Goal: Information Seeking & Learning: Compare options

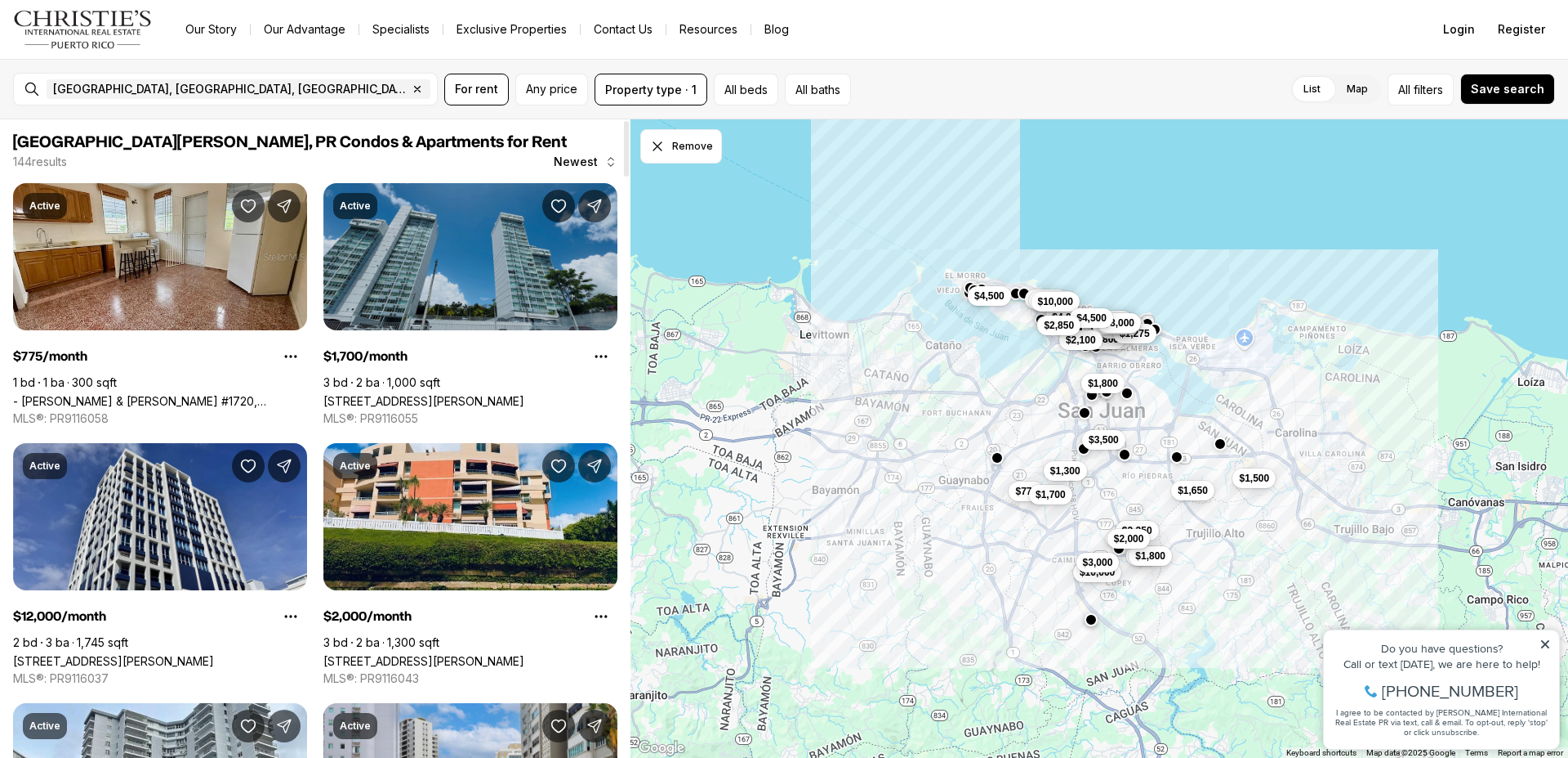
click at [485, 394] on link "[STREET_ADDRESS][PERSON_NAME]" at bounding box center [424, 400] width 200 height 14
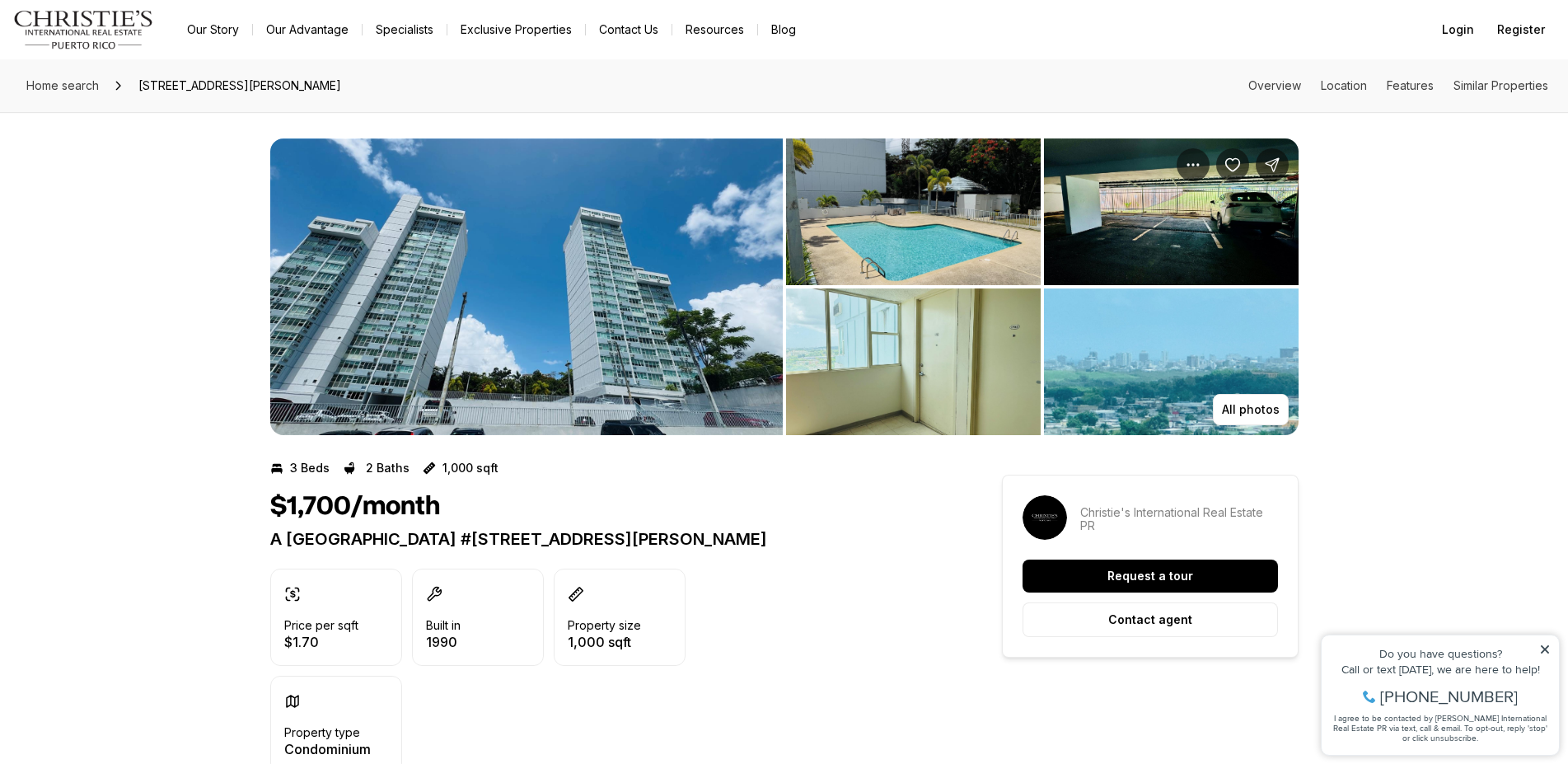
click at [1168, 390] on img "View image gallery" at bounding box center [1170, 361] width 255 height 147
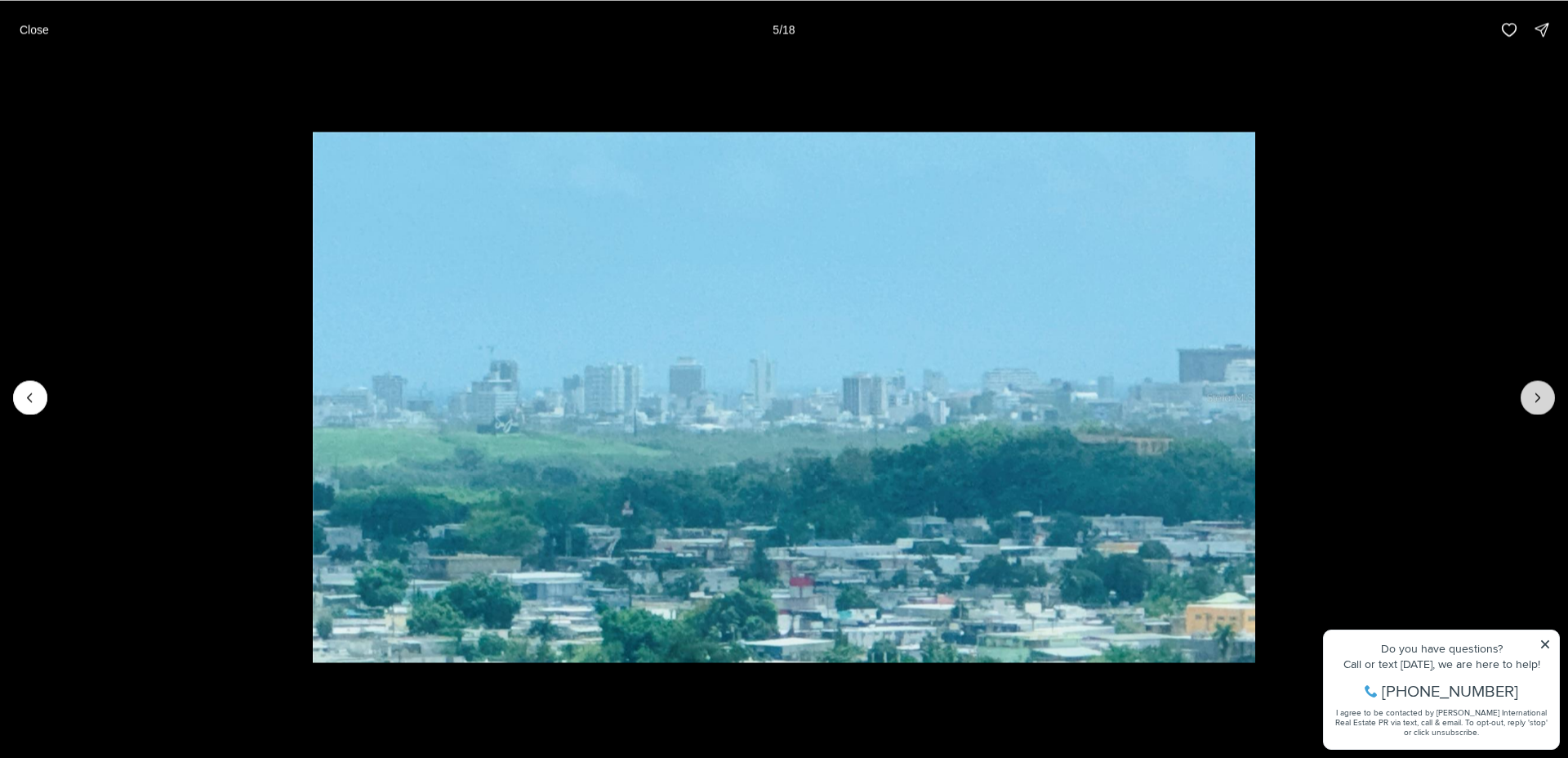
click at [1539, 395] on icon "Next slide" at bounding box center [1538, 397] width 16 height 16
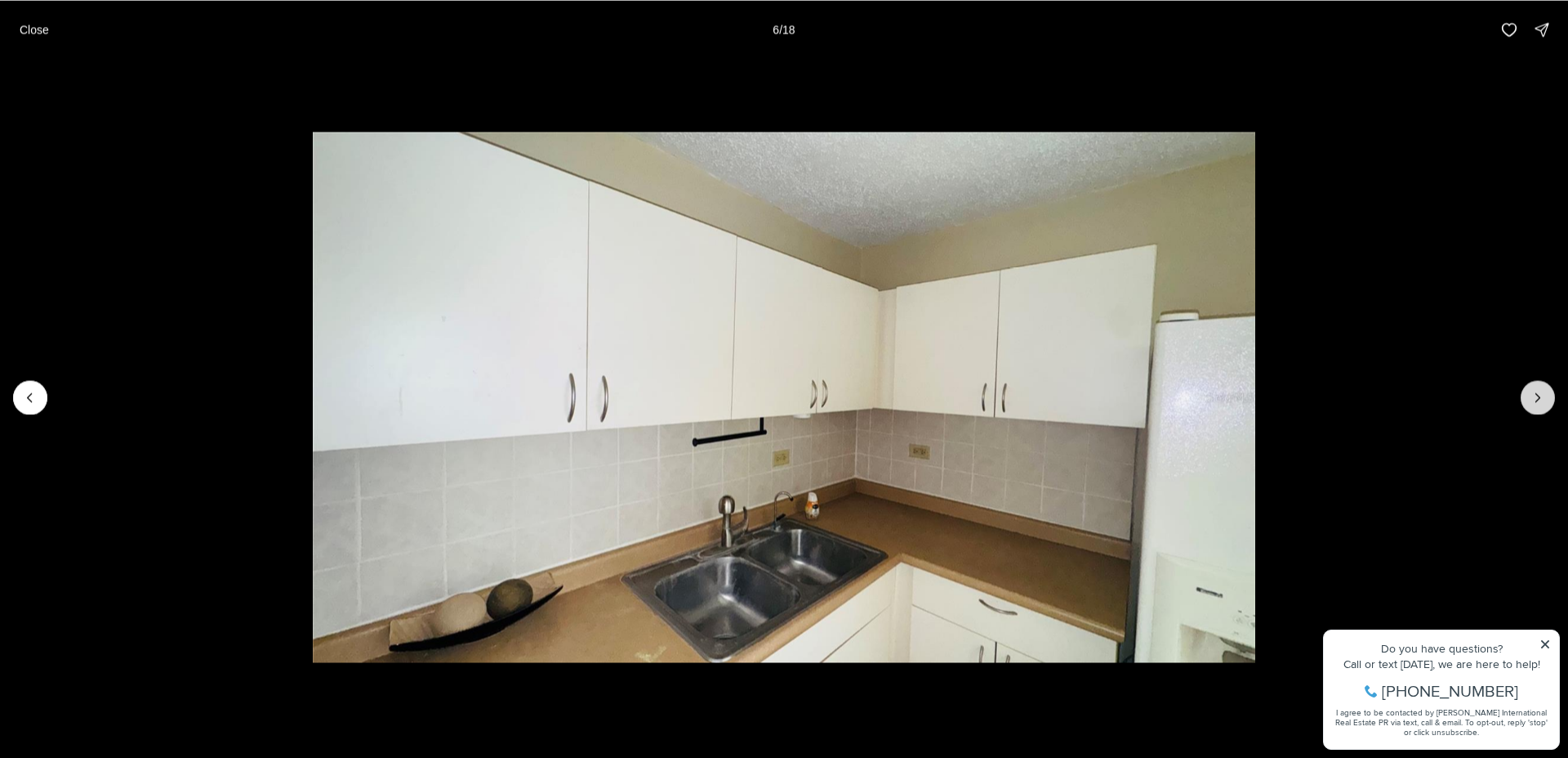
click at [1539, 395] on icon "Next slide" at bounding box center [1538, 397] width 16 height 16
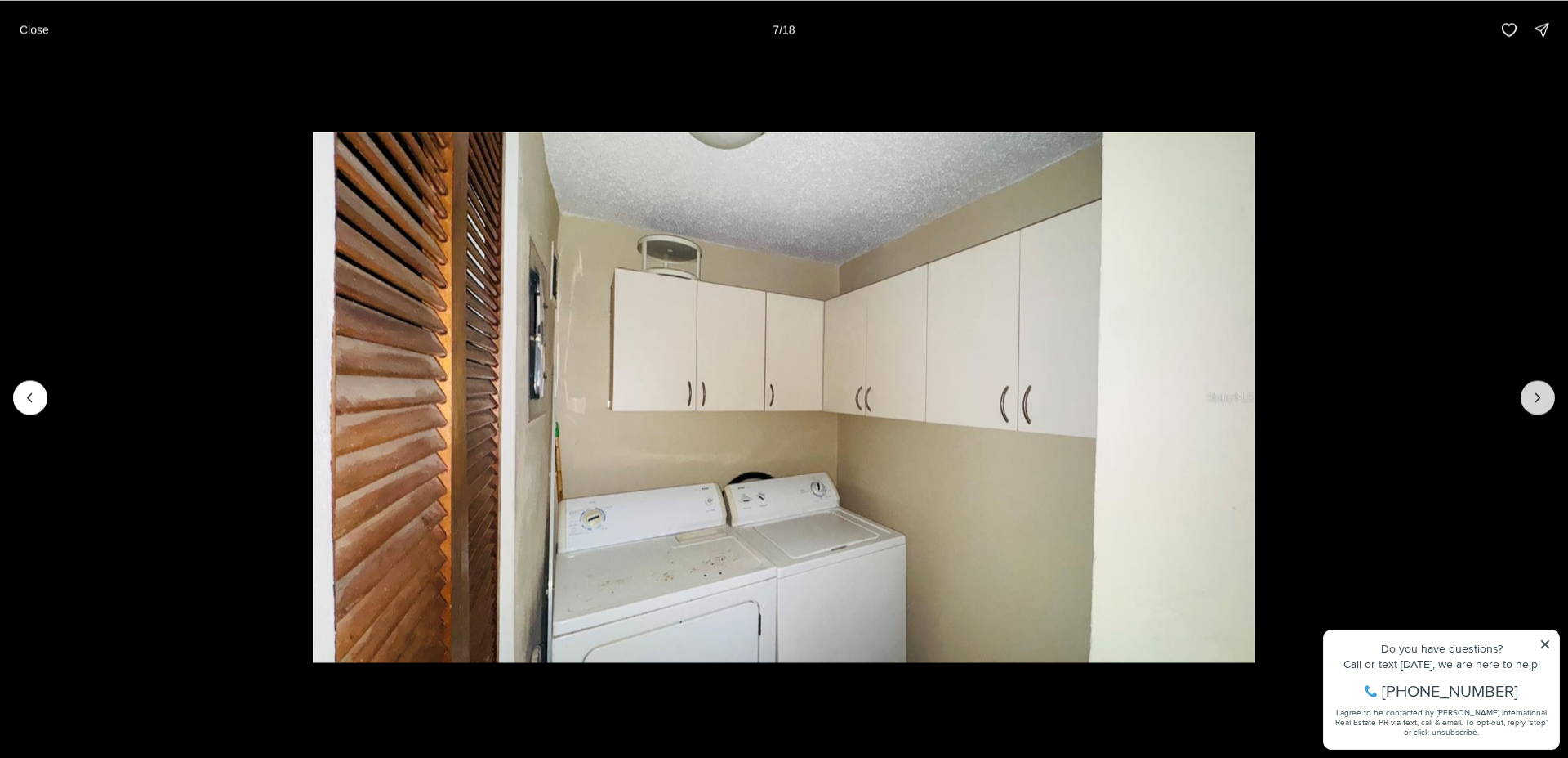
click at [1535, 400] on icon "Next slide" at bounding box center [1538, 397] width 16 height 16
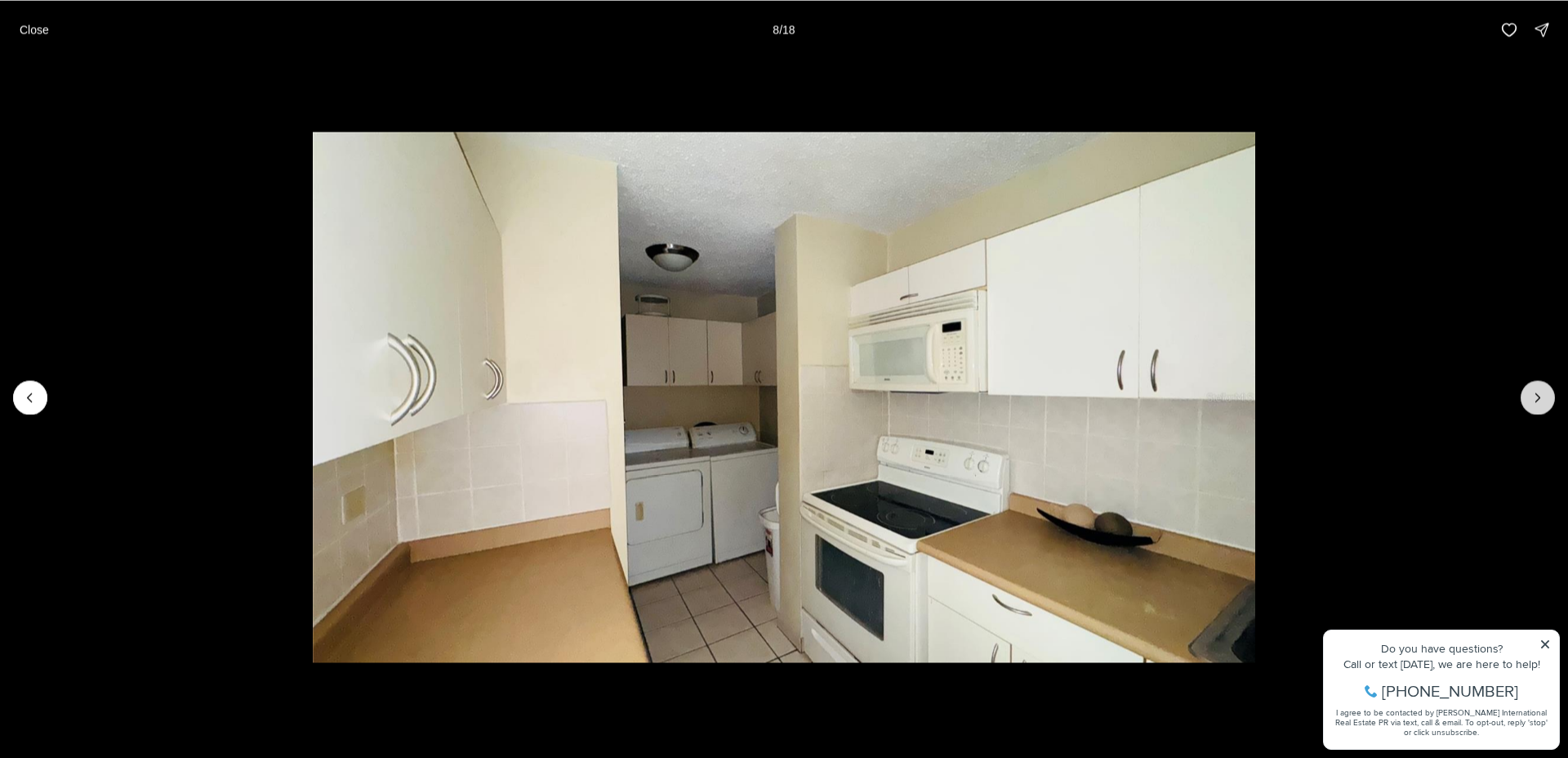
click at [1552, 395] on button "Next slide" at bounding box center [1538, 397] width 34 height 34
click at [1551, 394] on button "Next slide" at bounding box center [1538, 397] width 34 height 34
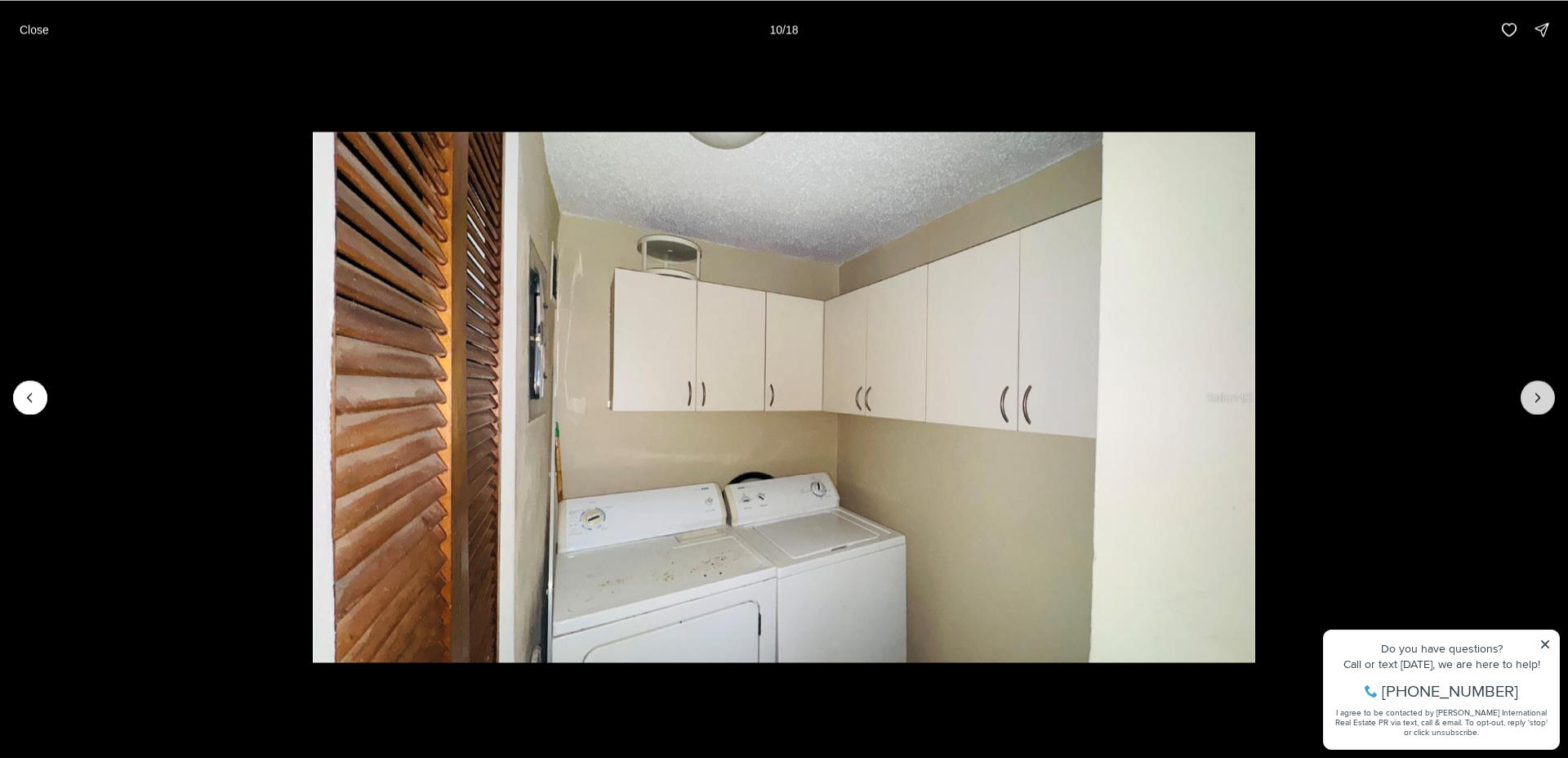
click at [1550, 394] on button "Next slide" at bounding box center [1538, 397] width 34 height 34
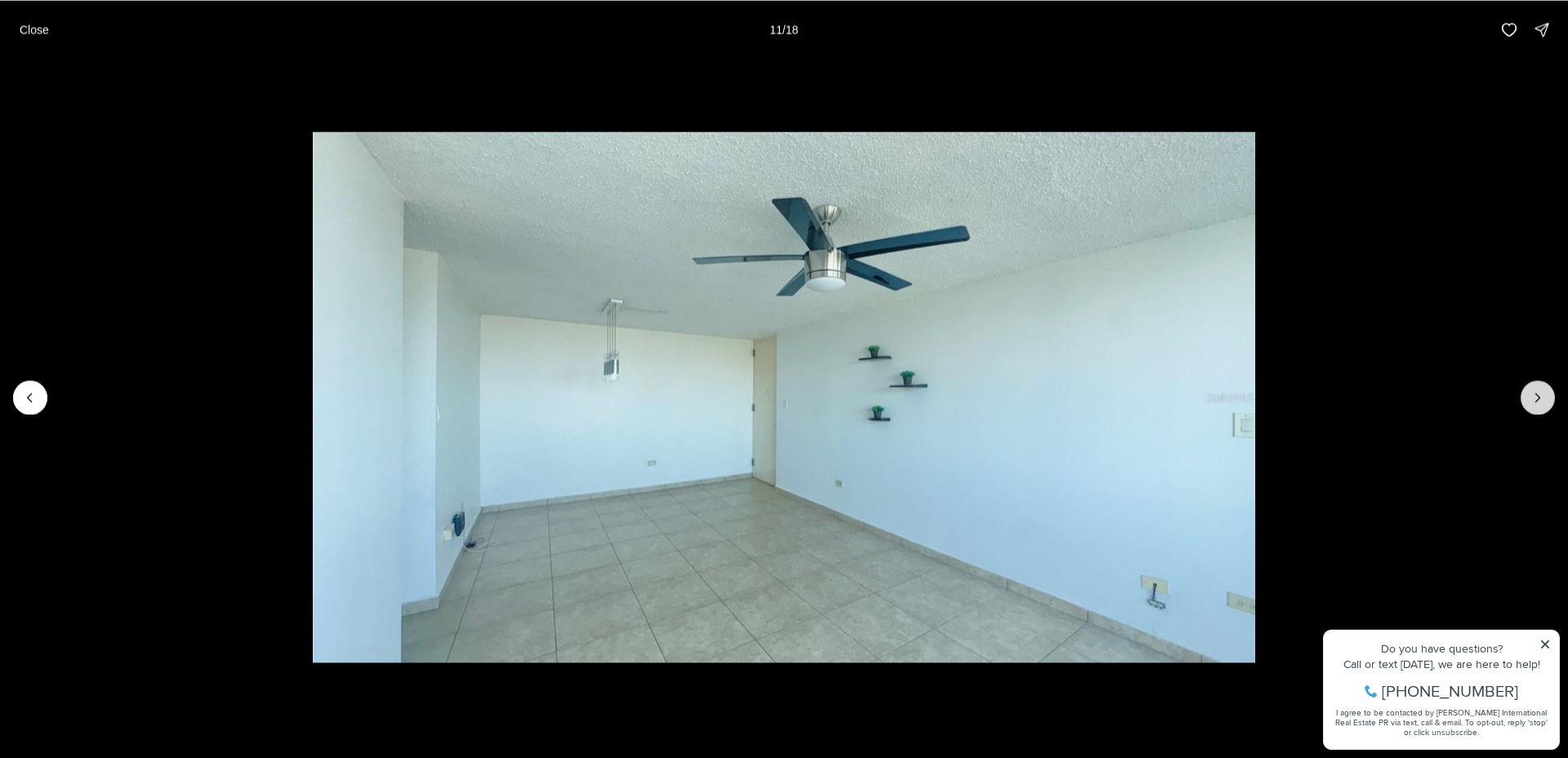
click at [1550, 394] on button "Next slide" at bounding box center [1538, 397] width 34 height 34
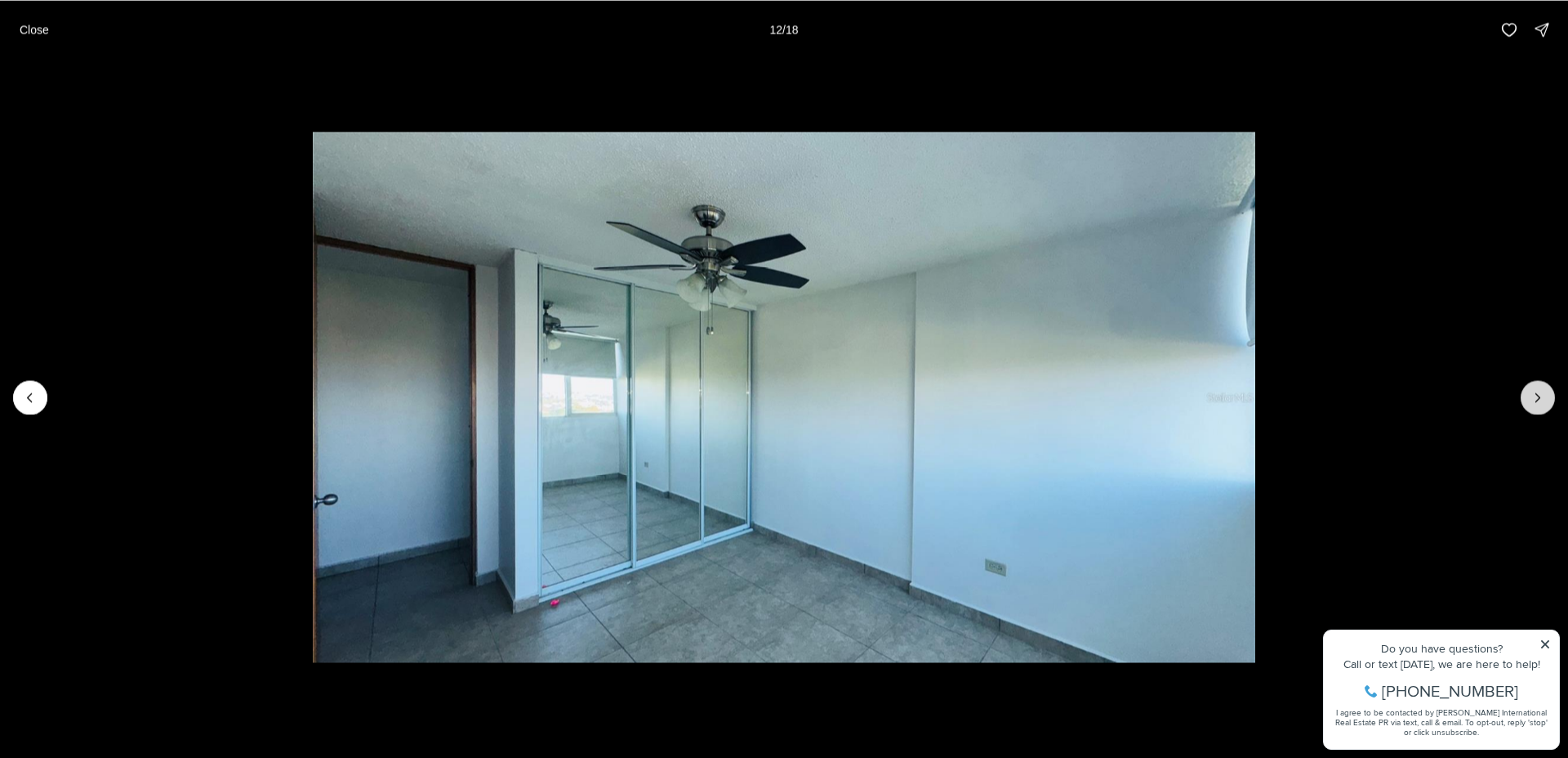
click at [1550, 394] on button "Next slide" at bounding box center [1538, 397] width 34 height 34
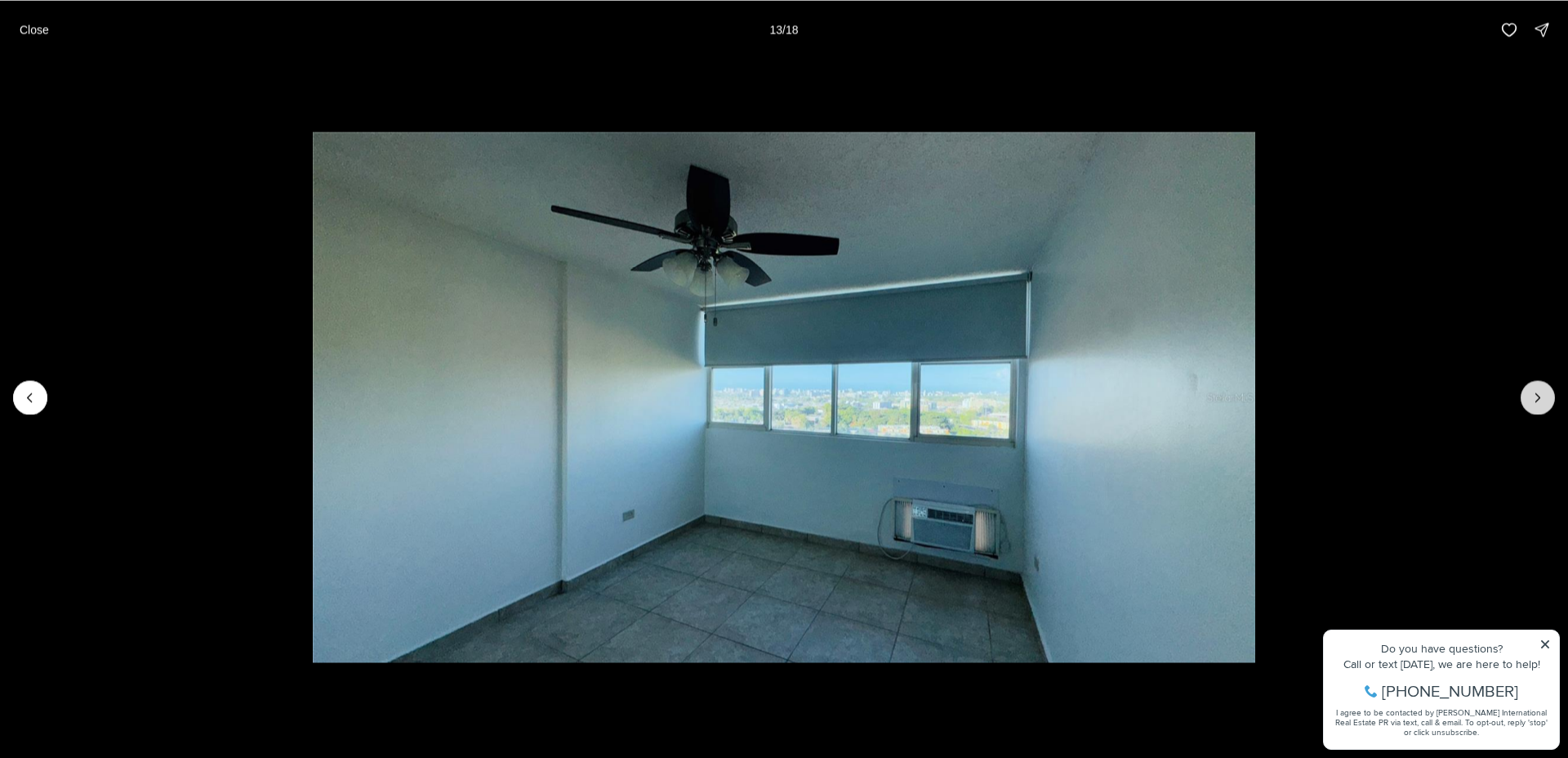
click at [1550, 394] on button "Next slide" at bounding box center [1538, 397] width 34 height 34
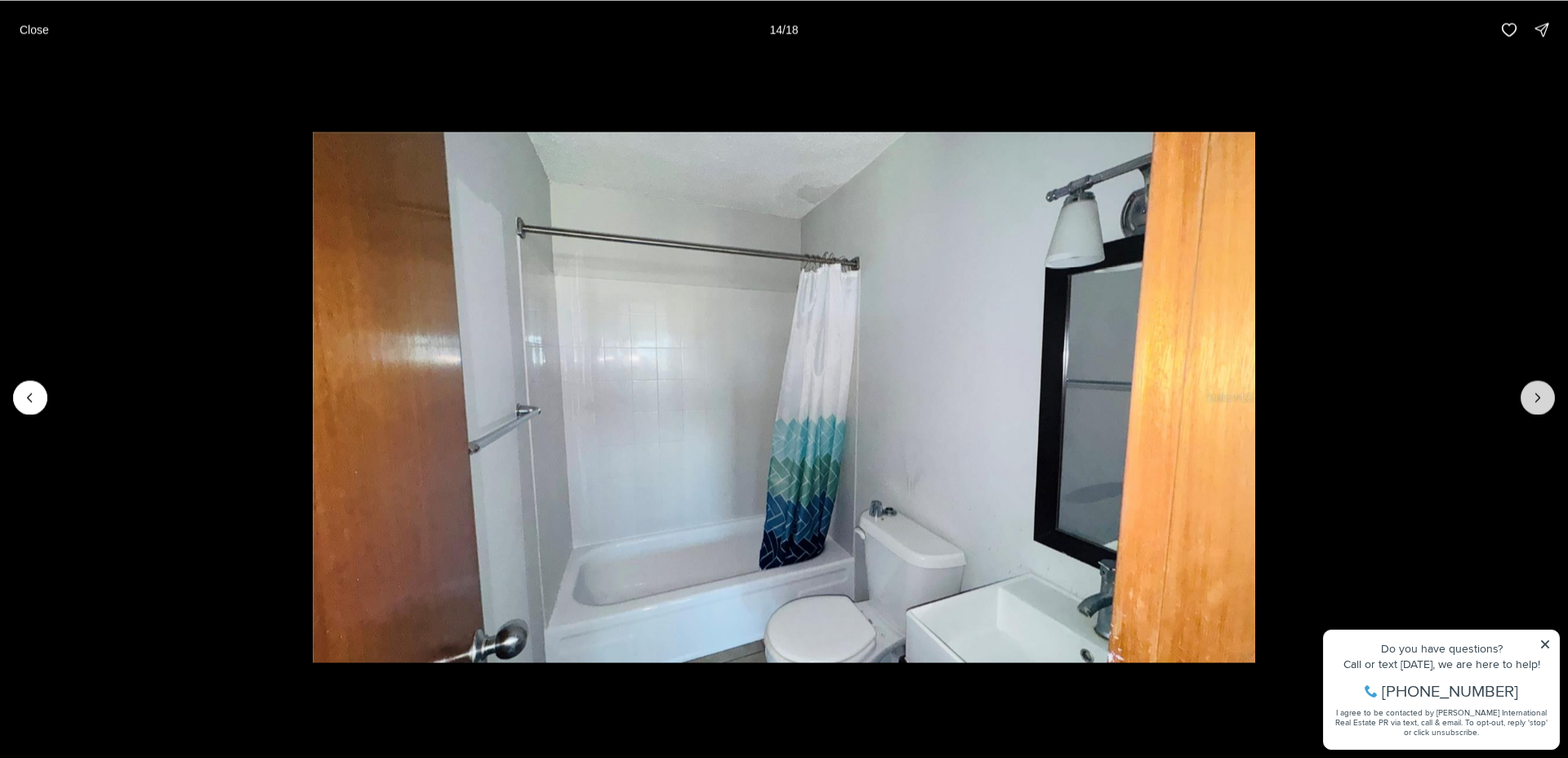
click at [1549, 394] on button "Next slide" at bounding box center [1538, 397] width 34 height 34
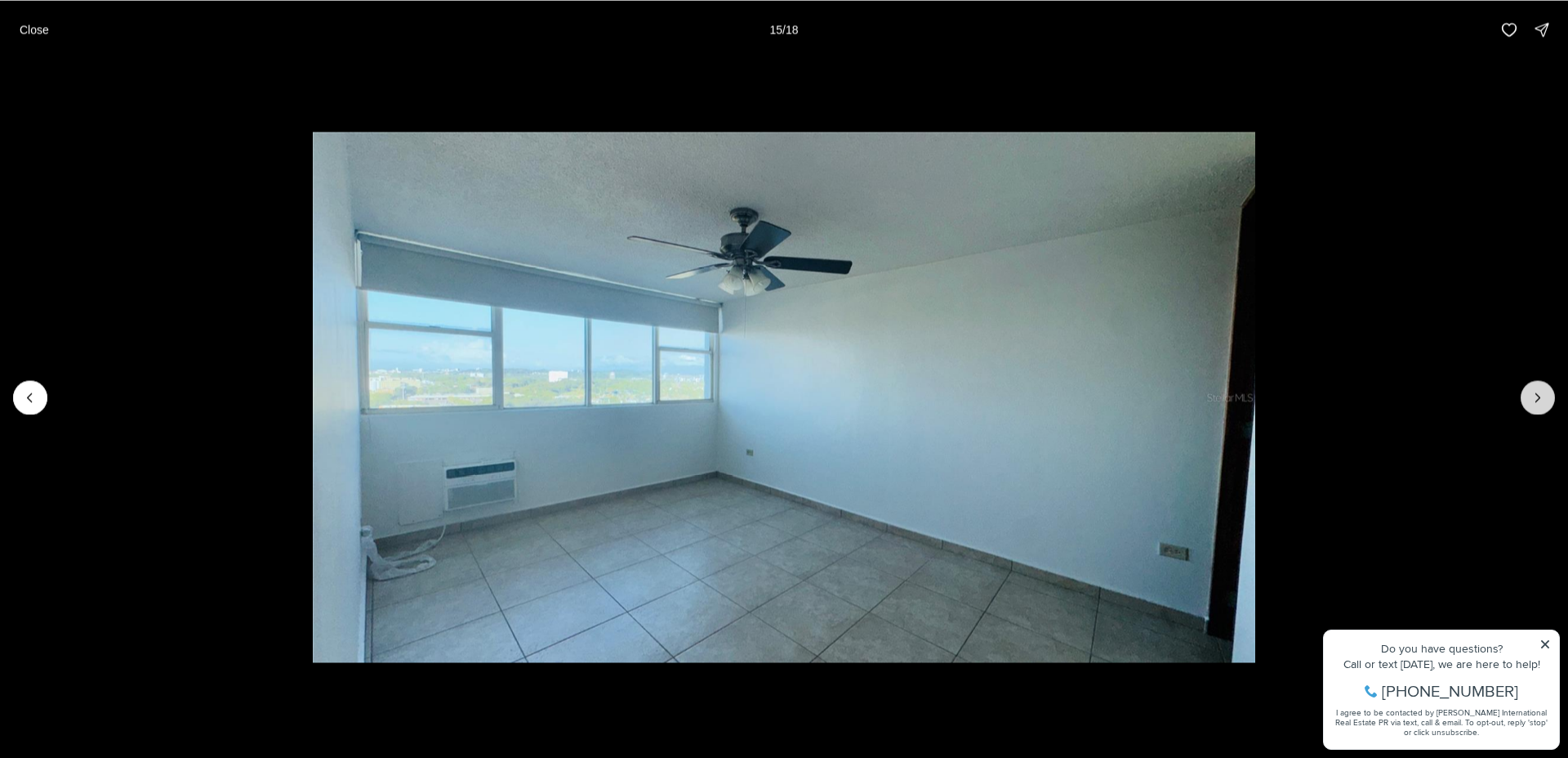
click at [1549, 394] on button "Next slide" at bounding box center [1538, 397] width 34 height 34
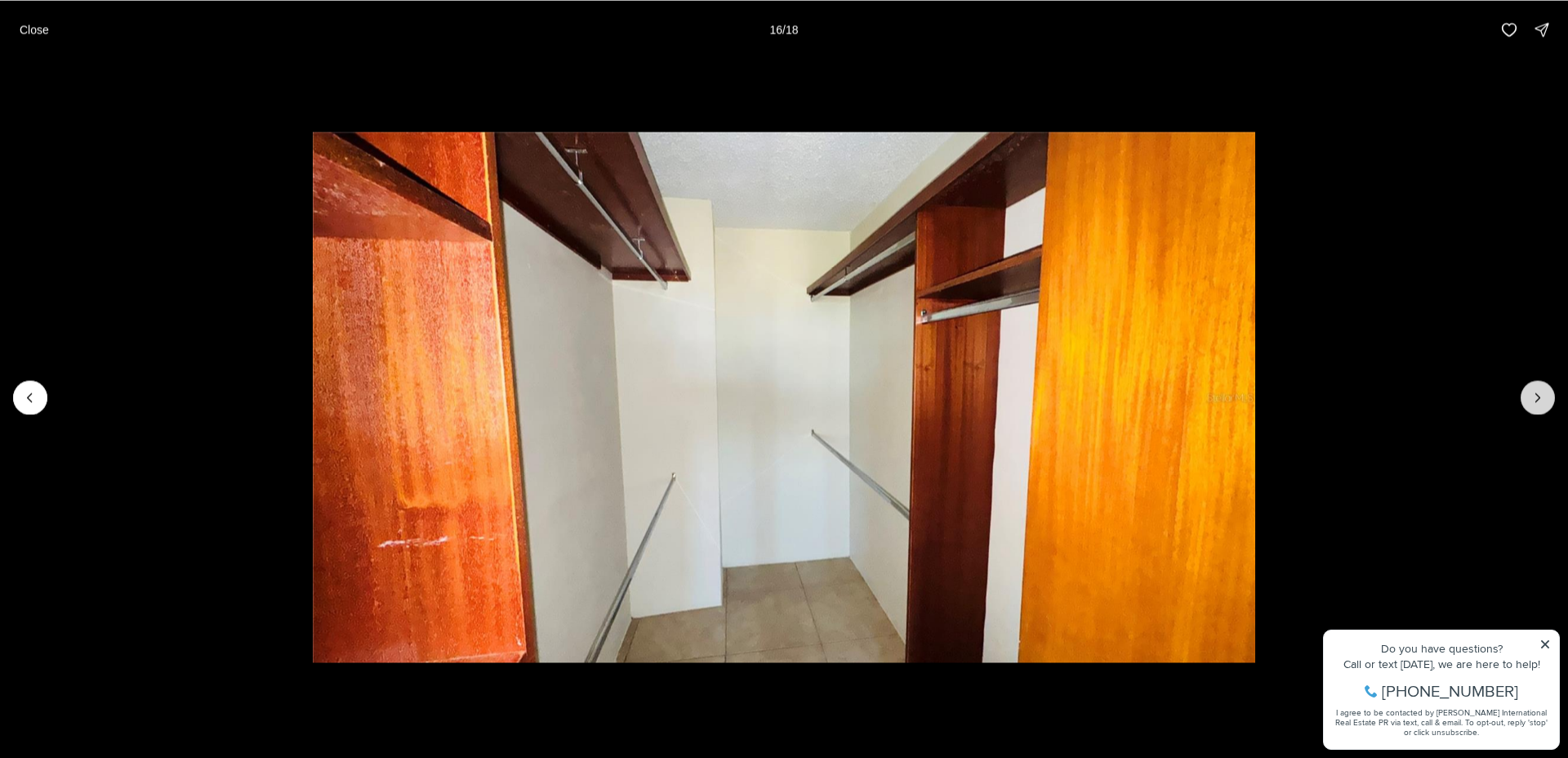
click at [1549, 394] on button "Next slide" at bounding box center [1538, 397] width 34 height 34
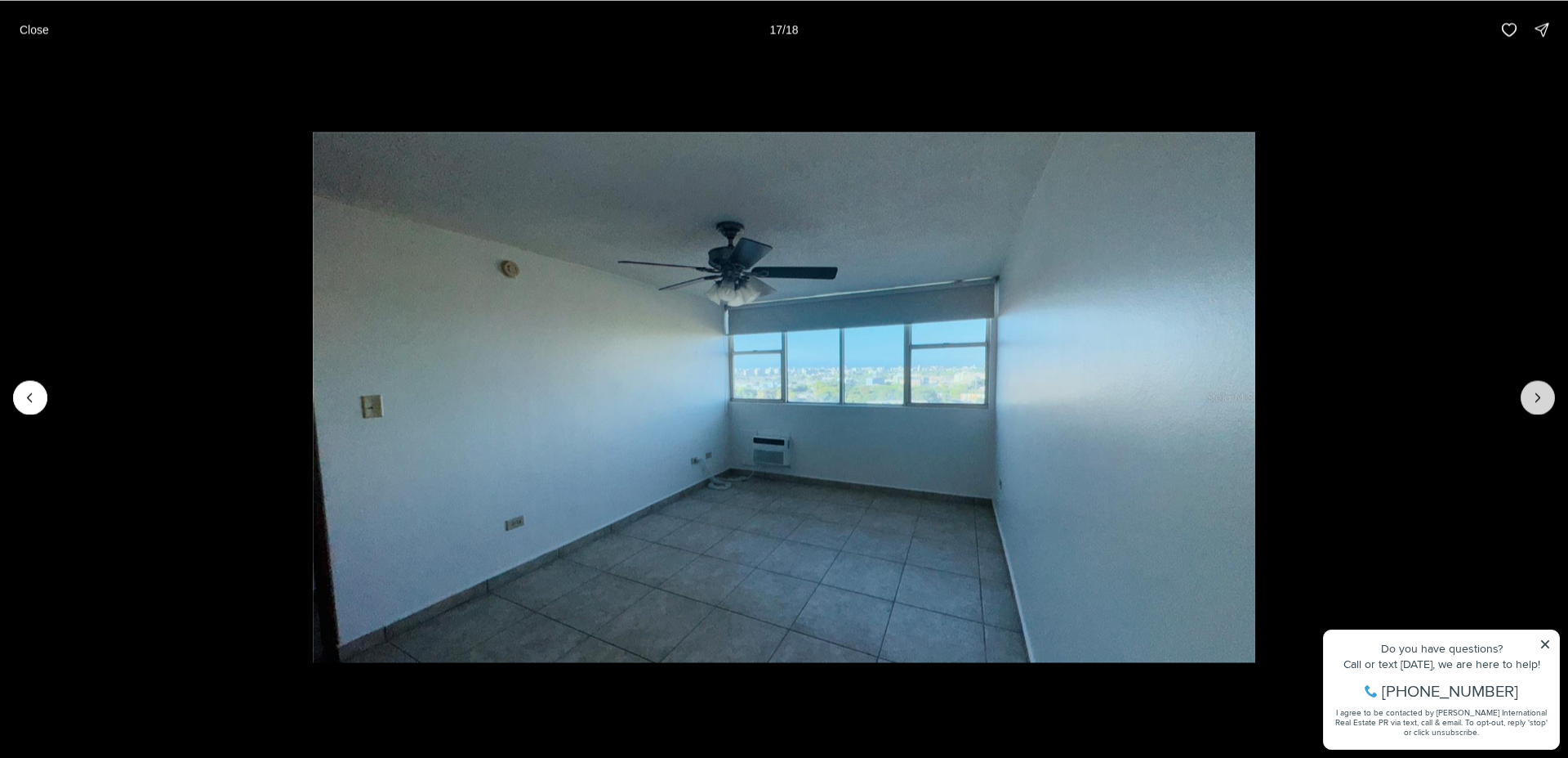
click at [1540, 390] on icon "Next slide" at bounding box center [1538, 397] width 16 height 16
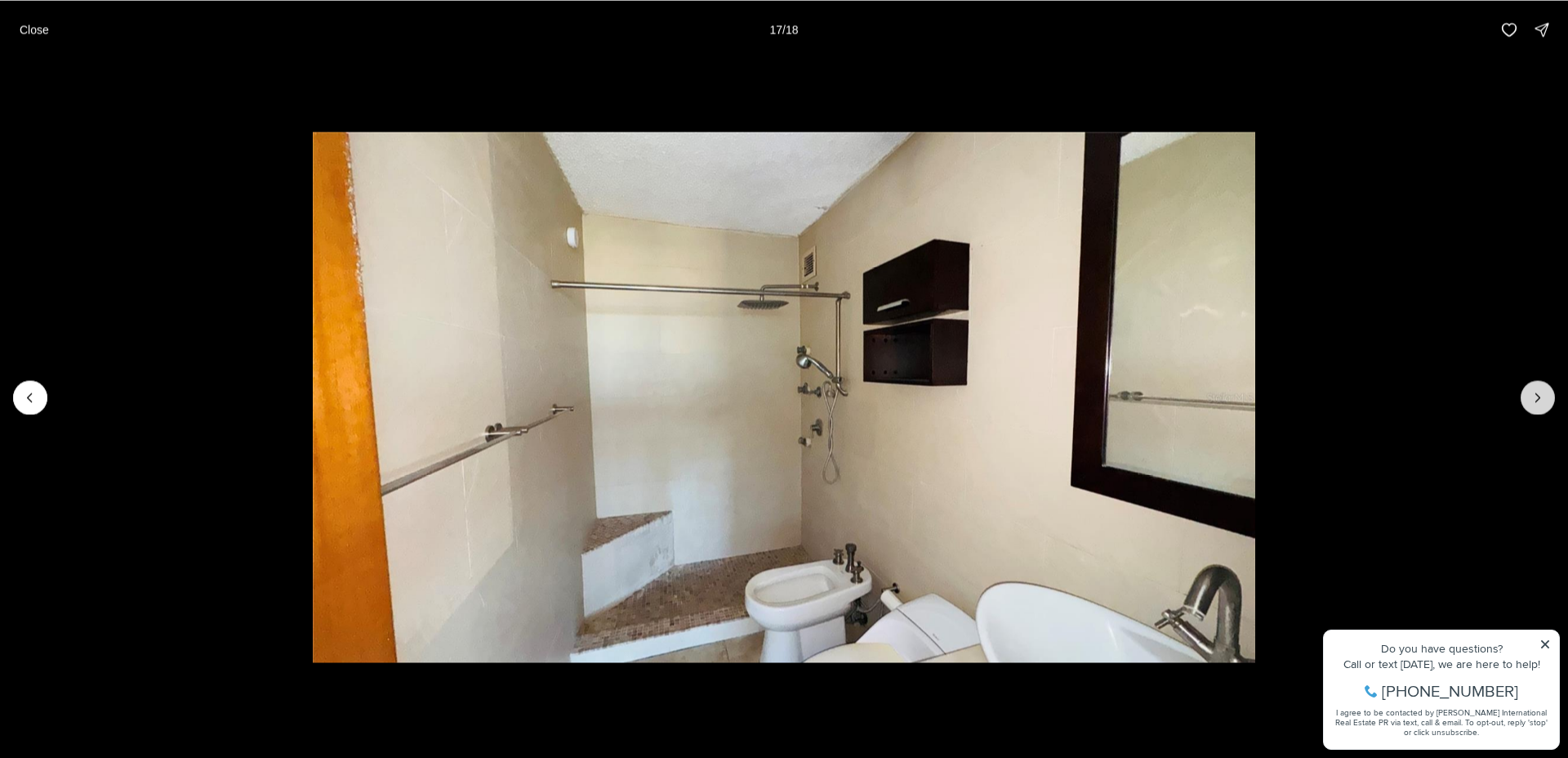
click at [1540, 390] on div at bounding box center [1538, 397] width 34 height 34
click at [1539, 390] on div at bounding box center [1538, 397] width 34 height 34
click at [32, 28] on p "Close" at bounding box center [34, 29] width 29 height 13
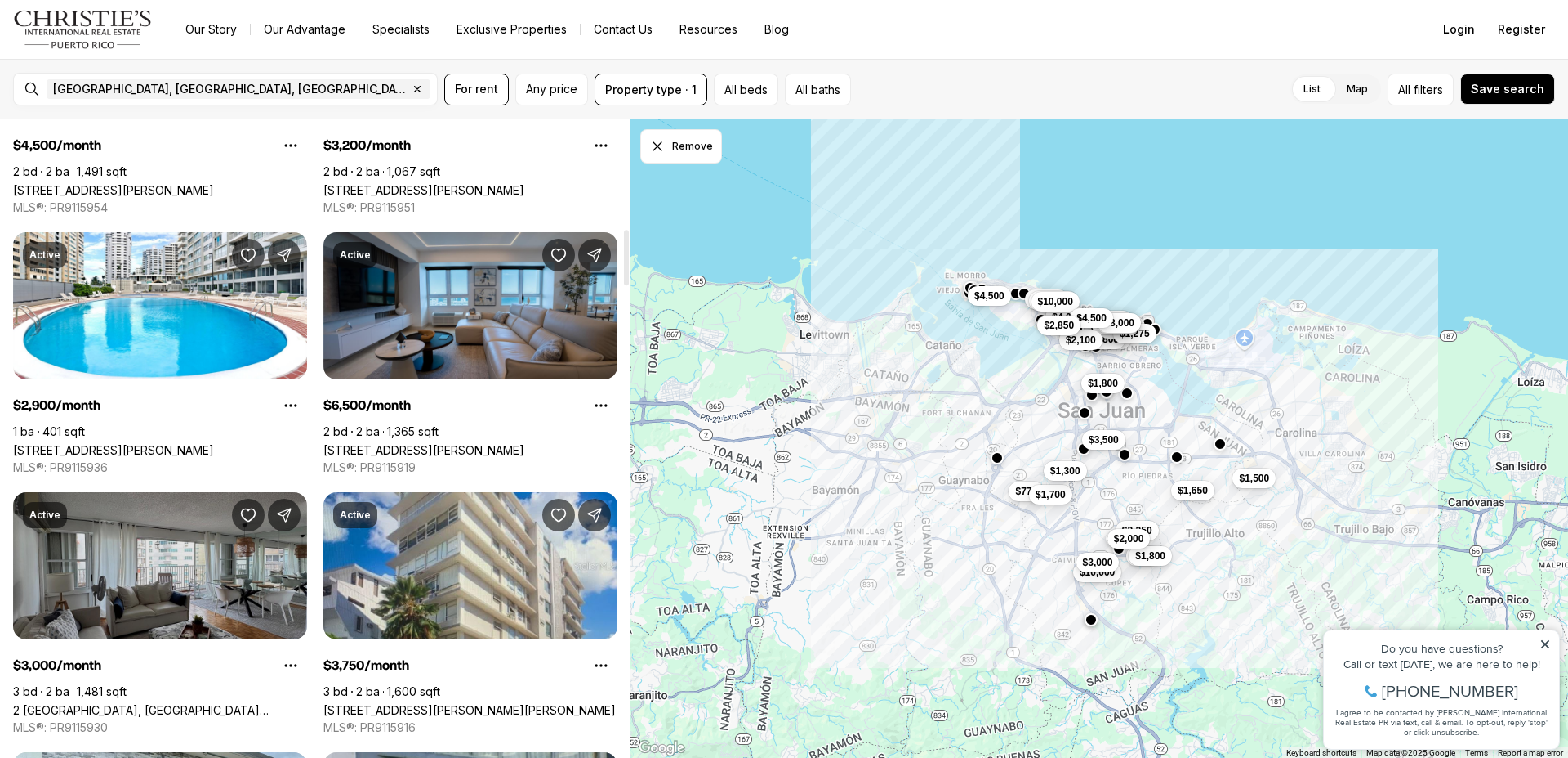
scroll to position [1584, 0]
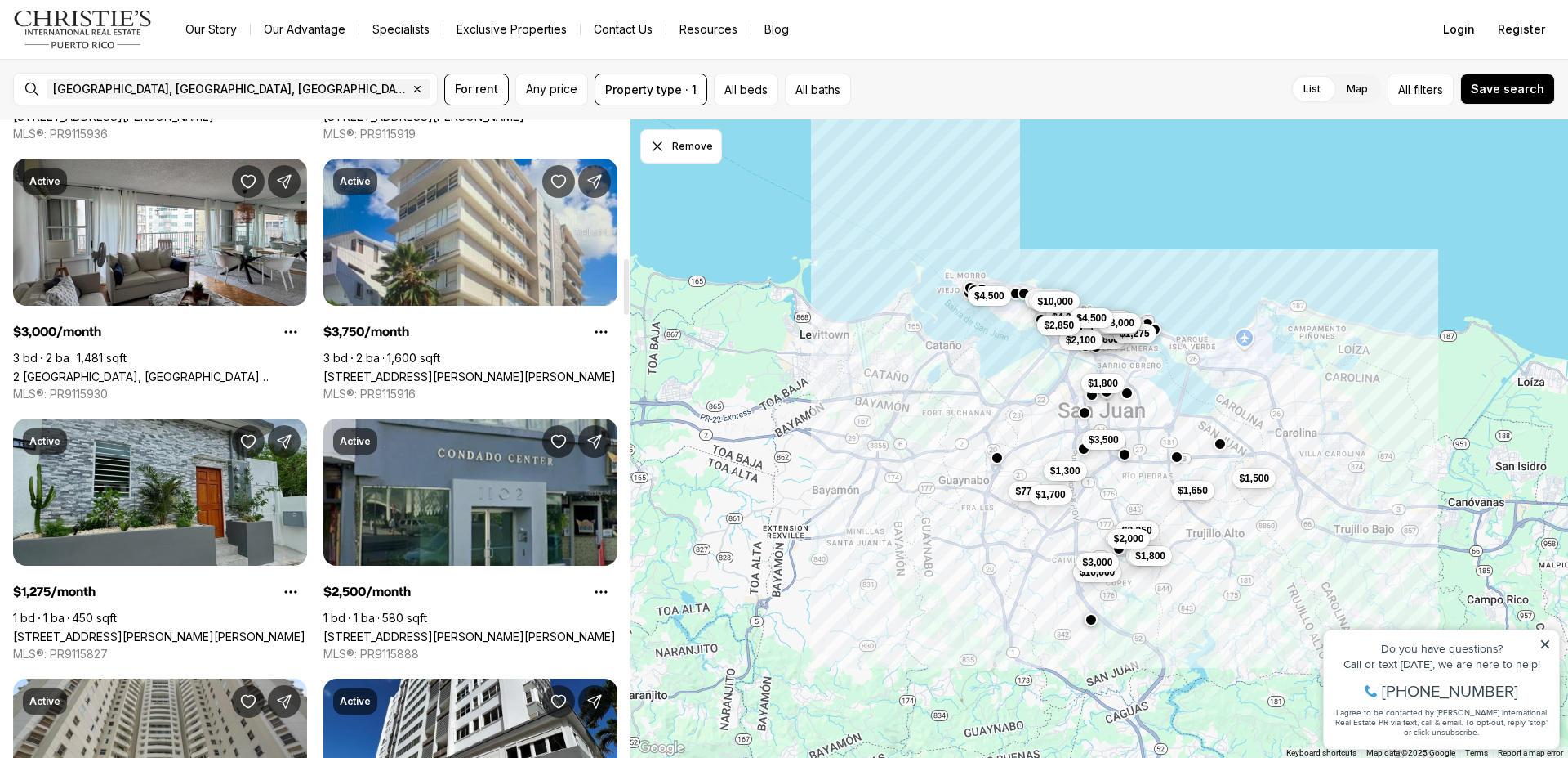
click at [145, 629] on link "[STREET_ADDRESS][PERSON_NAME][PERSON_NAME]" at bounding box center [159, 636] width 292 height 14
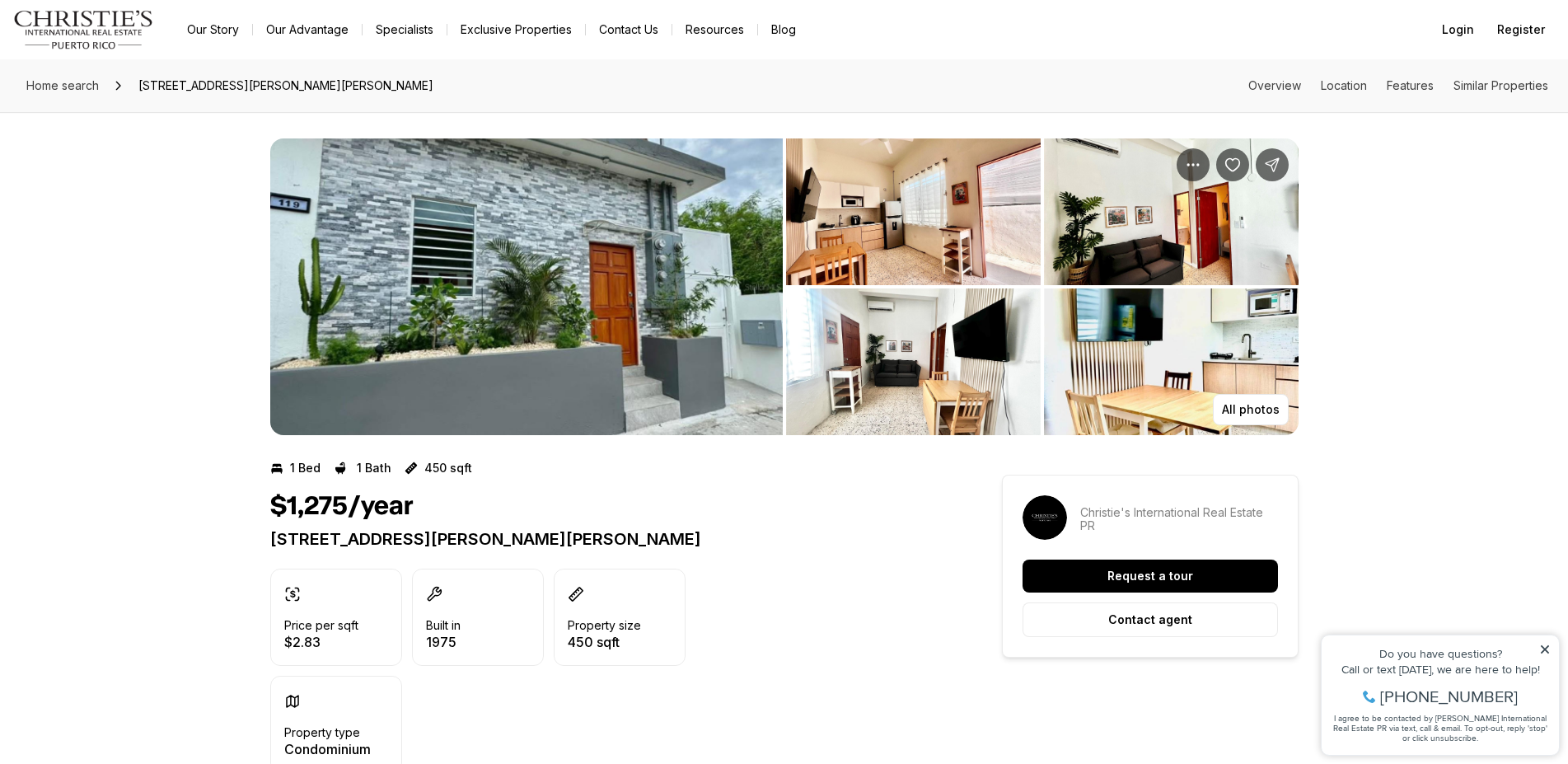
click at [903, 256] on img "View image gallery" at bounding box center [913, 212] width 255 height 147
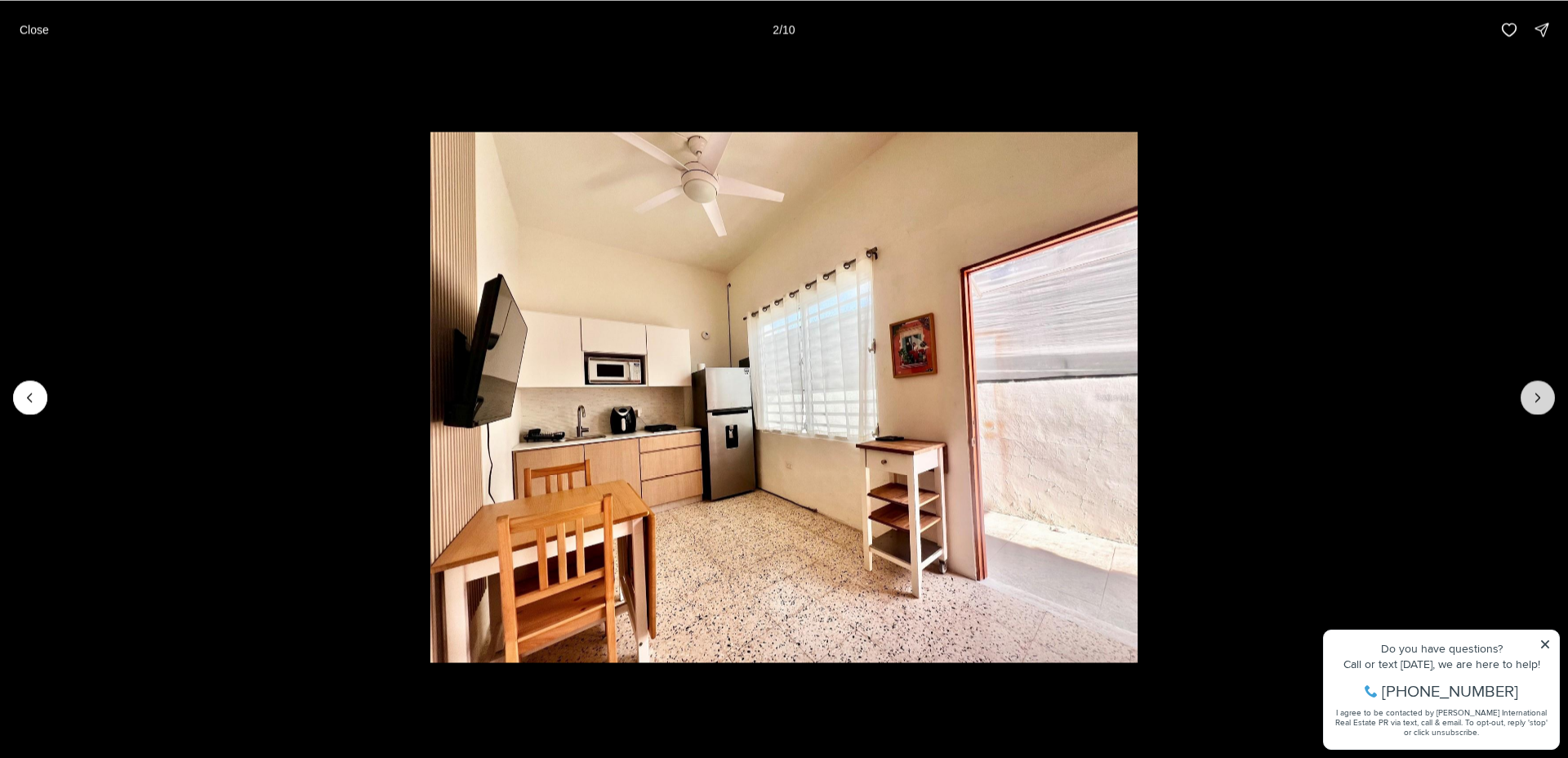
click at [1543, 395] on icon "Next slide" at bounding box center [1538, 397] width 16 height 16
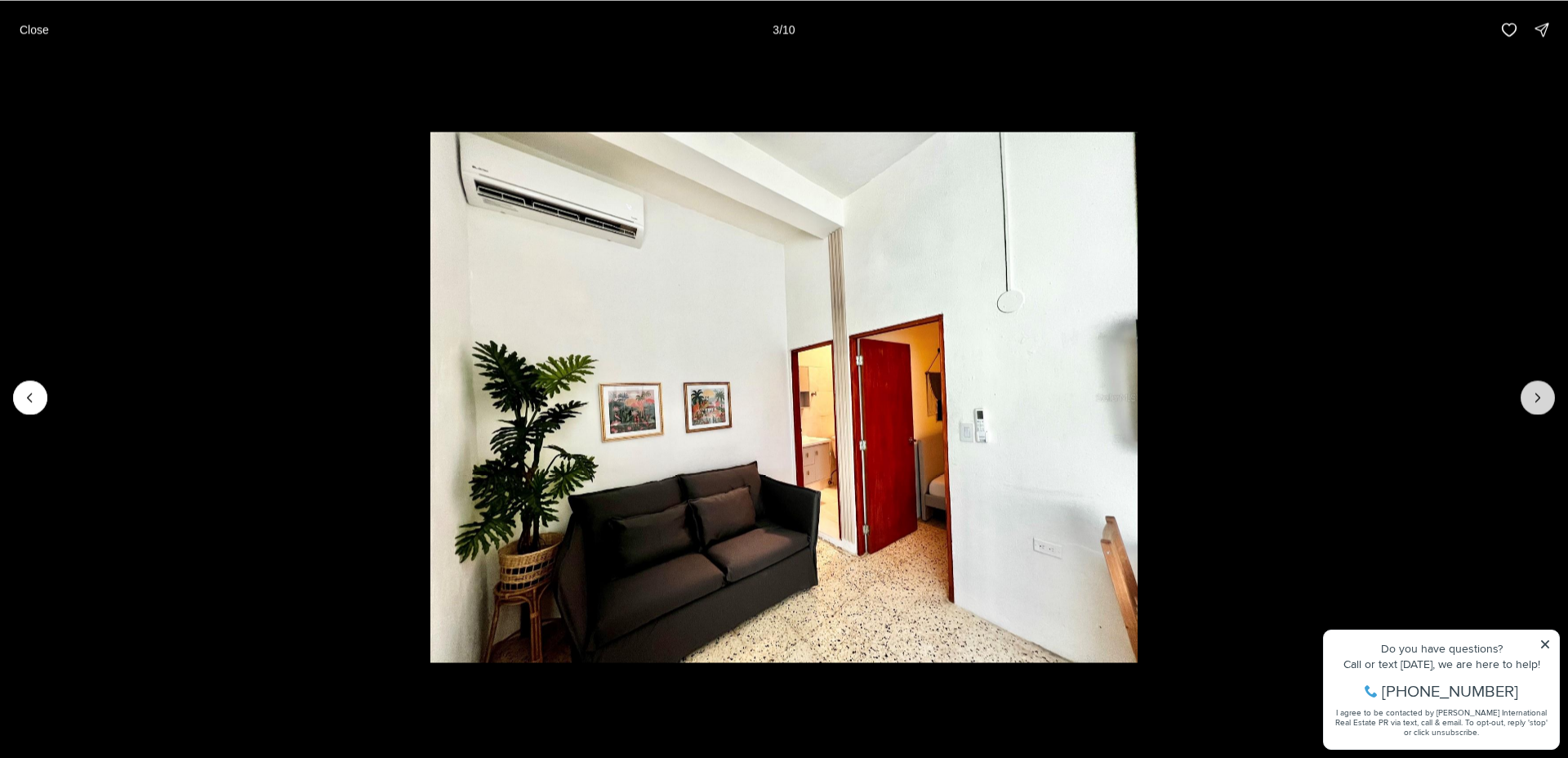
click at [1543, 395] on icon "Next slide" at bounding box center [1538, 397] width 16 height 16
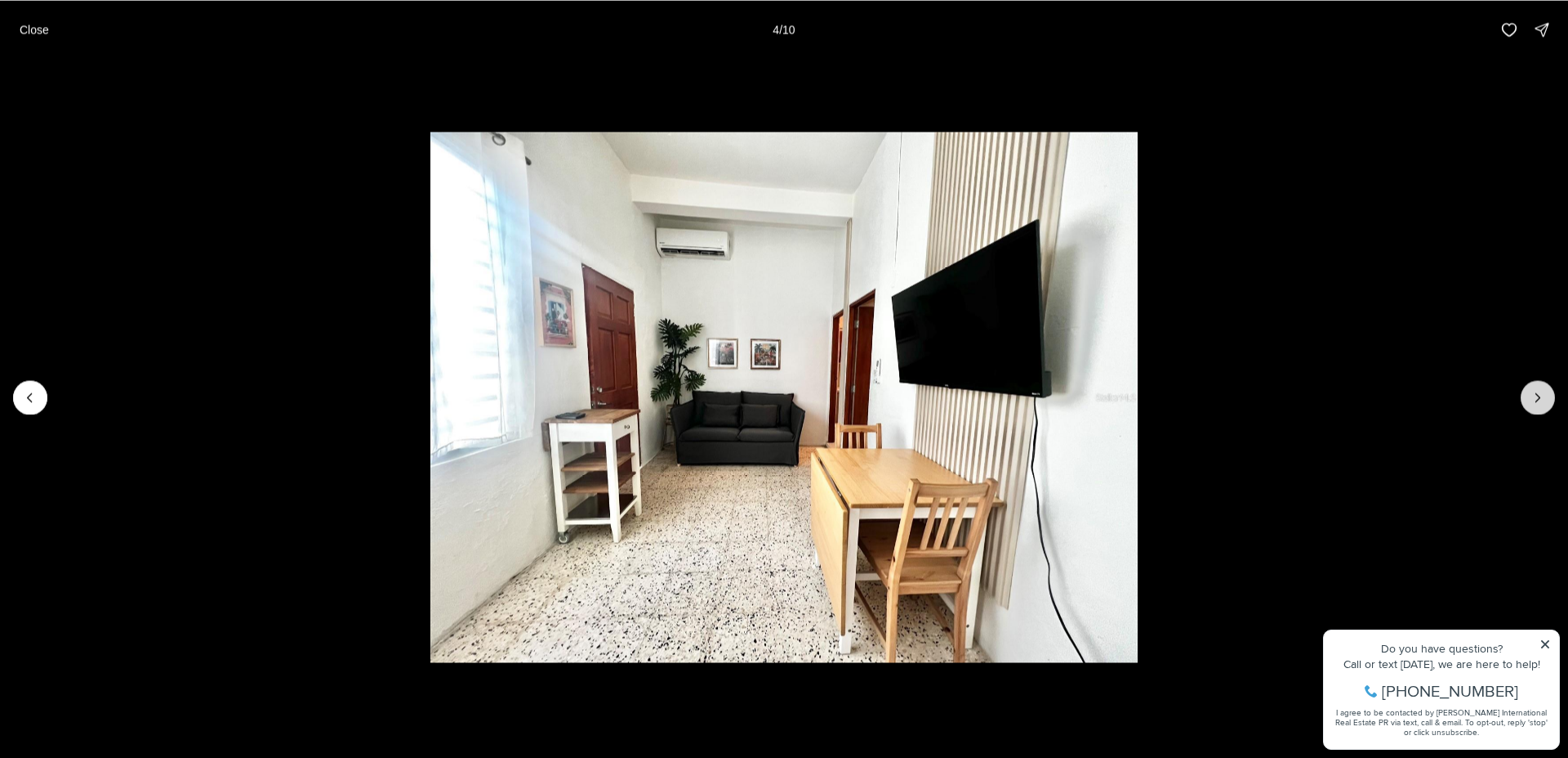
click at [1543, 395] on icon "Next slide" at bounding box center [1538, 397] width 16 height 16
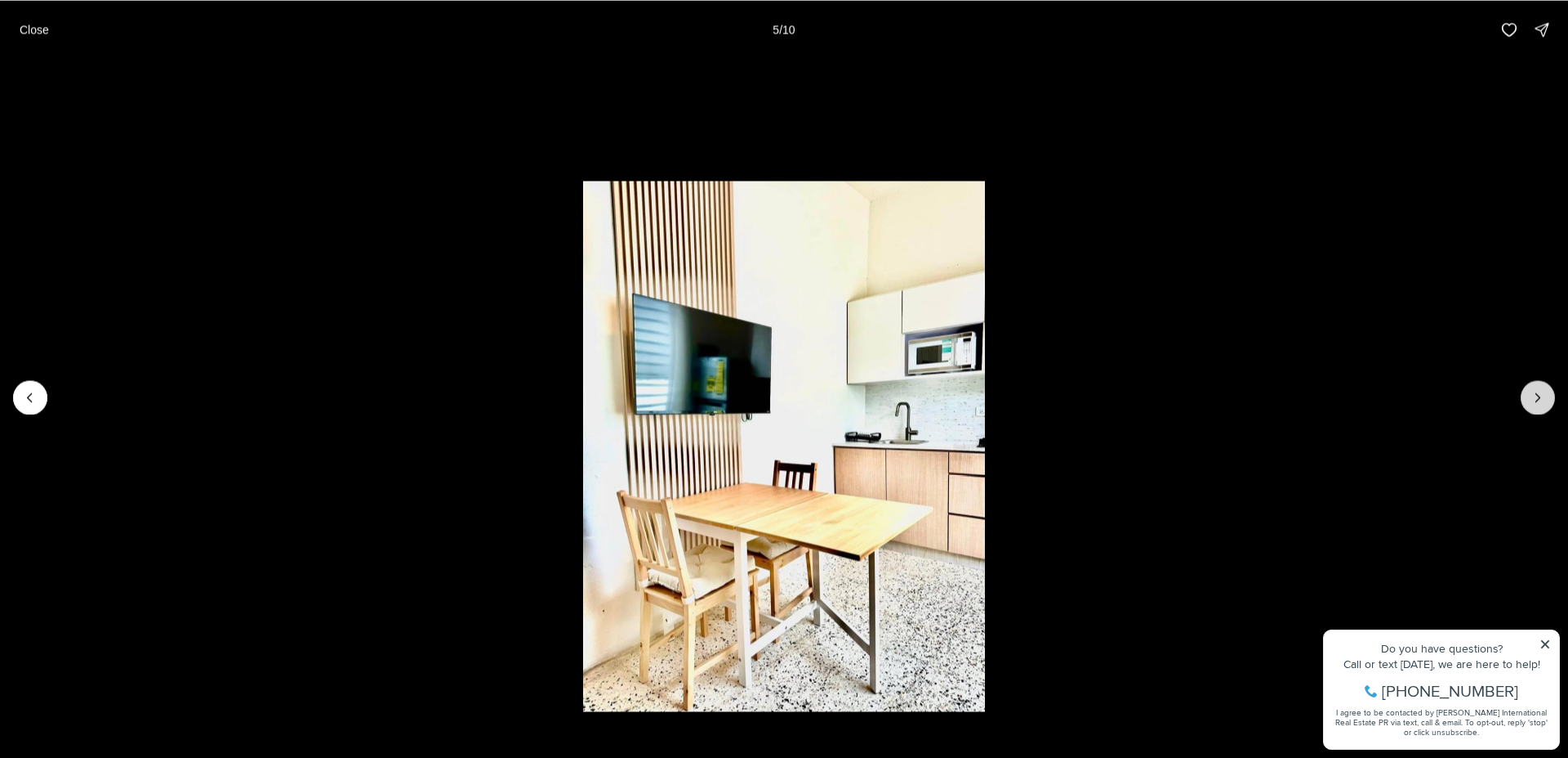
click at [1543, 395] on icon "Next slide" at bounding box center [1538, 397] width 16 height 16
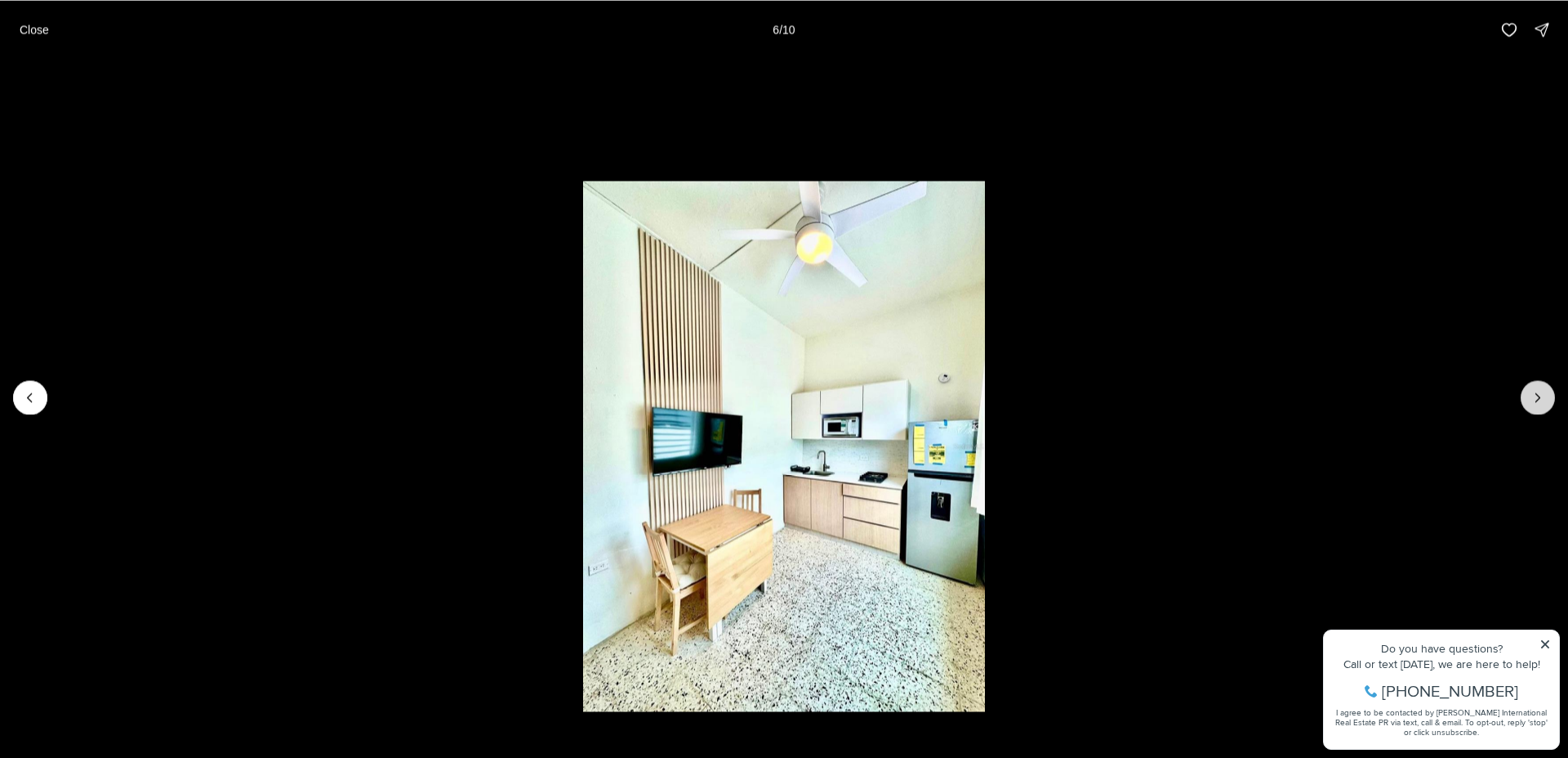
click at [1543, 395] on icon "Next slide" at bounding box center [1538, 397] width 16 height 16
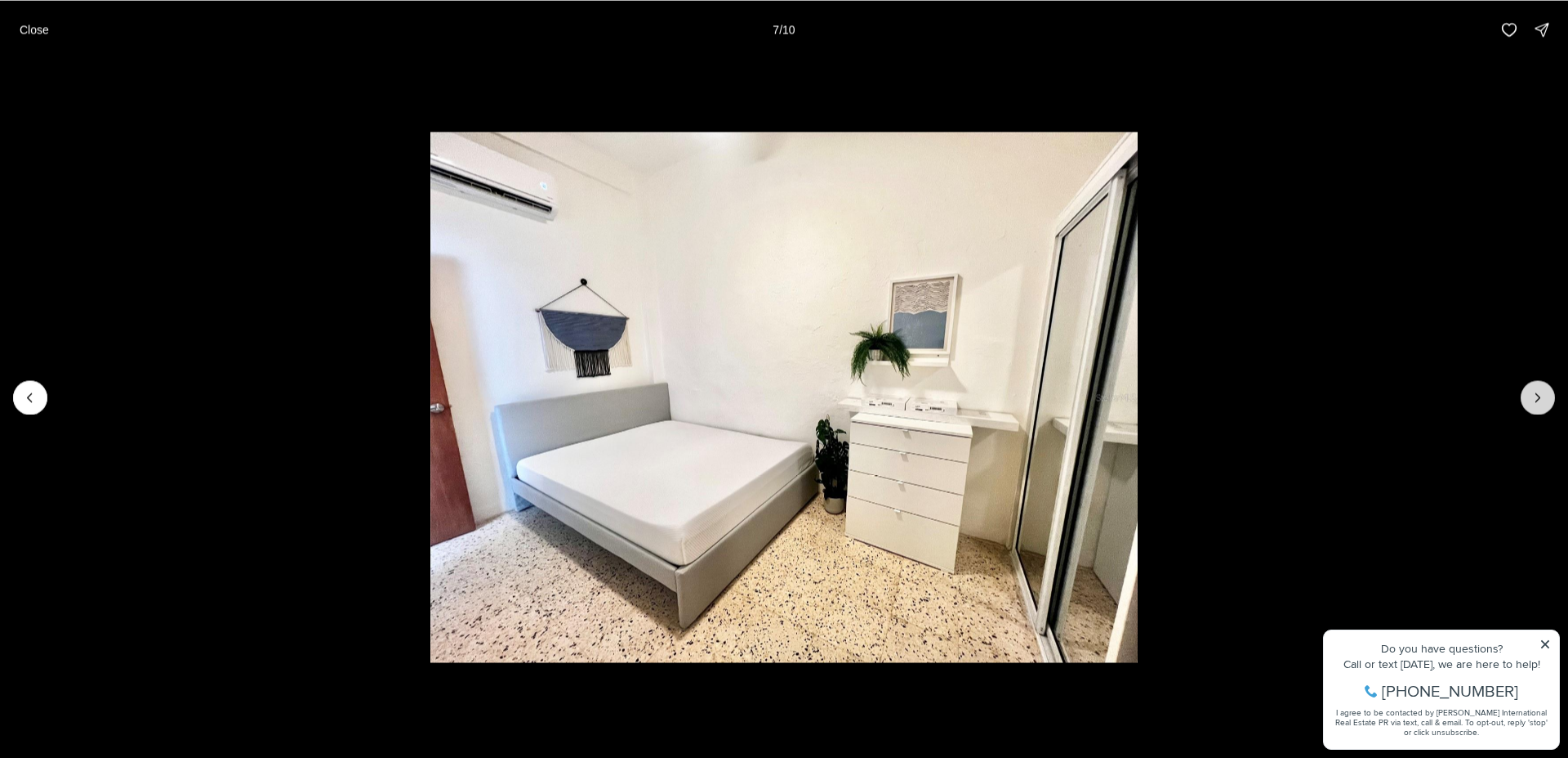
click at [1544, 397] on button "Next slide" at bounding box center [1538, 397] width 34 height 34
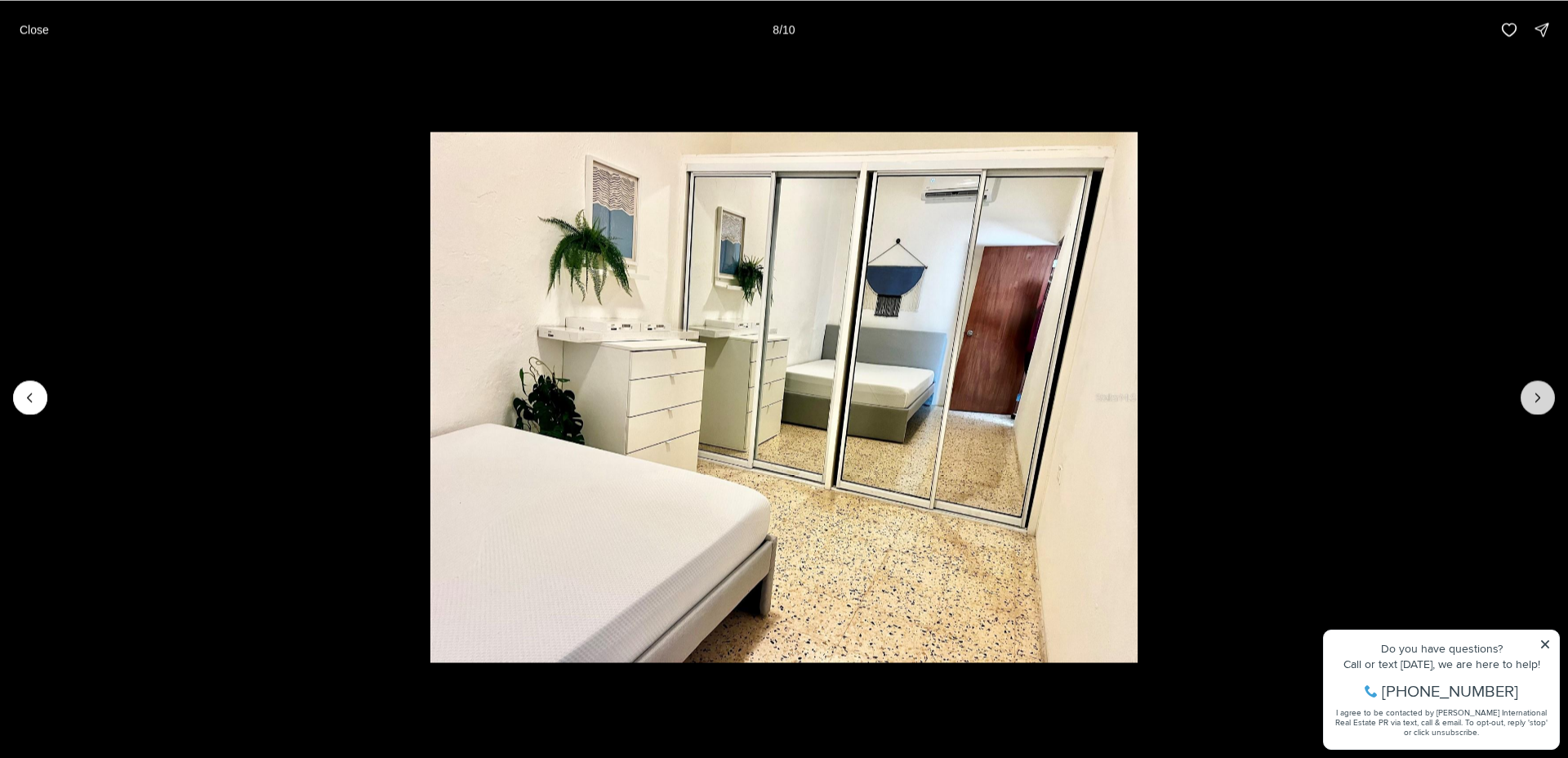
click at [1543, 397] on icon "Next slide" at bounding box center [1538, 397] width 16 height 16
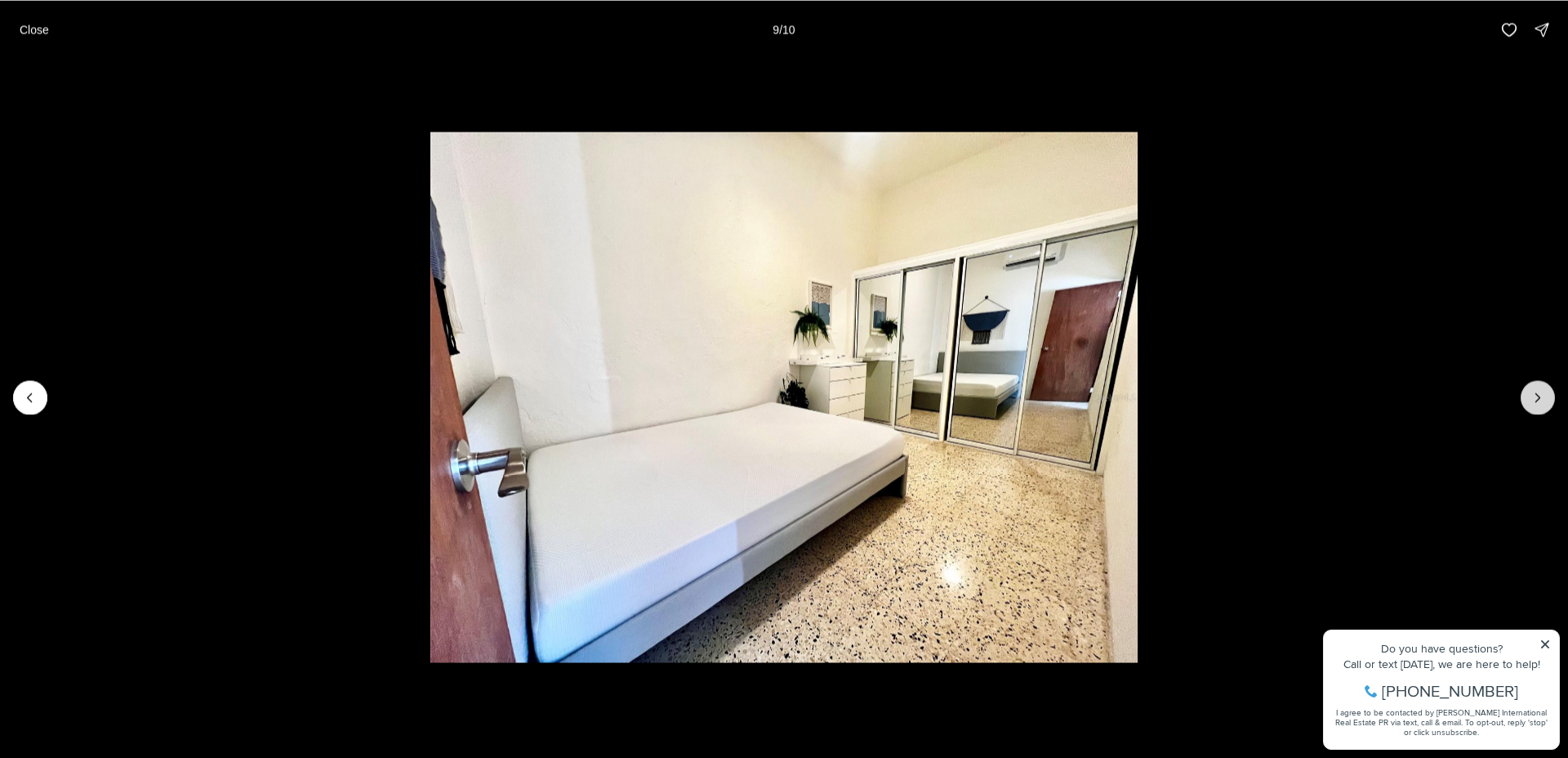
click at [1543, 397] on icon "Next slide" at bounding box center [1538, 397] width 16 height 16
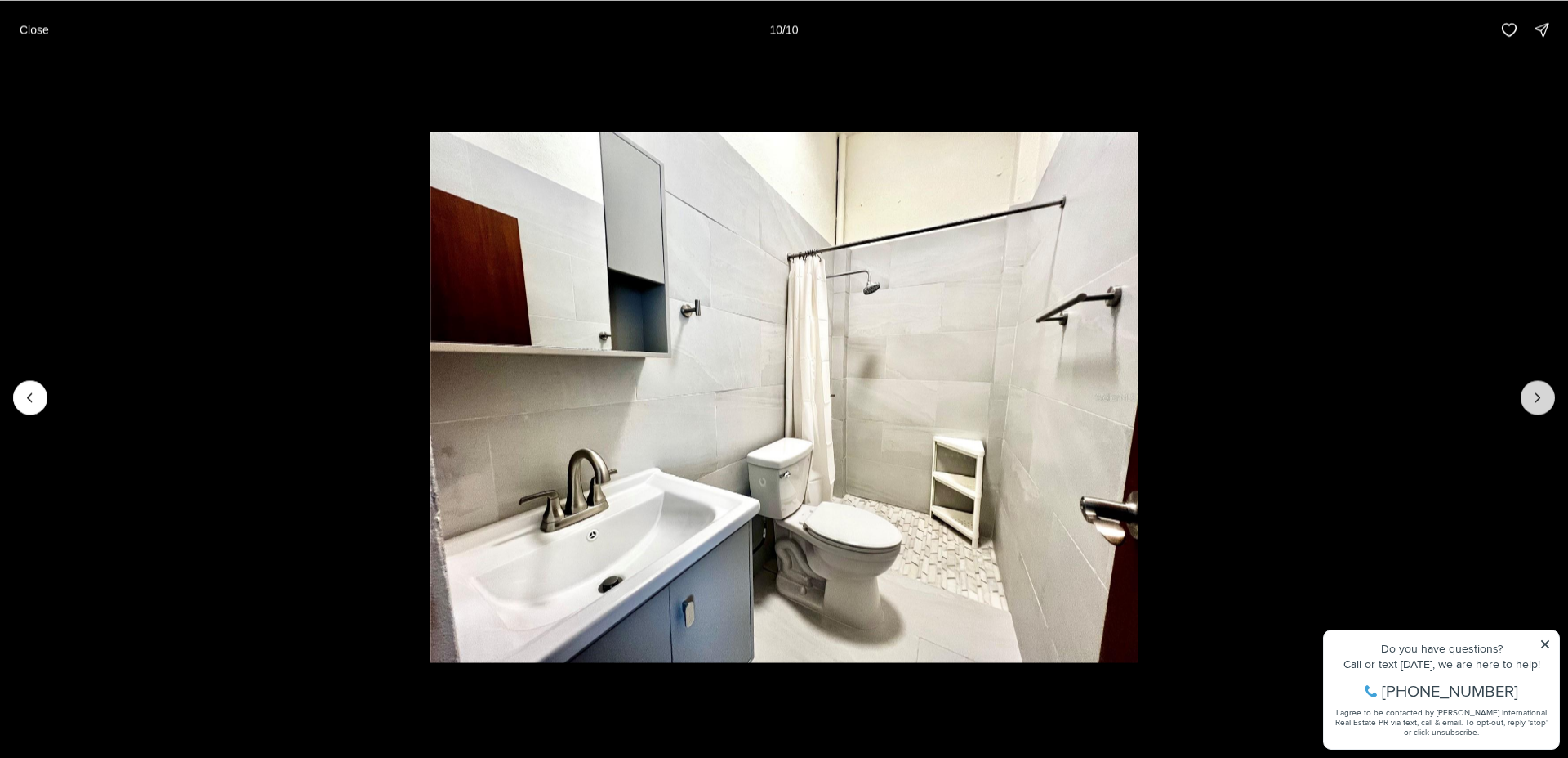
click at [1543, 397] on div at bounding box center [1538, 397] width 34 height 34
click at [1542, 396] on div at bounding box center [1538, 397] width 34 height 34
click at [38, 28] on p "Close" at bounding box center [34, 29] width 29 height 13
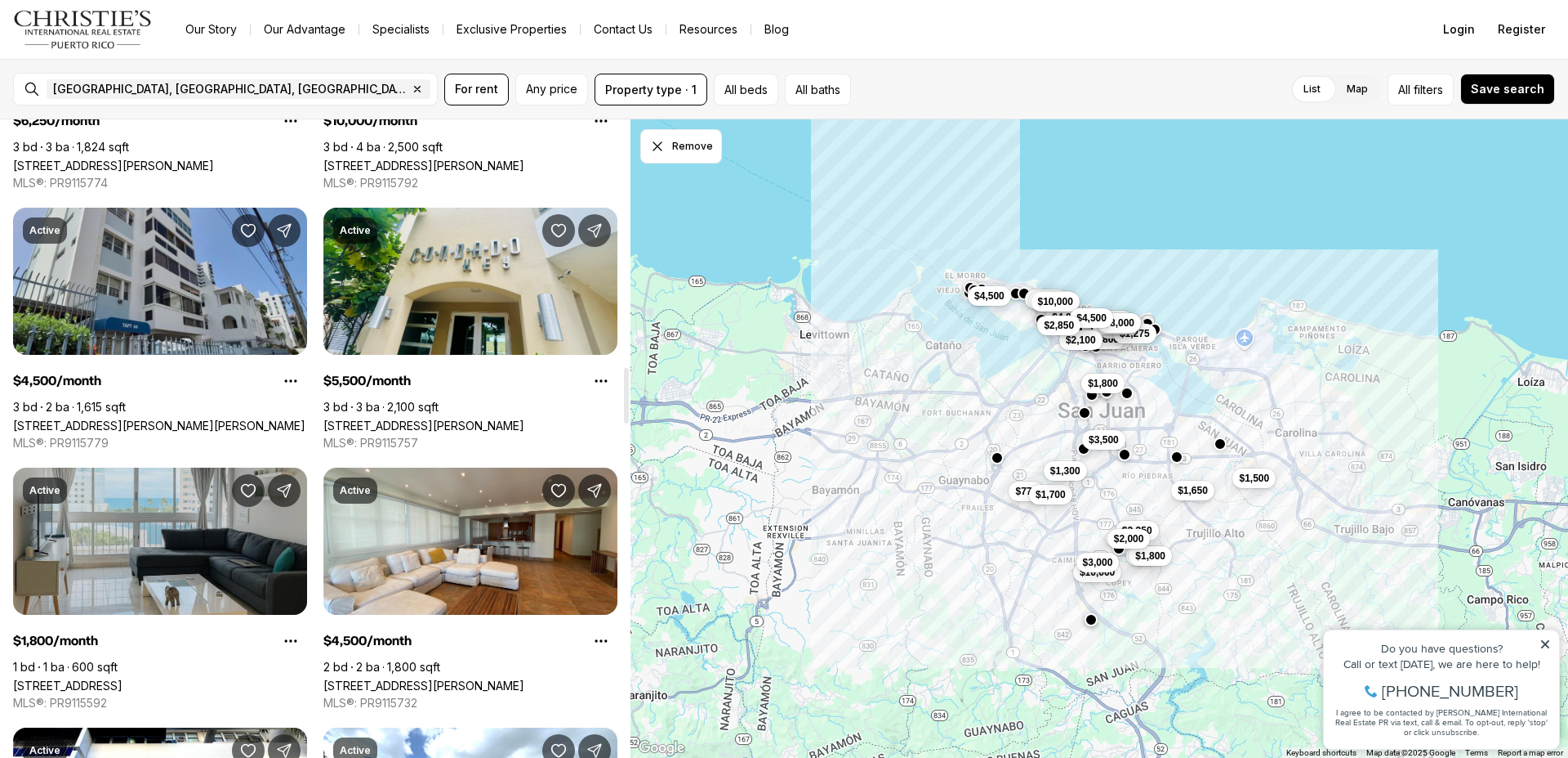
scroll to position [2917, 0]
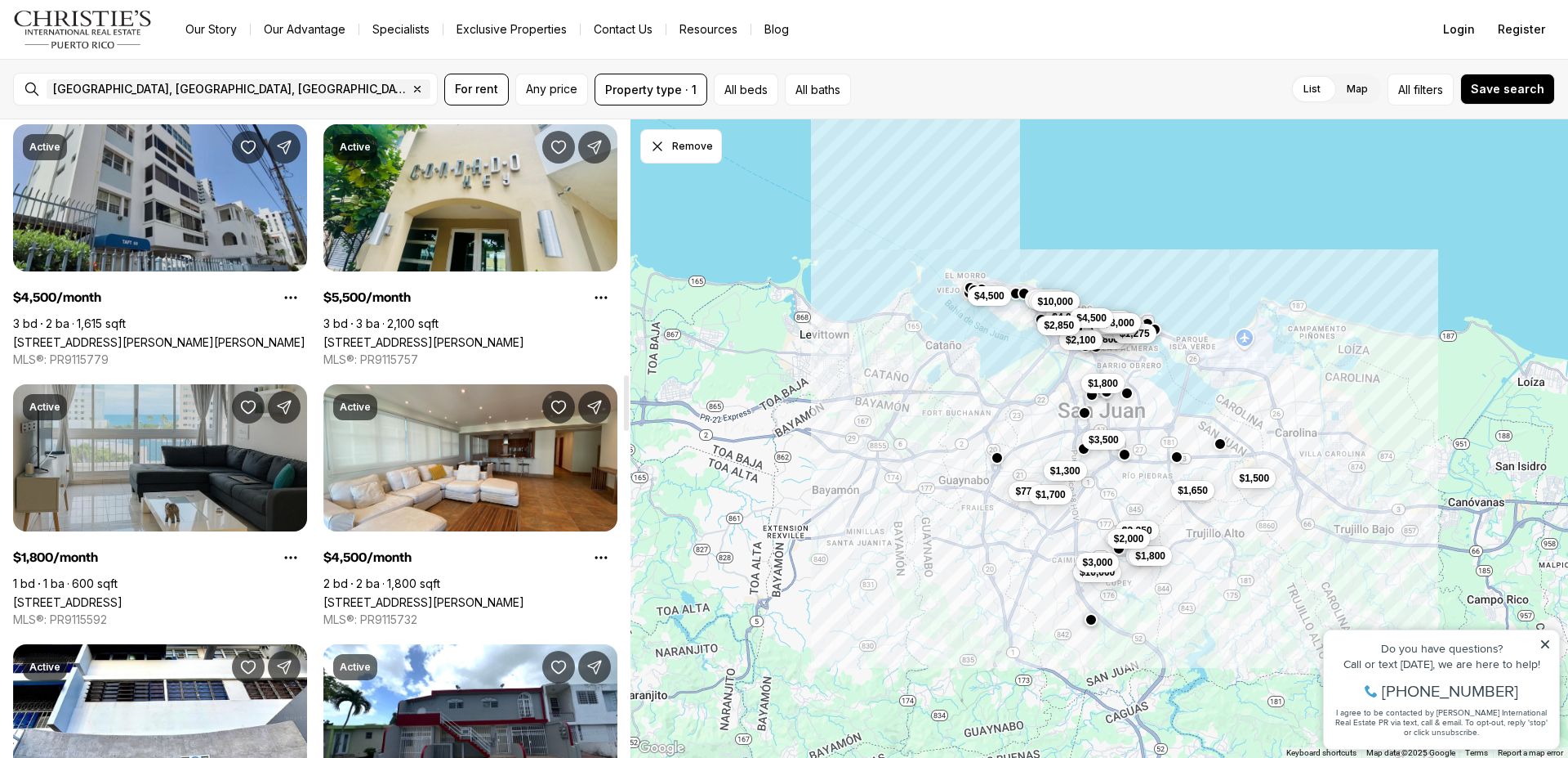
click at [123, 595] on link "[STREET_ADDRESS]" at bounding box center [68, 602] width 110 height 14
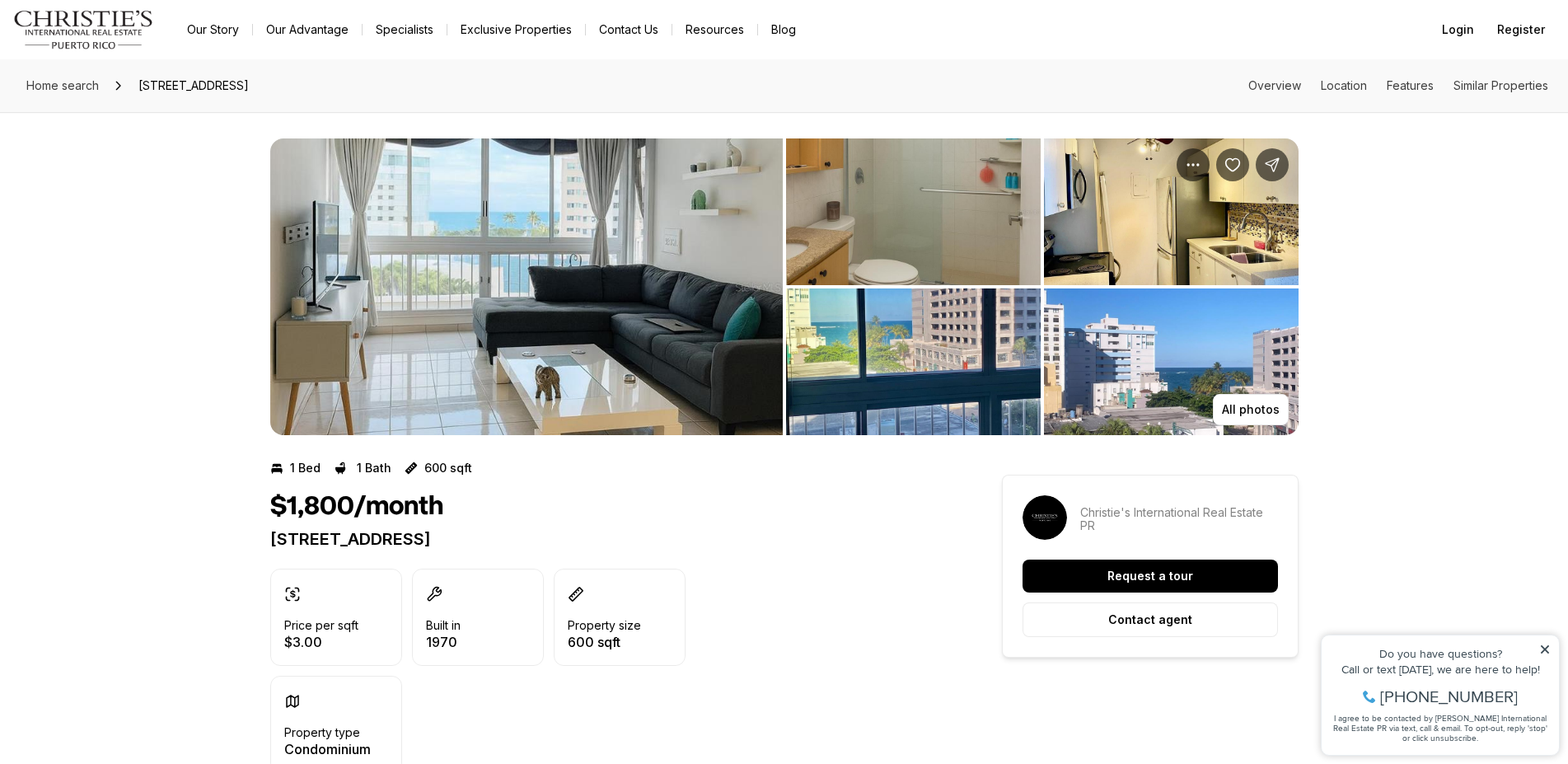
click at [608, 281] on img "View image gallery" at bounding box center [526, 286] width 512 height 297
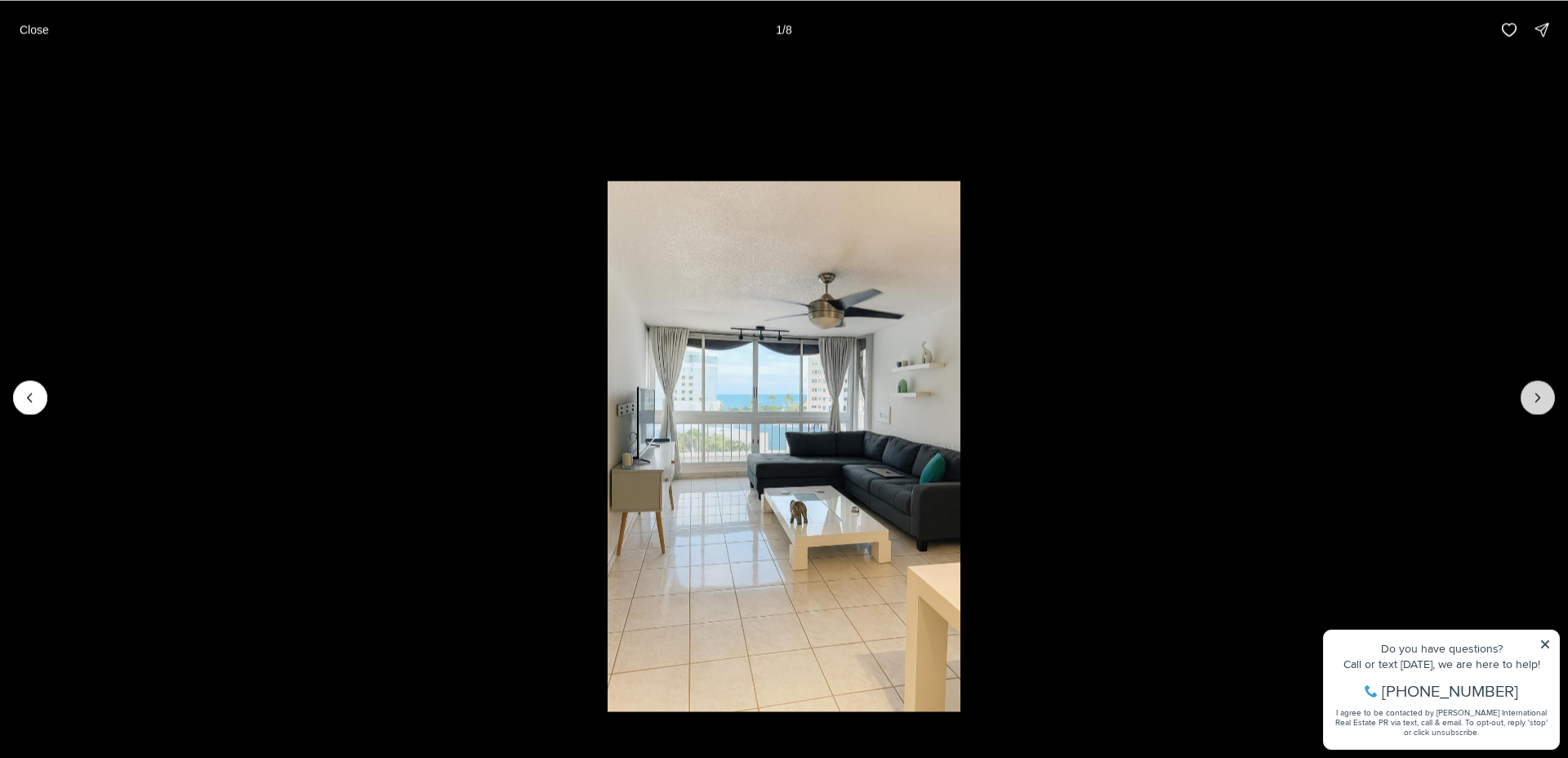
click at [1543, 402] on icon "Next slide" at bounding box center [1538, 397] width 16 height 16
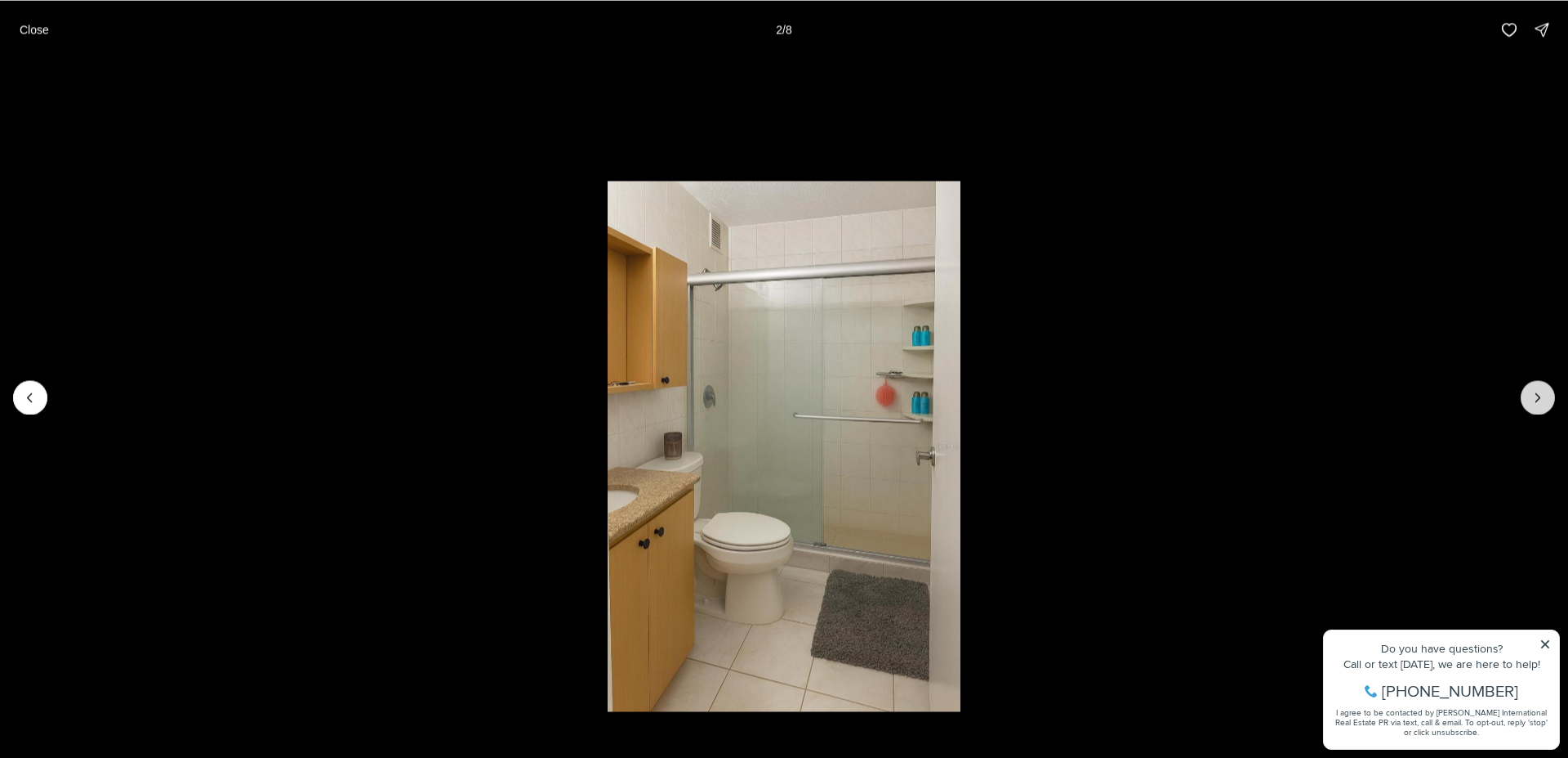
click at [1543, 402] on icon "Next slide" at bounding box center [1538, 397] width 16 height 16
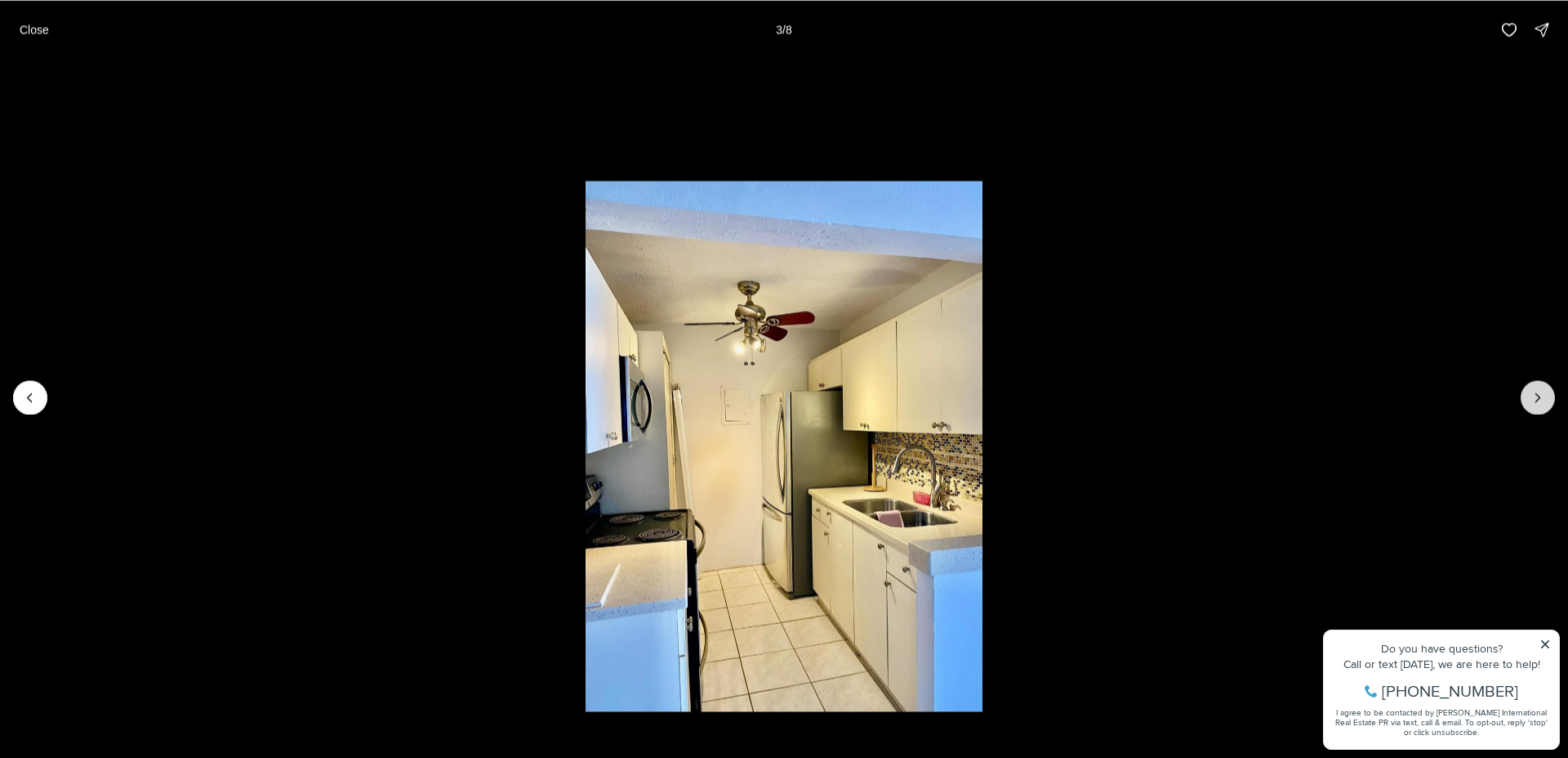
click at [1542, 402] on icon "Next slide" at bounding box center [1538, 397] width 16 height 16
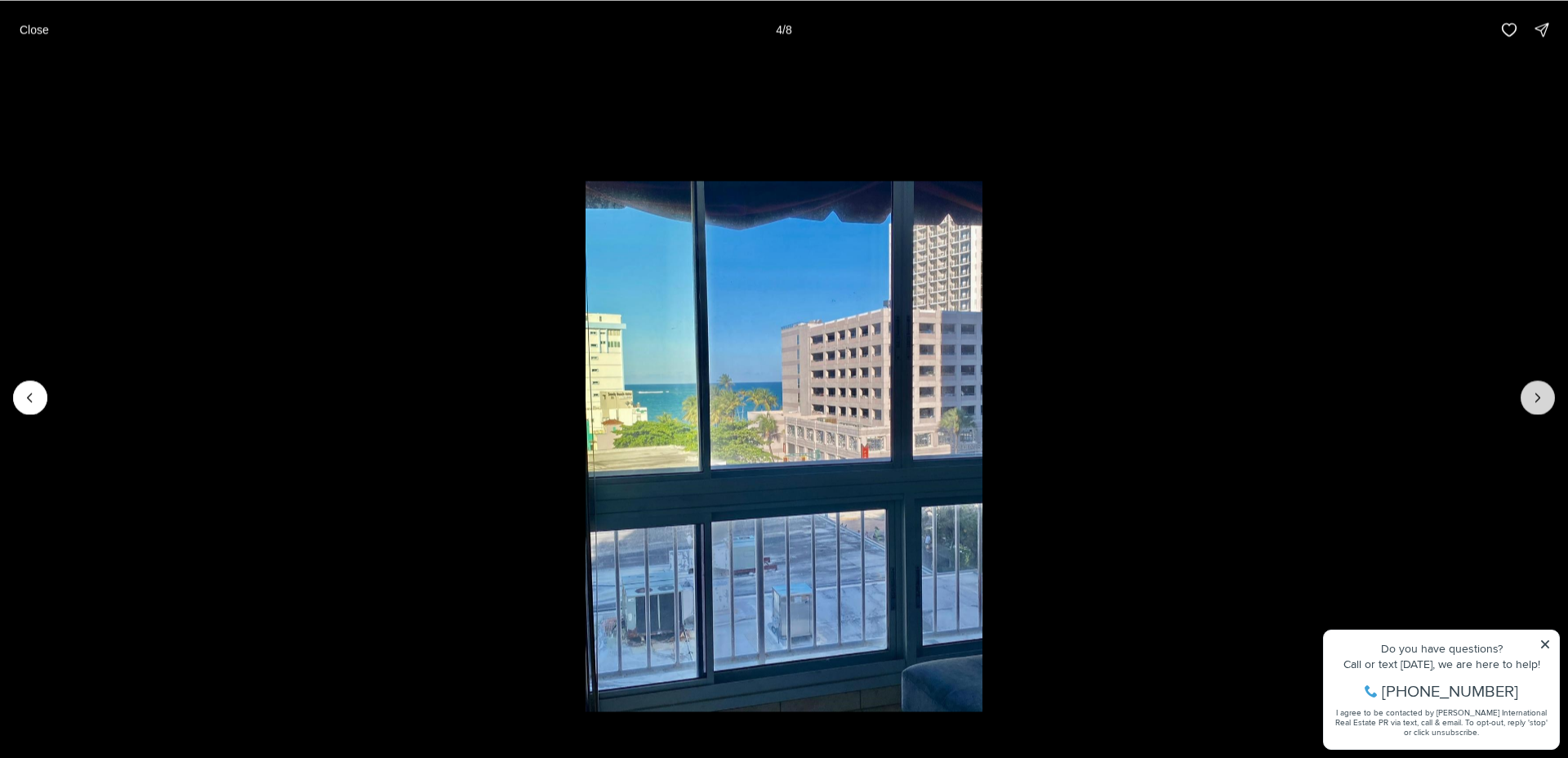
click at [1542, 402] on icon "Next slide" at bounding box center [1538, 397] width 16 height 16
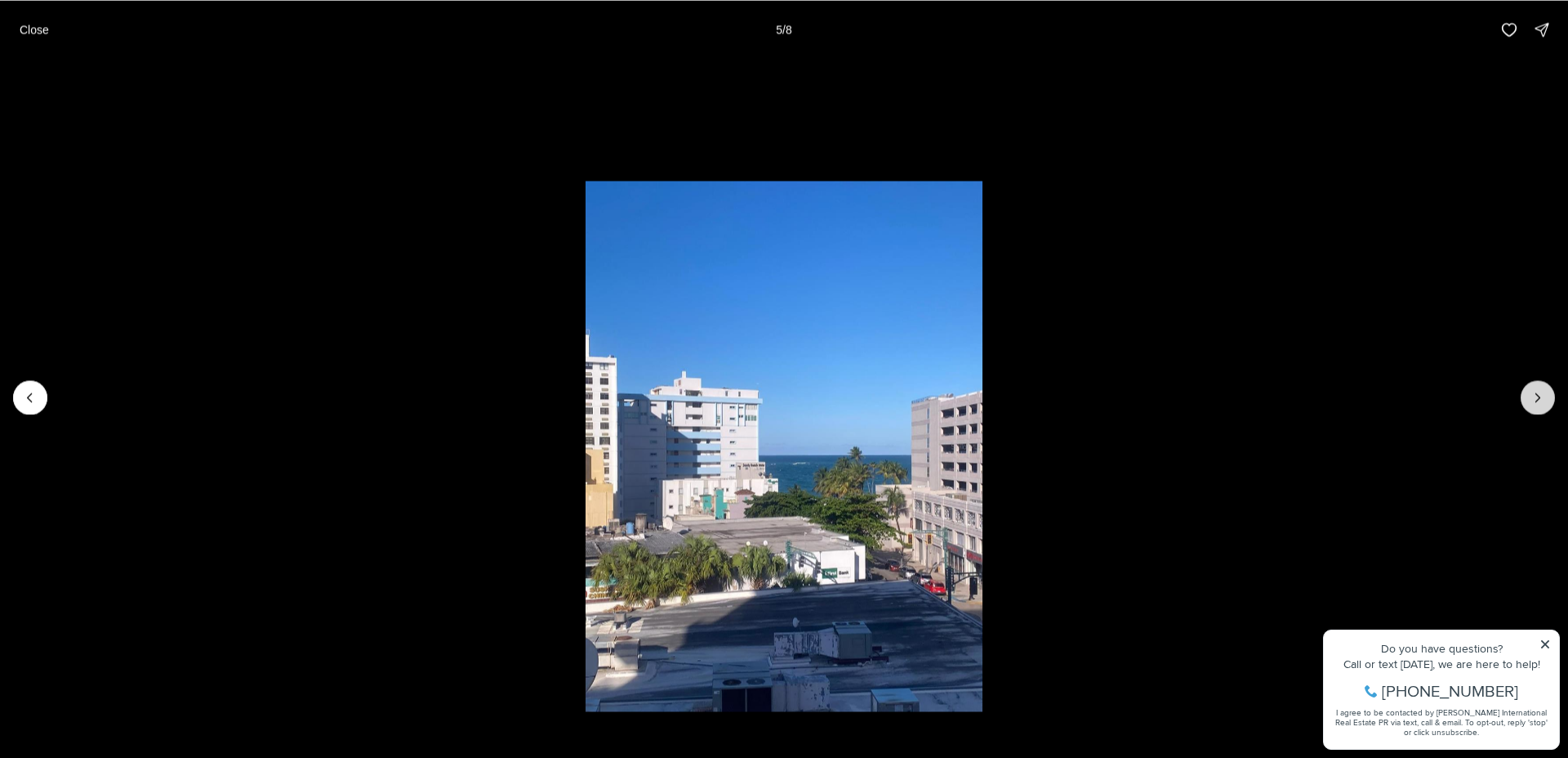
click at [1542, 400] on icon "Next slide" at bounding box center [1538, 397] width 16 height 16
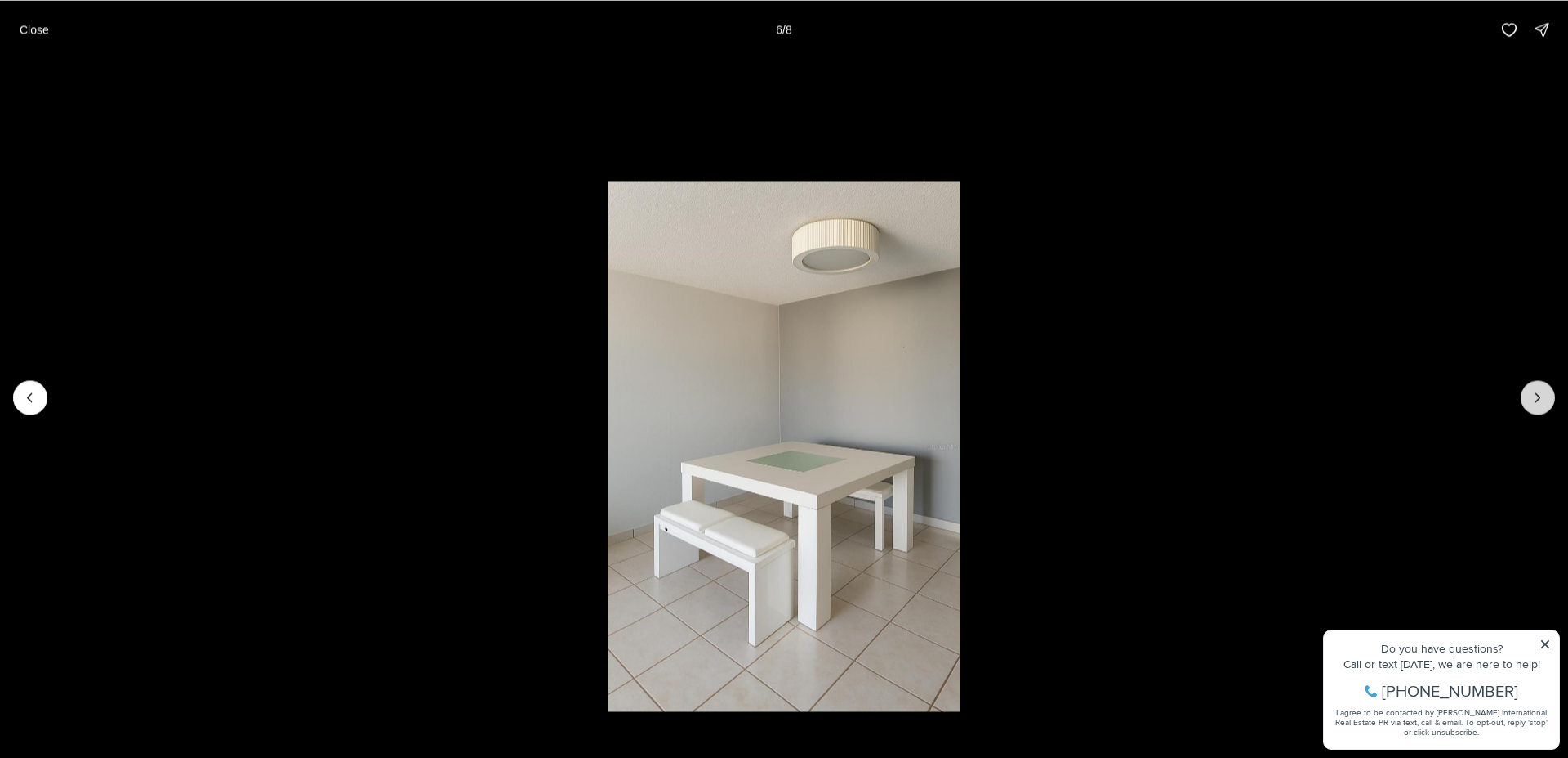
click at [1542, 400] on icon "Next slide" at bounding box center [1538, 397] width 16 height 16
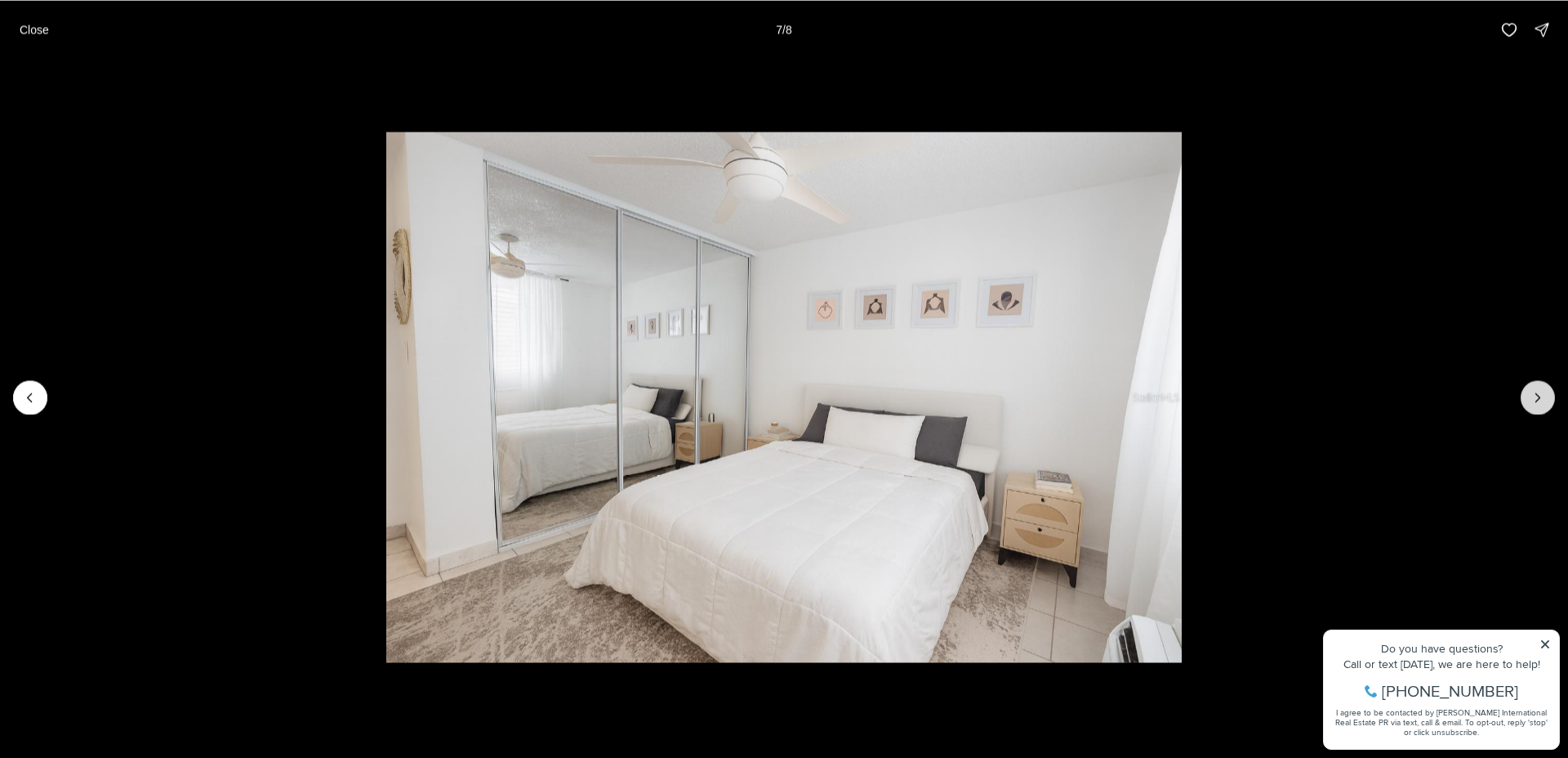
click at [1542, 399] on icon "Next slide" at bounding box center [1538, 397] width 16 height 16
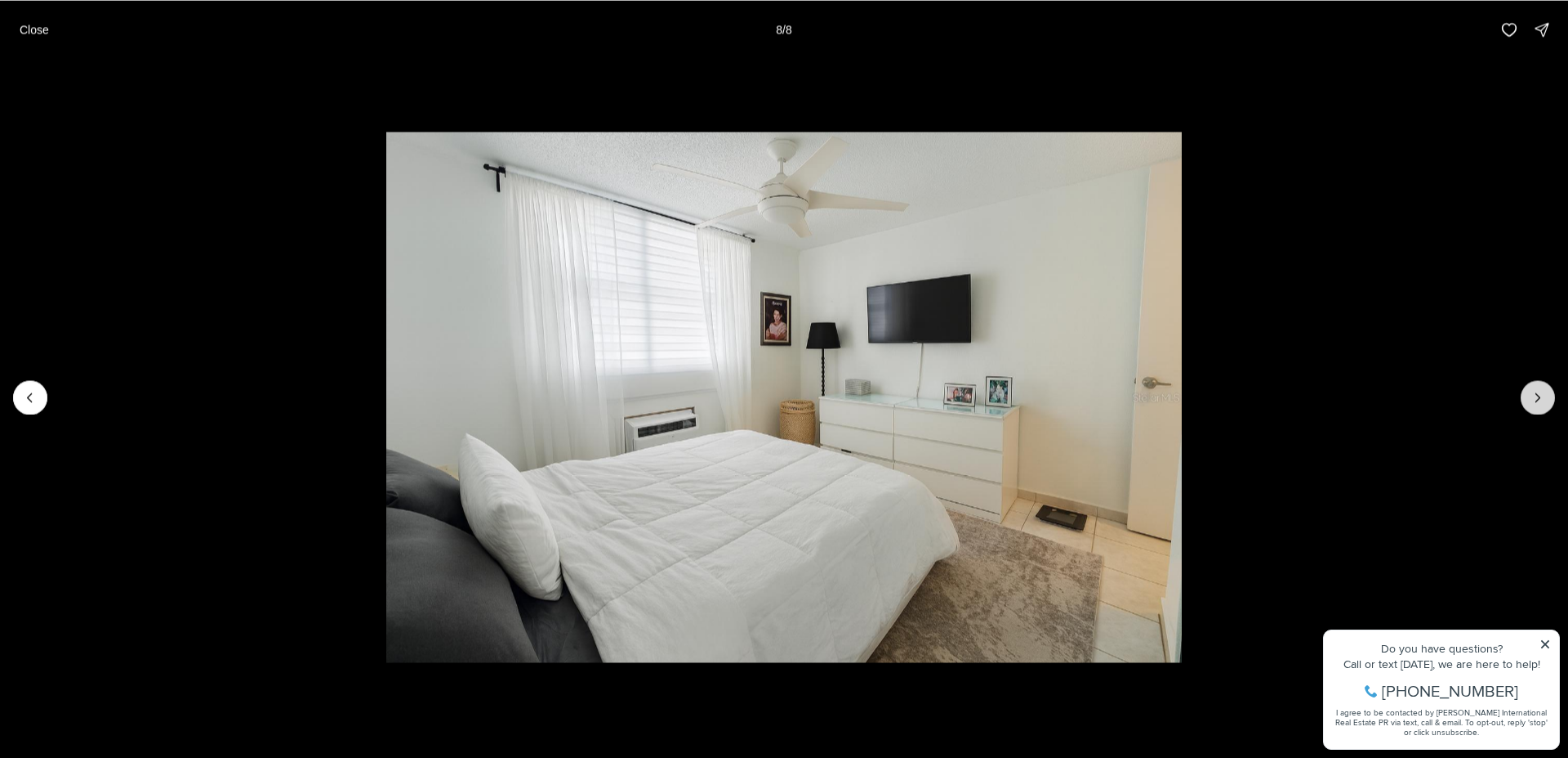
click at [1542, 399] on div at bounding box center [1538, 397] width 34 height 34
click at [26, 30] on p "Close" at bounding box center [34, 29] width 29 height 13
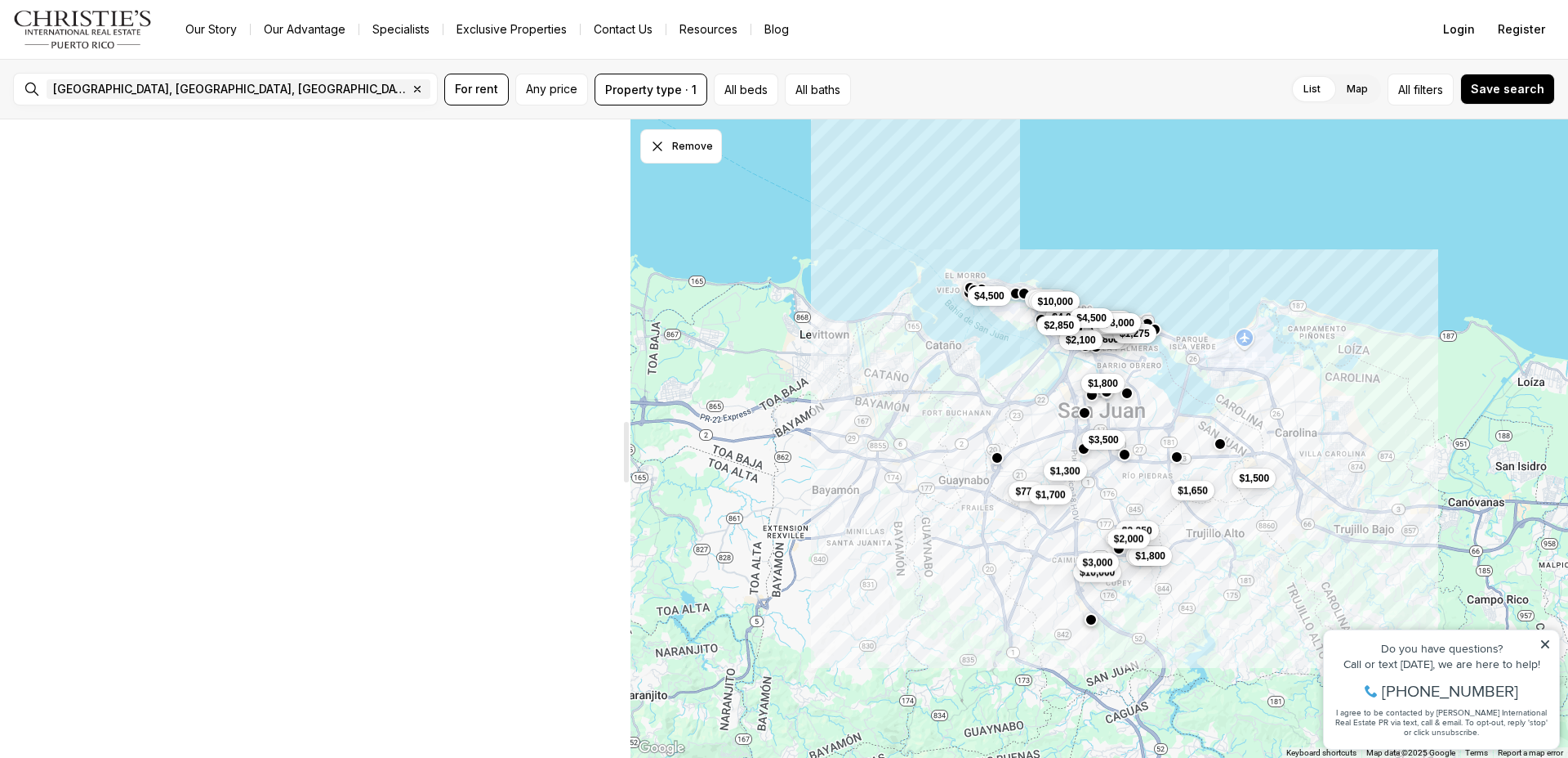
scroll to position [3270, 0]
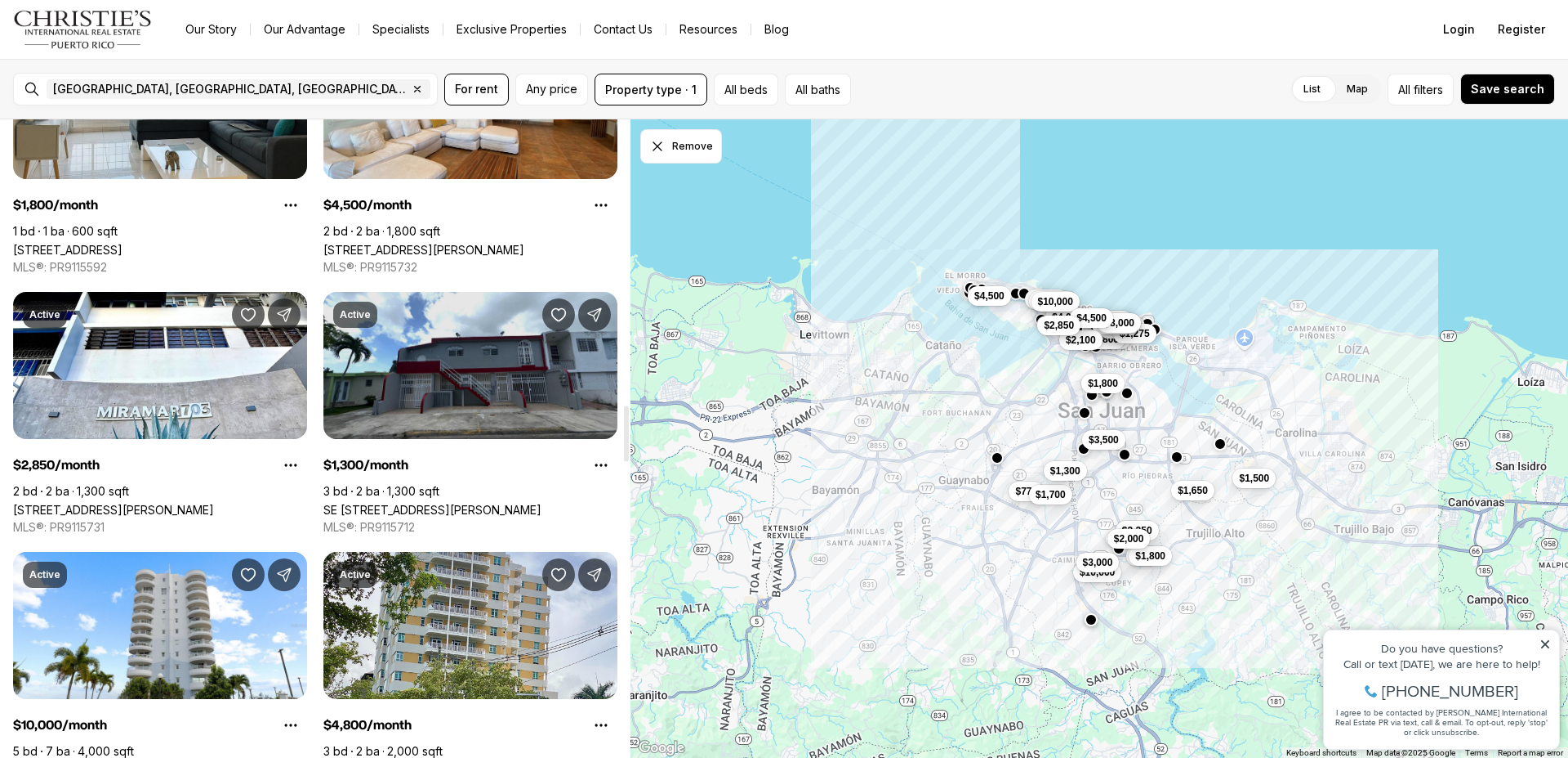
click at [482, 502] on link "SE [STREET_ADDRESS][PERSON_NAME]" at bounding box center [432, 509] width 218 height 14
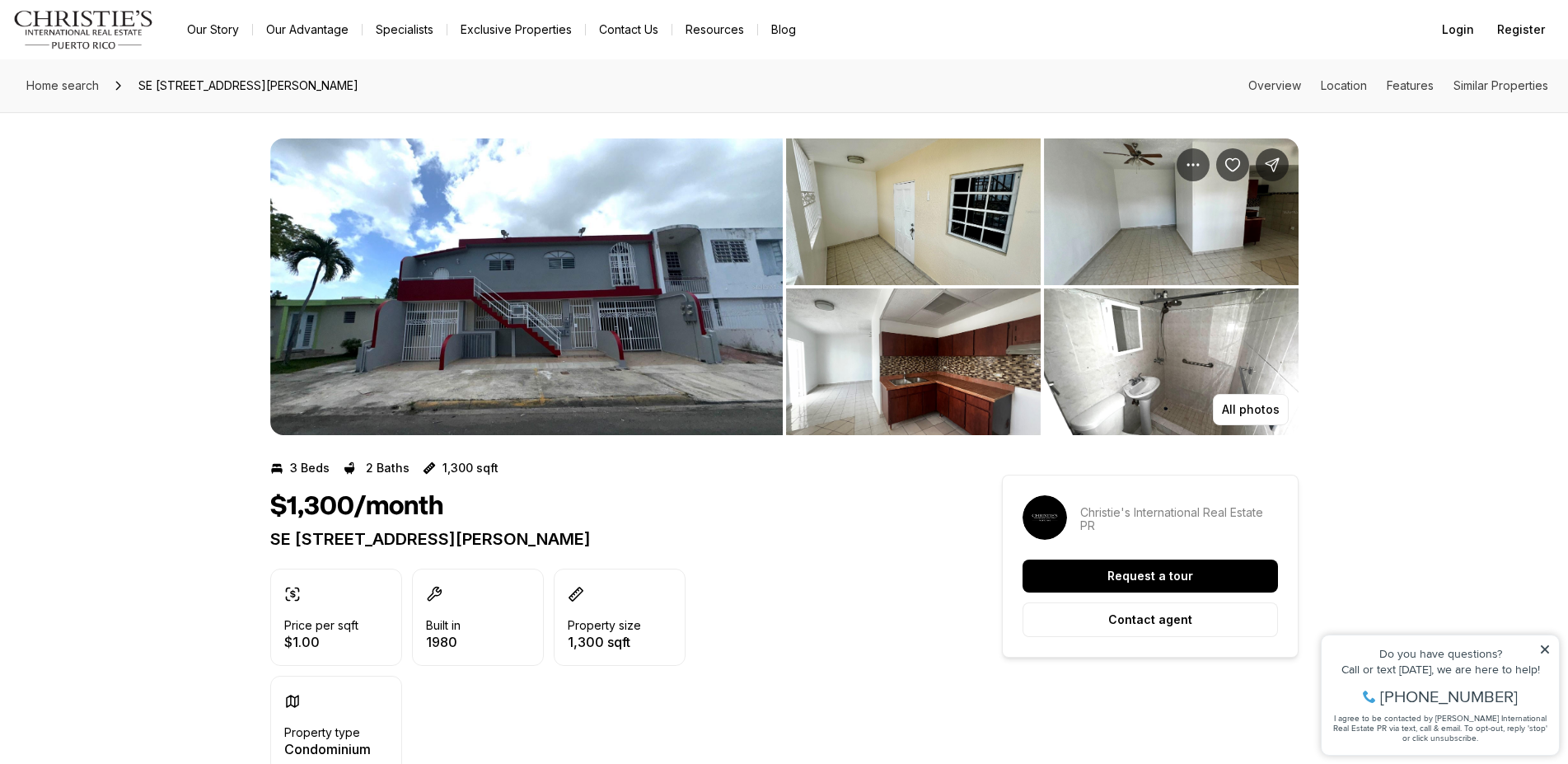
click at [926, 388] on img "View image gallery" at bounding box center [913, 361] width 255 height 147
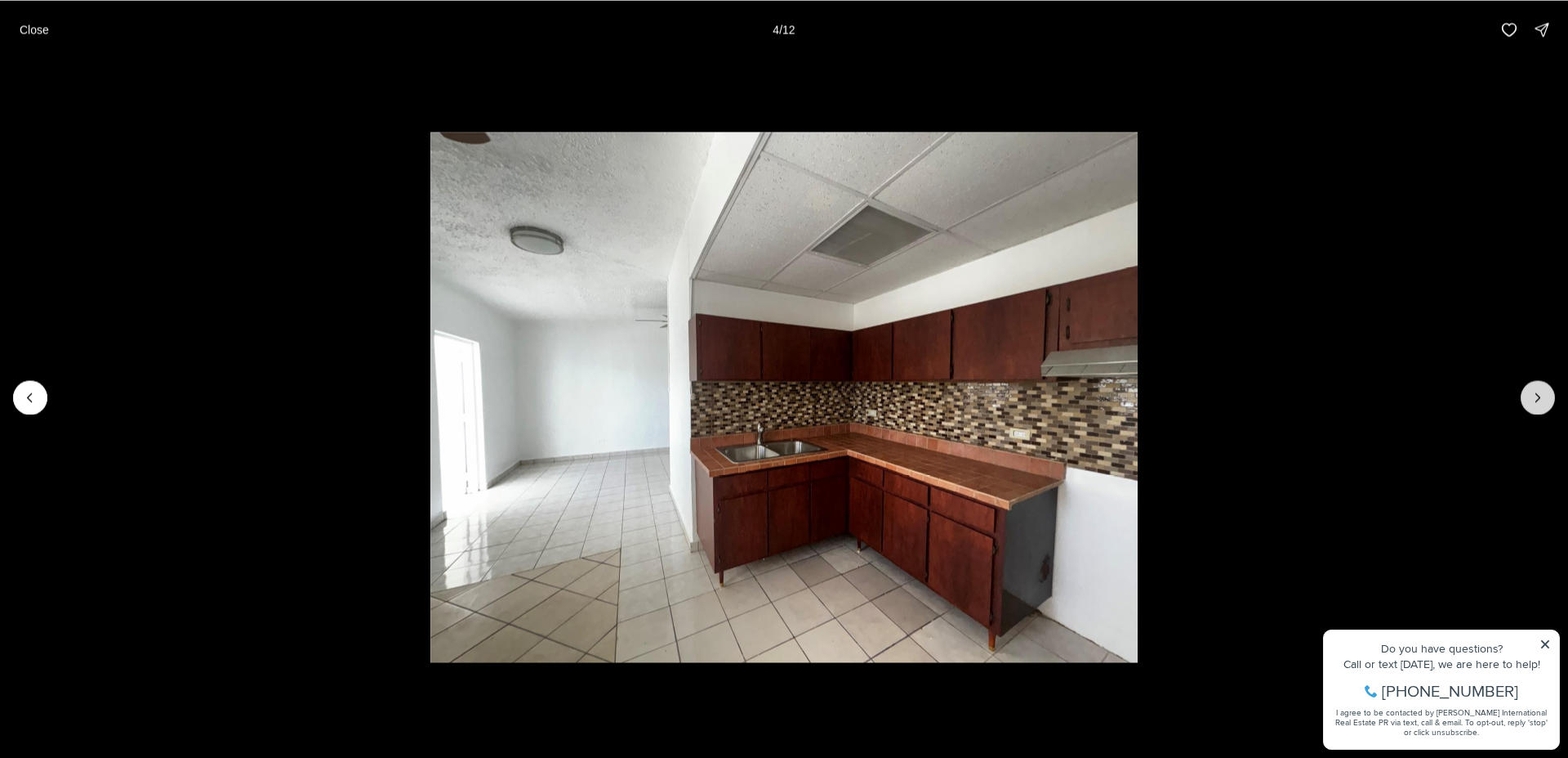
click at [1530, 402] on icon "Next slide" at bounding box center [1538, 397] width 16 height 16
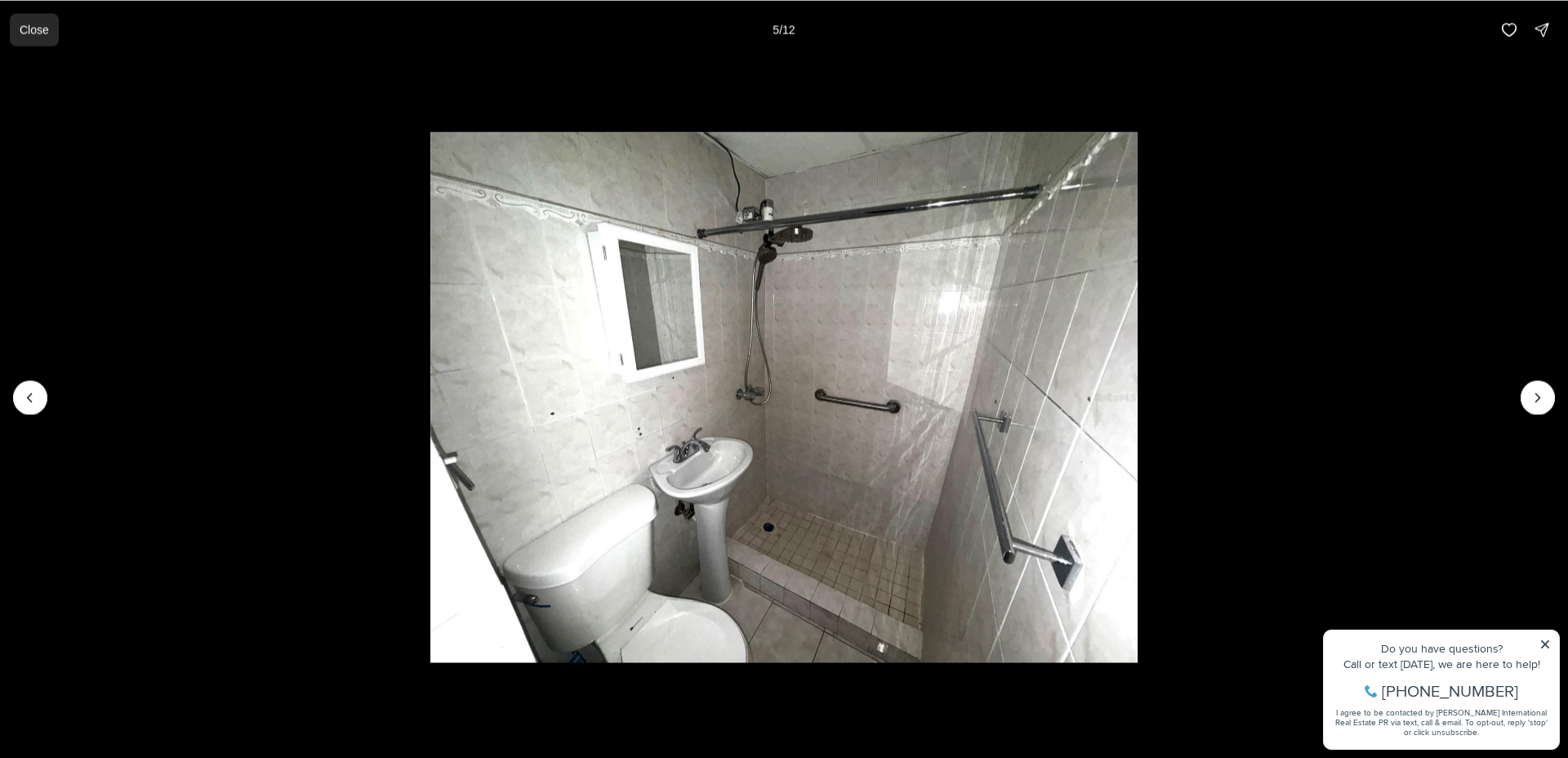
click at [29, 28] on p "Close" at bounding box center [34, 29] width 29 height 13
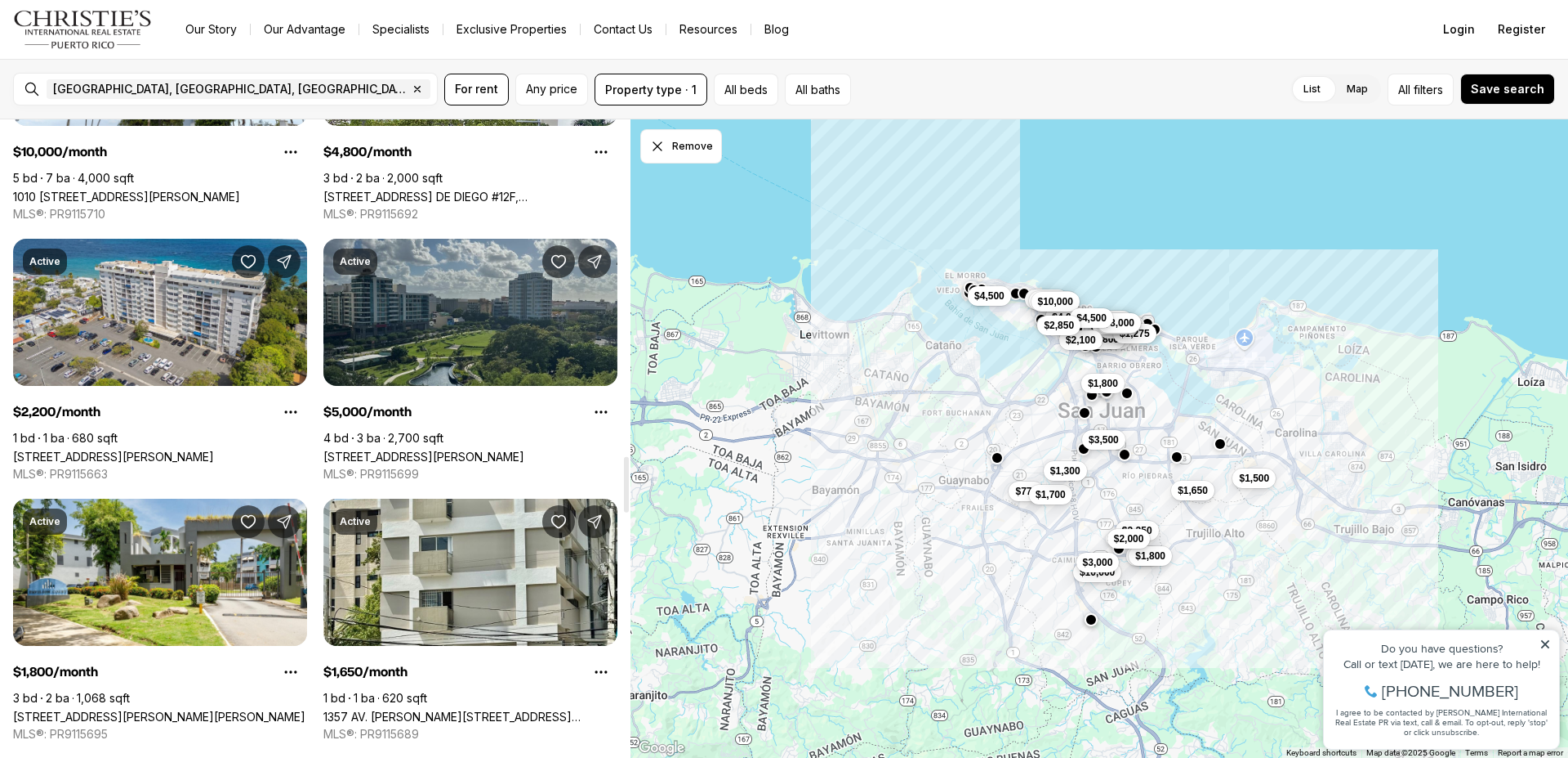
scroll to position [3853, 0]
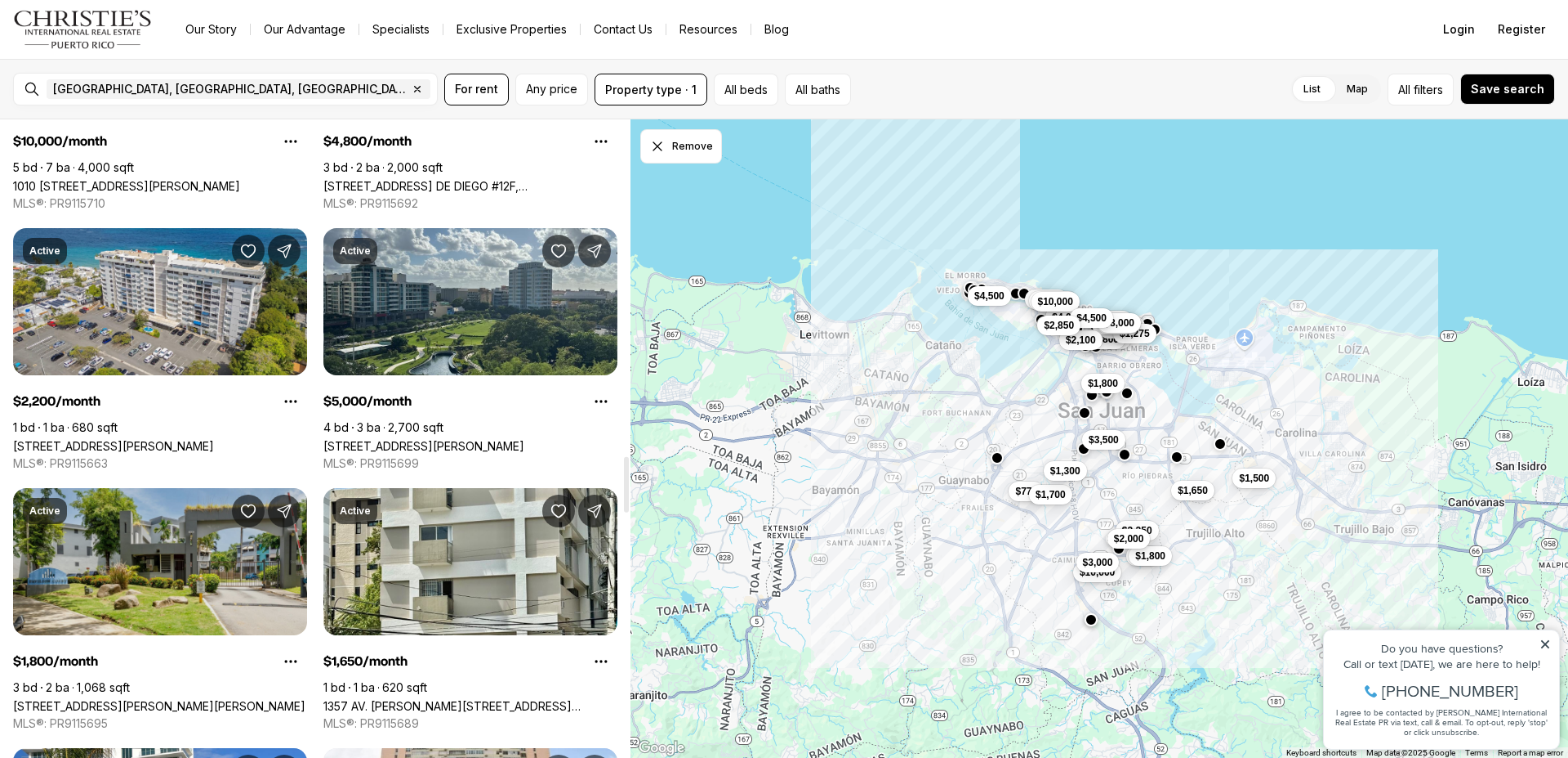
click at [200, 698] on link "[STREET_ADDRESS][PERSON_NAME][PERSON_NAME]" at bounding box center [159, 705] width 292 height 14
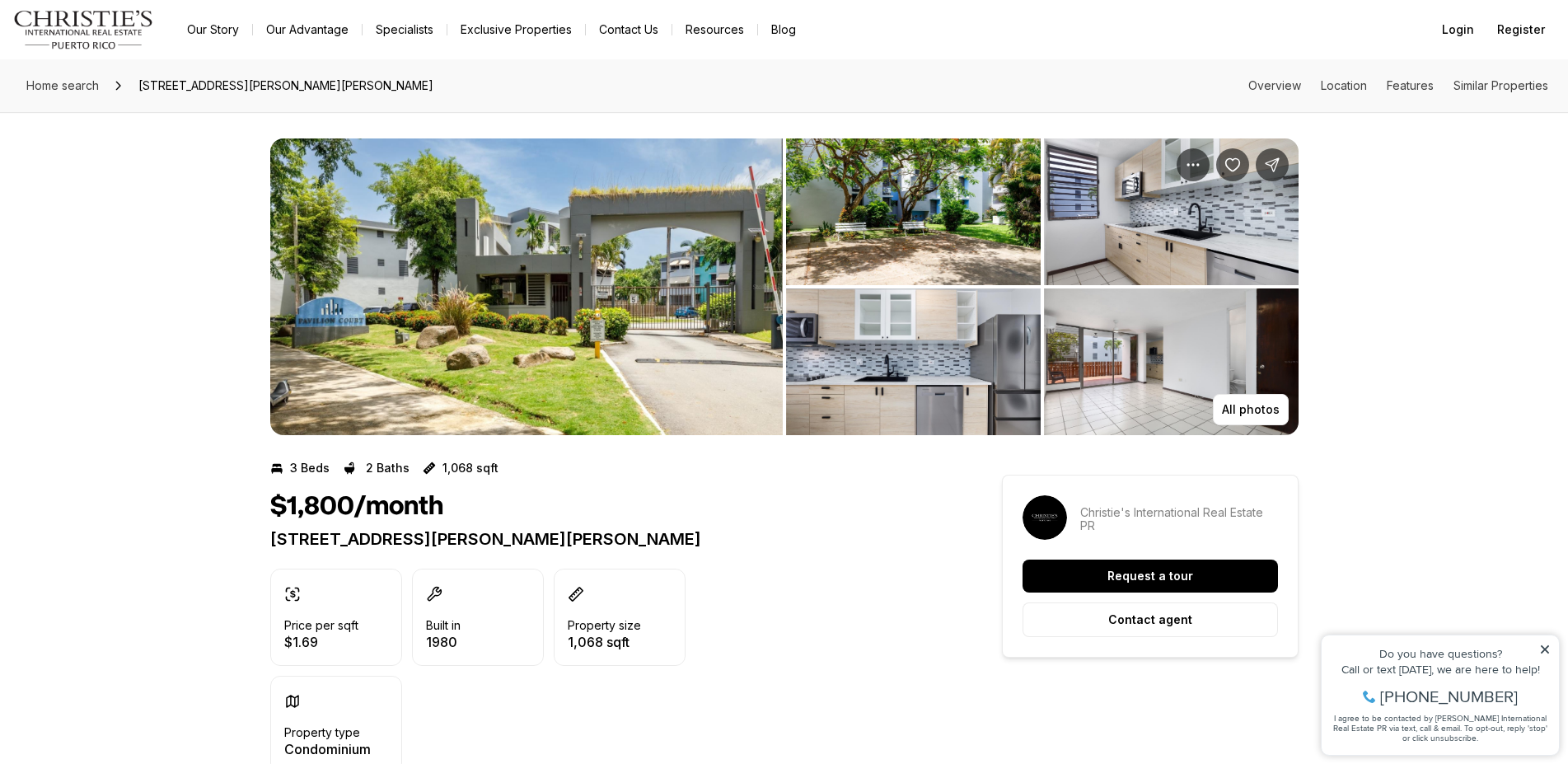
click at [1124, 215] on img "View image gallery" at bounding box center [1170, 212] width 255 height 147
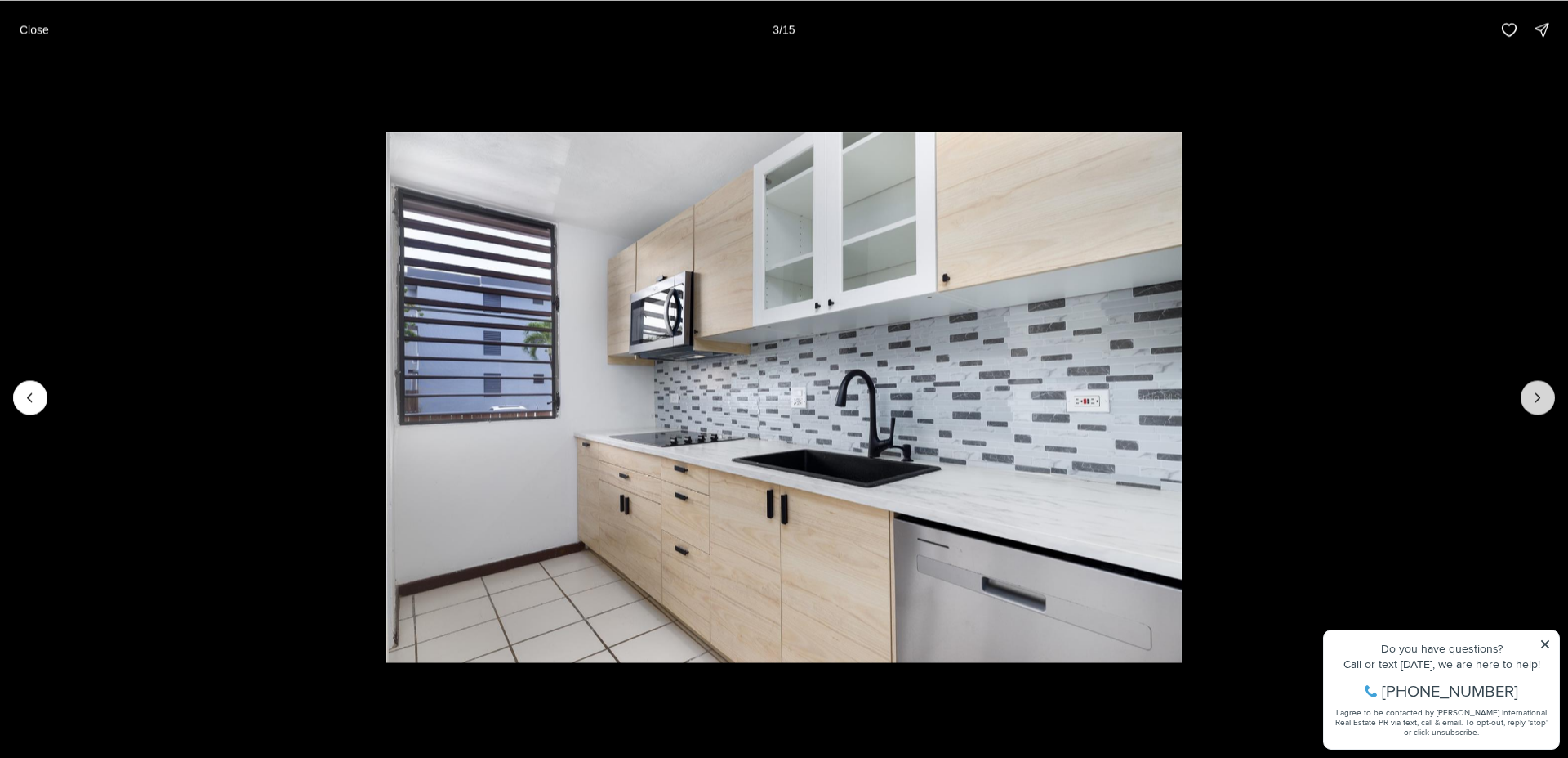
click at [1541, 395] on icon "Next slide" at bounding box center [1538, 397] width 16 height 16
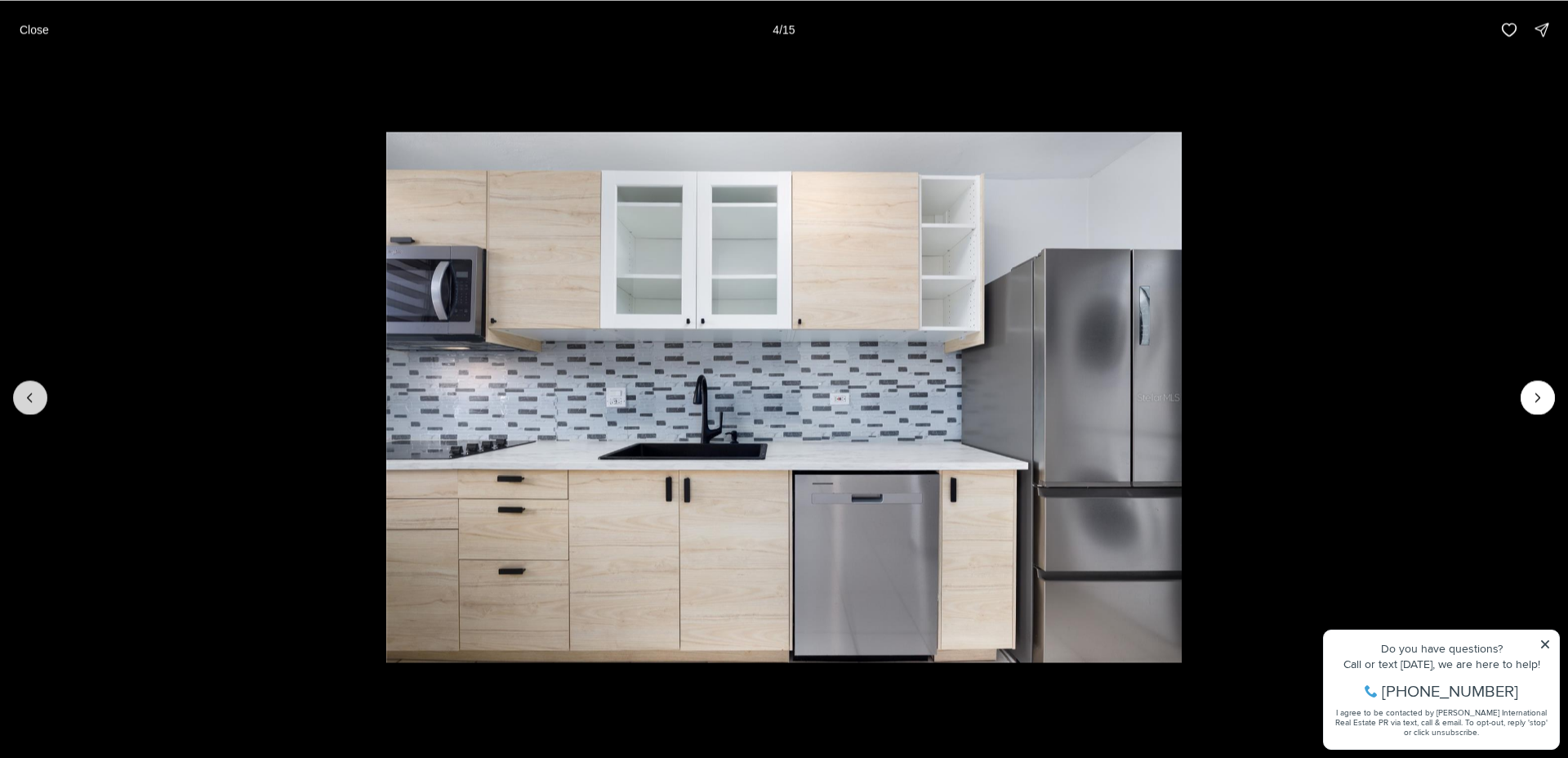
click at [29, 393] on icon "Previous slide" at bounding box center [29, 397] width 16 height 16
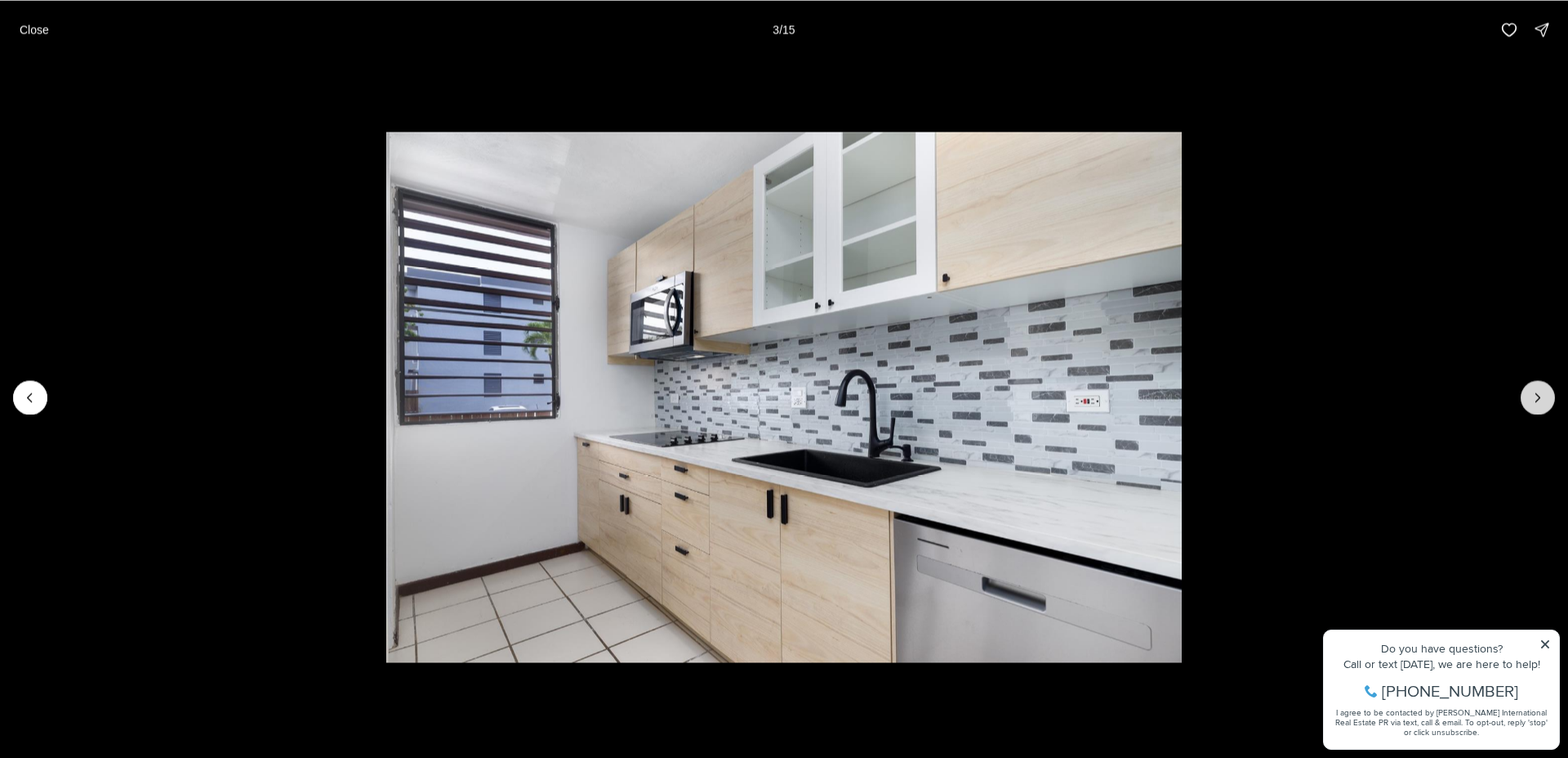
click at [1536, 403] on icon "Next slide" at bounding box center [1538, 397] width 16 height 16
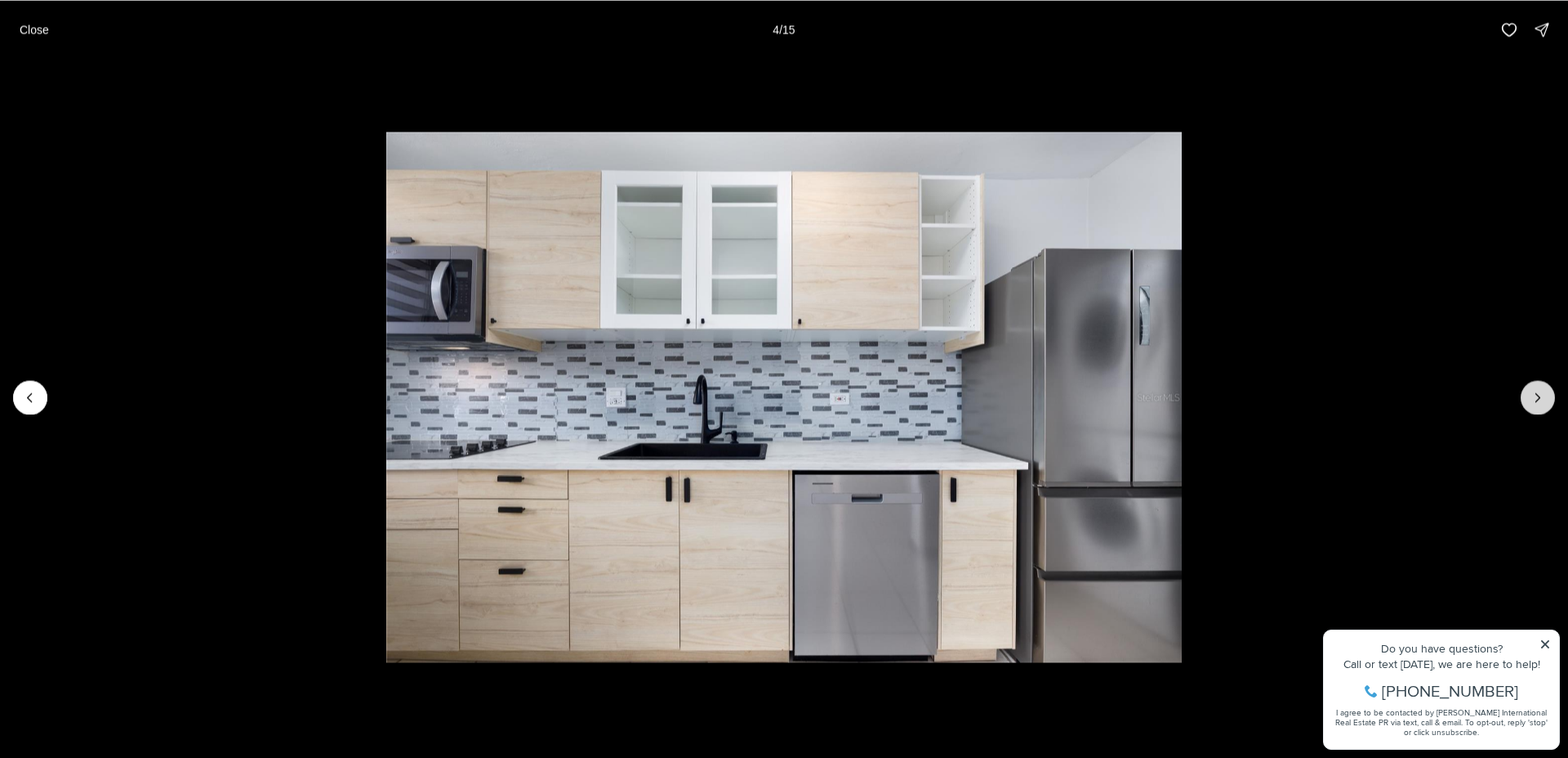
click at [1536, 403] on icon "Next slide" at bounding box center [1538, 397] width 16 height 16
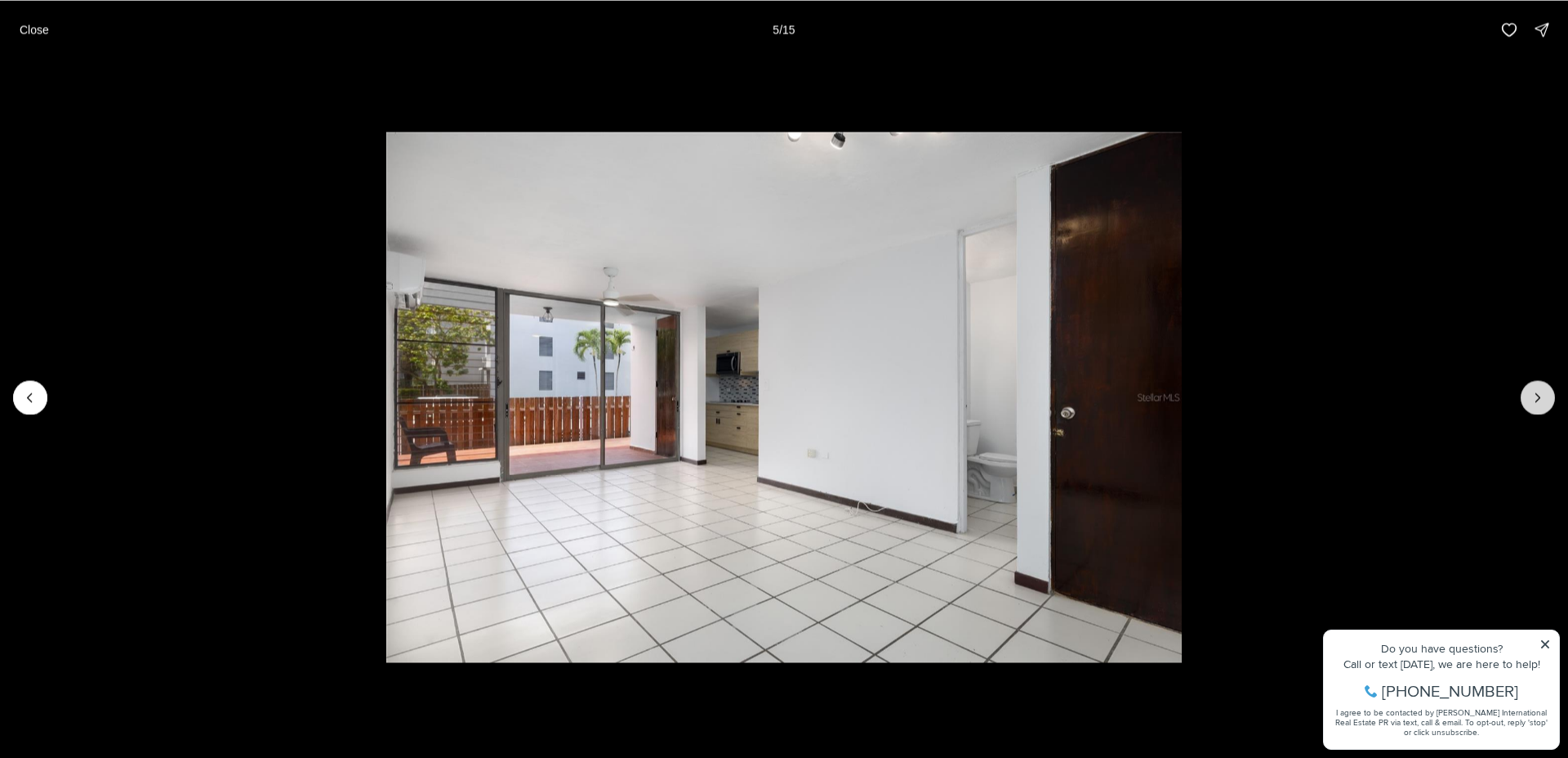
click at [1542, 394] on icon "Next slide" at bounding box center [1538, 397] width 16 height 16
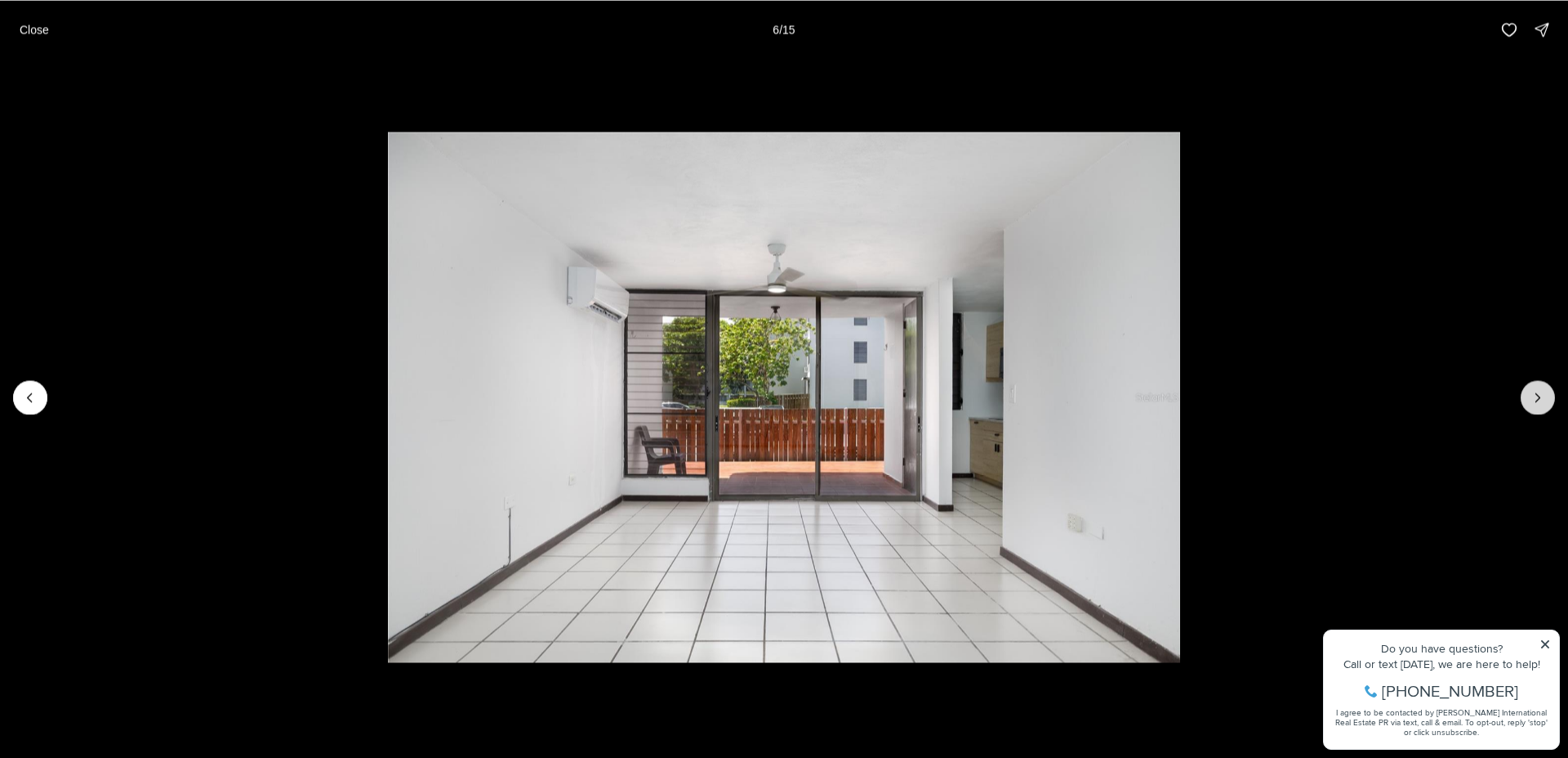
click at [1539, 394] on icon "Next slide" at bounding box center [1538, 397] width 16 height 16
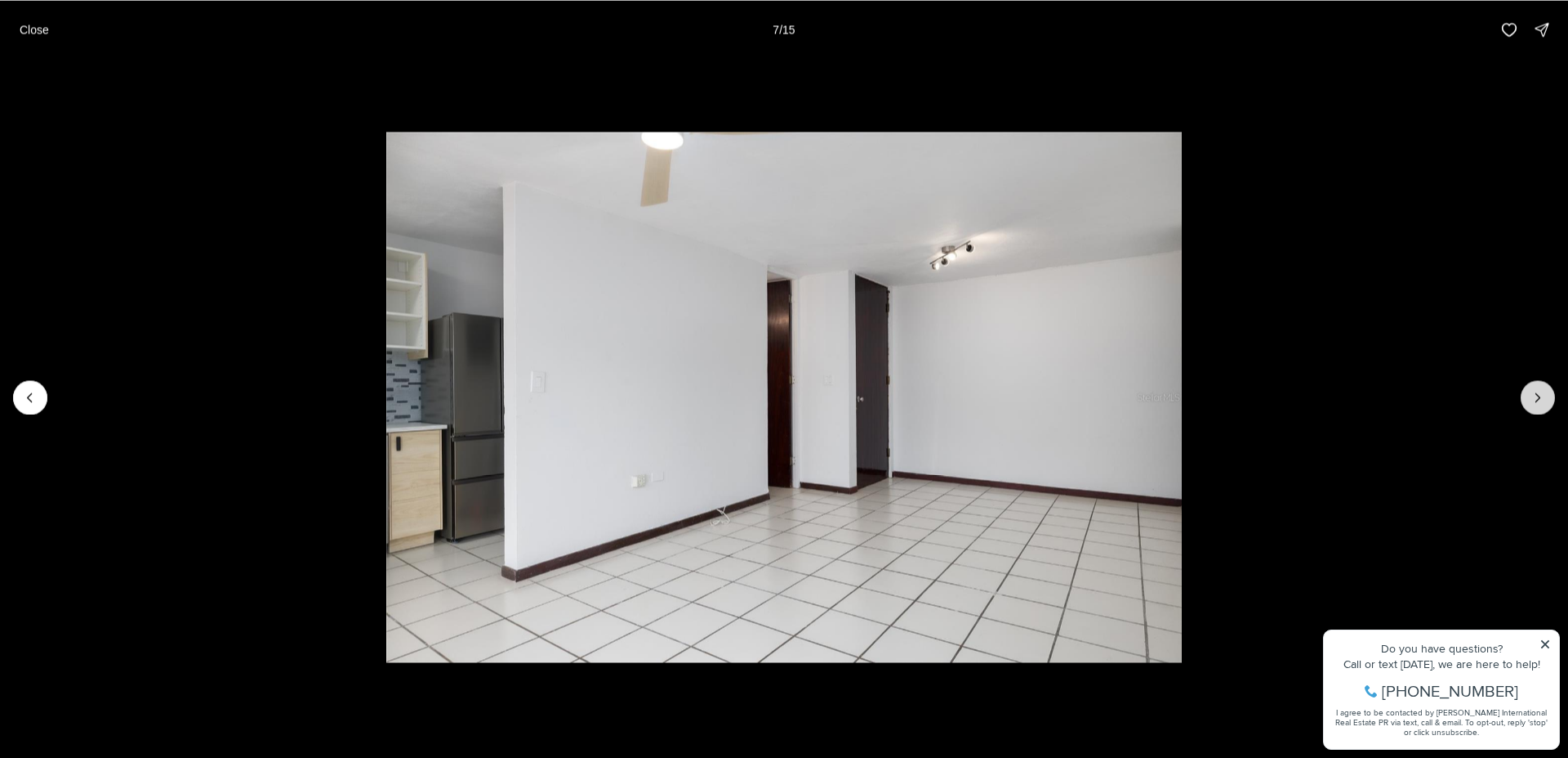
click at [1539, 394] on icon "Next slide" at bounding box center [1538, 397] width 16 height 16
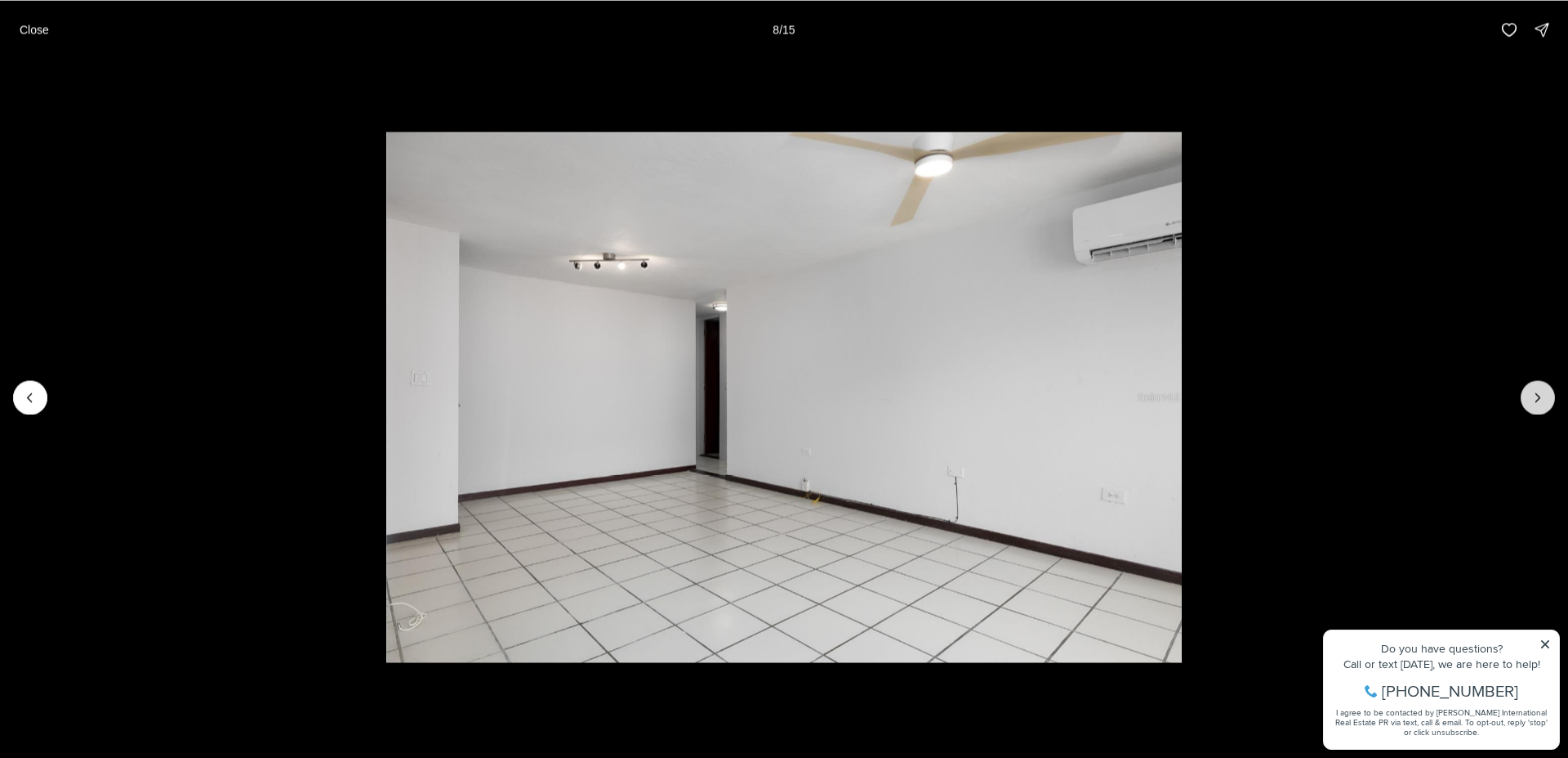
click at [1539, 394] on icon "Next slide" at bounding box center [1538, 397] width 16 height 16
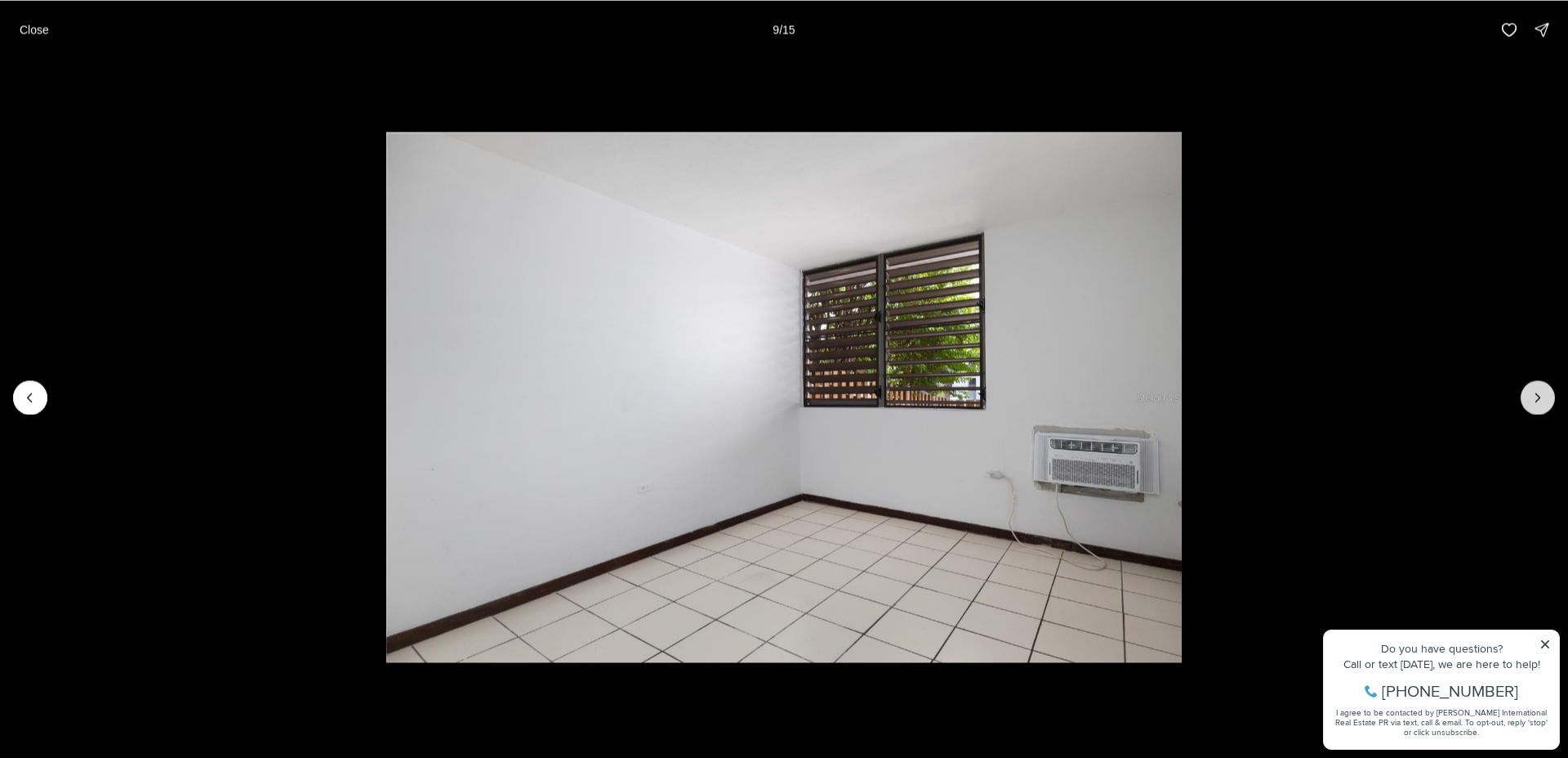
click at [1539, 395] on icon "Next slide" at bounding box center [1538, 397] width 16 height 16
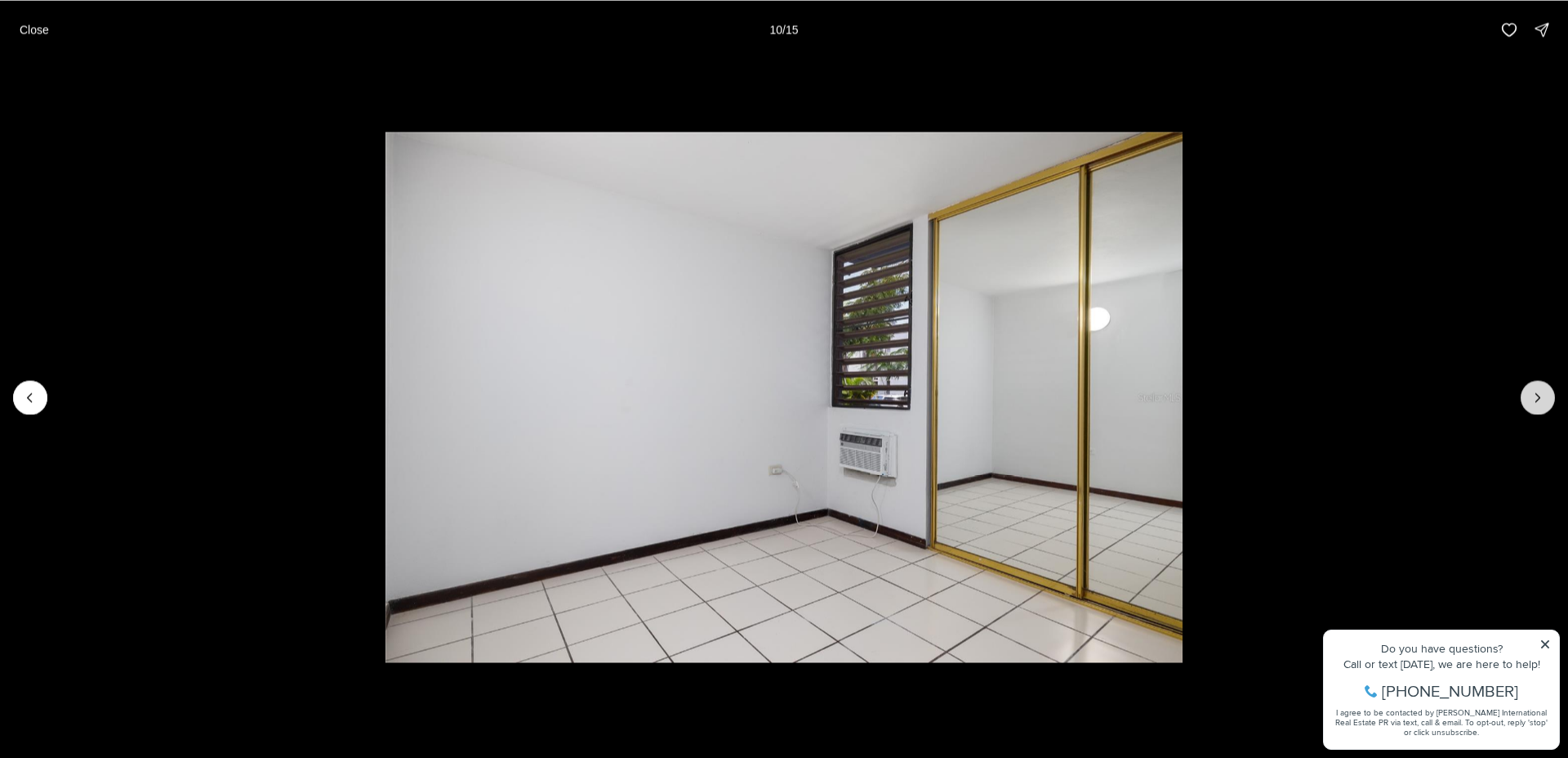
click at [1538, 395] on icon "Next slide" at bounding box center [1538, 397] width 16 height 16
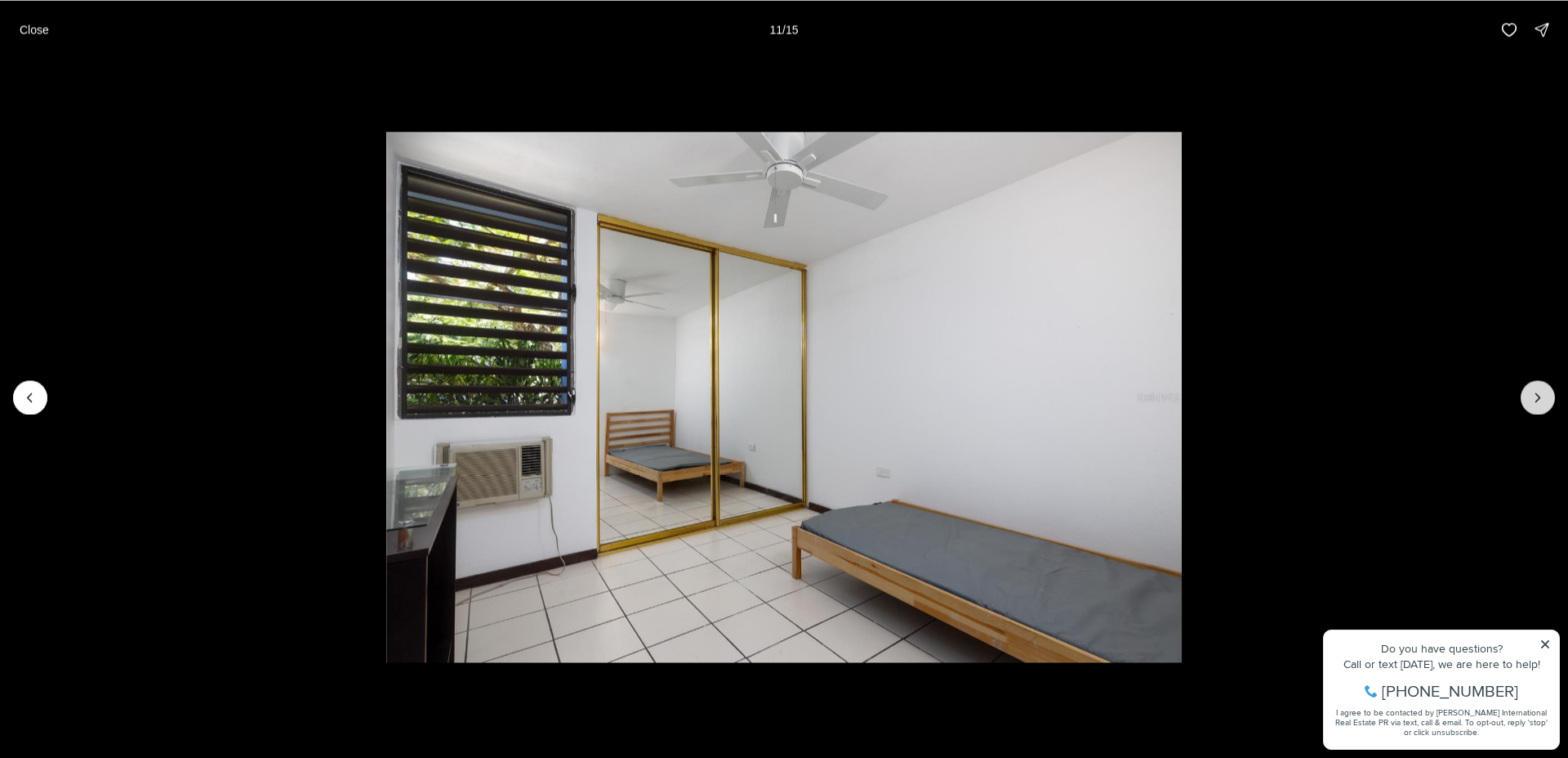
click at [1538, 395] on icon "Next slide" at bounding box center [1538, 397] width 16 height 16
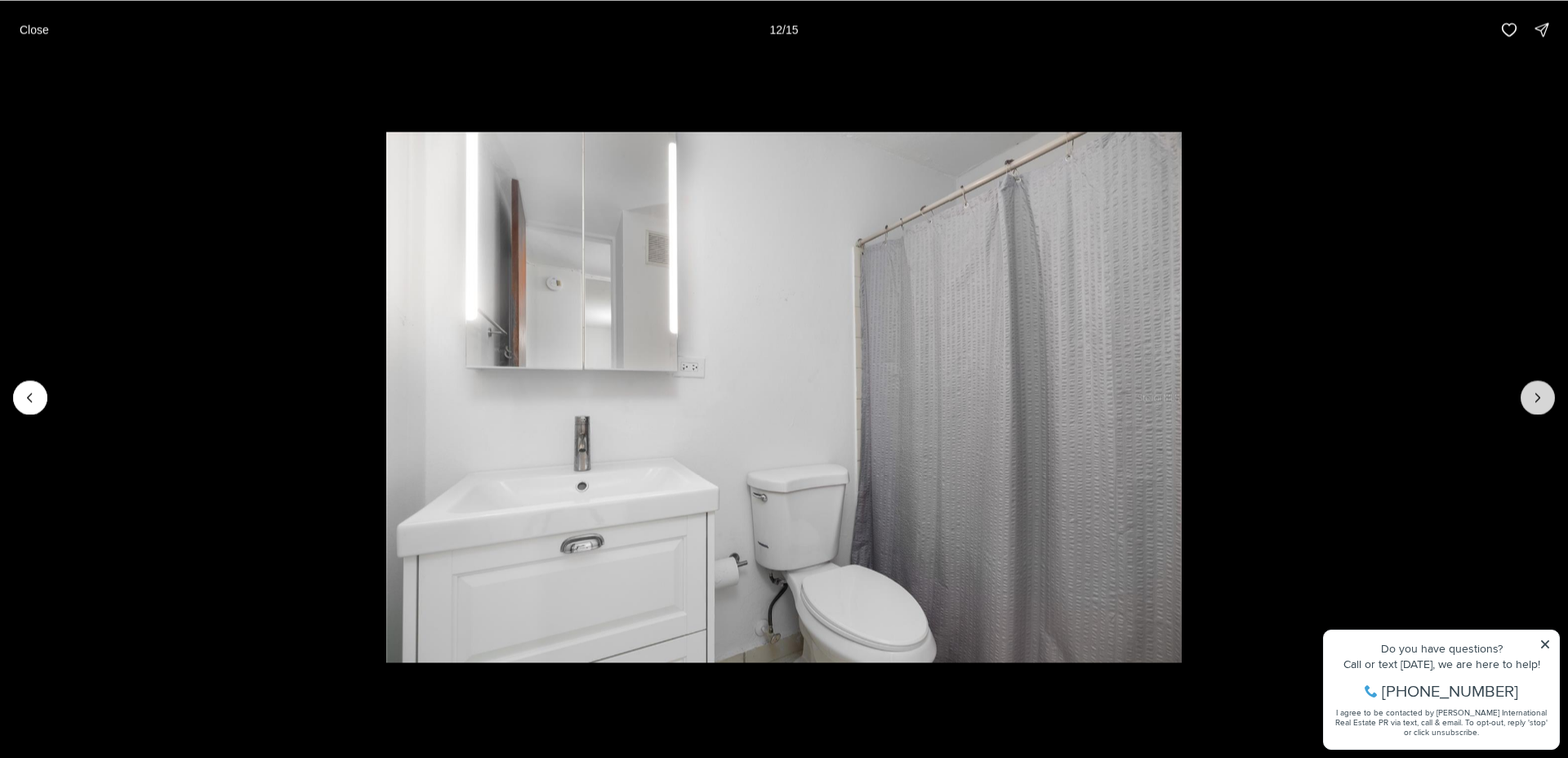
click at [1537, 398] on icon "Next slide" at bounding box center [1538, 397] width 16 height 16
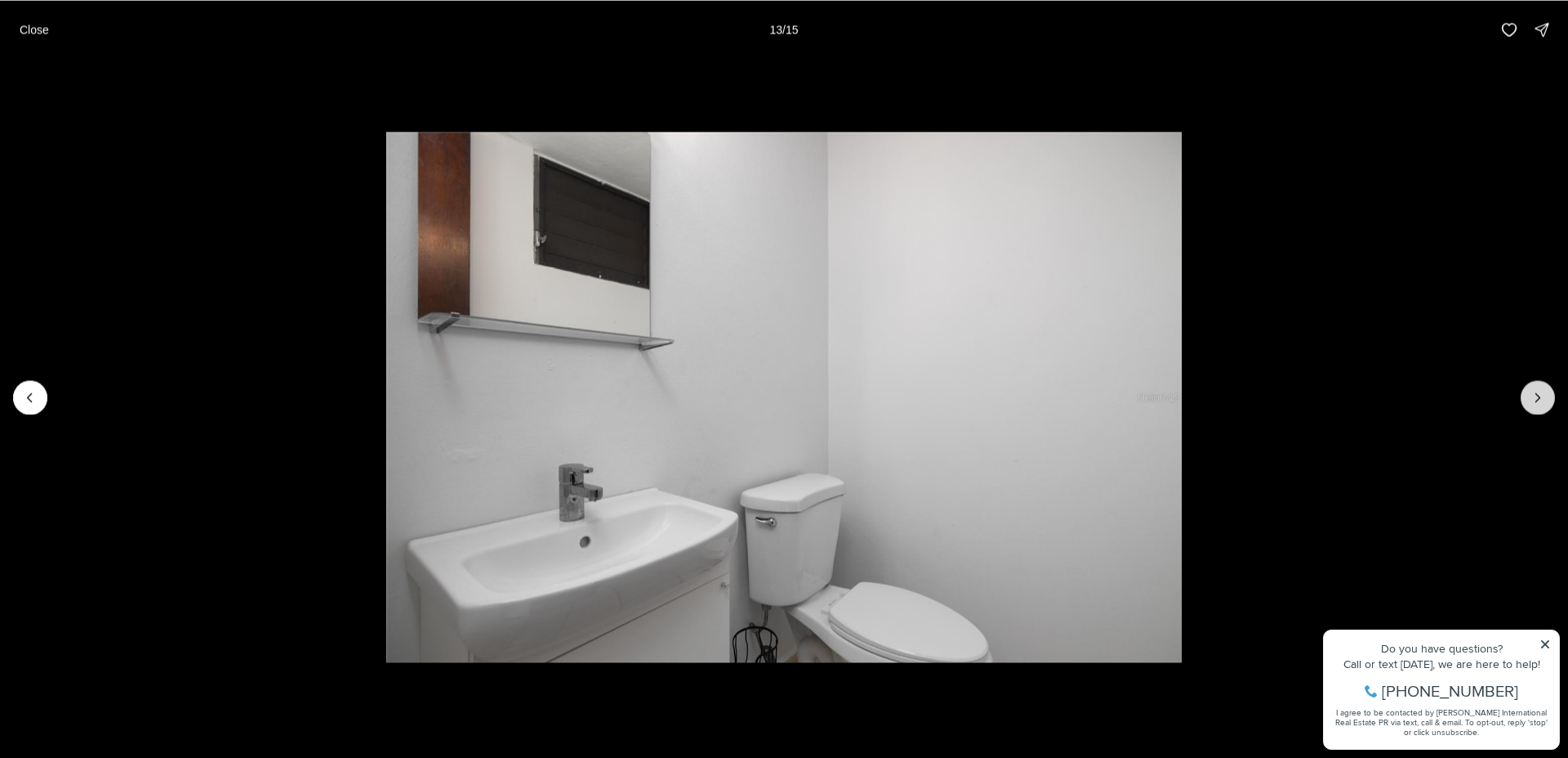
click at [1537, 398] on icon "Next slide" at bounding box center [1538, 397] width 16 height 16
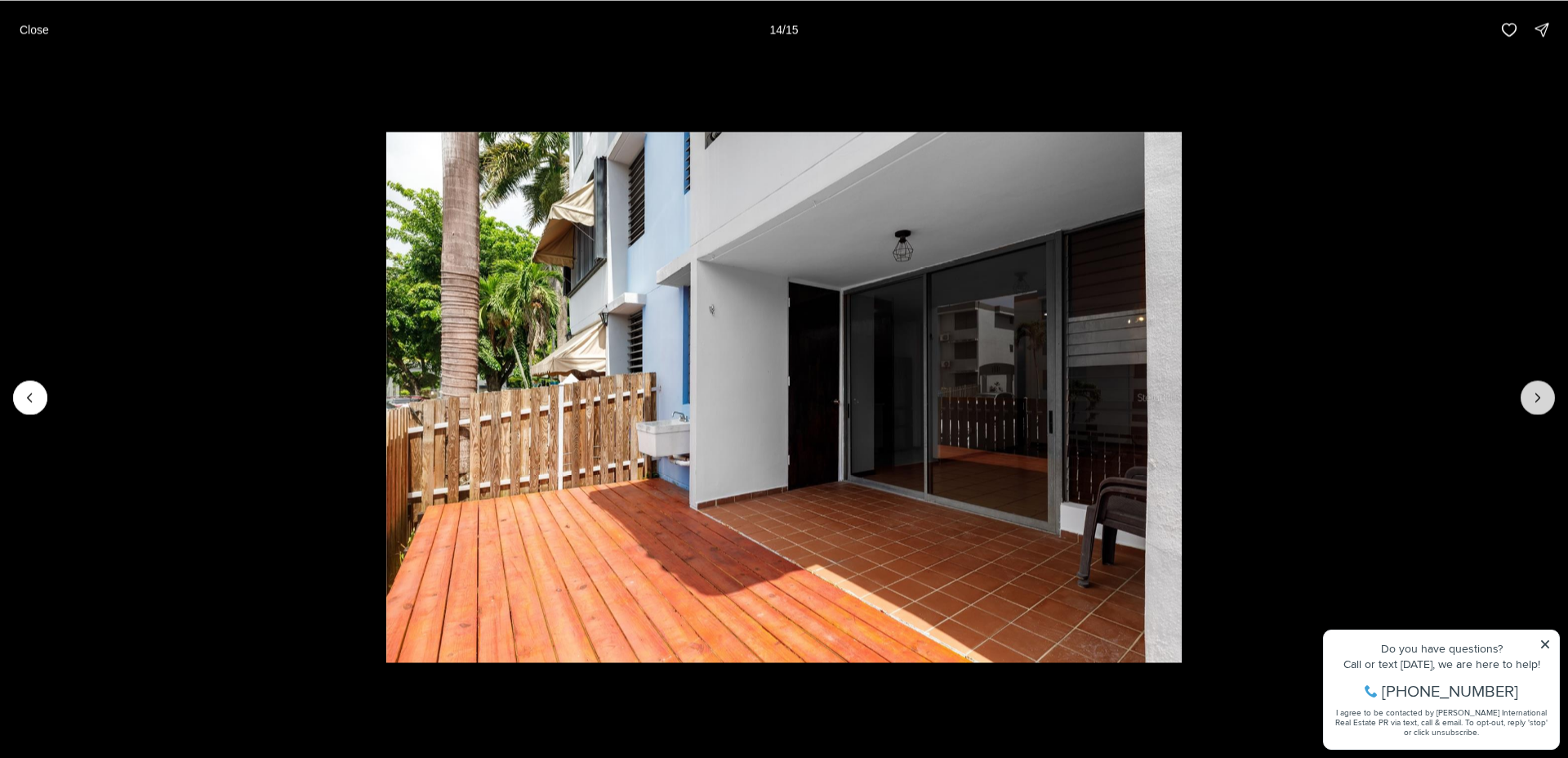
click at [1537, 398] on icon "Next slide" at bounding box center [1538, 397] width 16 height 16
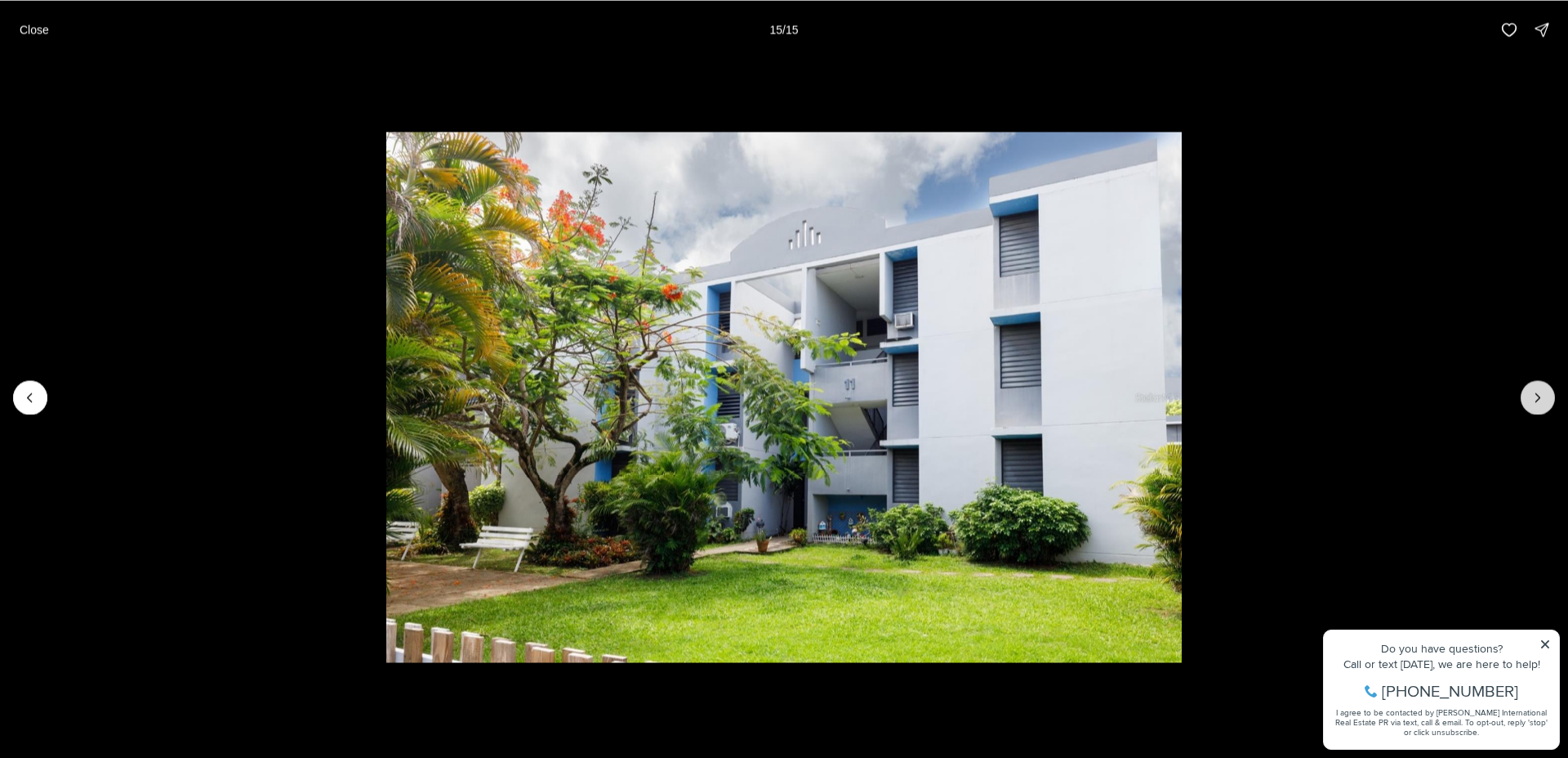
click at [1537, 398] on div at bounding box center [1538, 397] width 34 height 34
click at [33, 30] on p "Close" at bounding box center [34, 29] width 29 height 13
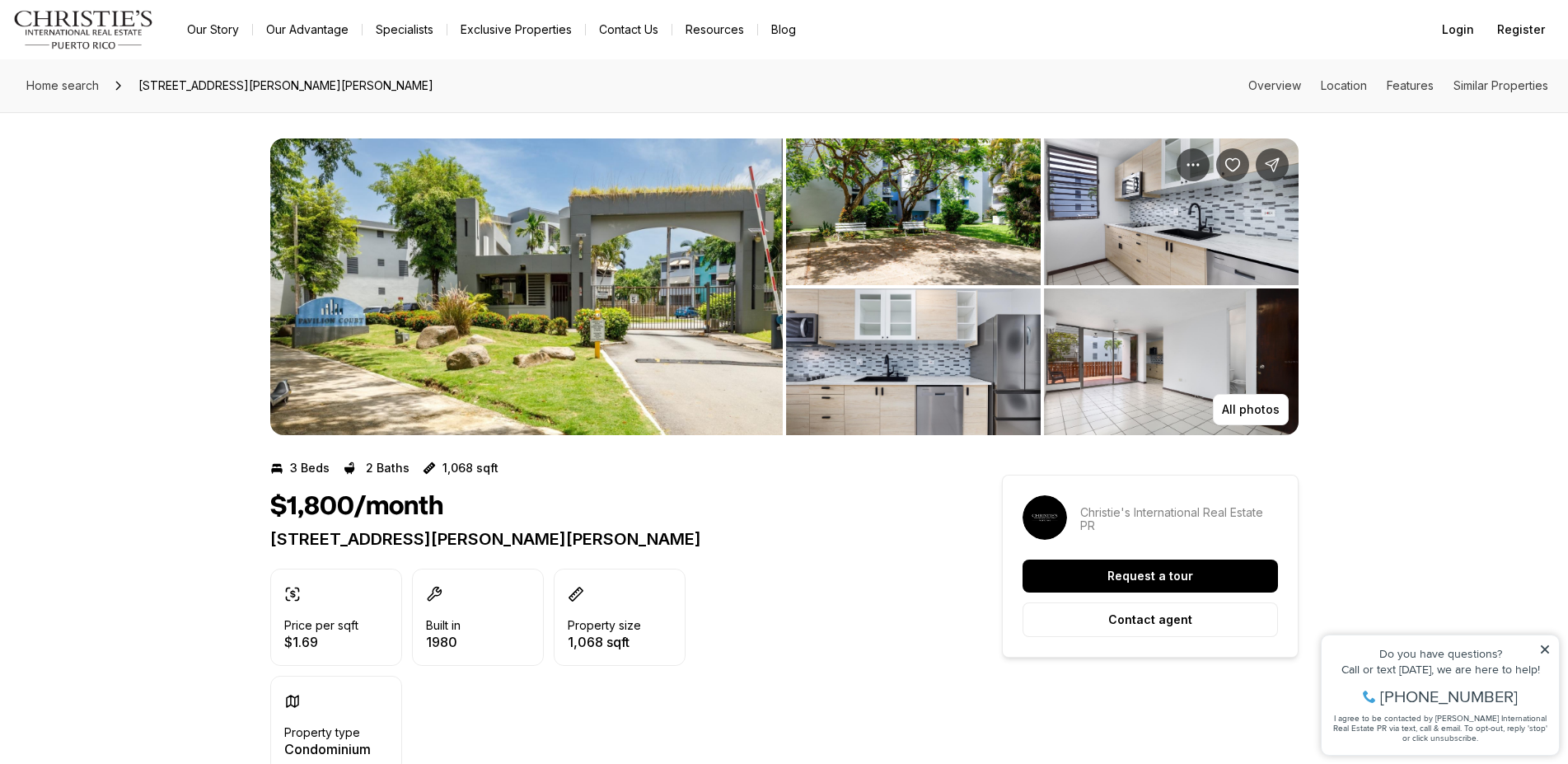
click at [33, 31] on img "Main navigation" at bounding box center [84, 29] width 141 height 39
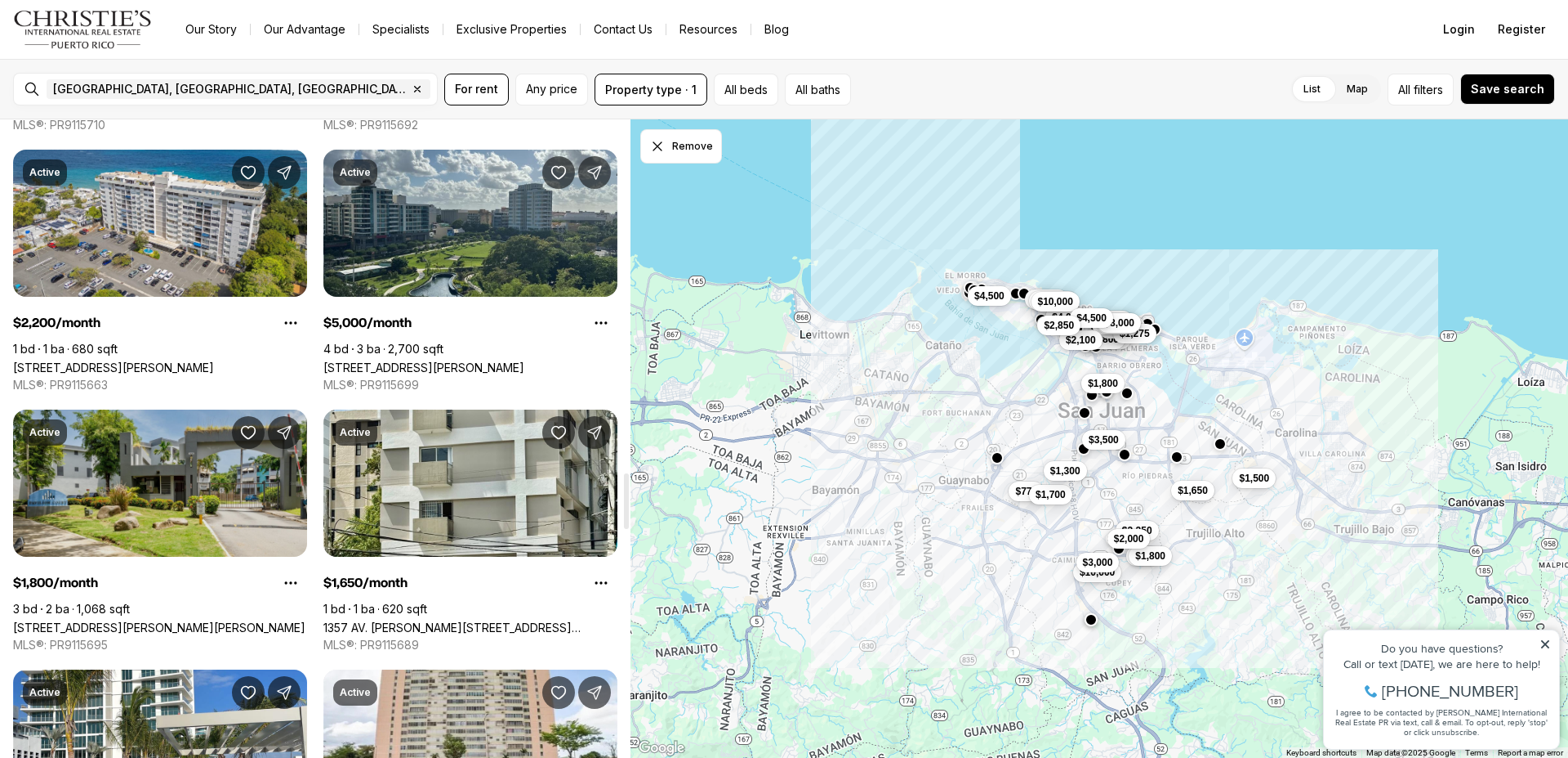
scroll to position [4045, 0]
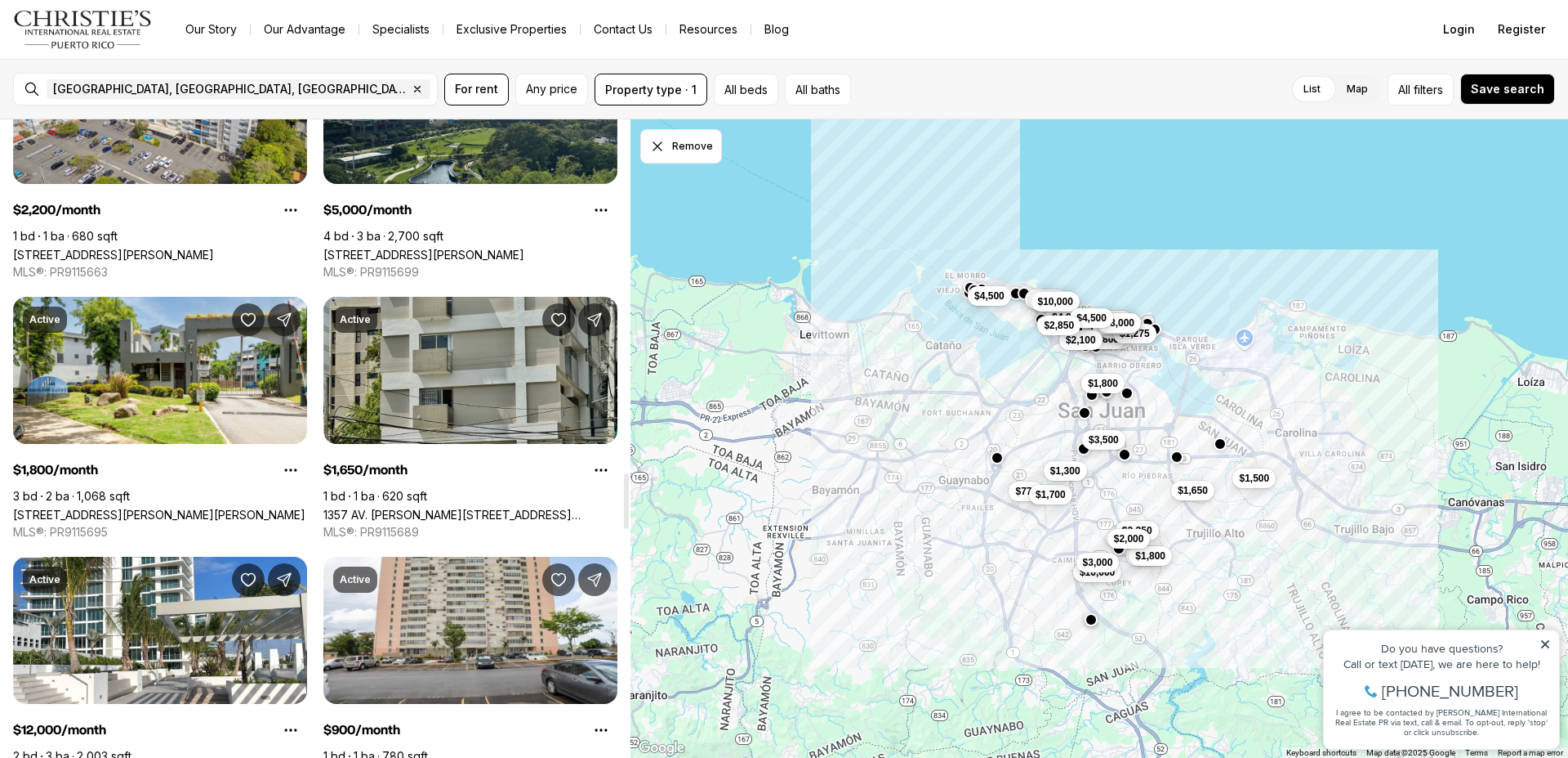
click at [488, 507] on link "1357 AV. [PERSON_NAME][STREET_ADDRESS][PERSON_NAME]" at bounding box center [470, 514] width 294 height 14
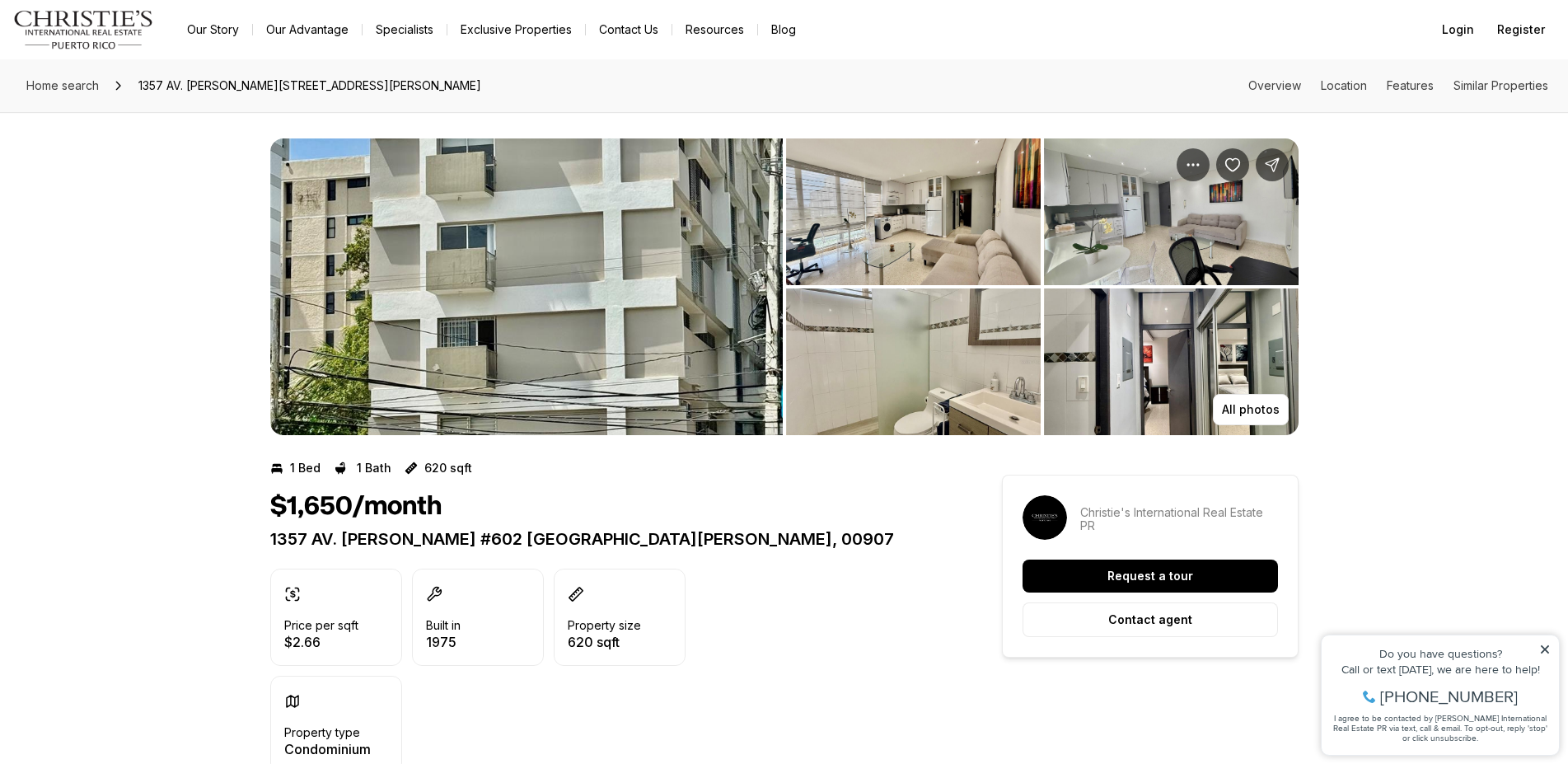
click at [954, 249] on img "View image gallery" at bounding box center [913, 212] width 255 height 147
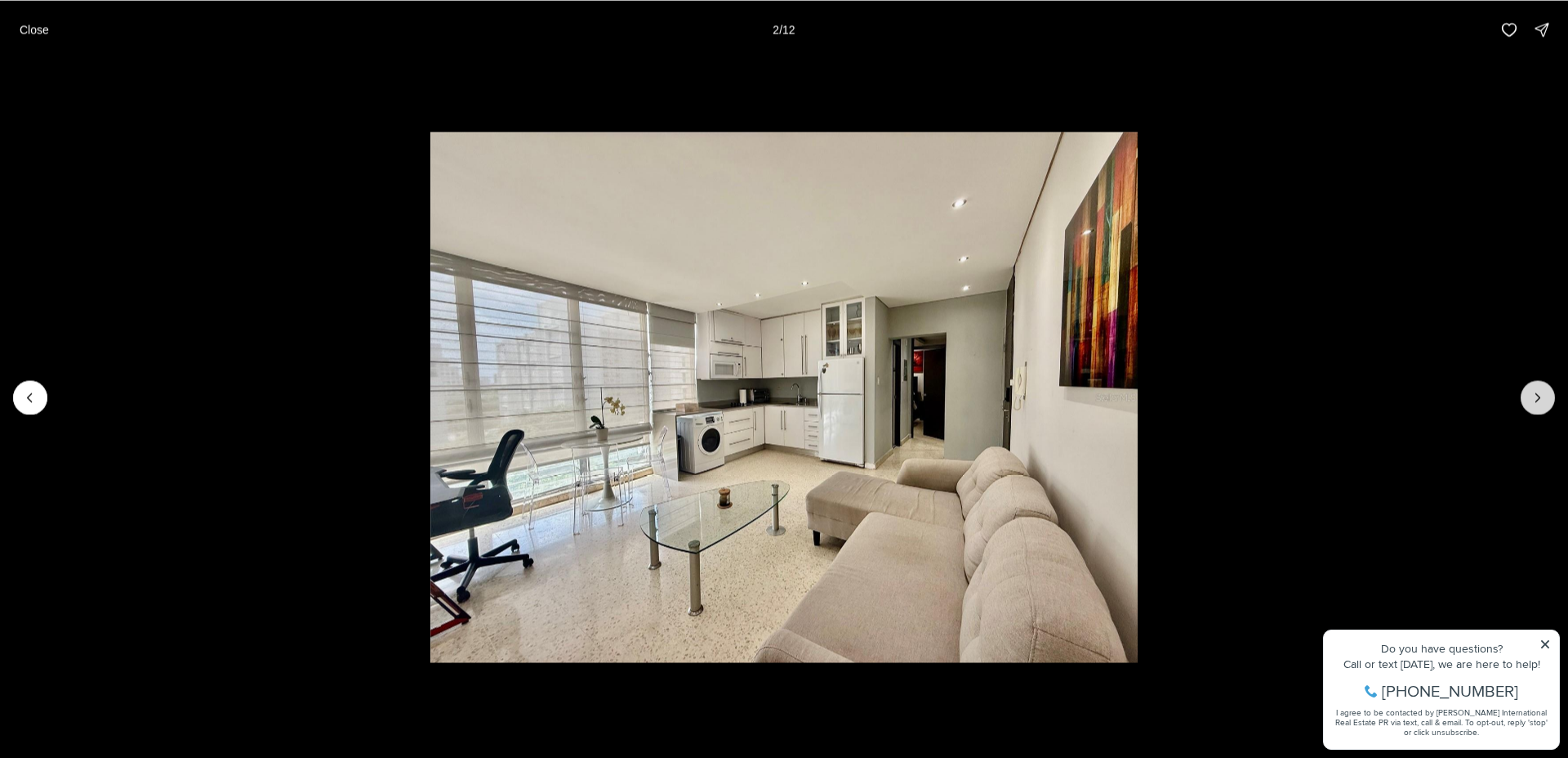
click at [1537, 401] on icon "Next slide" at bounding box center [1539, 397] width 4 height 9
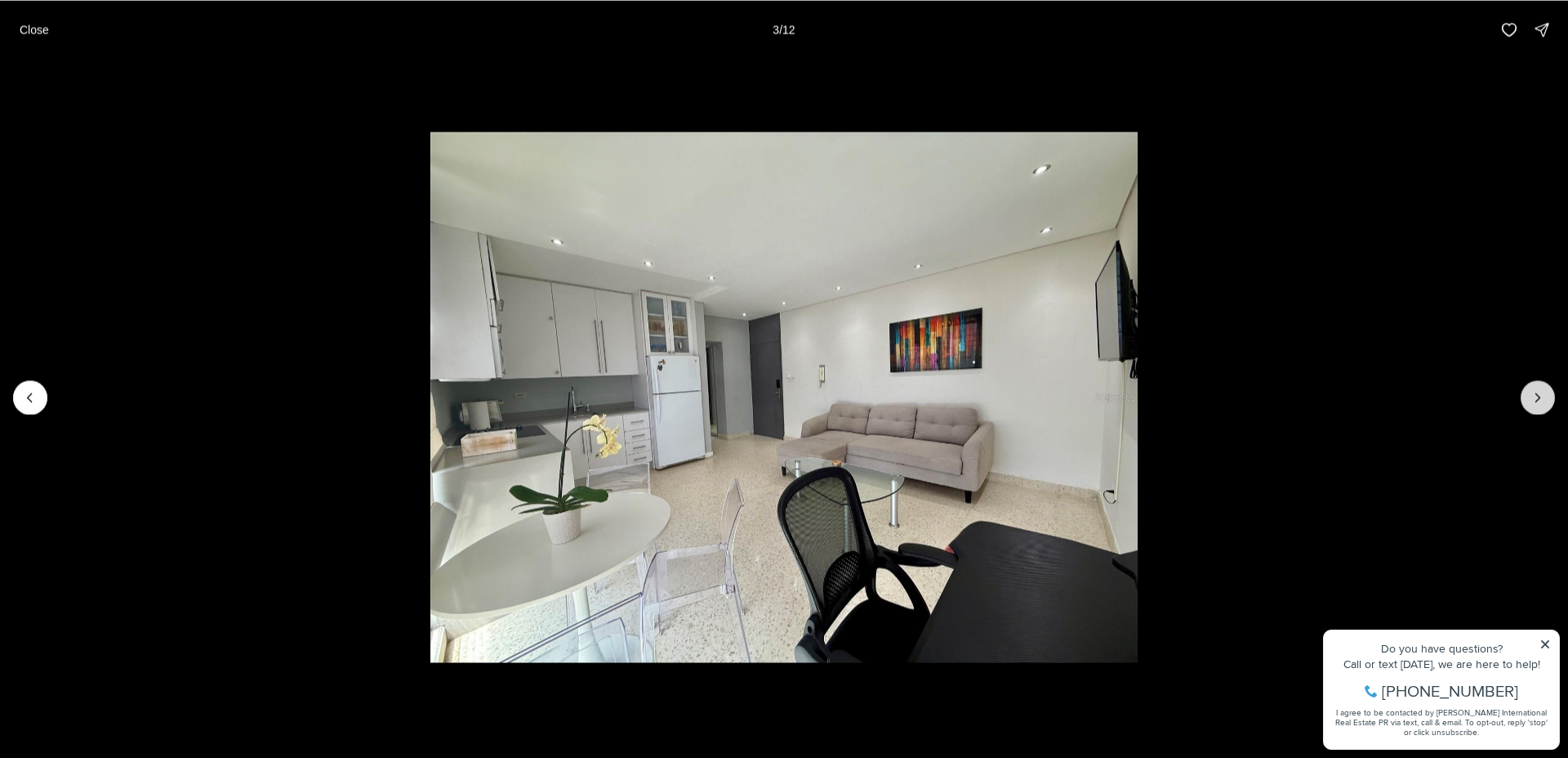
click at [1537, 401] on icon "Next slide" at bounding box center [1539, 397] width 4 height 9
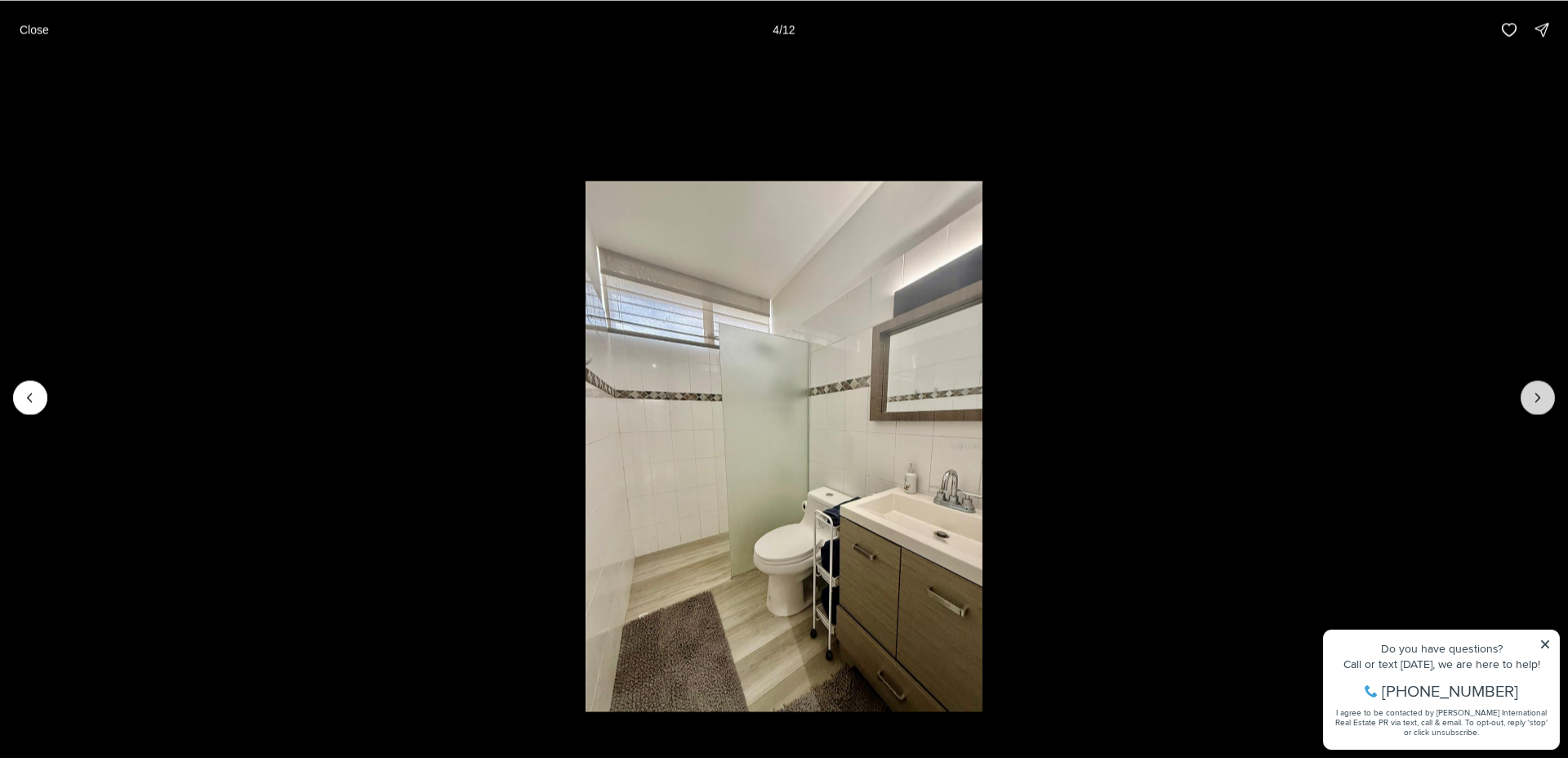
click at [1537, 401] on icon "Next slide" at bounding box center [1539, 397] width 4 height 9
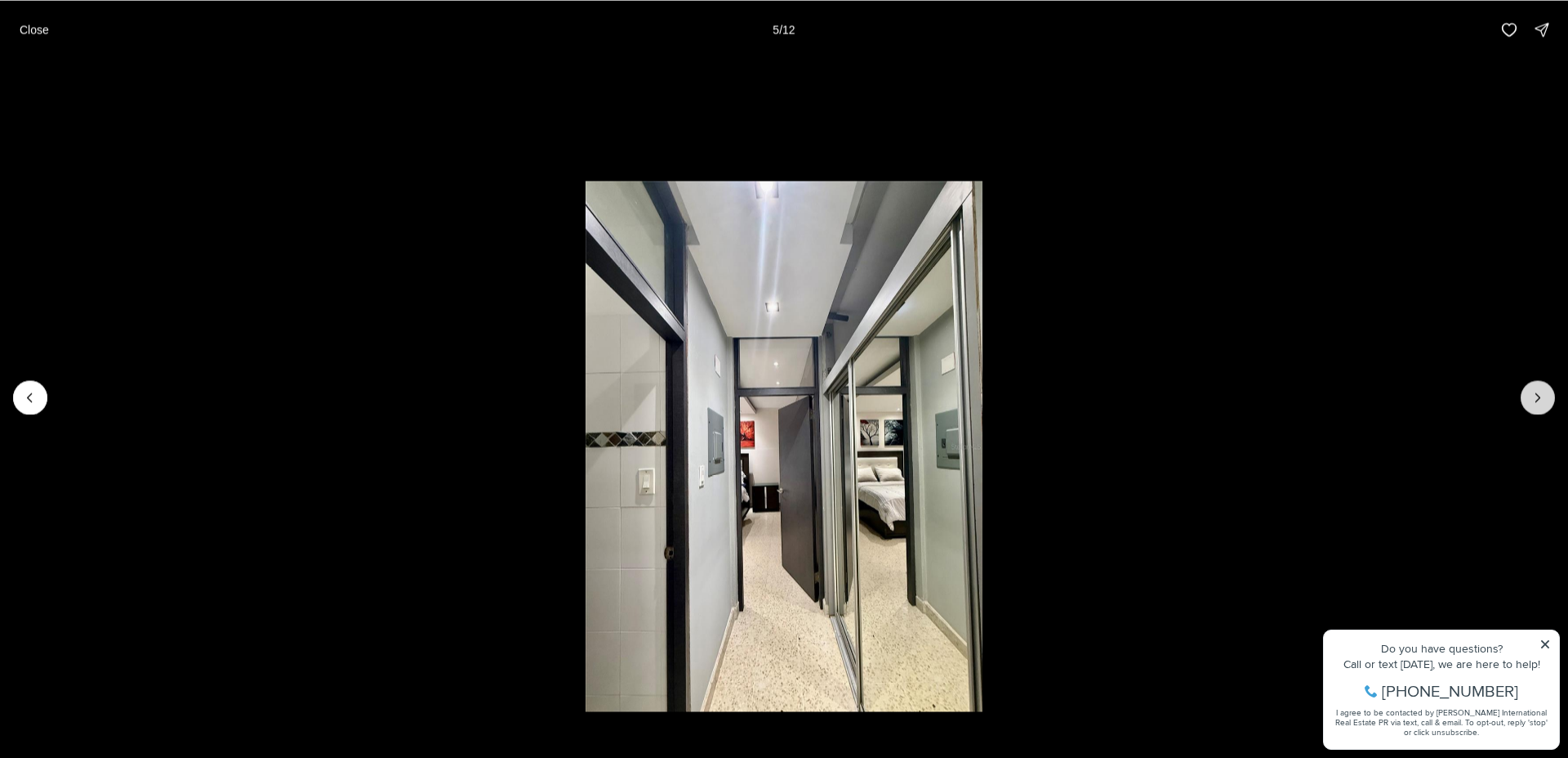
click at [1537, 401] on icon "Next slide" at bounding box center [1539, 397] width 4 height 9
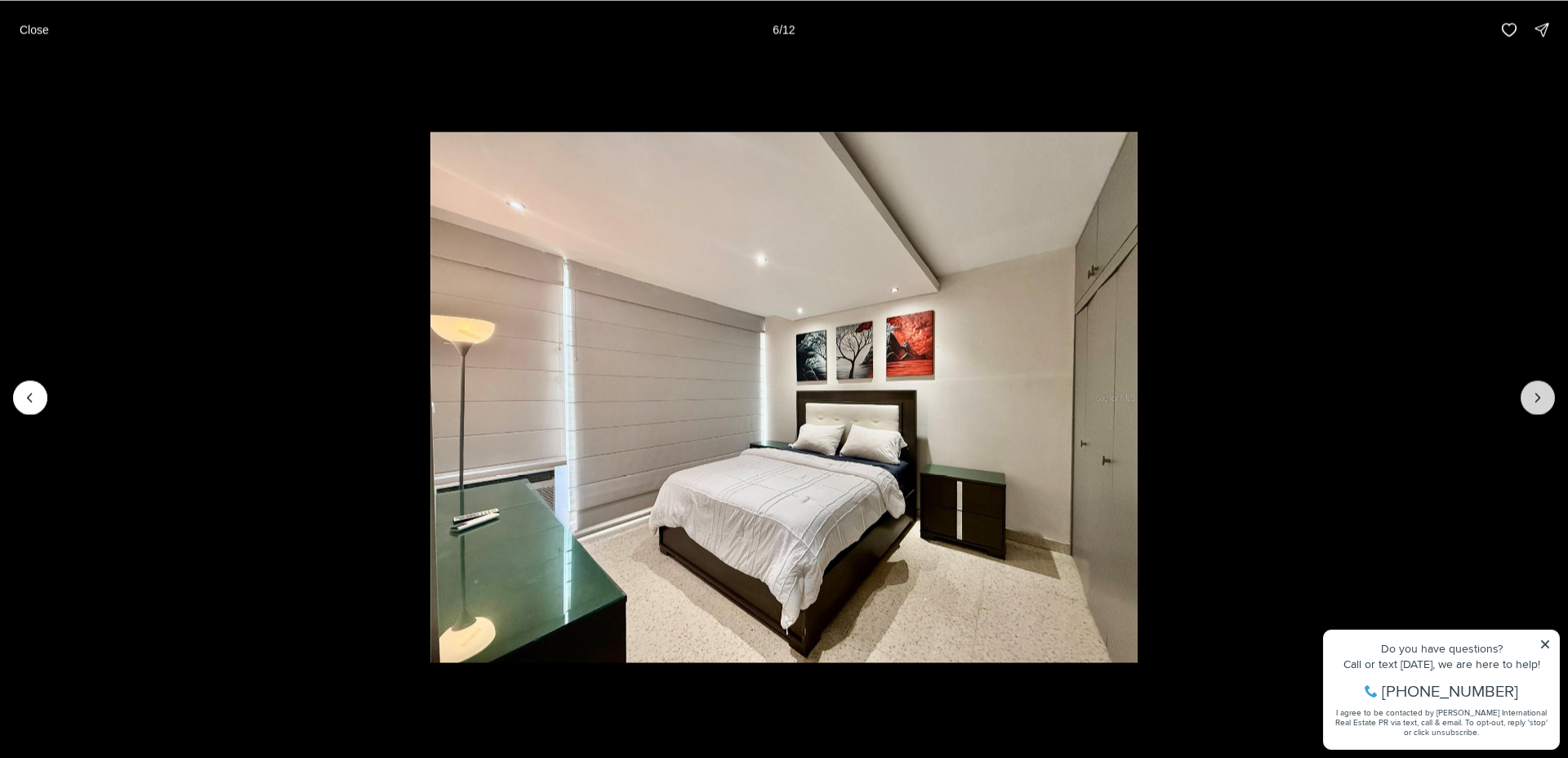
click at [1526, 401] on button "Next slide" at bounding box center [1538, 397] width 34 height 34
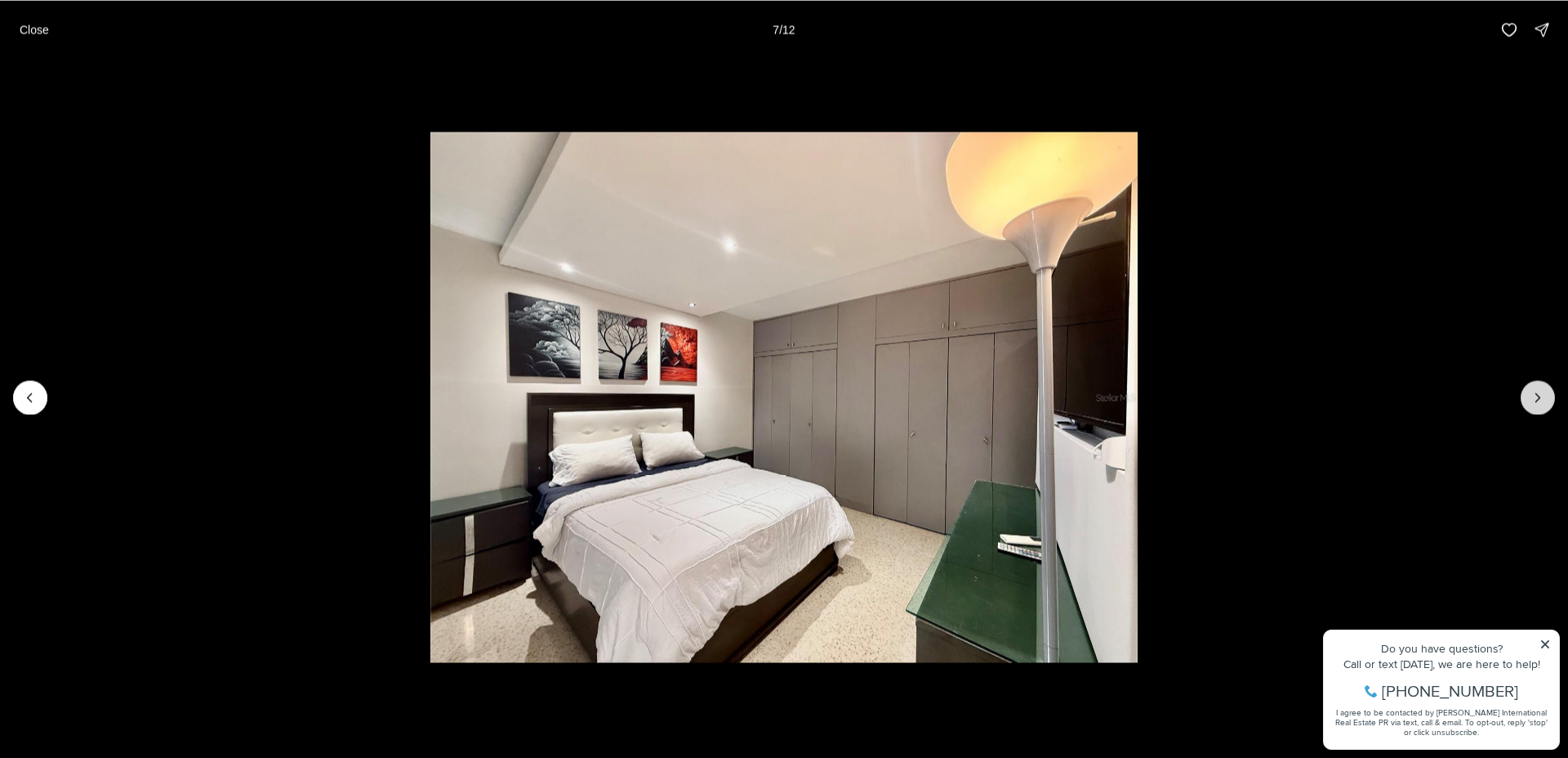
click at [1535, 397] on icon "Next slide" at bounding box center [1538, 397] width 16 height 16
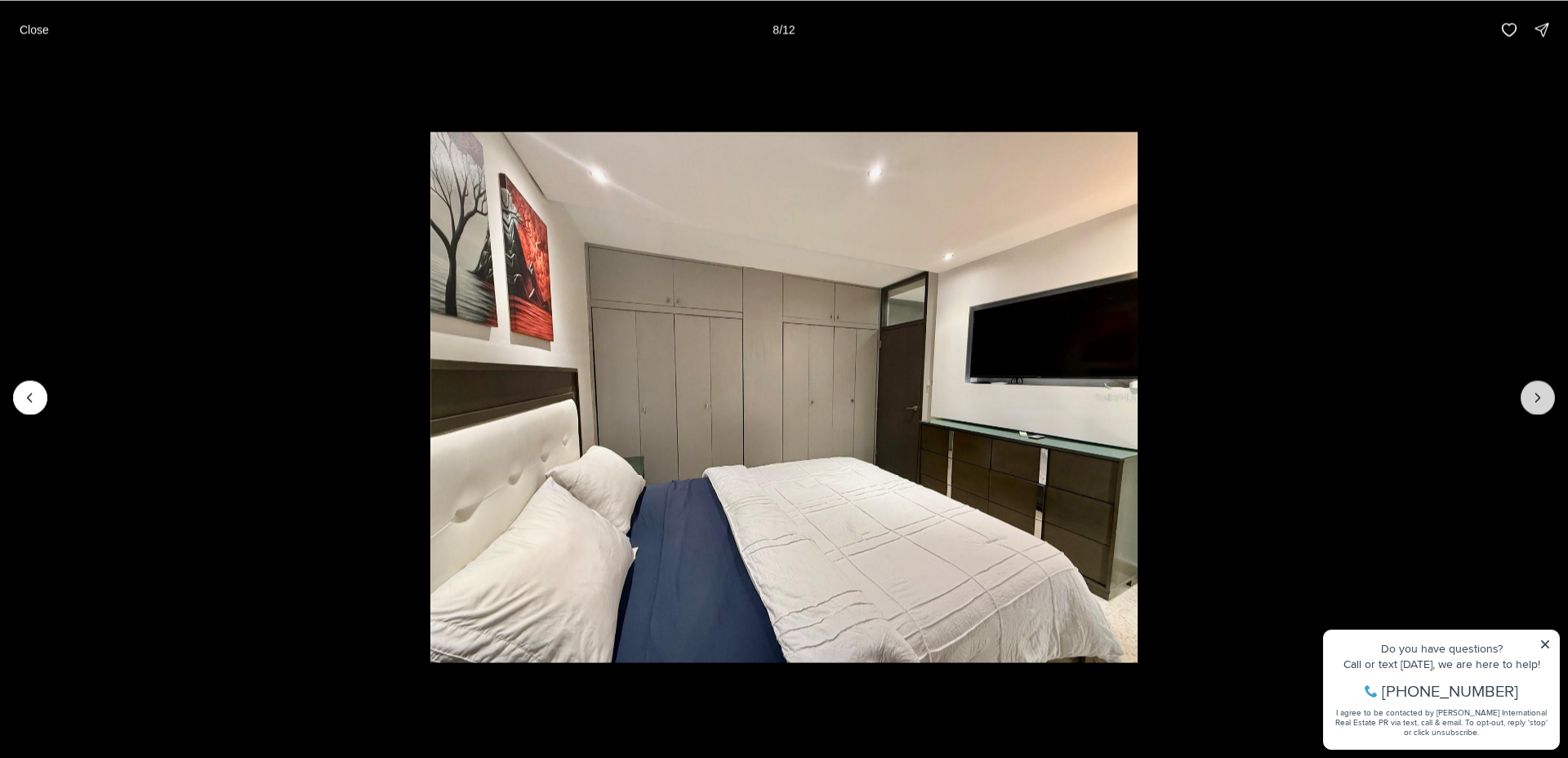
click at [1535, 396] on icon "Next slide" at bounding box center [1538, 397] width 16 height 16
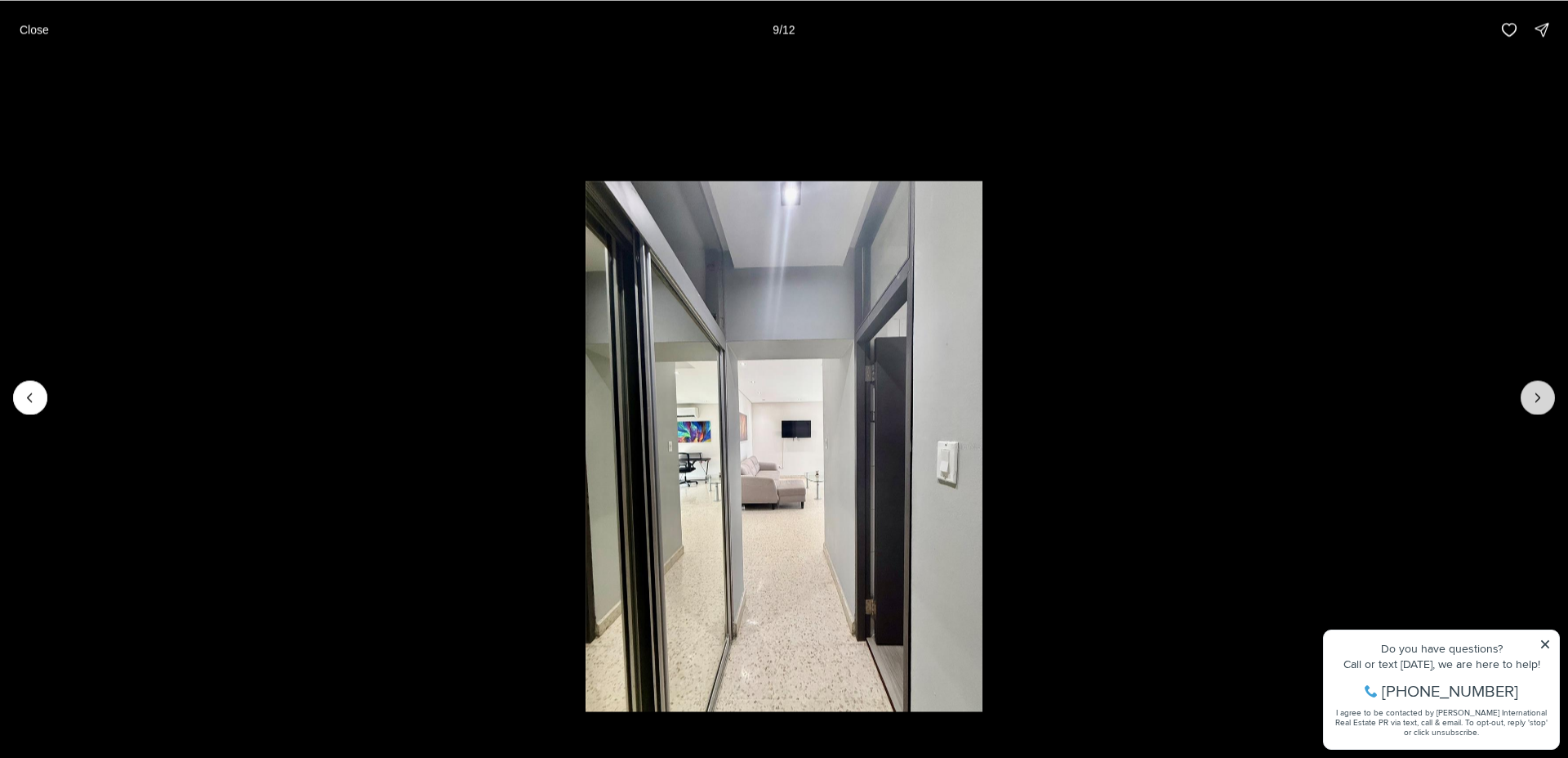
click at [1535, 396] on icon "Next slide" at bounding box center [1538, 397] width 16 height 16
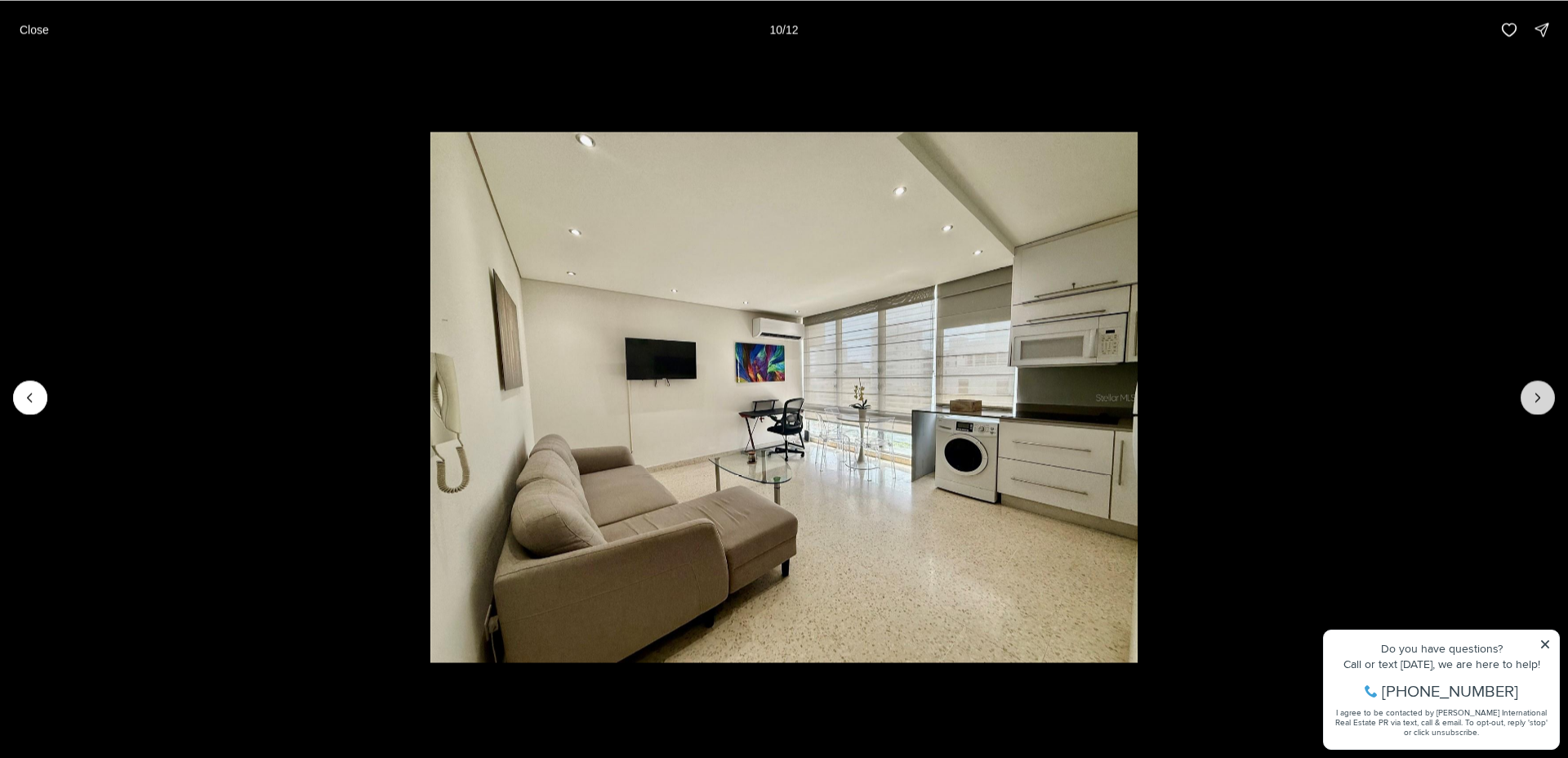
click at [1532, 393] on icon "Next slide" at bounding box center [1538, 397] width 16 height 16
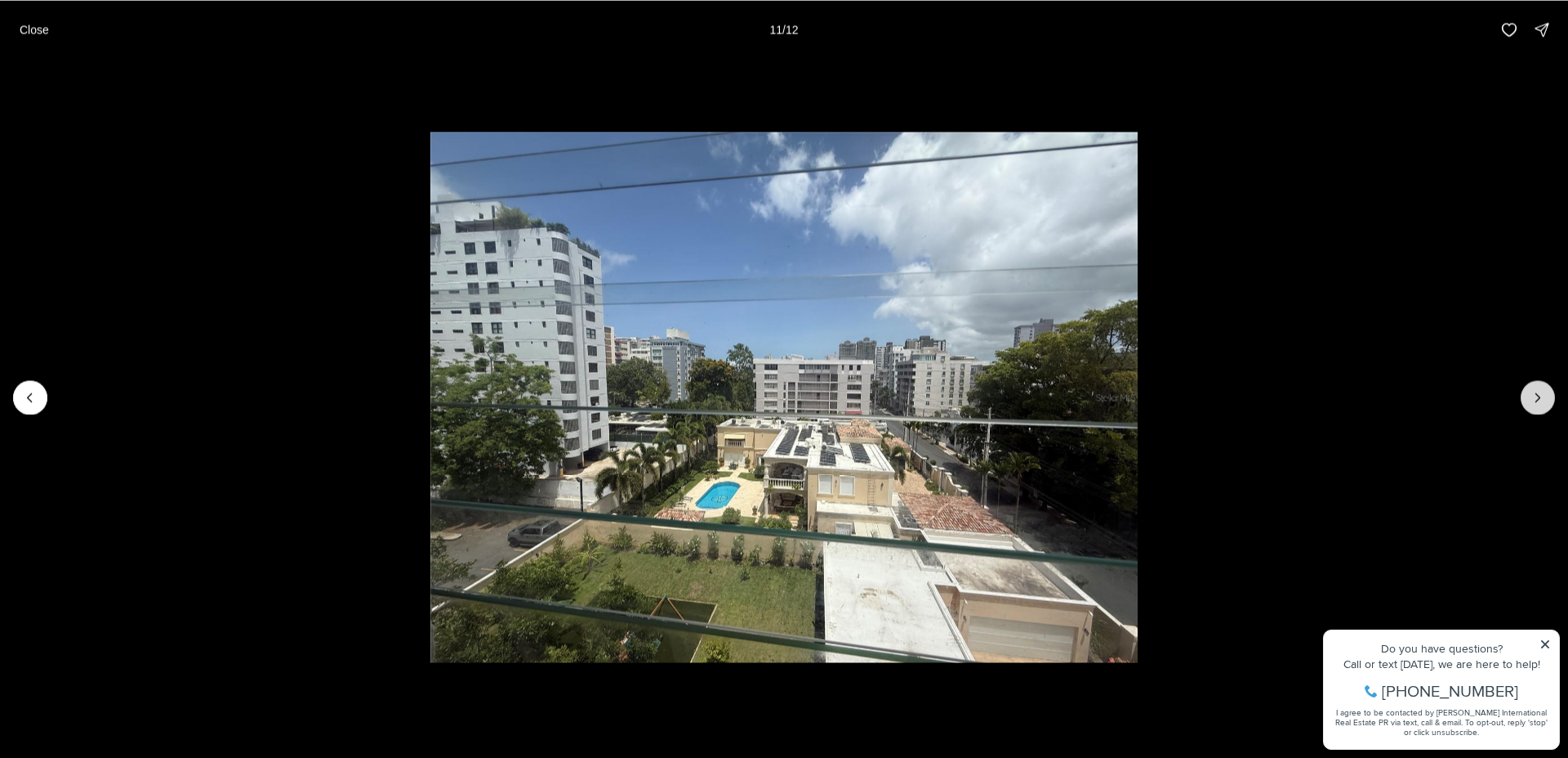
click at [1531, 393] on icon "Next slide" at bounding box center [1538, 397] width 16 height 16
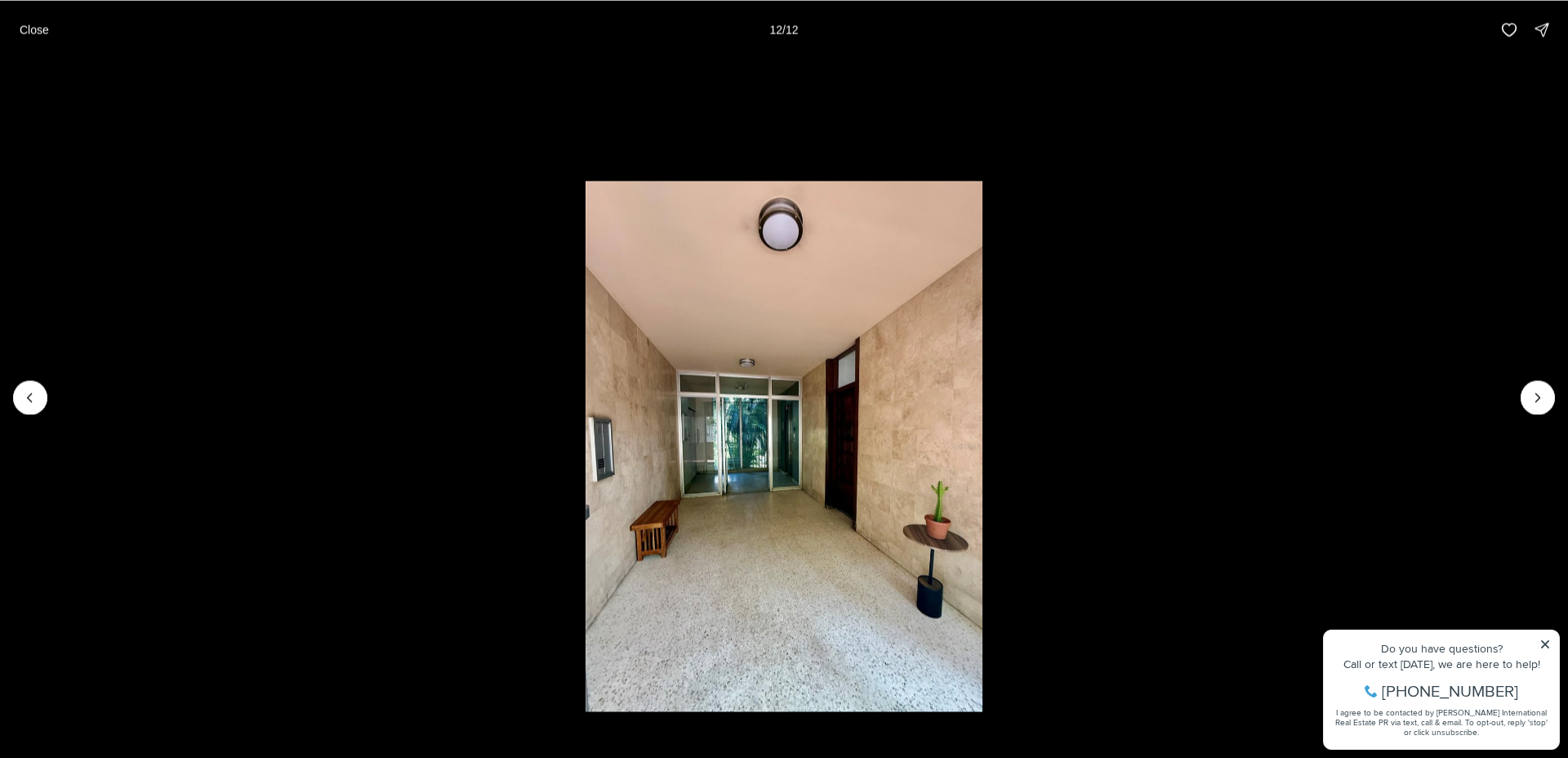
click at [1528, 395] on div at bounding box center [1538, 397] width 34 height 34
click at [1545, 401] on div at bounding box center [1538, 397] width 34 height 34
click at [1544, 398] on div at bounding box center [1538, 397] width 34 height 34
click at [36, 24] on p "Close" at bounding box center [34, 29] width 29 height 13
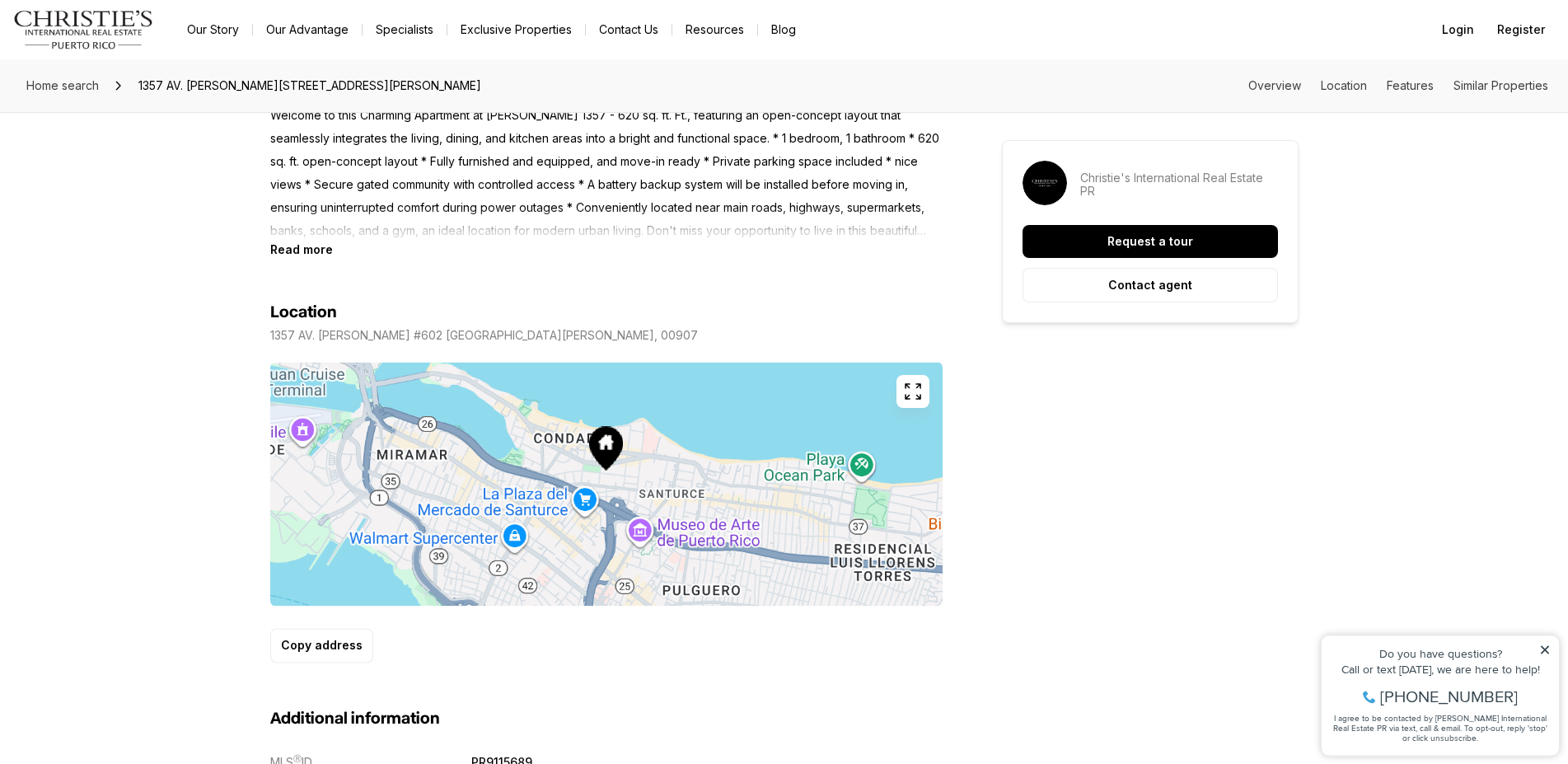
scroll to position [756, 0]
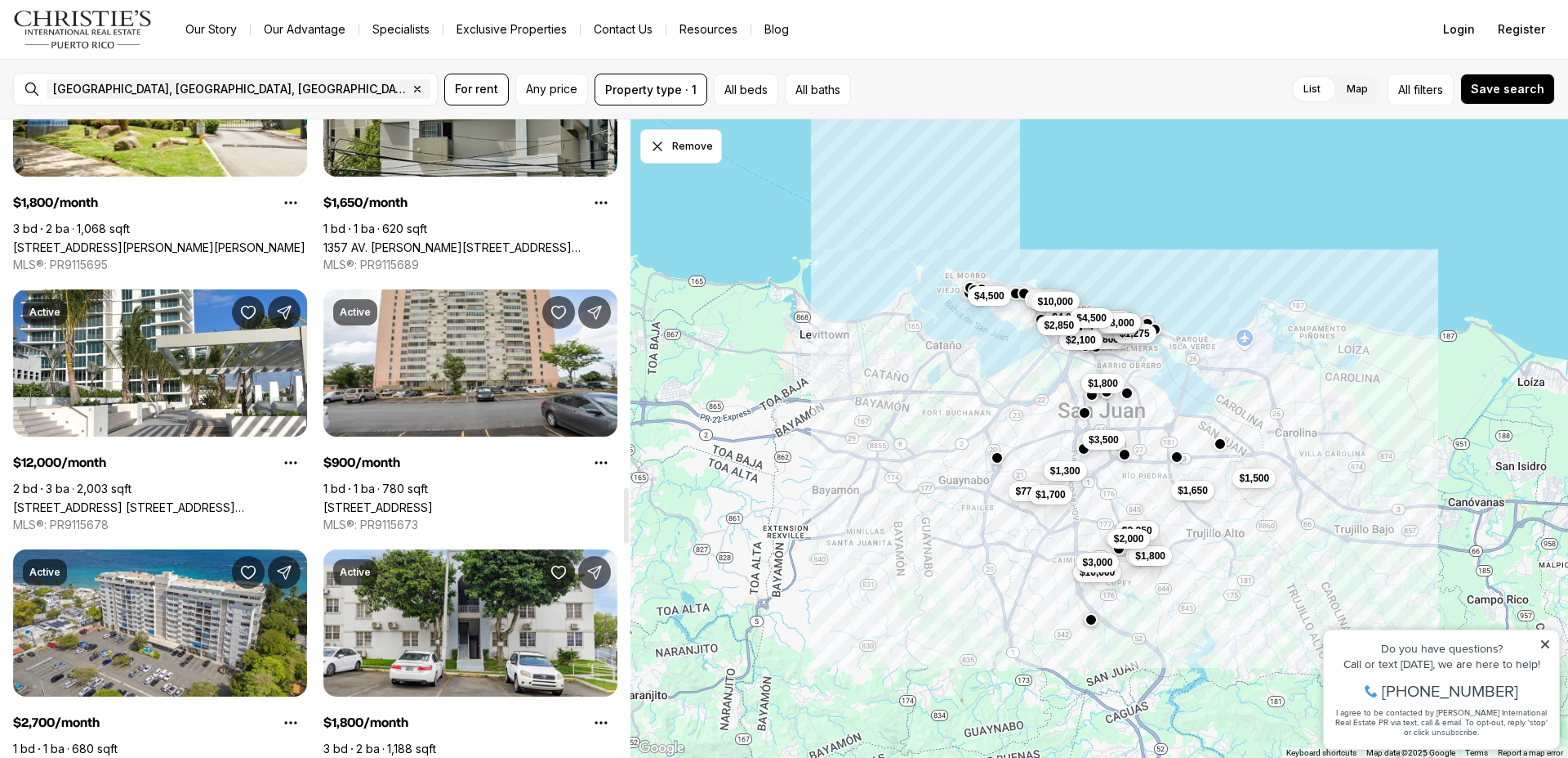
scroll to position [4212, 0]
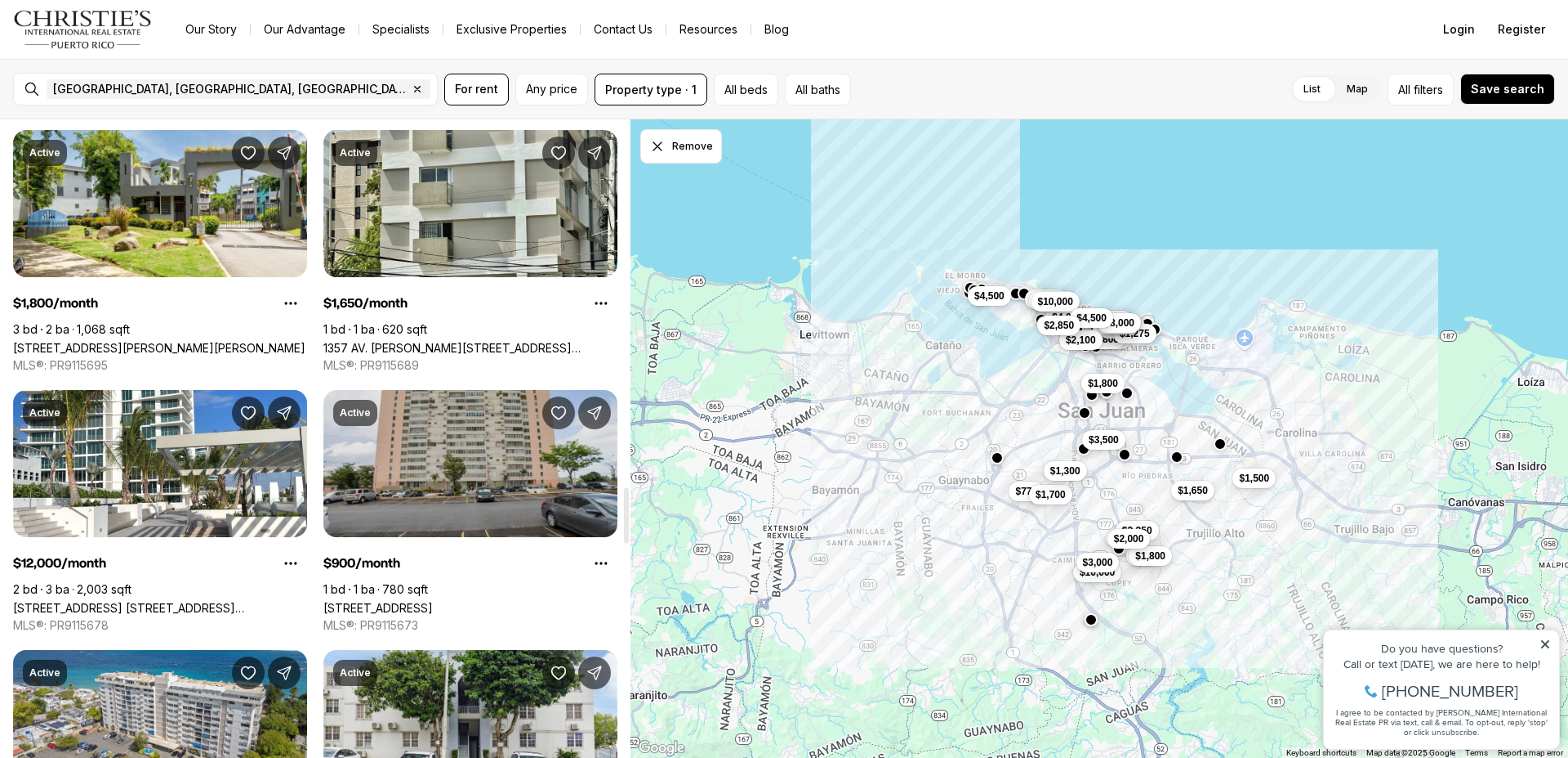
click at [433, 601] on link "[STREET_ADDRESS]" at bounding box center [378, 608] width 110 height 14
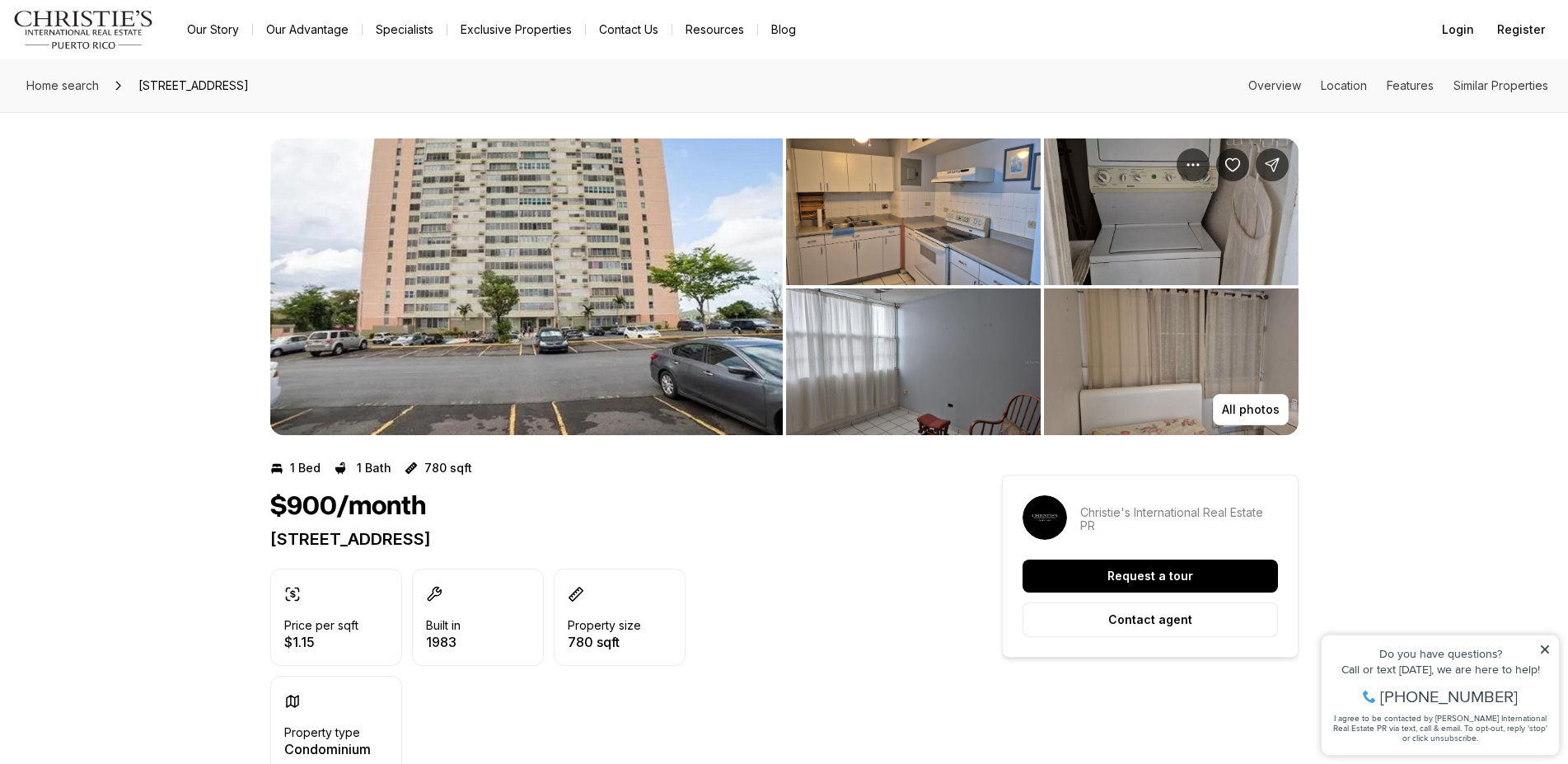
click at [867, 217] on img "View image gallery" at bounding box center [913, 212] width 255 height 147
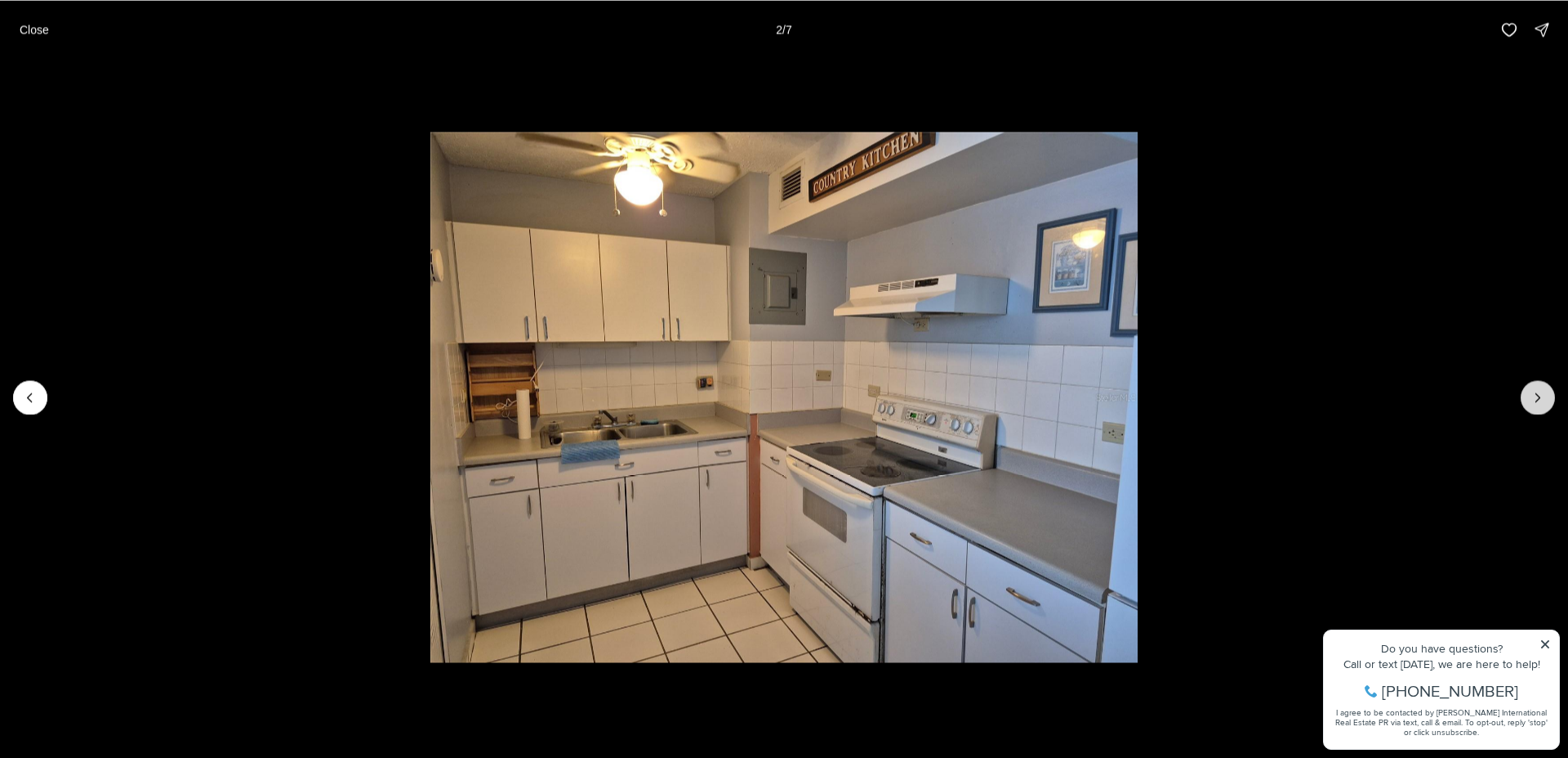
click at [1542, 404] on icon "Next slide" at bounding box center [1538, 397] width 16 height 16
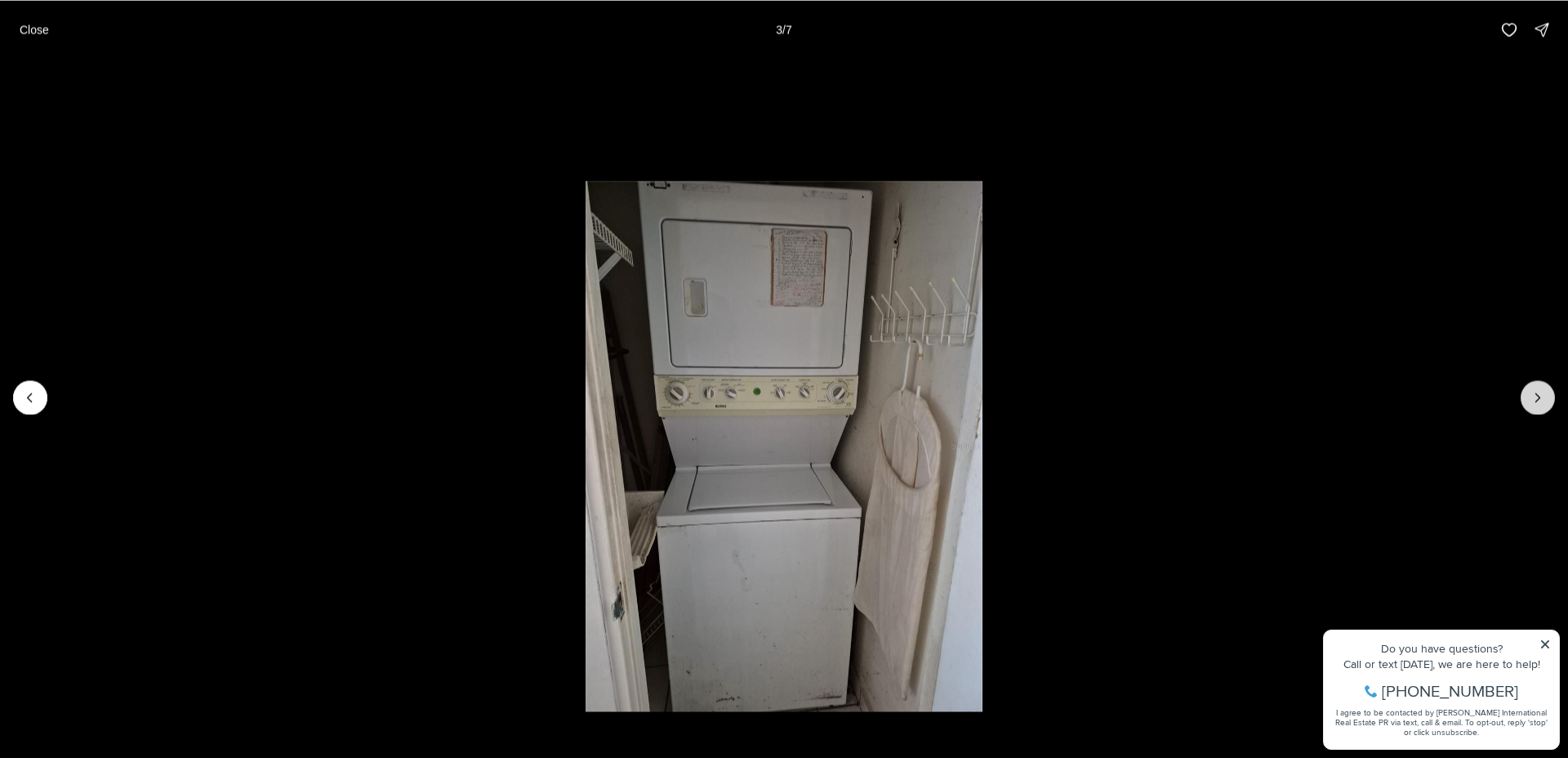
click at [1534, 396] on icon "Next slide" at bounding box center [1538, 397] width 16 height 16
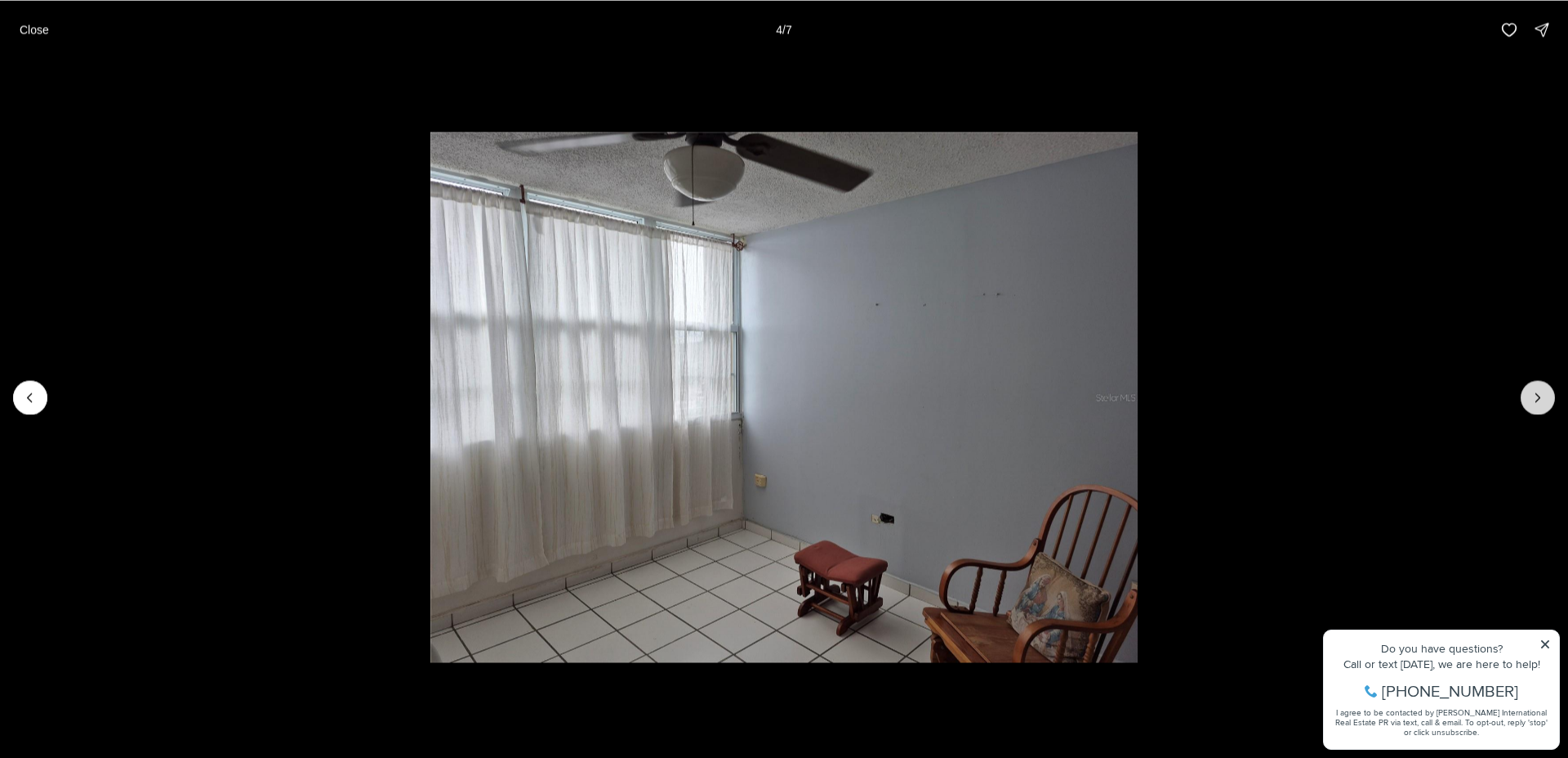
click at [1534, 396] on icon "Next slide" at bounding box center [1538, 397] width 16 height 16
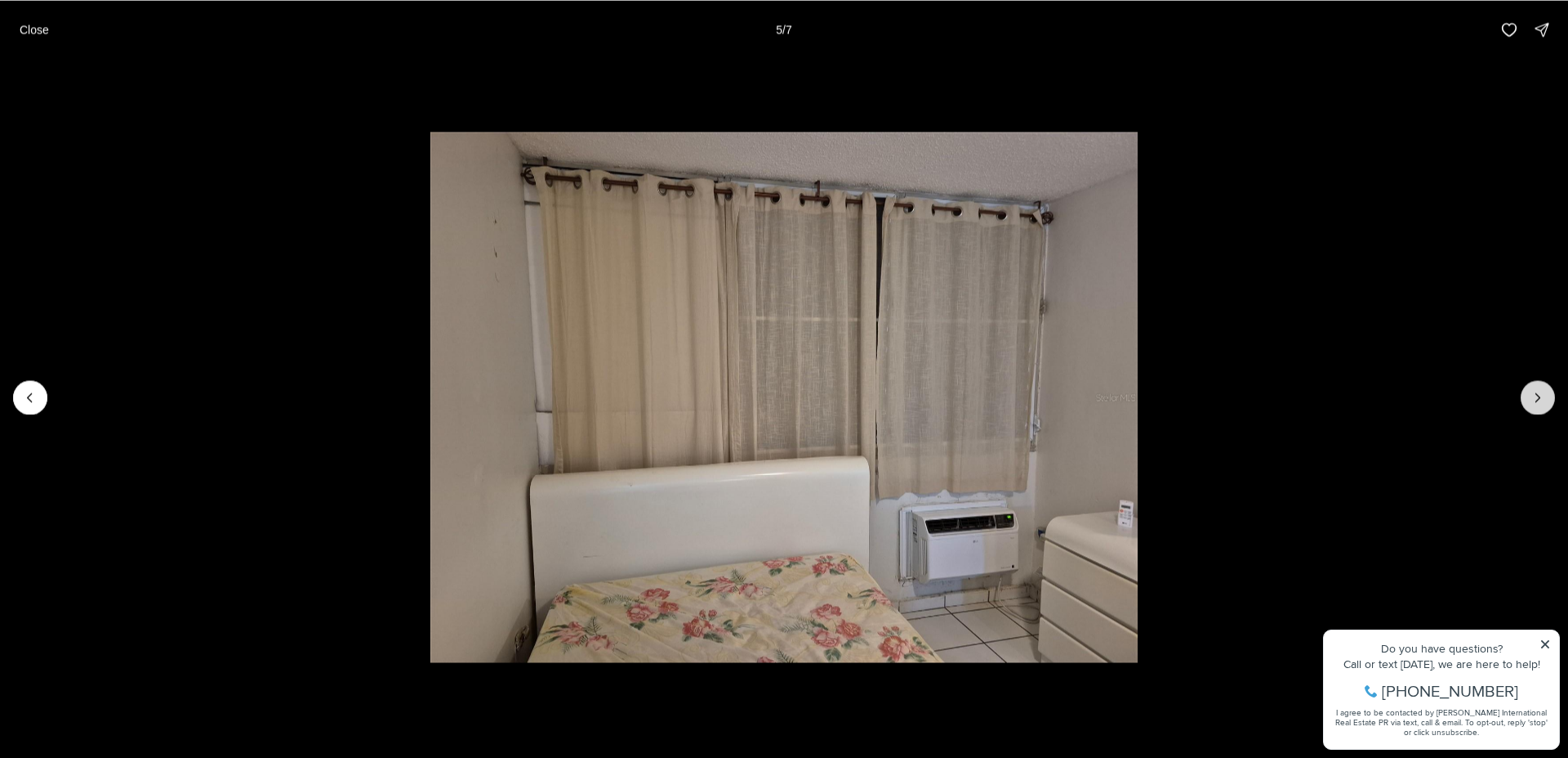
click at [1534, 396] on icon "Next slide" at bounding box center [1538, 397] width 16 height 16
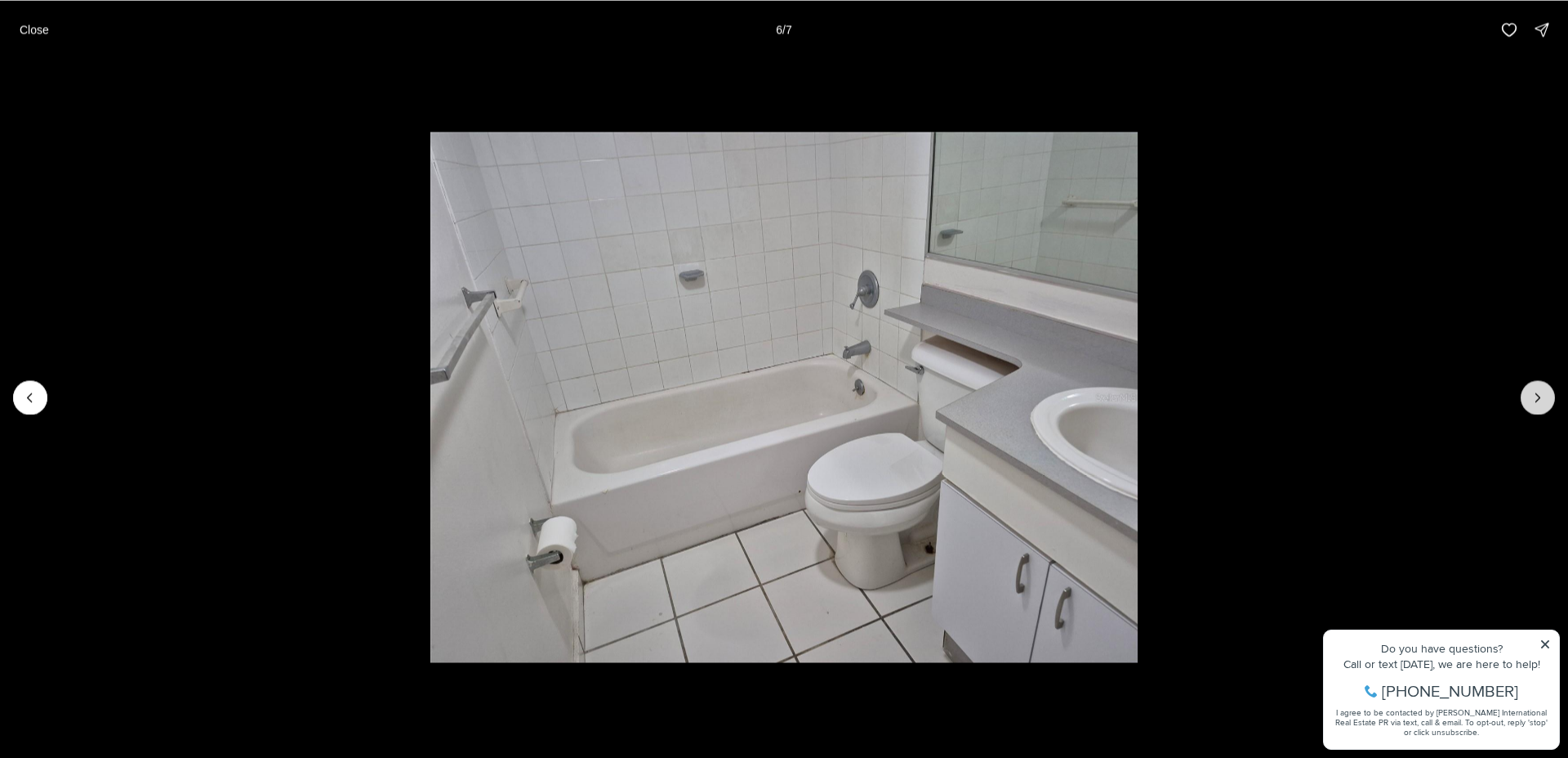
click at [1534, 396] on icon "Next slide" at bounding box center [1538, 397] width 16 height 16
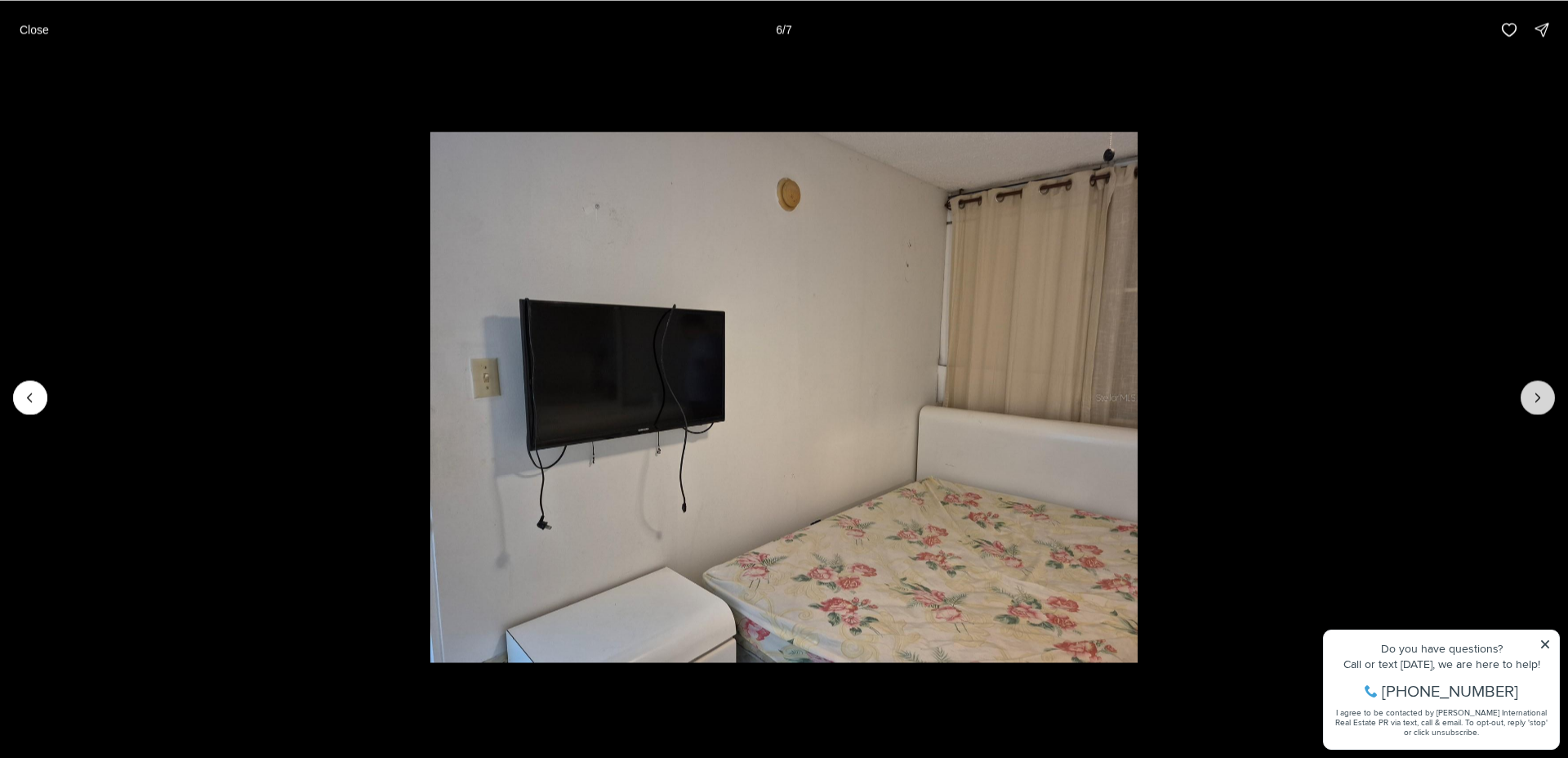
click at [1534, 396] on div at bounding box center [1538, 397] width 34 height 34
click at [51, 29] on button "Close" at bounding box center [34, 29] width 49 height 33
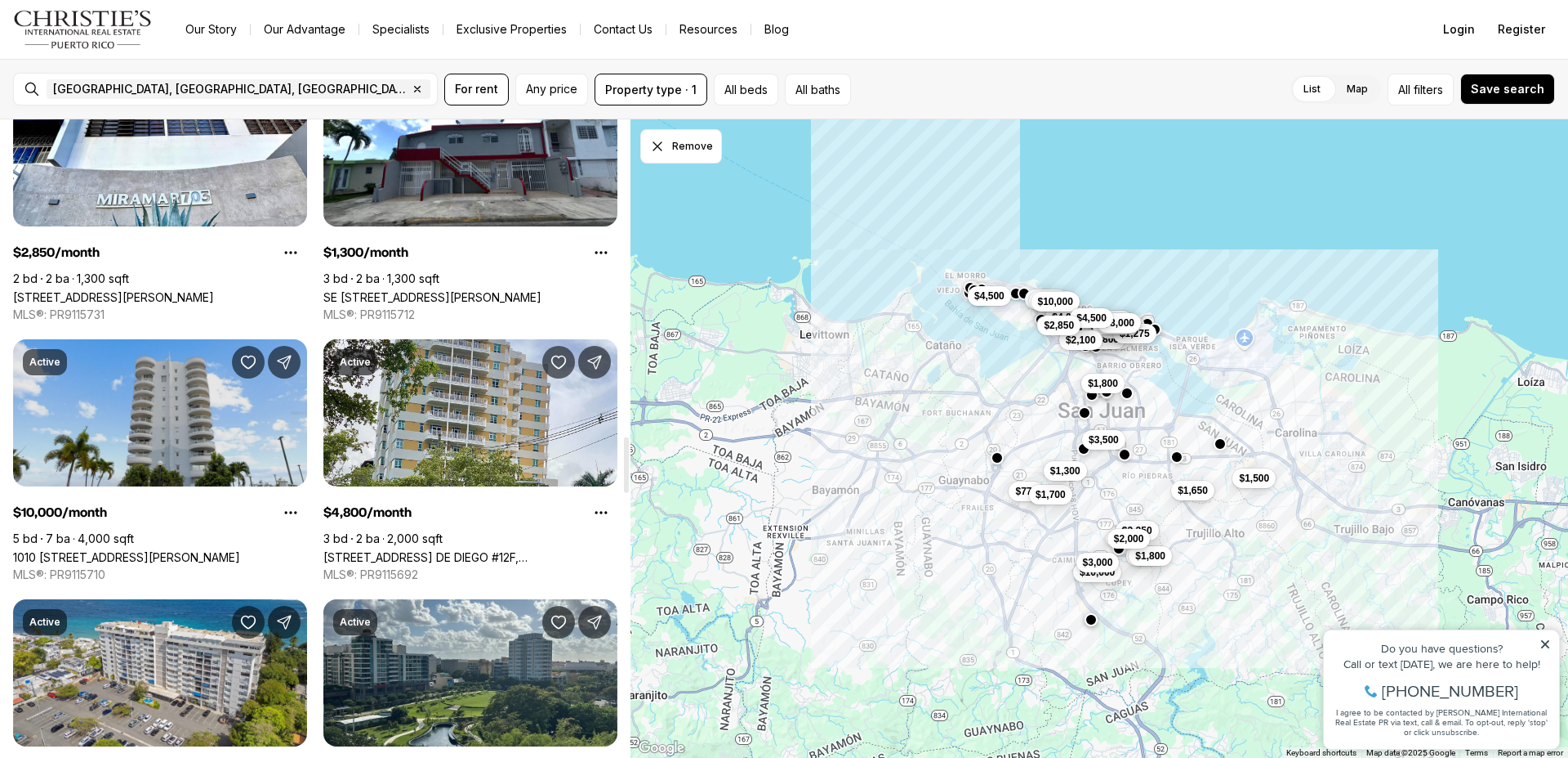
scroll to position [3668, 0]
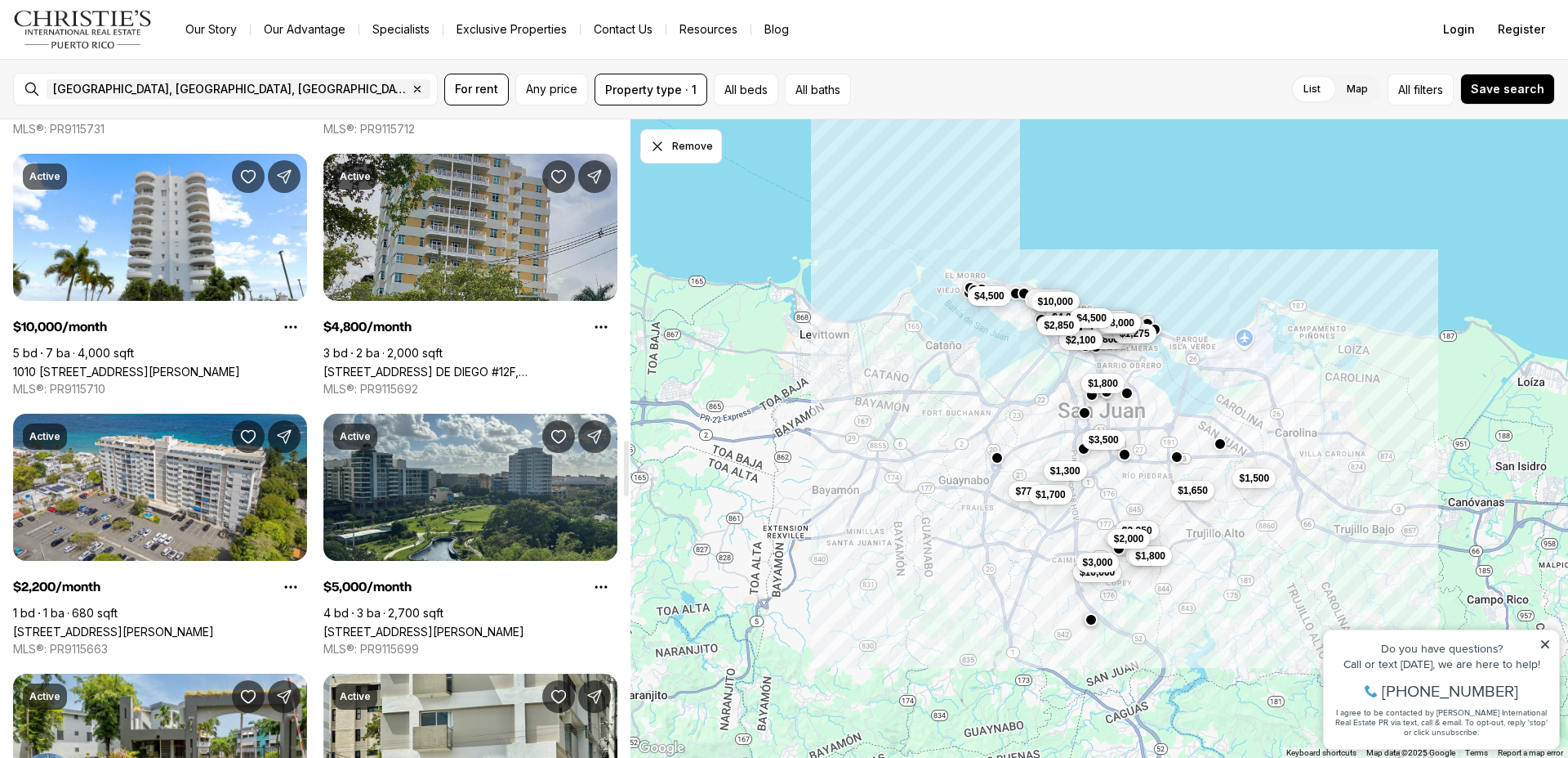
click at [463, 364] on link "[STREET_ADDRESS] DE DIEGO #12F, [GEOGRAPHIC_DATA][PERSON_NAME], 00920" at bounding box center [470, 371] width 294 height 14
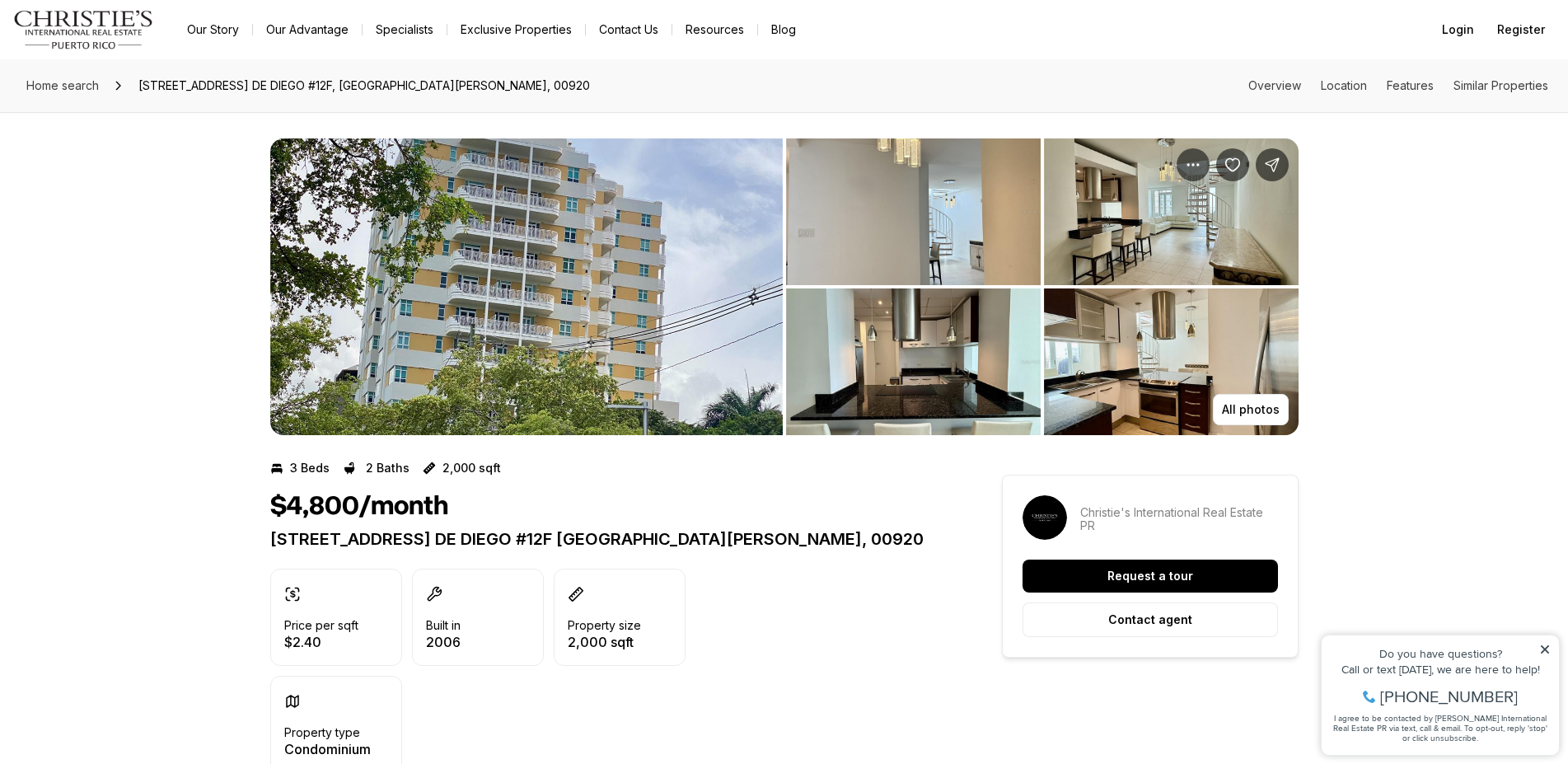
click at [564, 244] on img "View image gallery" at bounding box center [526, 286] width 512 height 297
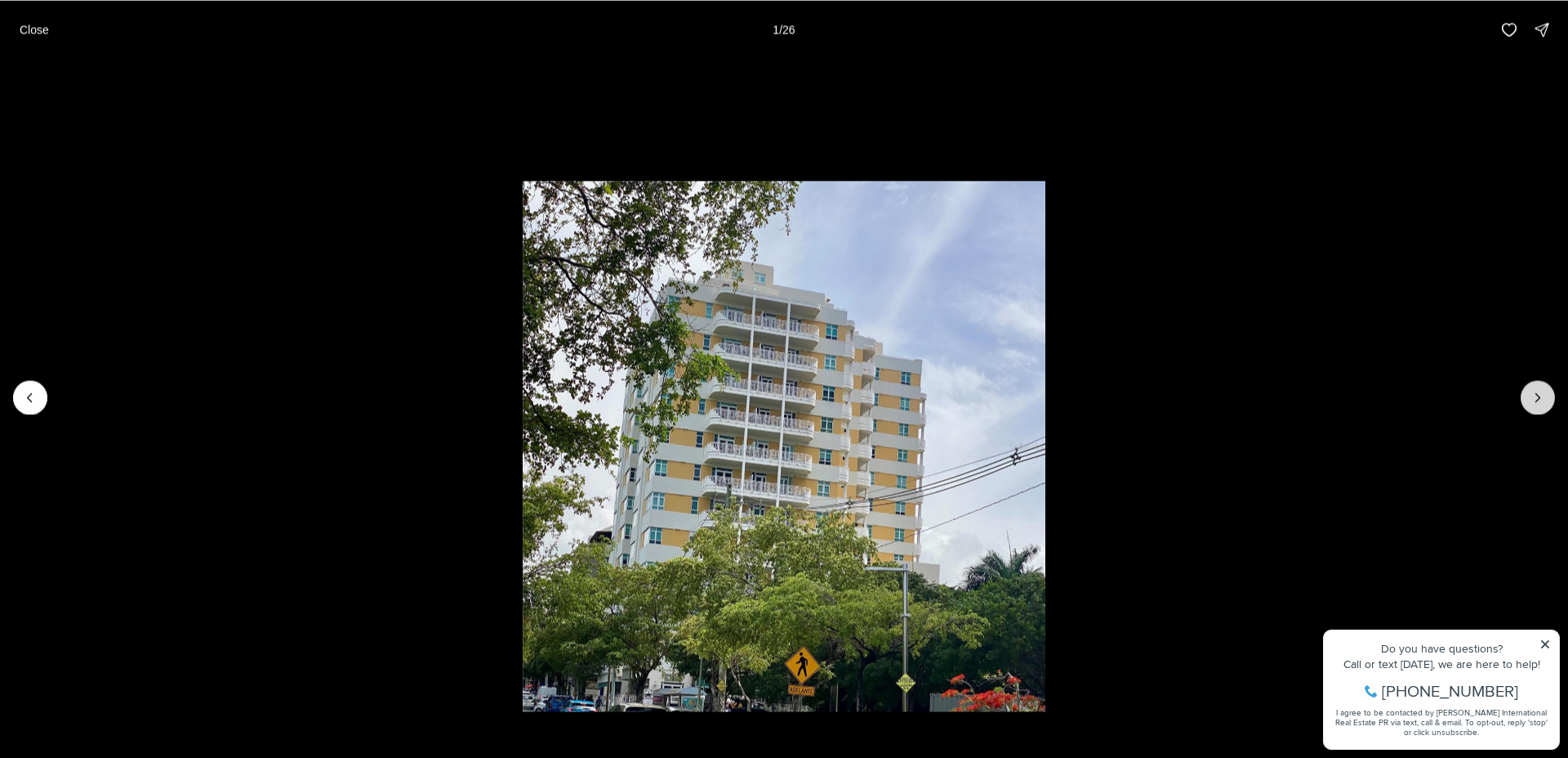
click at [1547, 409] on button "Next slide" at bounding box center [1538, 397] width 34 height 34
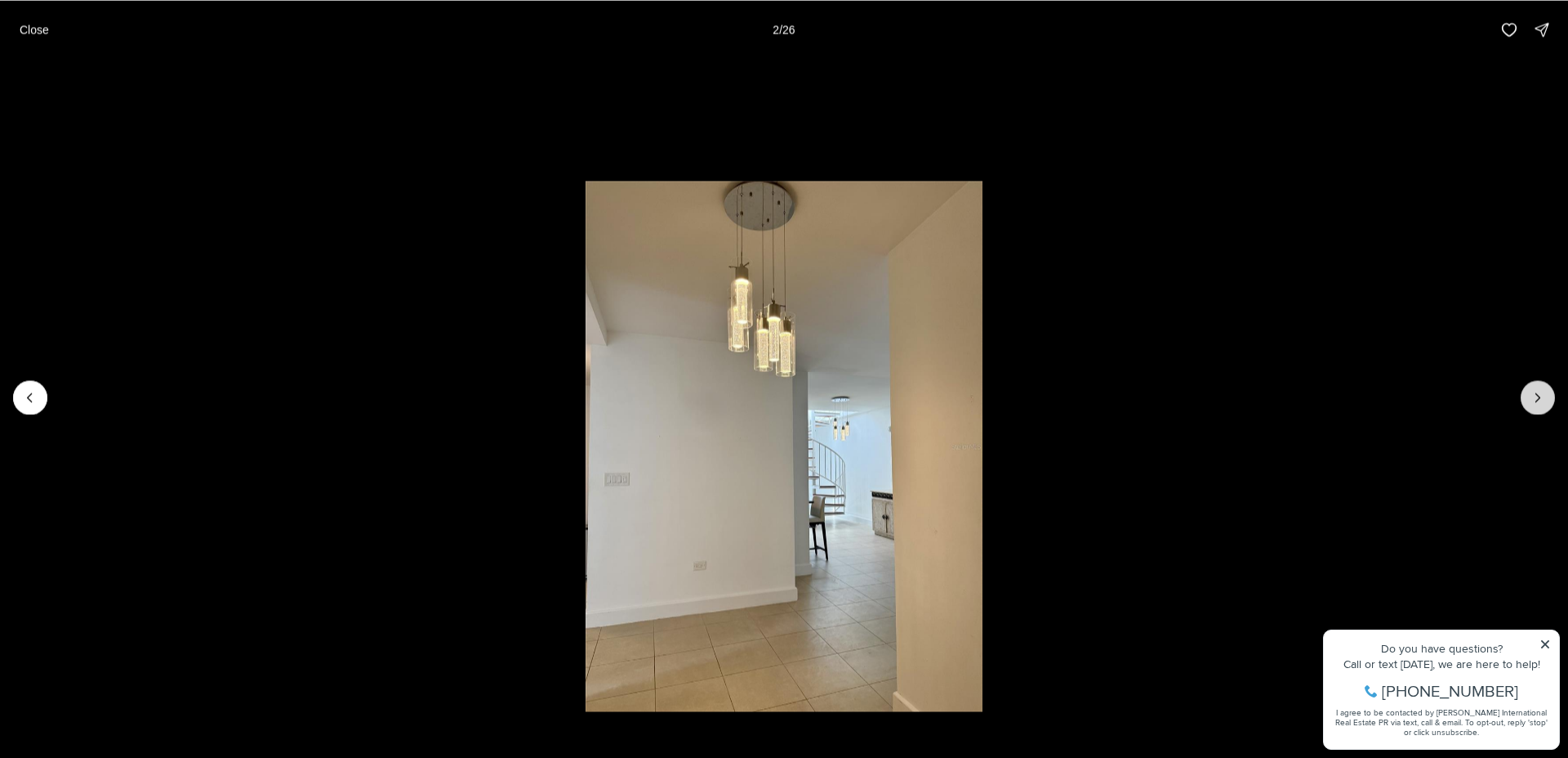
click at [1547, 408] on button "Next slide" at bounding box center [1538, 397] width 34 height 34
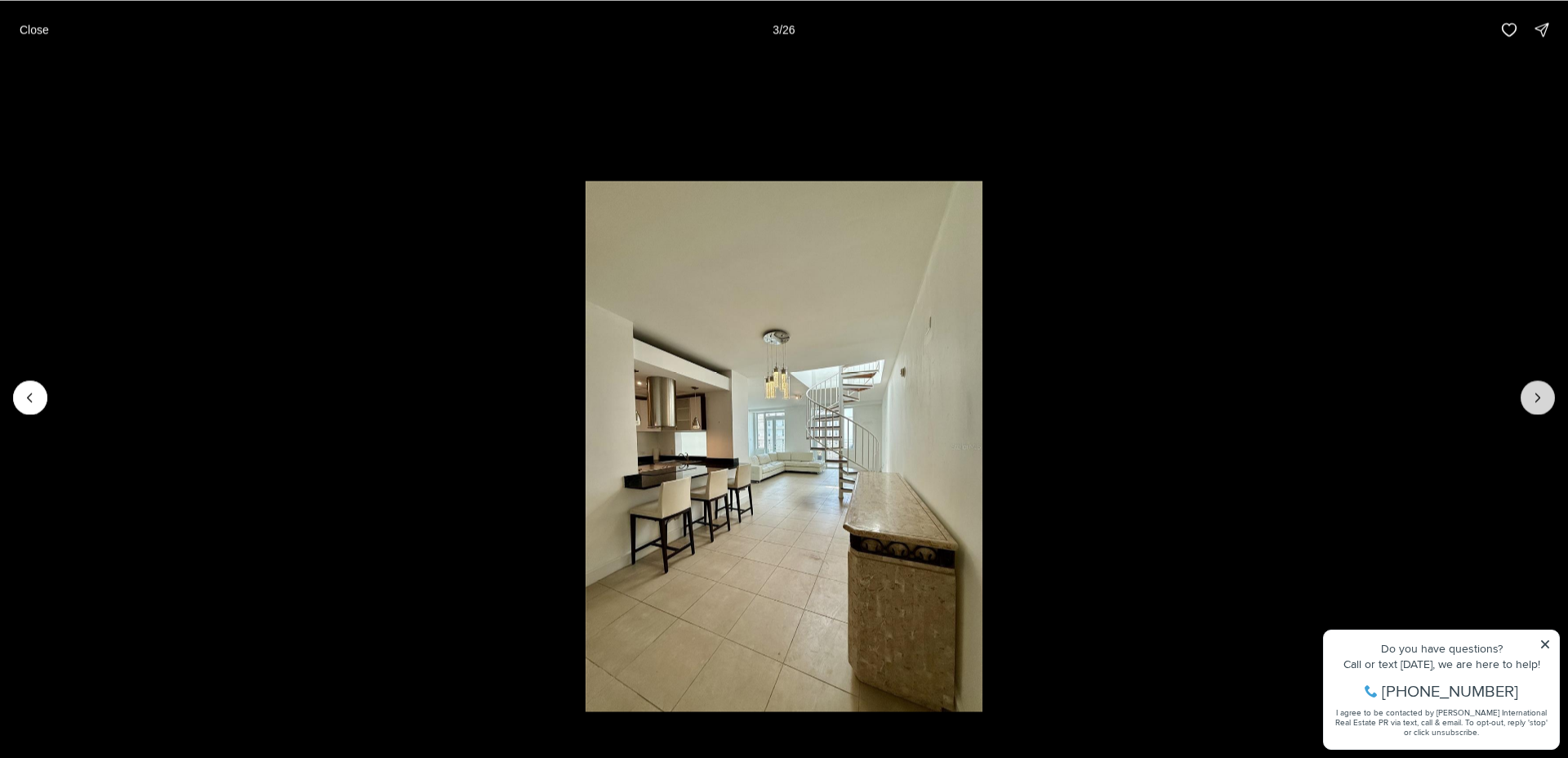
click at [1547, 408] on button "Next slide" at bounding box center [1538, 397] width 34 height 34
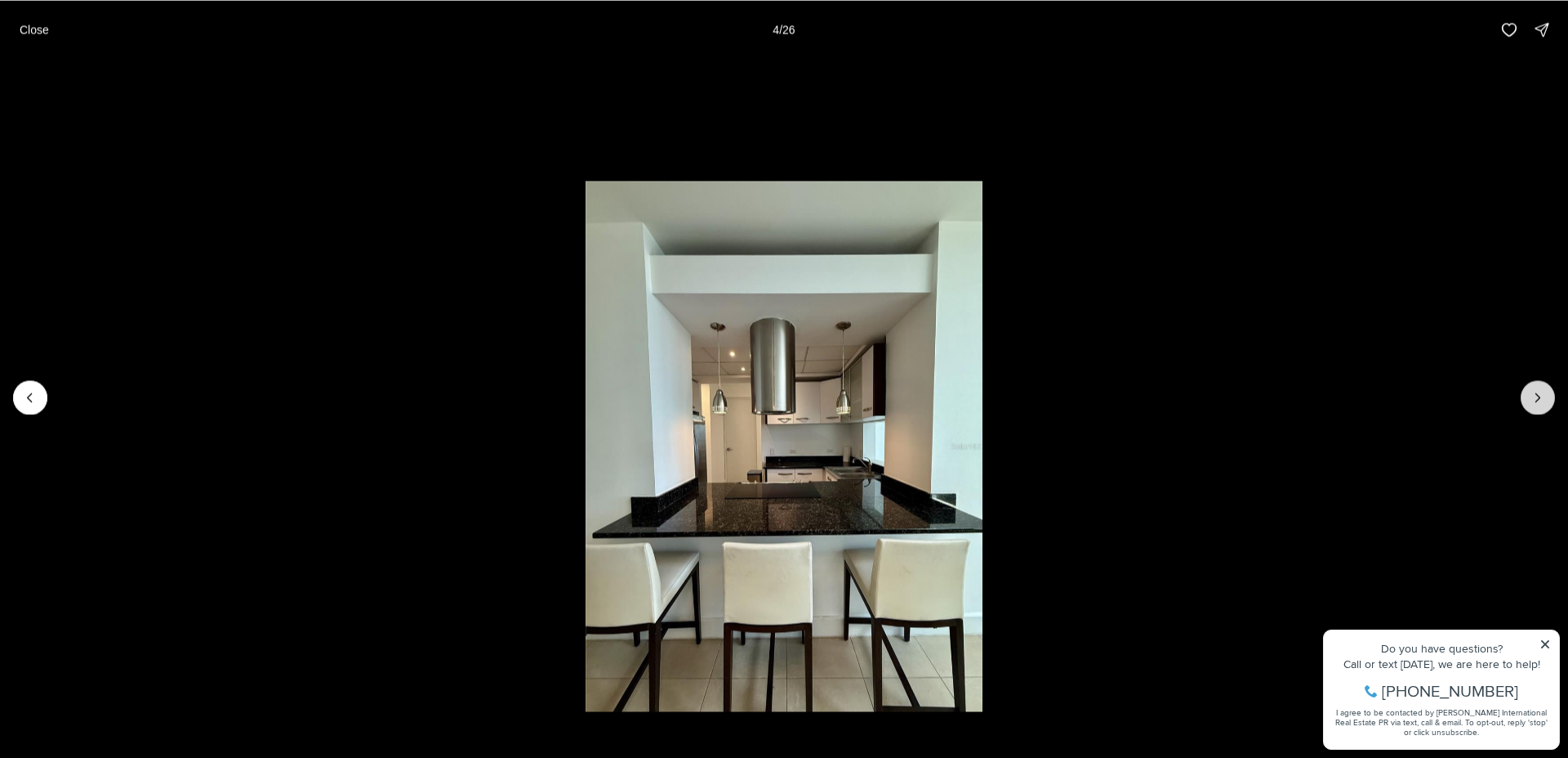
click at [1547, 408] on button "Next slide" at bounding box center [1538, 397] width 34 height 34
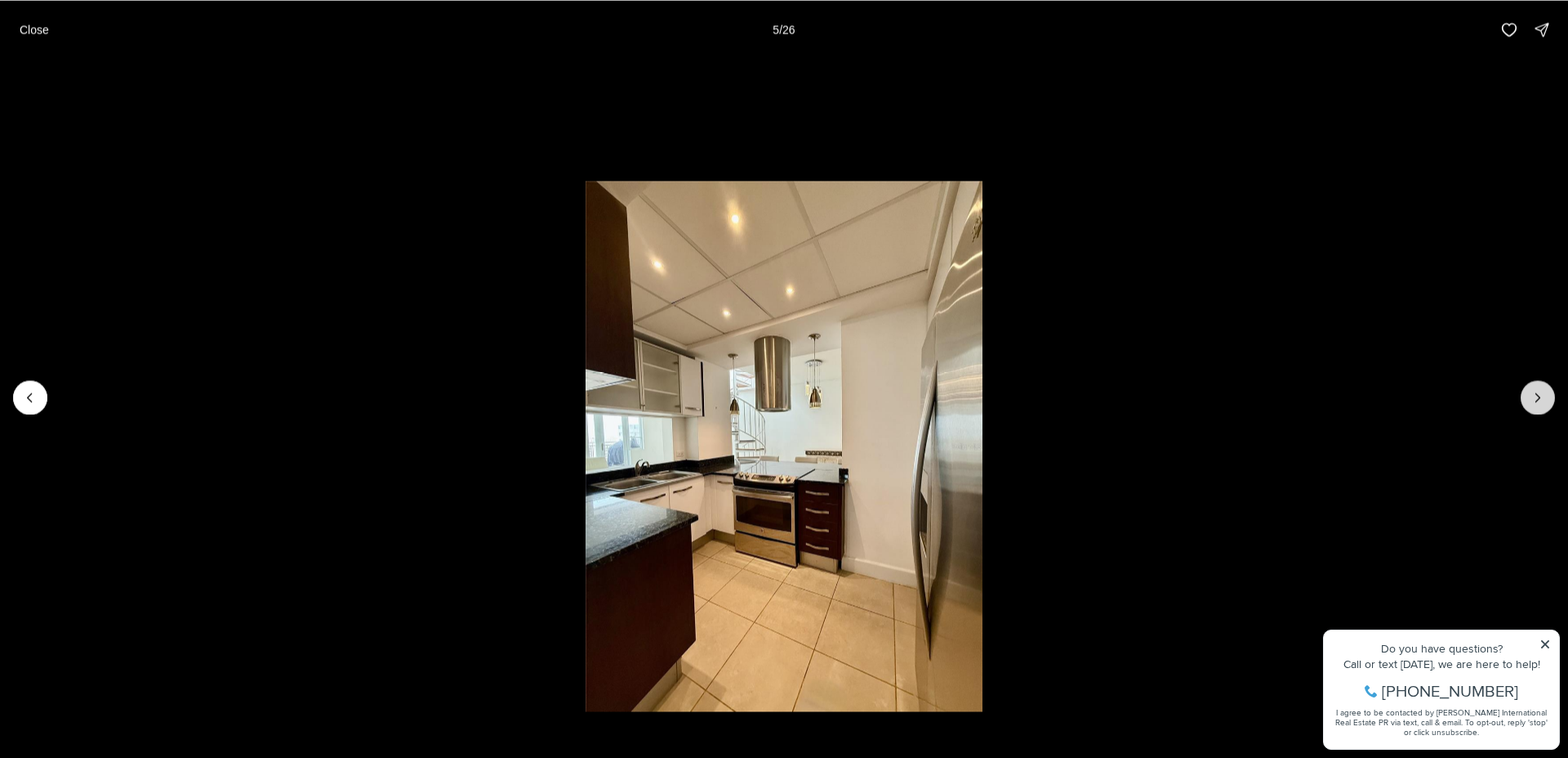
click at [1547, 401] on button "Next slide" at bounding box center [1538, 397] width 34 height 34
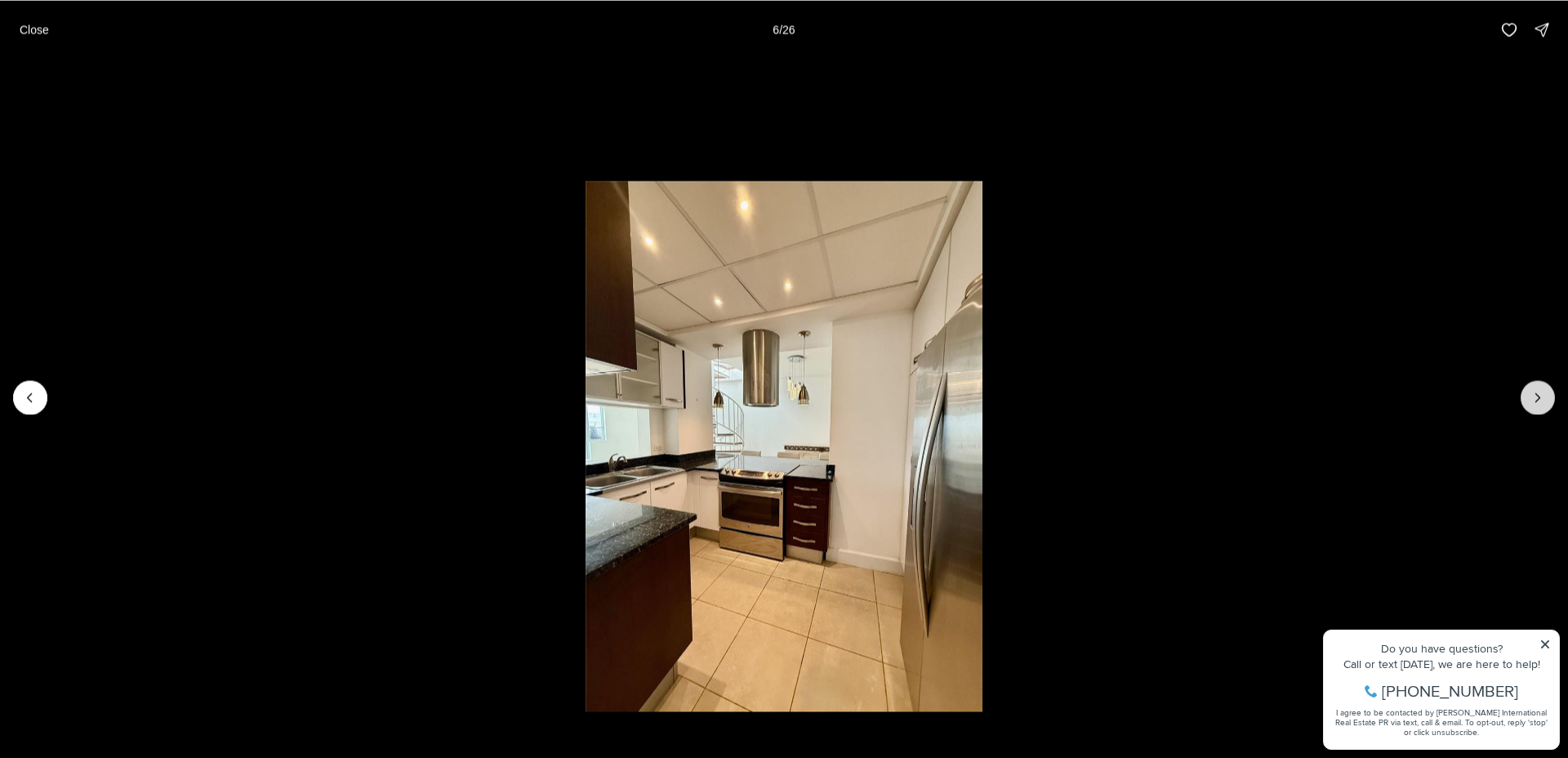
click at [1547, 401] on button "Next slide" at bounding box center [1538, 397] width 34 height 34
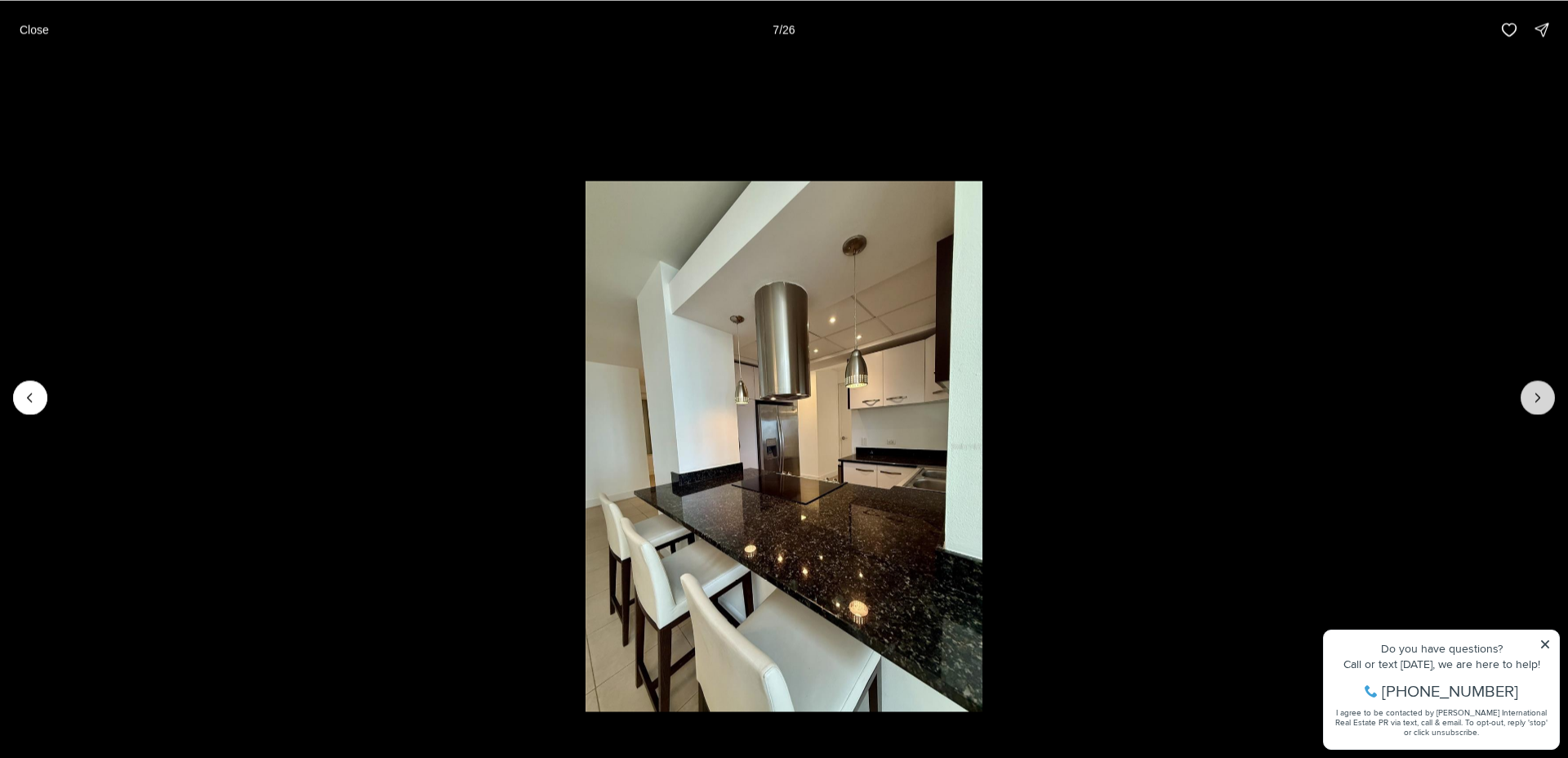
click at [1547, 401] on button "Next slide" at bounding box center [1538, 397] width 34 height 34
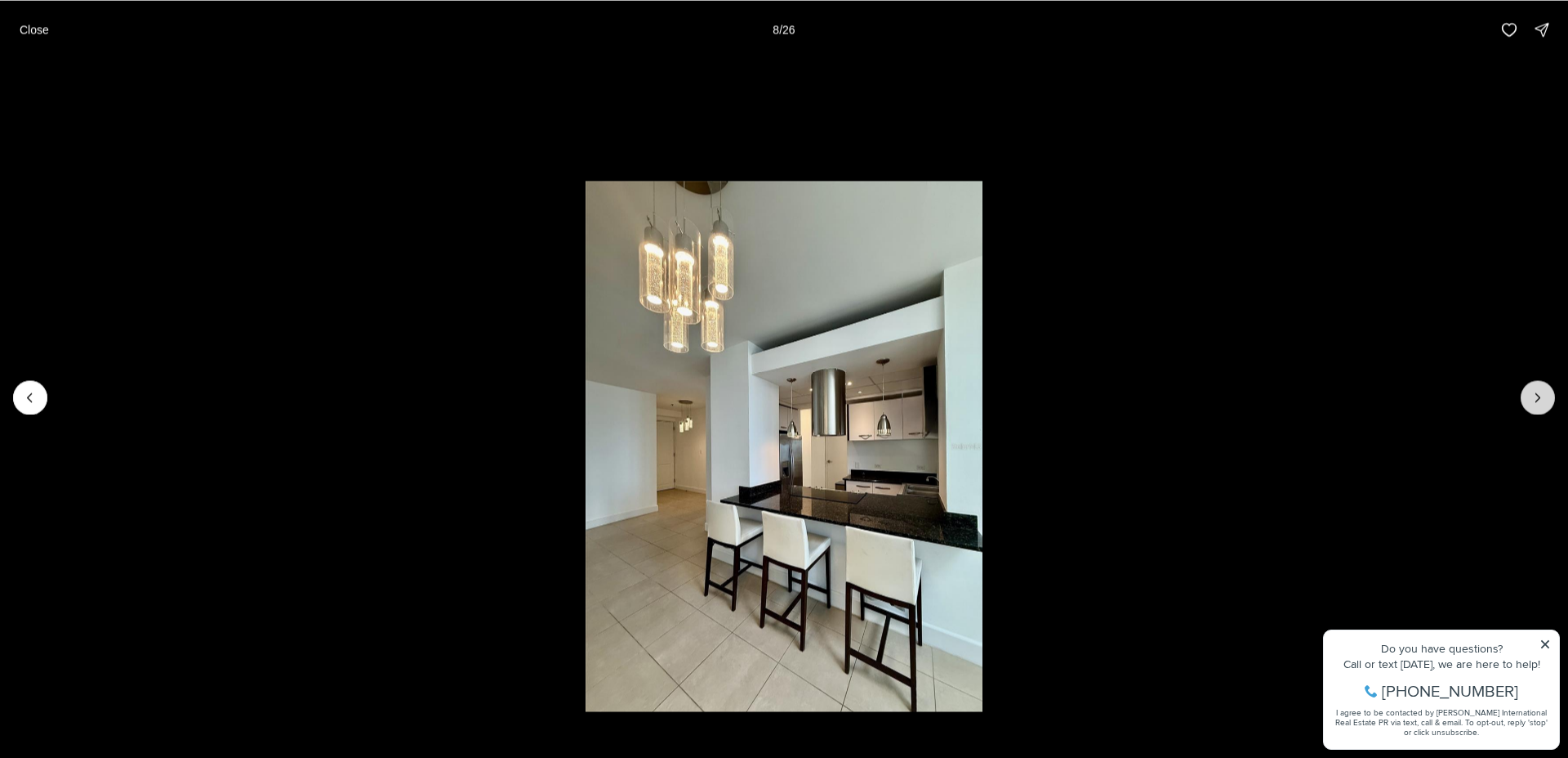
click at [1547, 401] on button "Next slide" at bounding box center [1538, 397] width 34 height 34
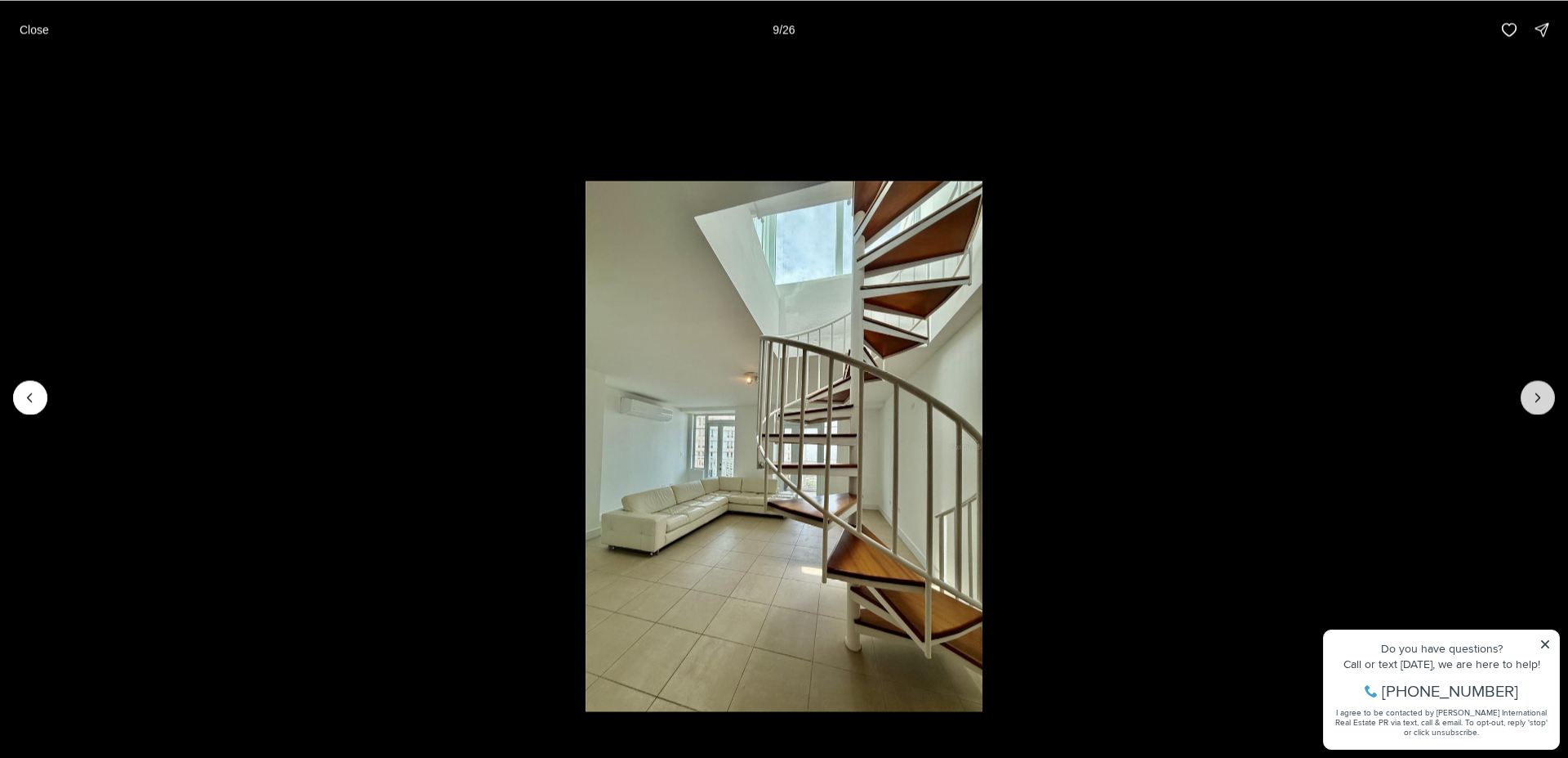
click at [1547, 401] on button "Next slide" at bounding box center [1538, 397] width 34 height 34
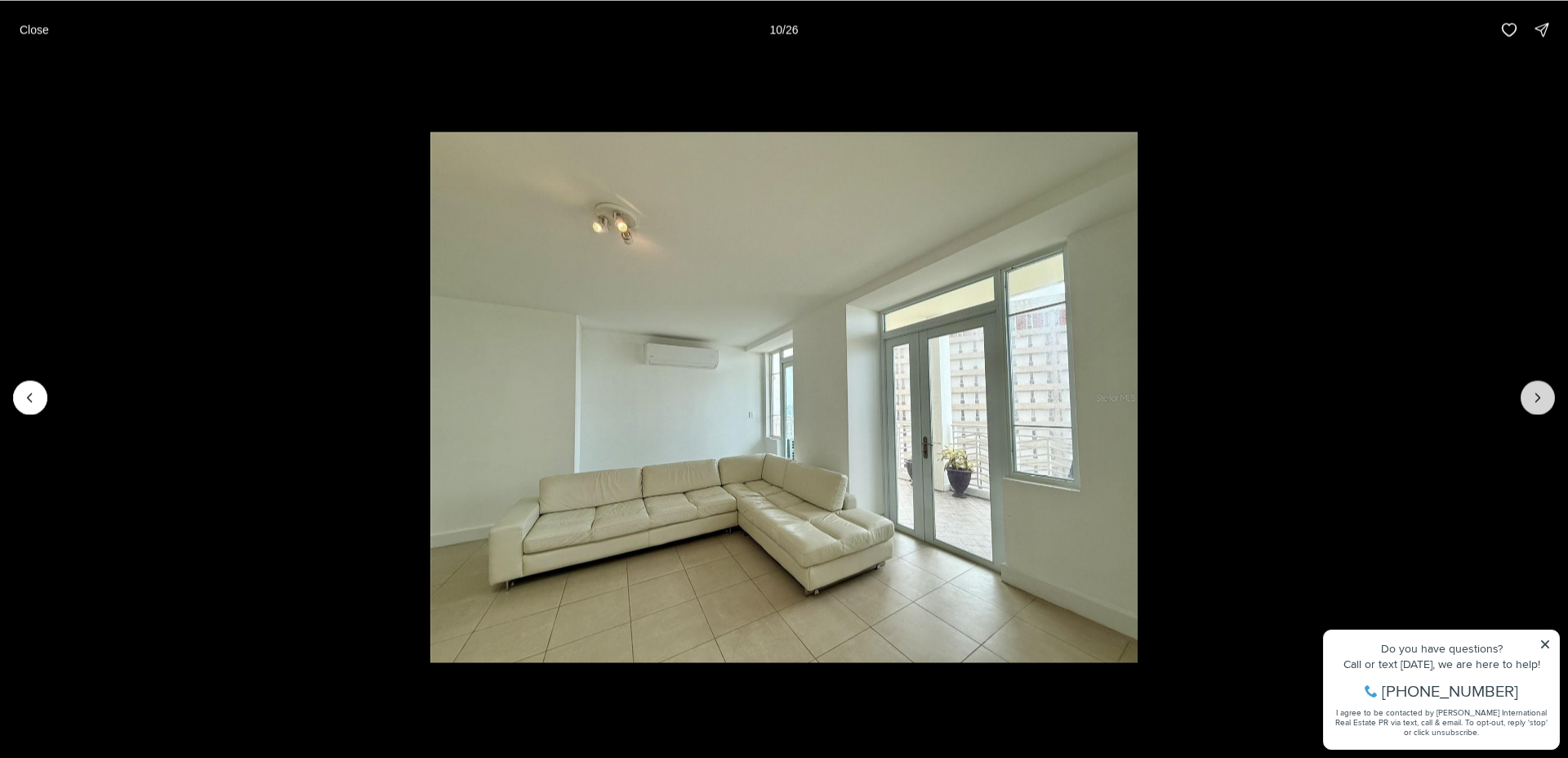
click at [1547, 401] on button "Next slide" at bounding box center [1538, 397] width 34 height 34
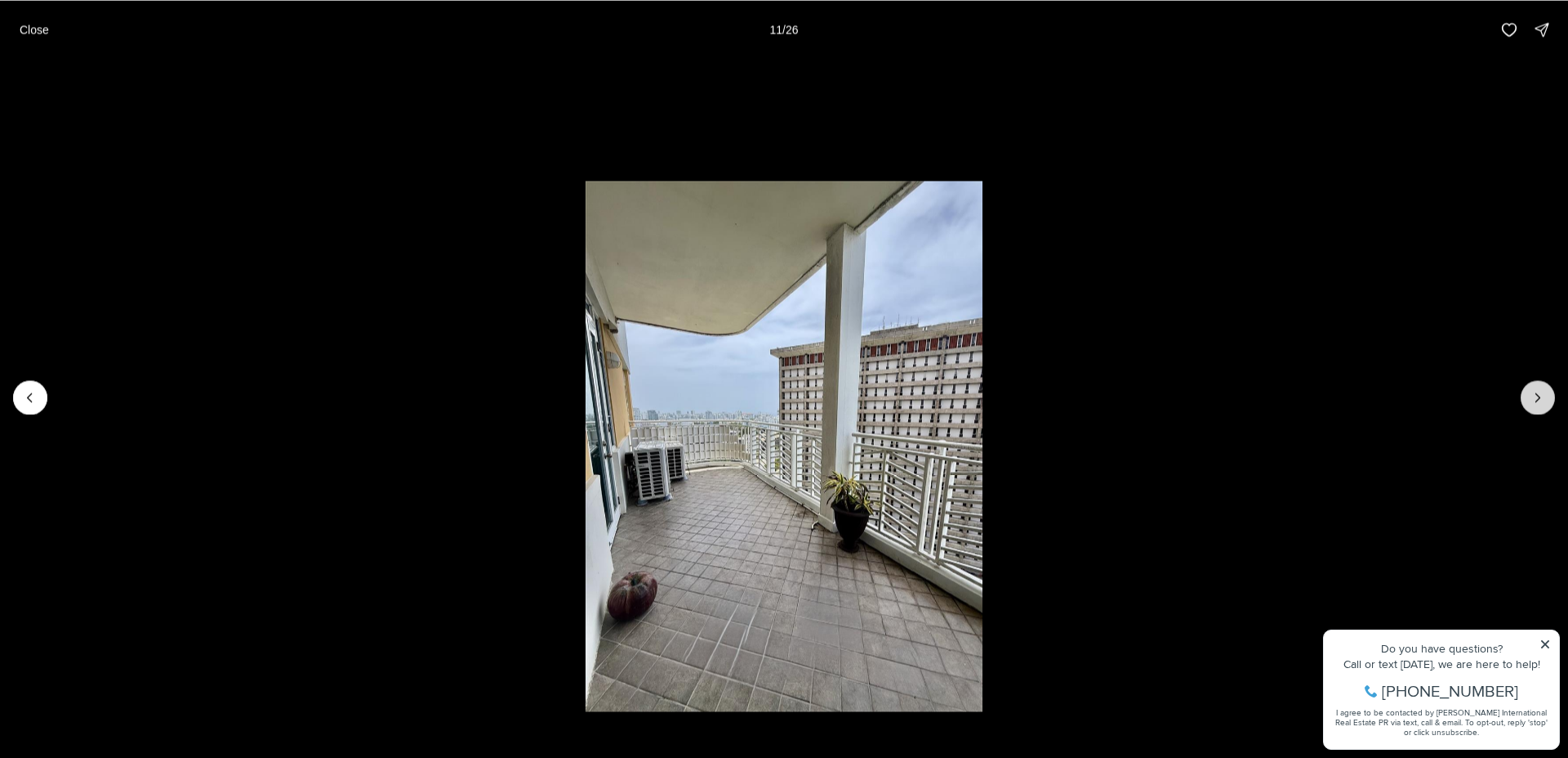
click at [1547, 401] on button "Next slide" at bounding box center [1538, 397] width 34 height 34
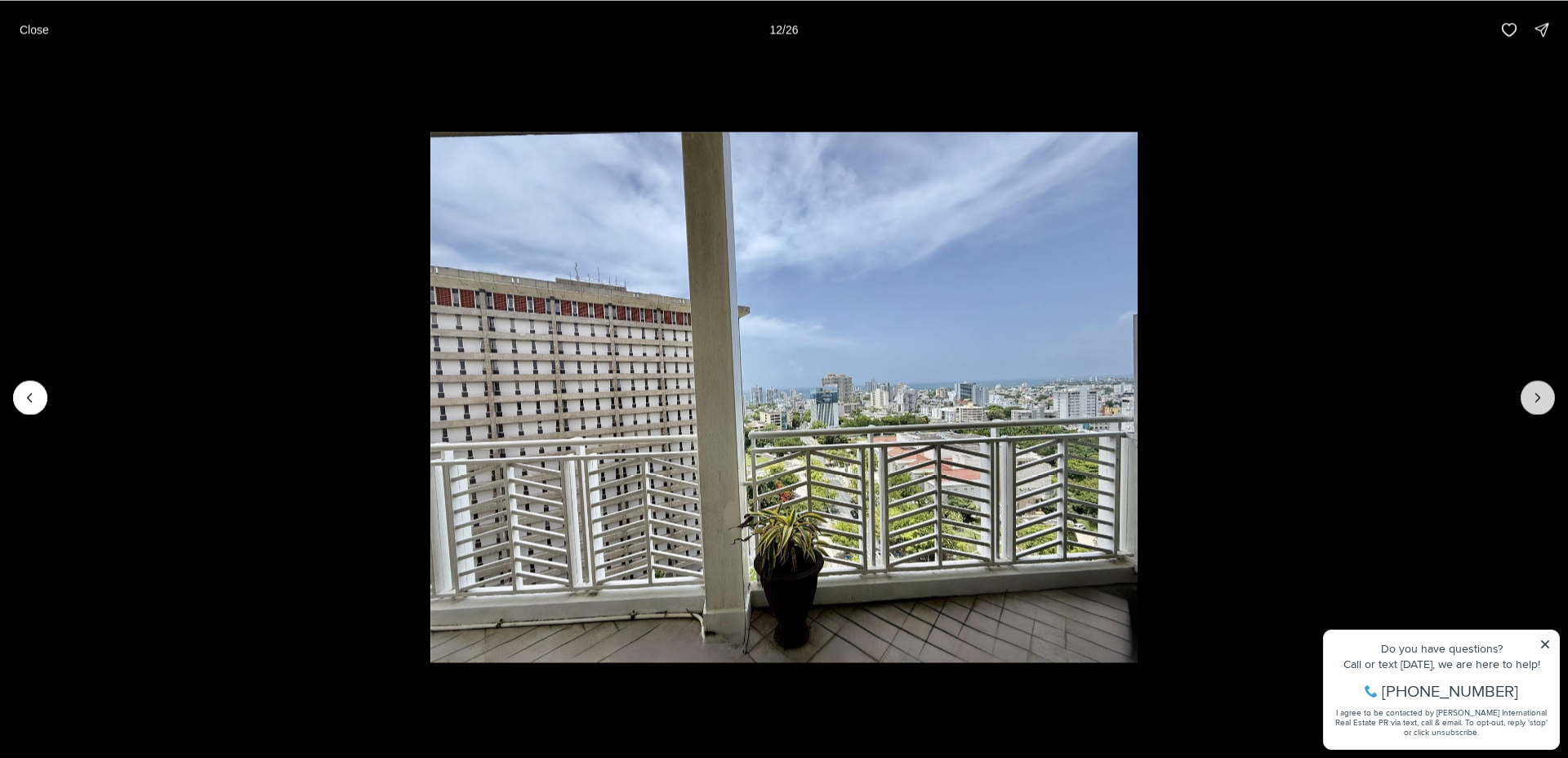
click at [1547, 400] on button "Next slide" at bounding box center [1538, 397] width 34 height 34
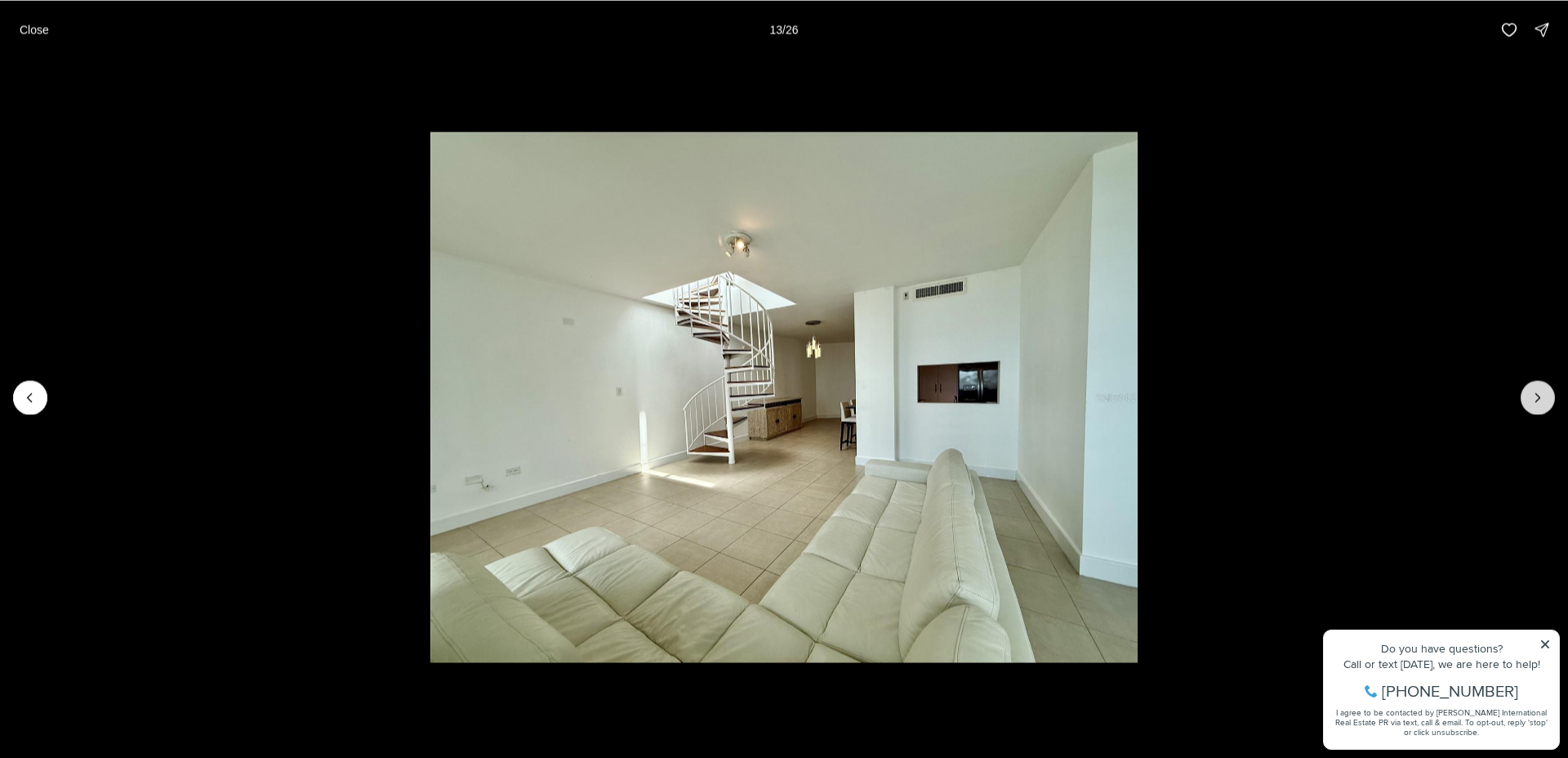
click at [1543, 387] on button "Next slide" at bounding box center [1538, 397] width 34 height 34
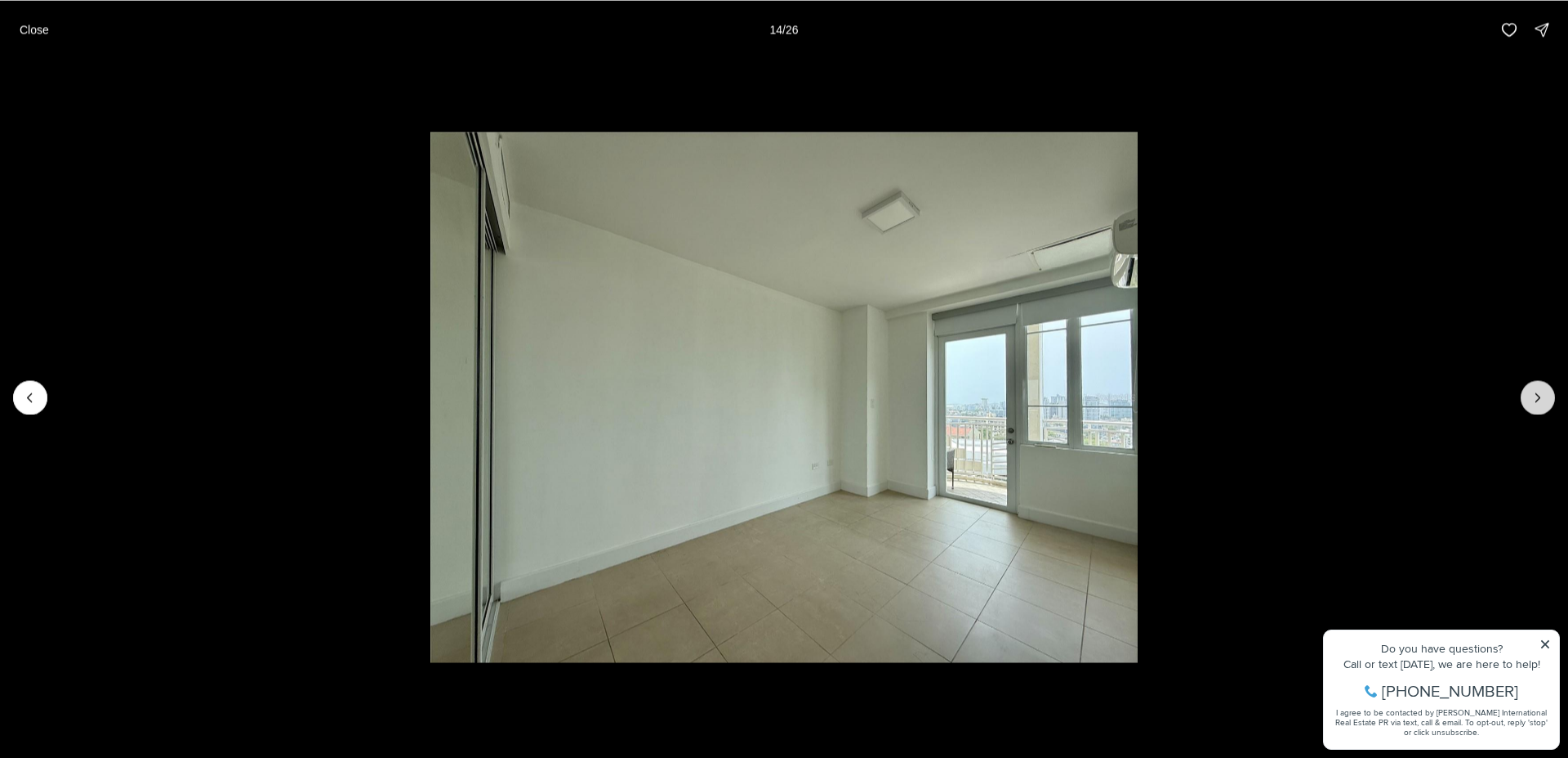
click at [1537, 395] on icon "Next slide" at bounding box center [1538, 397] width 16 height 16
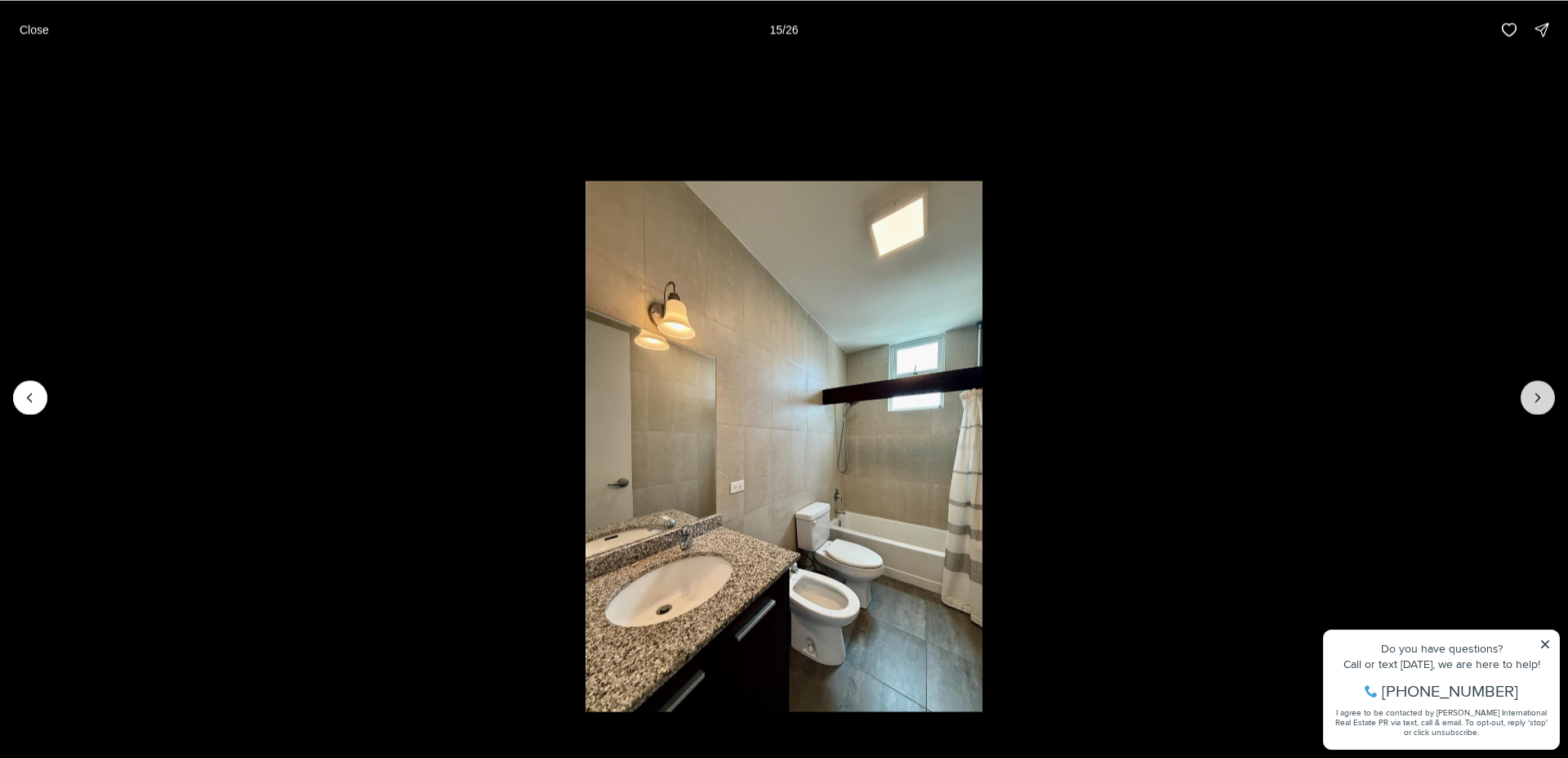
click at [1543, 396] on icon "Next slide" at bounding box center [1538, 397] width 16 height 16
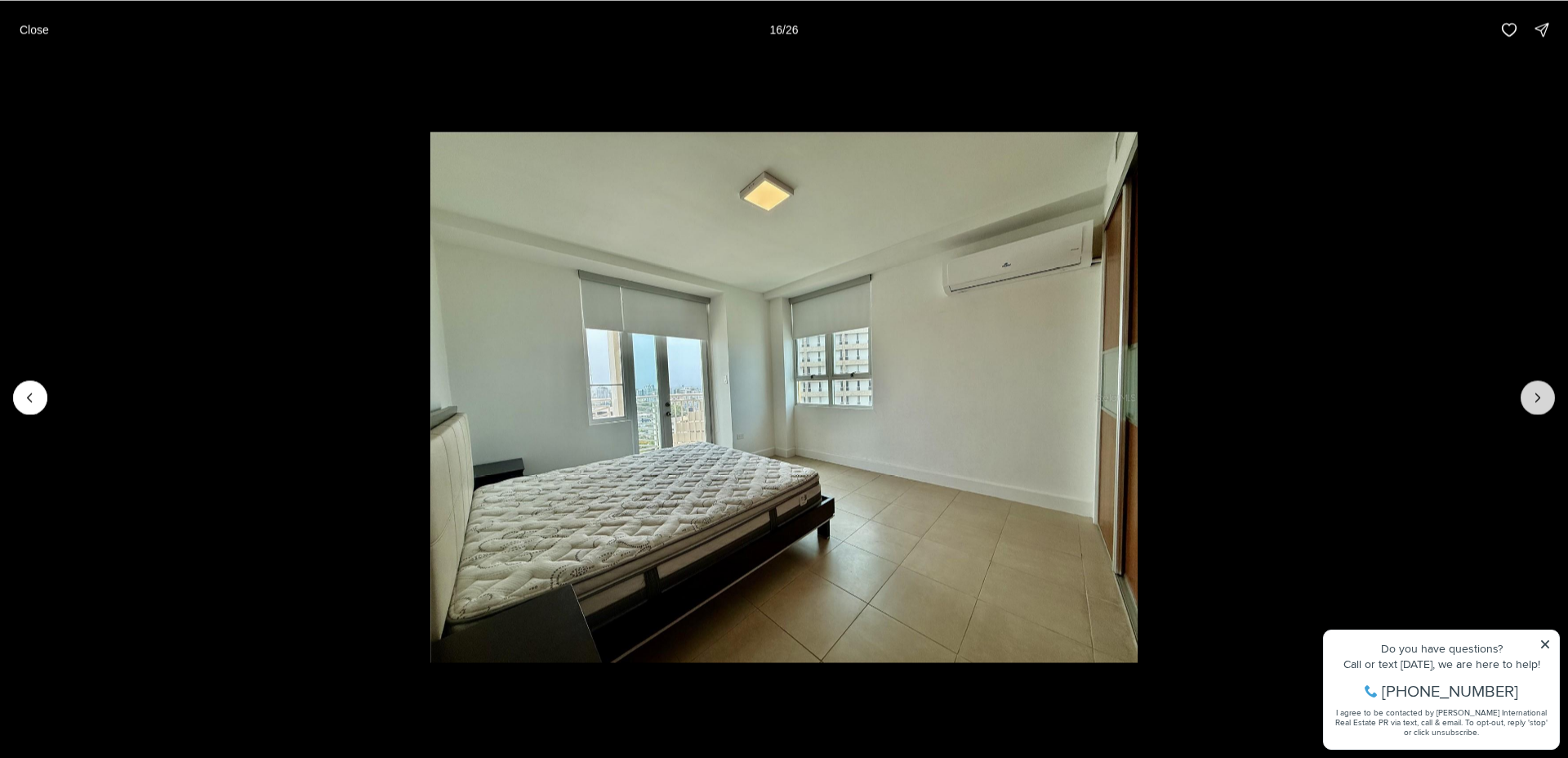
click at [1542, 395] on icon "Next slide" at bounding box center [1538, 397] width 16 height 16
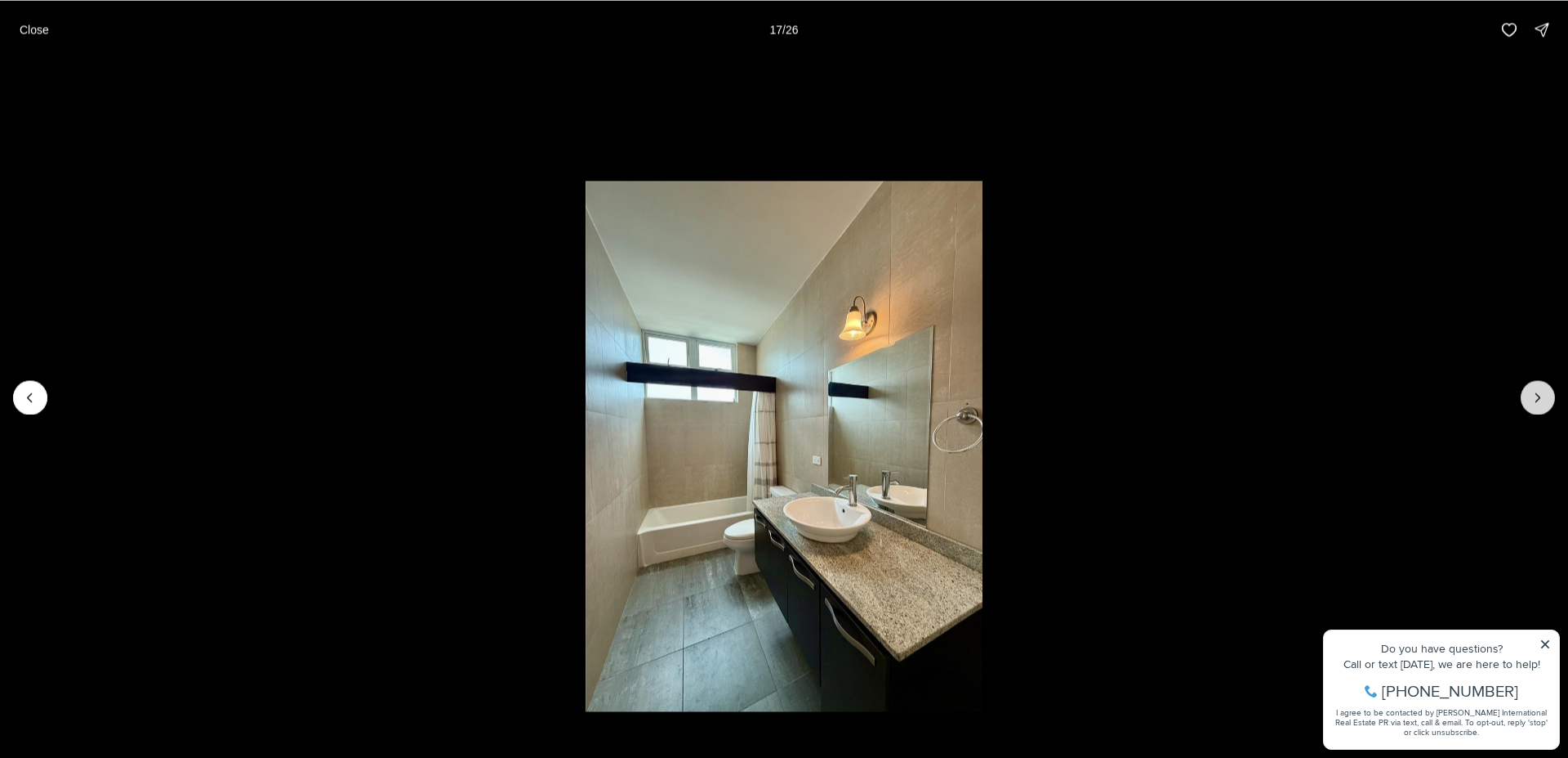
click at [1534, 394] on icon "Next slide" at bounding box center [1538, 397] width 16 height 16
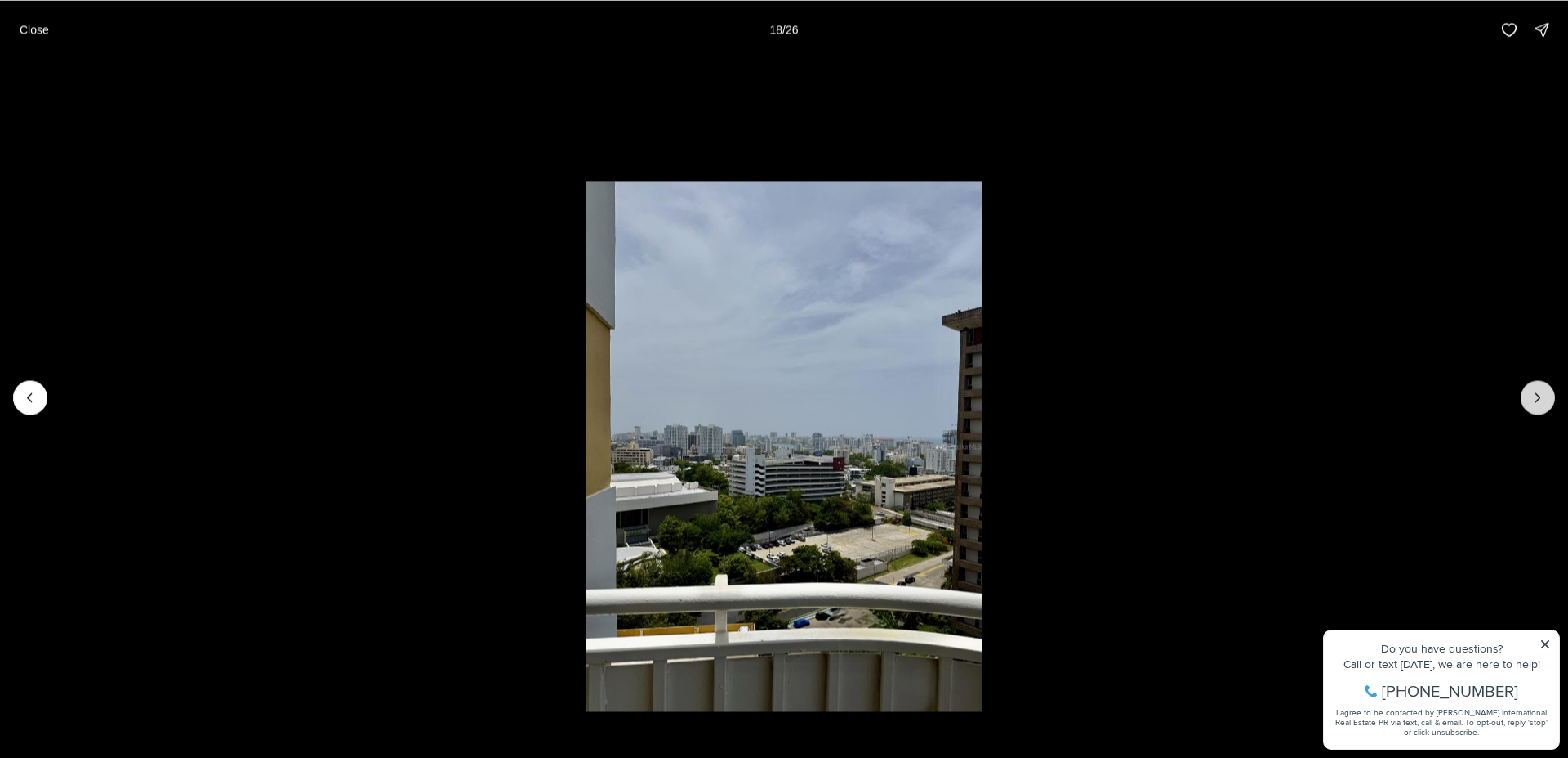
click at [1545, 393] on icon "Next slide" at bounding box center [1538, 397] width 16 height 16
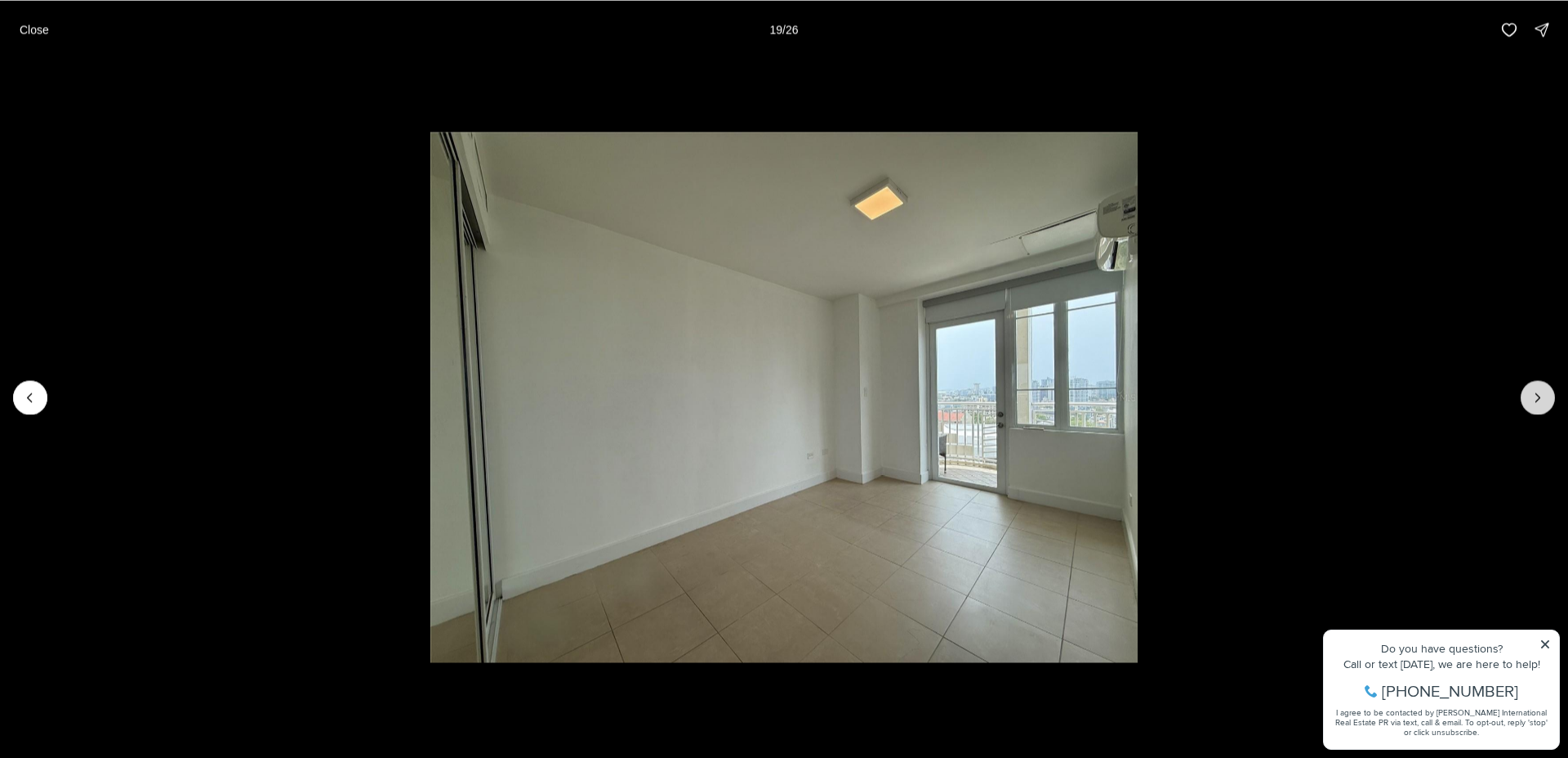
click at [1534, 397] on icon "Next slide" at bounding box center [1538, 397] width 16 height 16
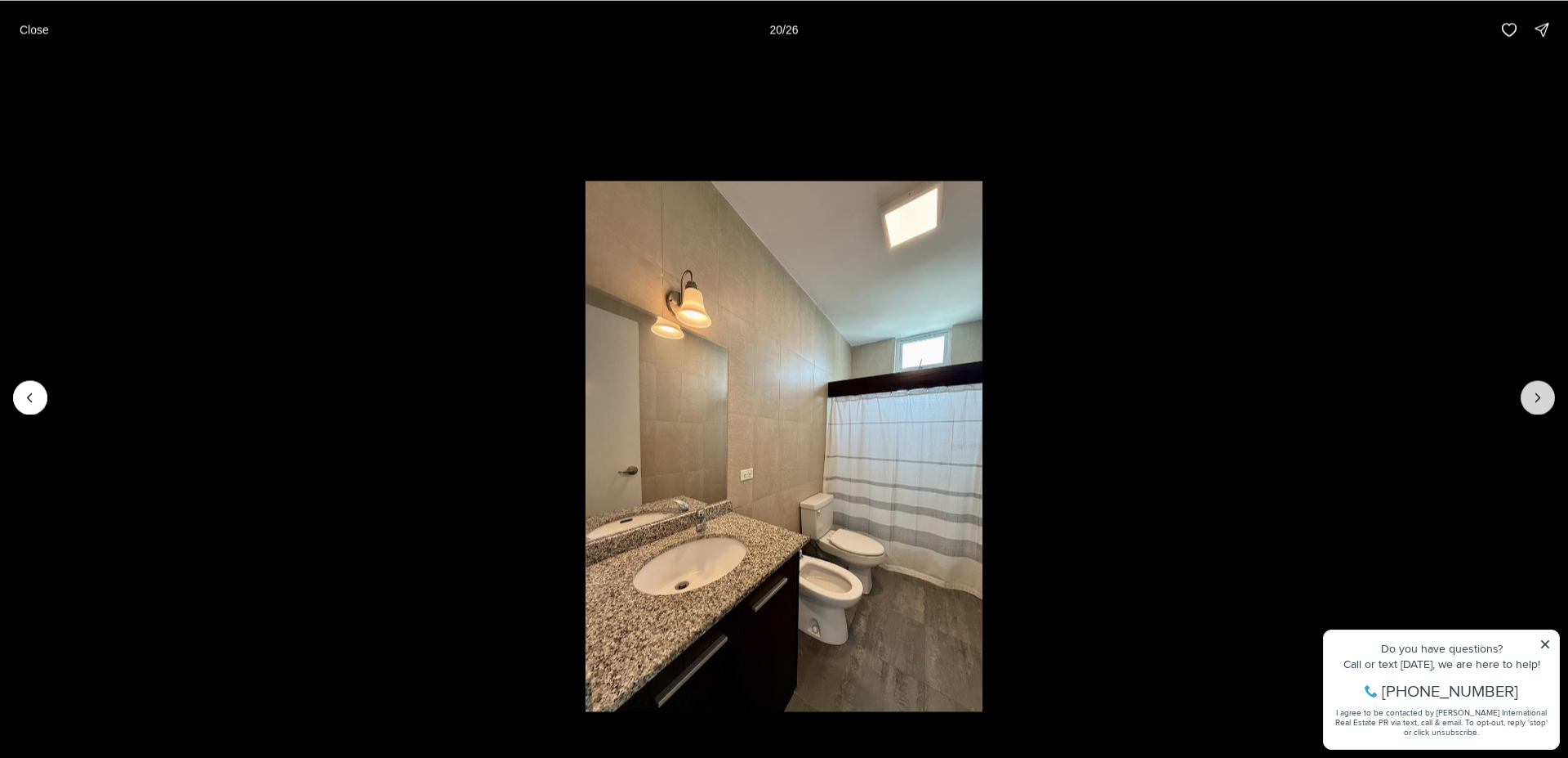
click at [1537, 399] on icon "Next slide" at bounding box center [1538, 397] width 16 height 16
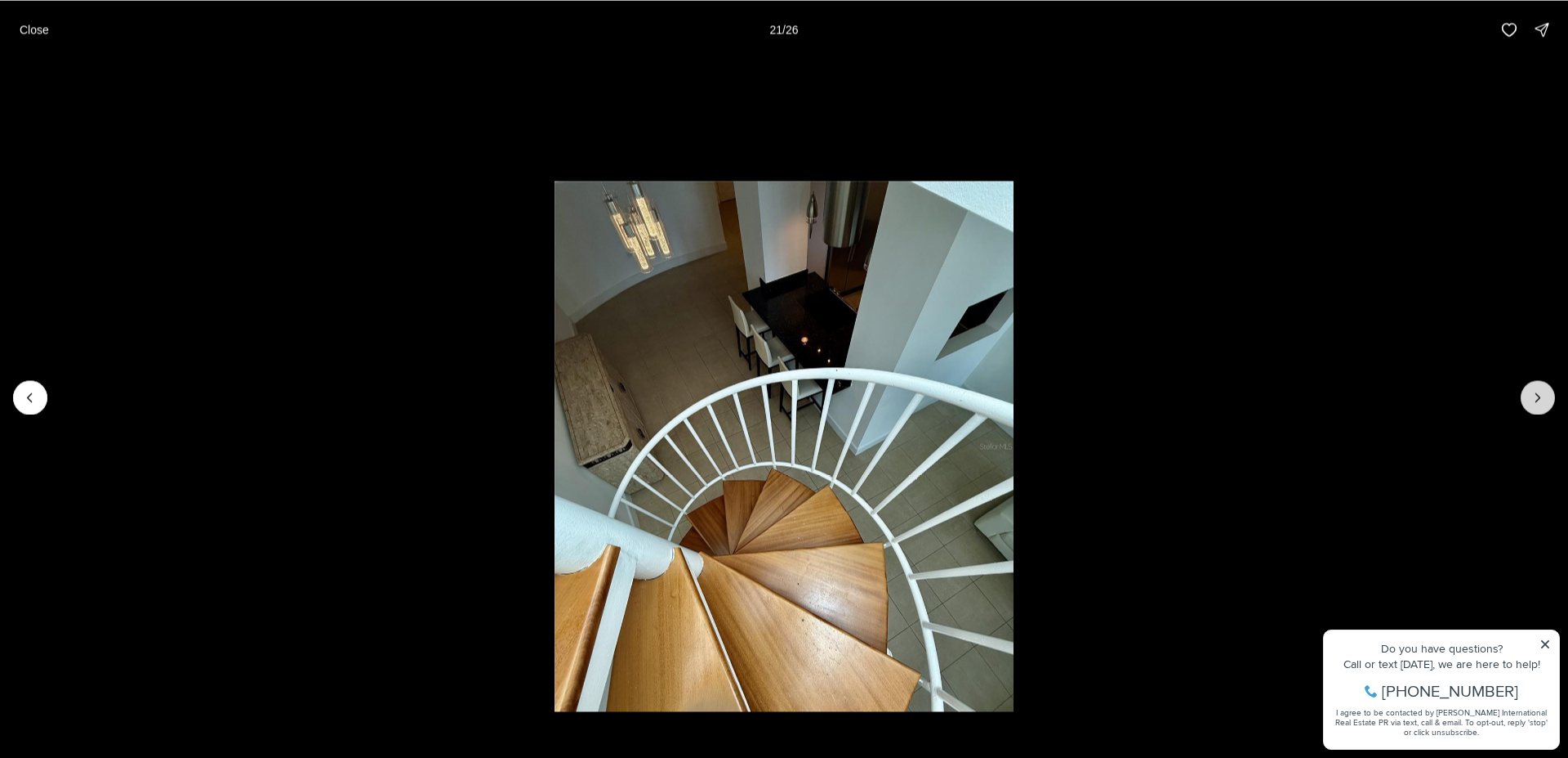
click at [1537, 399] on icon "Next slide" at bounding box center [1538, 397] width 16 height 16
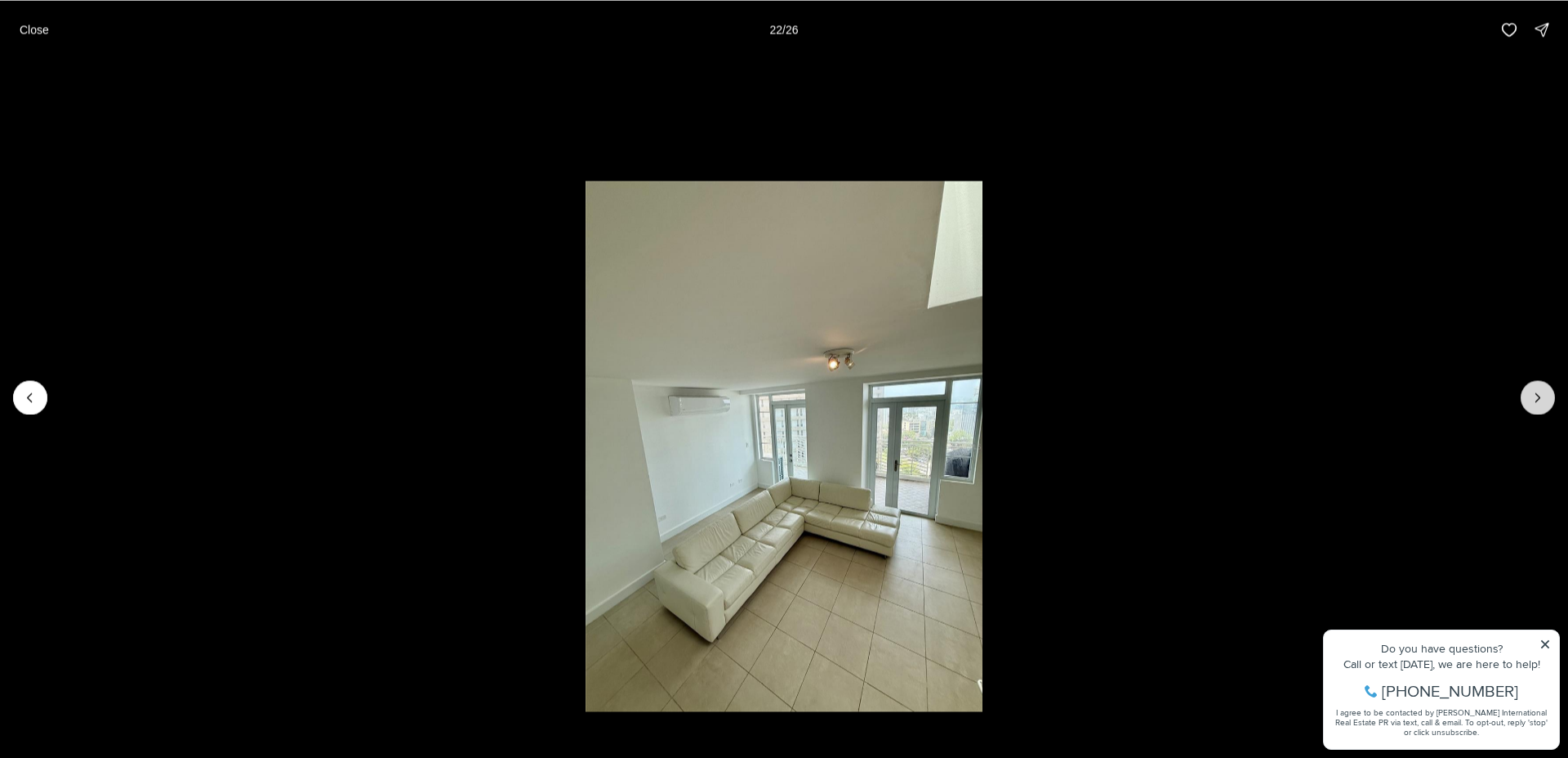
click at [1547, 396] on button "Next slide" at bounding box center [1538, 397] width 34 height 34
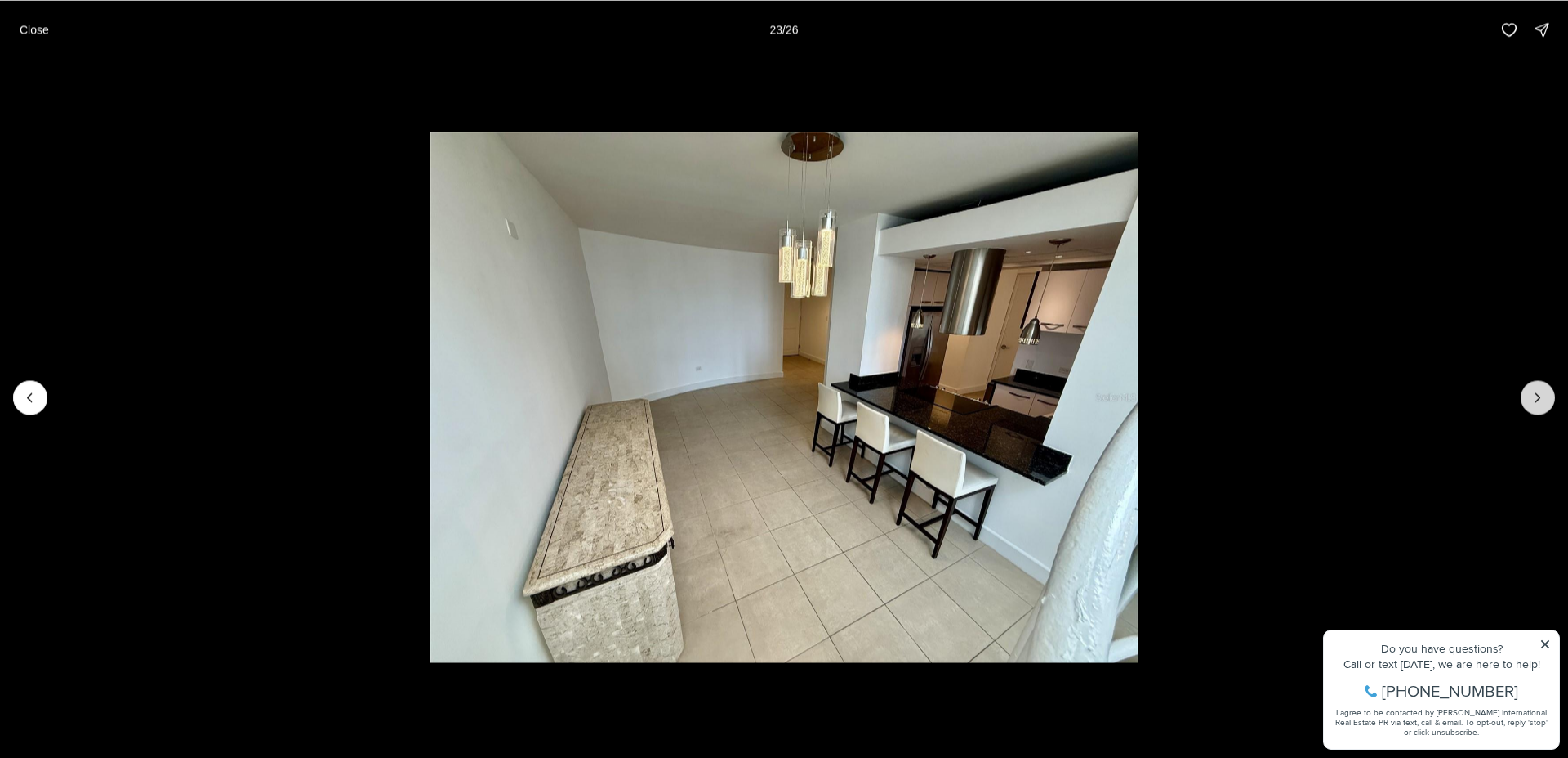
click at [1532, 402] on icon "Next slide" at bounding box center [1538, 397] width 16 height 16
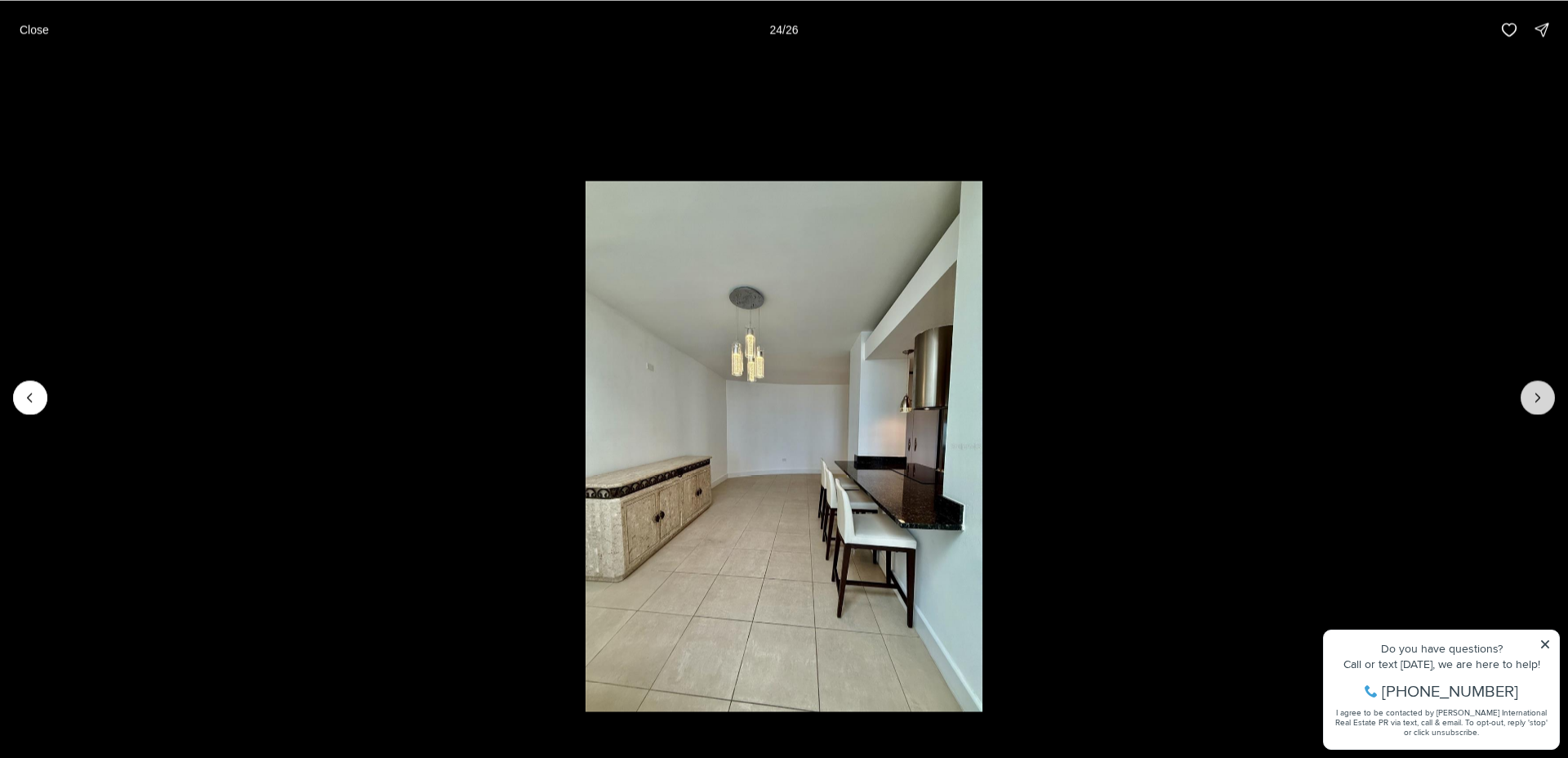
click at [1532, 402] on icon "Next slide" at bounding box center [1538, 397] width 16 height 16
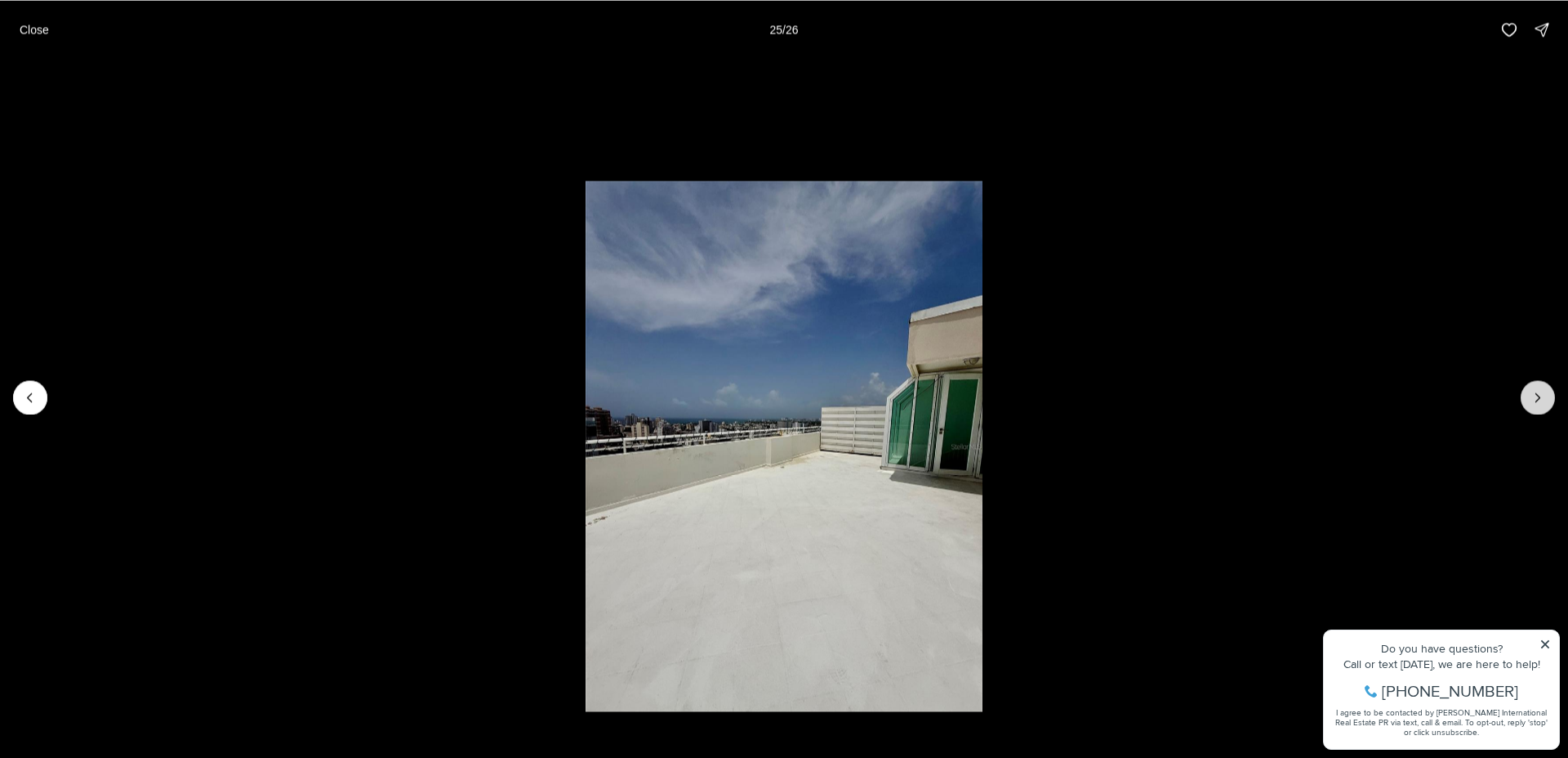
click at [1532, 402] on icon "Next slide" at bounding box center [1538, 397] width 16 height 16
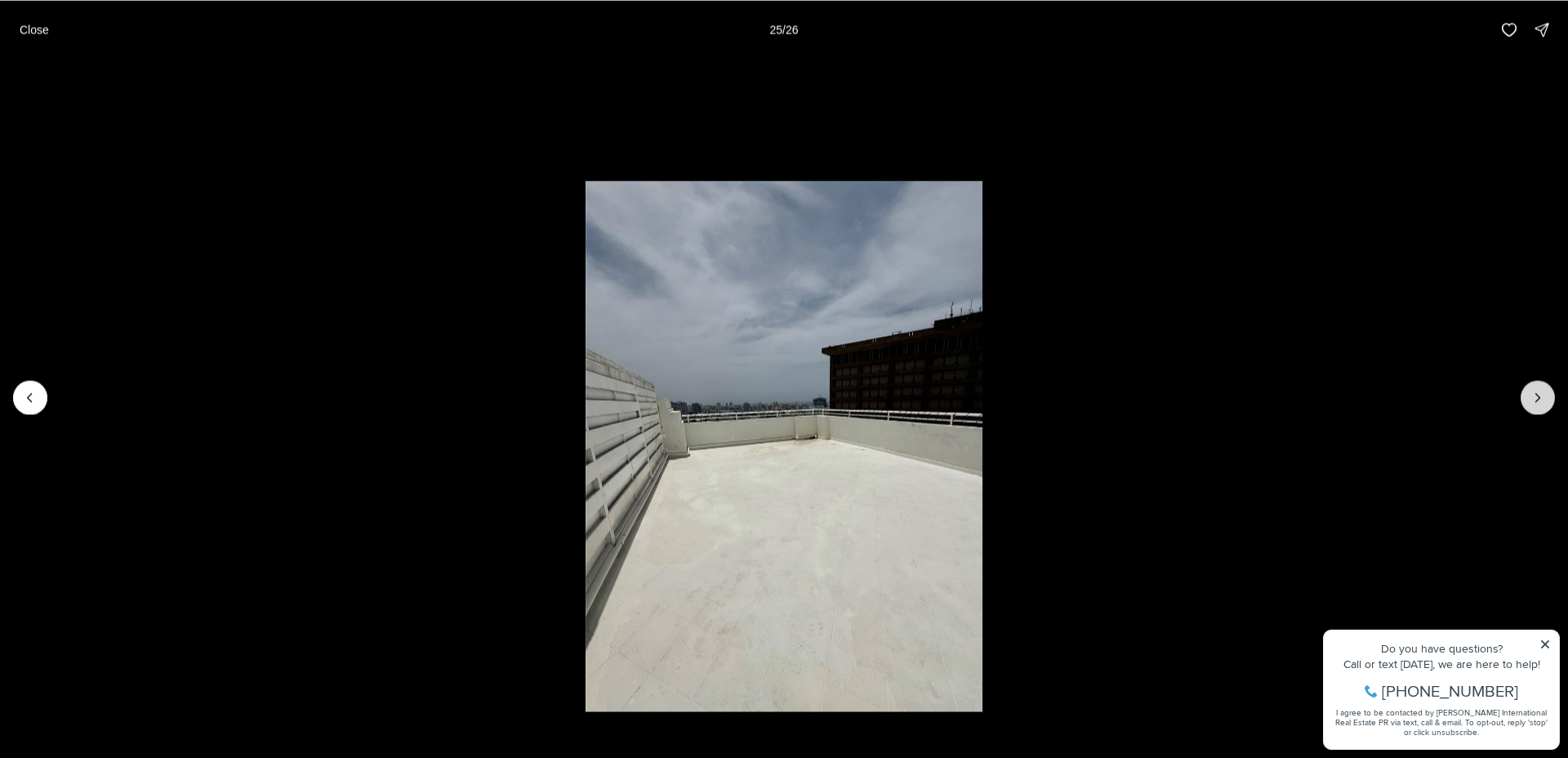
click at [1532, 402] on div at bounding box center [1538, 397] width 34 height 34
click at [39, 26] on p "Close" at bounding box center [34, 29] width 29 height 13
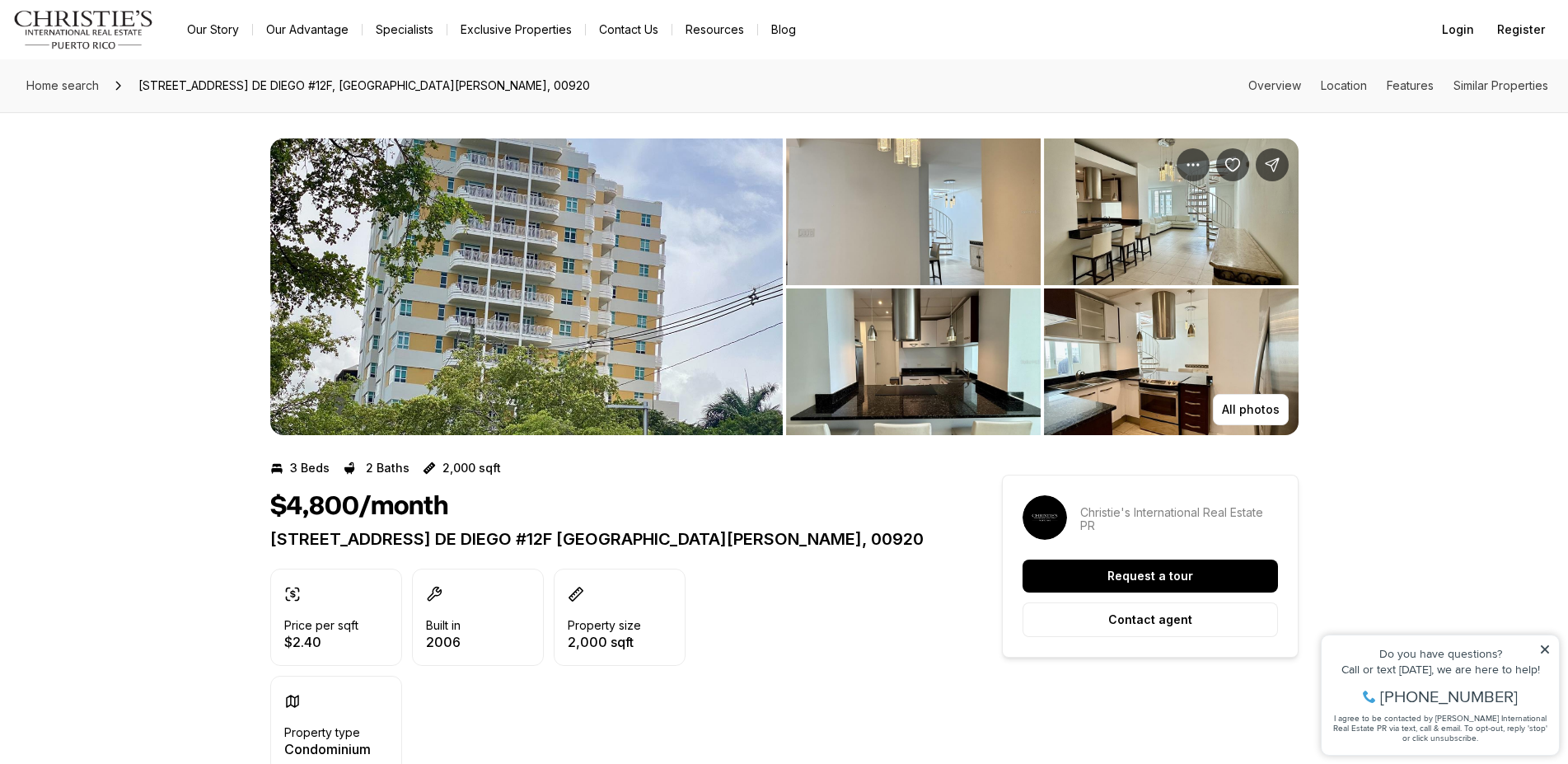
click at [39, 26] on img "Main navigation" at bounding box center [84, 29] width 141 height 39
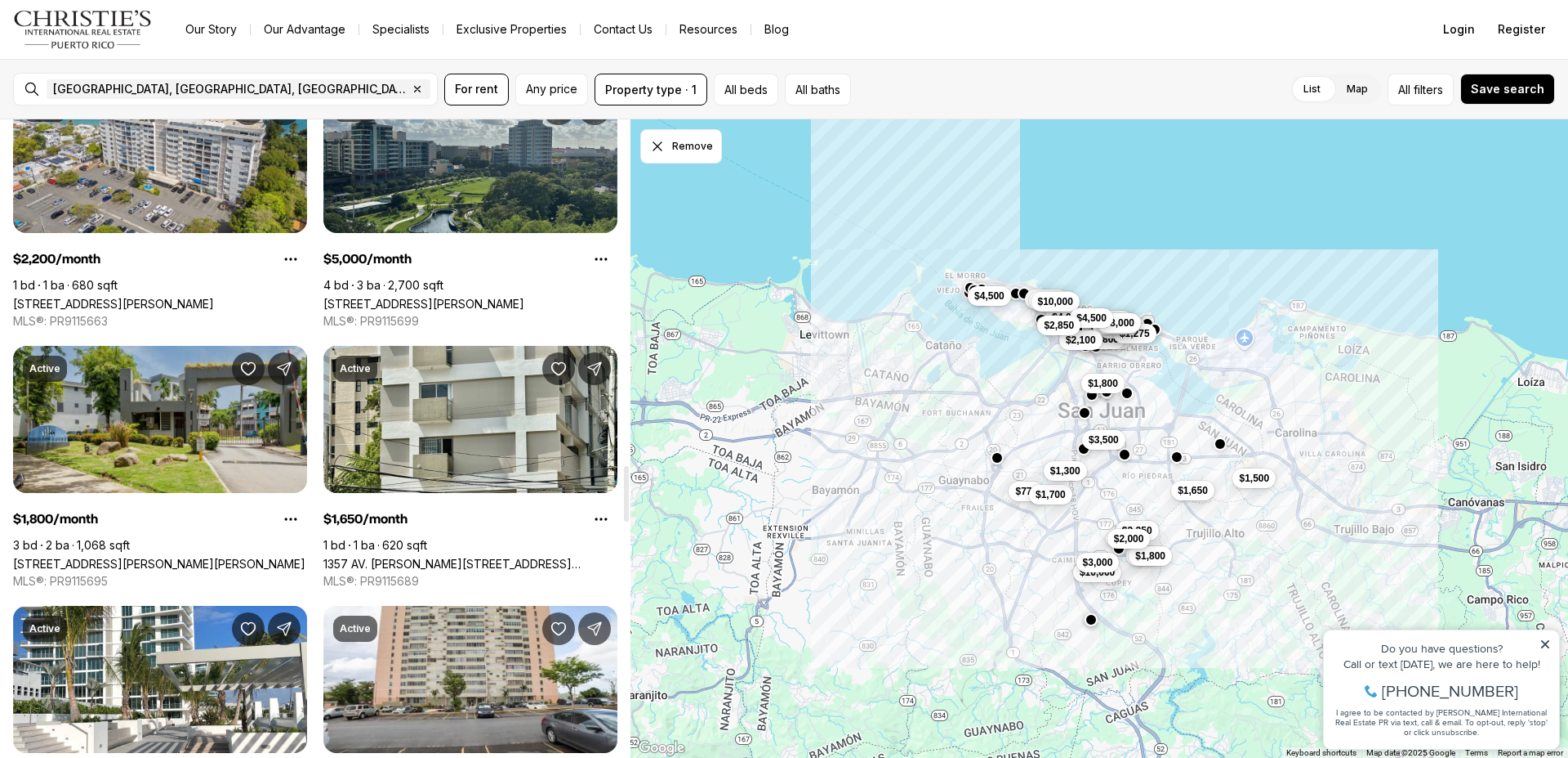
scroll to position [3959, 0]
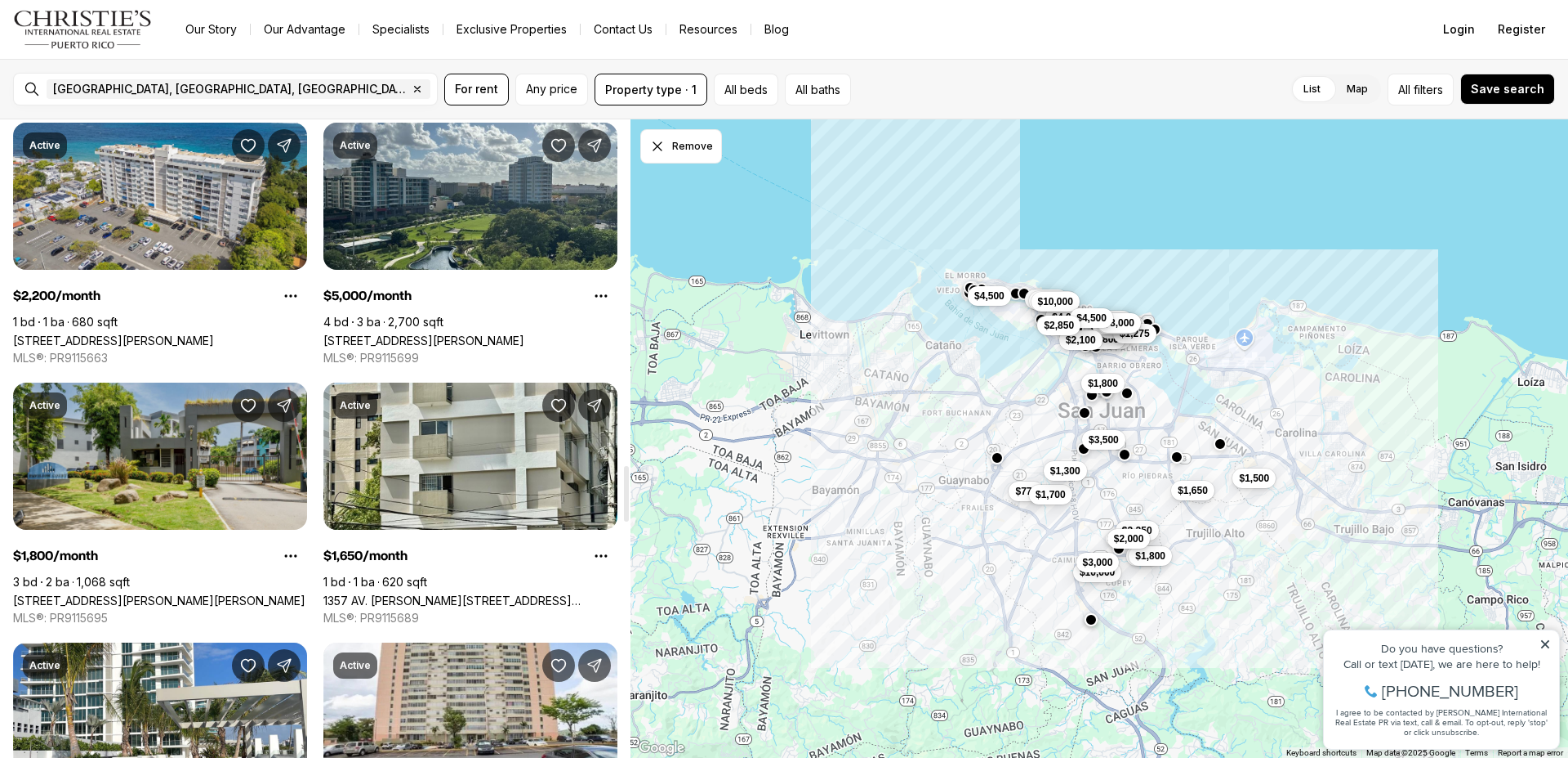
click at [195, 593] on link "[STREET_ADDRESS][PERSON_NAME][PERSON_NAME]" at bounding box center [159, 600] width 292 height 14
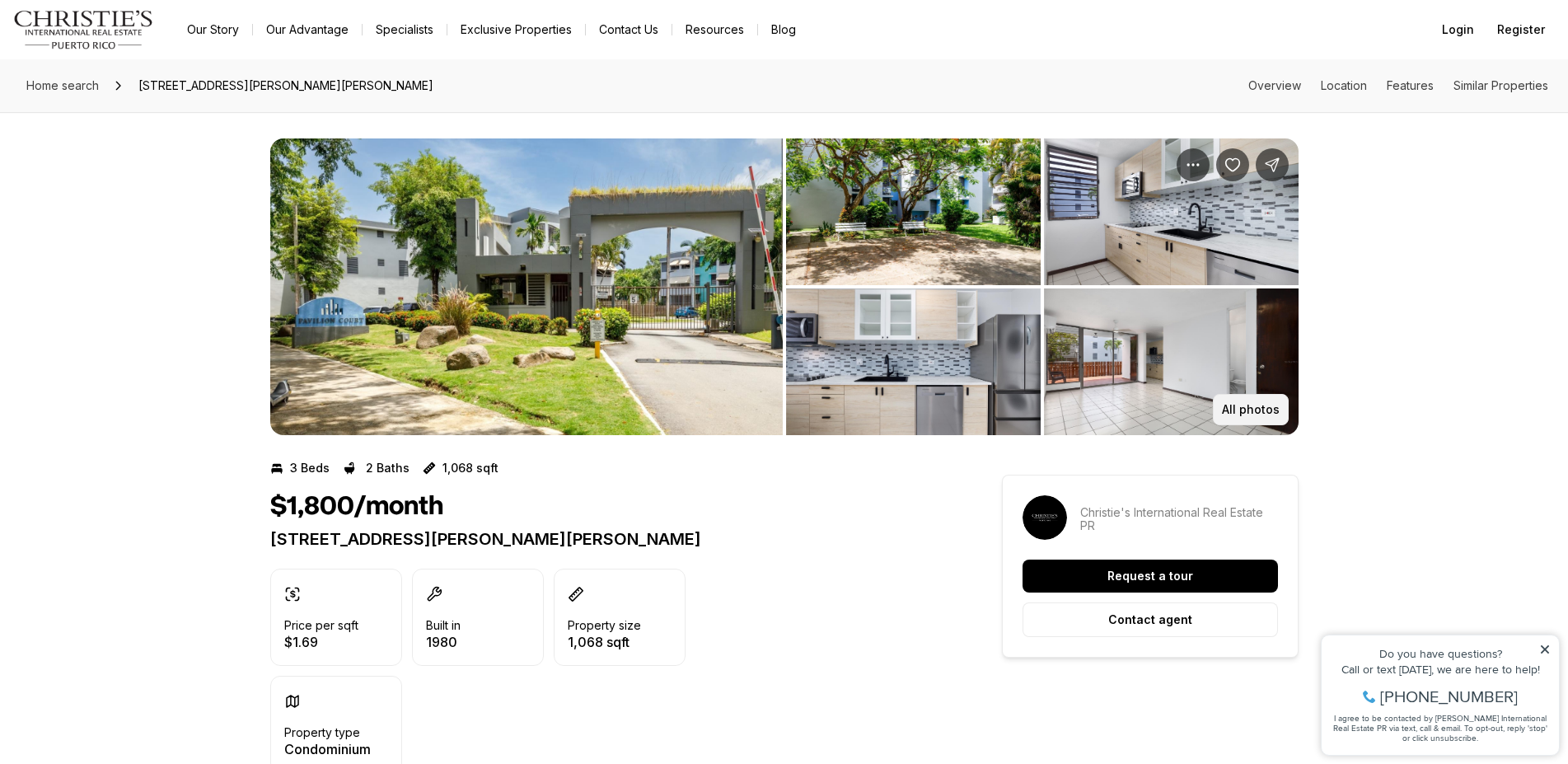
click at [1256, 401] on button "All photos" at bounding box center [1249, 409] width 75 height 31
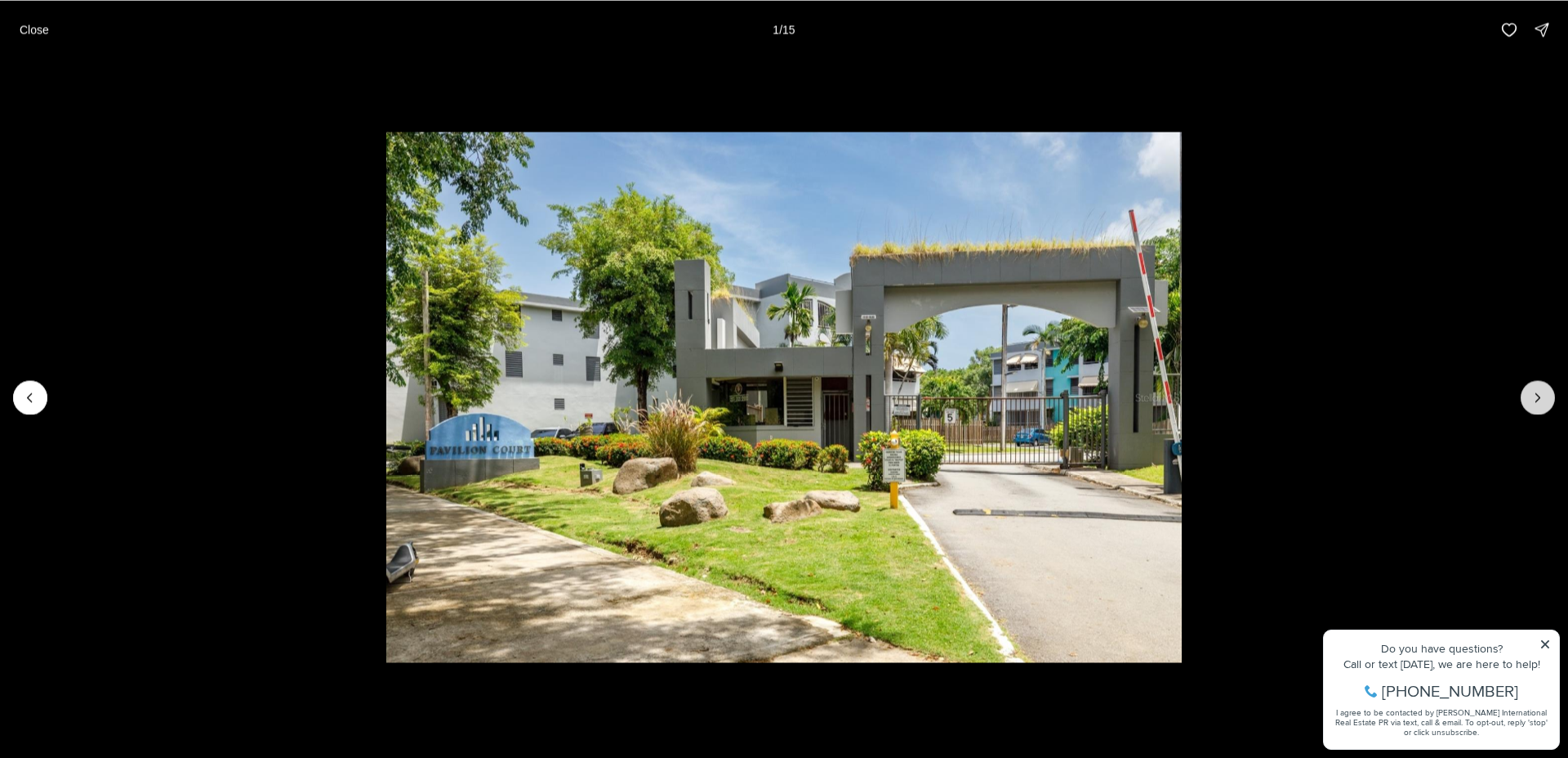
click at [1540, 398] on icon "Next slide" at bounding box center [1539, 397] width 4 height 9
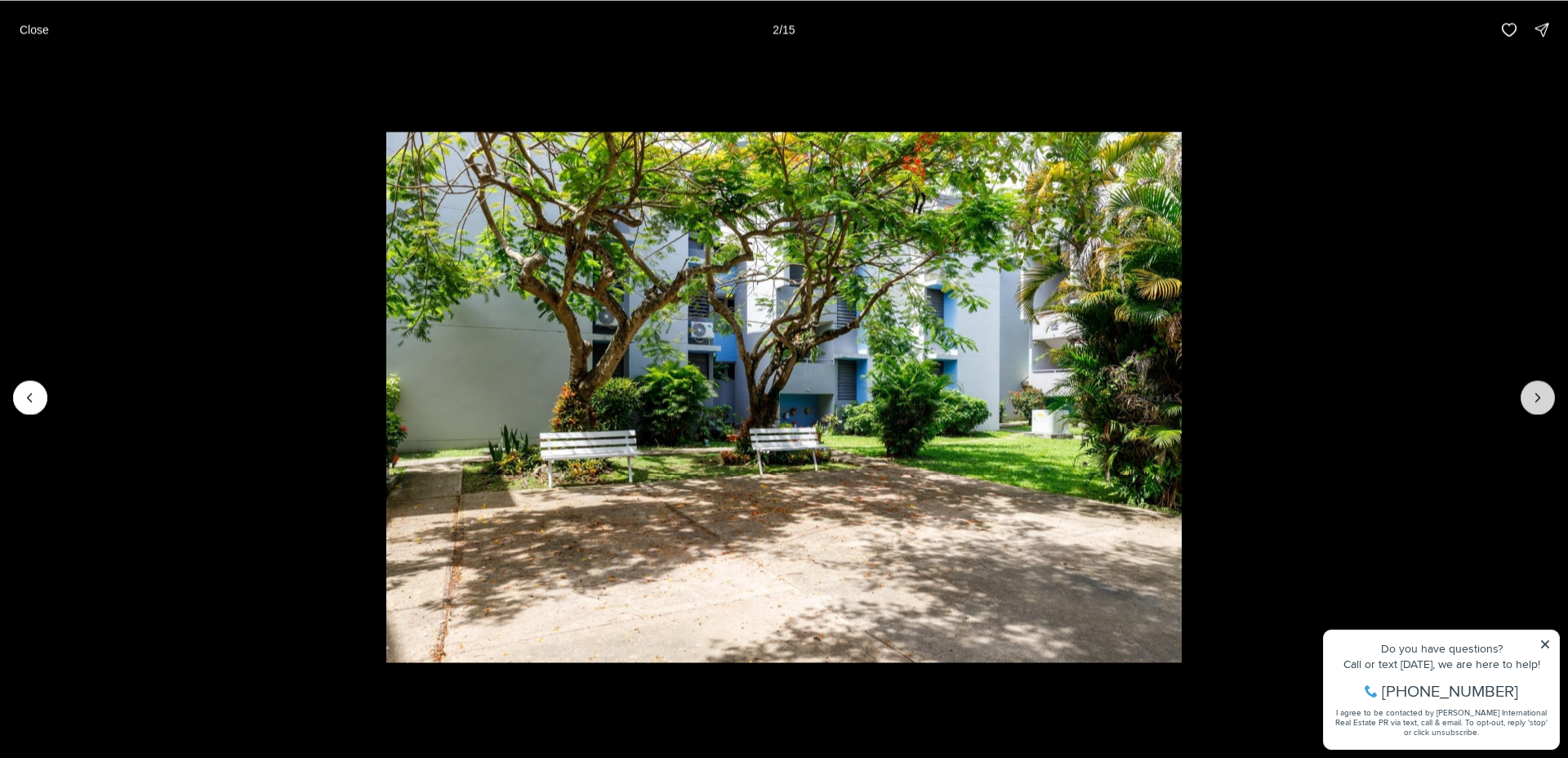
click at [1540, 398] on icon "Next slide" at bounding box center [1539, 397] width 4 height 9
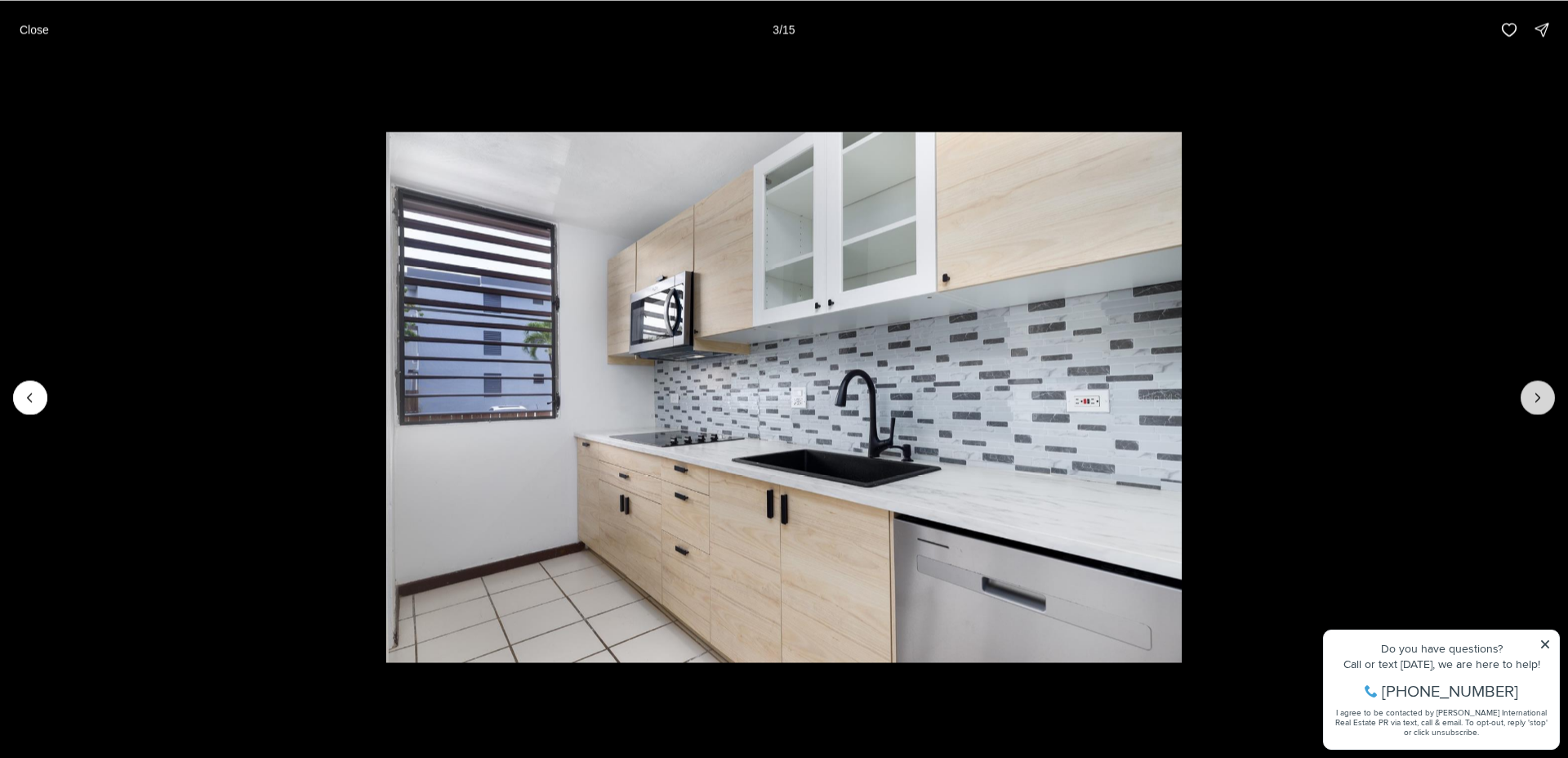
click at [1539, 398] on icon "Next slide" at bounding box center [1538, 397] width 16 height 16
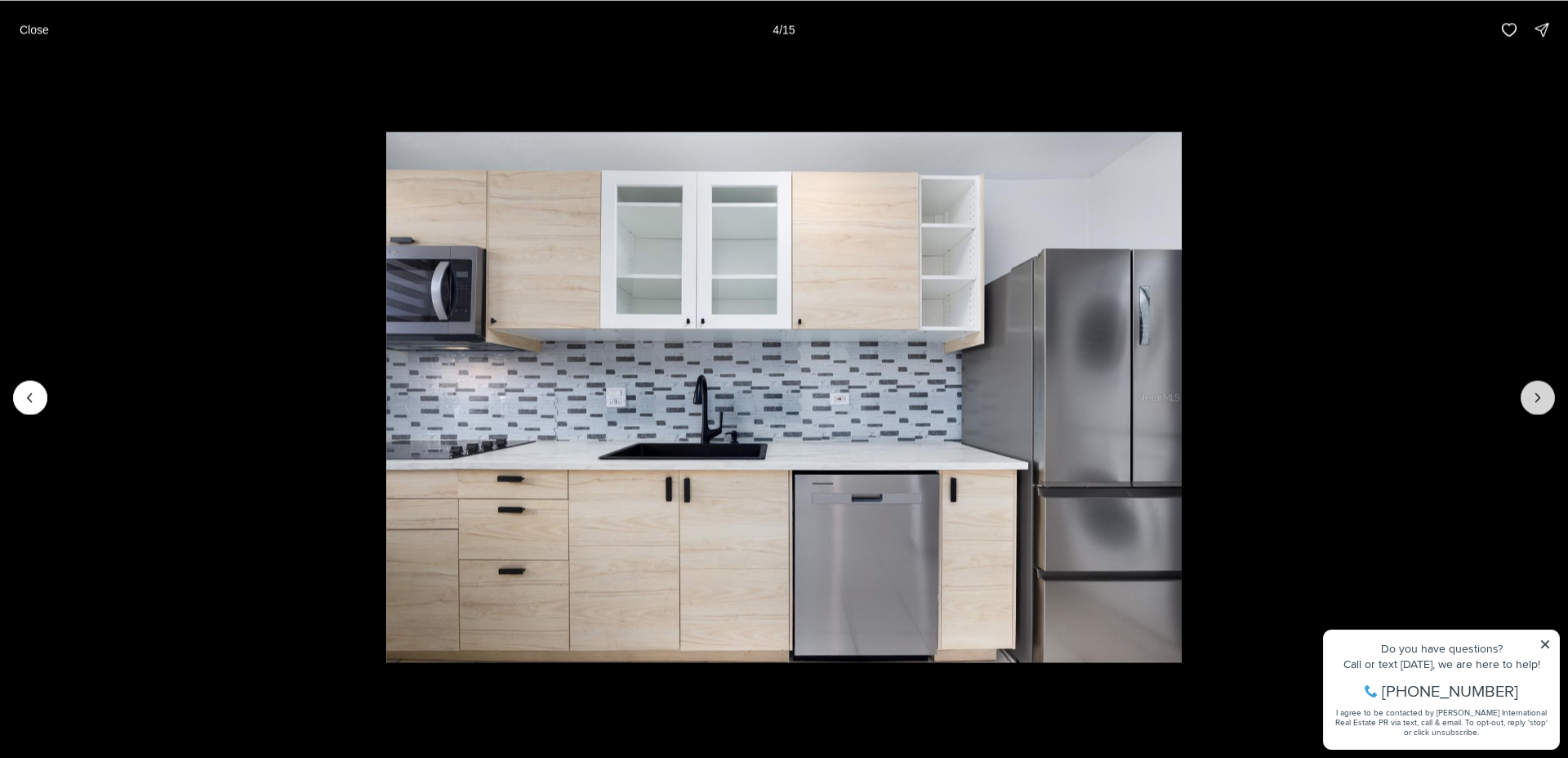
click at [1539, 398] on icon "Next slide" at bounding box center [1538, 397] width 16 height 16
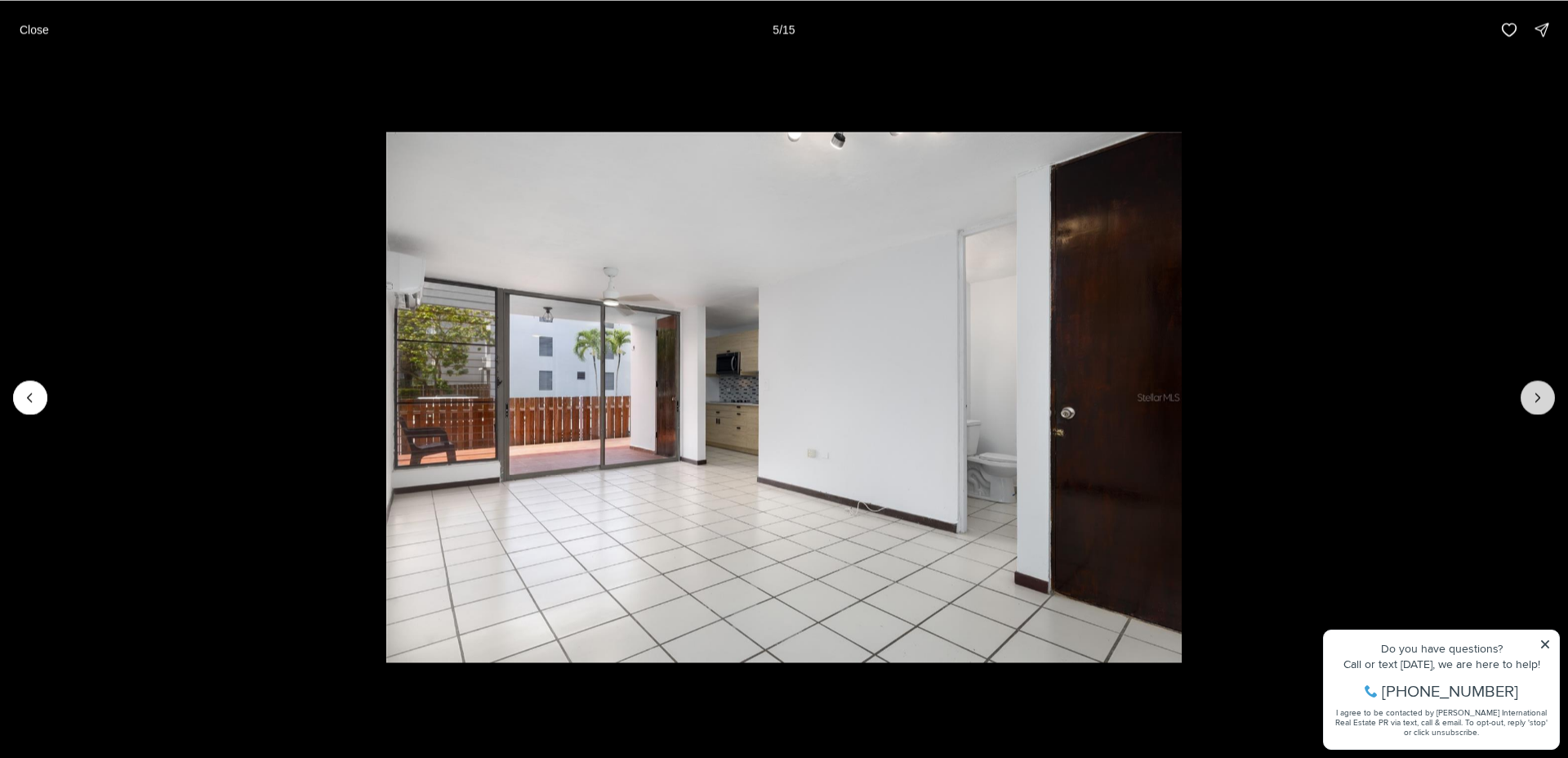
click at [1539, 398] on icon "Next slide" at bounding box center [1538, 397] width 16 height 16
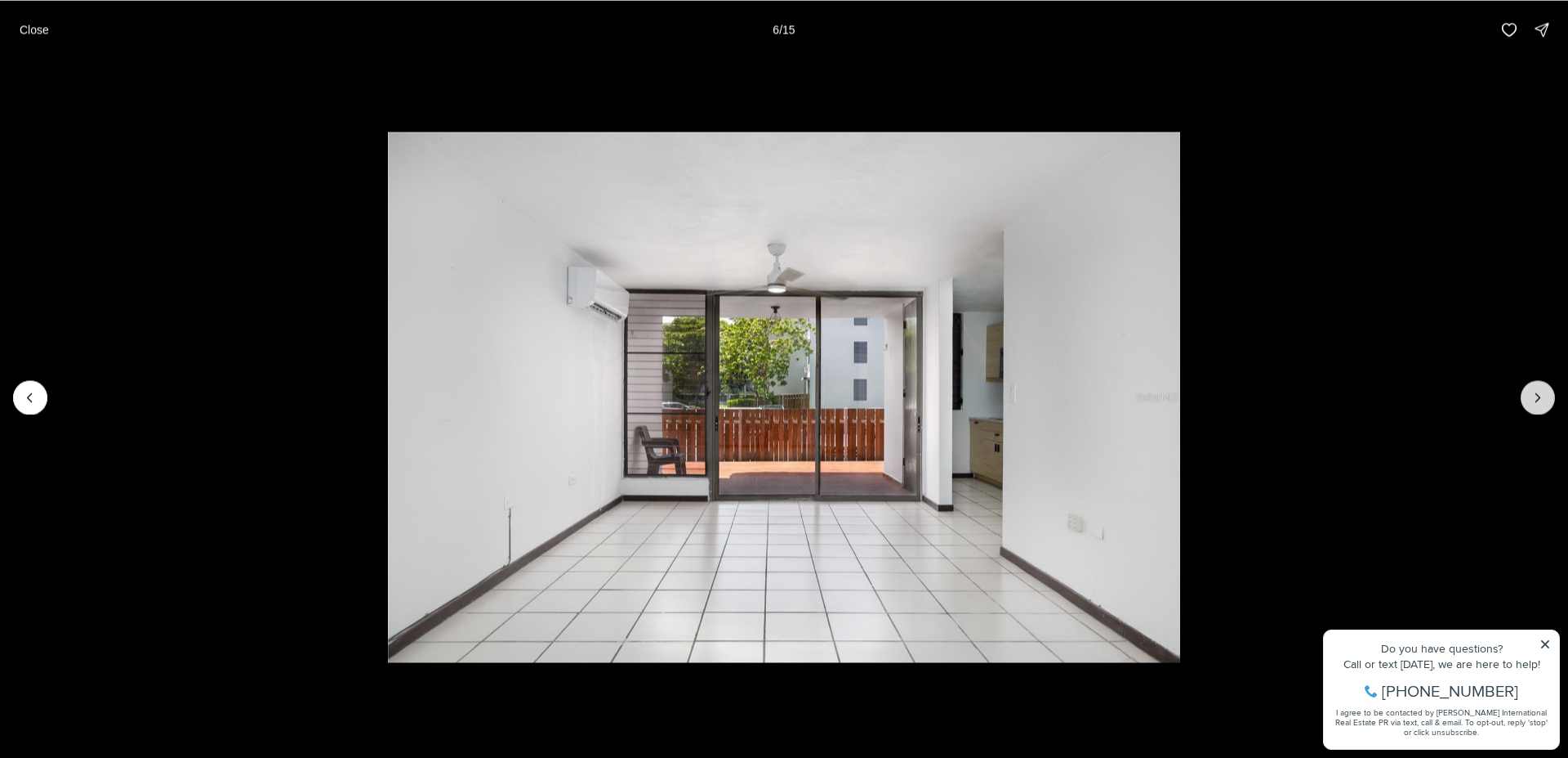
click at [1539, 398] on icon "Next slide" at bounding box center [1538, 397] width 16 height 16
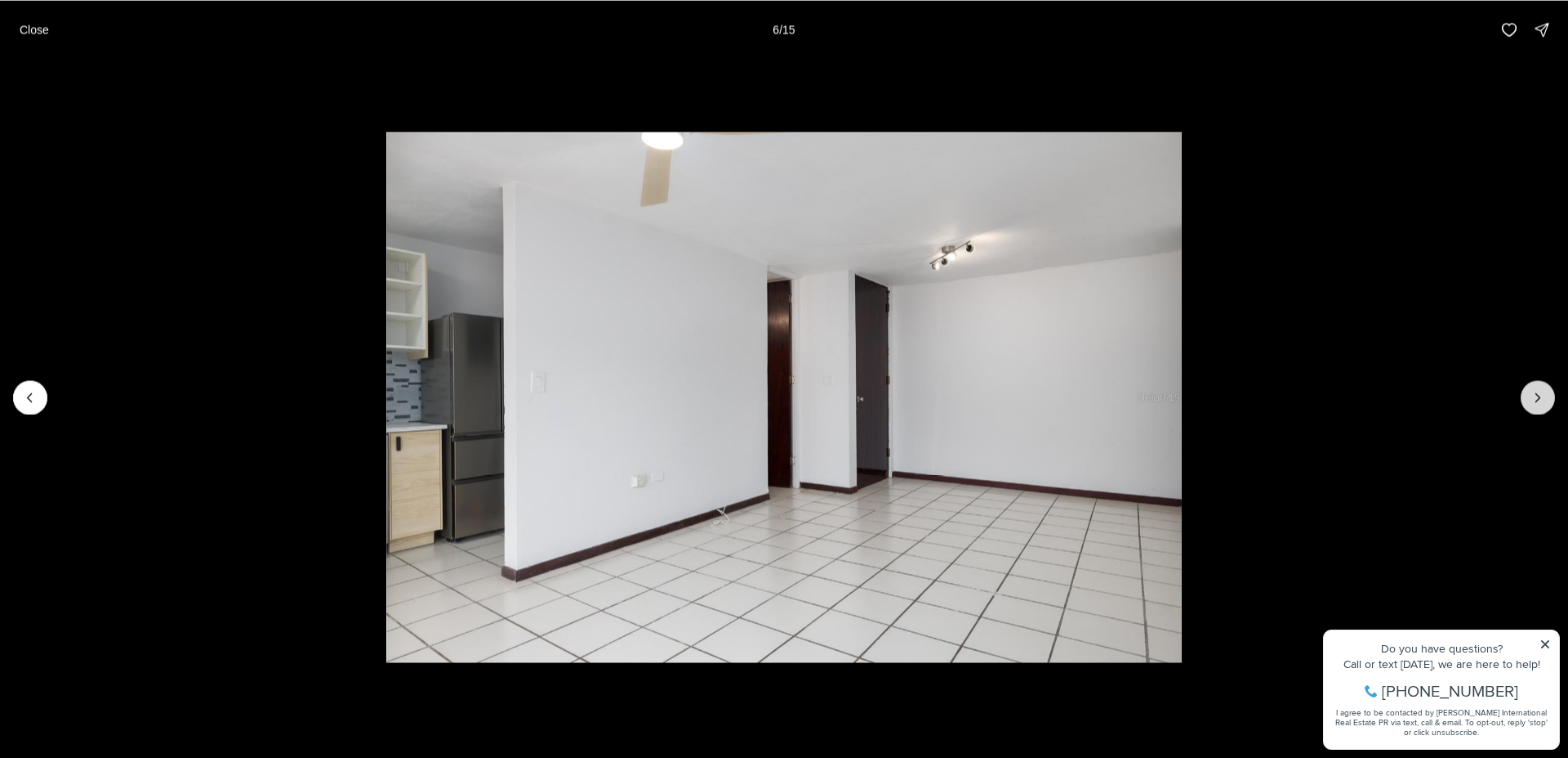
click at [1539, 398] on icon "Next slide" at bounding box center [1538, 397] width 16 height 16
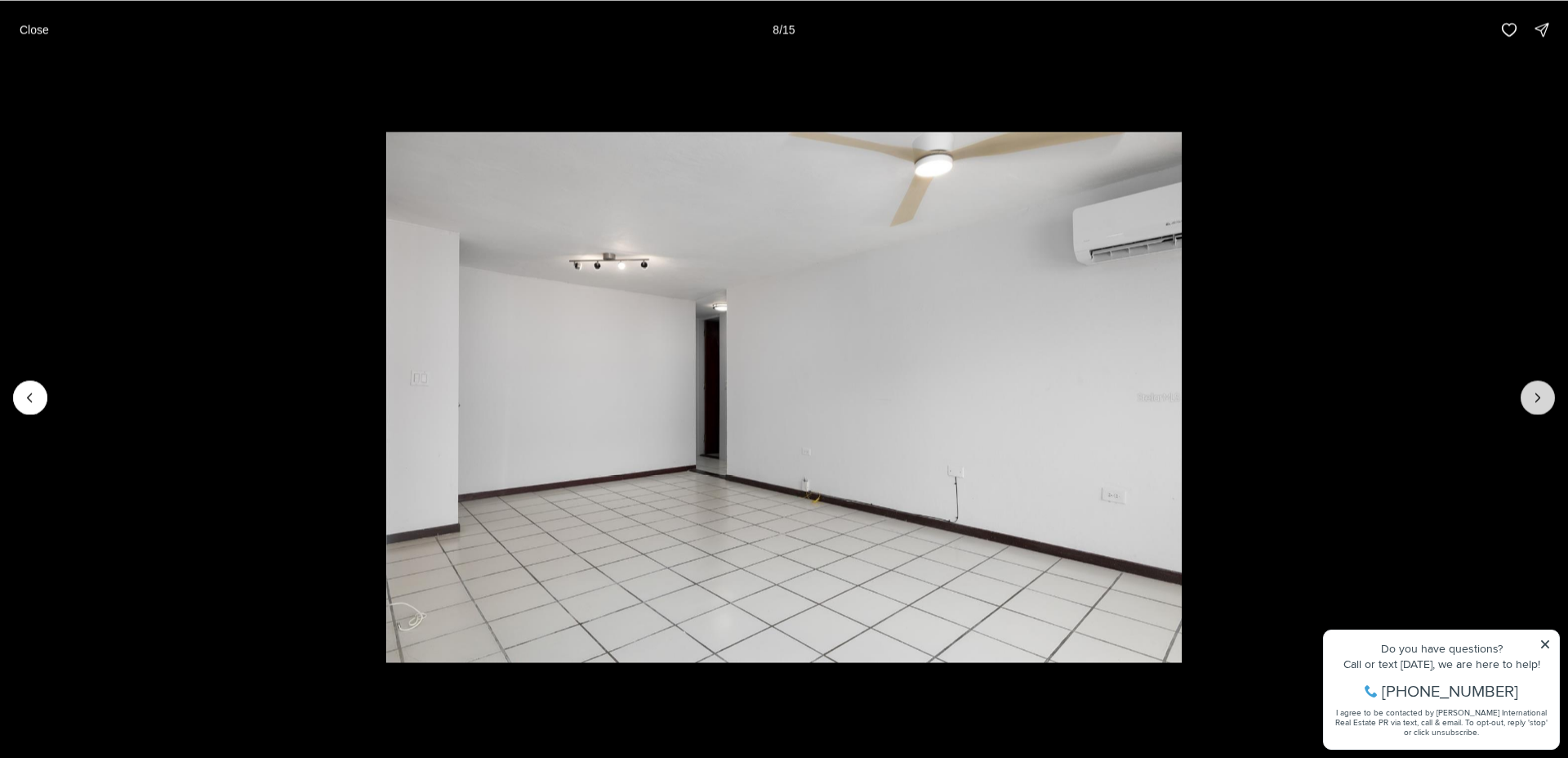
click at [1539, 398] on icon "Next slide" at bounding box center [1538, 397] width 16 height 16
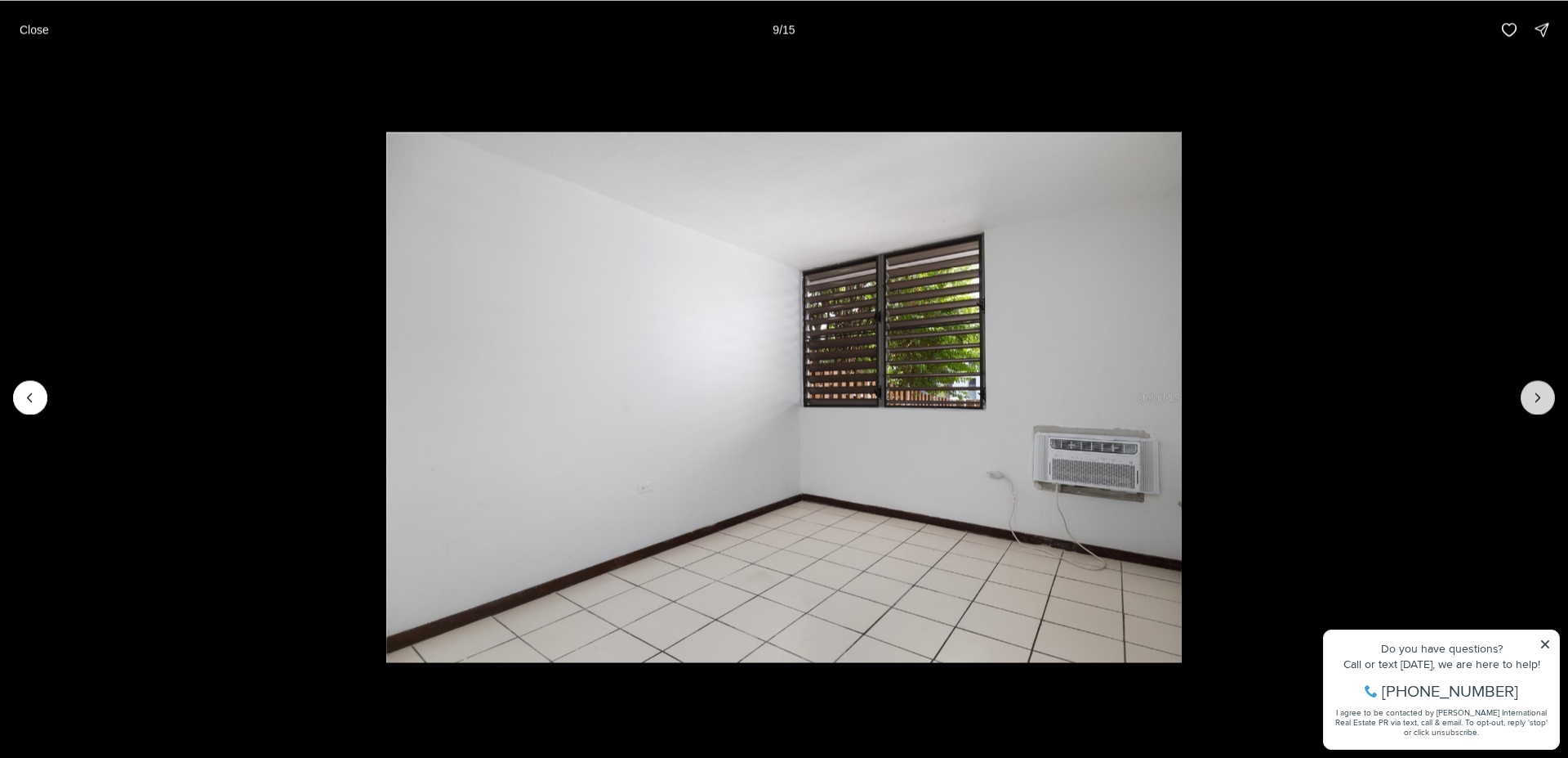
click at [1539, 398] on icon "Next slide" at bounding box center [1538, 397] width 16 height 16
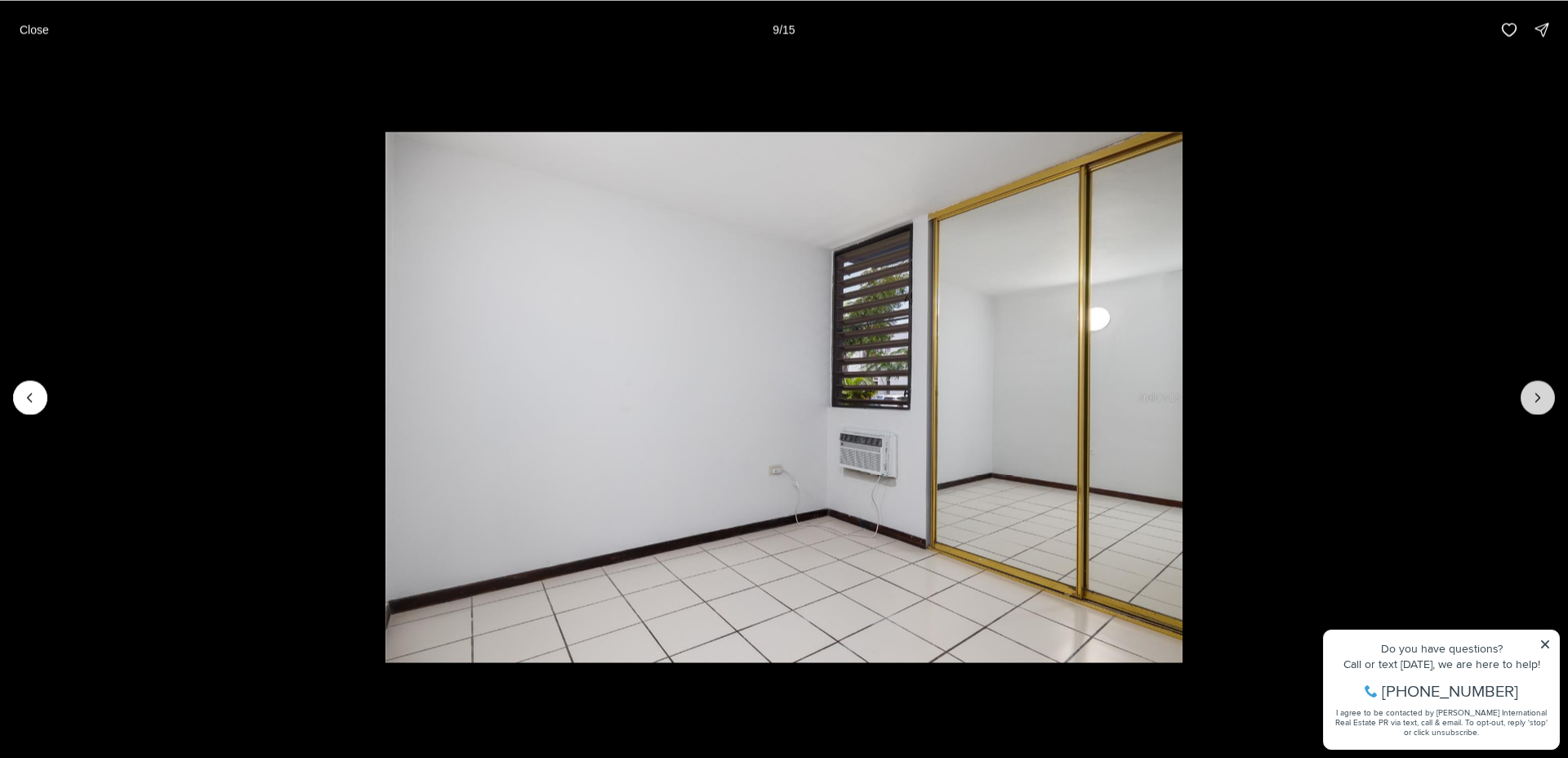
click at [1539, 398] on icon "Next slide" at bounding box center [1538, 397] width 16 height 16
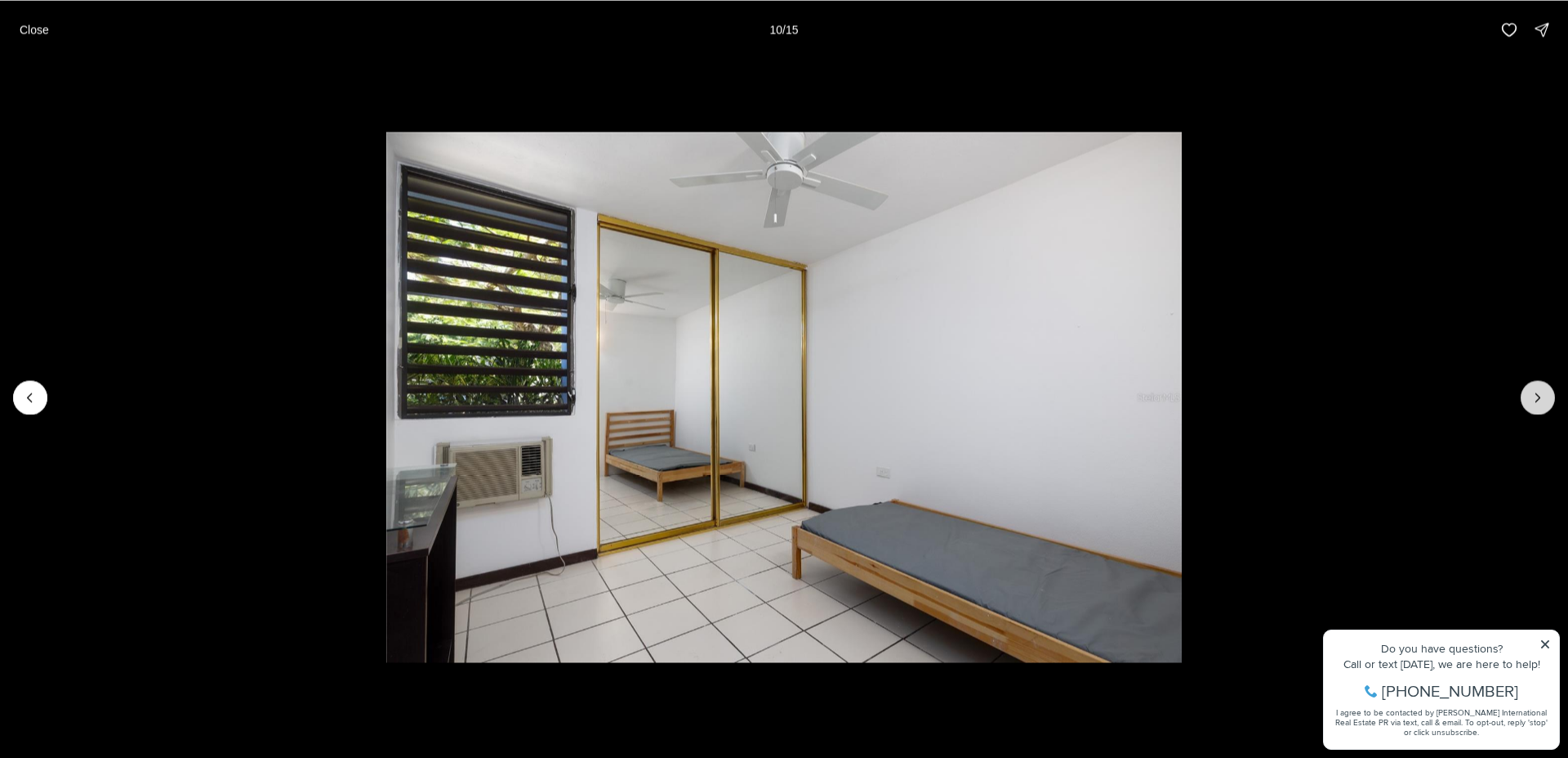
click at [1539, 398] on icon "Next slide" at bounding box center [1538, 397] width 16 height 16
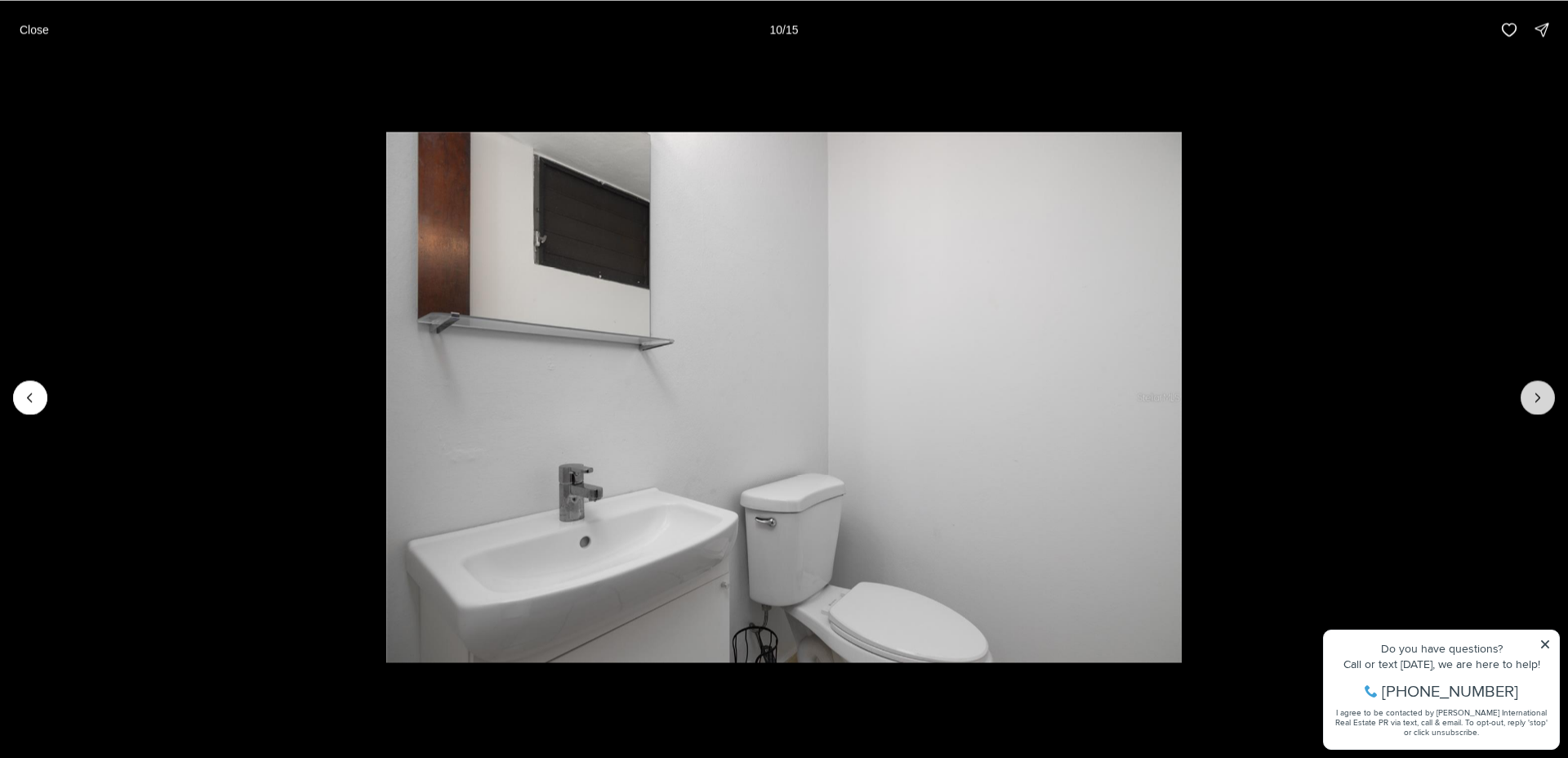
click at [1539, 398] on icon "Next slide" at bounding box center [1538, 397] width 16 height 16
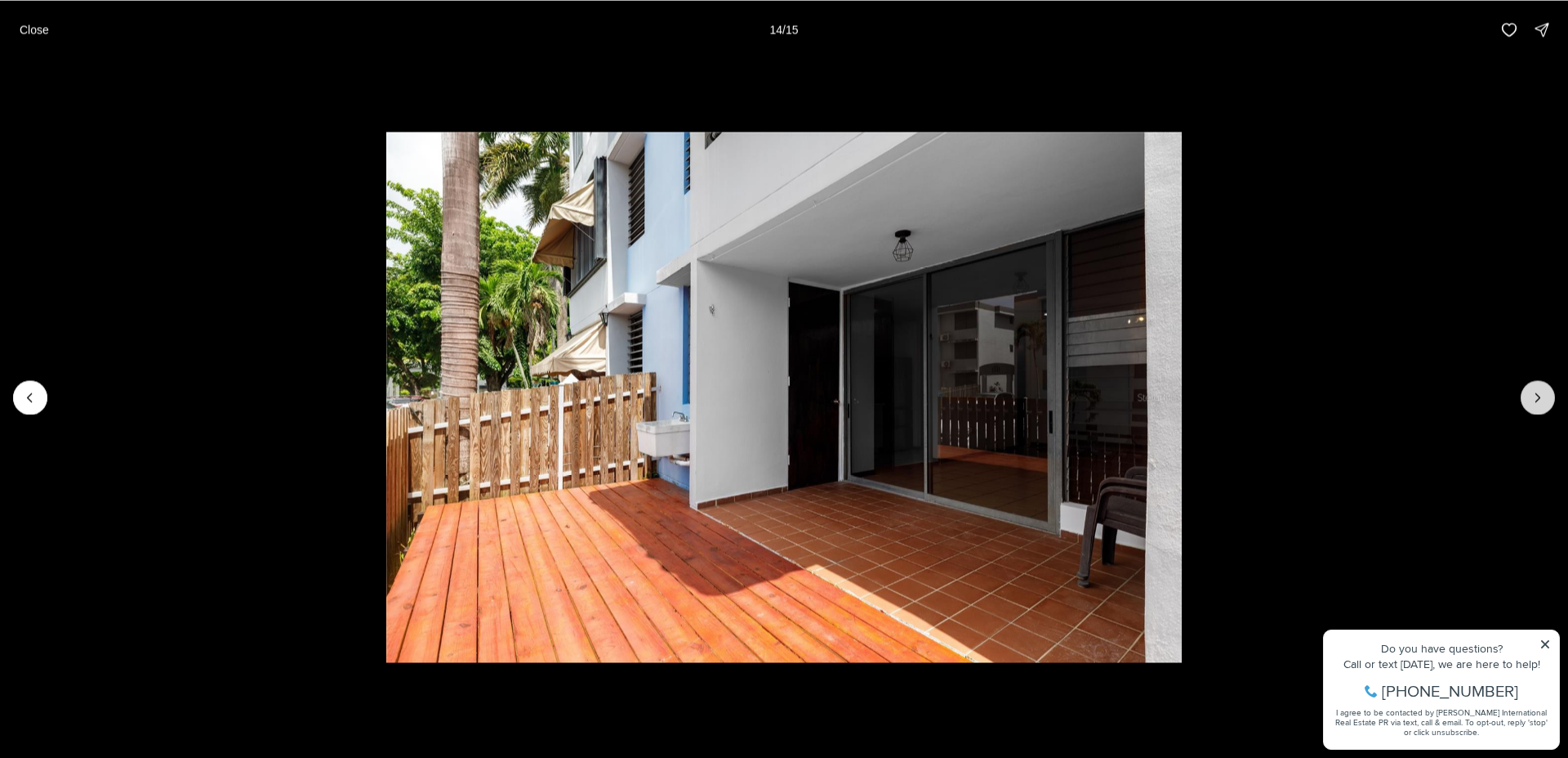
click at [1538, 398] on icon "Next slide" at bounding box center [1538, 397] width 16 height 16
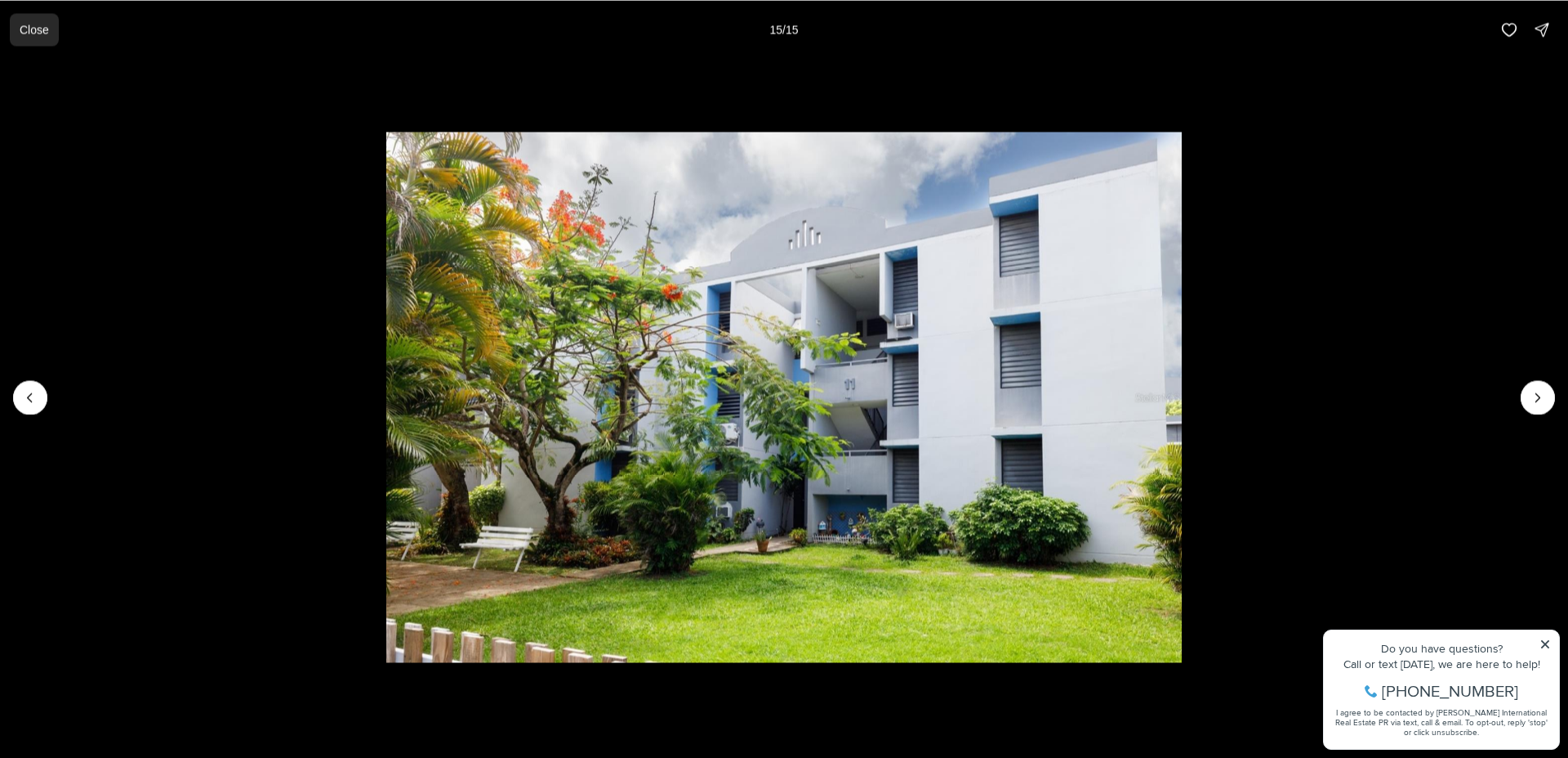
click at [26, 33] on p "Close" at bounding box center [34, 29] width 29 height 13
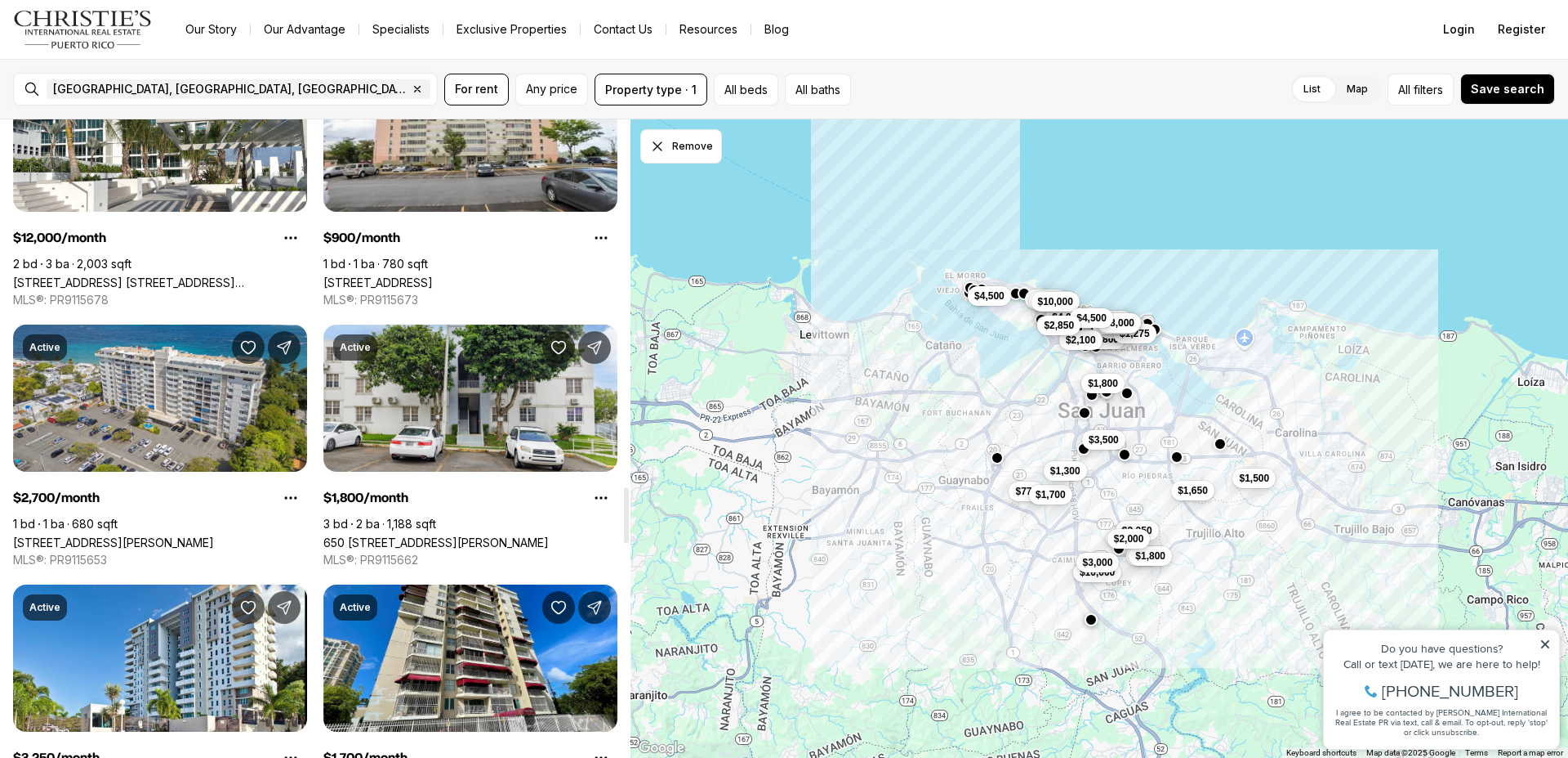
scroll to position [4539, 0]
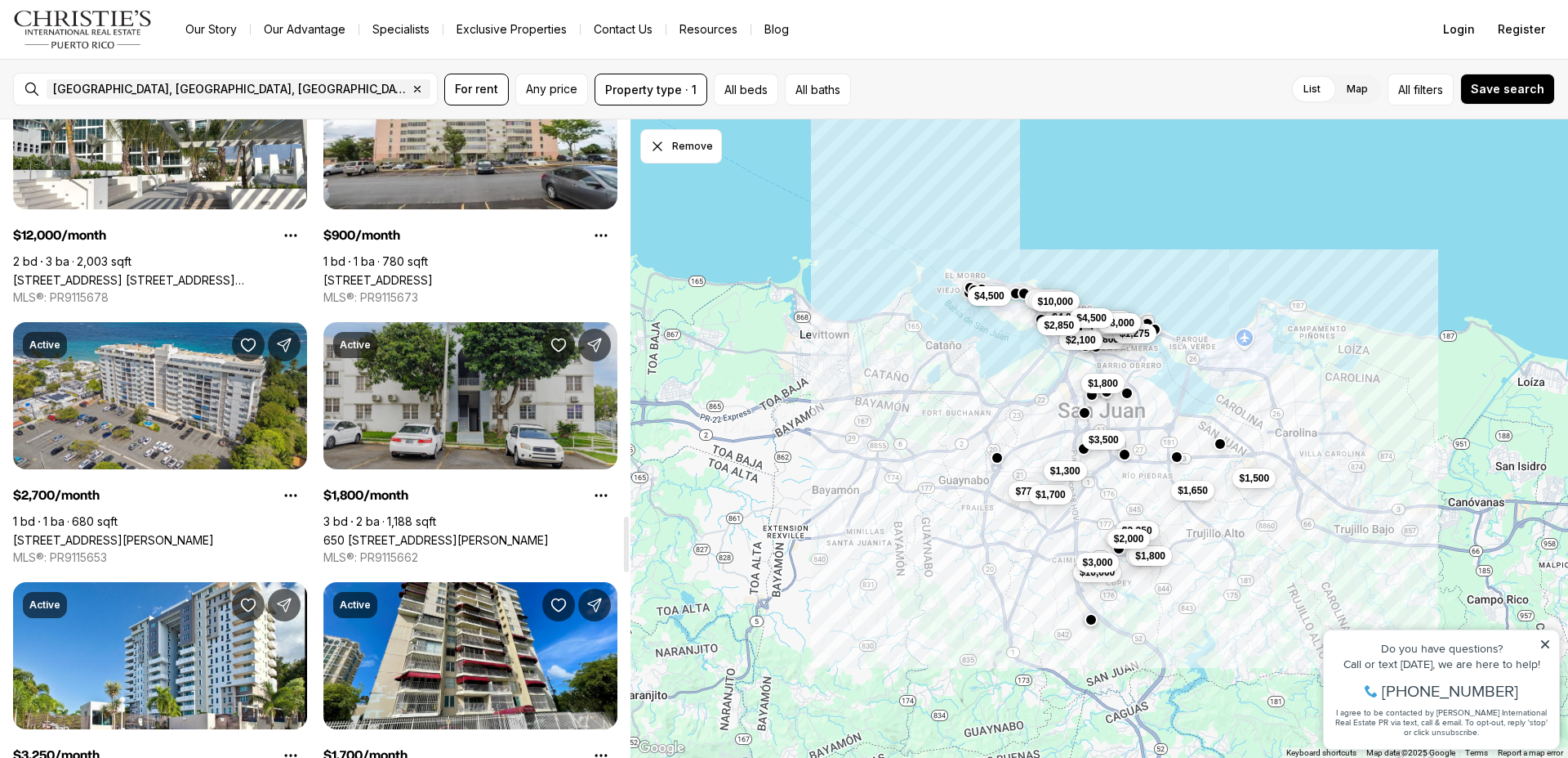
click at [490, 533] on link "650 CALLE CECILIANA #704, SAN JUAN PR, 00926" at bounding box center [436, 539] width 225 height 14
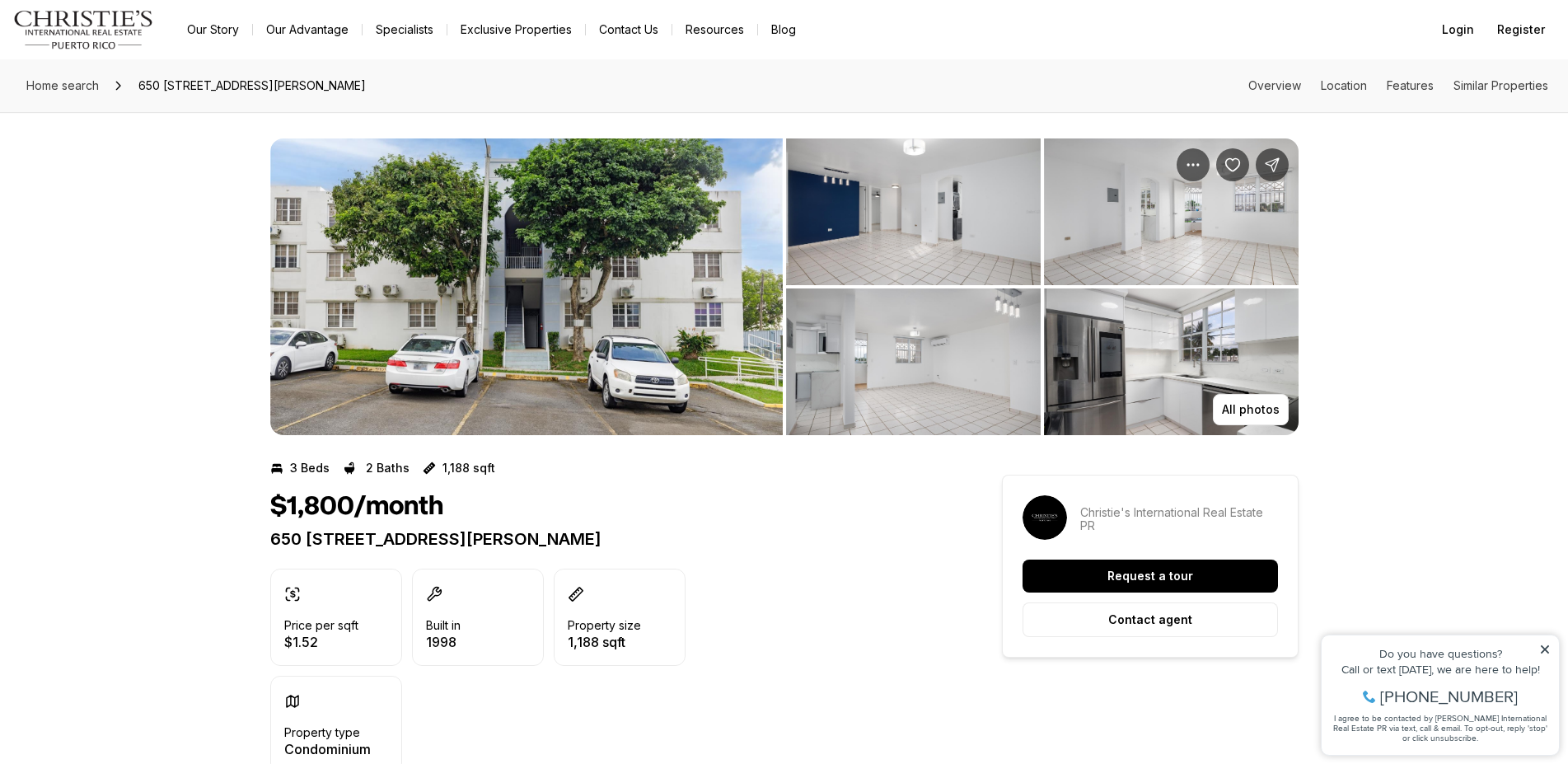
click at [930, 244] on img "View image gallery" at bounding box center [913, 212] width 255 height 147
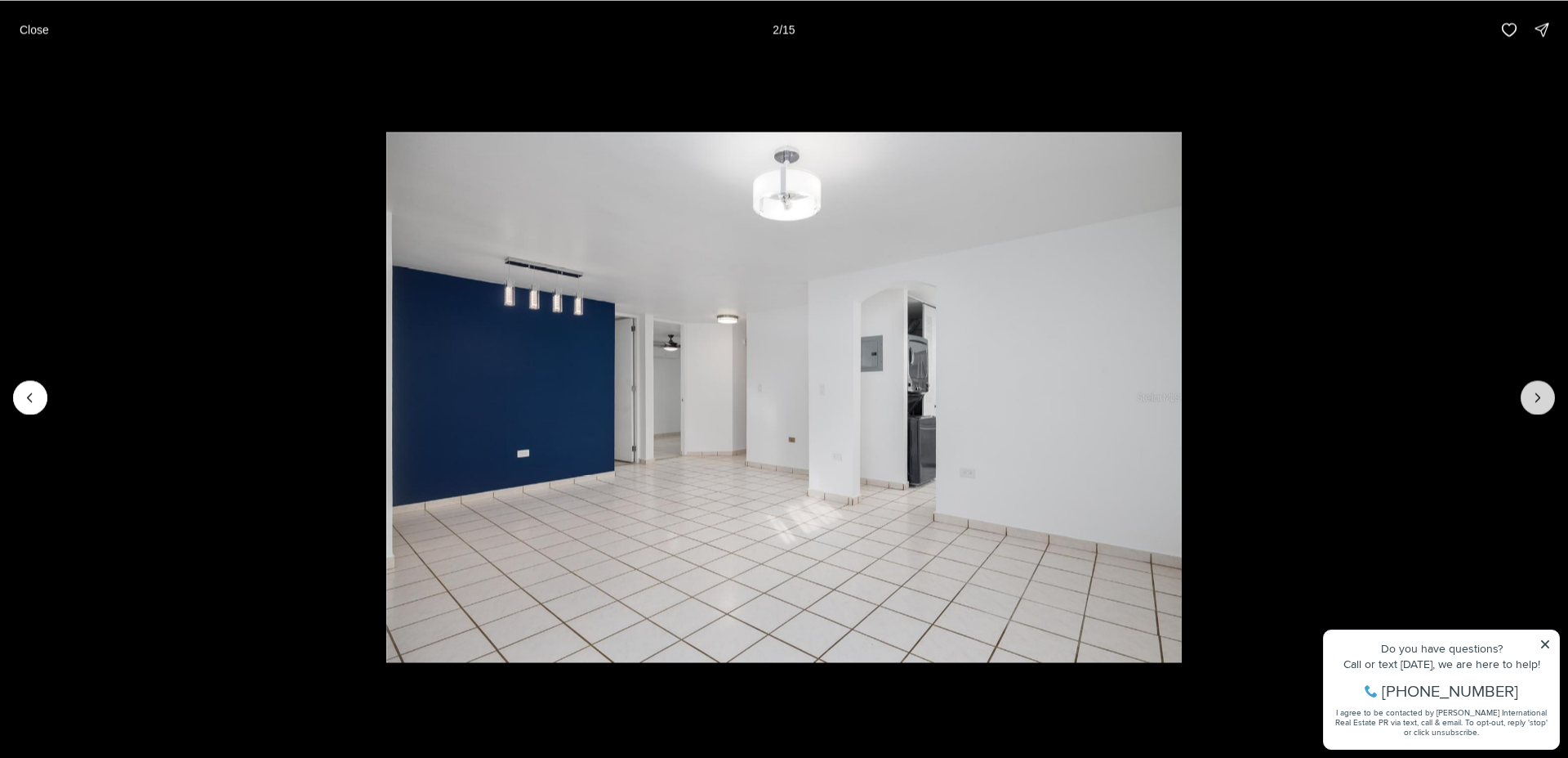
click at [1541, 409] on button "Next slide" at bounding box center [1538, 397] width 34 height 34
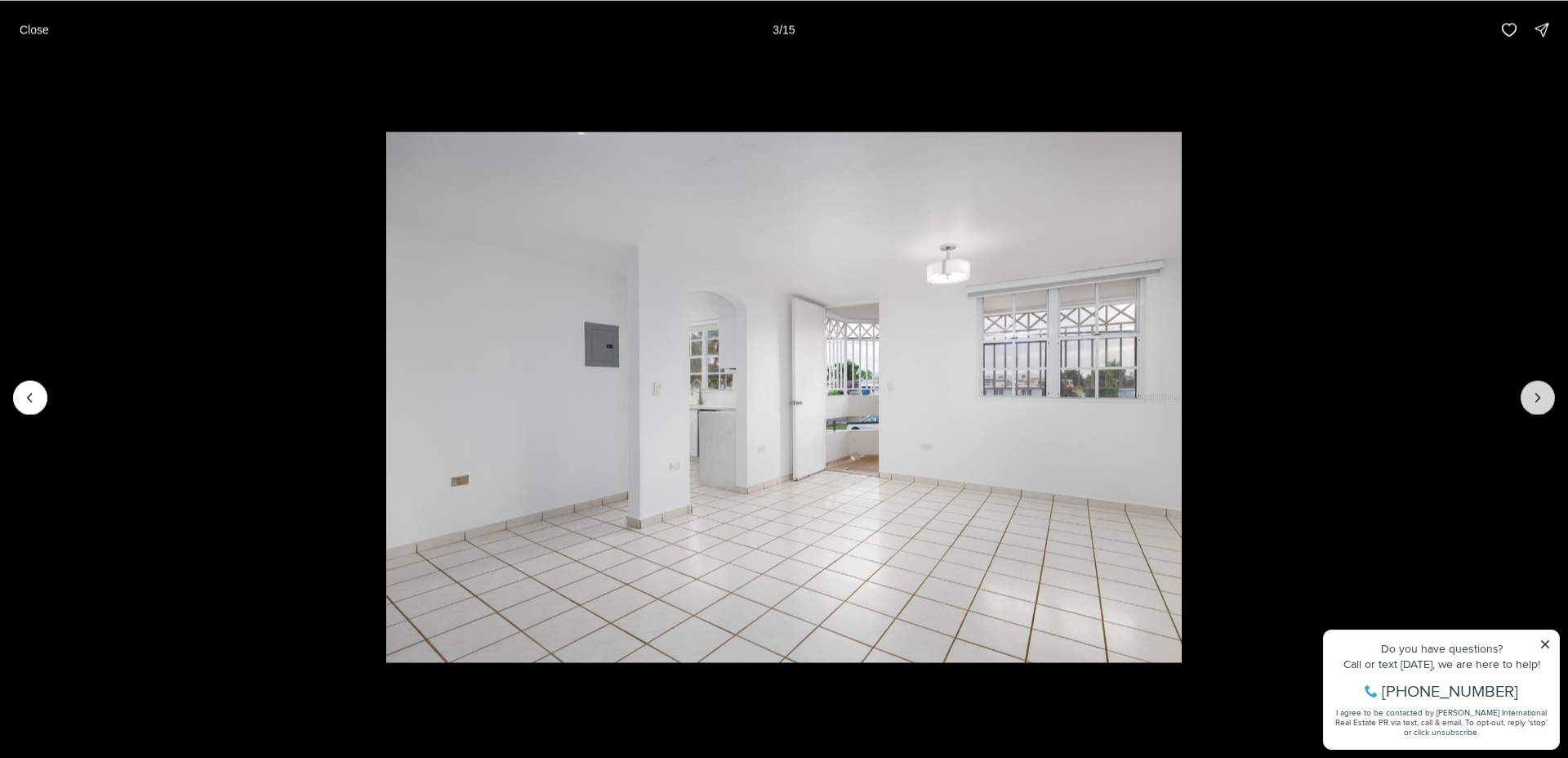
click at [1539, 407] on button "Next slide" at bounding box center [1538, 397] width 34 height 34
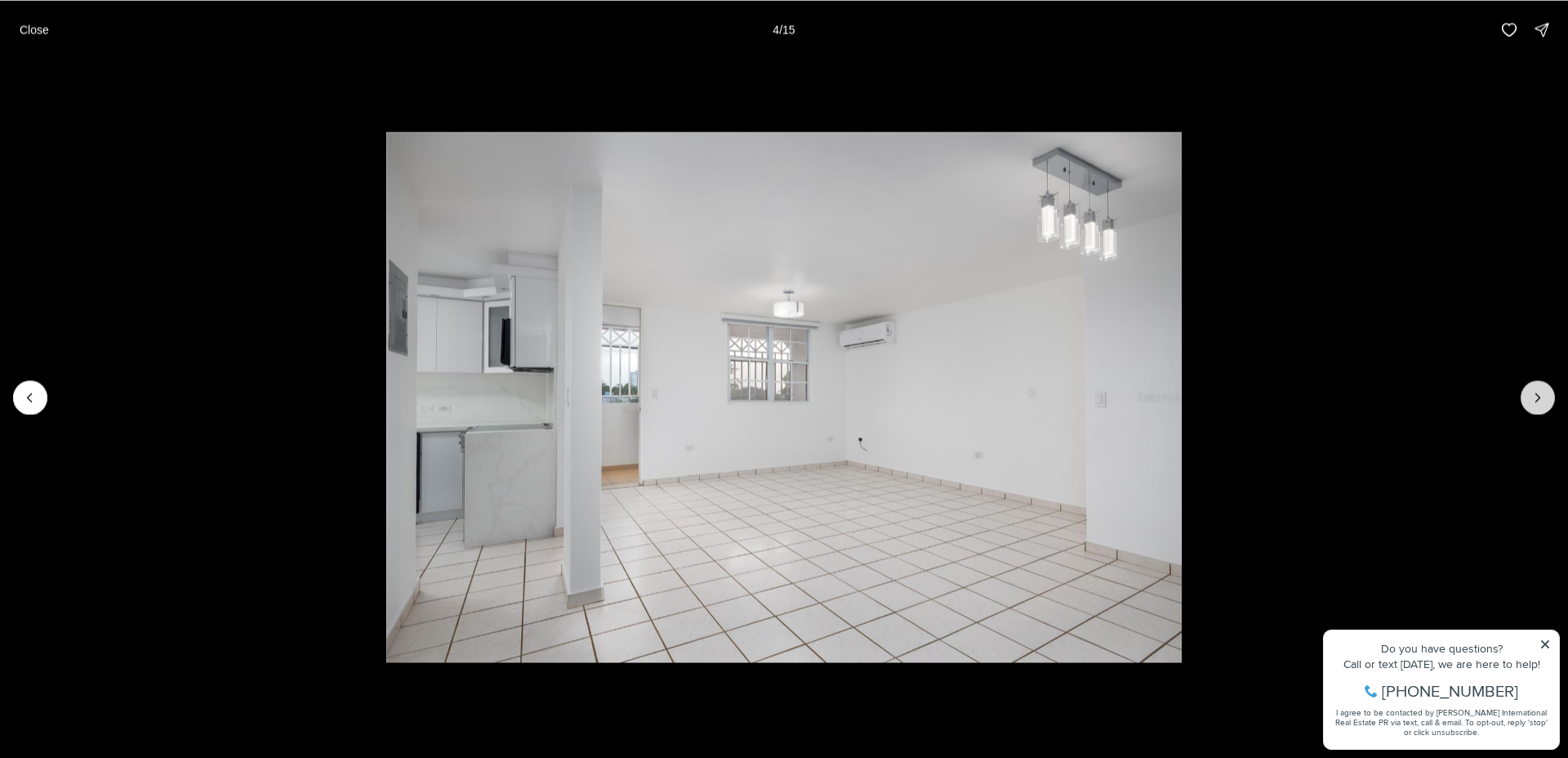
click at [1539, 406] on button "Next slide" at bounding box center [1538, 397] width 34 height 34
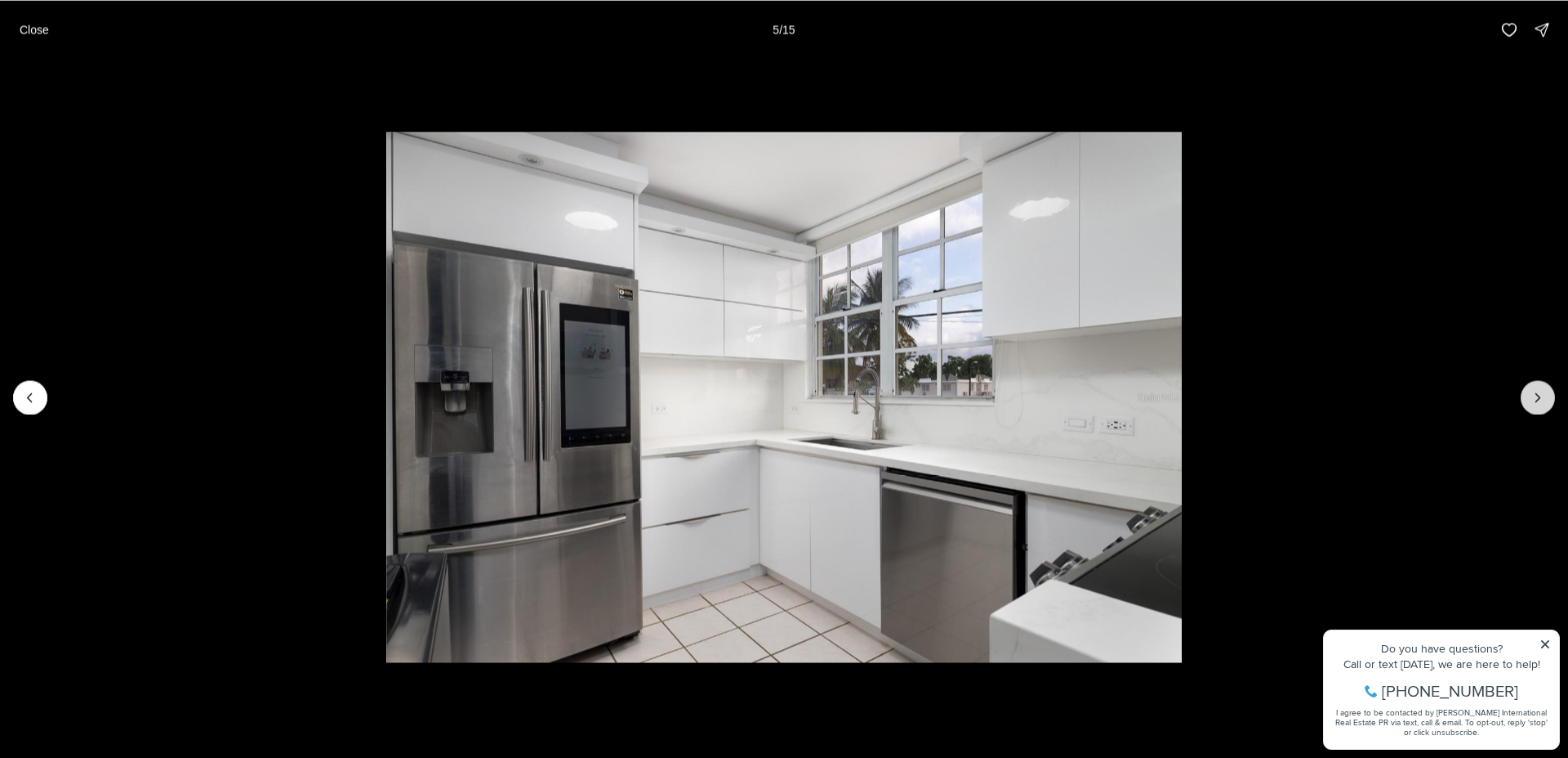
click at [1539, 406] on button "Next slide" at bounding box center [1538, 397] width 34 height 34
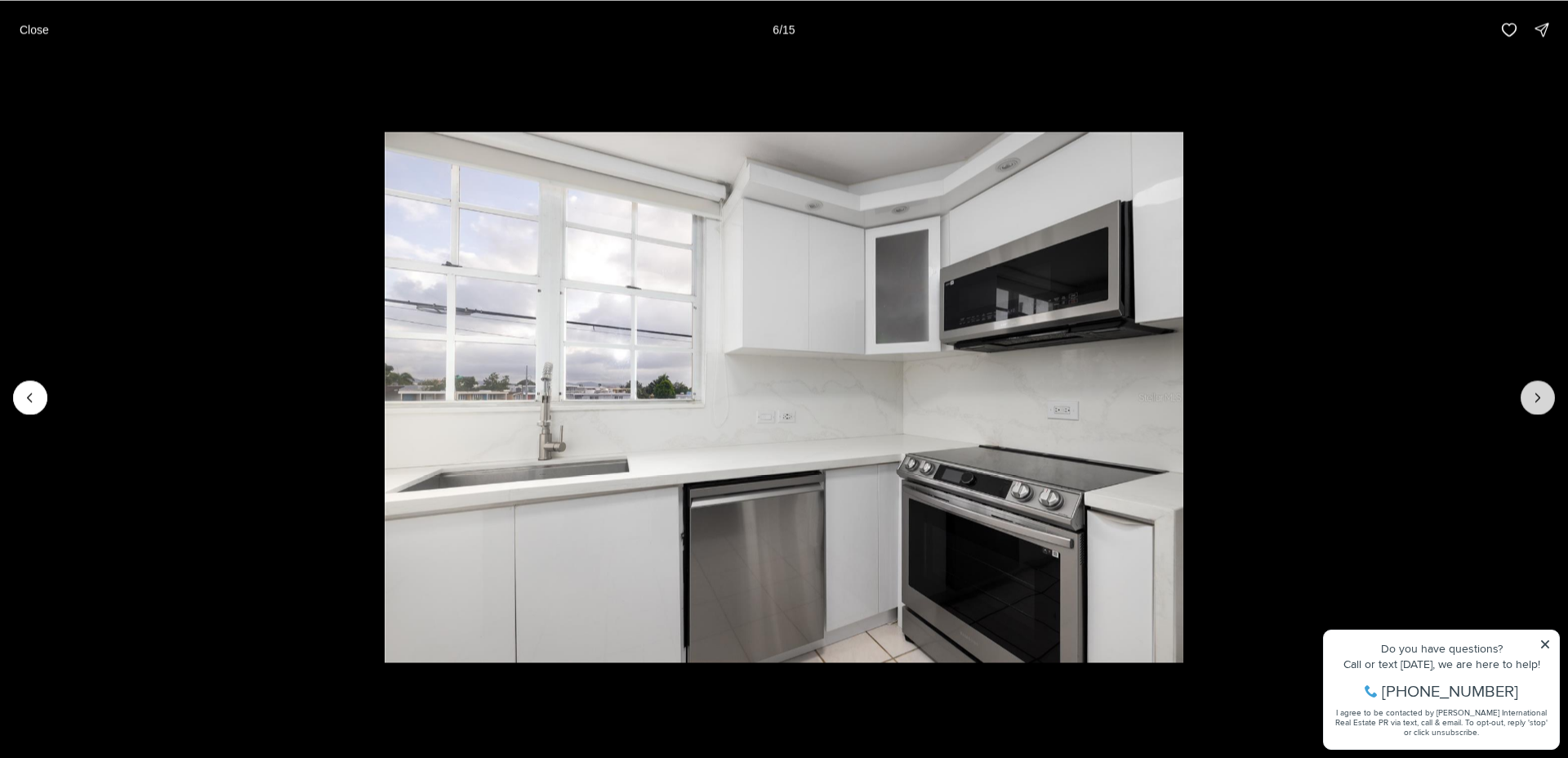
click at [1539, 406] on button "Next slide" at bounding box center [1538, 397] width 34 height 34
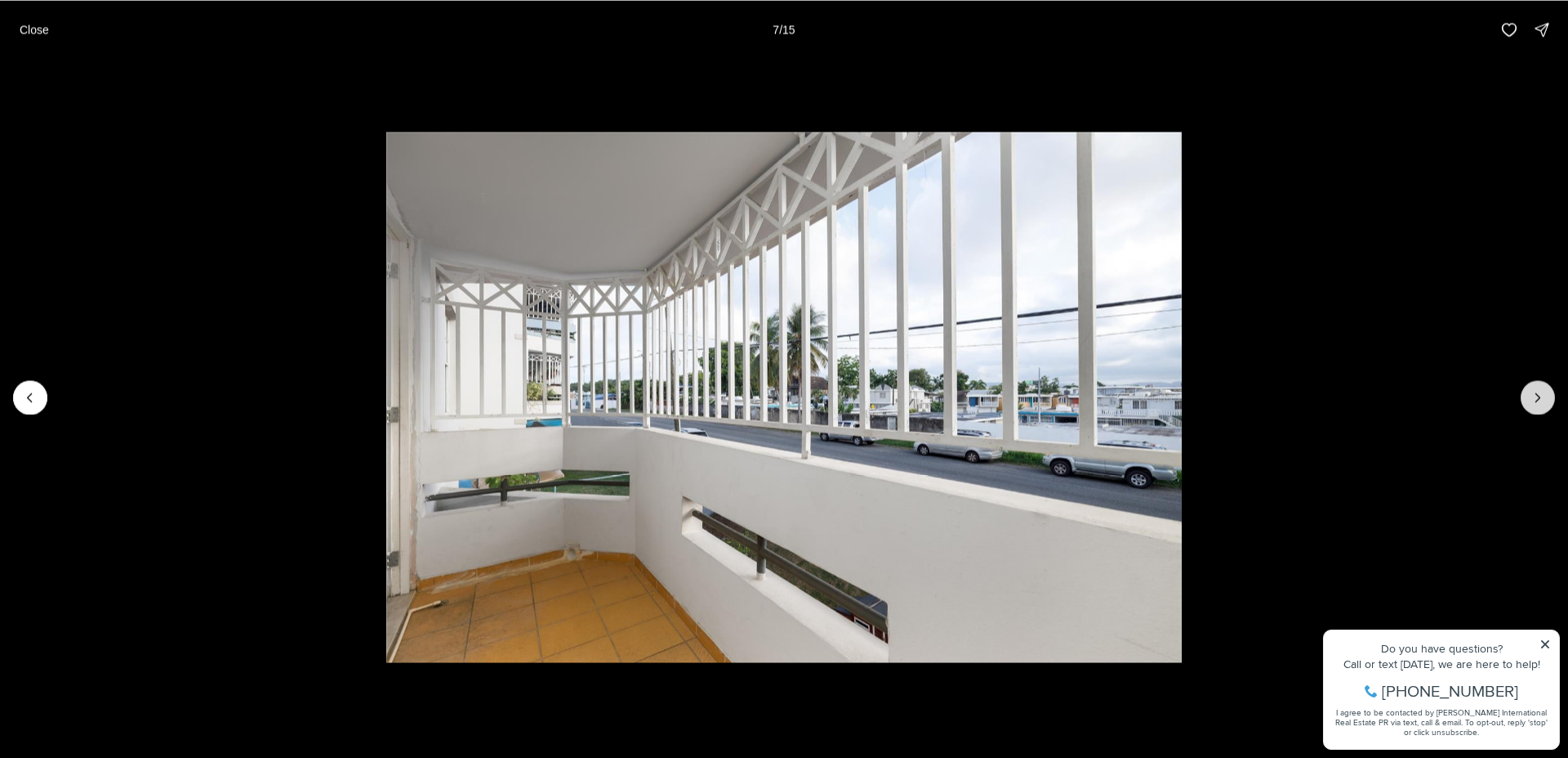
click at [1539, 406] on button "Next slide" at bounding box center [1538, 397] width 34 height 34
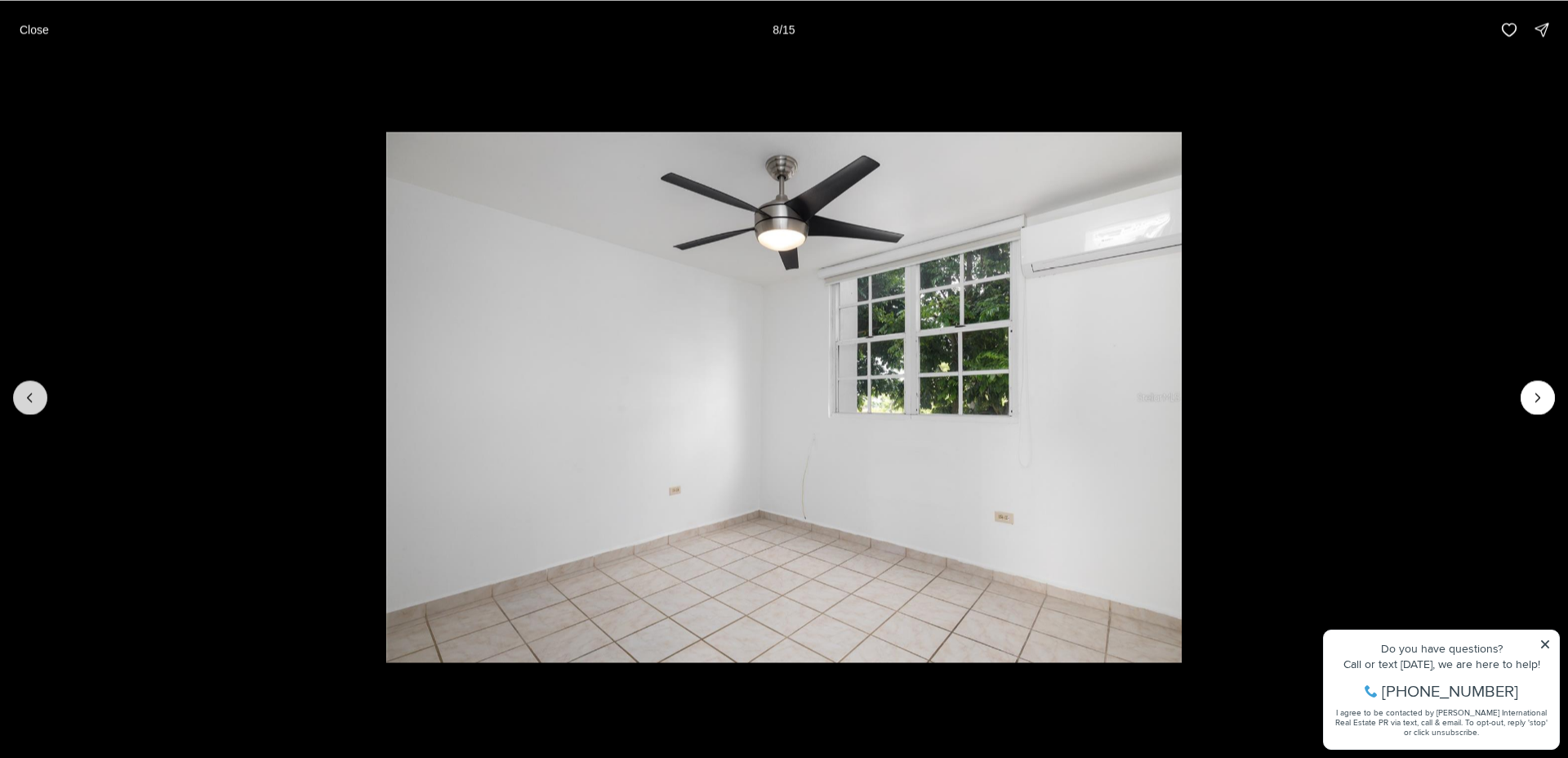
click at [20, 405] on button "Previous slide" at bounding box center [30, 397] width 34 height 34
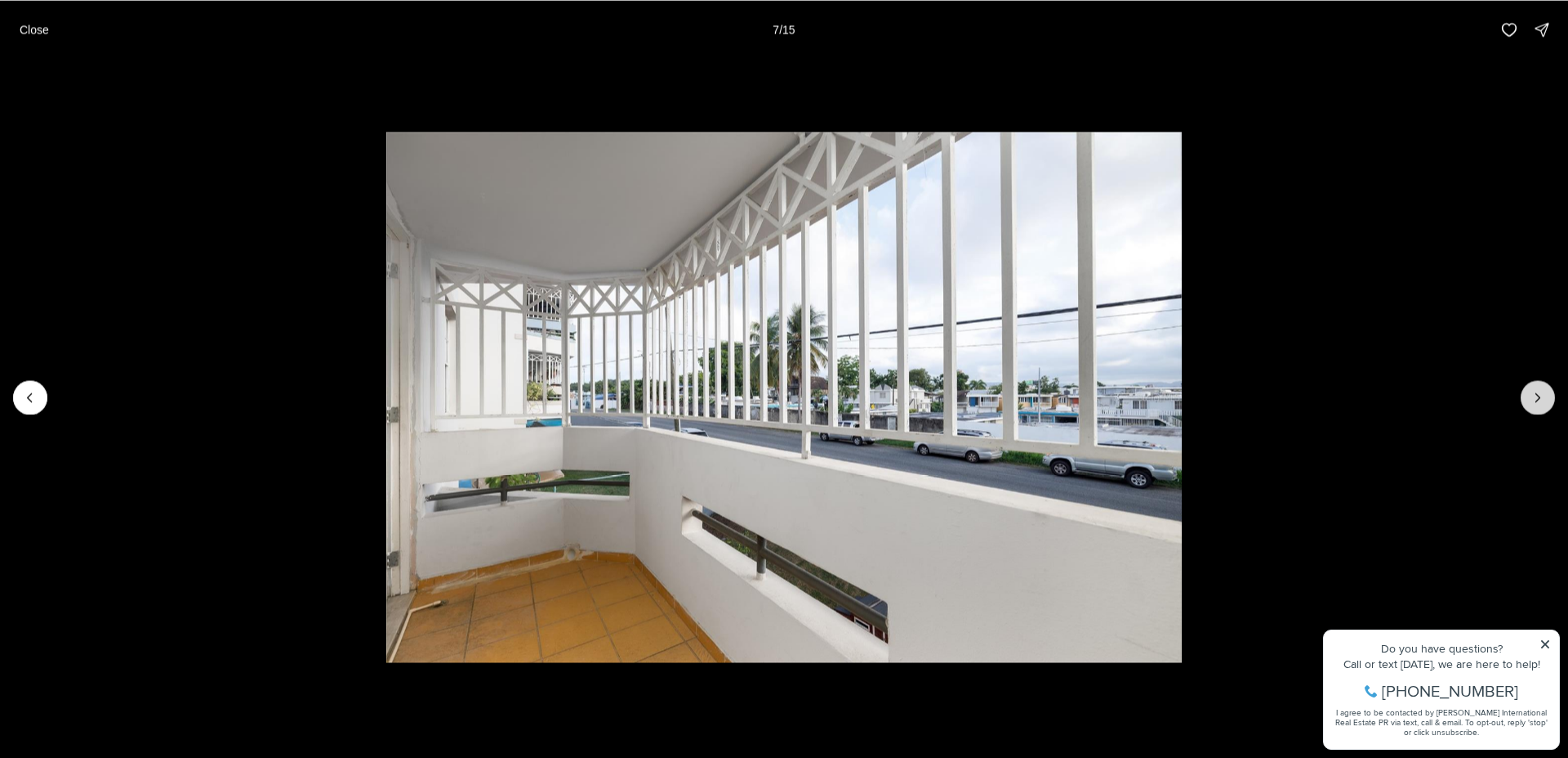
click at [1542, 403] on icon "Next slide" at bounding box center [1538, 397] width 16 height 16
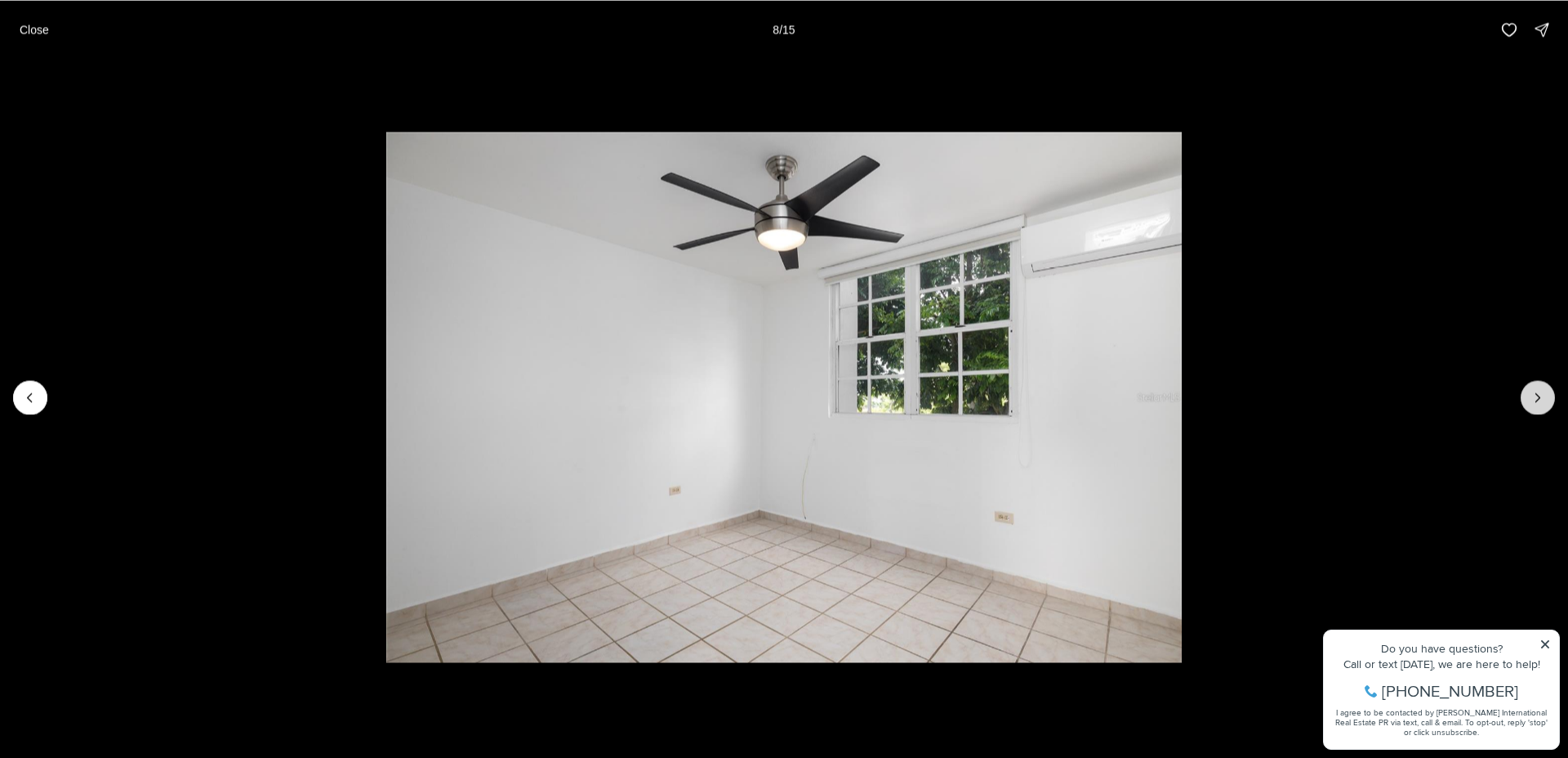
click at [1542, 403] on icon "Next slide" at bounding box center [1538, 397] width 16 height 16
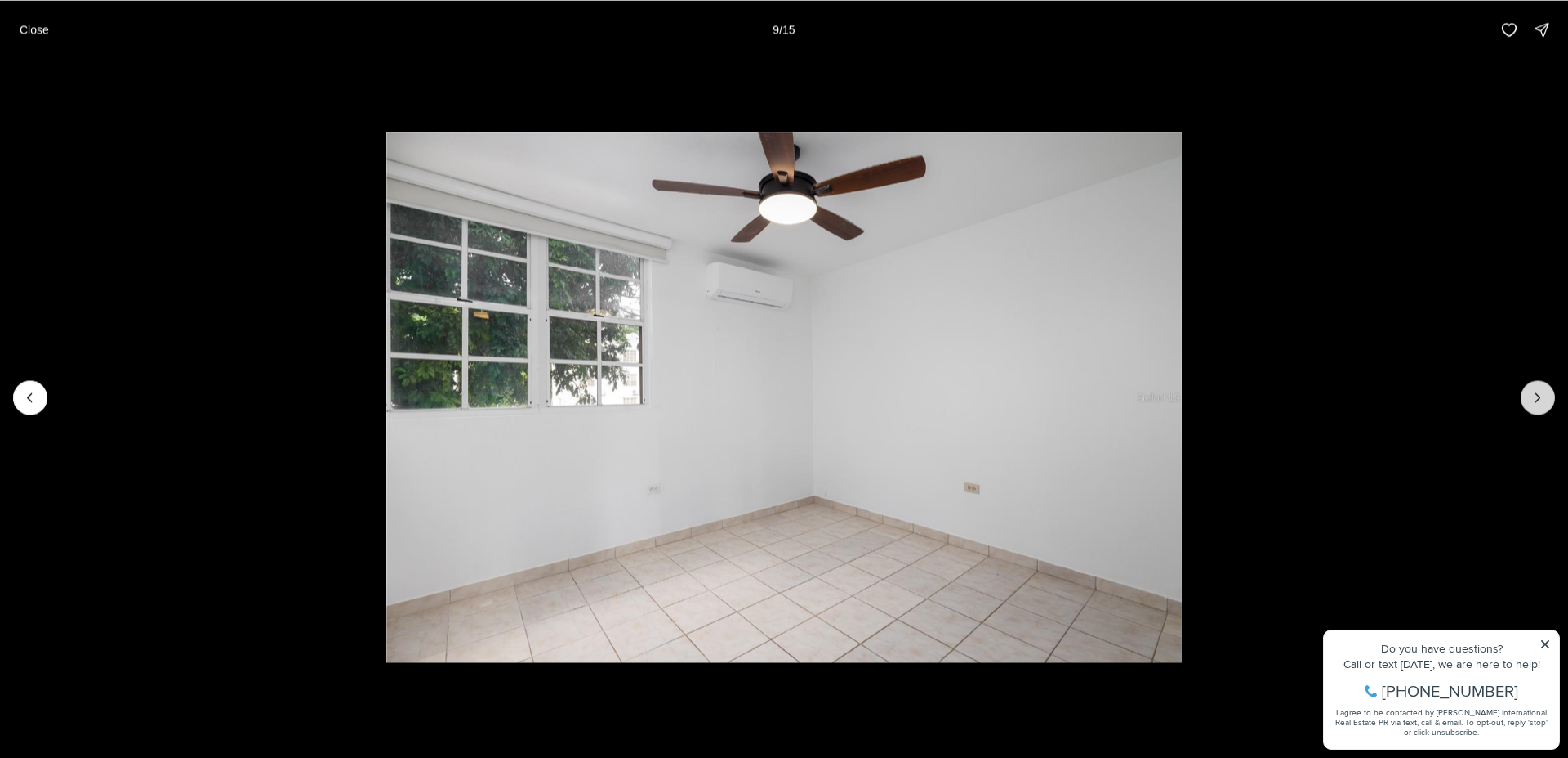
click at [1542, 403] on icon "Next slide" at bounding box center [1538, 397] width 16 height 16
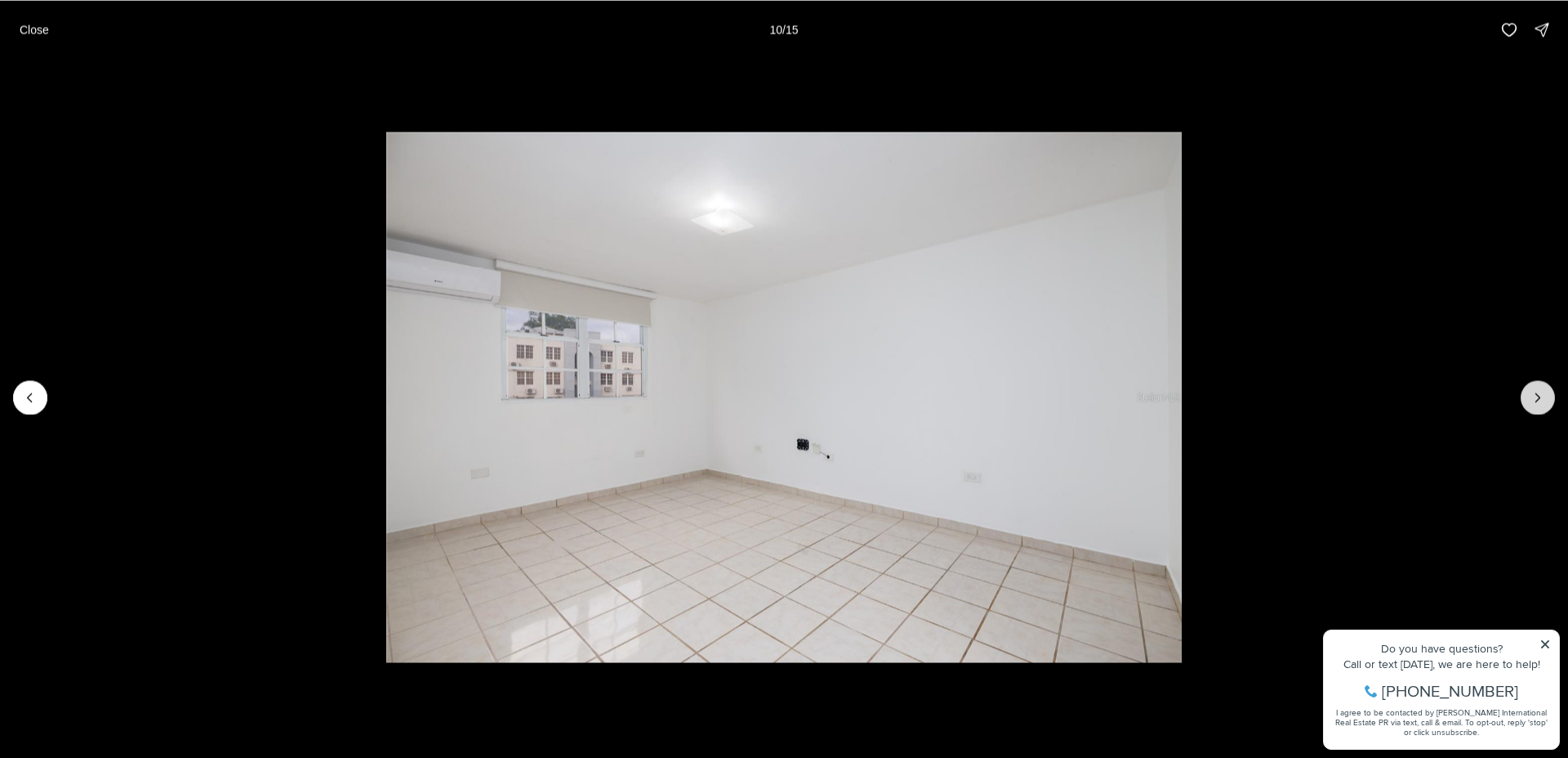
click at [1542, 403] on icon "Next slide" at bounding box center [1538, 397] width 16 height 16
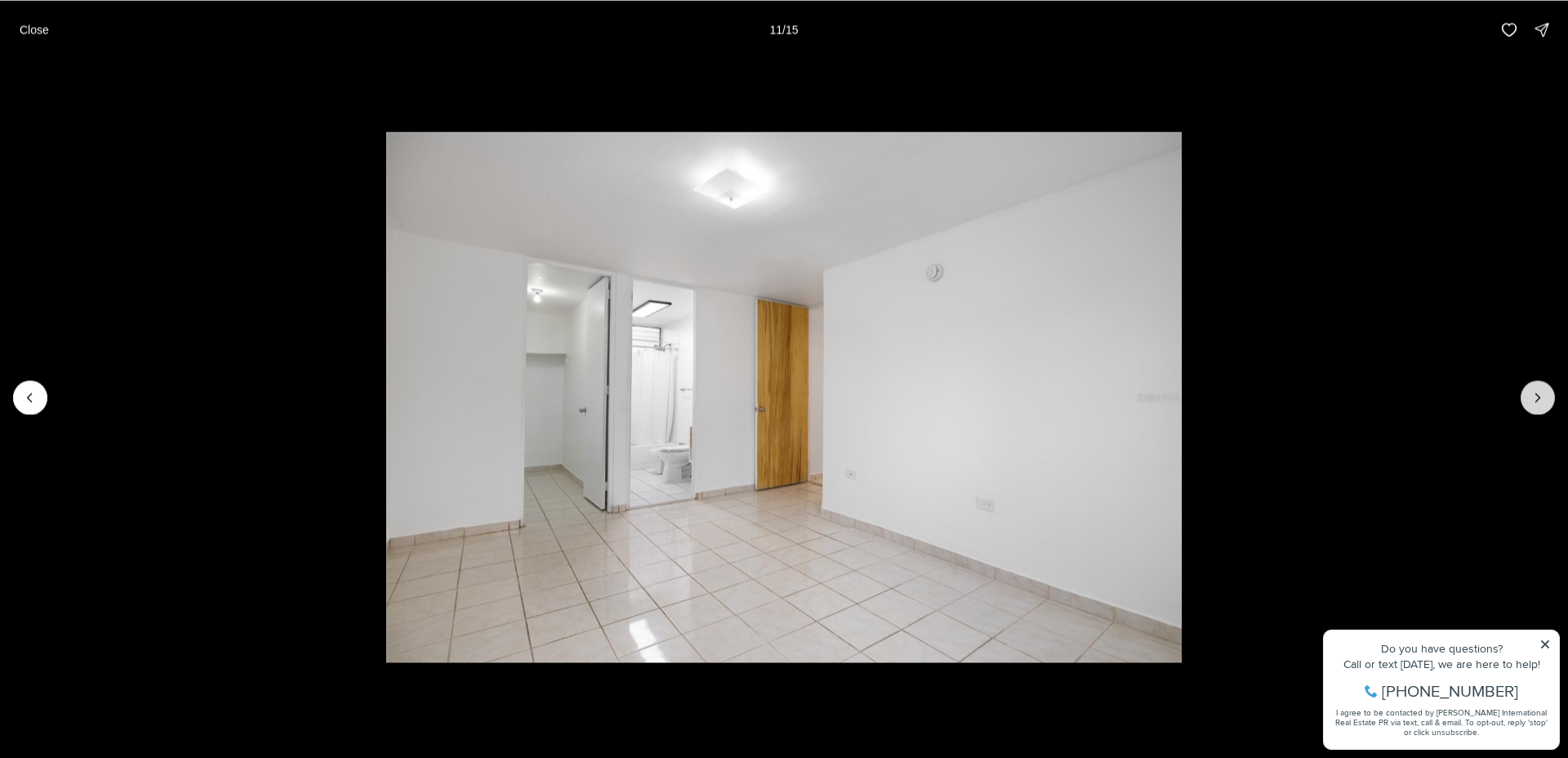
click at [1542, 403] on icon "Next slide" at bounding box center [1538, 397] width 16 height 16
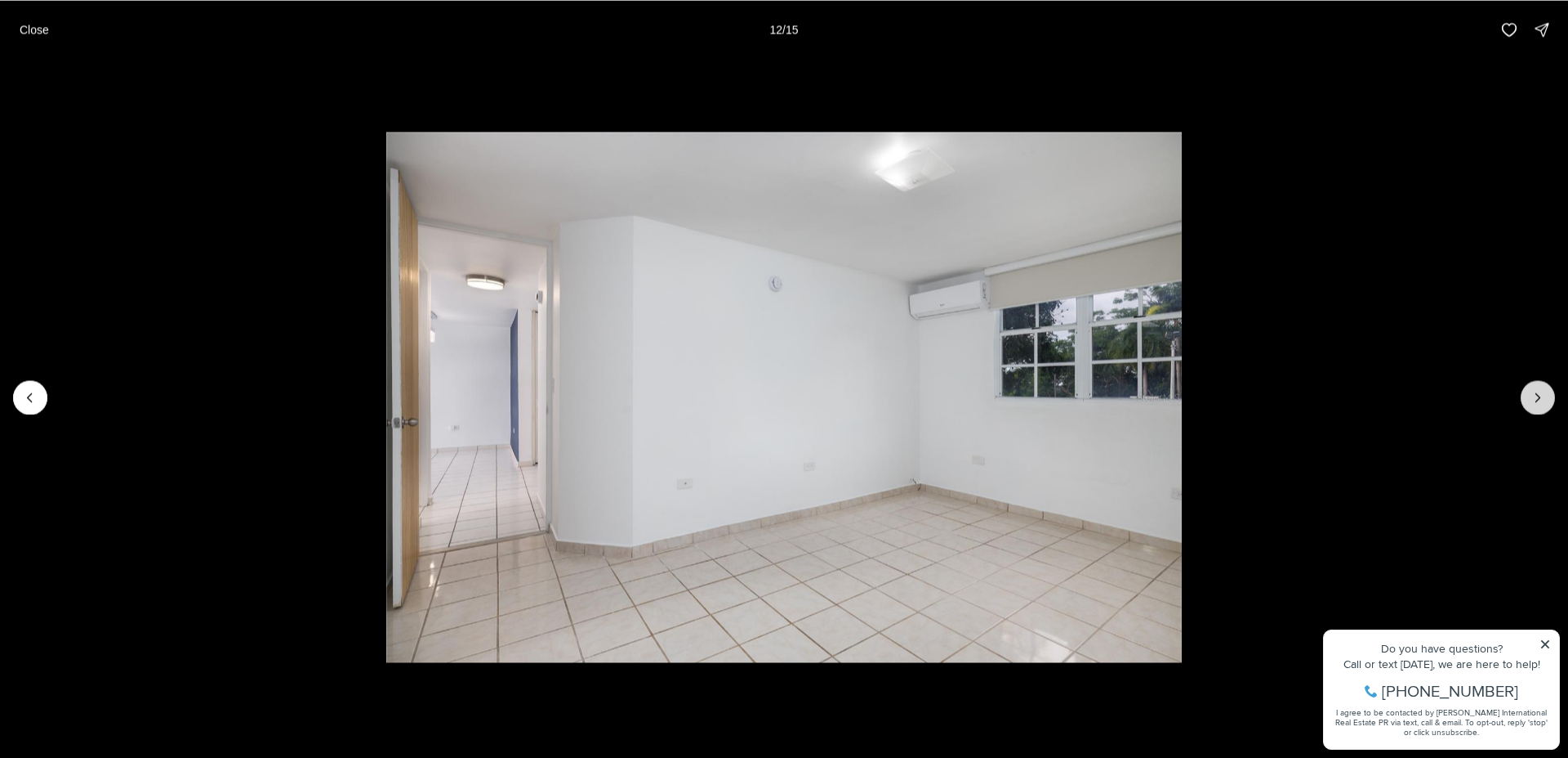
click at [1542, 403] on icon "Next slide" at bounding box center [1538, 397] width 16 height 16
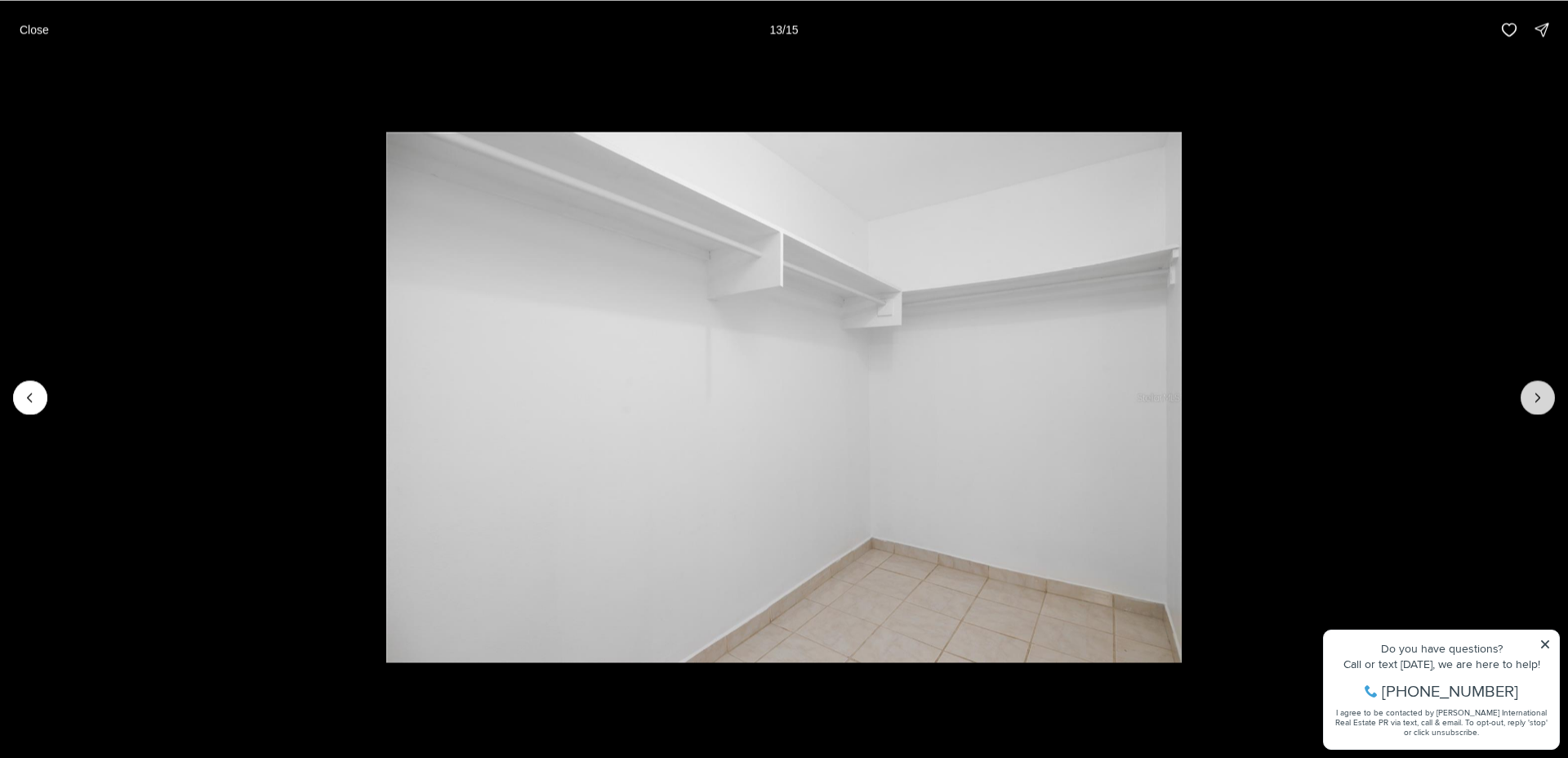
click at [1542, 403] on icon "Next slide" at bounding box center [1538, 397] width 16 height 16
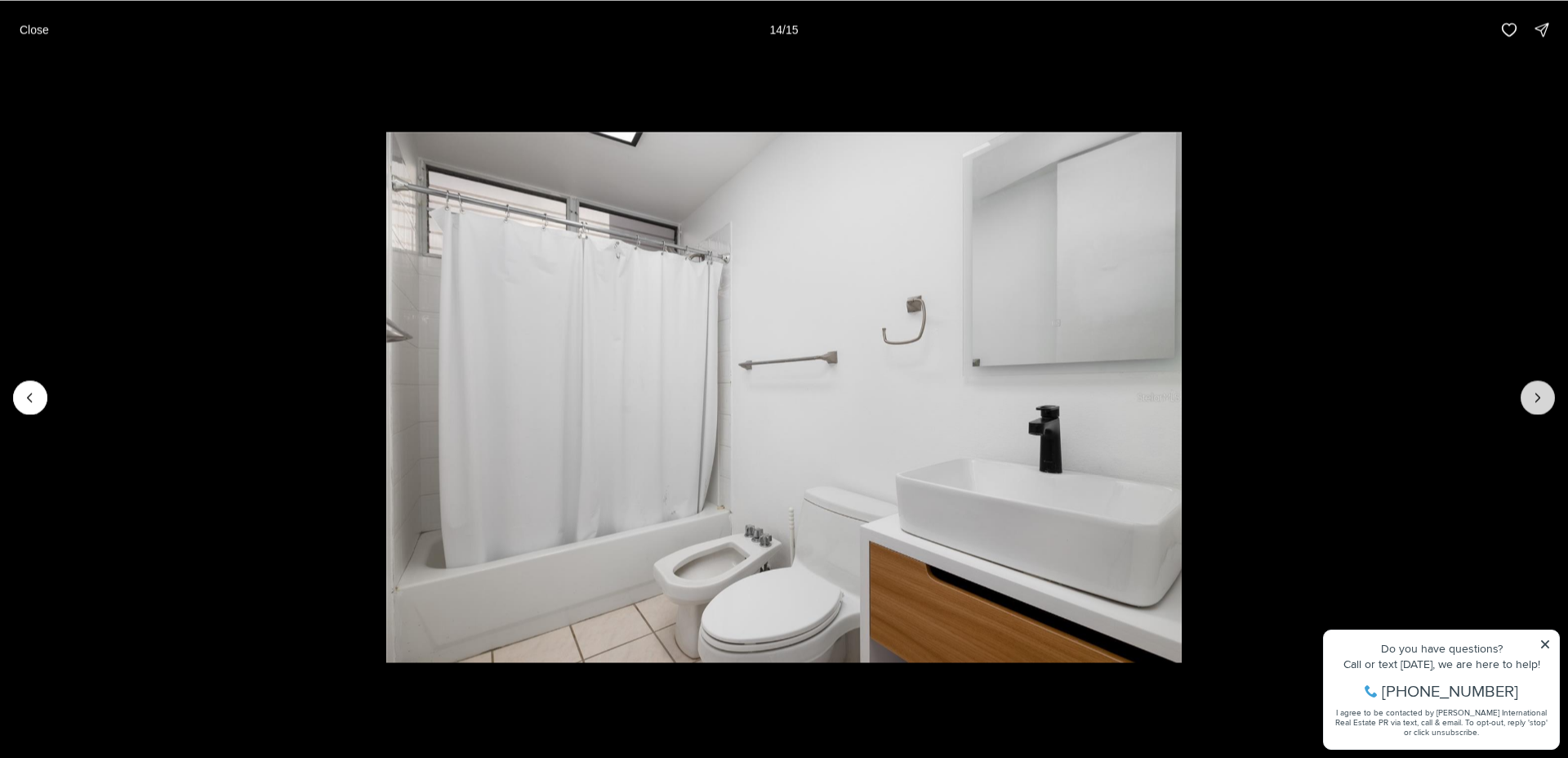
click at [1542, 403] on icon "Next slide" at bounding box center [1538, 397] width 16 height 16
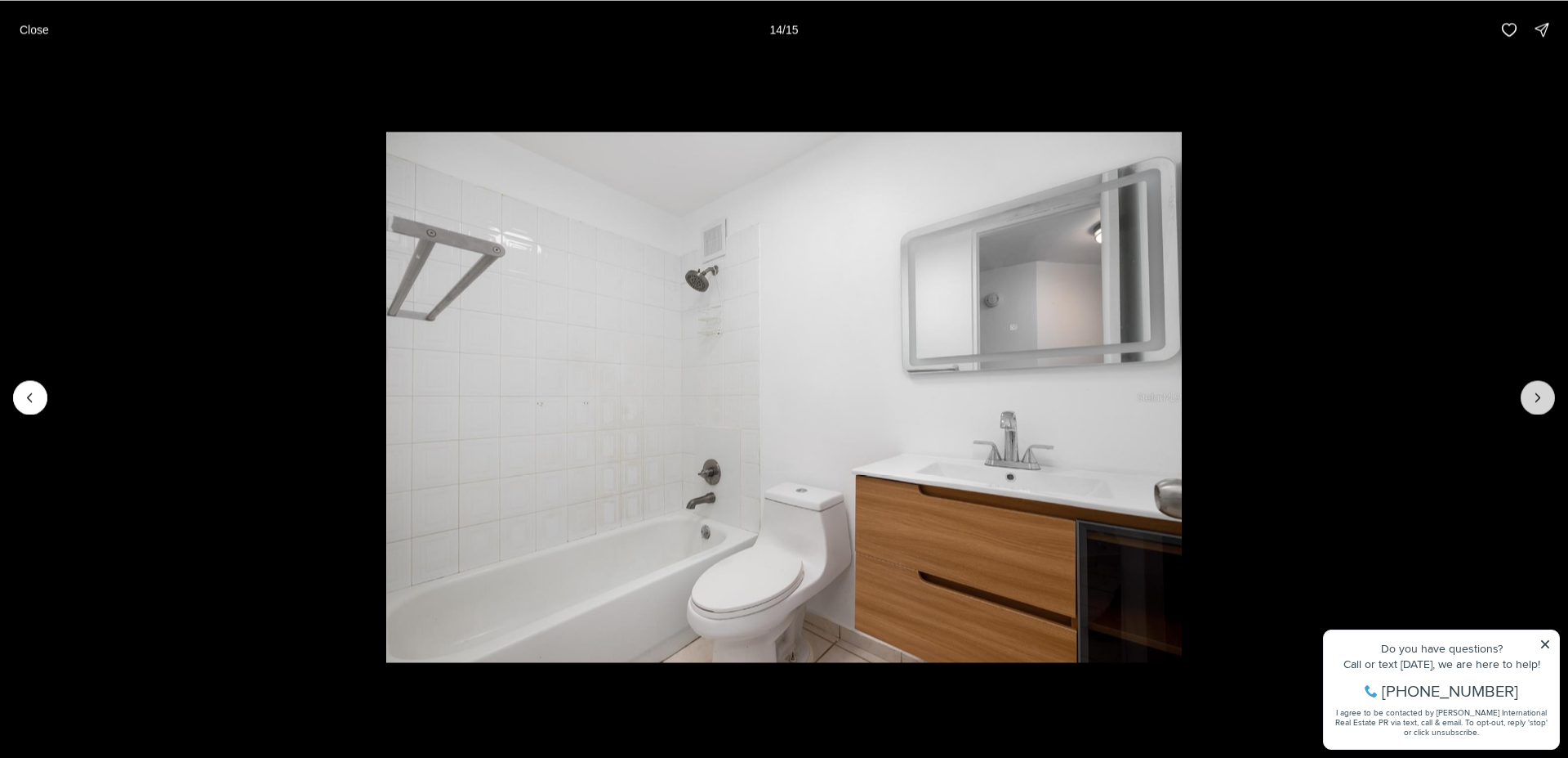
click at [1542, 403] on div at bounding box center [1538, 397] width 34 height 34
click at [35, 33] on p "Close" at bounding box center [34, 29] width 29 height 13
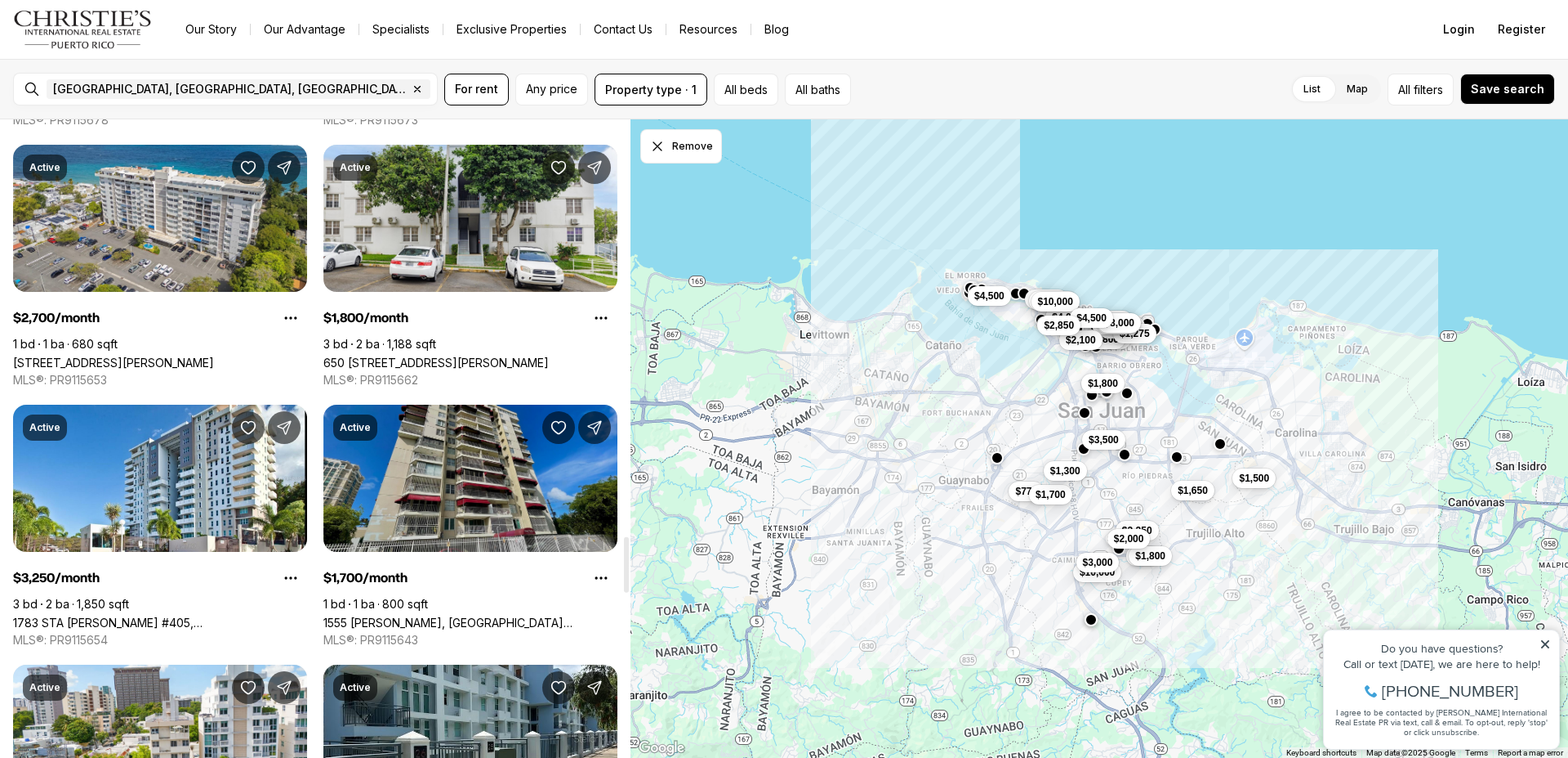
scroll to position [4706, 0]
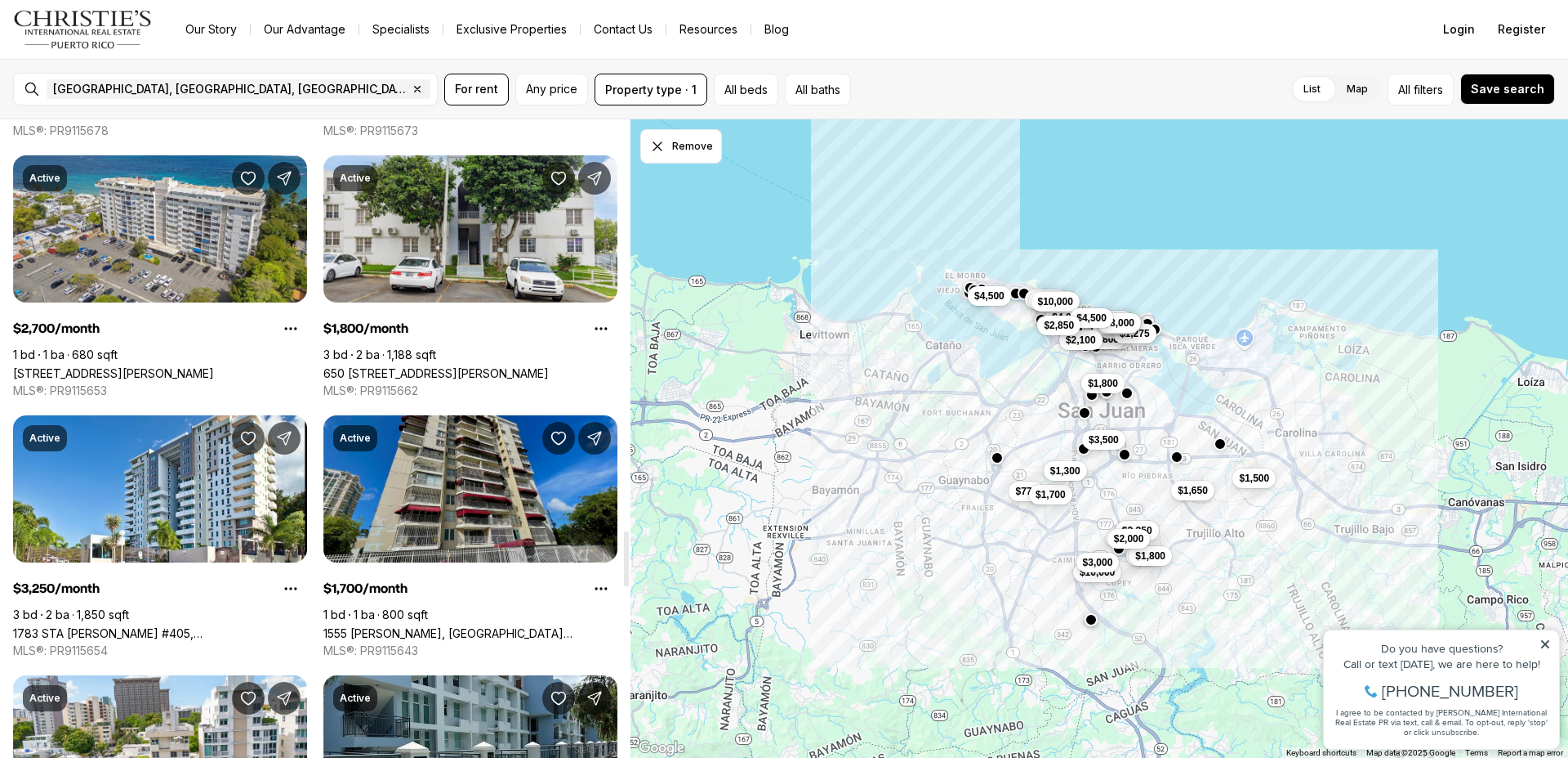
click at [487, 626] on link "1555 [PERSON_NAME], [GEOGRAPHIC_DATA][PERSON_NAME], 00909" at bounding box center [470, 633] width 294 height 14
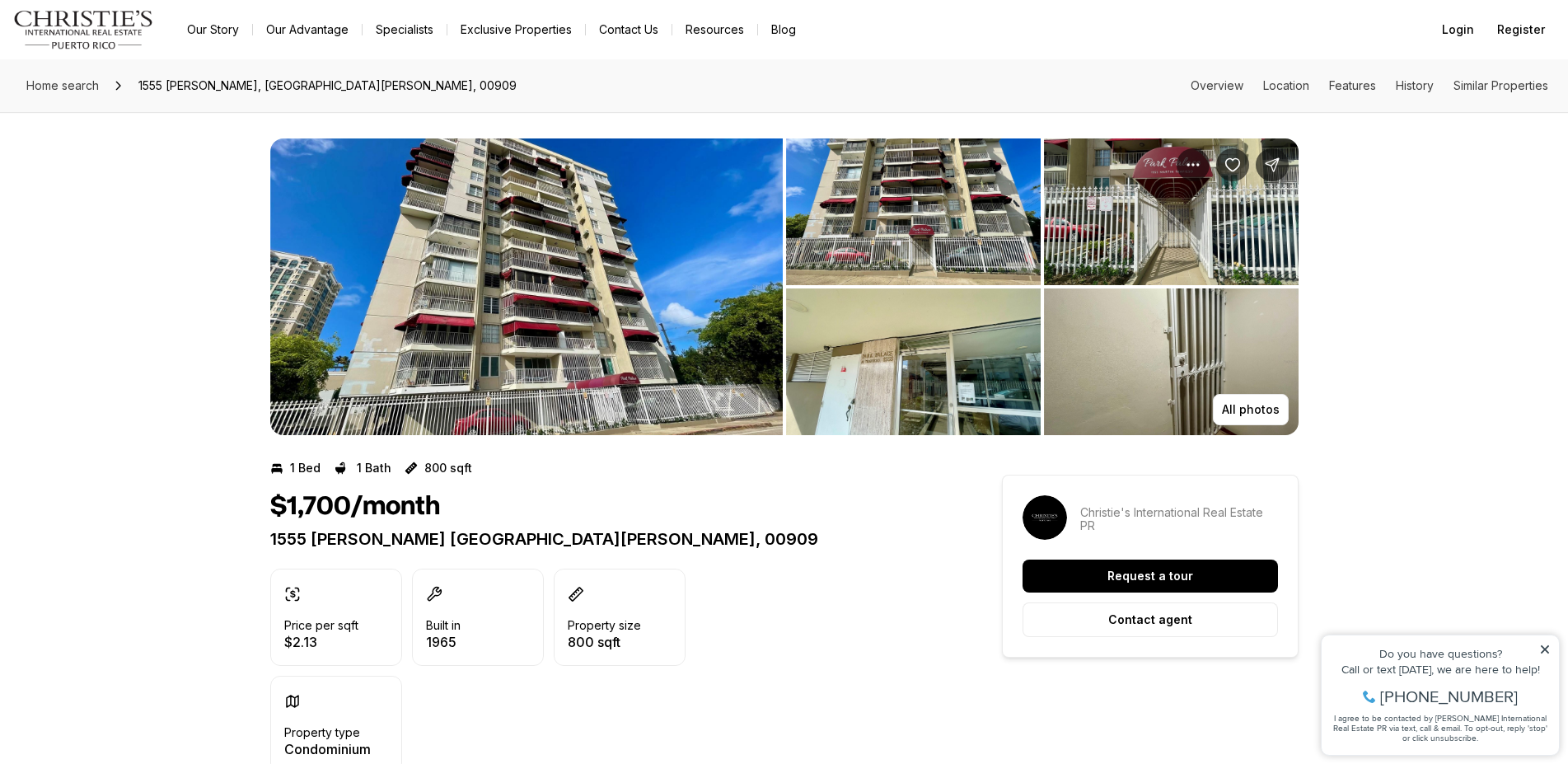
click at [969, 256] on img "View image gallery" at bounding box center [913, 212] width 255 height 147
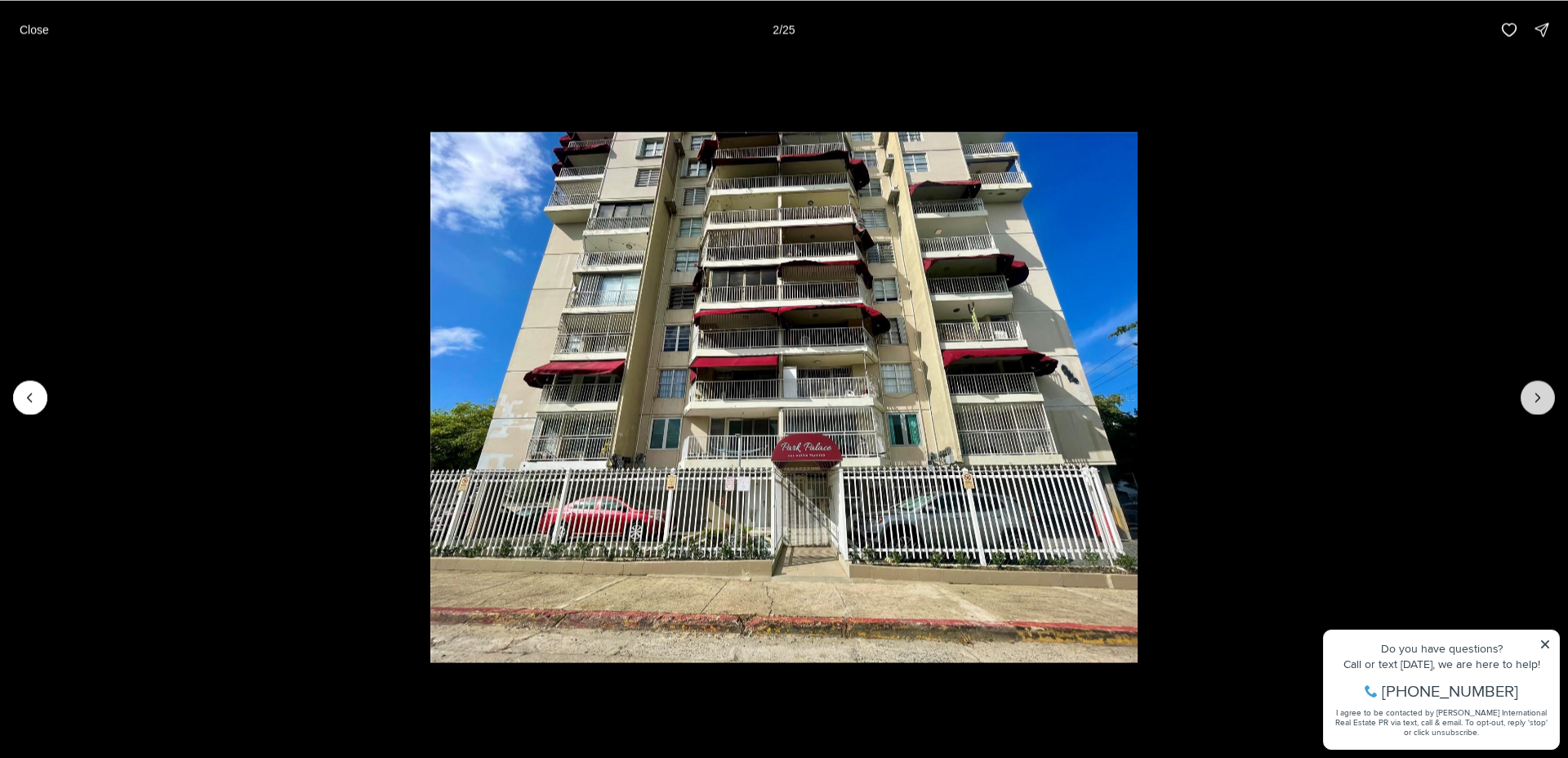
click at [1538, 405] on button "Next slide" at bounding box center [1538, 397] width 34 height 34
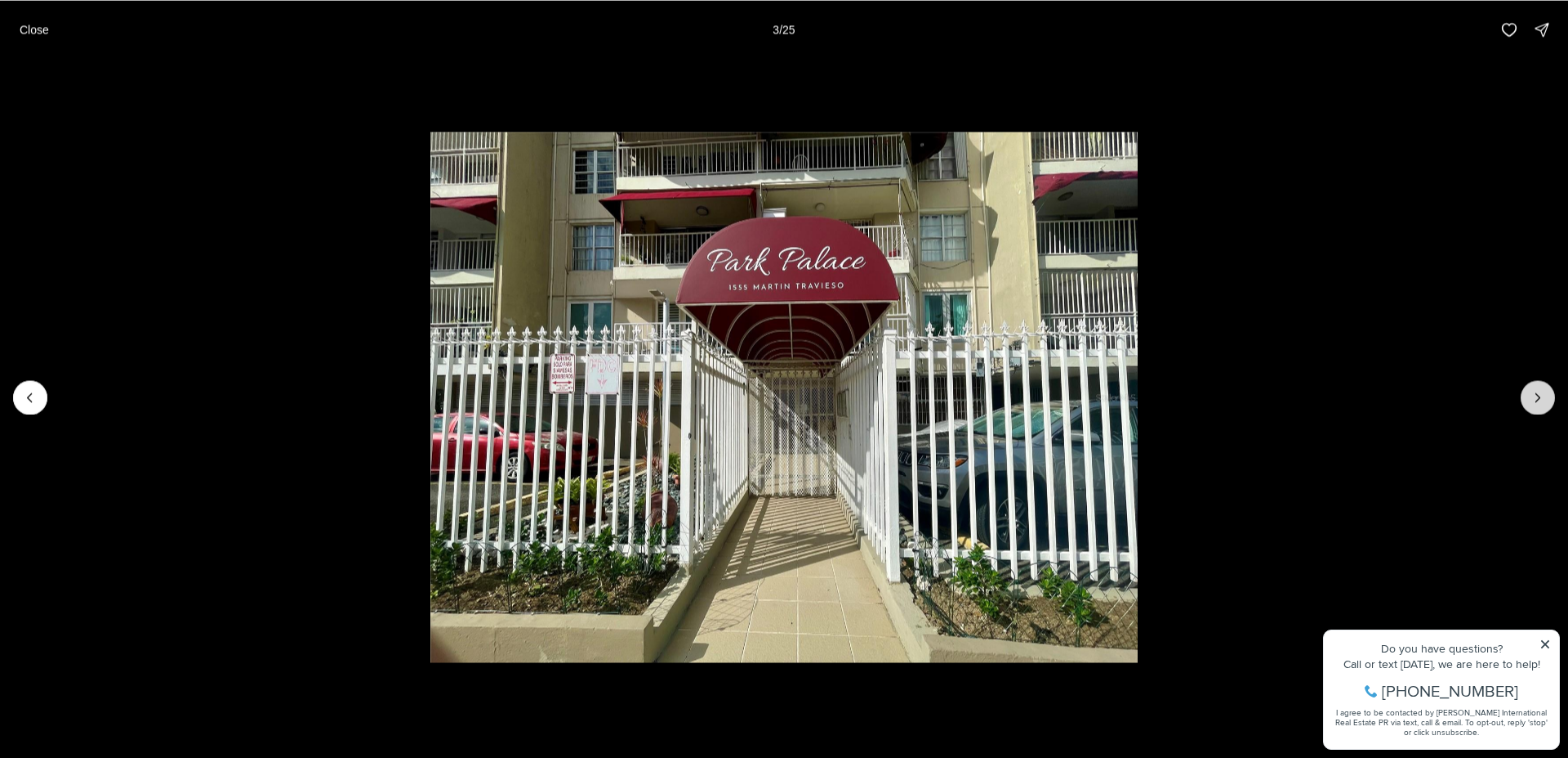
click at [1538, 409] on button "Next slide" at bounding box center [1538, 397] width 34 height 34
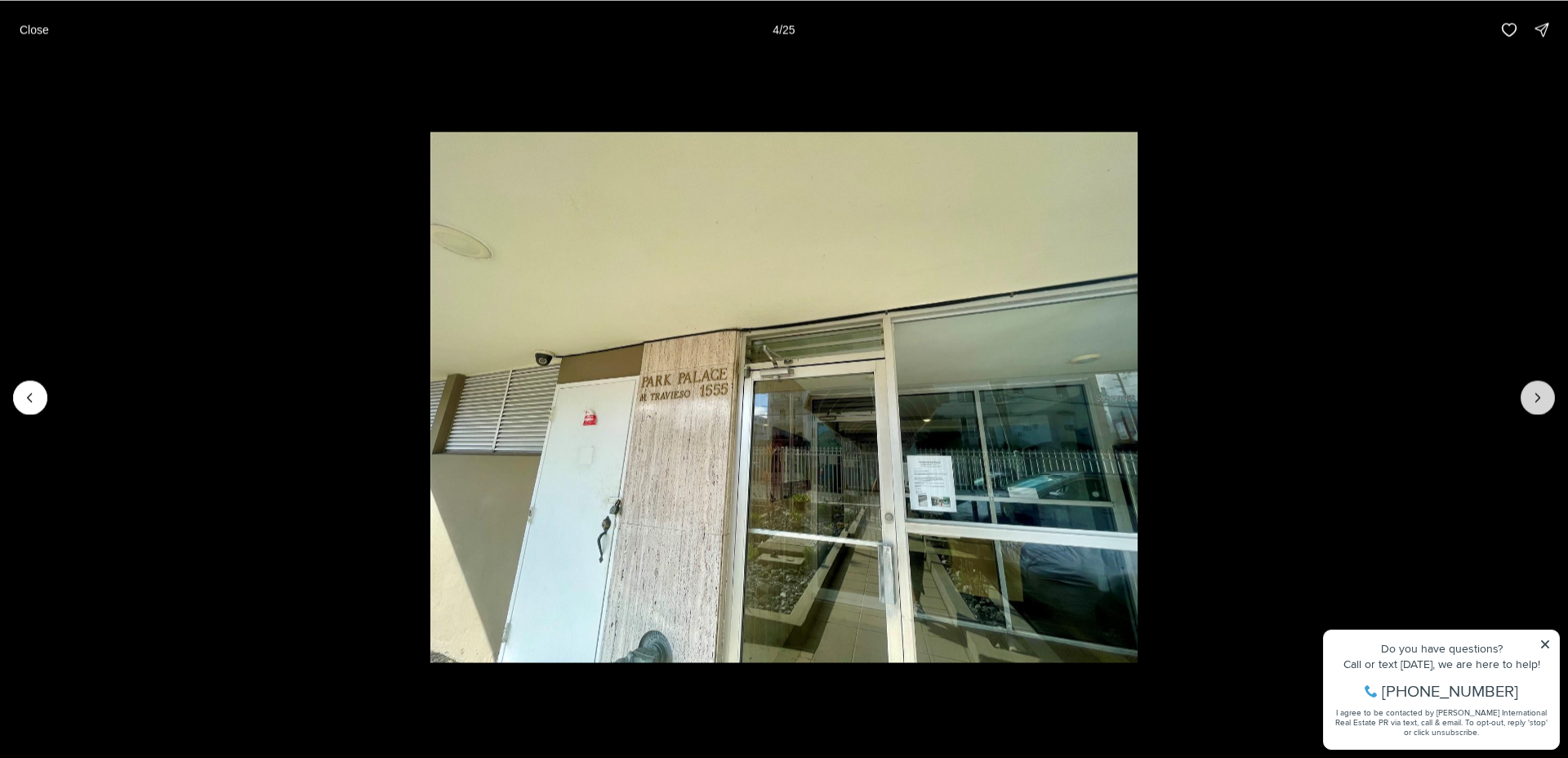
click at [1538, 409] on button "Next slide" at bounding box center [1538, 397] width 34 height 34
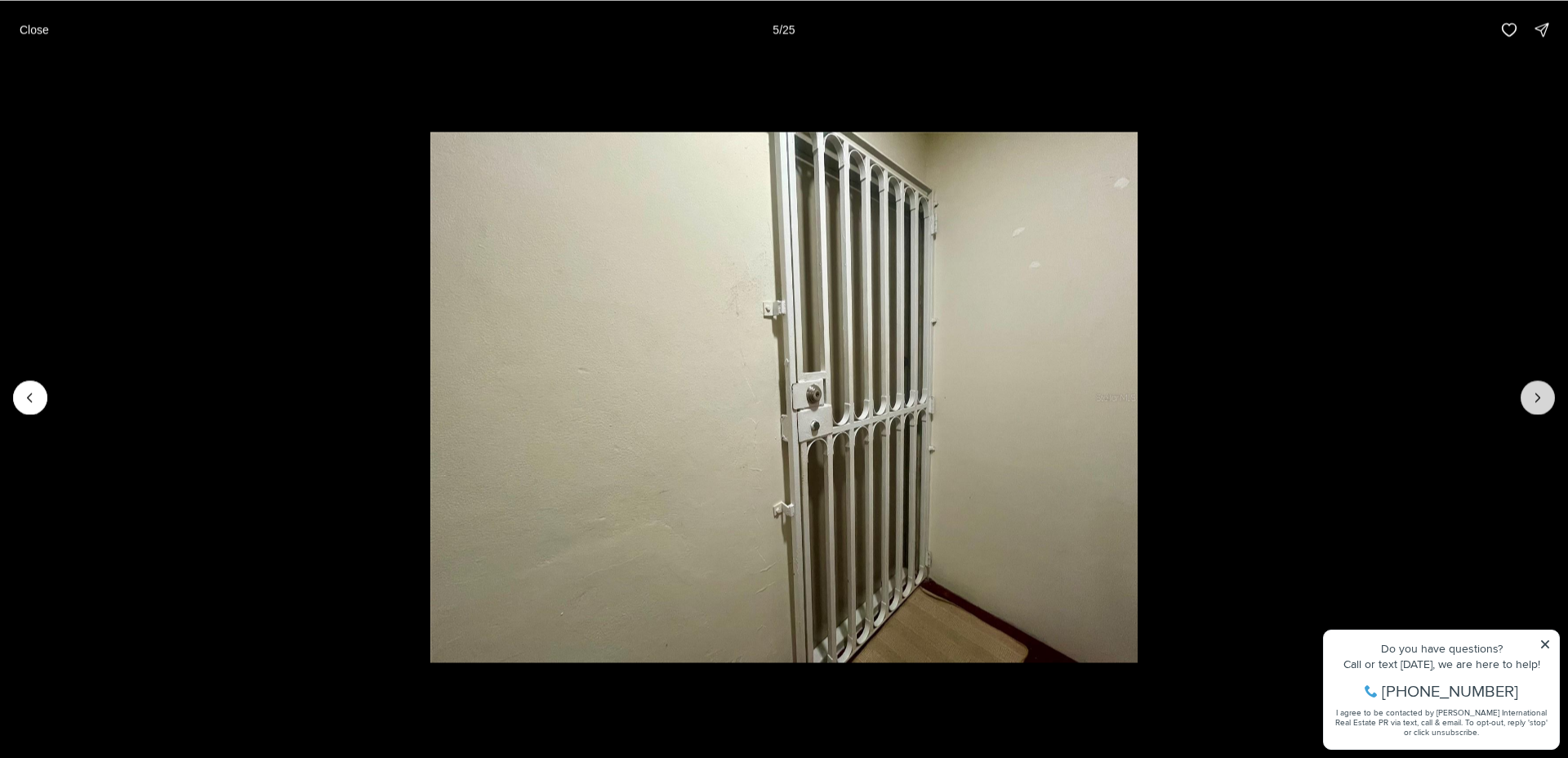
click at [1538, 409] on button "Next slide" at bounding box center [1538, 397] width 34 height 34
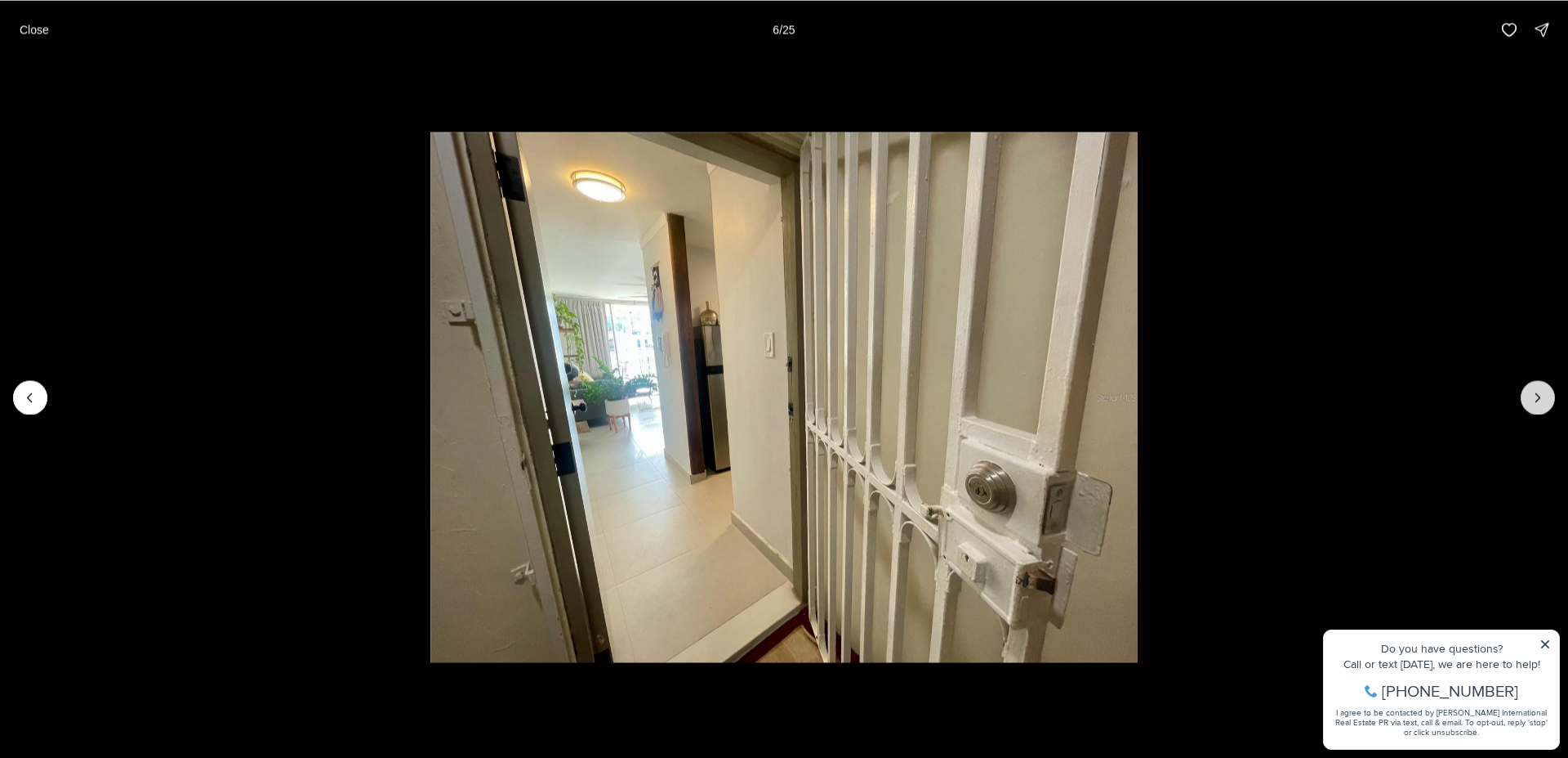
click at [1538, 409] on button "Next slide" at bounding box center [1538, 397] width 34 height 34
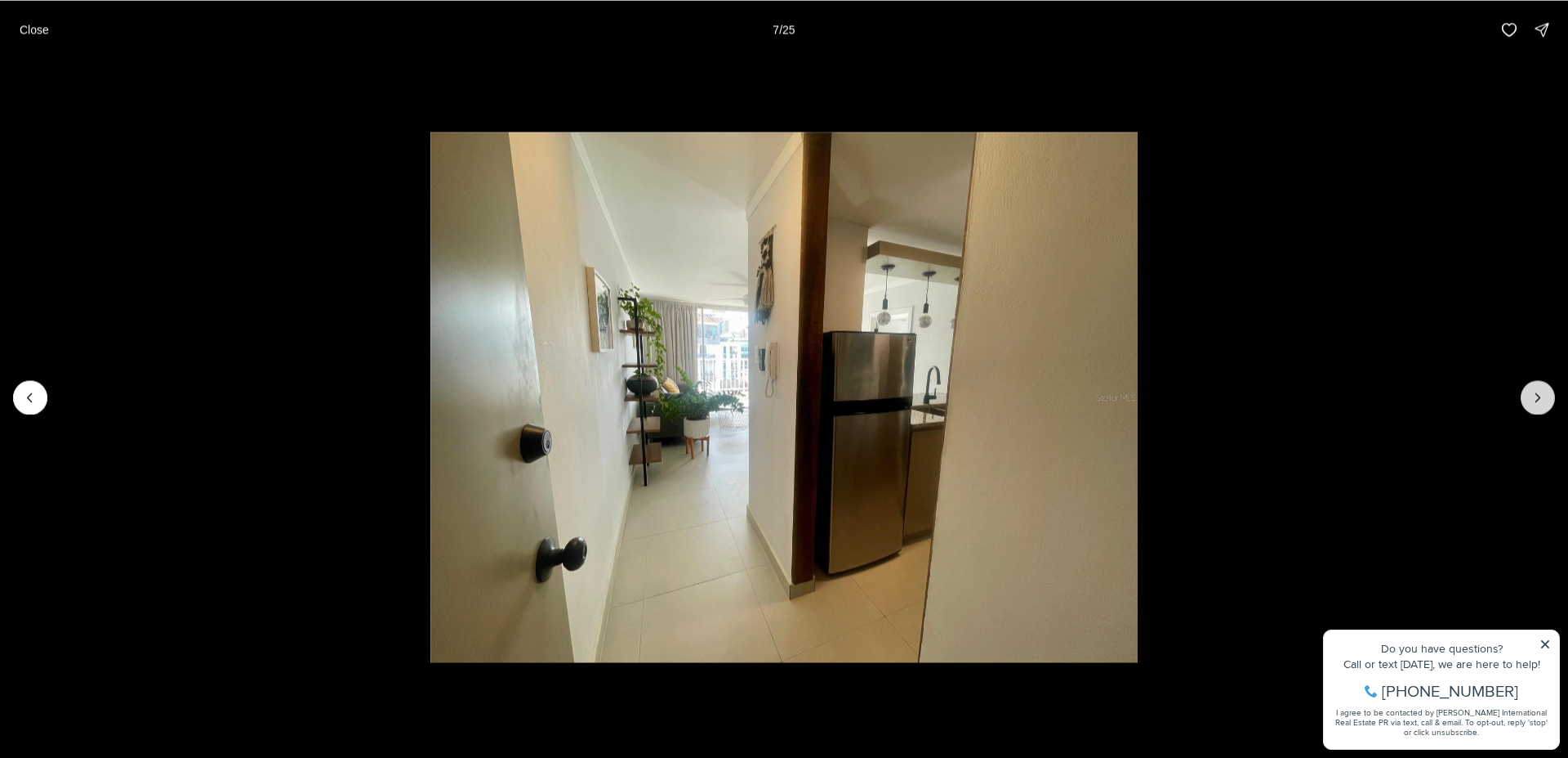
click at [1538, 409] on button "Next slide" at bounding box center [1538, 397] width 34 height 34
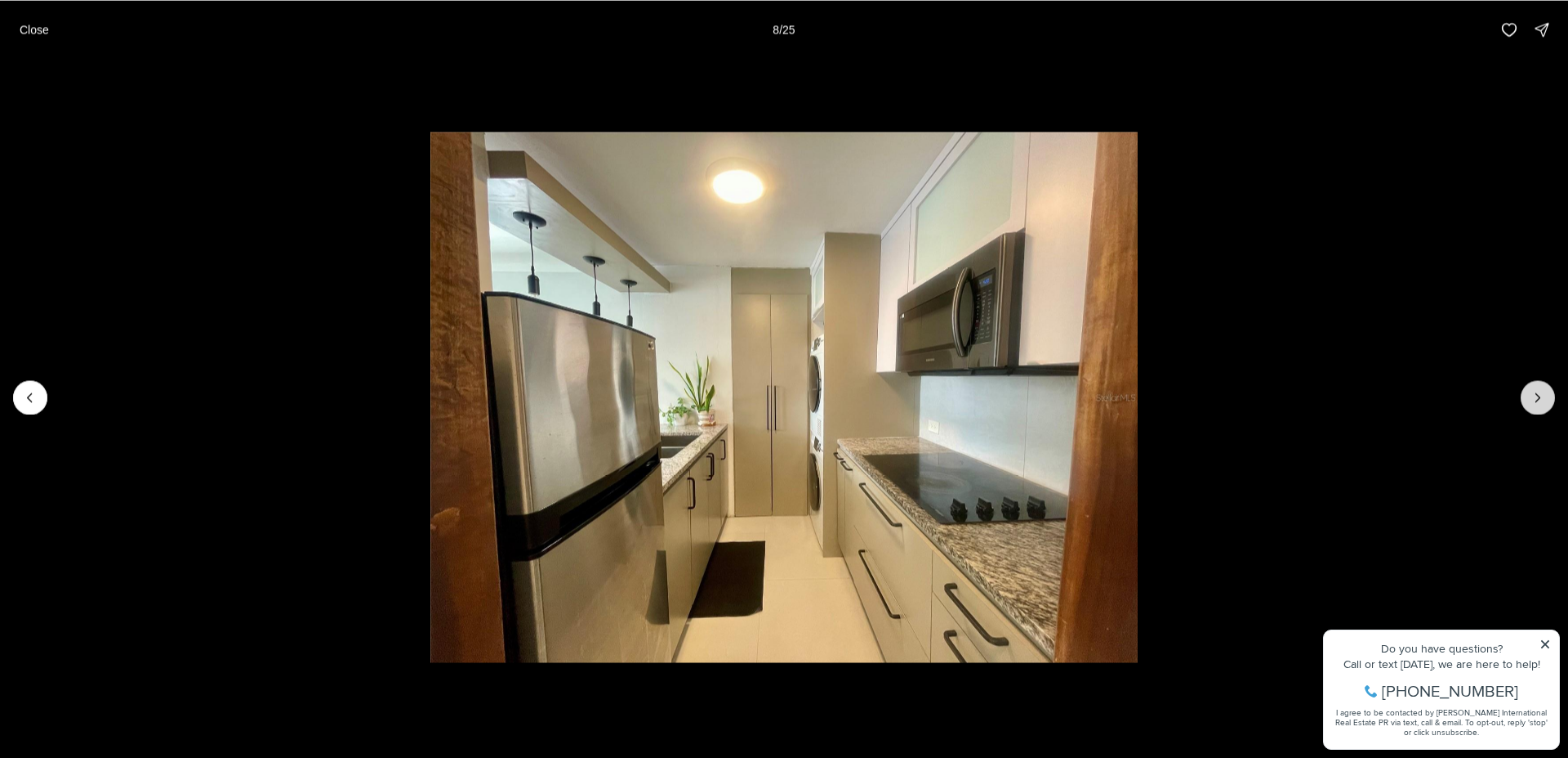
click at [1538, 409] on button "Next slide" at bounding box center [1538, 397] width 34 height 34
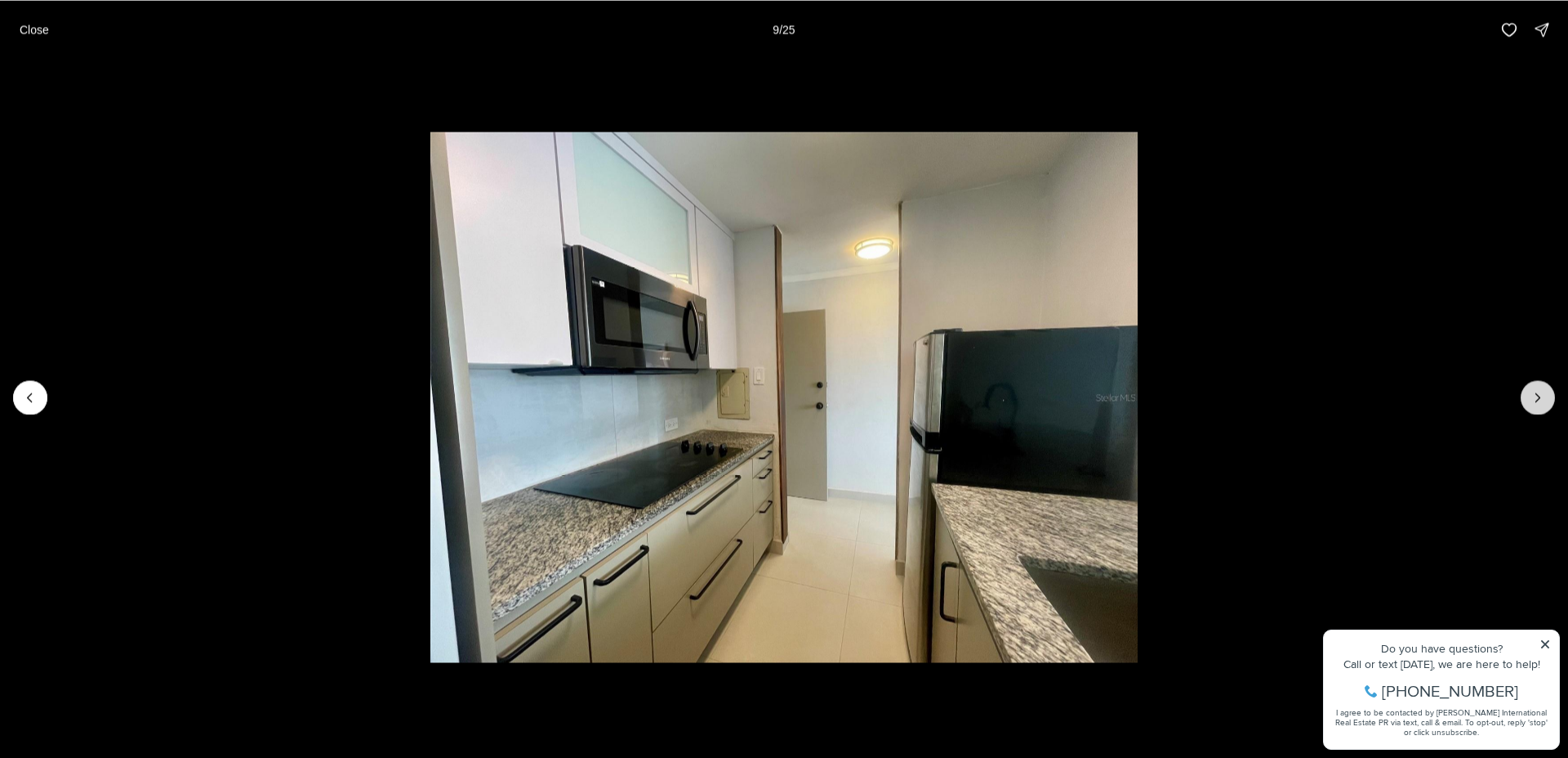
click at [1538, 409] on button "Next slide" at bounding box center [1538, 397] width 34 height 34
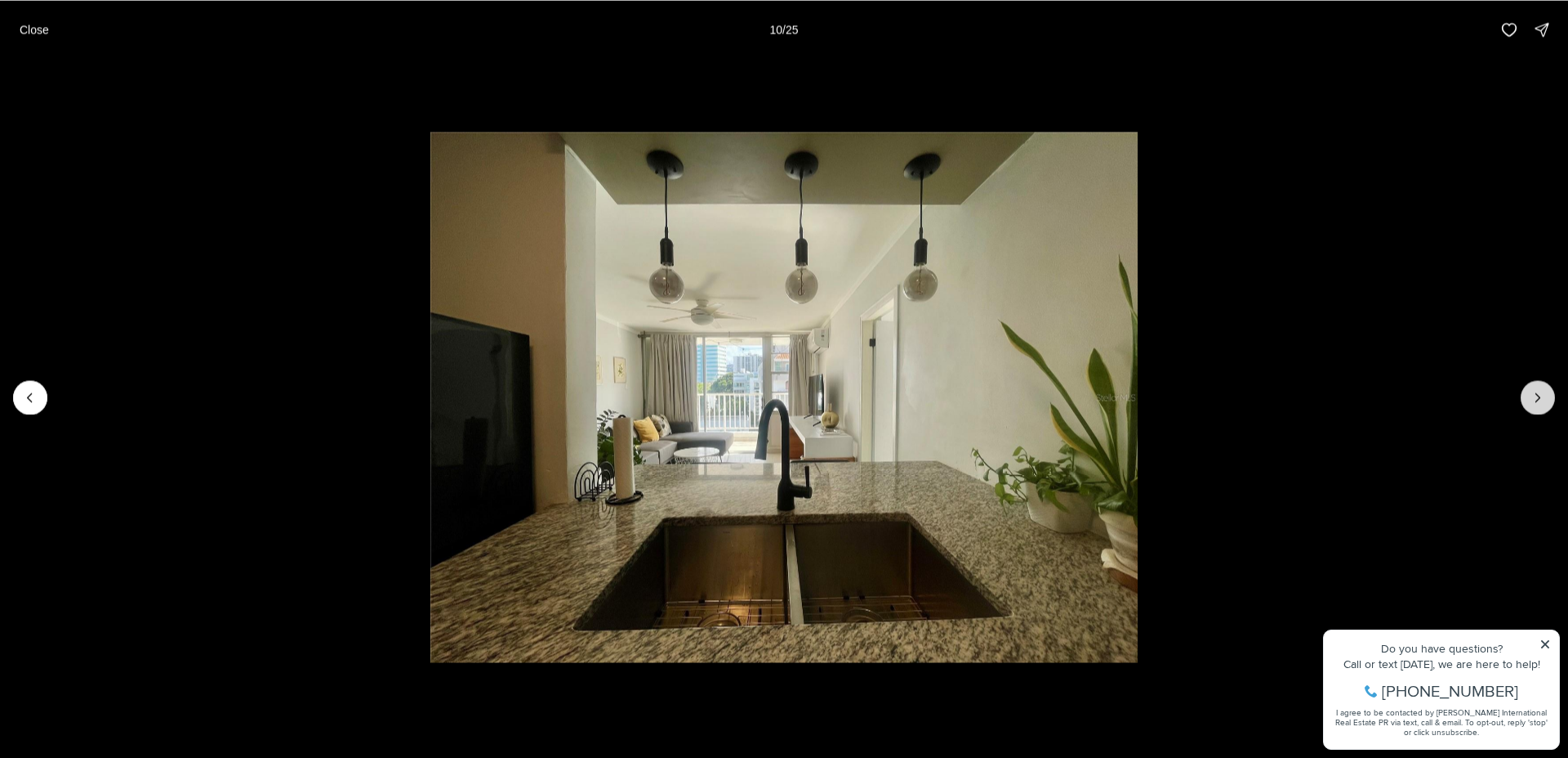
click at [1538, 409] on button "Next slide" at bounding box center [1538, 397] width 34 height 34
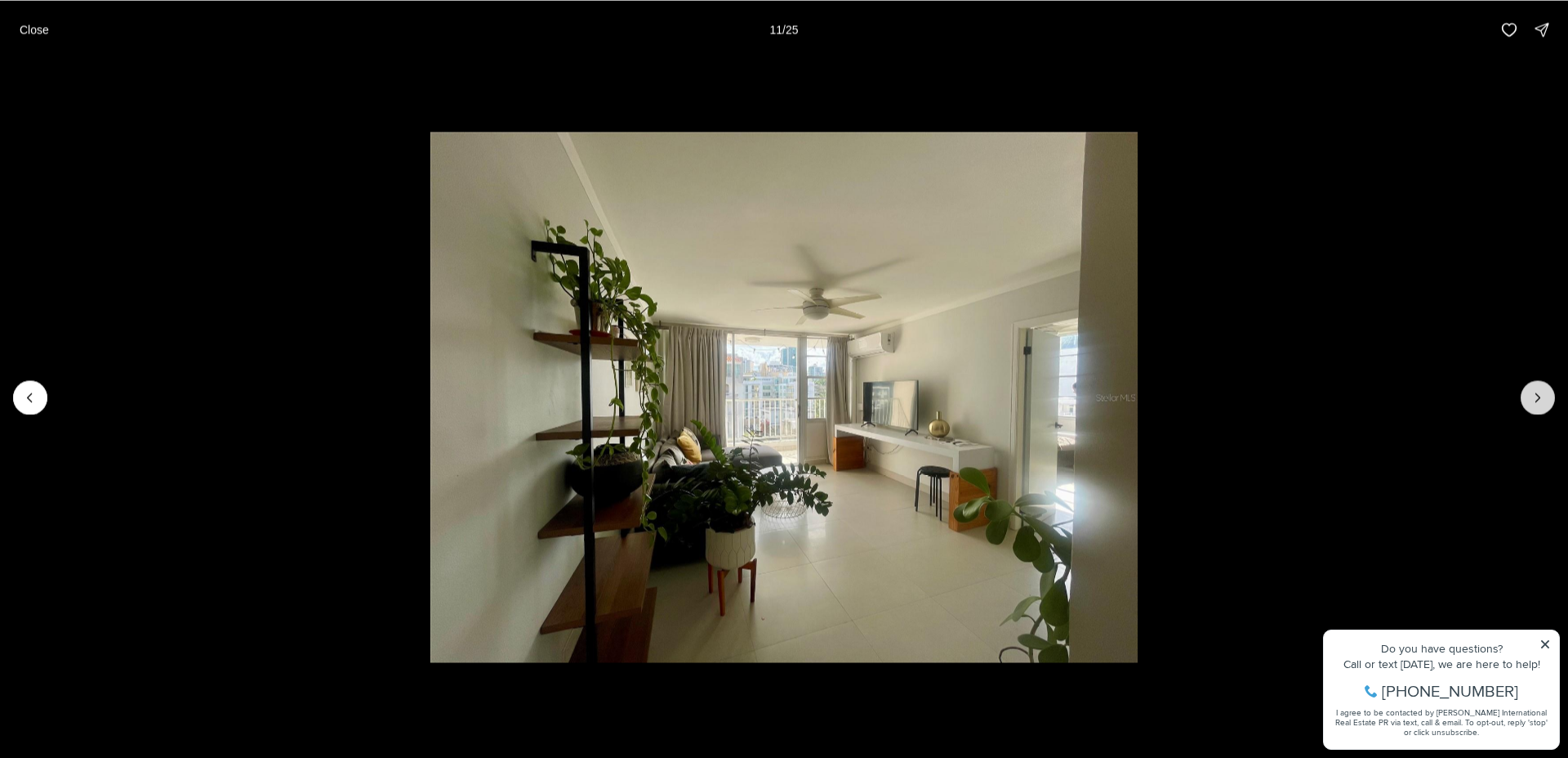
click at [1538, 409] on button "Next slide" at bounding box center [1538, 397] width 34 height 34
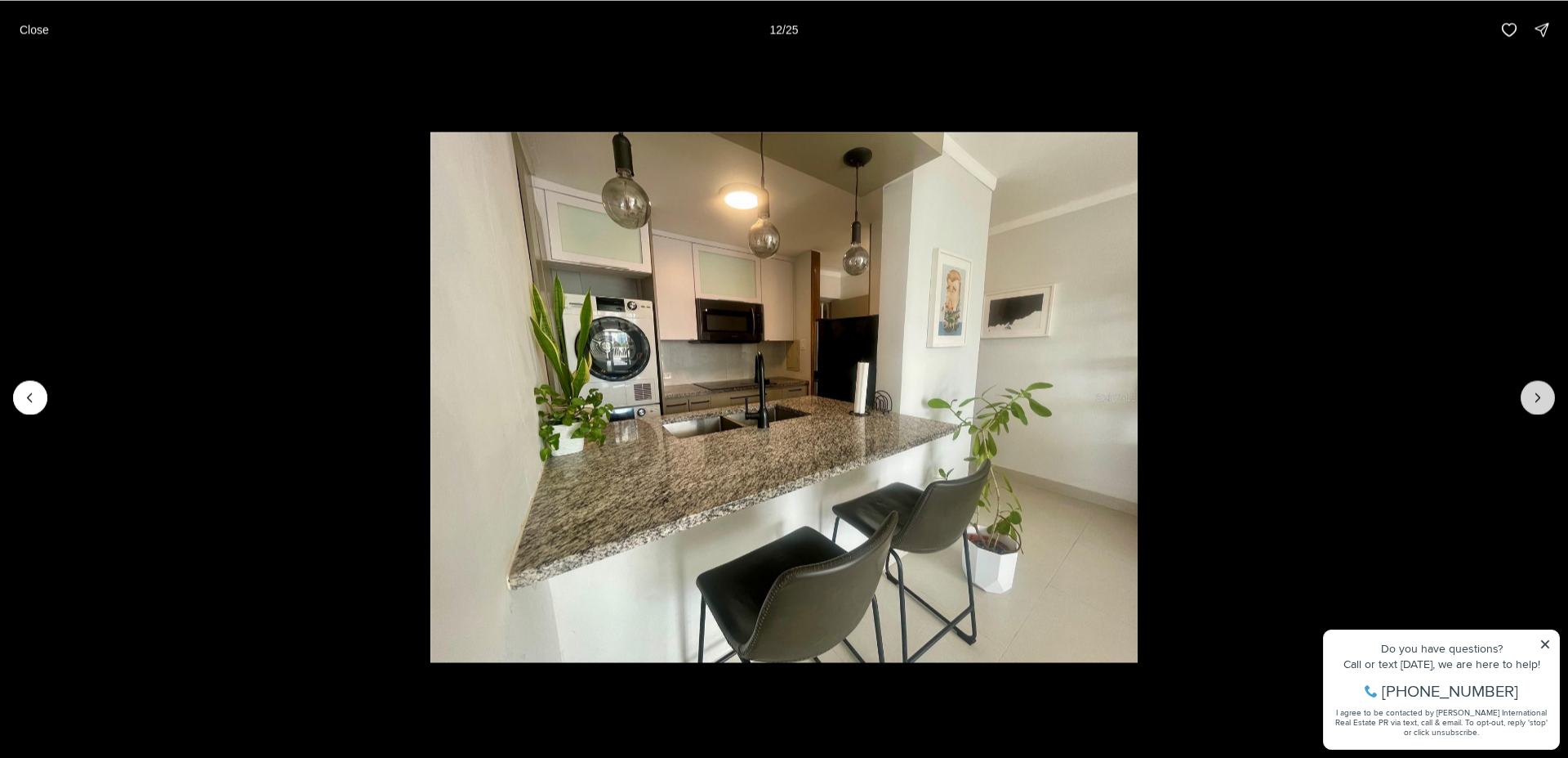
click at [1538, 409] on button "Next slide" at bounding box center [1538, 397] width 34 height 34
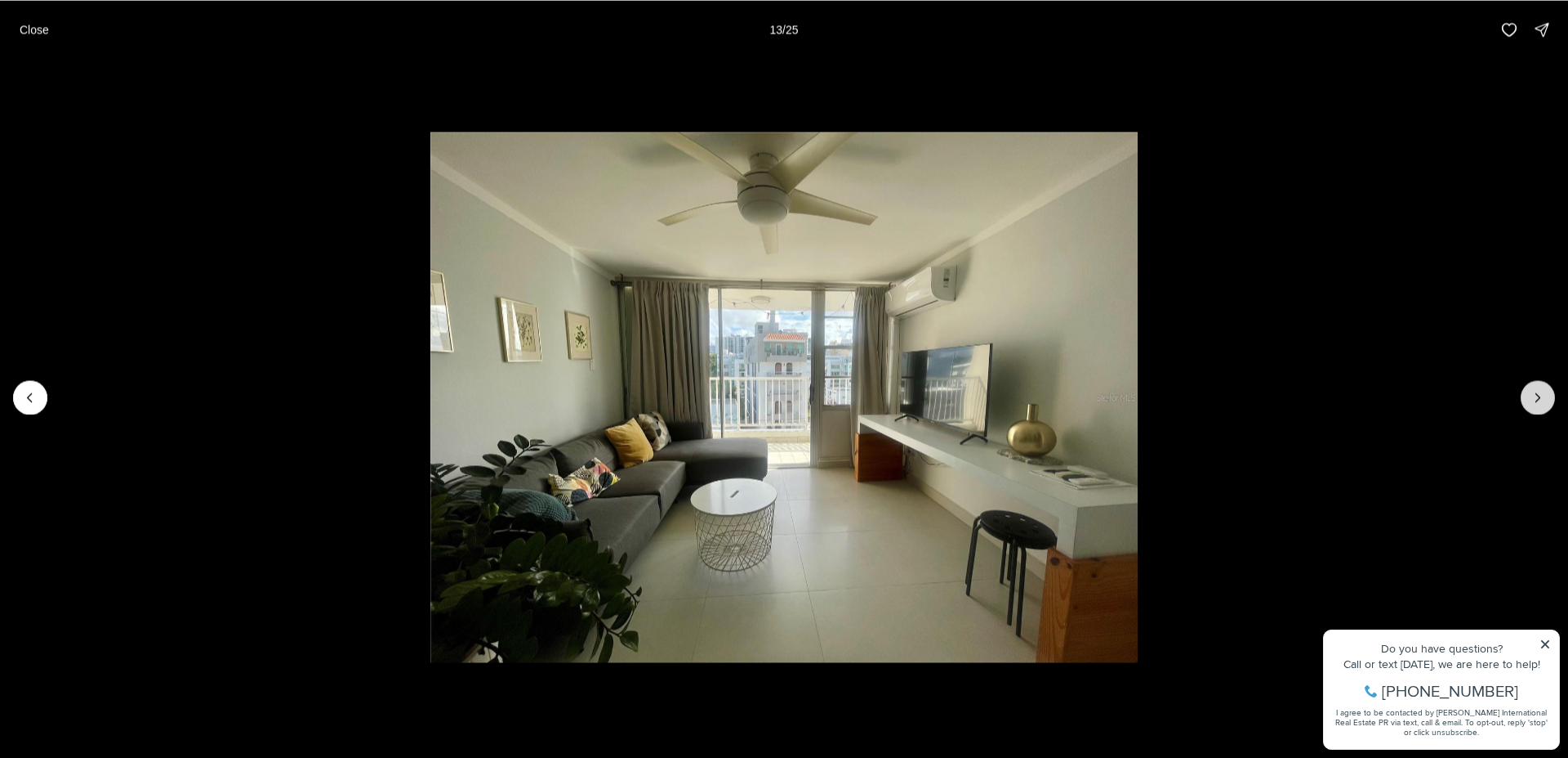
click at [1538, 409] on button "Next slide" at bounding box center [1538, 397] width 34 height 34
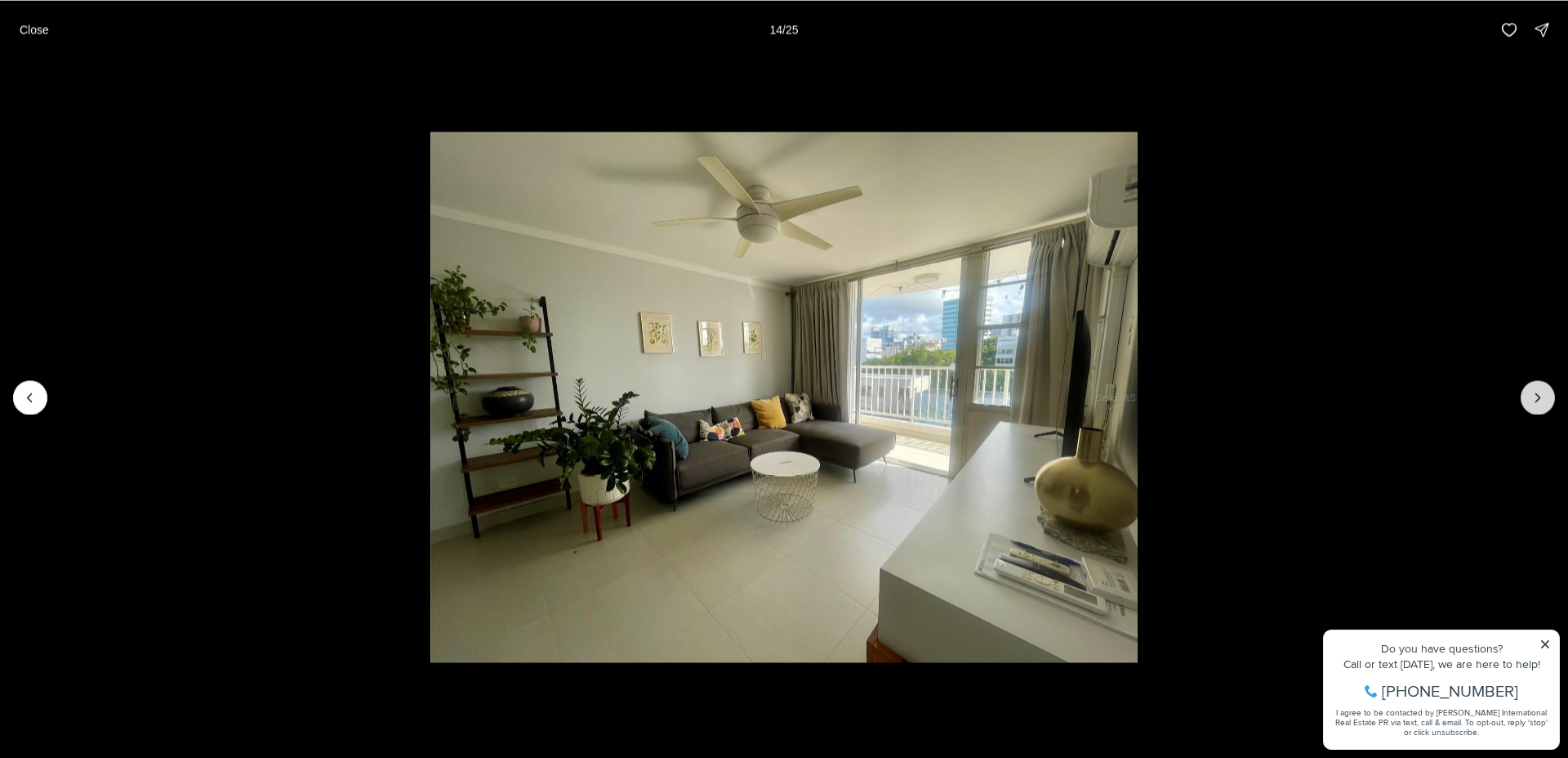
click at [1538, 409] on button "Next slide" at bounding box center [1538, 397] width 34 height 34
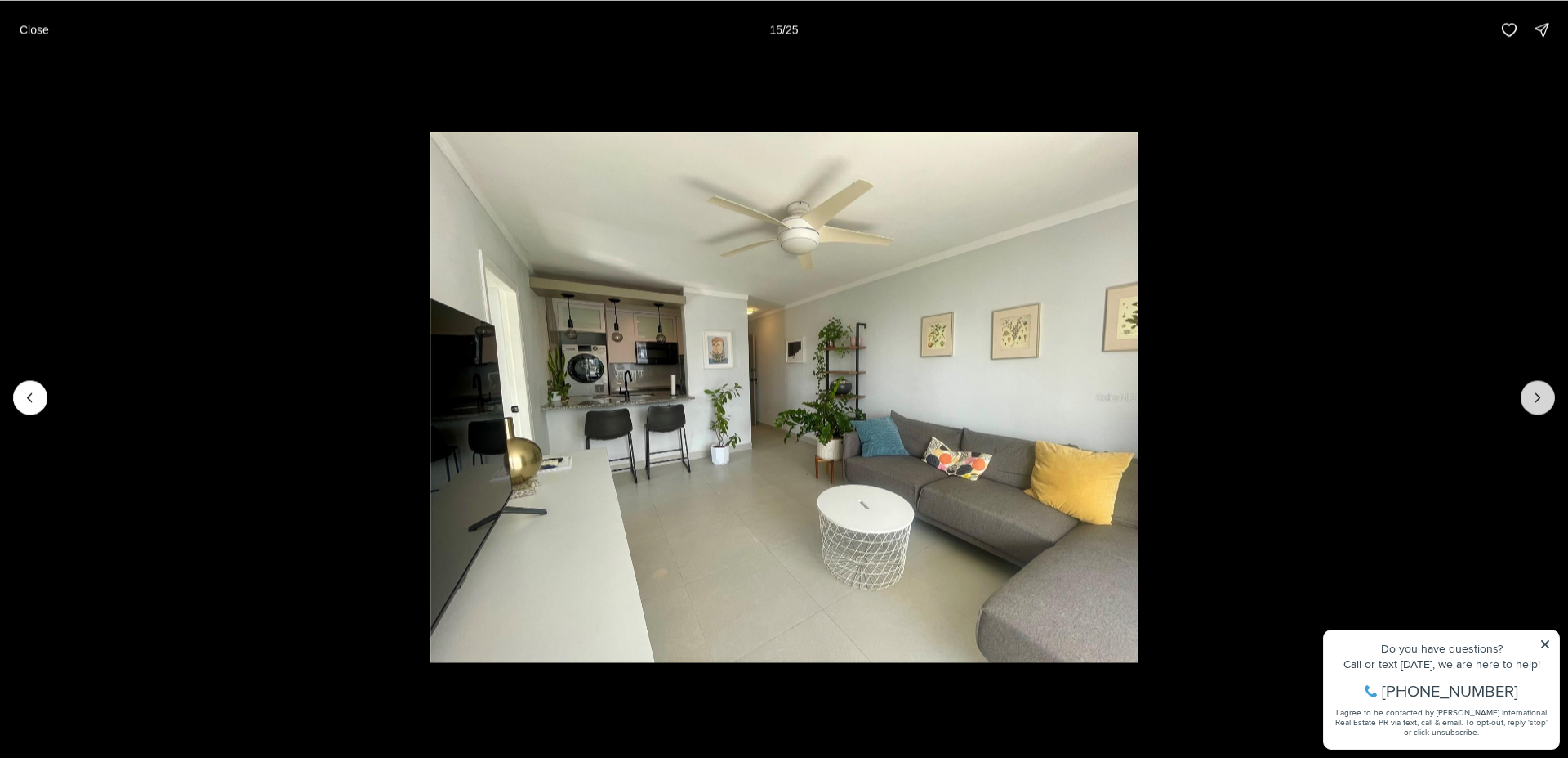
click at [1538, 409] on button "Next slide" at bounding box center [1538, 397] width 34 height 34
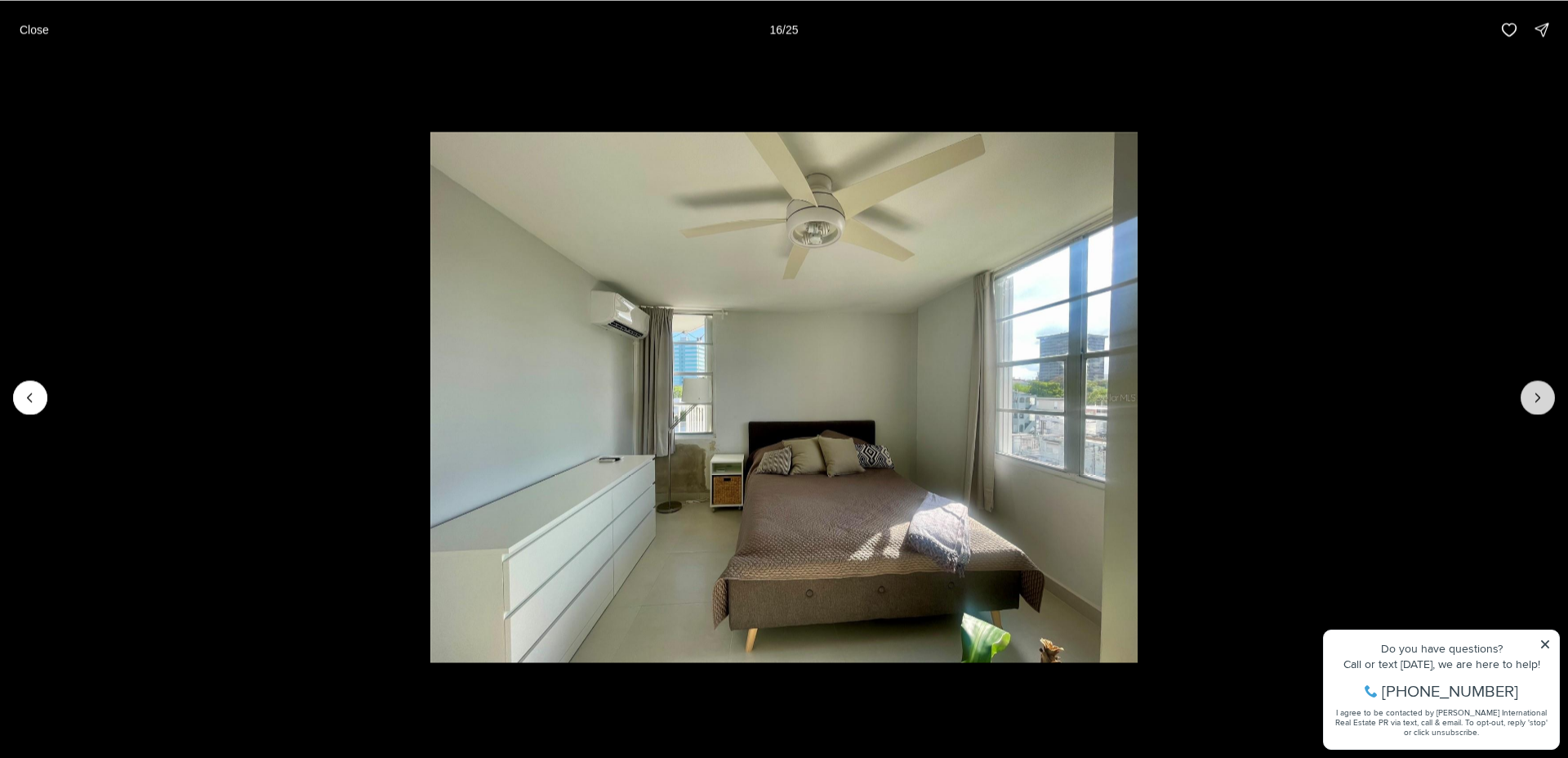
click at [1540, 396] on icon "Next slide" at bounding box center [1538, 397] width 16 height 16
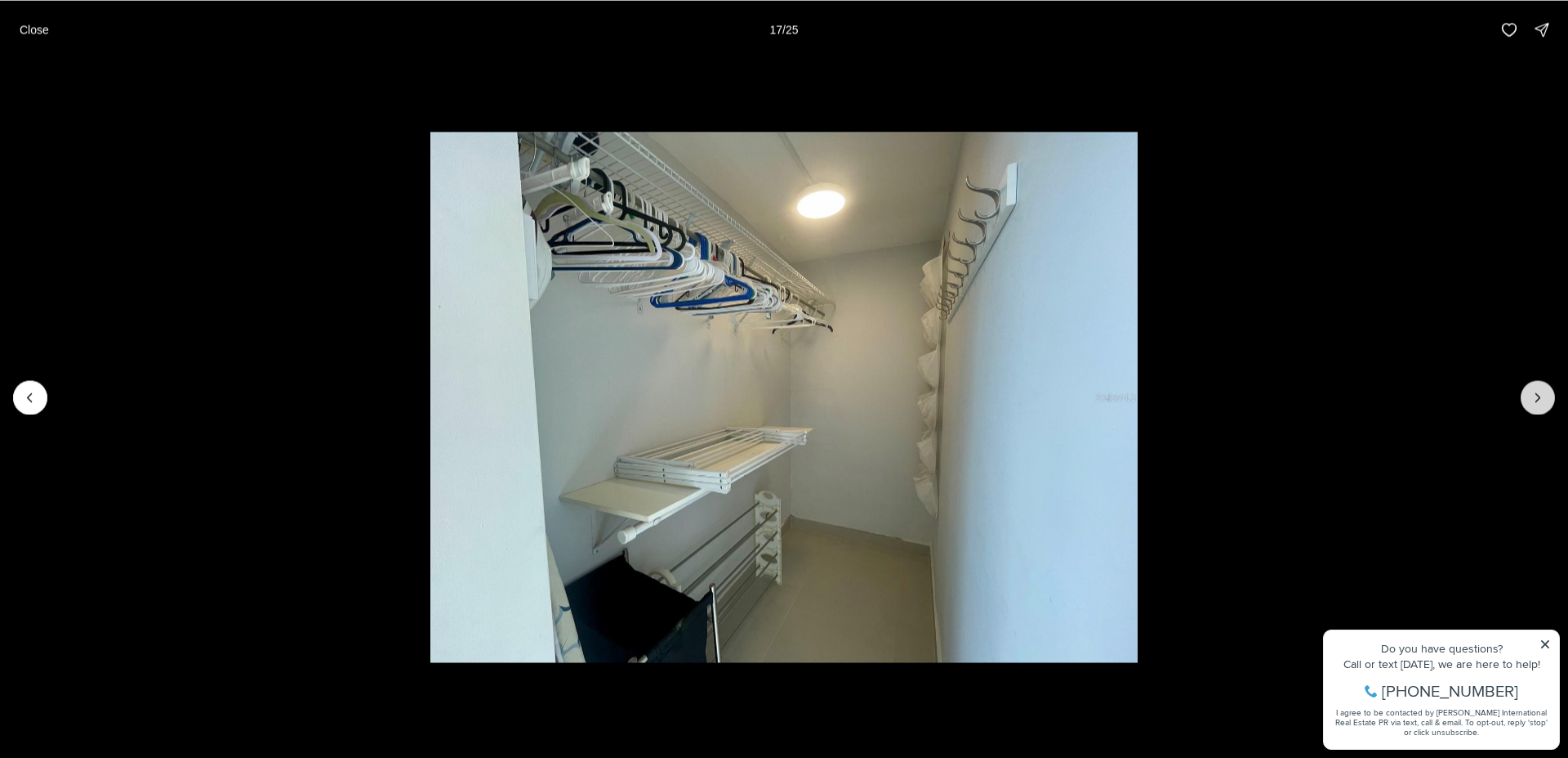
click at [1530, 400] on button "Next slide" at bounding box center [1538, 397] width 34 height 34
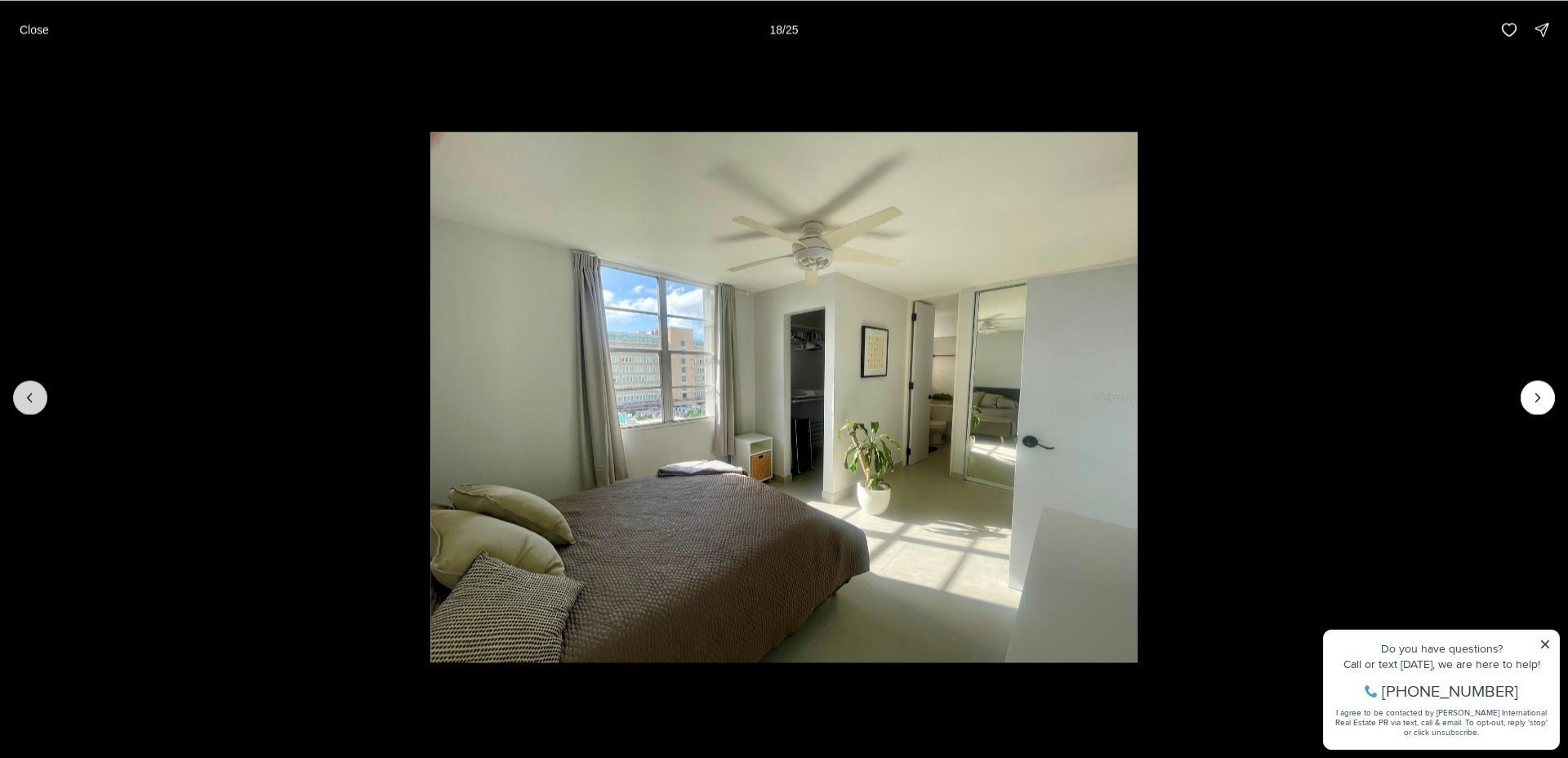
click at [28, 407] on button "Previous slide" at bounding box center [30, 397] width 34 height 34
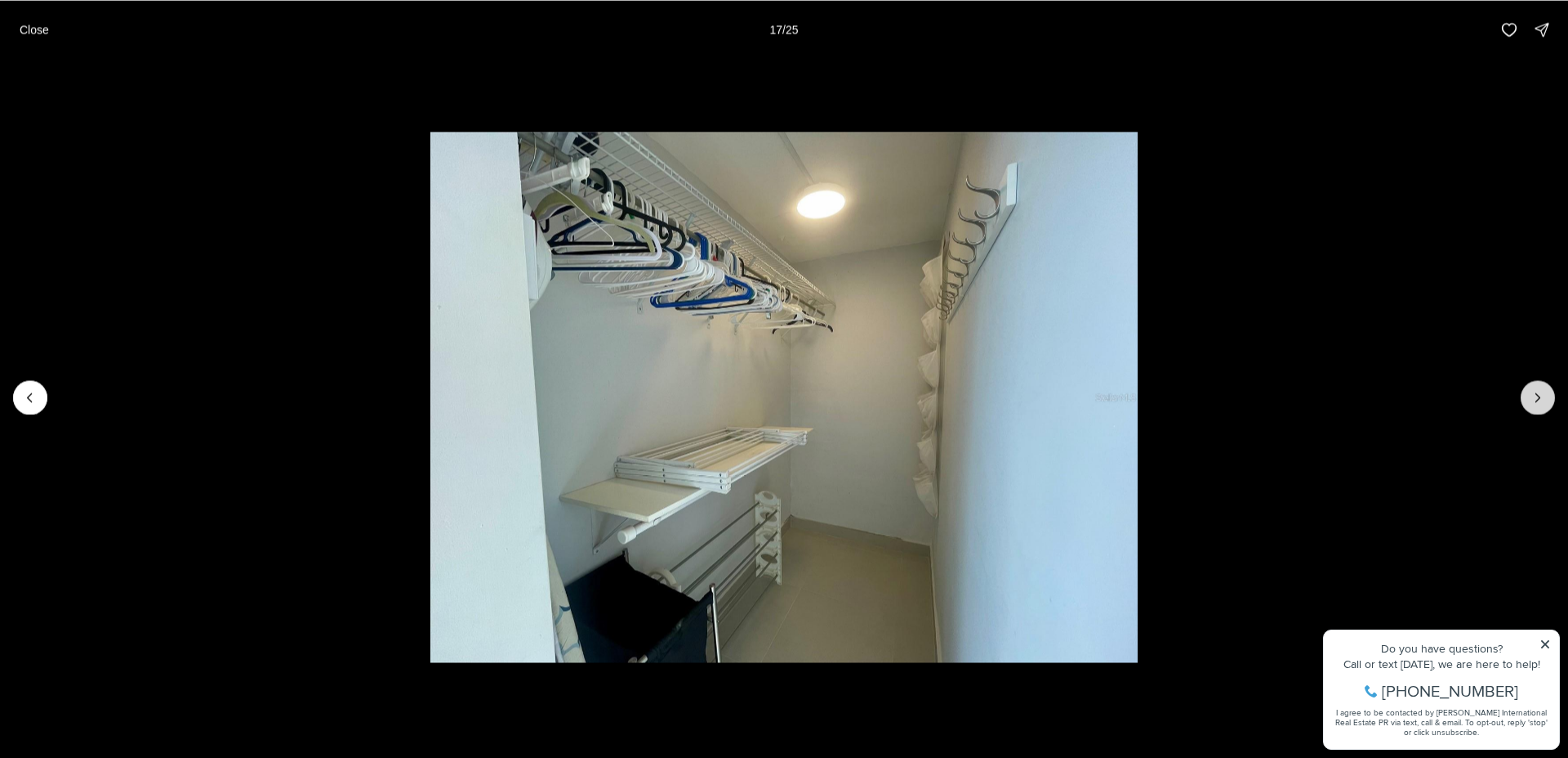
click at [1540, 387] on button "Next slide" at bounding box center [1538, 397] width 34 height 34
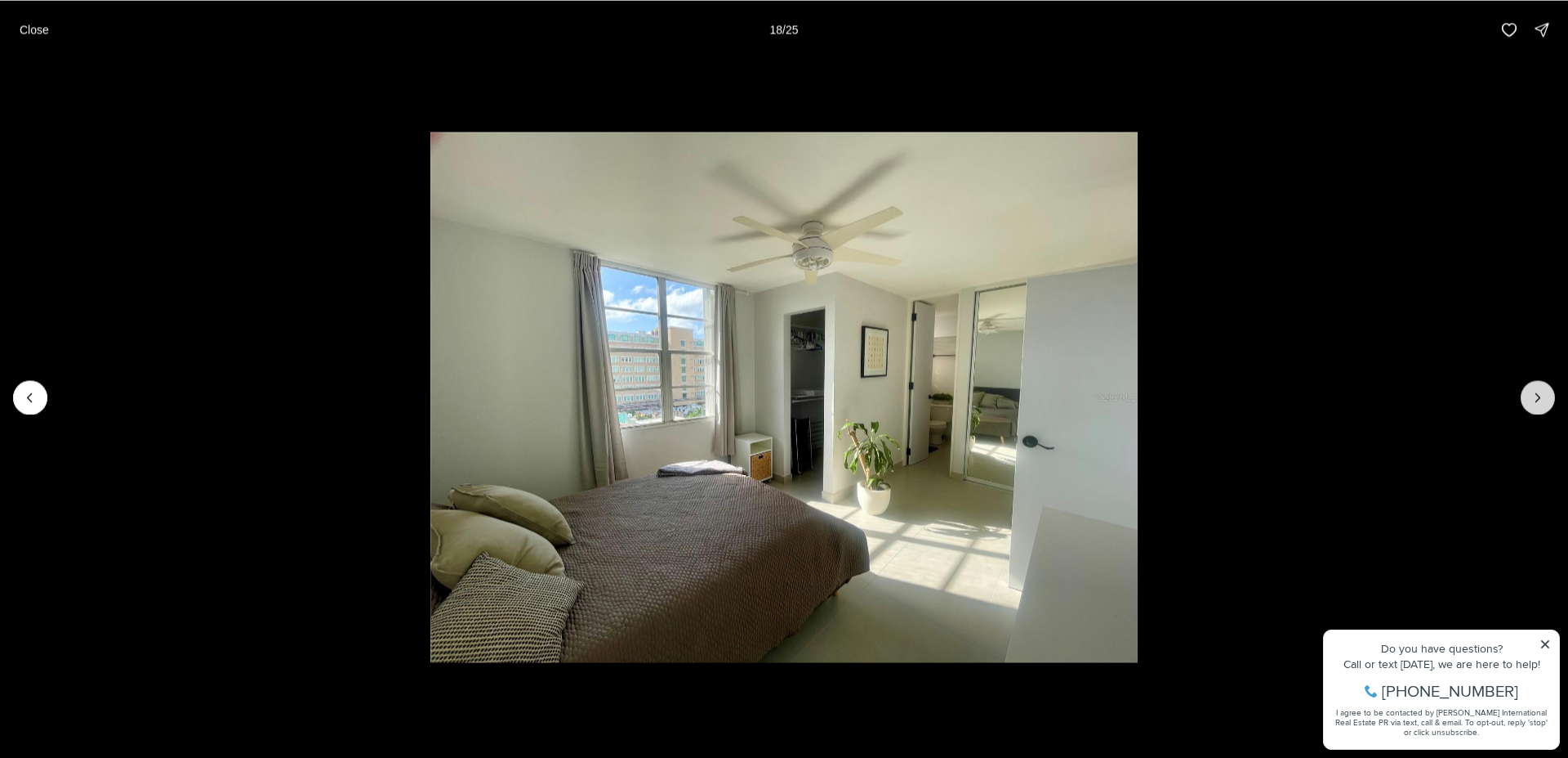
click at [1540, 387] on button "Next slide" at bounding box center [1538, 397] width 34 height 34
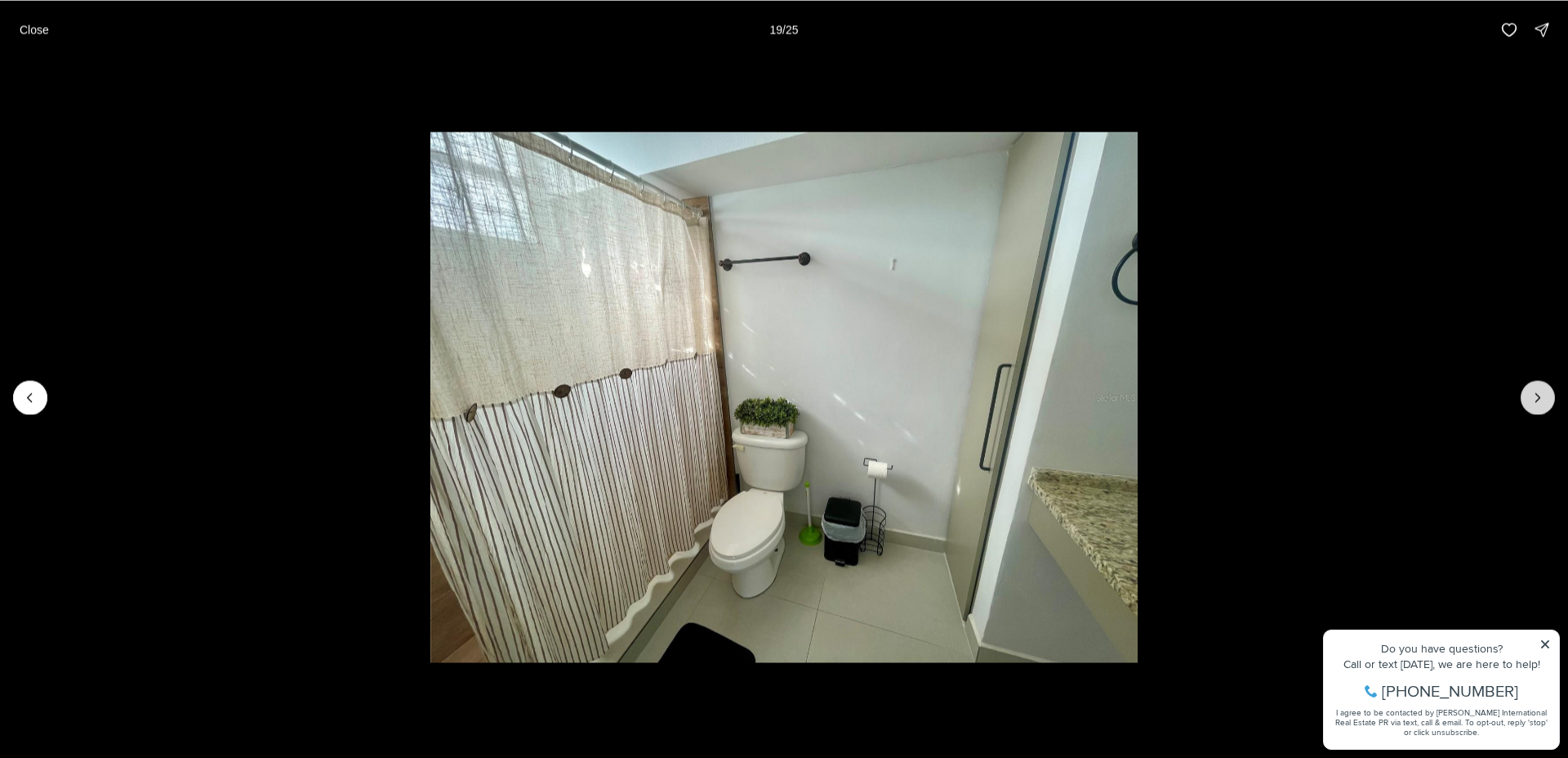
click at [1540, 387] on button "Next slide" at bounding box center [1538, 397] width 34 height 34
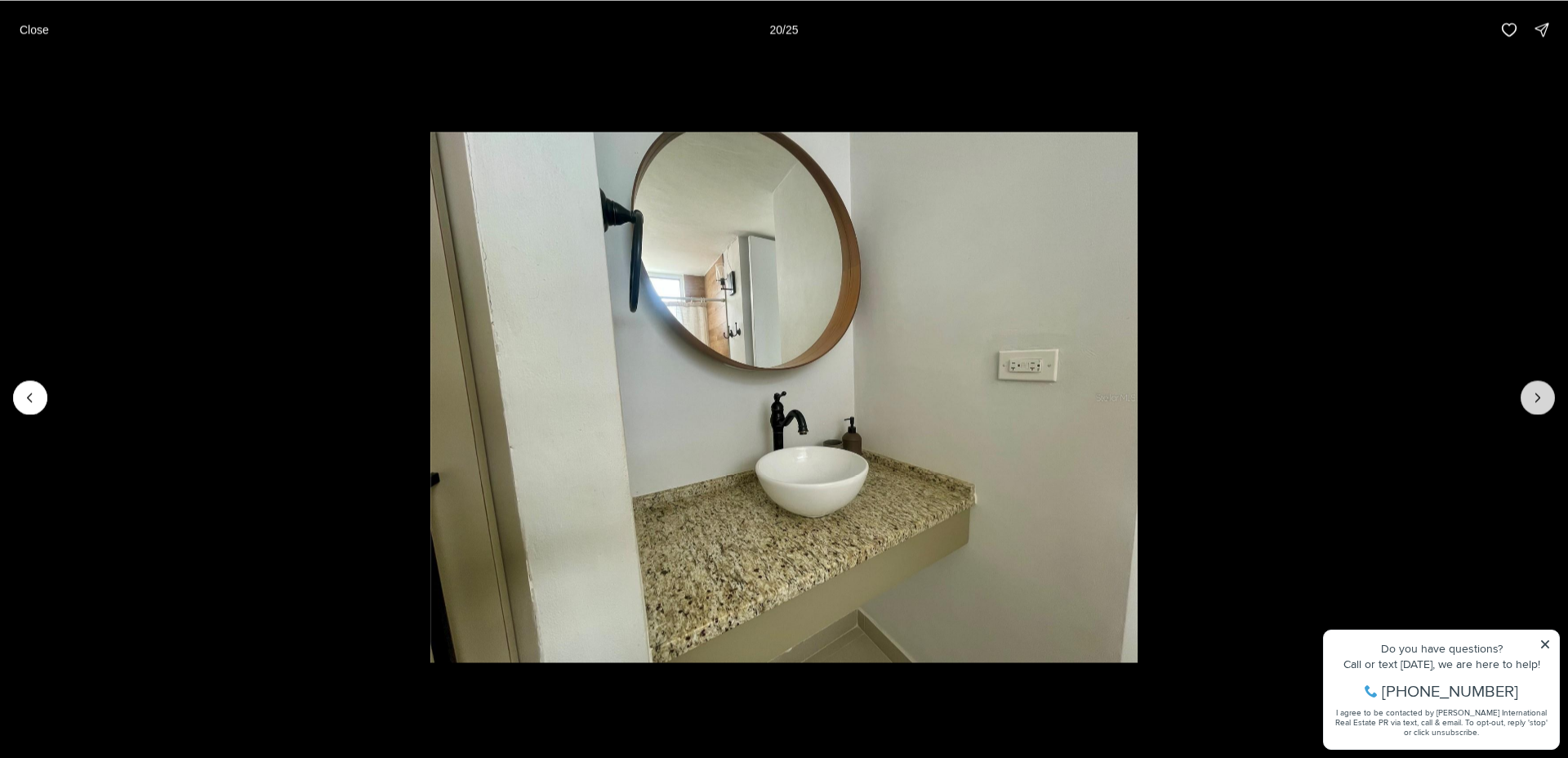
click at [1540, 387] on button "Next slide" at bounding box center [1538, 397] width 34 height 34
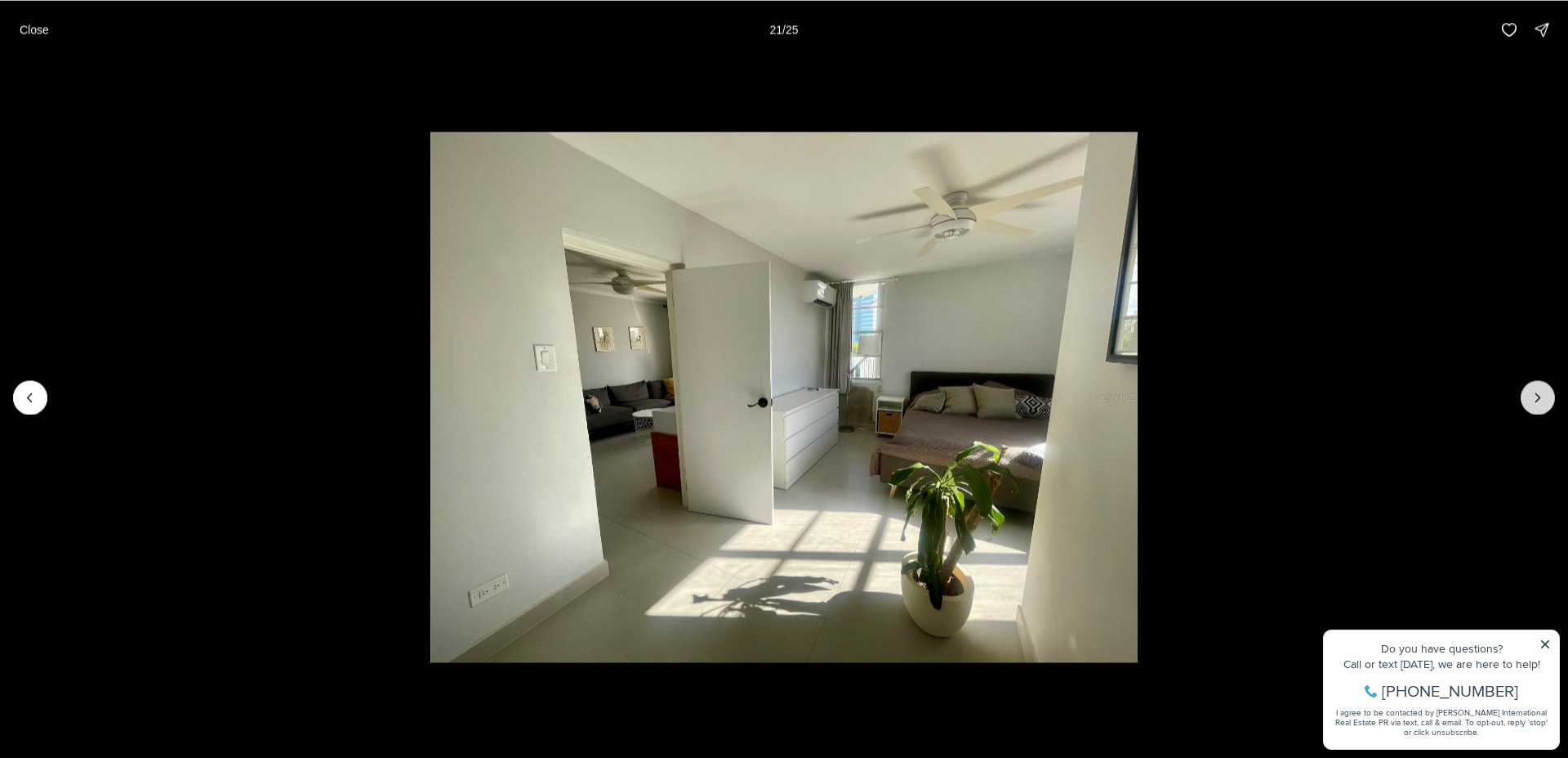
click at [1540, 387] on button "Next slide" at bounding box center [1538, 397] width 34 height 34
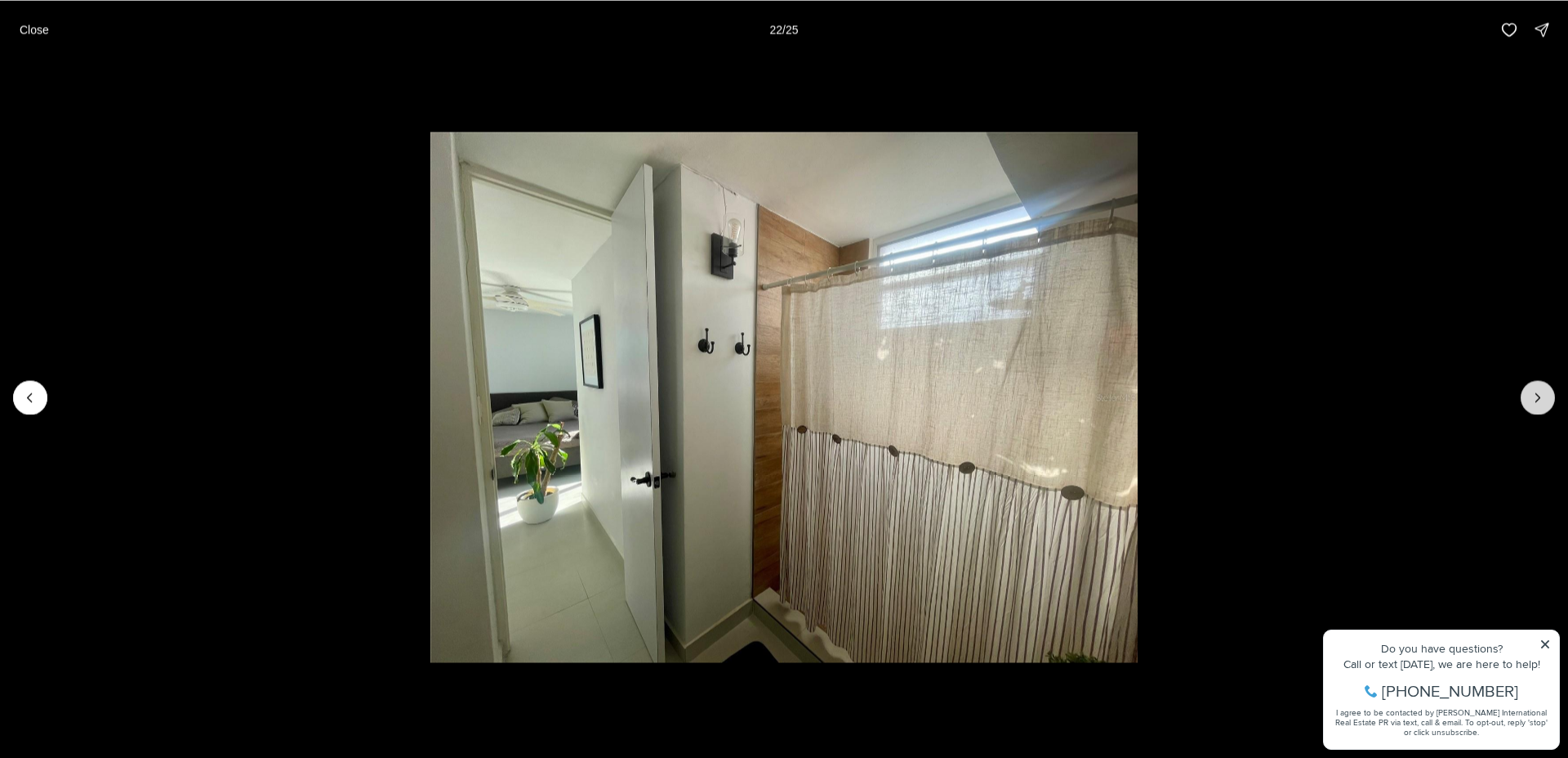
click at [1540, 387] on button "Next slide" at bounding box center [1538, 397] width 34 height 34
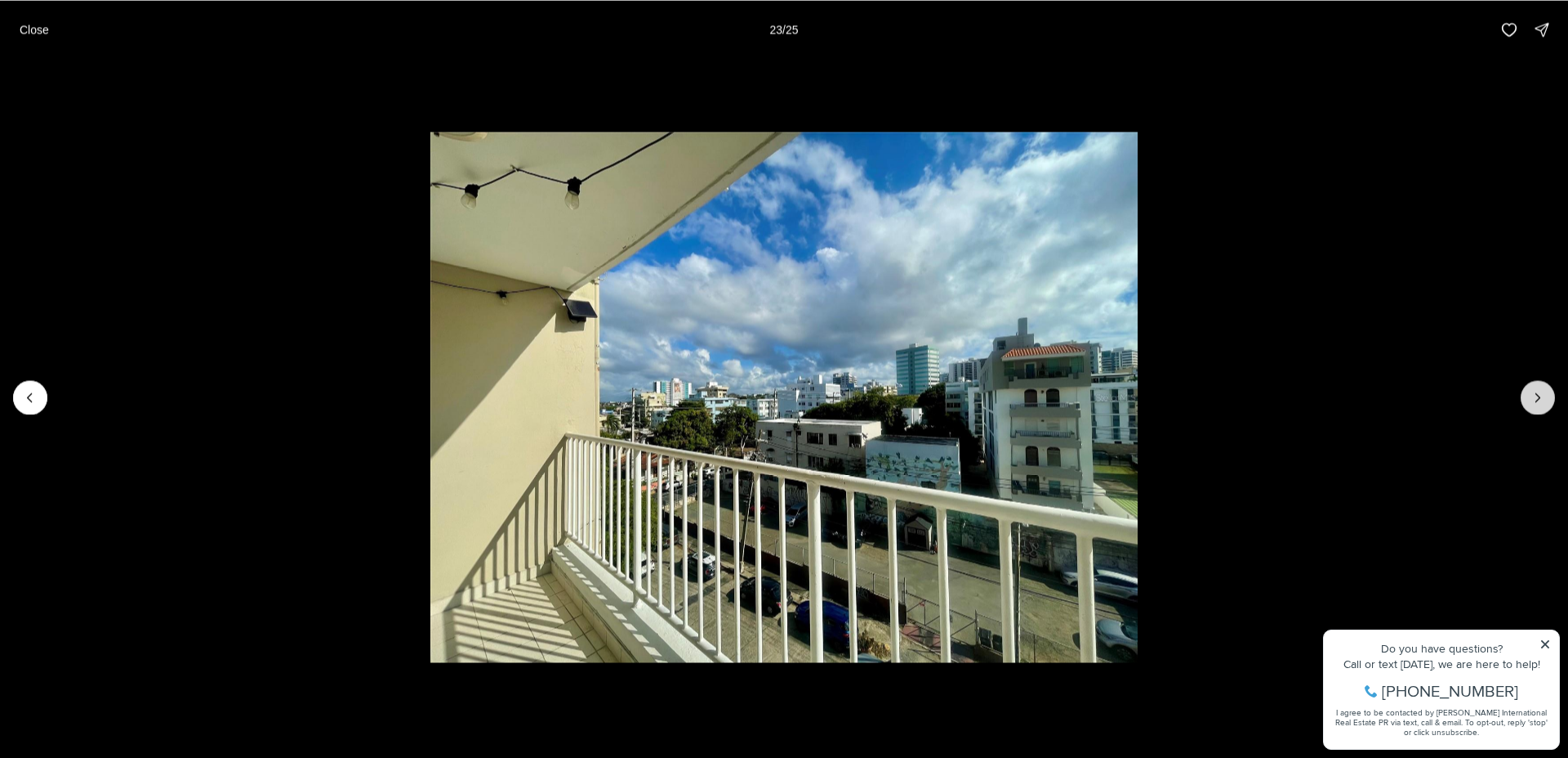
click at [1540, 387] on button "Next slide" at bounding box center [1538, 397] width 34 height 34
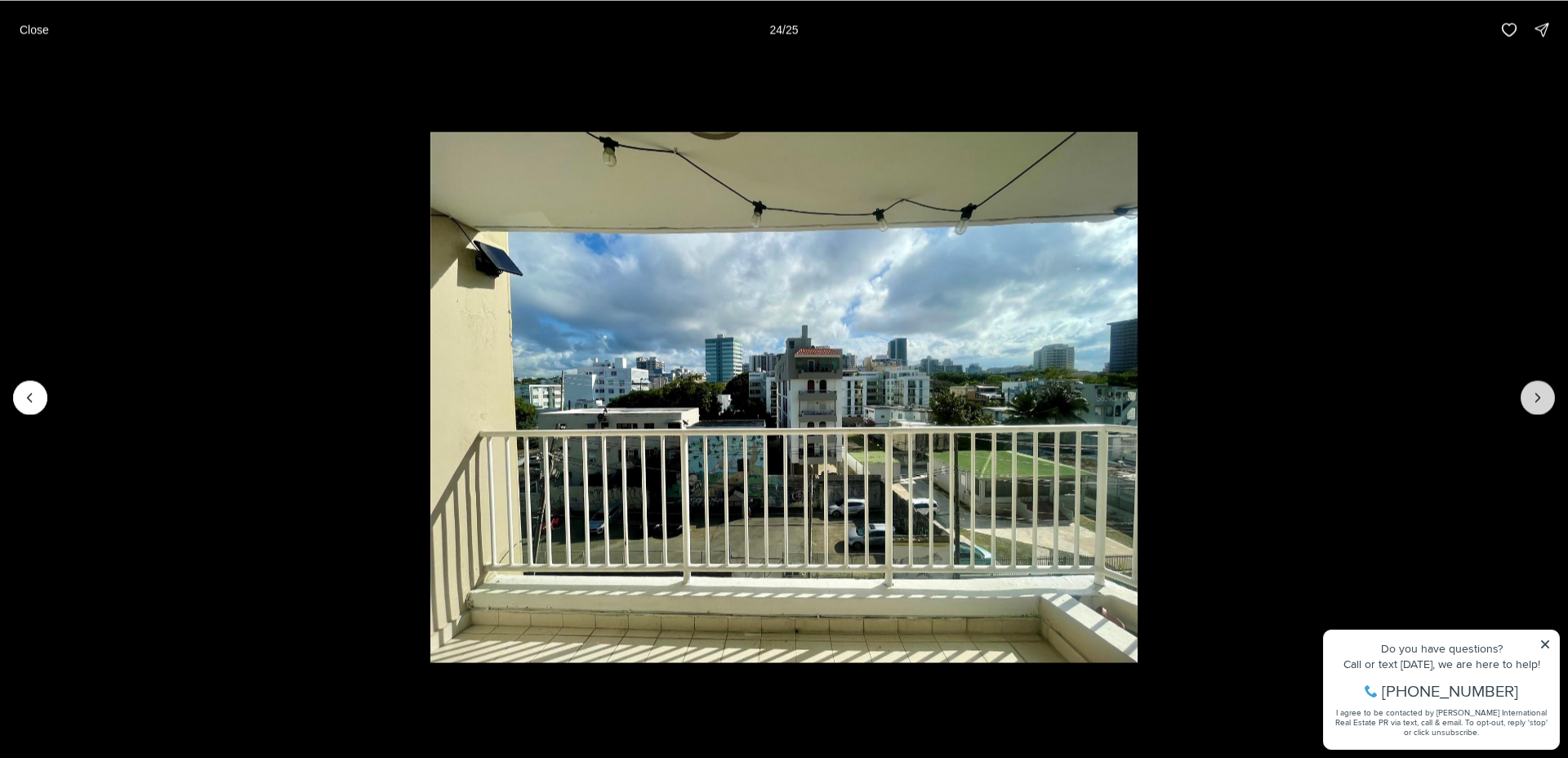
click at [1540, 387] on button "Next slide" at bounding box center [1538, 397] width 34 height 34
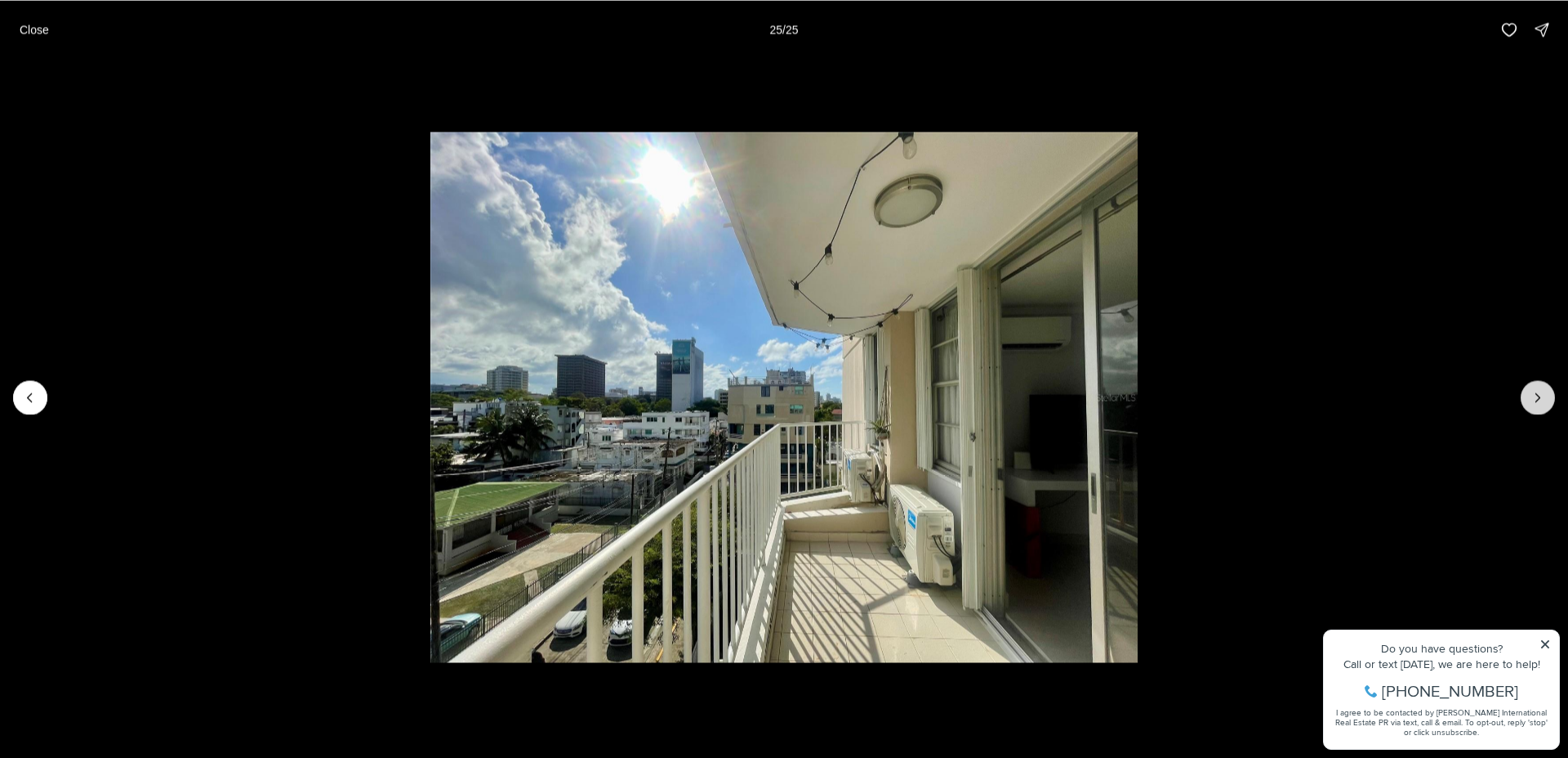
click at [1540, 387] on div at bounding box center [1538, 397] width 34 height 34
click at [46, 26] on button "Close" at bounding box center [34, 29] width 49 height 33
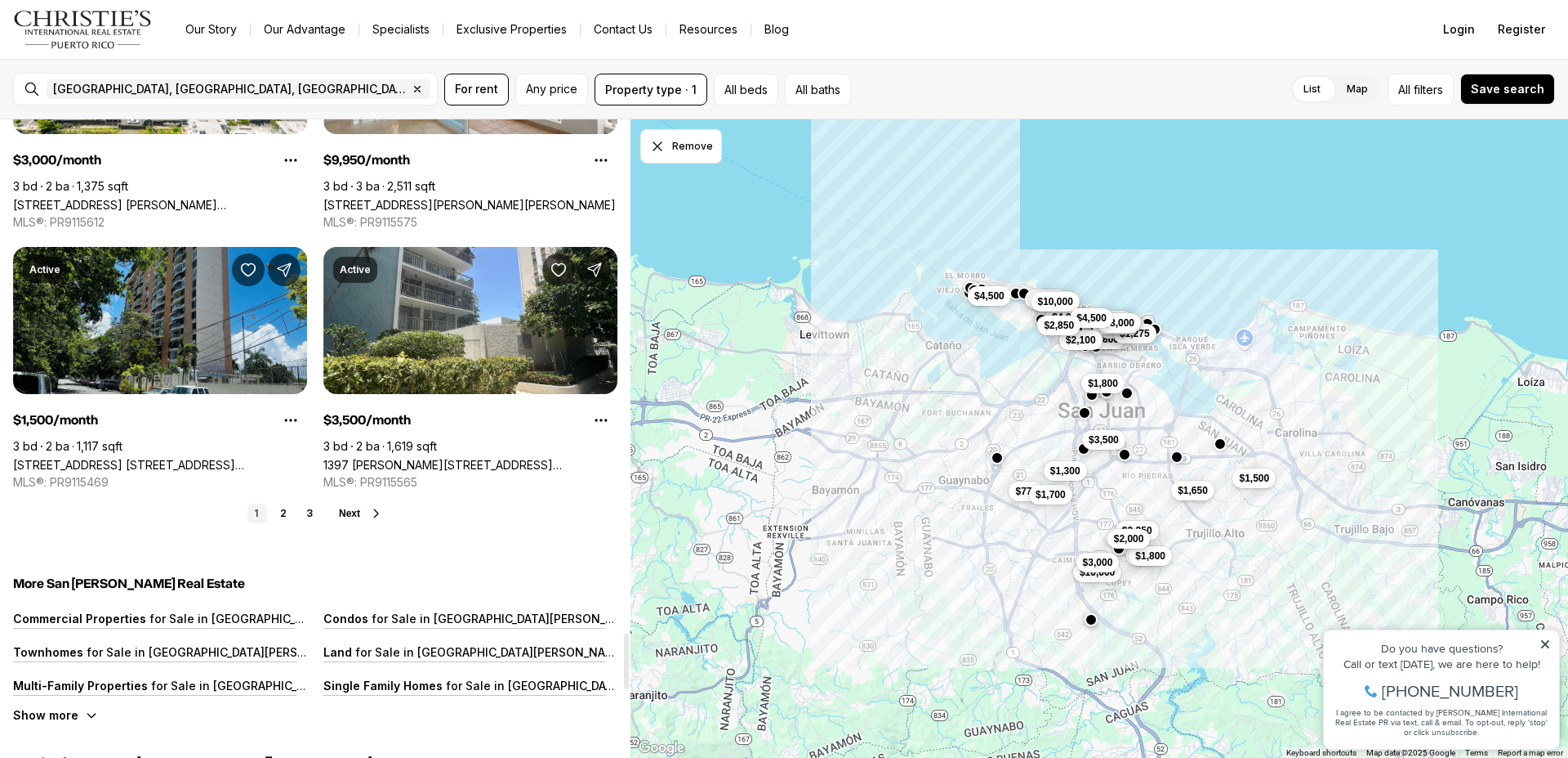
scroll to position [5873, 0]
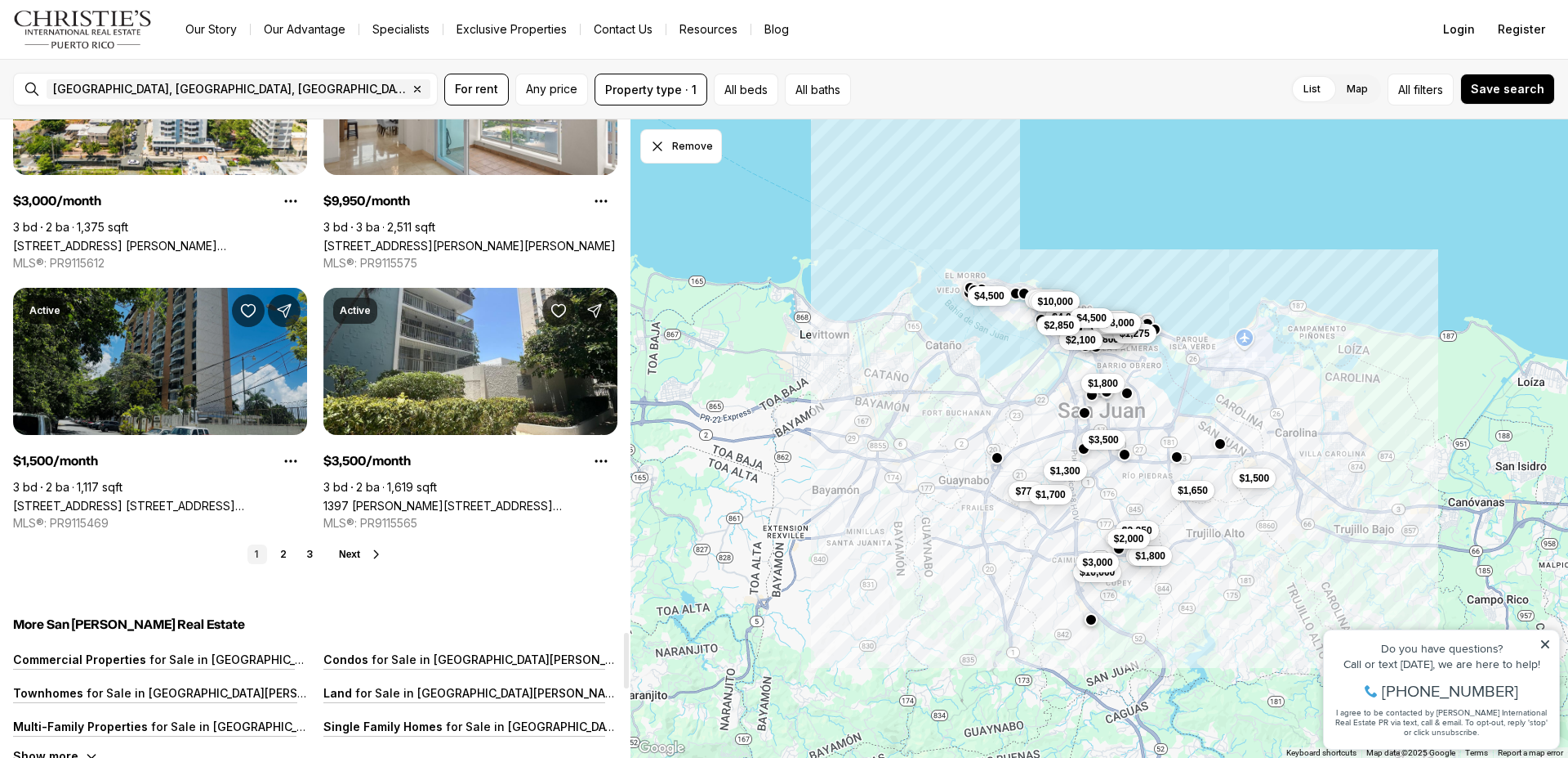
click at [163, 499] on link "[STREET_ADDRESS] [STREET_ADDRESS][PERSON_NAME]" at bounding box center [160, 505] width 294 height 14
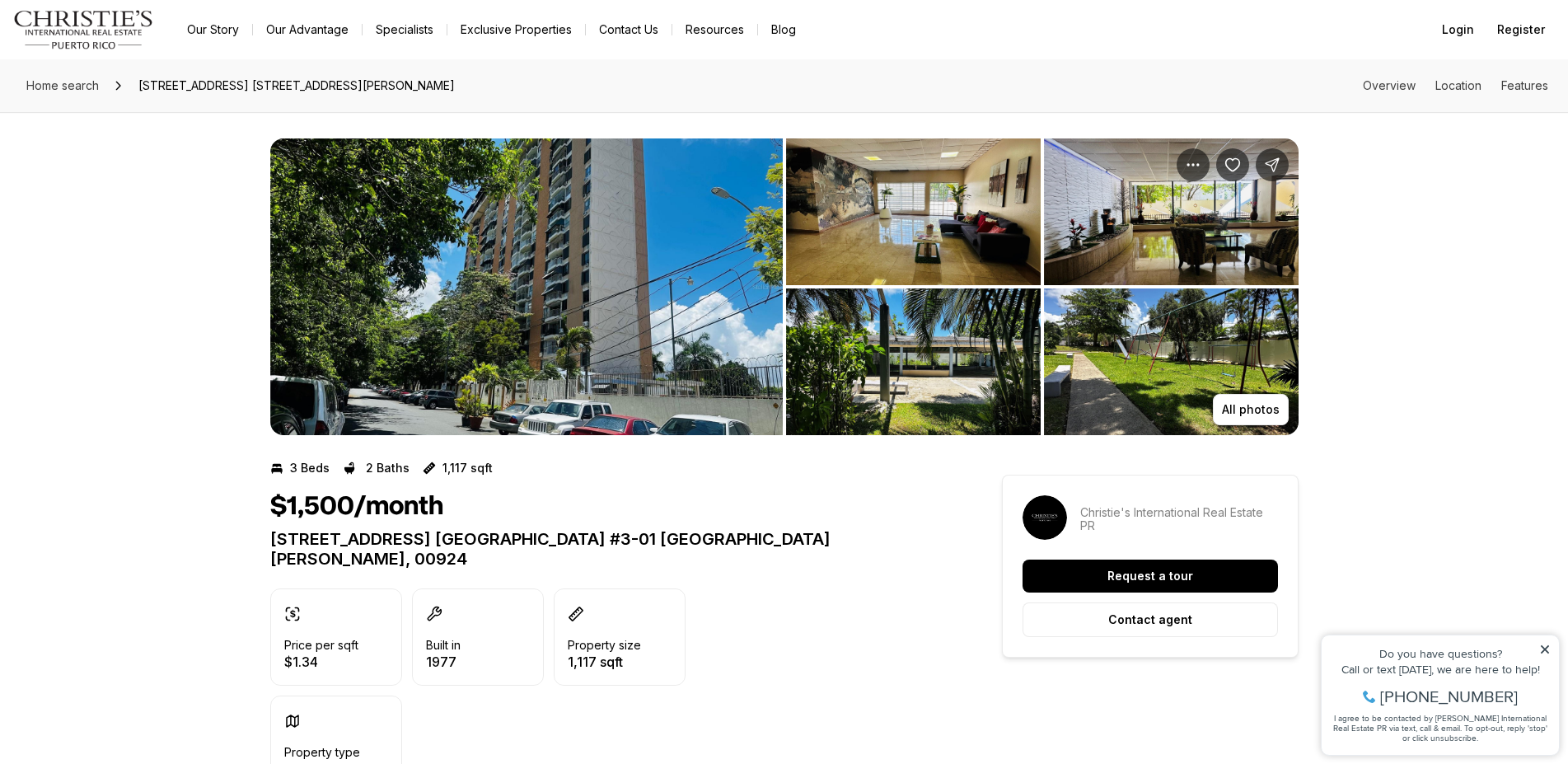
click at [1124, 234] on img "View image gallery" at bounding box center [1170, 212] width 255 height 147
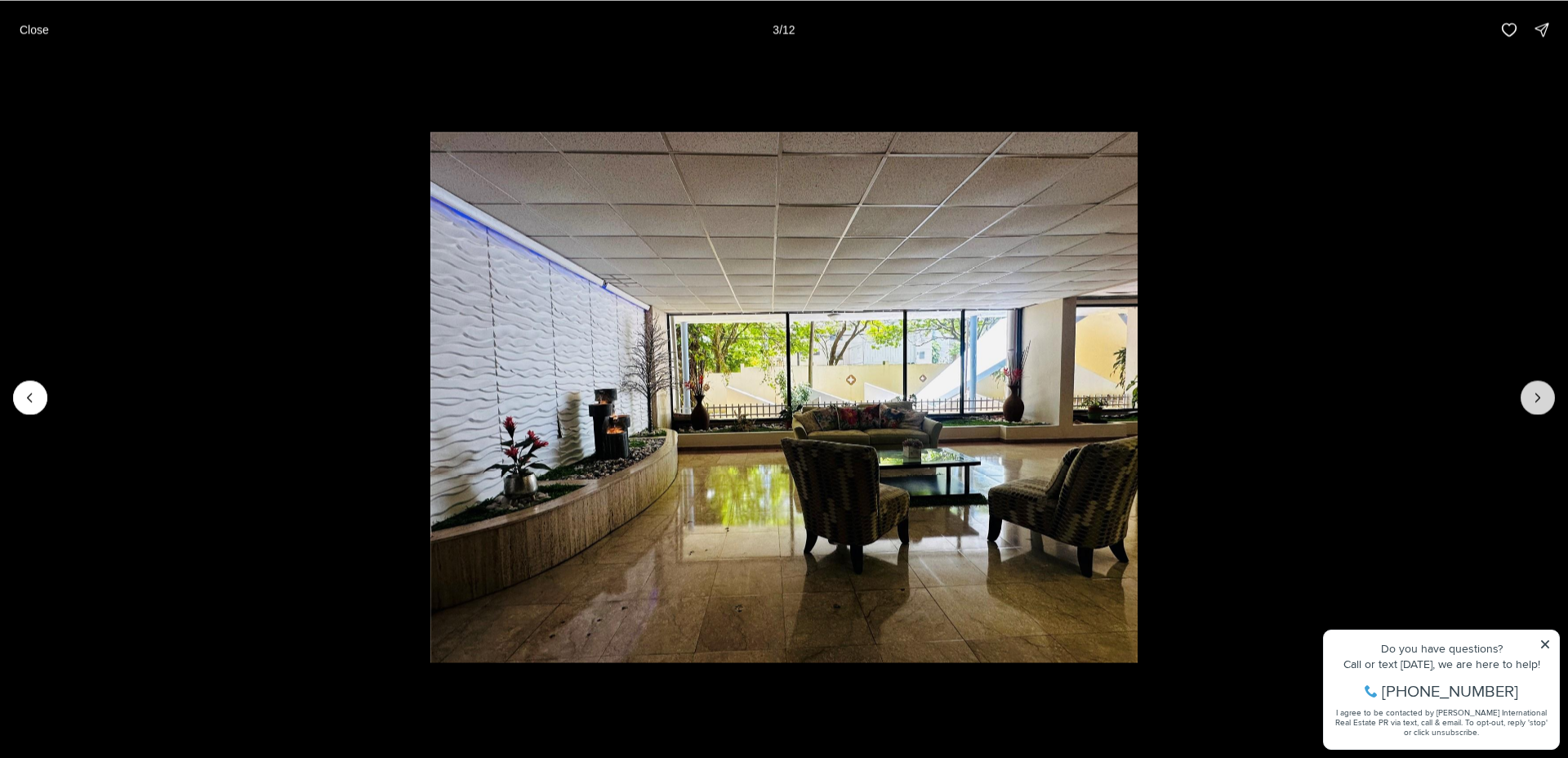
click at [1542, 393] on icon "Next slide" at bounding box center [1538, 397] width 16 height 16
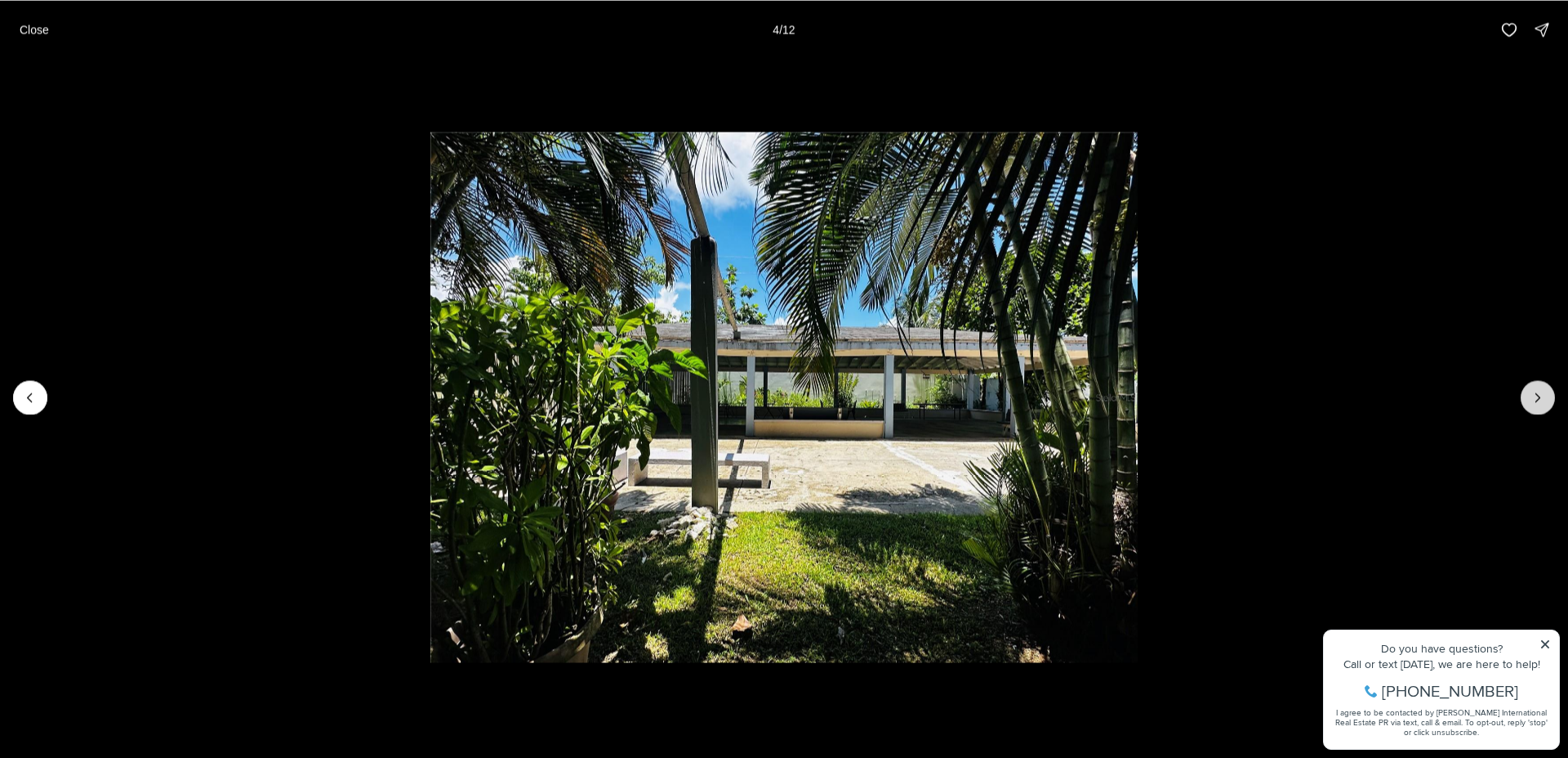
click at [1542, 393] on icon "Next slide" at bounding box center [1538, 397] width 16 height 16
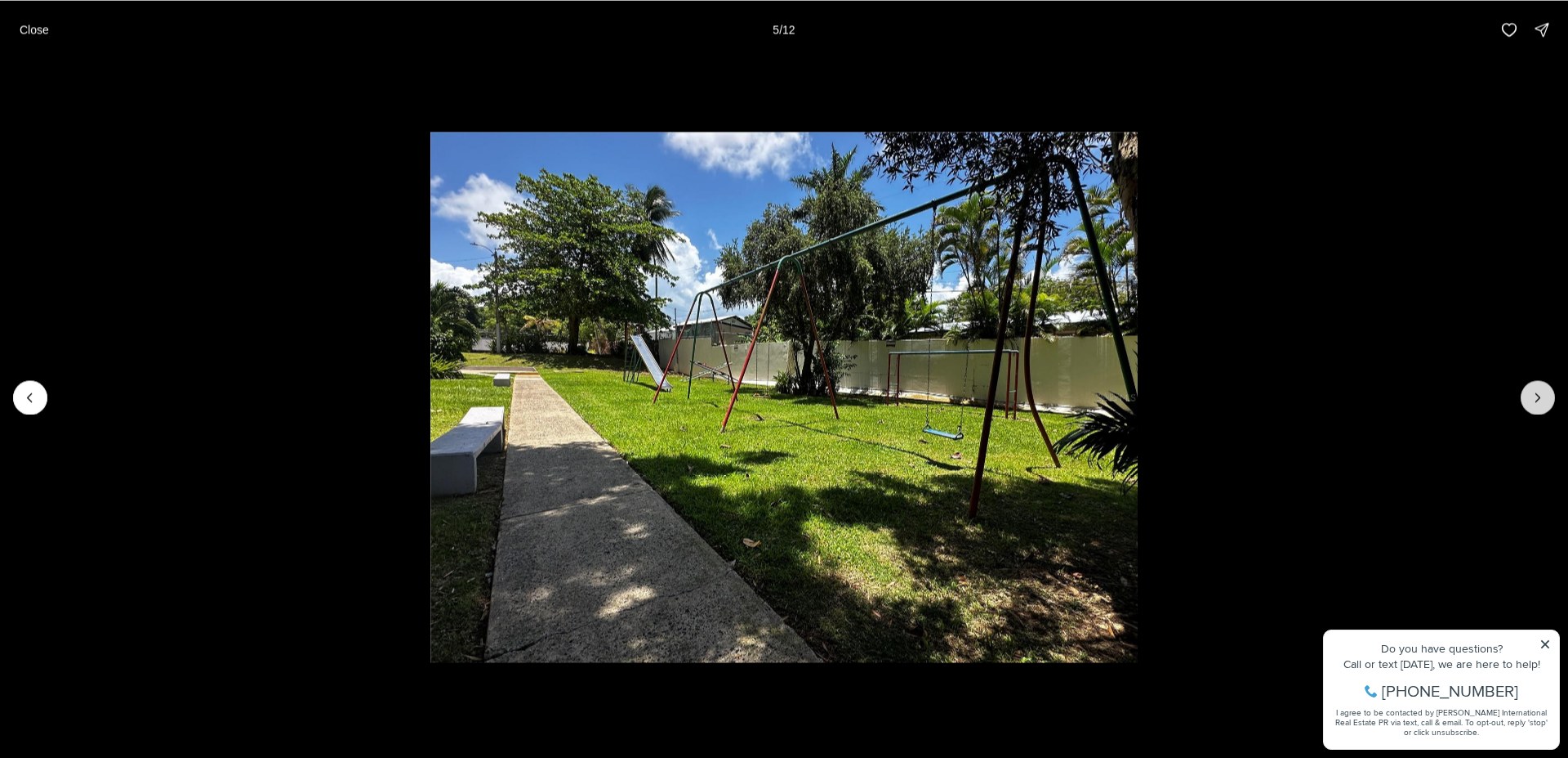
click at [1542, 393] on icon "Next slide" at bounding box center [1538, 397] width 16 height 16
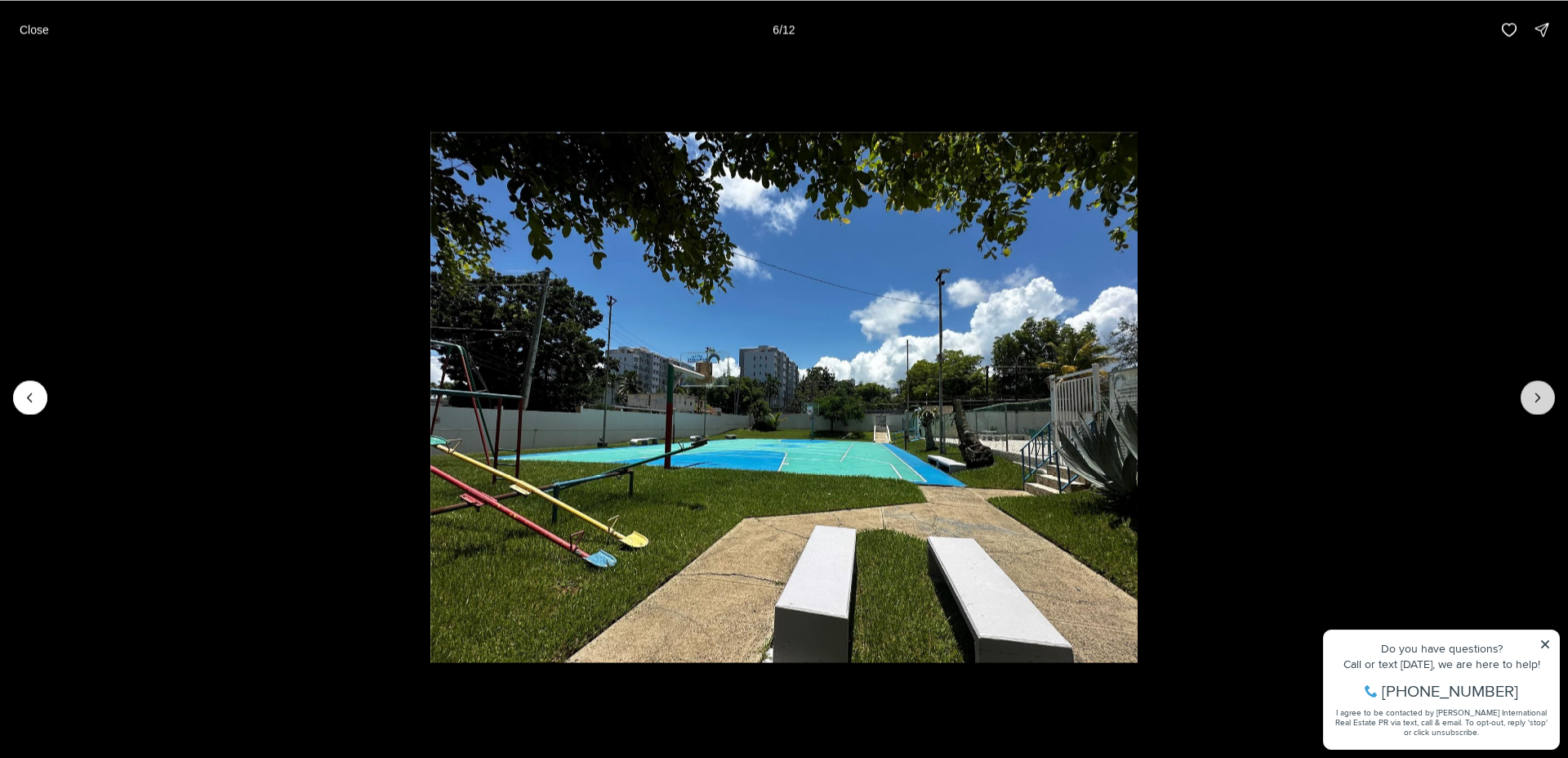
click at [1542, 393] on icon "Next slide" at bounding box center [1538, 397] width 16 height 16
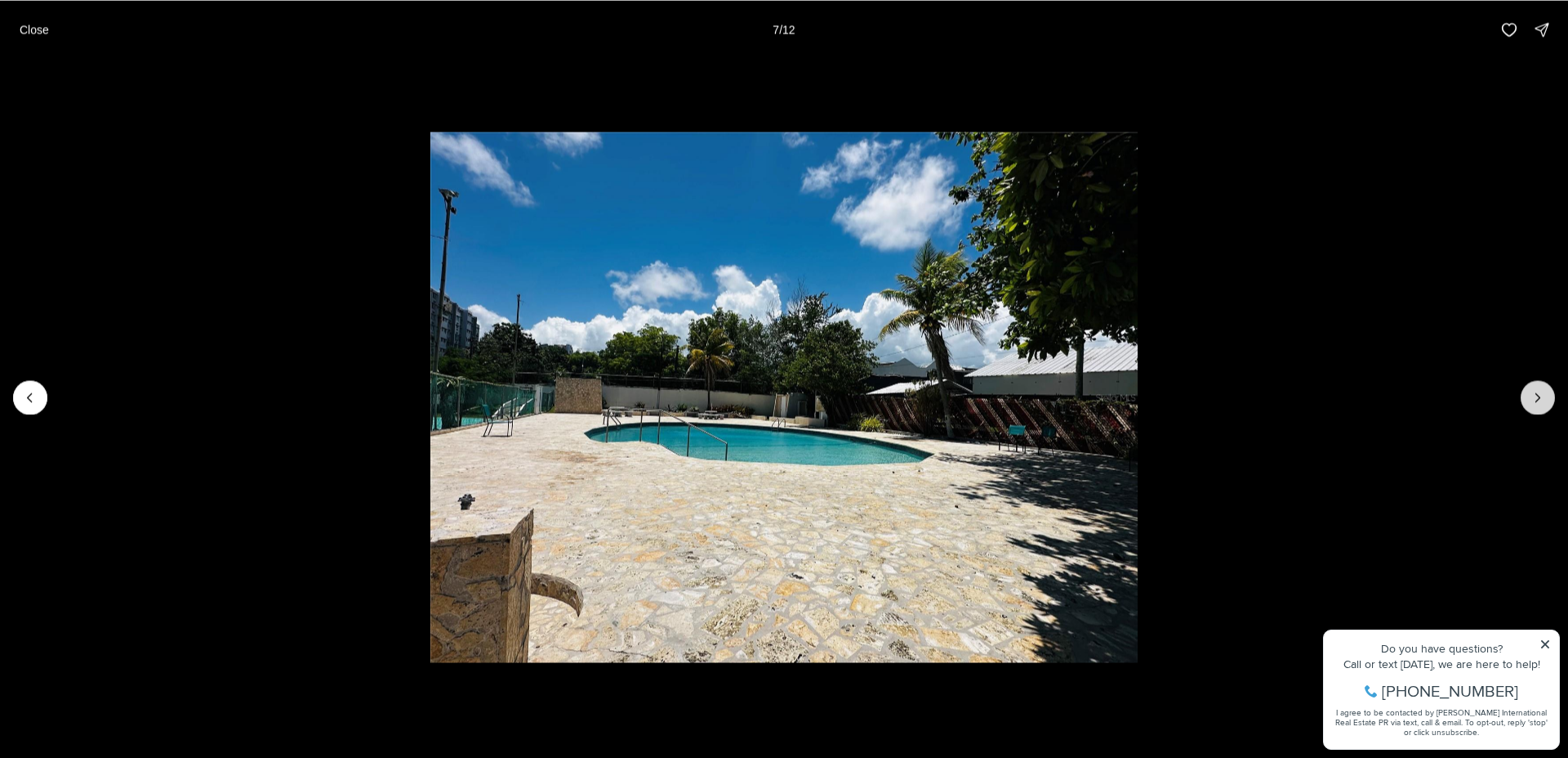
click at [1542, 393] on icon "Next slide" at bounding box center [1538, 397] width 16 height 16
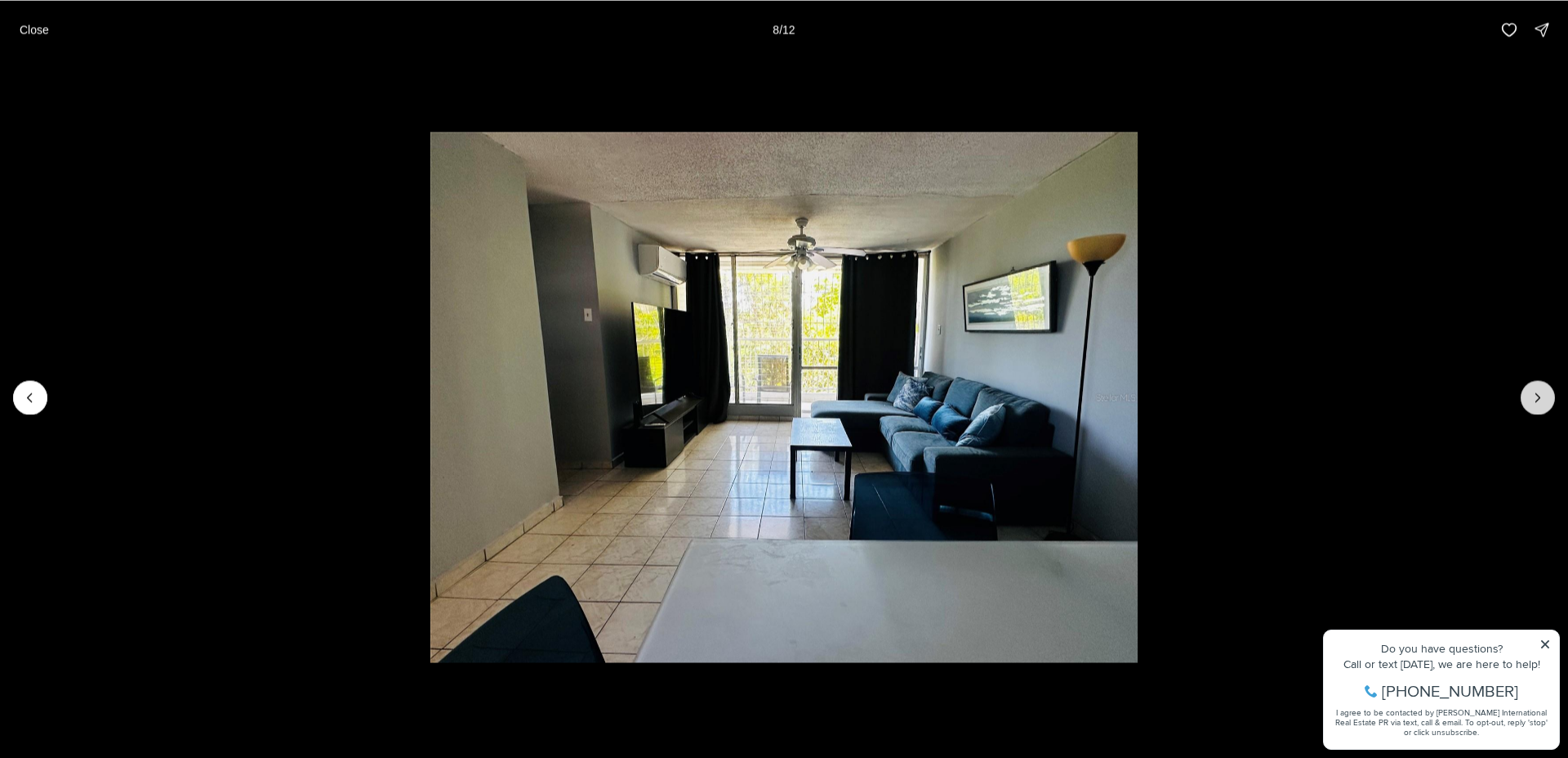
click at [1542, 393] on icon "Next slide" at bounding box center [1538, 397] width 16 height 16
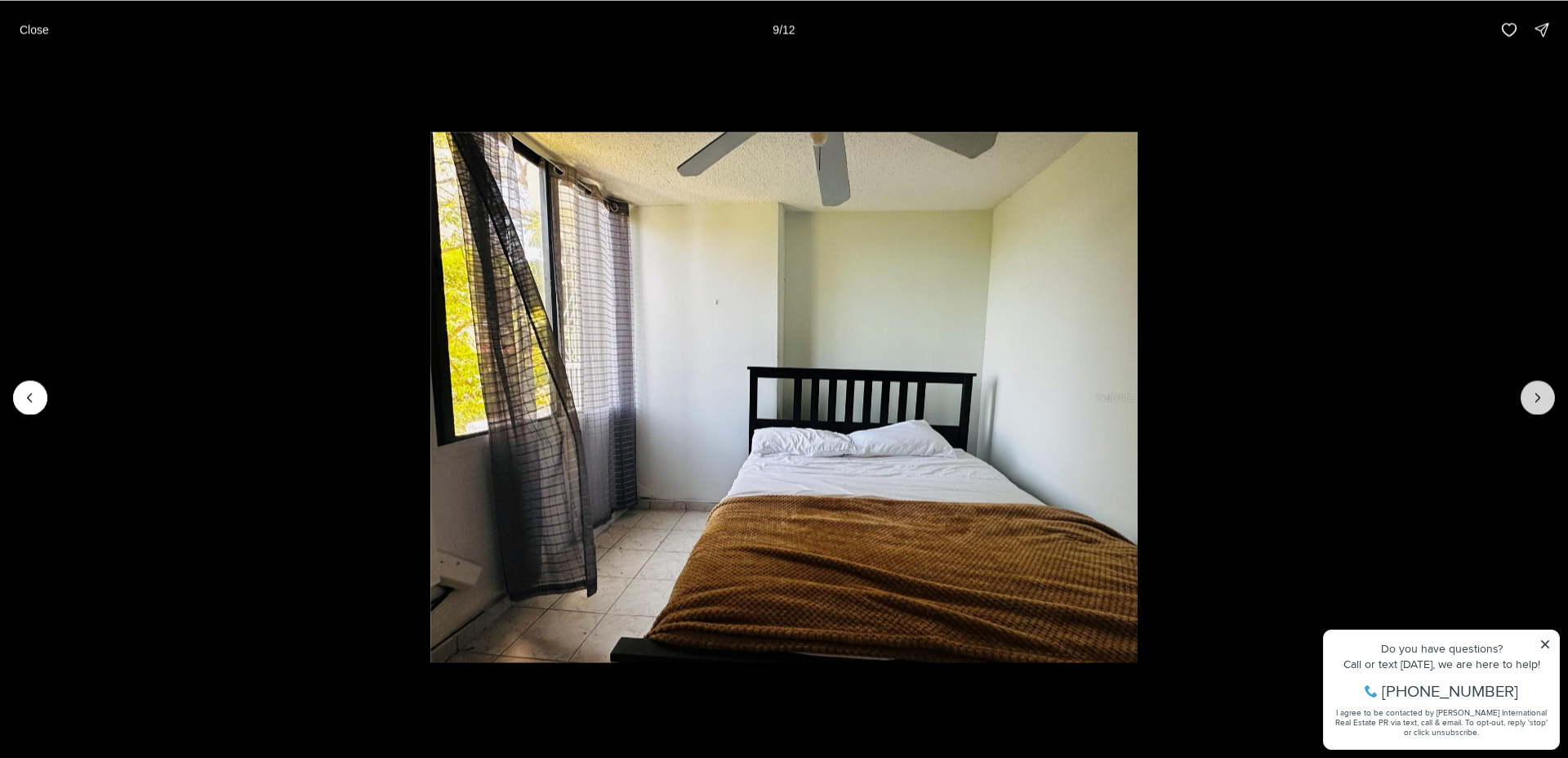
click at [1538, 390] on icon "Next slide" at bounding box center [1538, 397] width 16 height 16
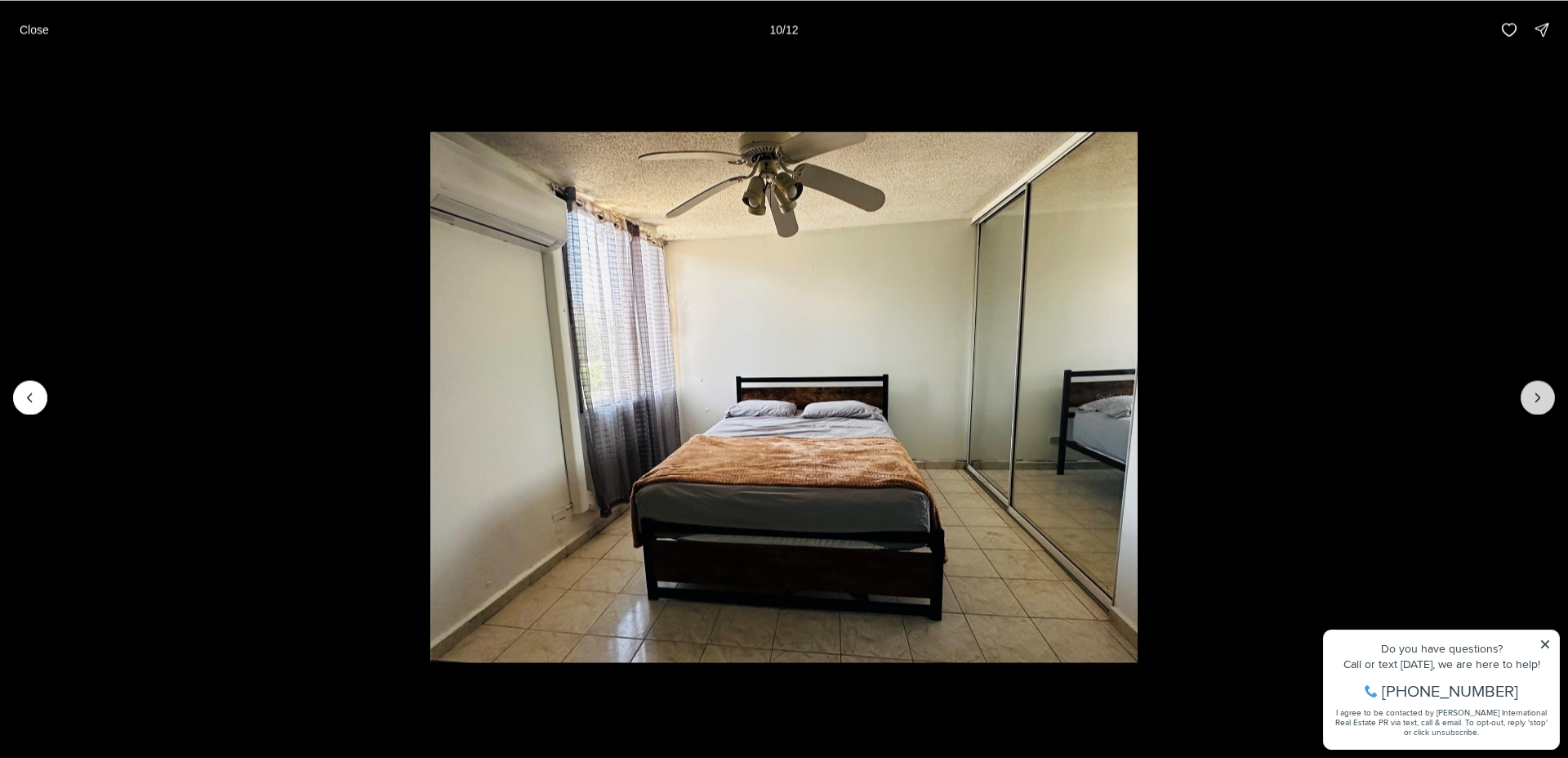
click at [1538, 390] on icon "Next slide" at bounding box center [1538, 397] width 16 height 16
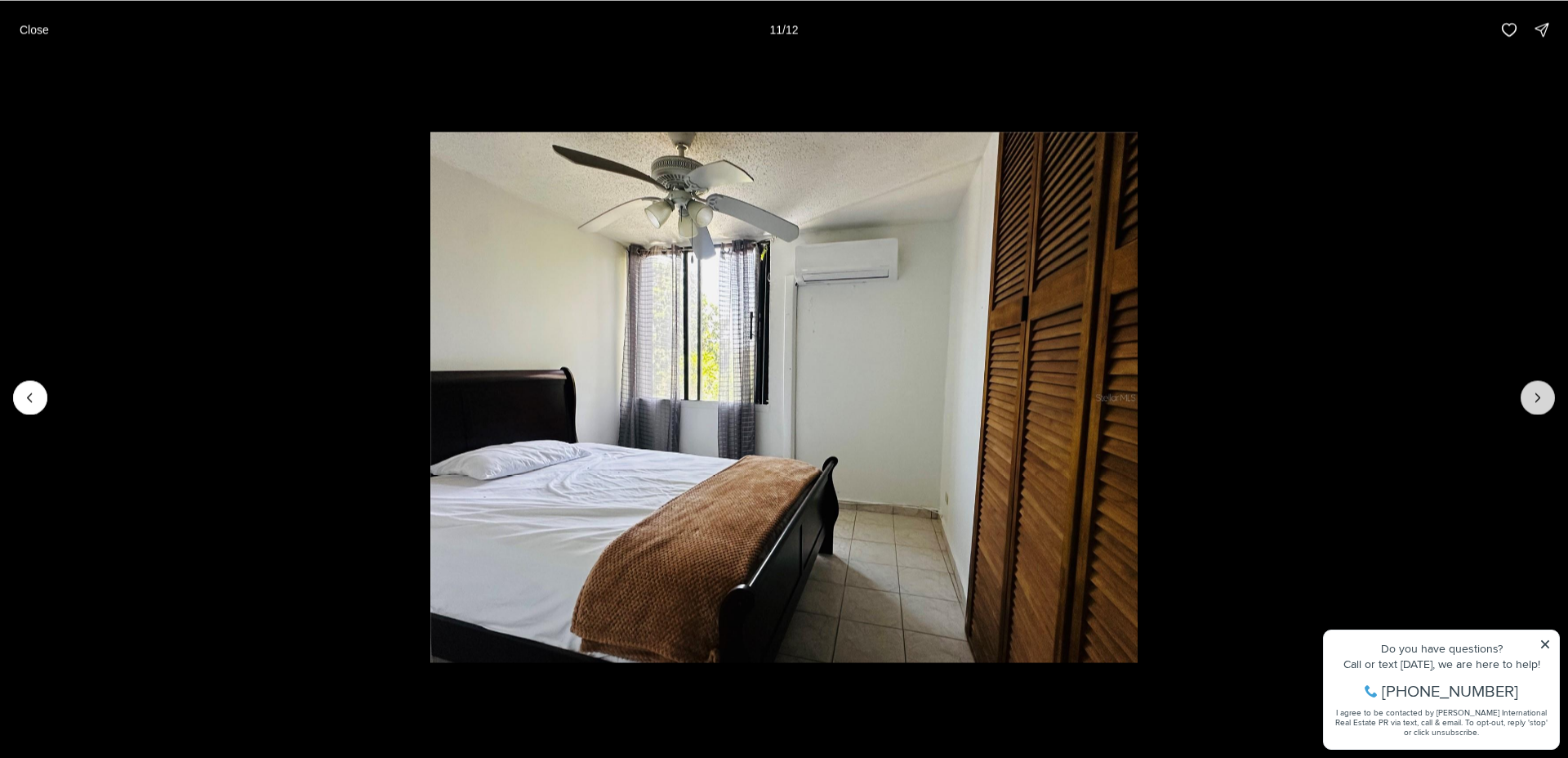
click at [1538, 390] on icon "Next slide" at bounding box center [1538, 397] width 16 height 16
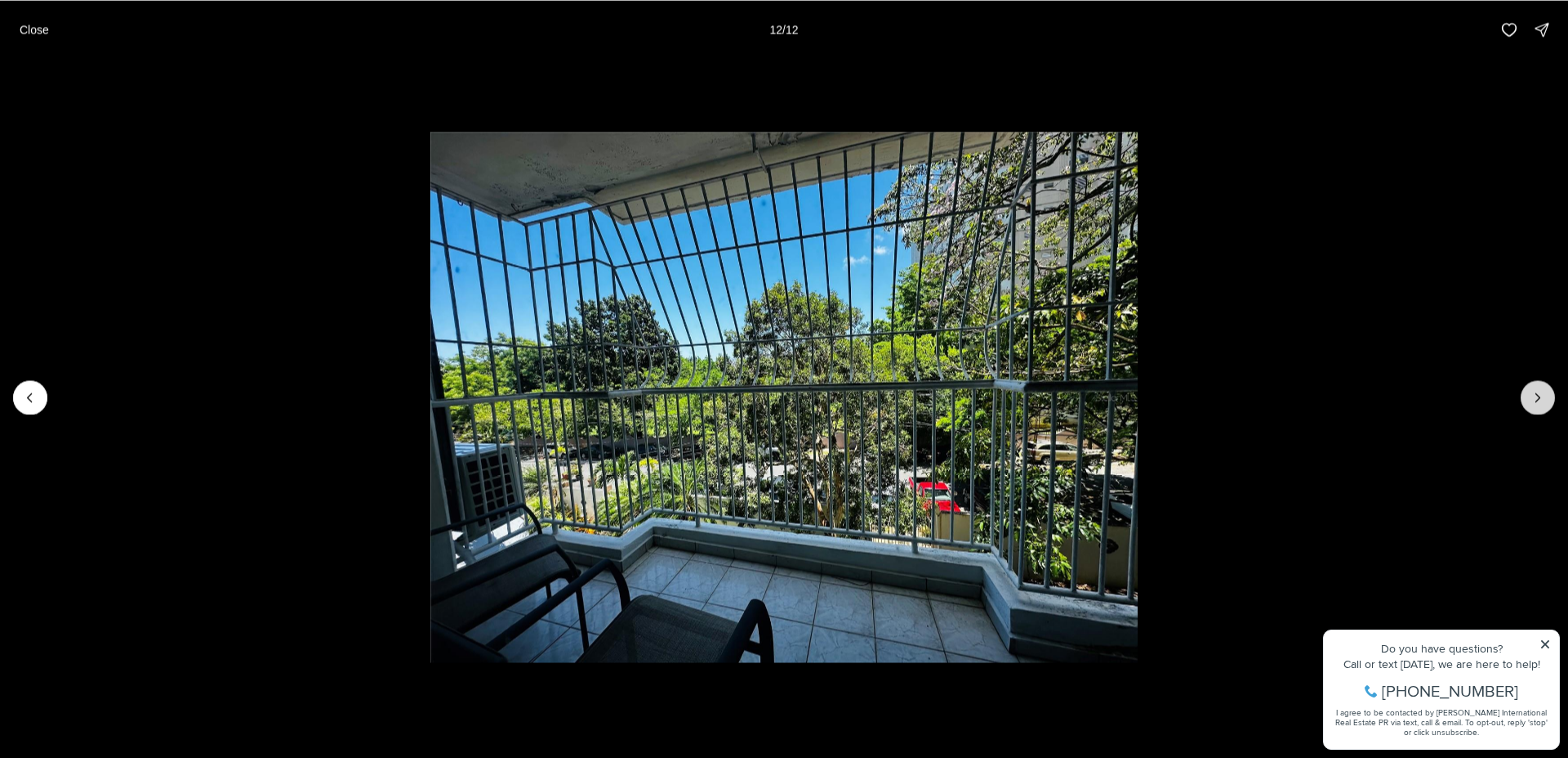
click at [1538, 390] on div at bounding box center [1538, 397] width 34 height 34
click at [37, 32] on p "Close" at bounding box center [34, 29] width 29 height 13
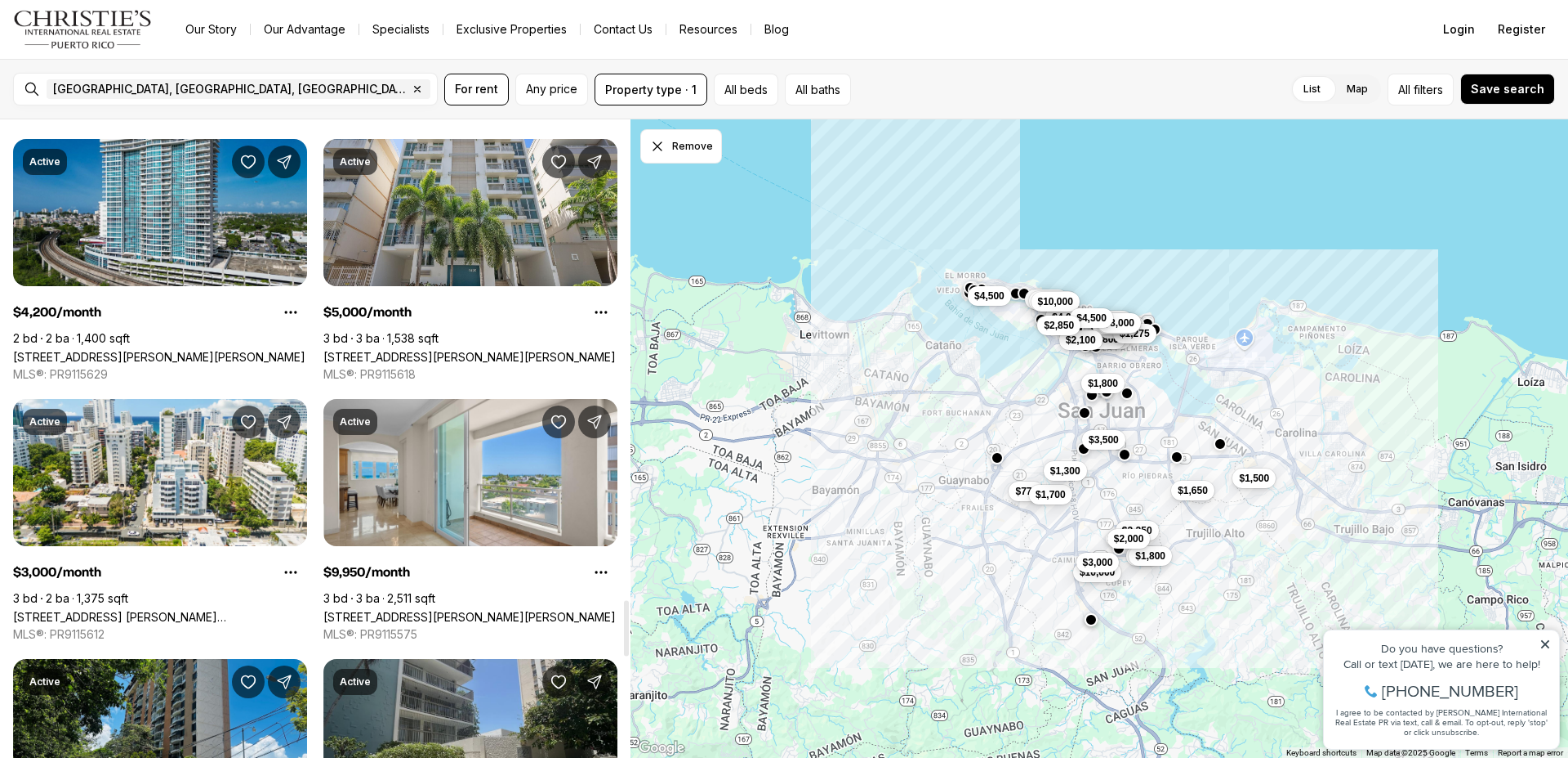
scroll to position [5919, 0]
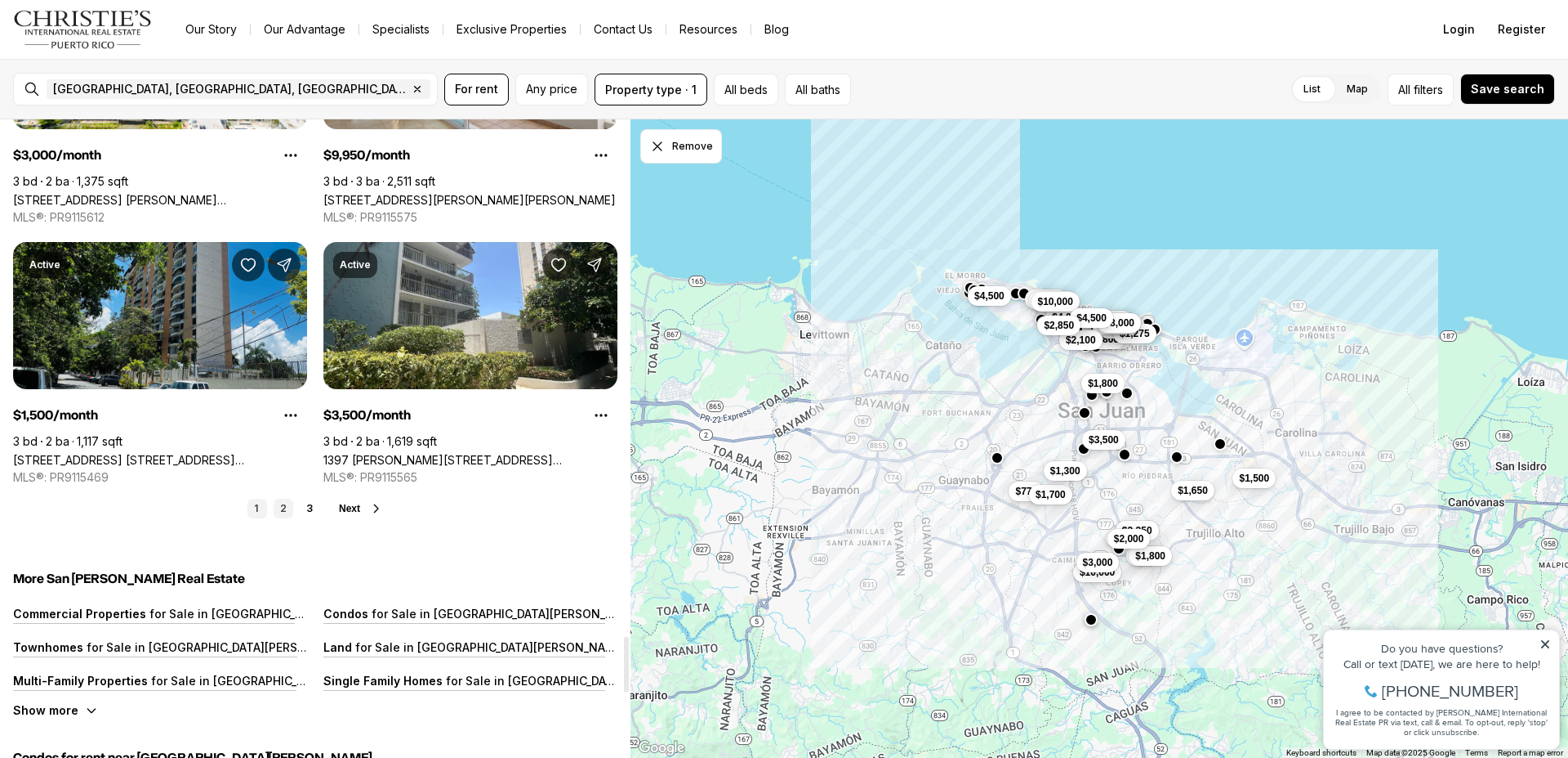
click at [278, 508] on link "2" at bounding box center [283, 508] width 20 height 20
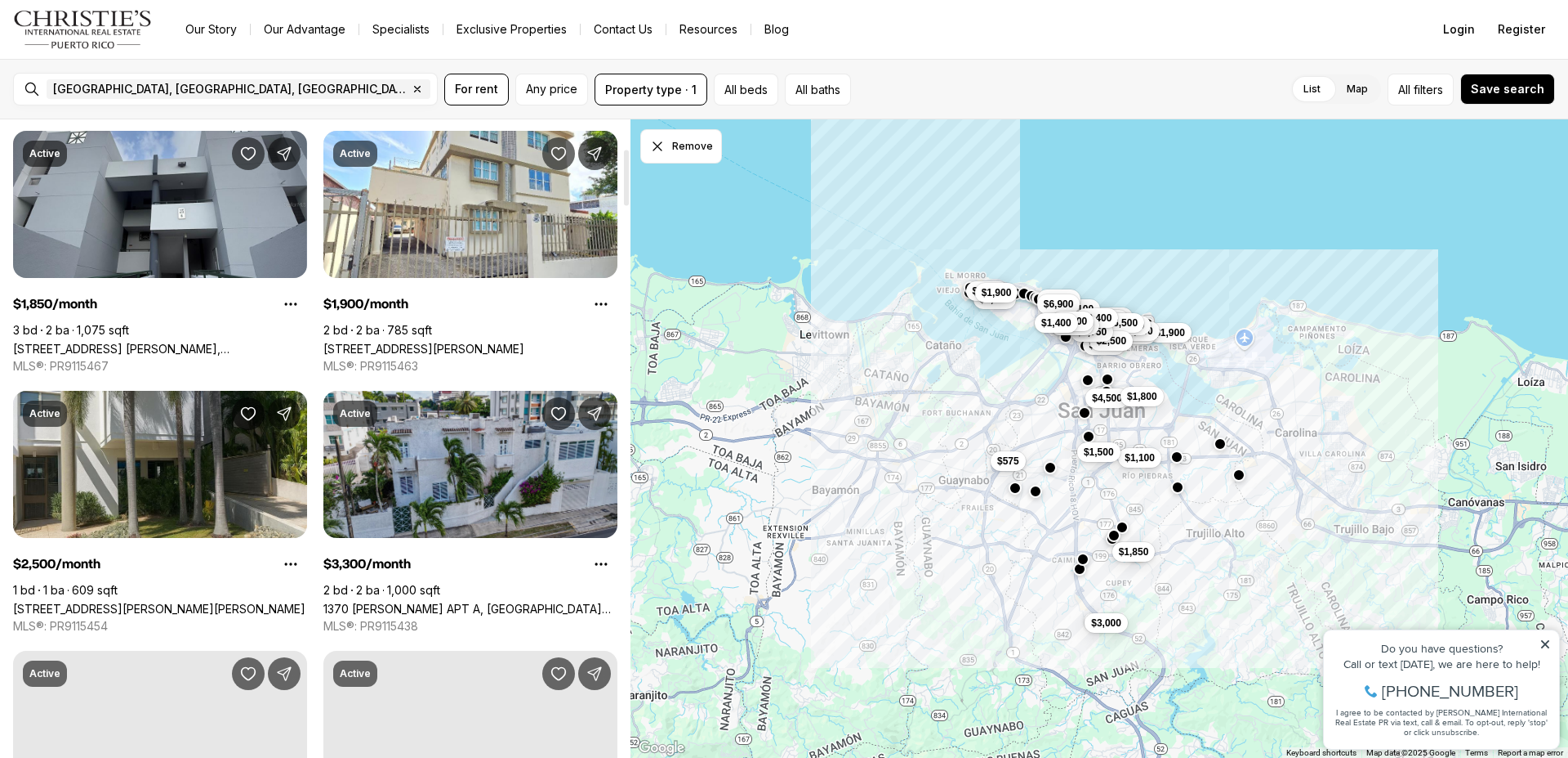
scroll to position [333, 0]
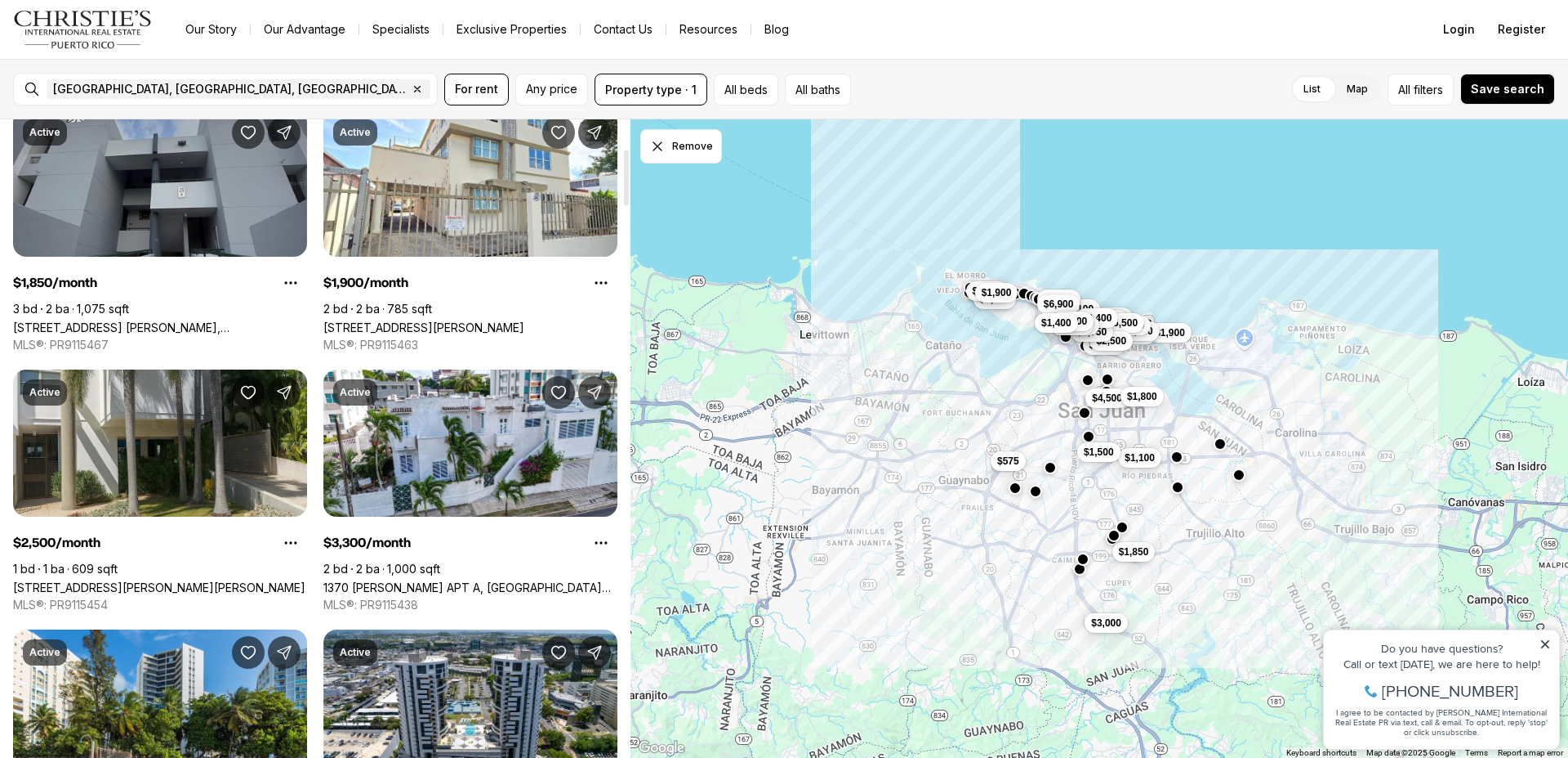
click at [184, 321] on link "[STREET_ADDRESS] [PERSON_NAME], [GEOGRAPHIC_DATA][PERSON_NAME], 00926" at bounding box center [160, 327] width 294 height 14
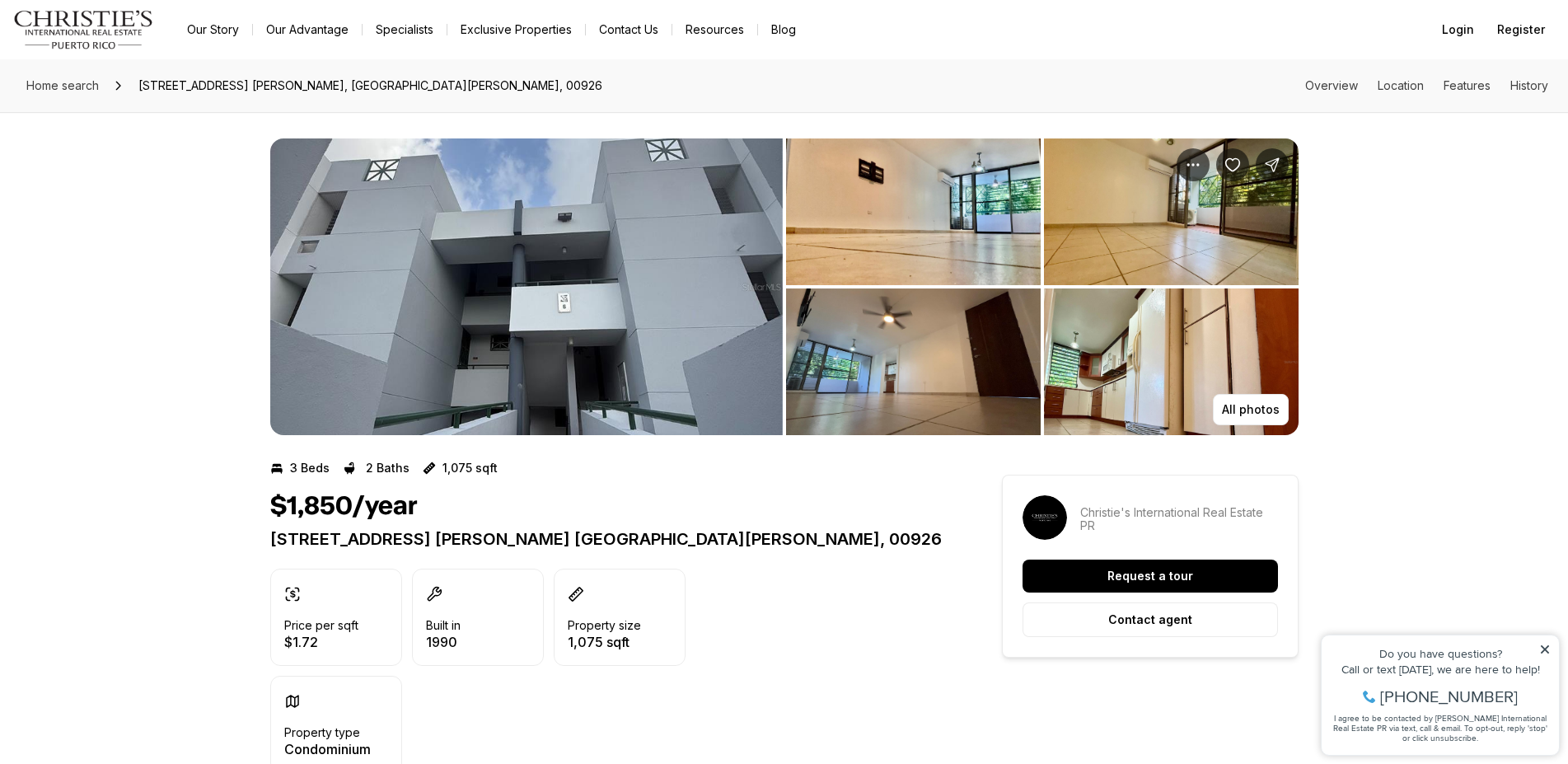
click at [1001, 227] on img "View image gallery" at bounding box center [913, 212] width 255 height 147
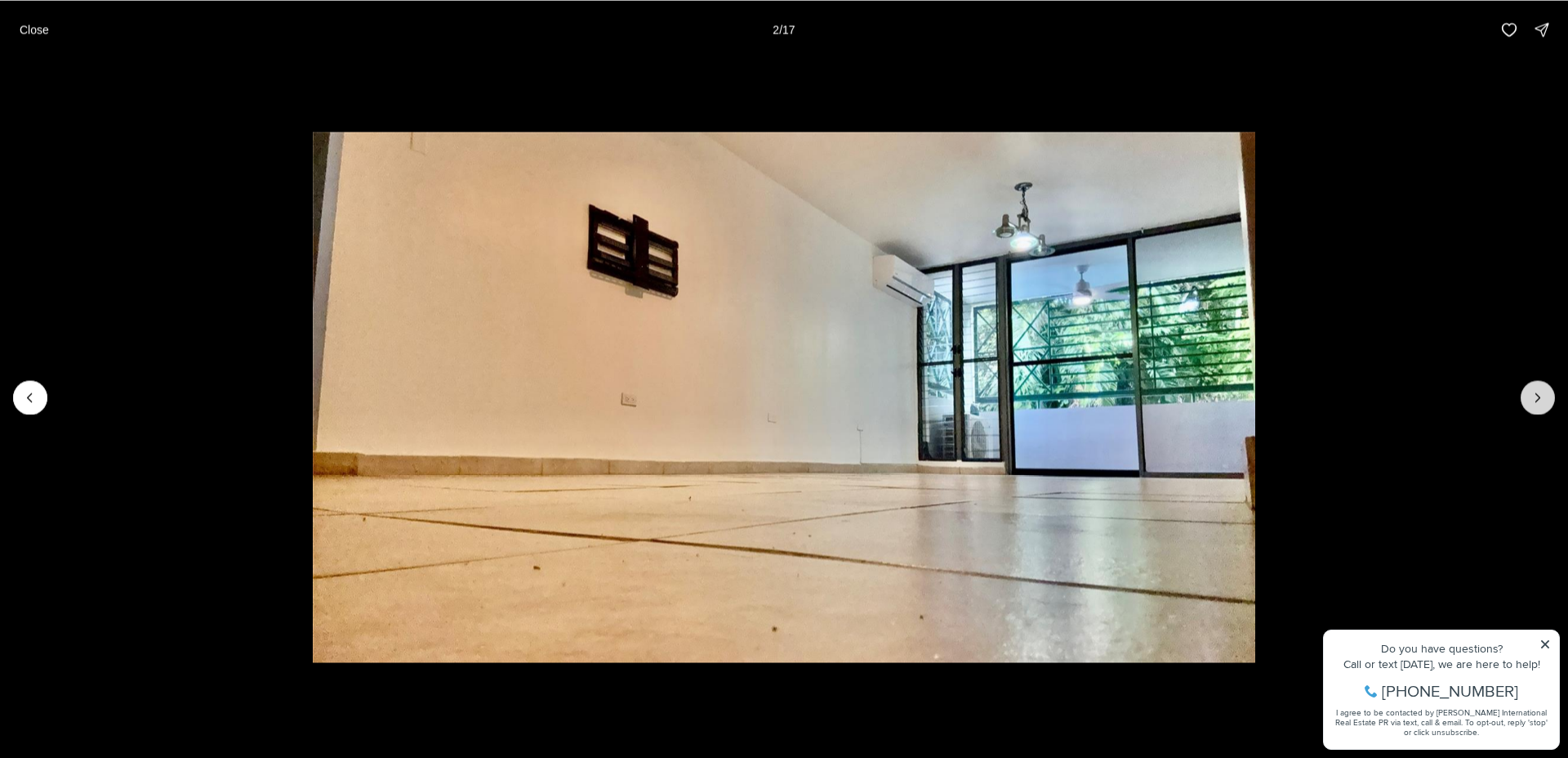
click at [1545, 395] on icon "Next slide" at bounding box center [1538, 397] width 16 height 16
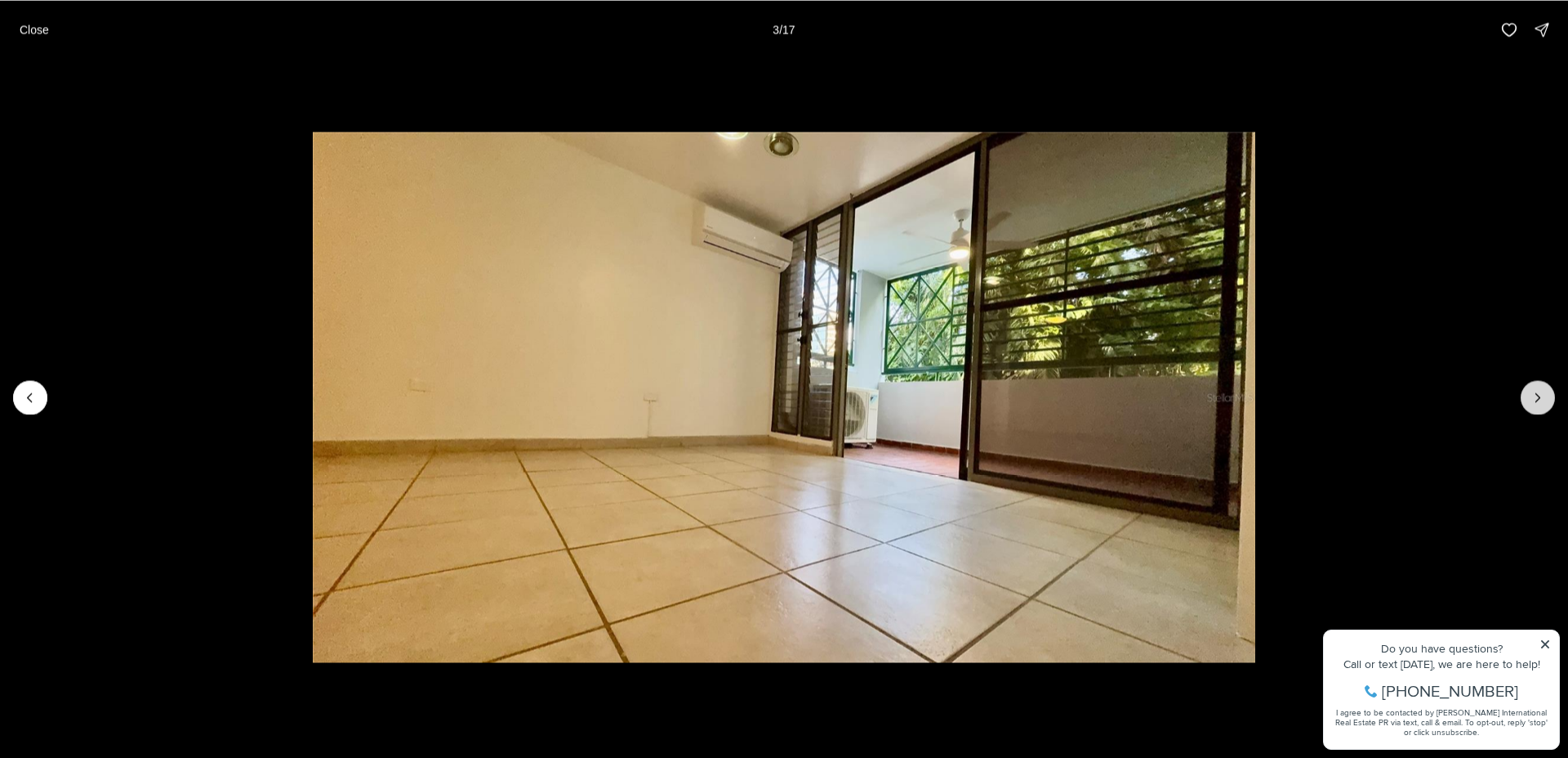
click at [1545, 395] on icon "Next slide" at bounding box center [1538, 397] width 16 height 16
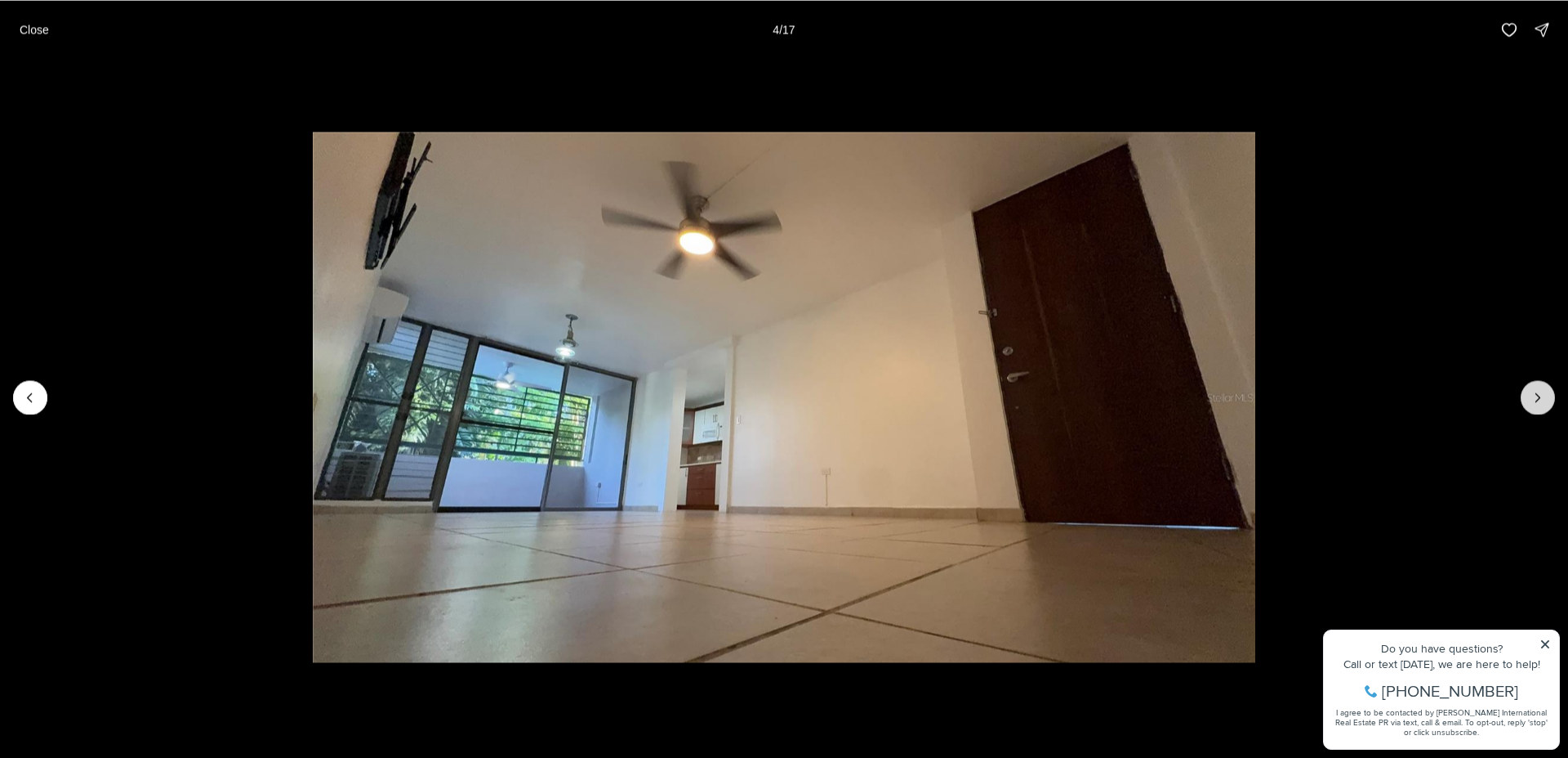
click at [1545, 395] on icon "Next slide" at bounding box center [1538, 397] width 16 height 16
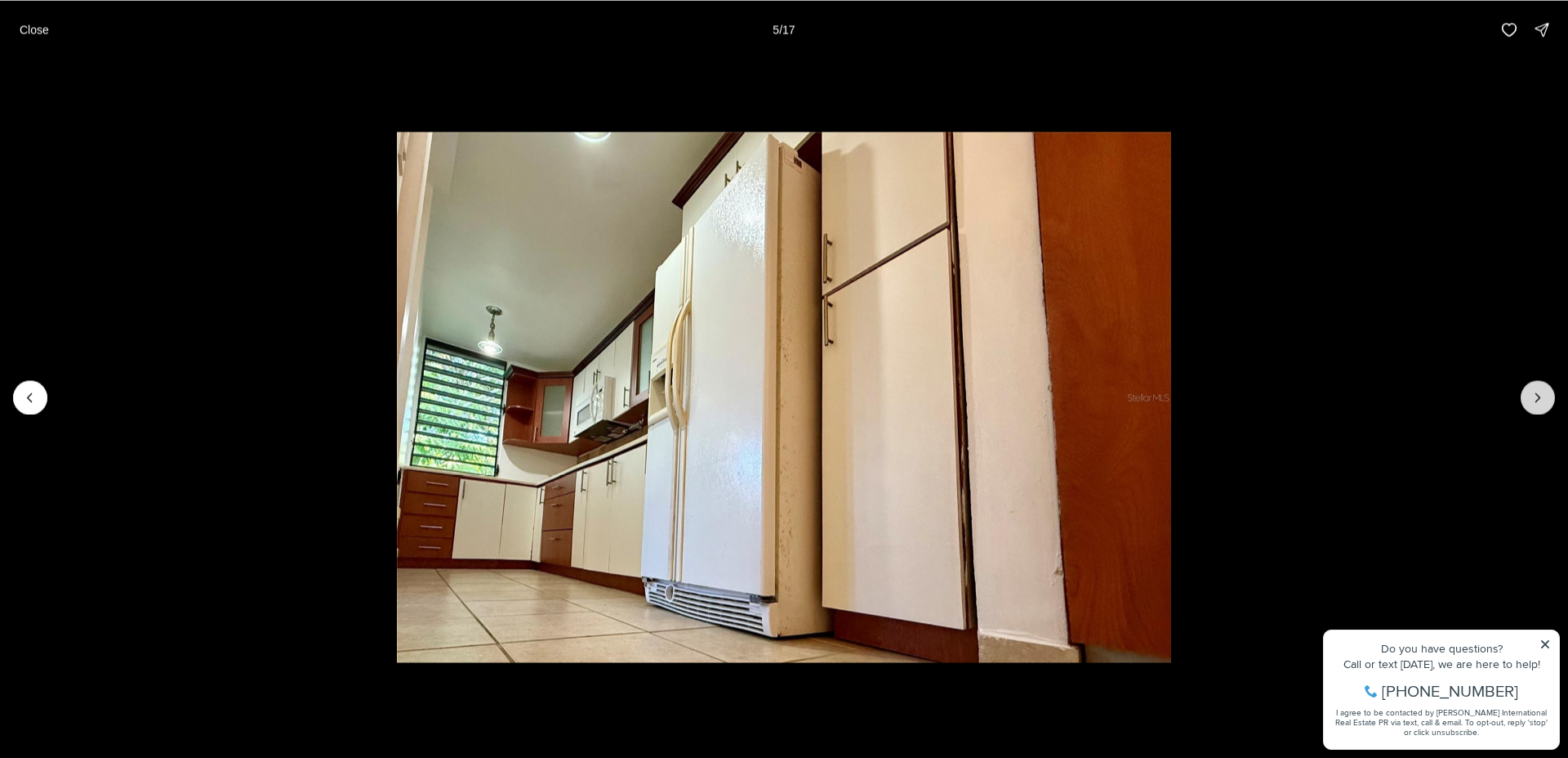
click at [1532, 397] on icon "Next slide" at bounding box center [1538, 397] width 16 height 16
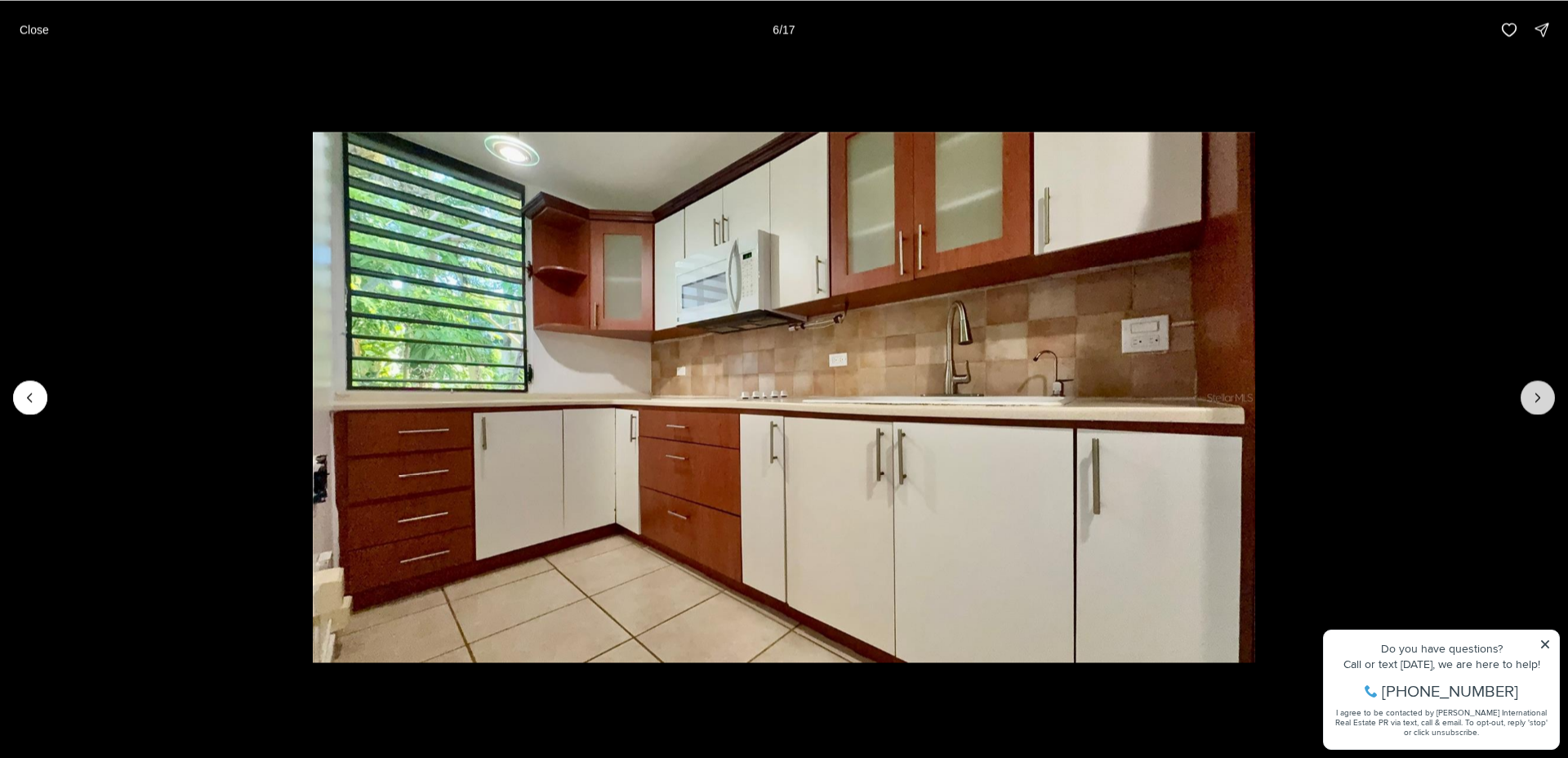
click at [1539, 392] on icon "Next slide" at bounding box center [1538, 397] width 16 height 16
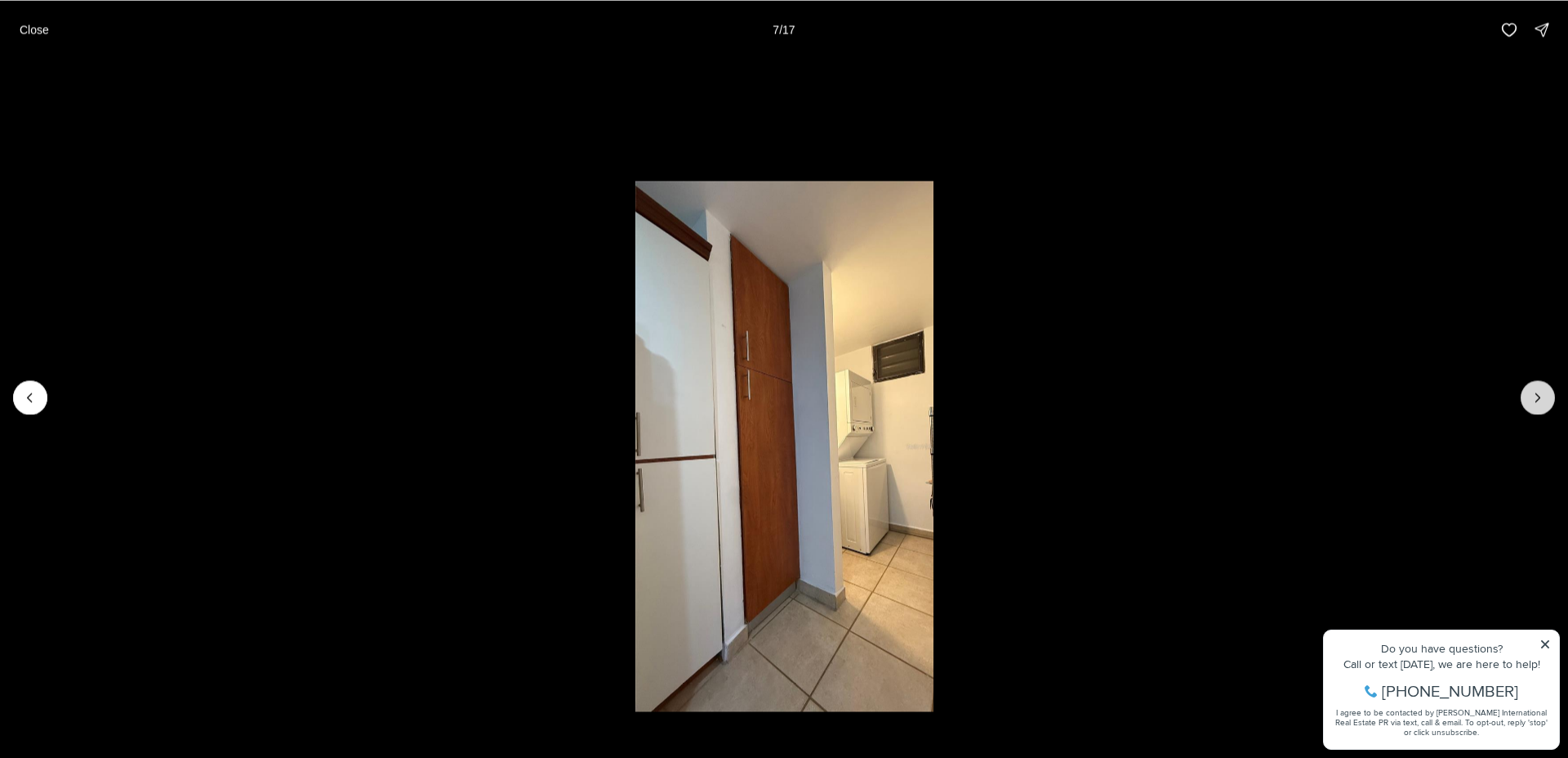
click at [1539, 392] on icon "Next slide" at bounding box center [1538, 397] width 16 height 16
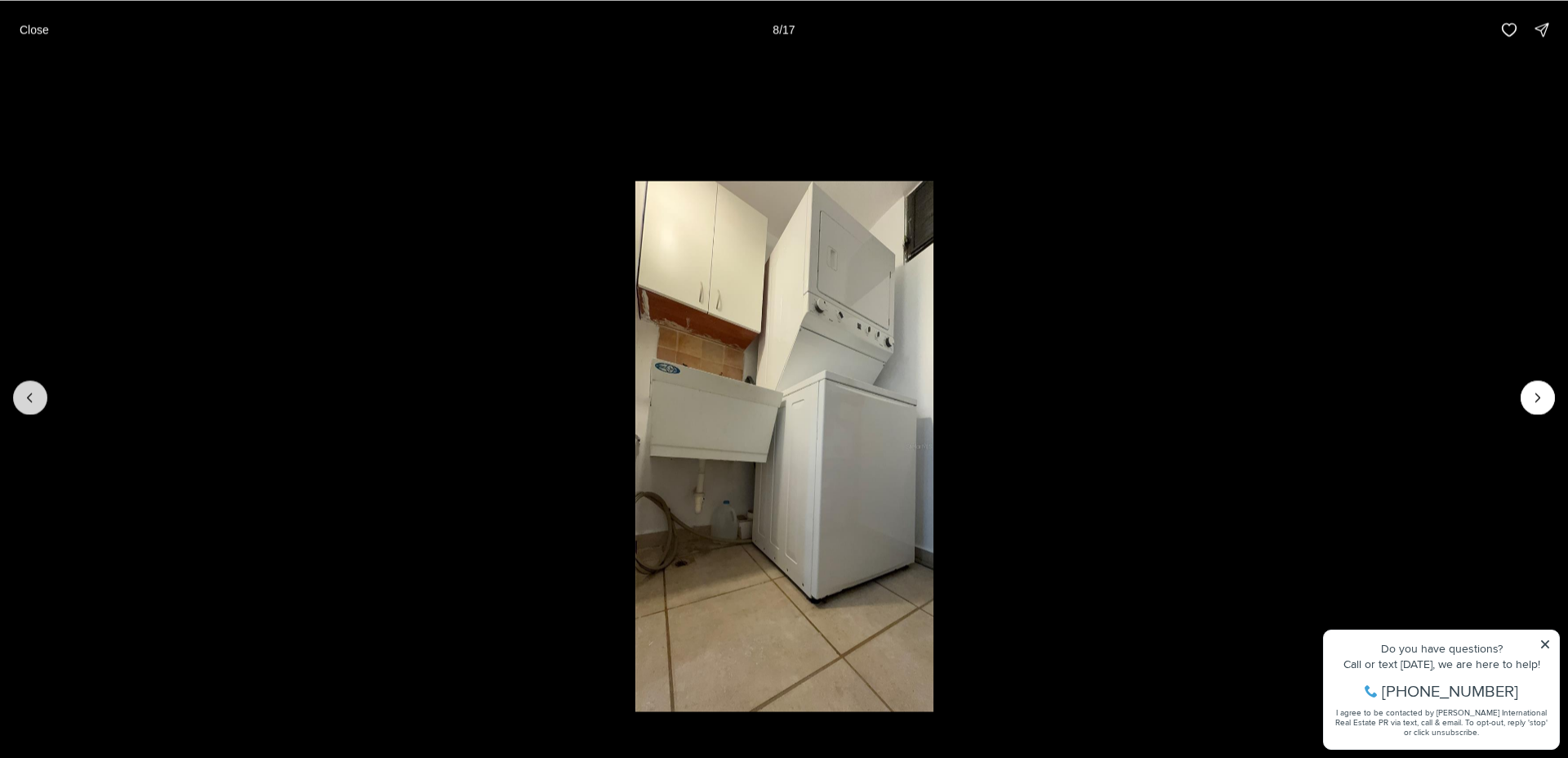
click at [21, 392] on button "Previous slide" at bounding box center [30, 397] width 34 height 34
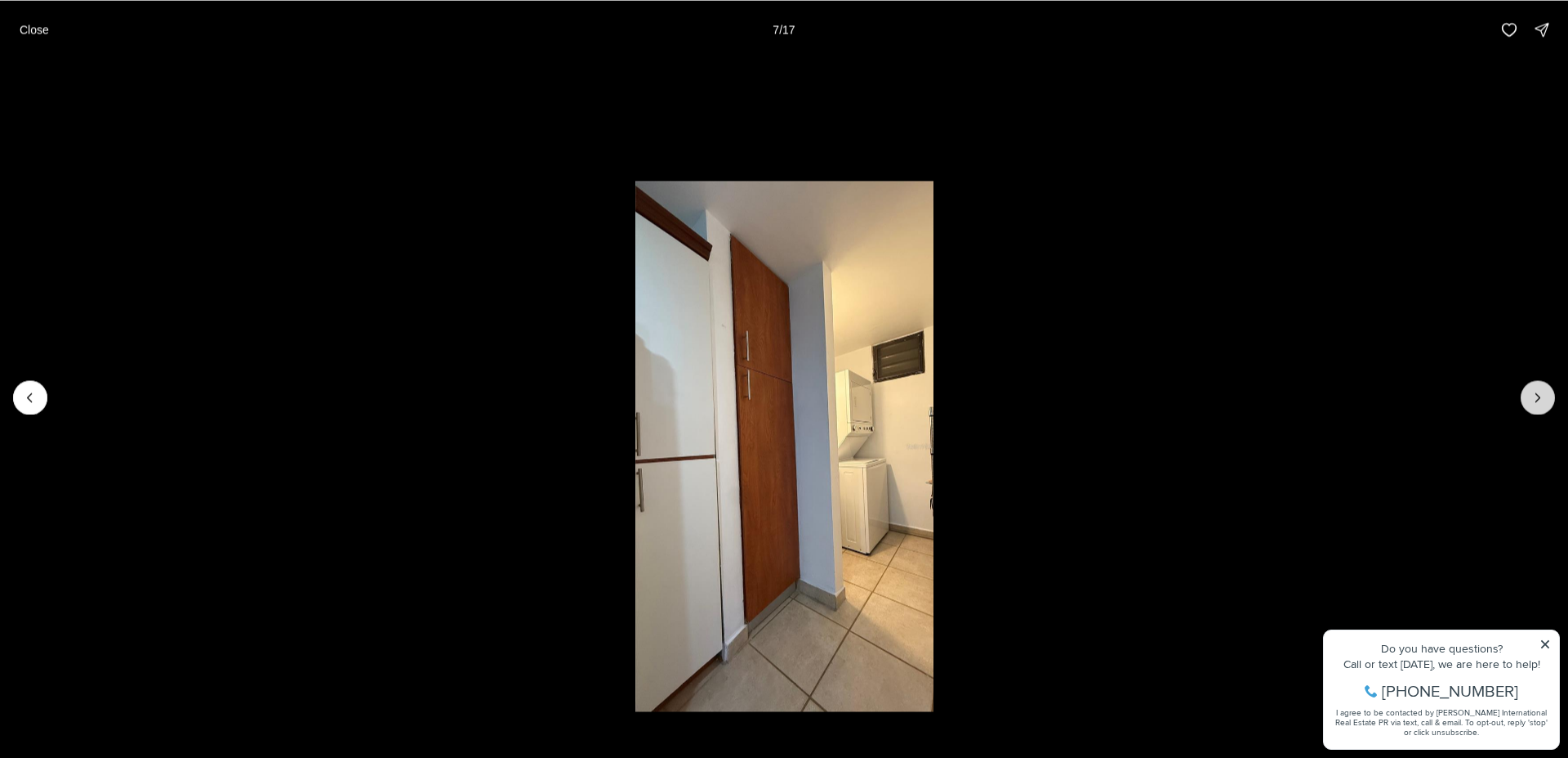
click at [1527, 397] on button "Next slide" at bounding box center [1538, 397] width 34 height 34
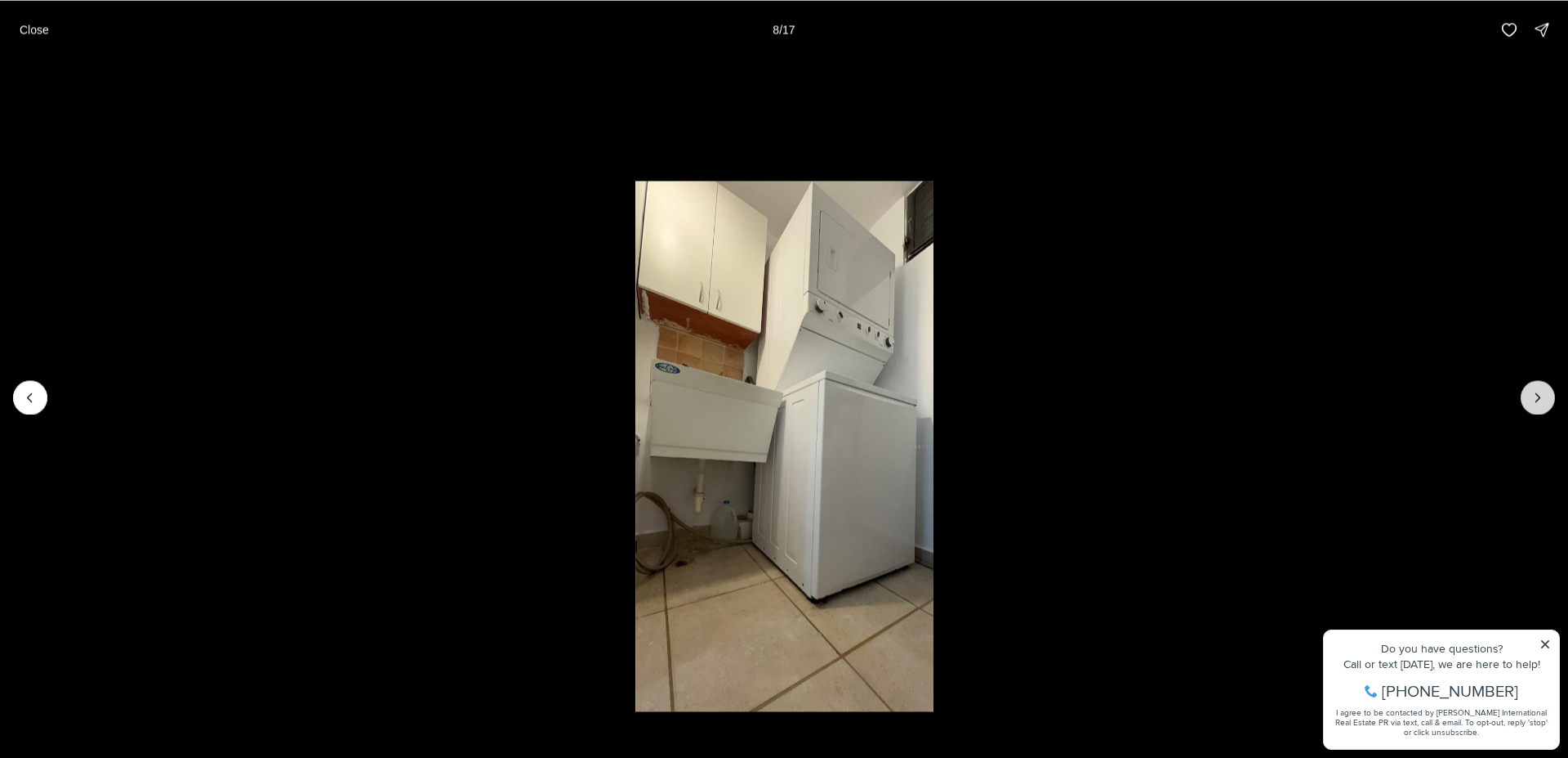
click at [1527, 397] on button "Next slide" at bounding box center [1538, 397] width 34 height 34
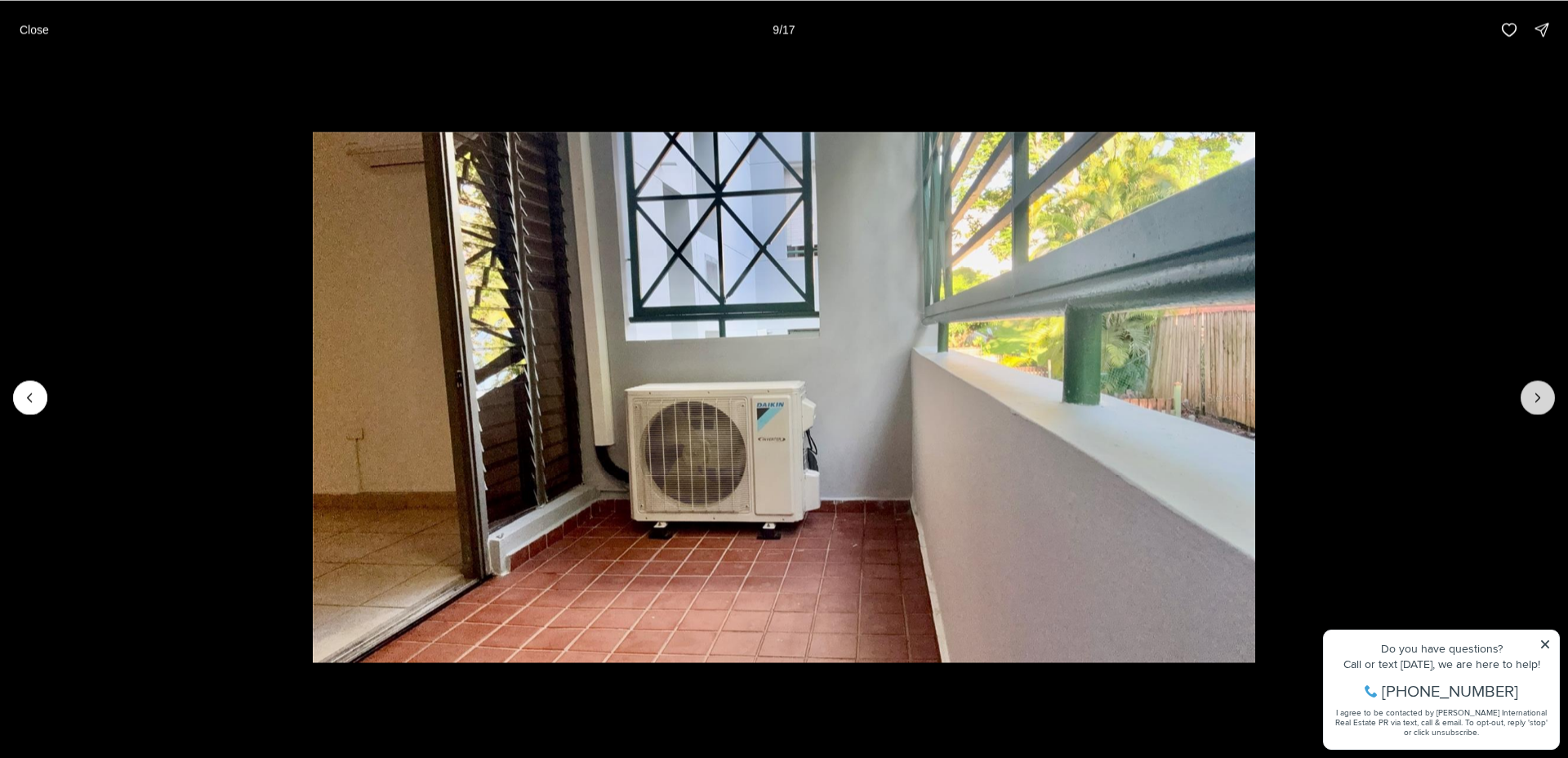
click at [1527, 397] on button "Next slide" at bounding box center [1538, 397] width 34 height 34
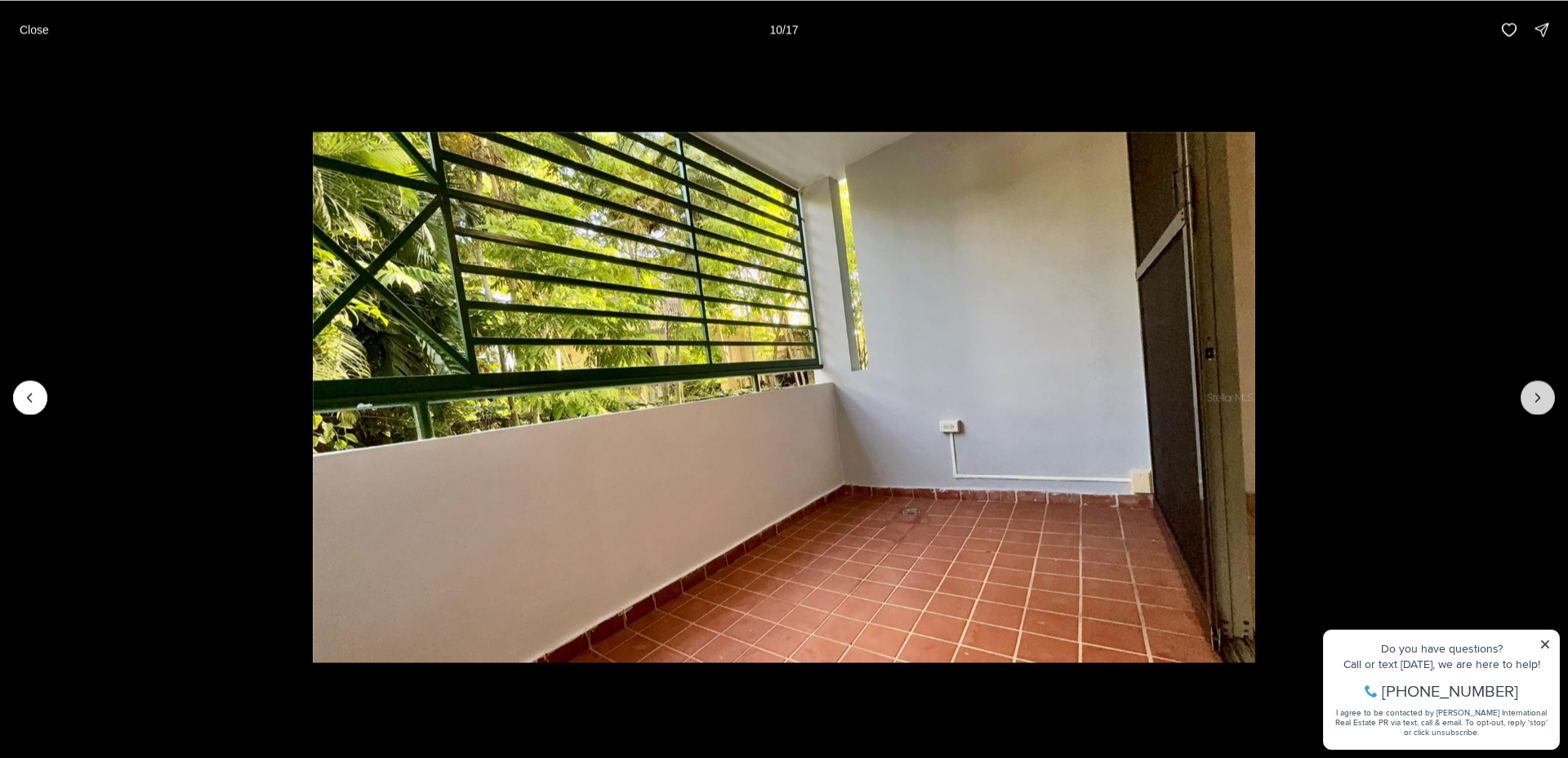
click at [1527, 397] on button "Next slide" at bounding box center [1538, 397] width 34 height 34
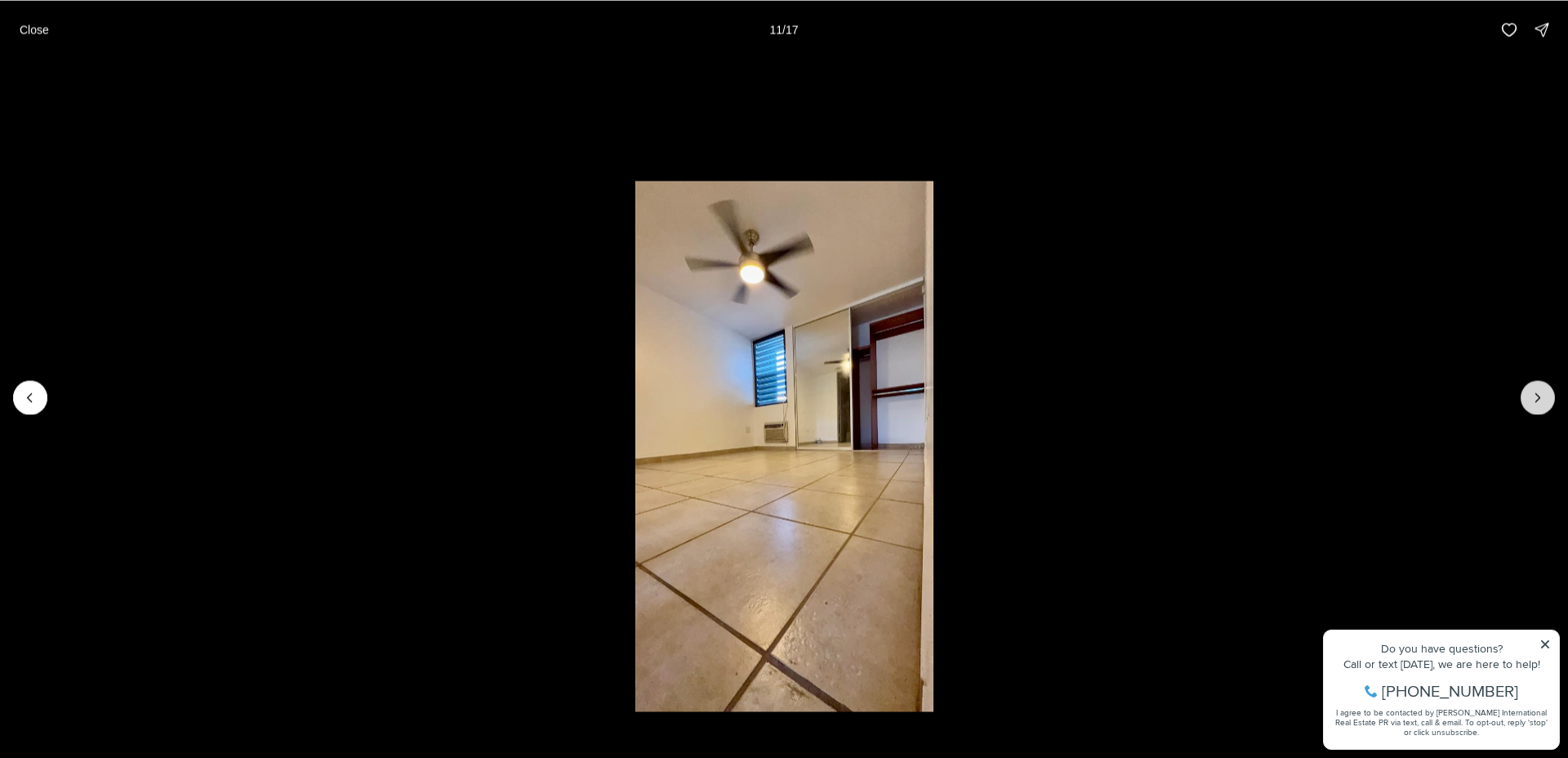
click at [1527, 397] on button "Next slide" at bounding box center [1538, 397] width 34 height 34
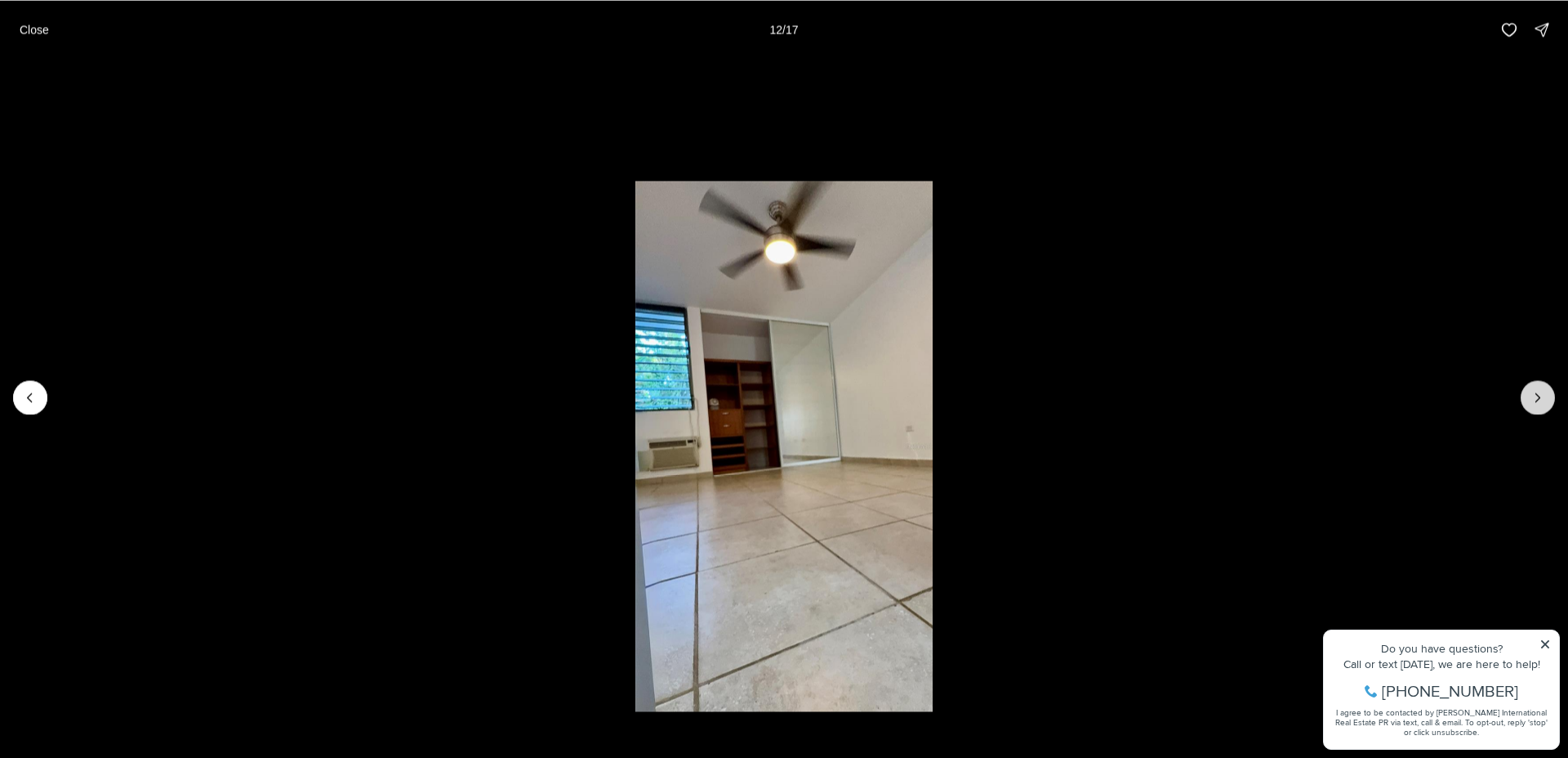
click at [1527, 397] on button "Next slide" at bounding box center [1538, 397] width 34 height 34
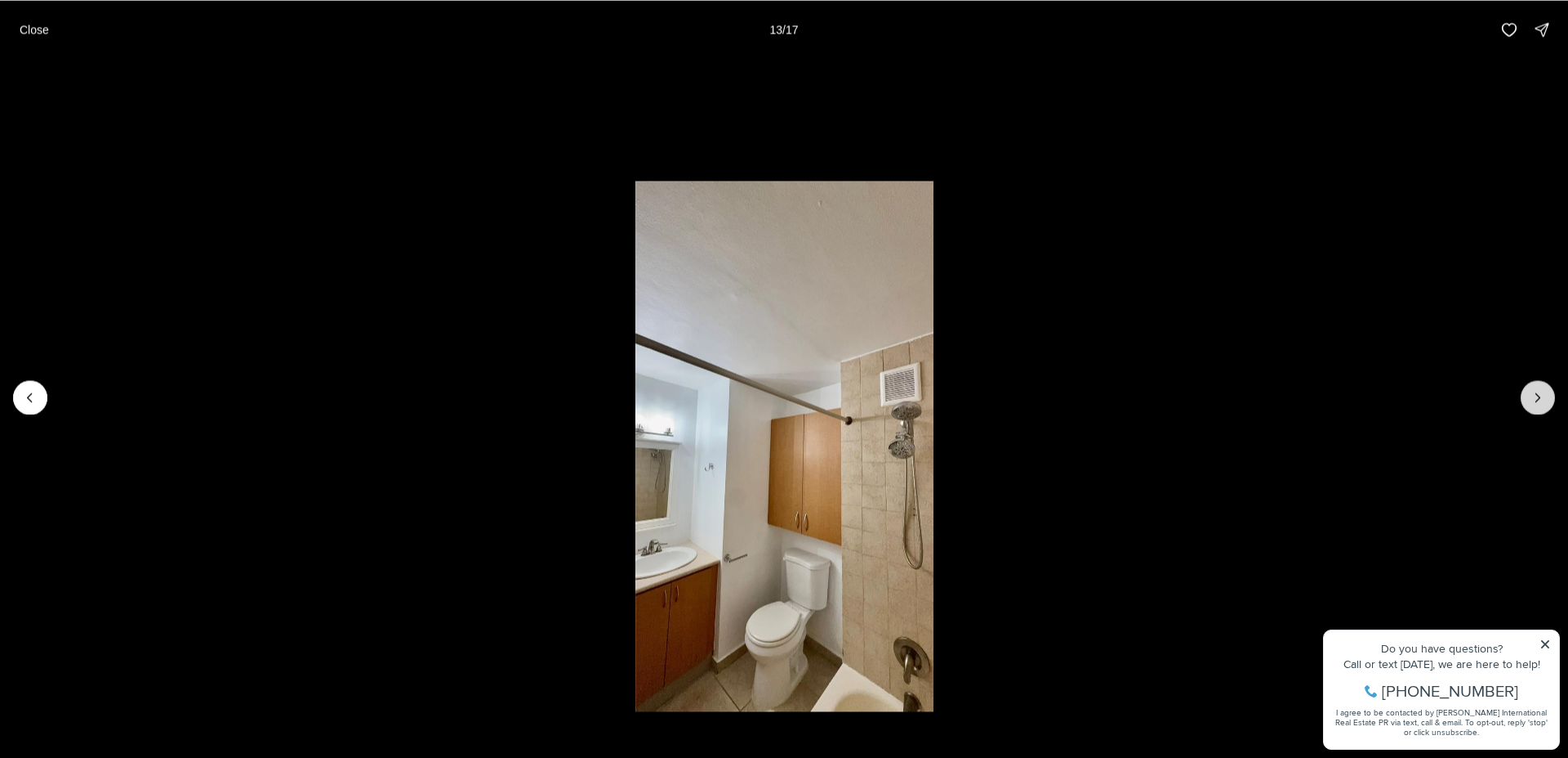
click at [1527, 397] on button "Next slide" at bounding box center [1538, 397] width 34 height 34
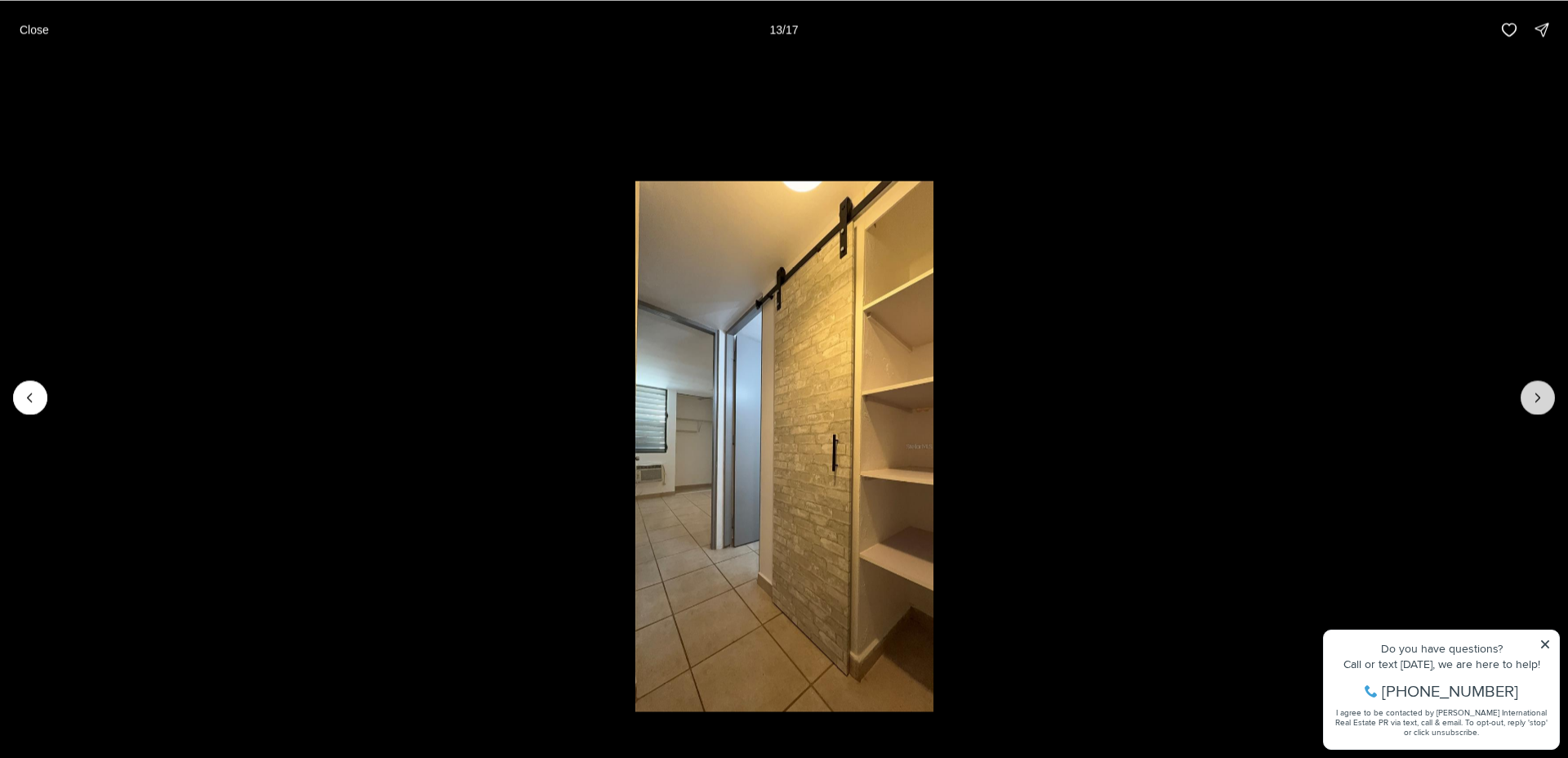
click at [1527, 397] on button "Next slide" at bounding box center [1538, 397] width 34 height 34
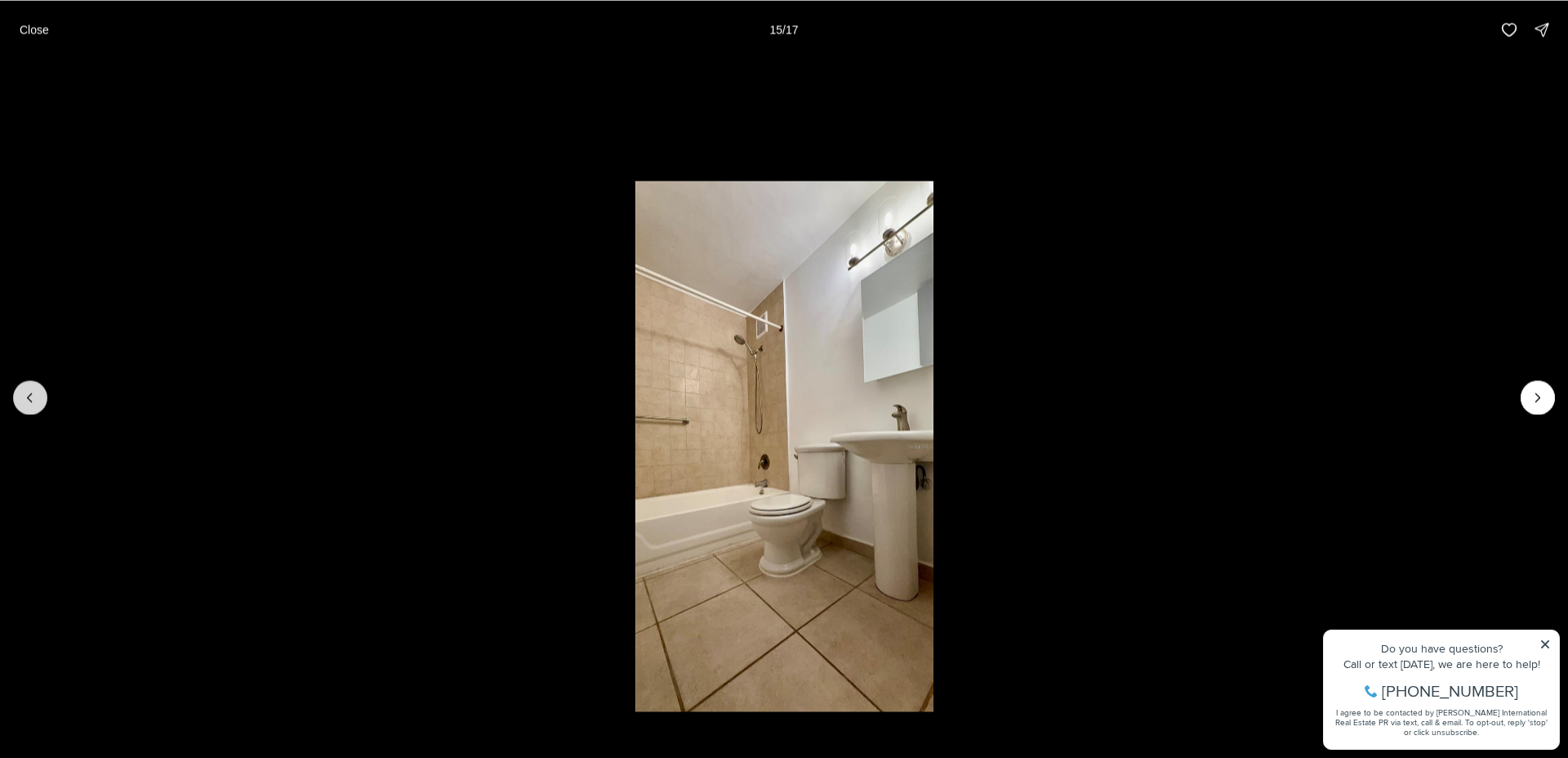
click at [38, 397] on icon "Previous slide" at bounding box center [29, 397] width 16 height 16
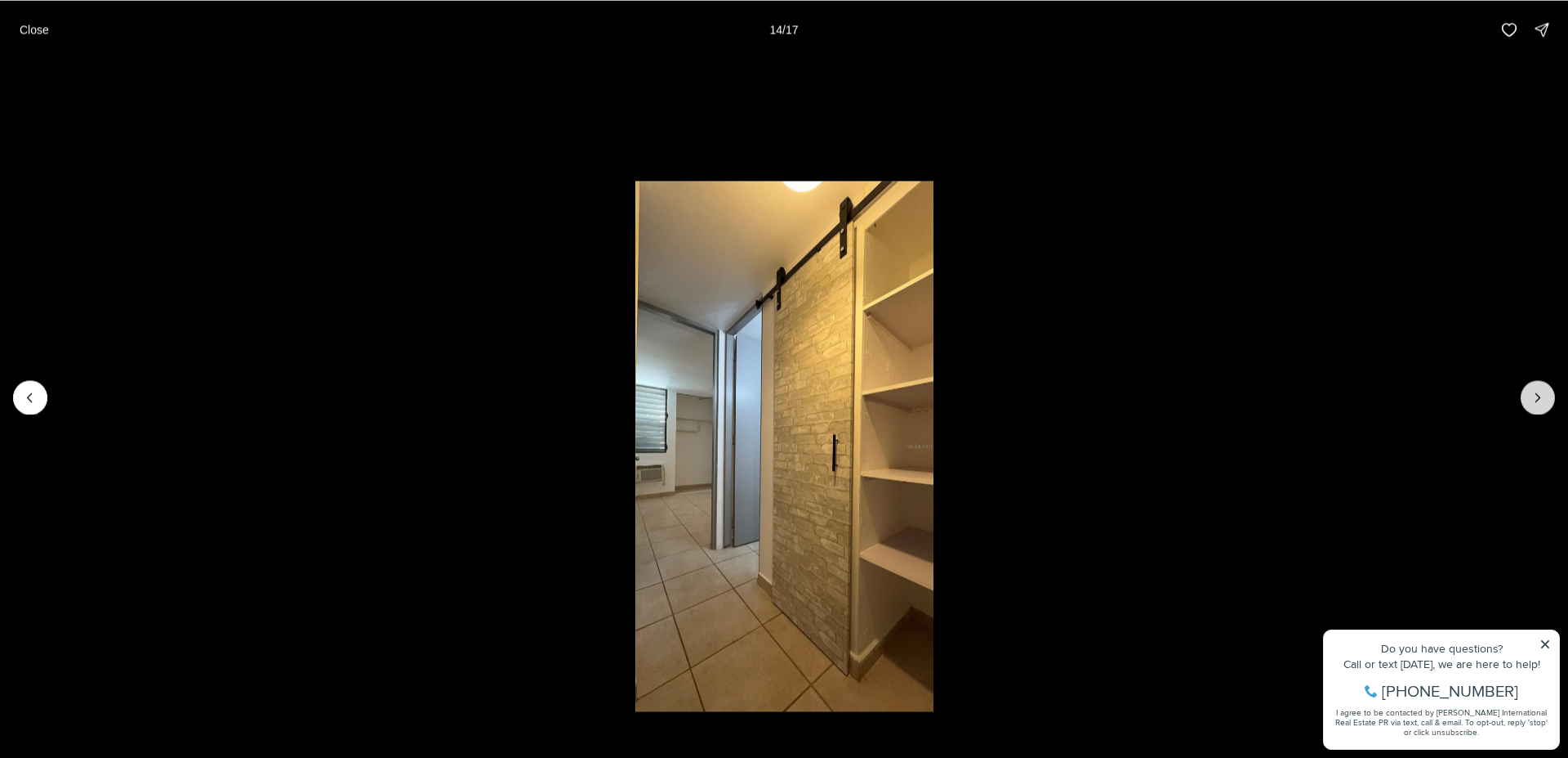
click at [1546, 389] on button "Next slide" at bounding box center [1538, 397] width 34 height 34
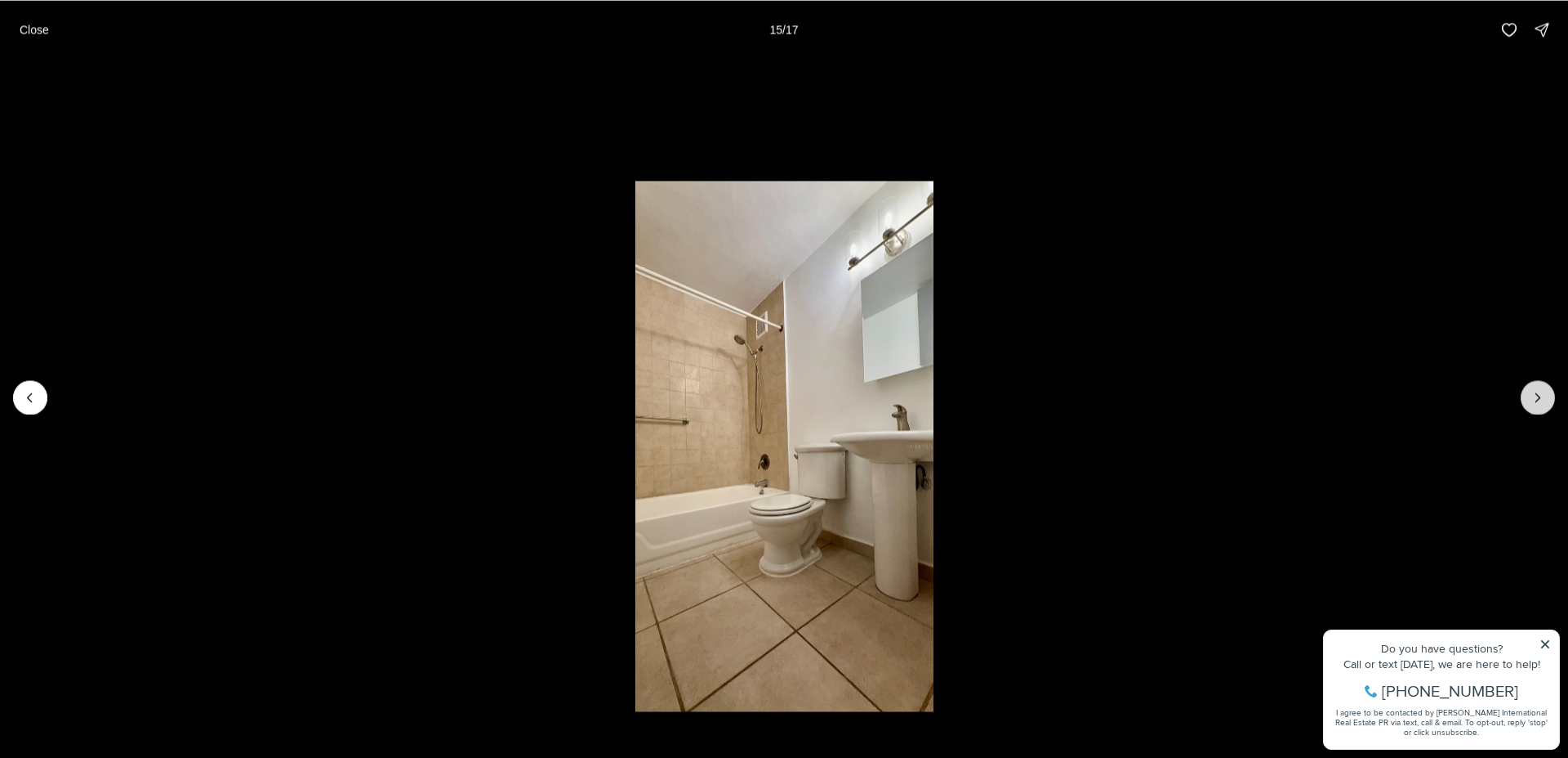
click at [1543, 392] on icon "Next slide" at bounding box center [1538, 397] width 16 height 16
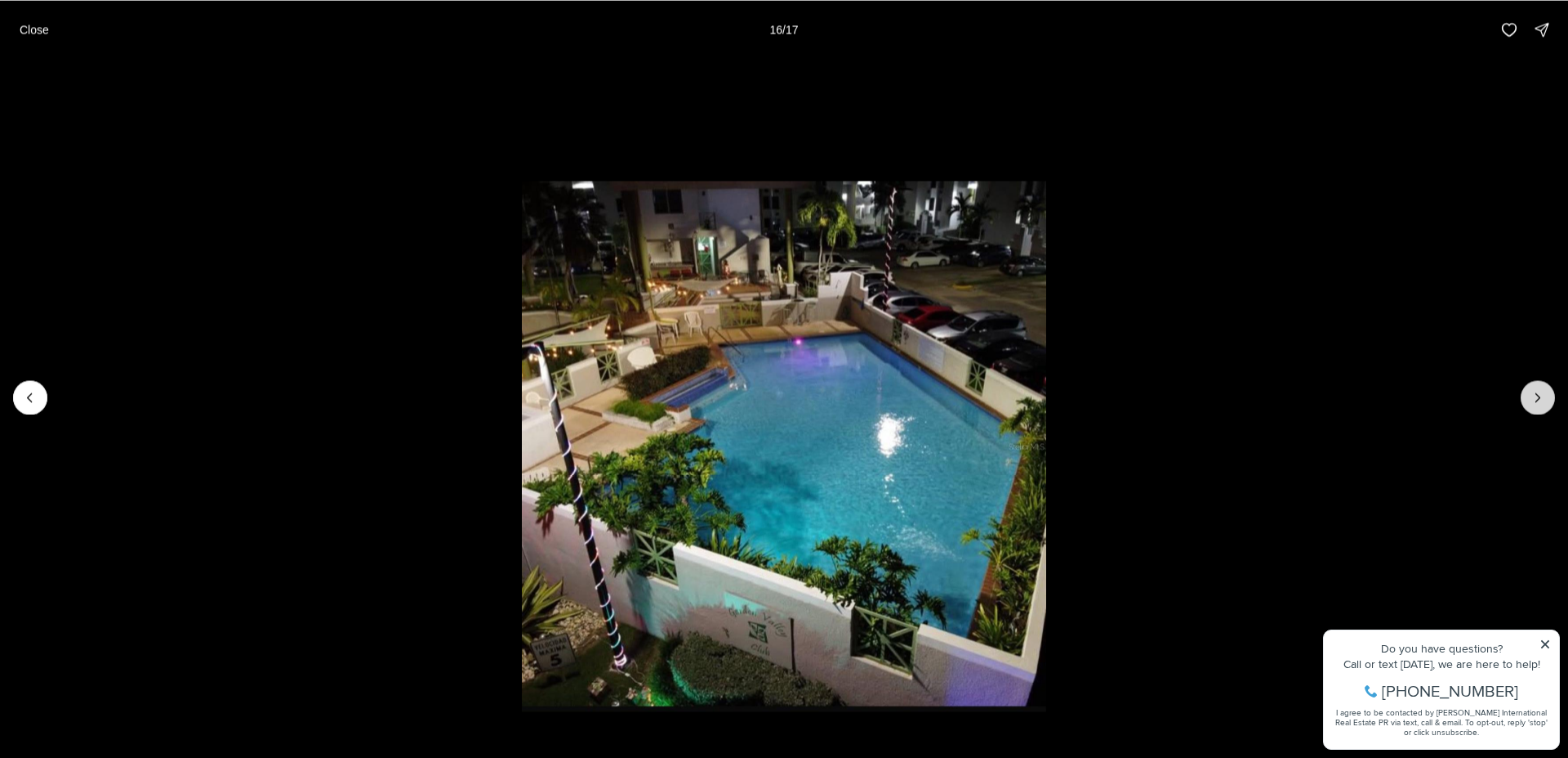
click at [1543, 392] on icon "Next slide" at bounding box center [1538, 397] width 16 height 16
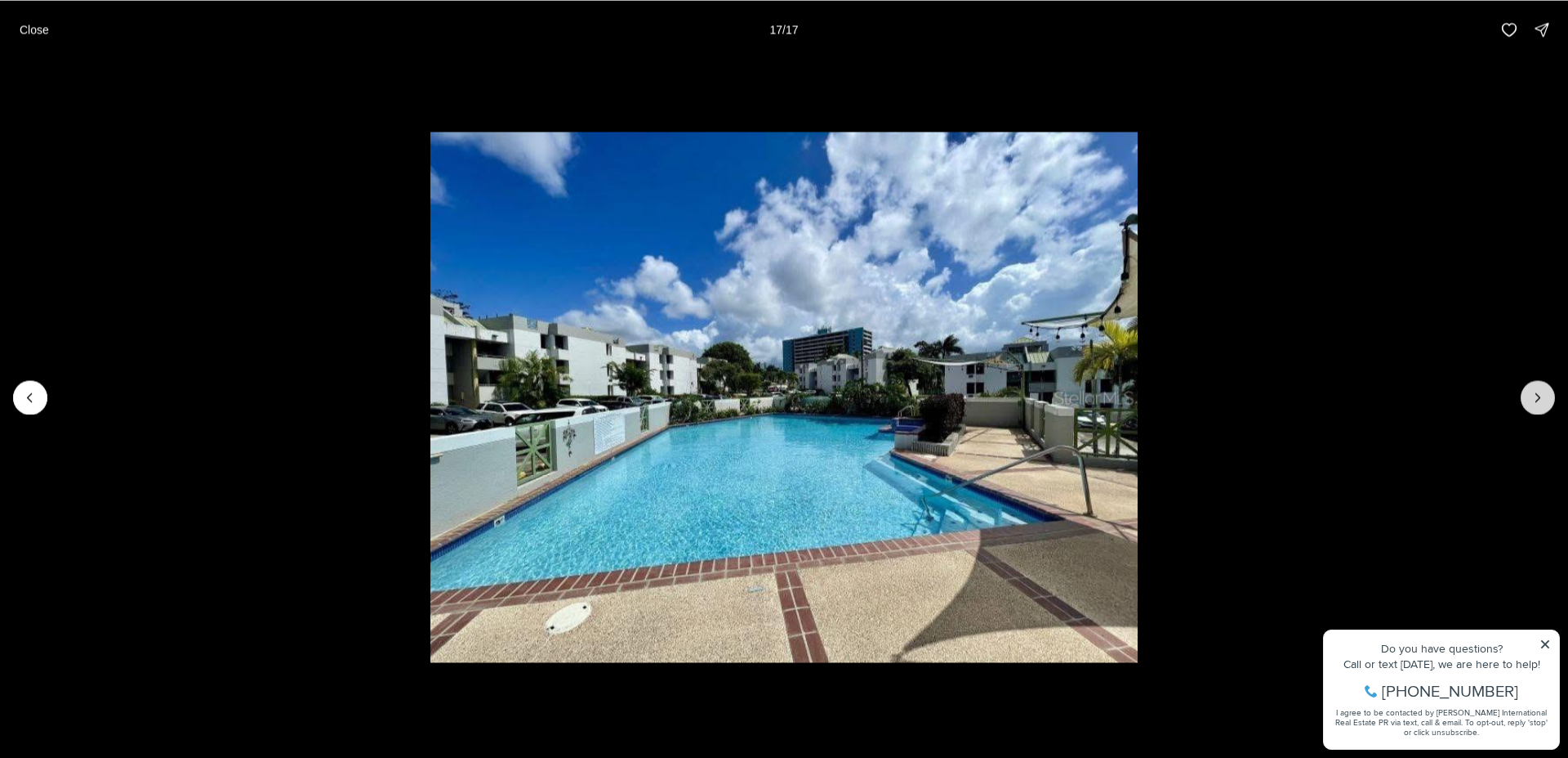
click at [1543, 392] on div at bounding box center [1538, 397] width 34 height 34
click at [26, 35] on p "Close" at bounding box center [34, 29] width 29 height 13
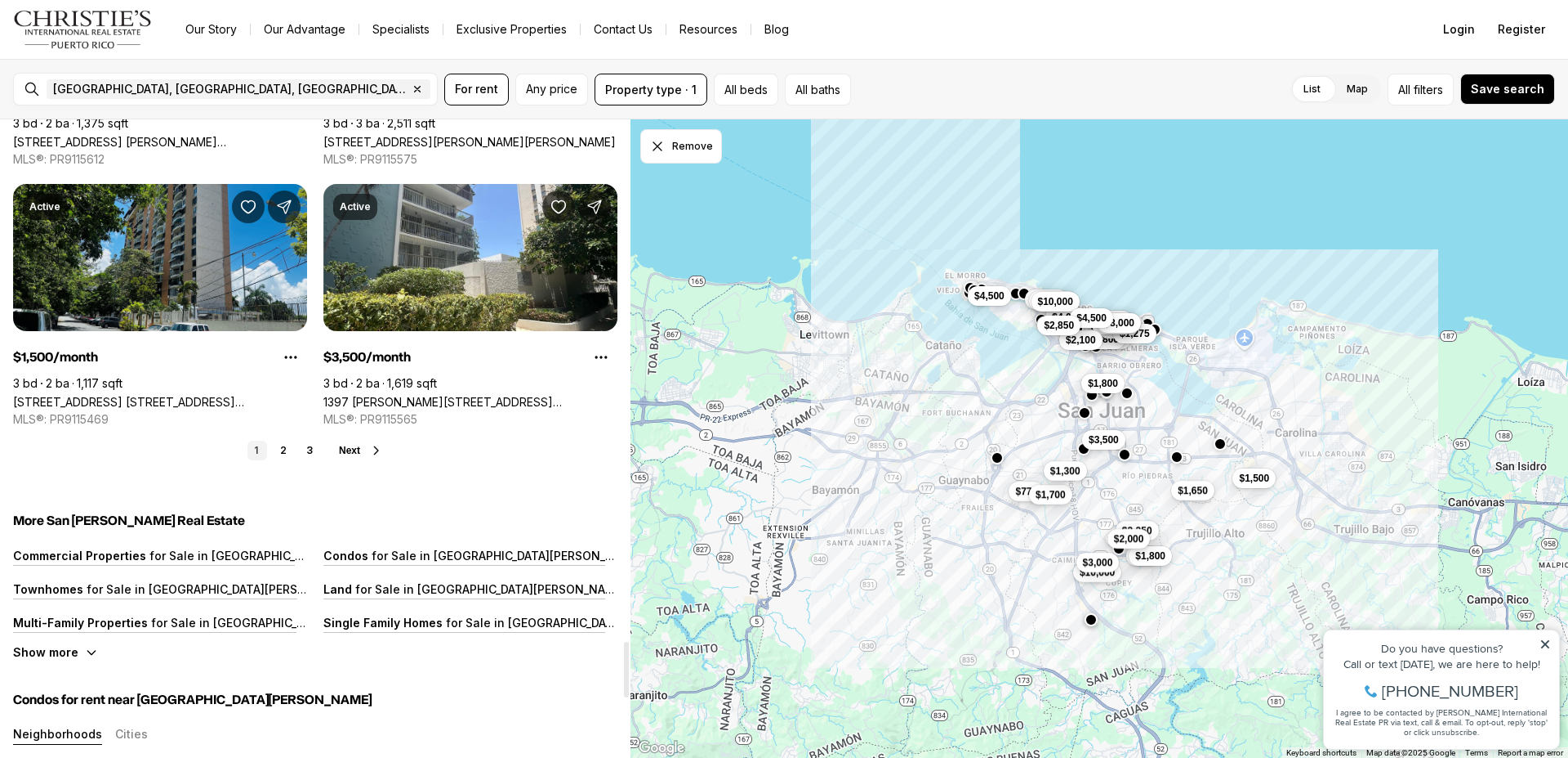
scroll to position [6002, 0]
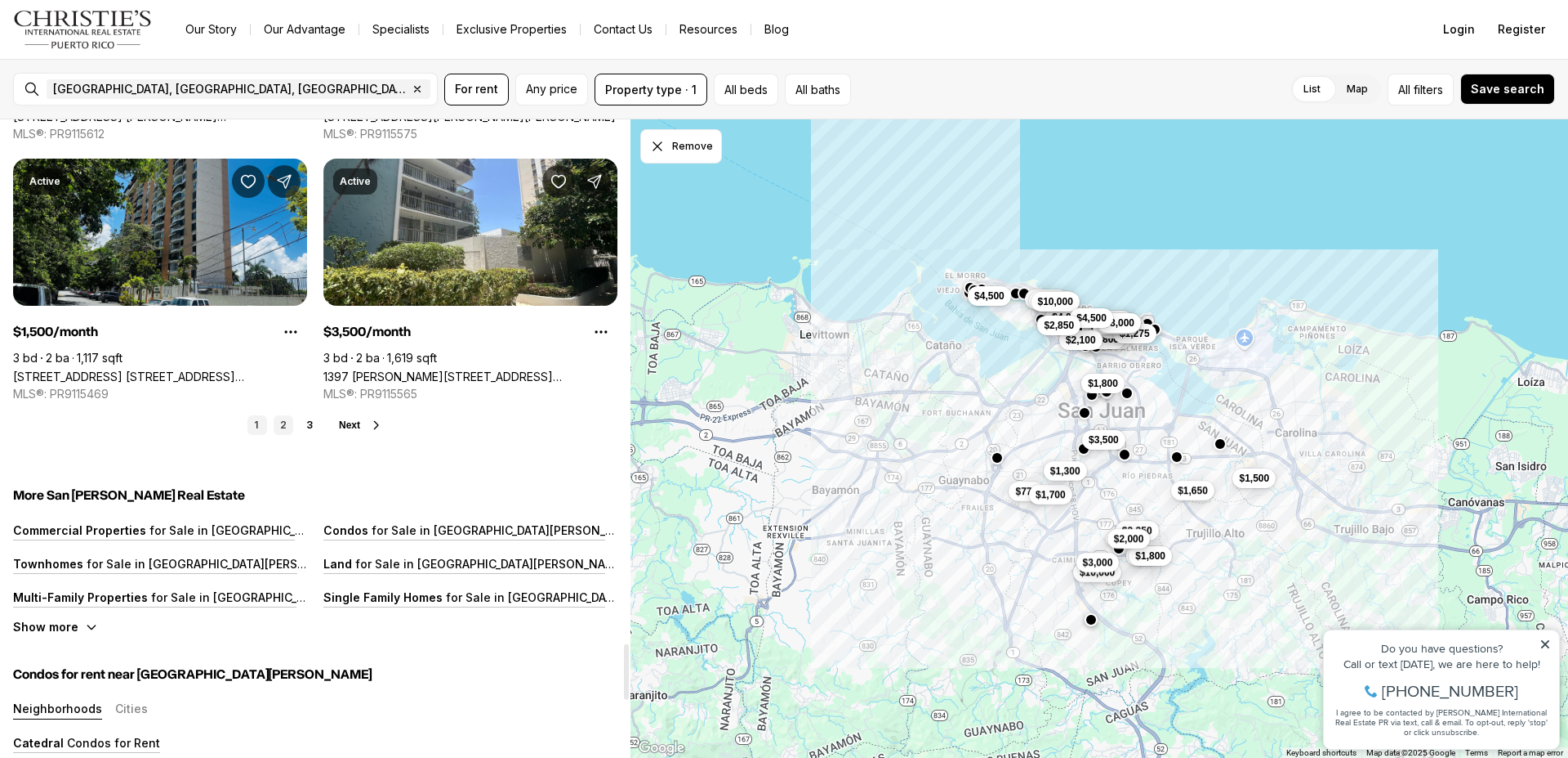
click at [279, 426] on link "2" at bounding box center [283, 425] width 20 height 20
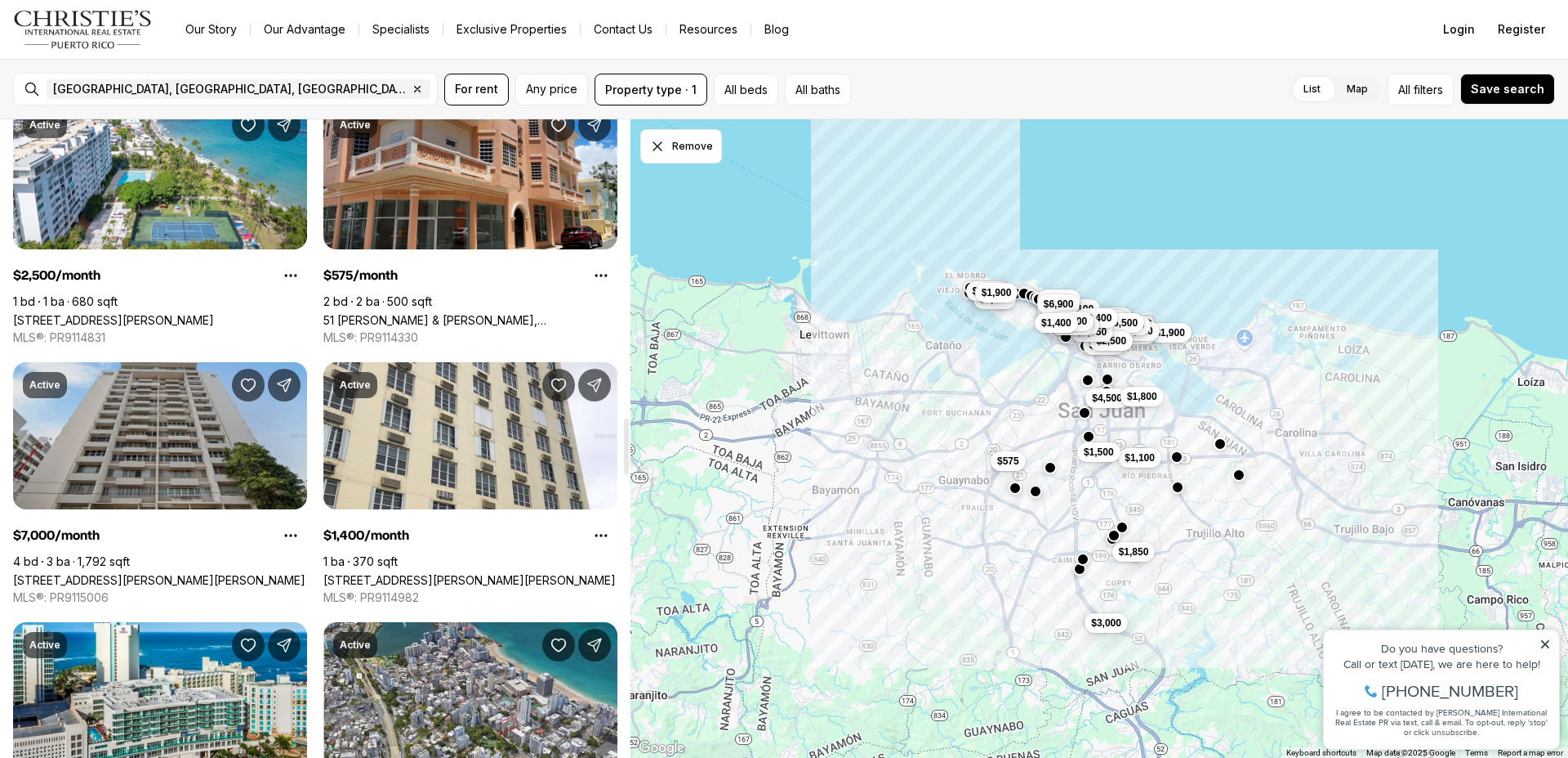
scroll to position [3418, 0]
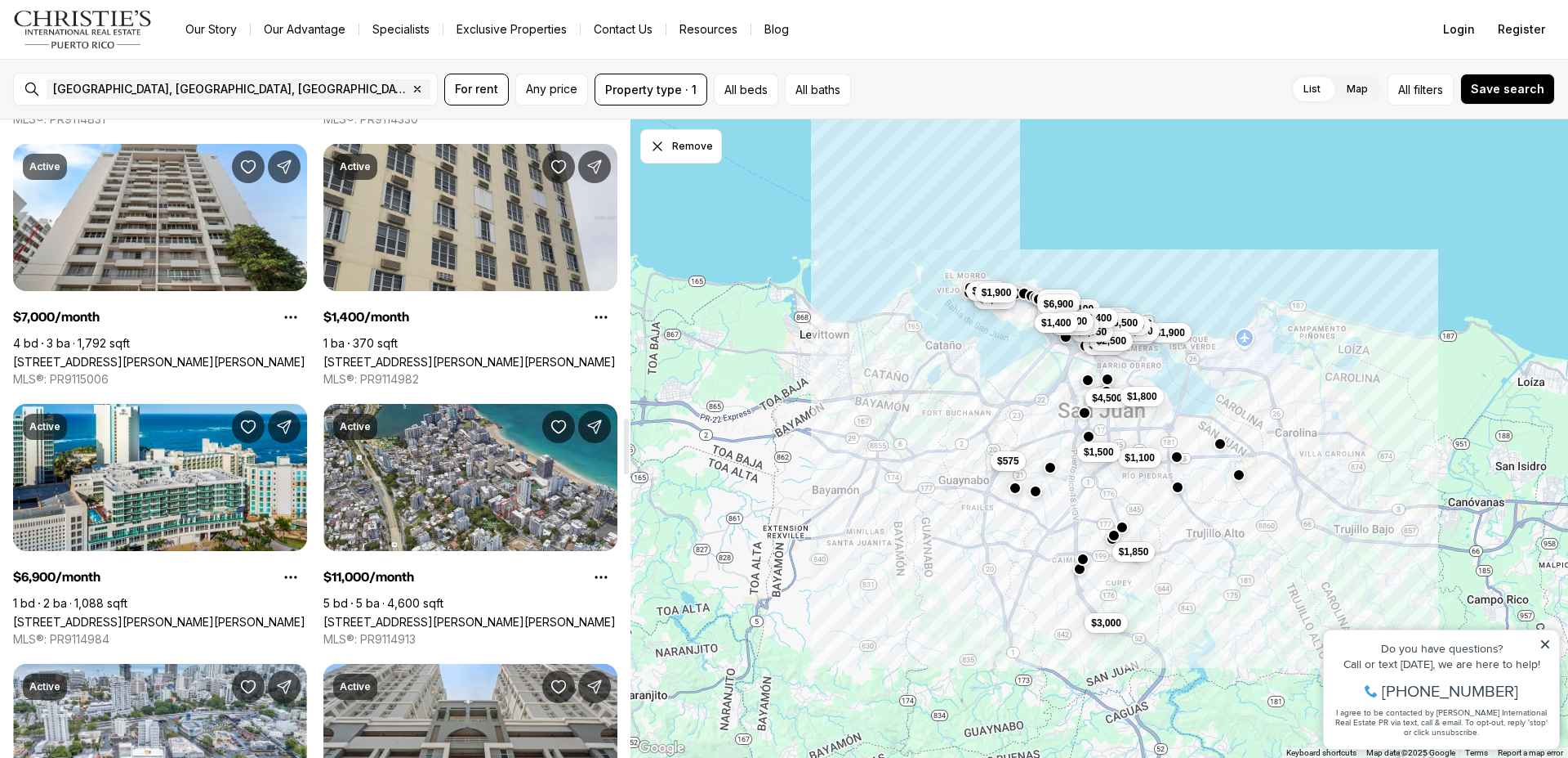
click at [459, 355] on link "[STREET_ADDRESS][PERSON_NAME][PERSON_NAME]" at bounding box center [469, 361] width 292 height 14
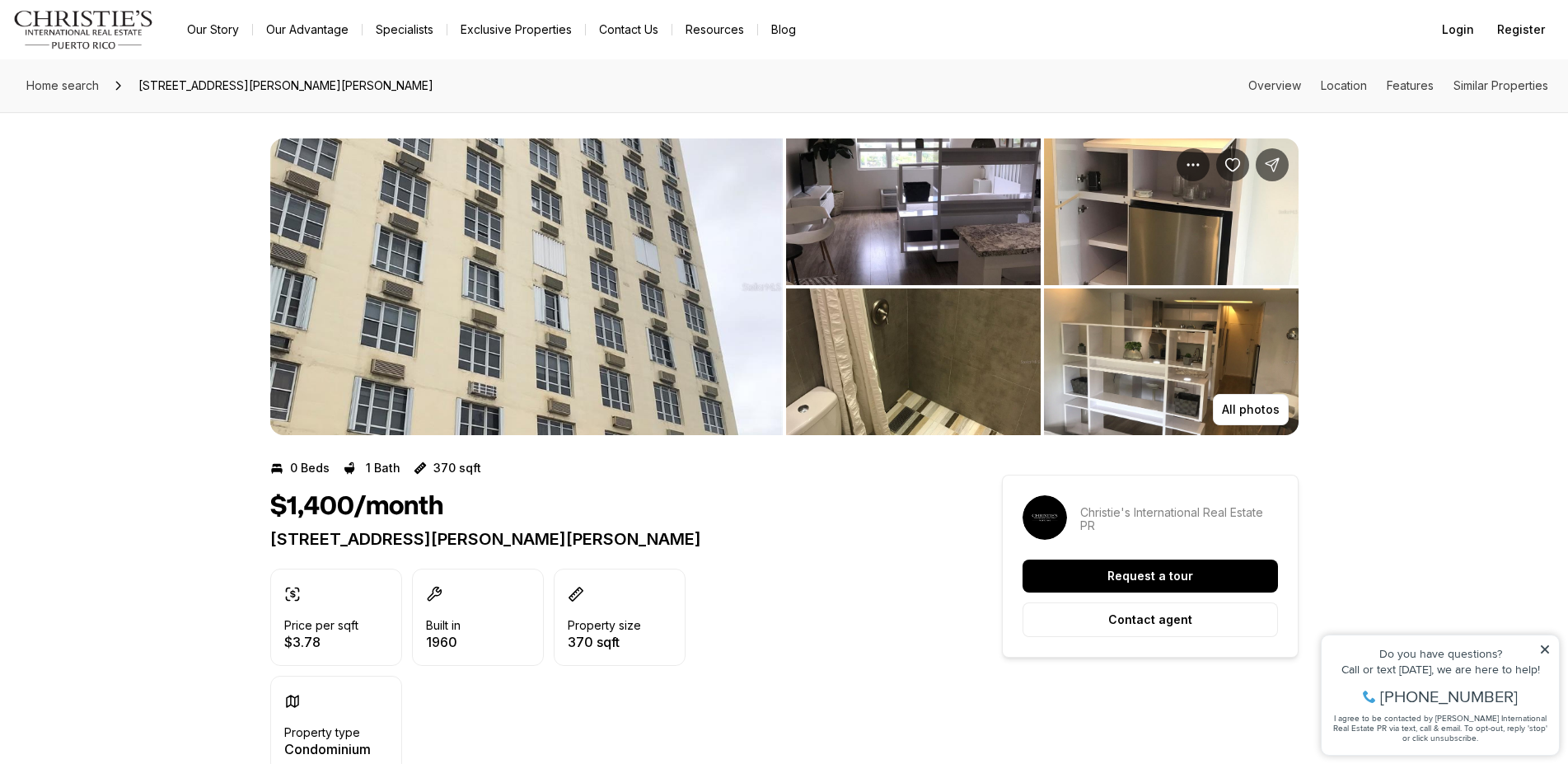
click at [959, 251] on img "View image gallery" at bounding box center [913, 212] width 255 height 147
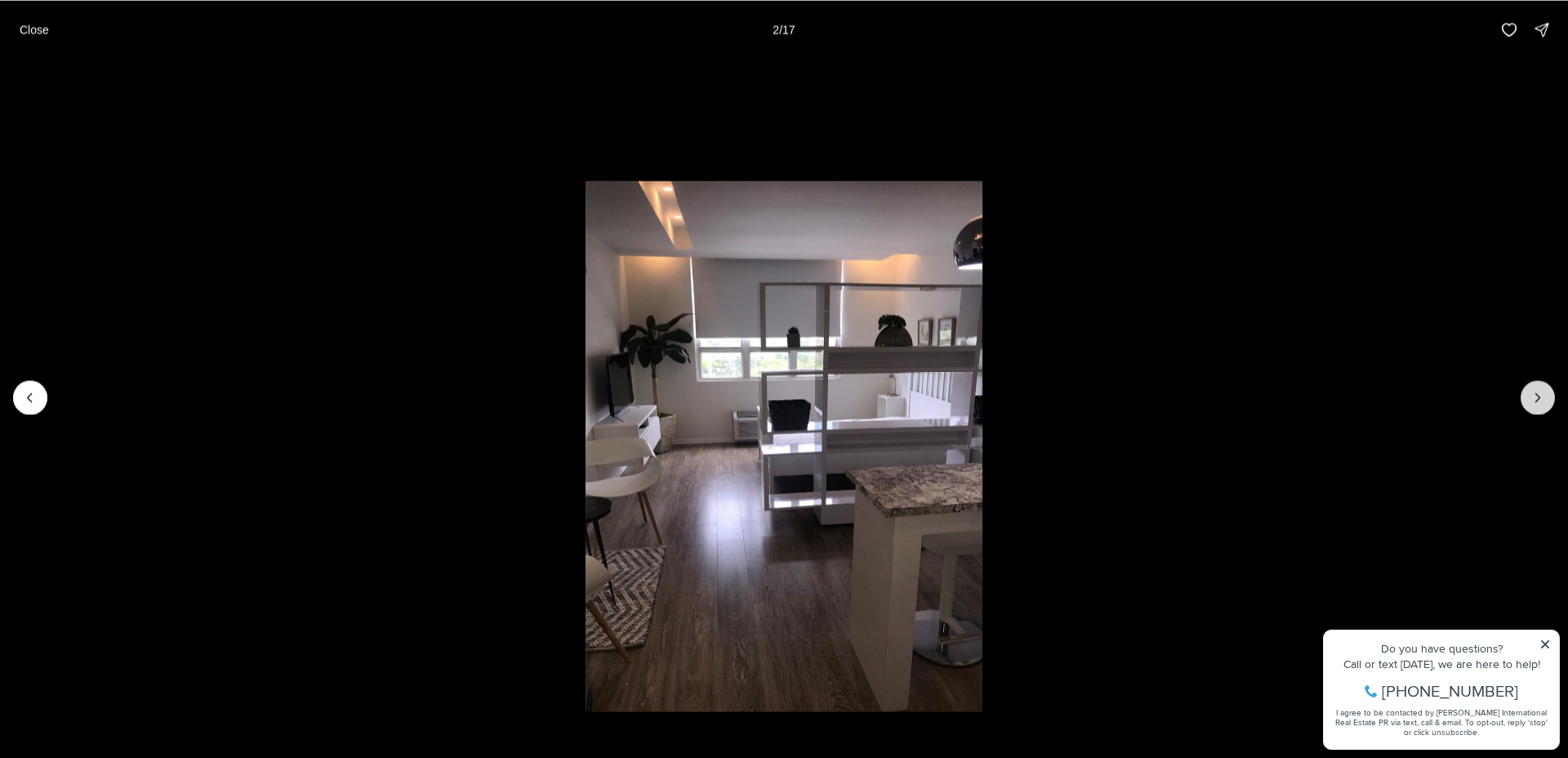
click at [1538, 397] on icon "Next slide" at bounding box center [1538, 397] width 16 height 16
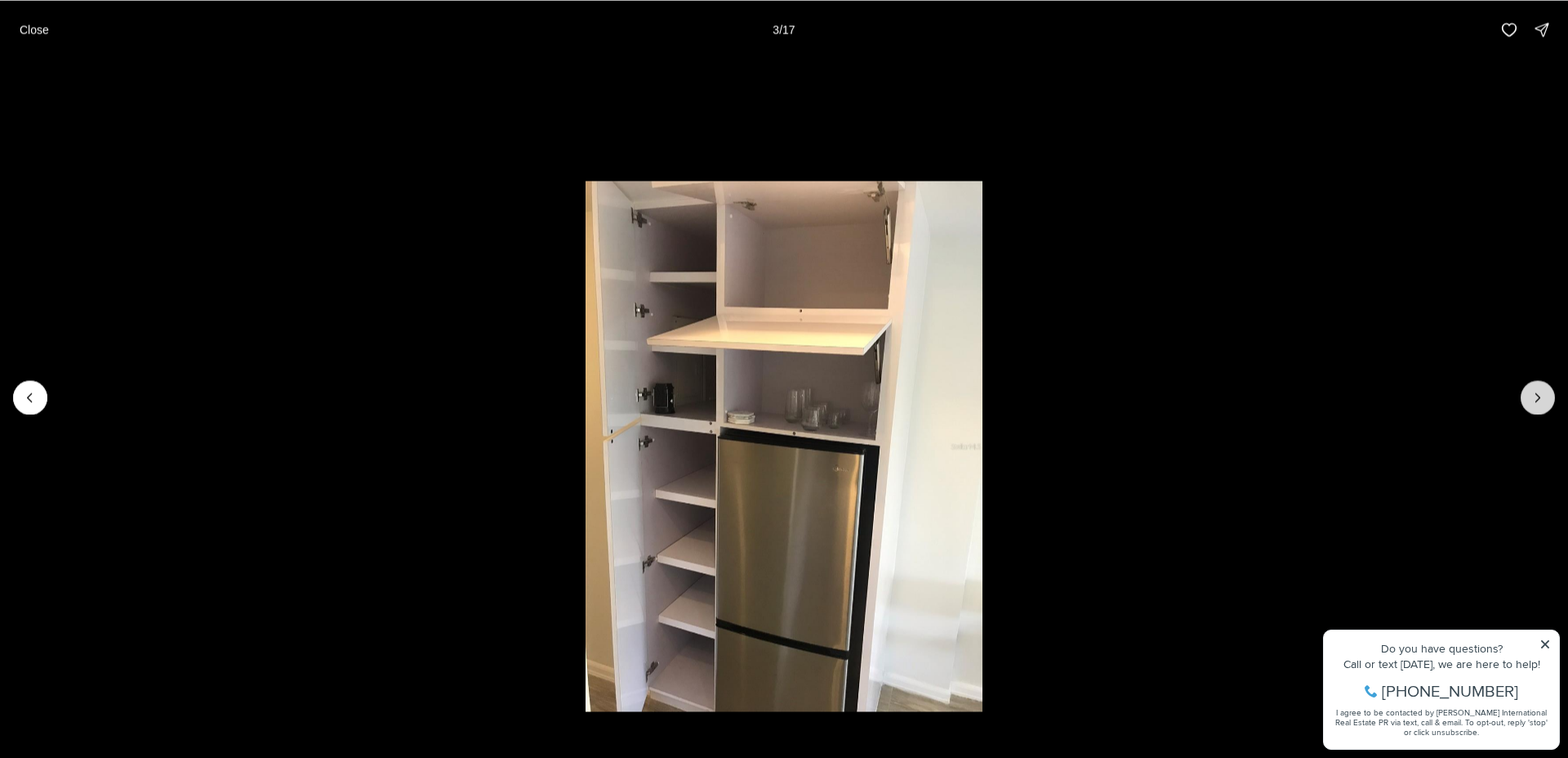
click at [1538, 397] on icon "Next slide" at bounding box center [1538, 397] width 16 height 16
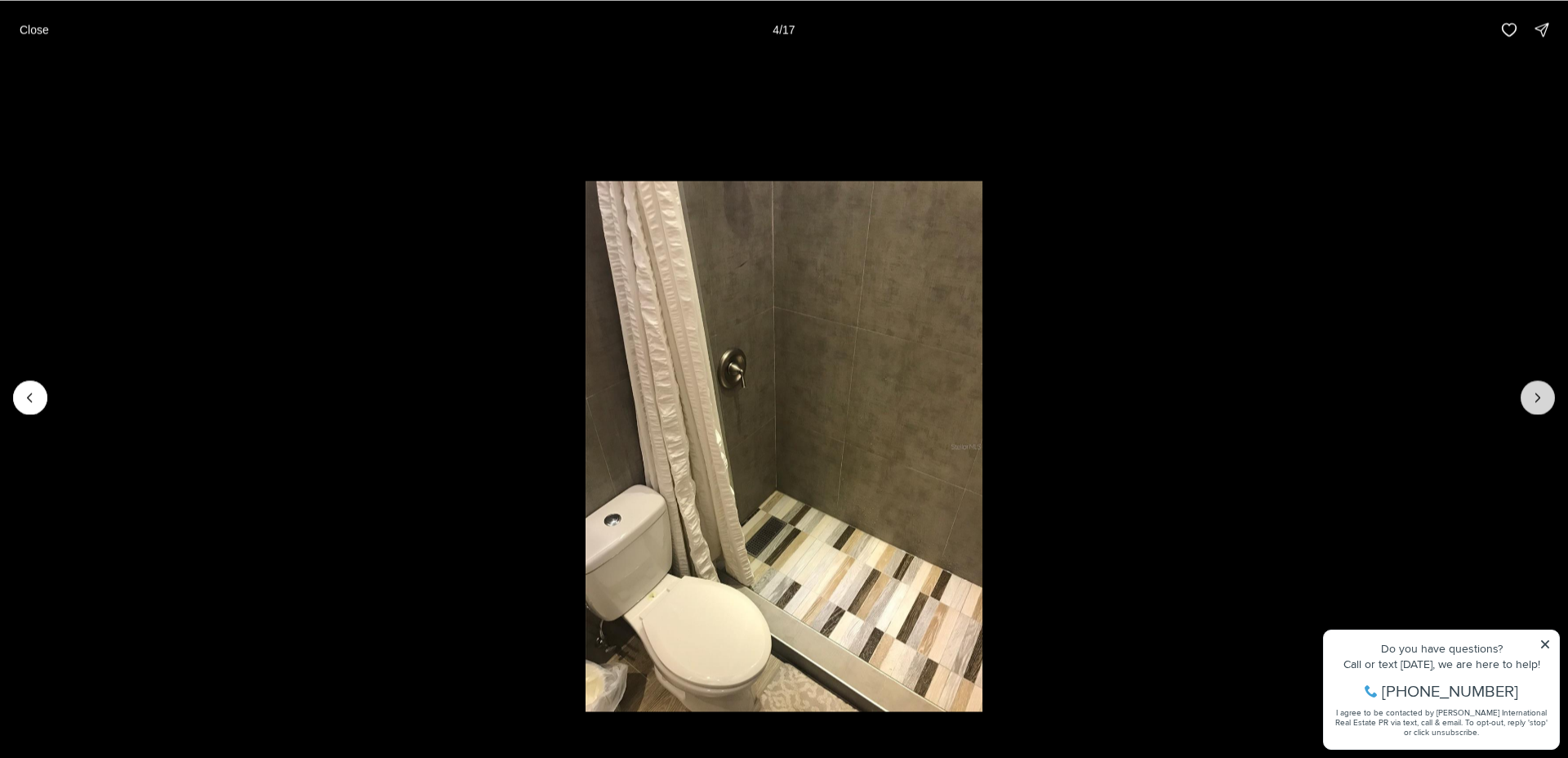
click at [1538, 397] on icon "Next slide" at bounding box center [1538, 397] width 16 height 16
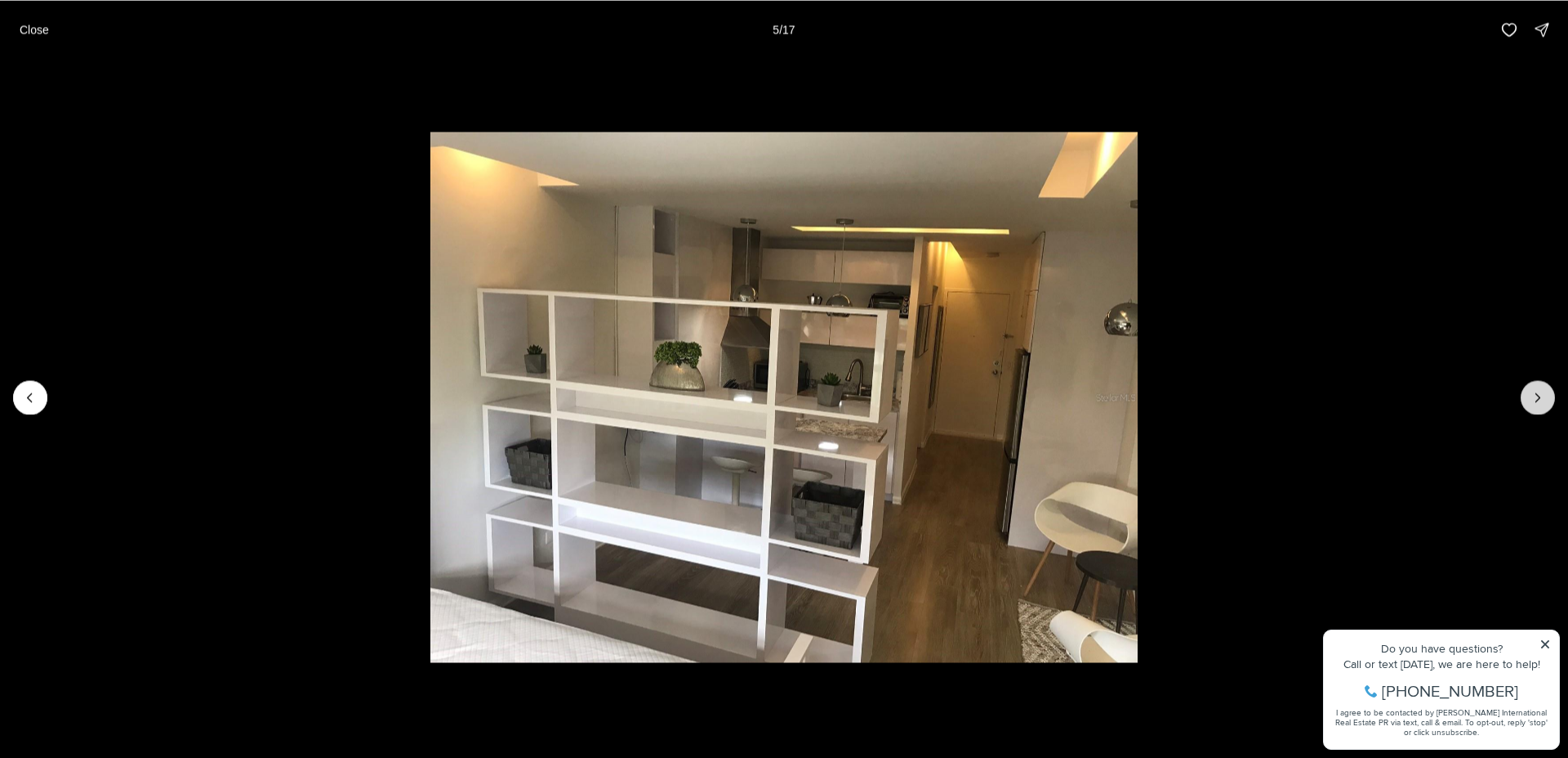
click at [1538, 397] on icon "Next slide" at bounding box center [1538, 397] width 16 height 16
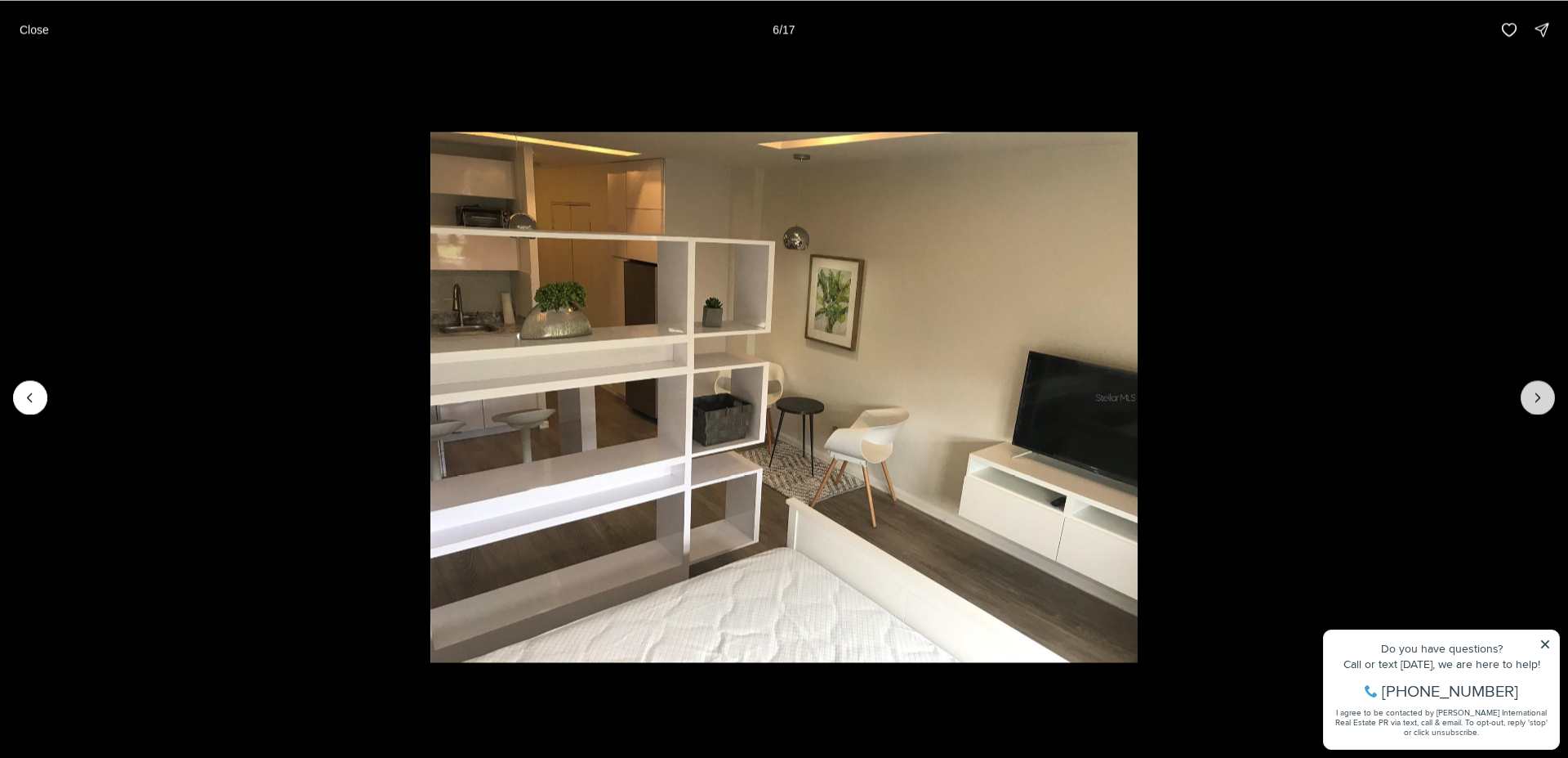
click at [1538, 397] on icon "Next slide" at bounding box center [1538, 397] width 16 height 16
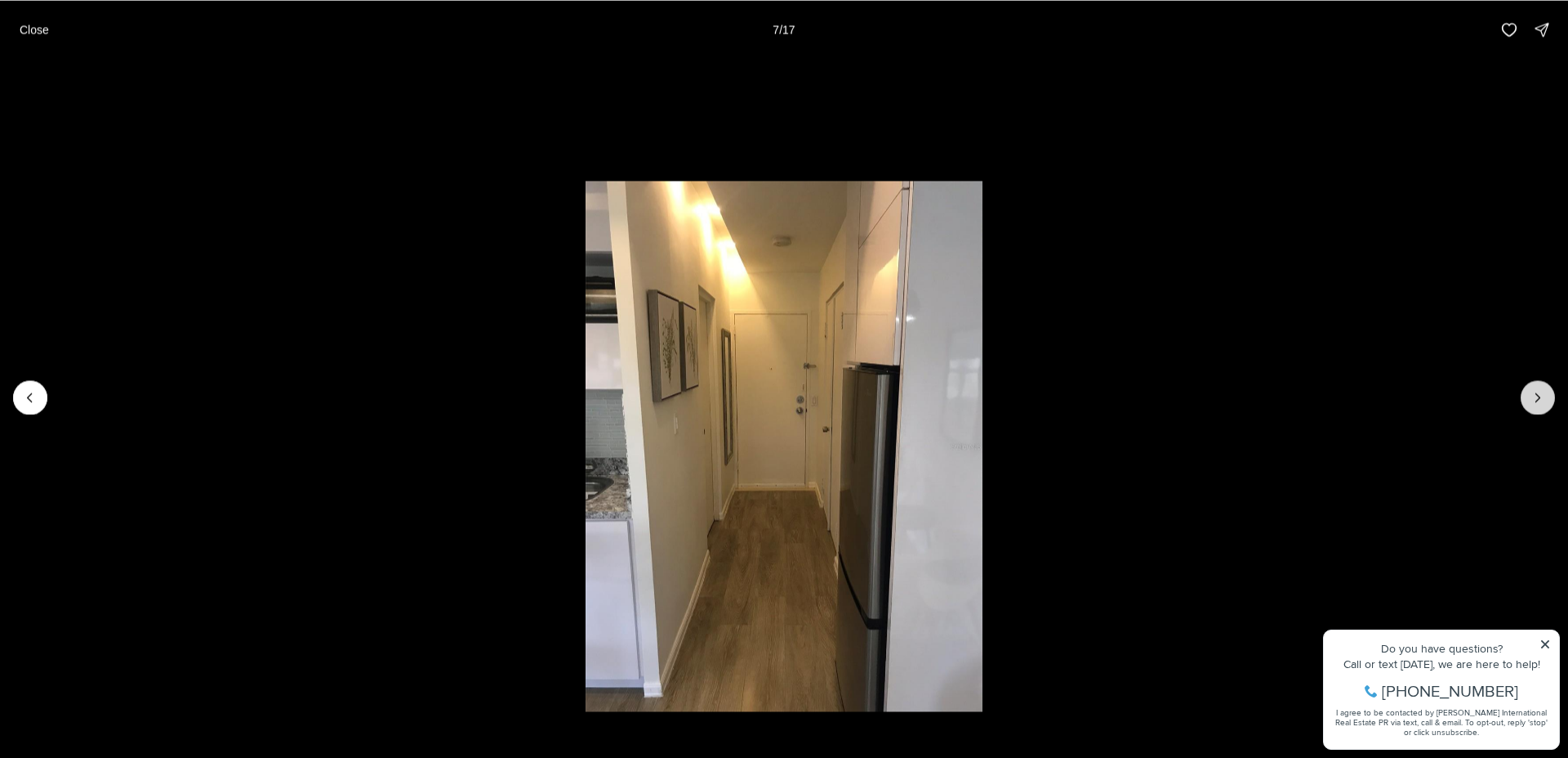
click at [1538, 397] on icon "Next slide" at bounding box center [1538, 397] width 16 height 16
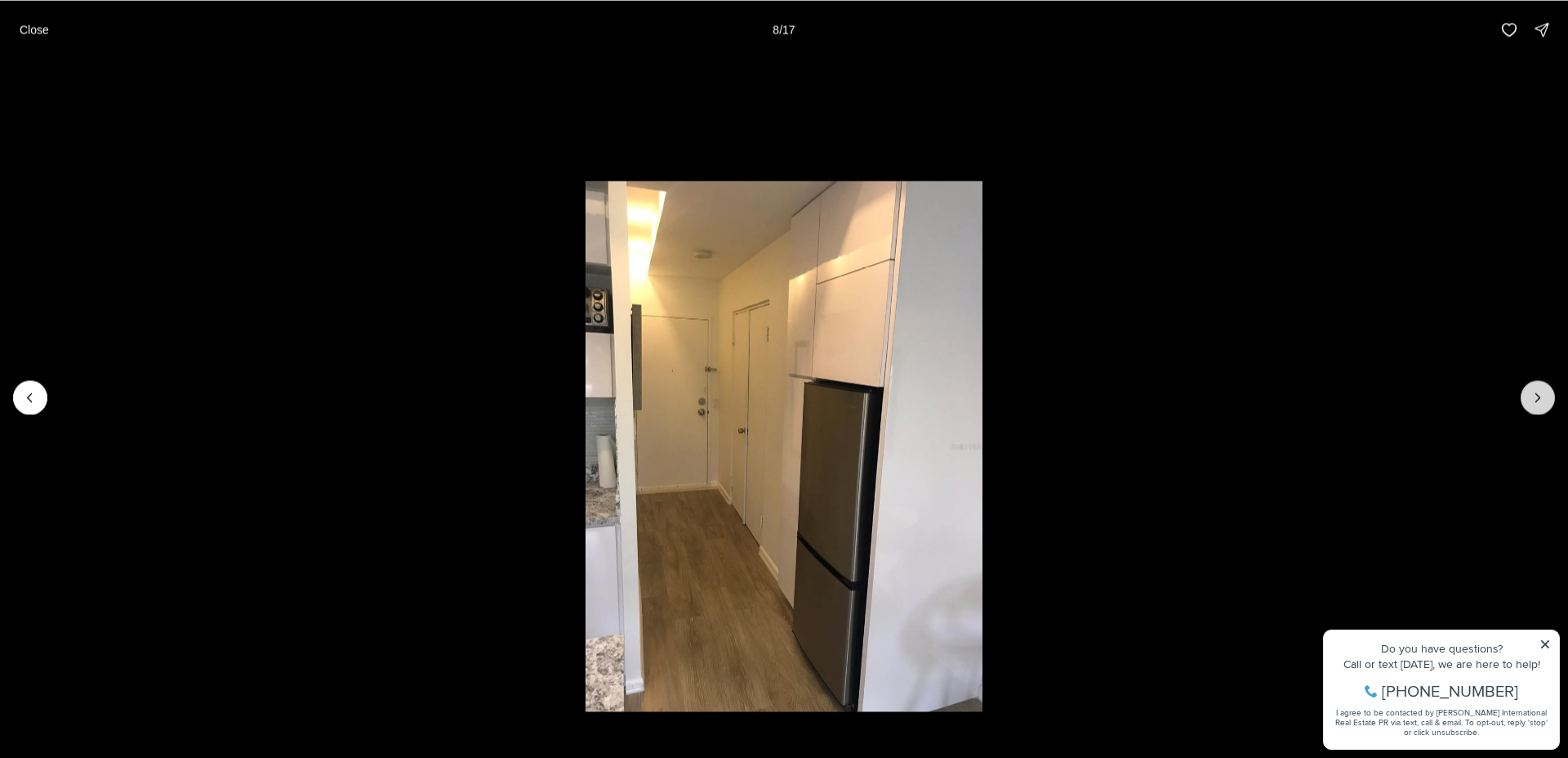
click at [1538, 397] on icon "Next slide" at bounding box center [1538, 397] width 16 height 16
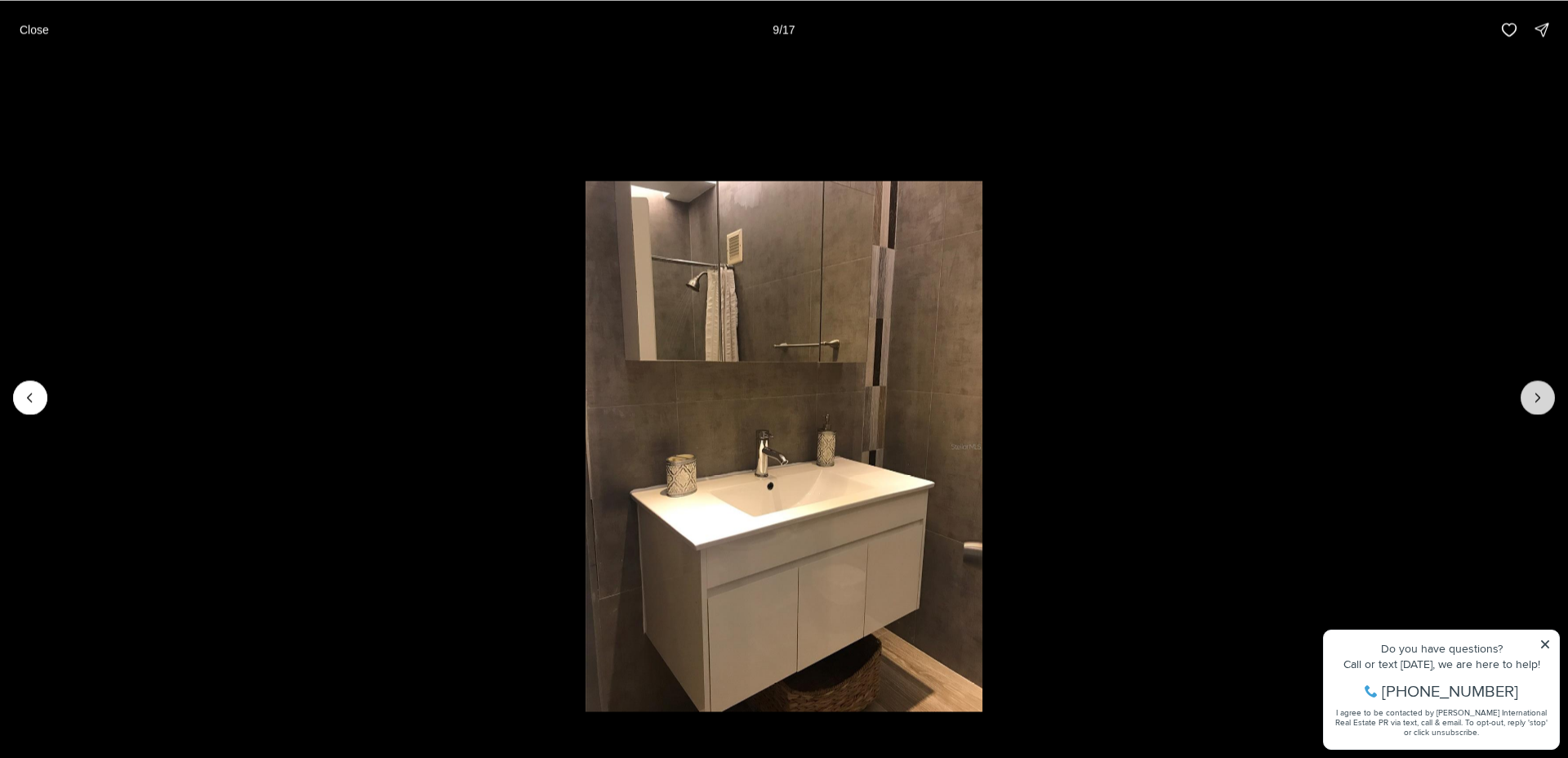
click at [1538, 397] on icon "Next slide" at bounding box center [1538, 397] width 16 height 16
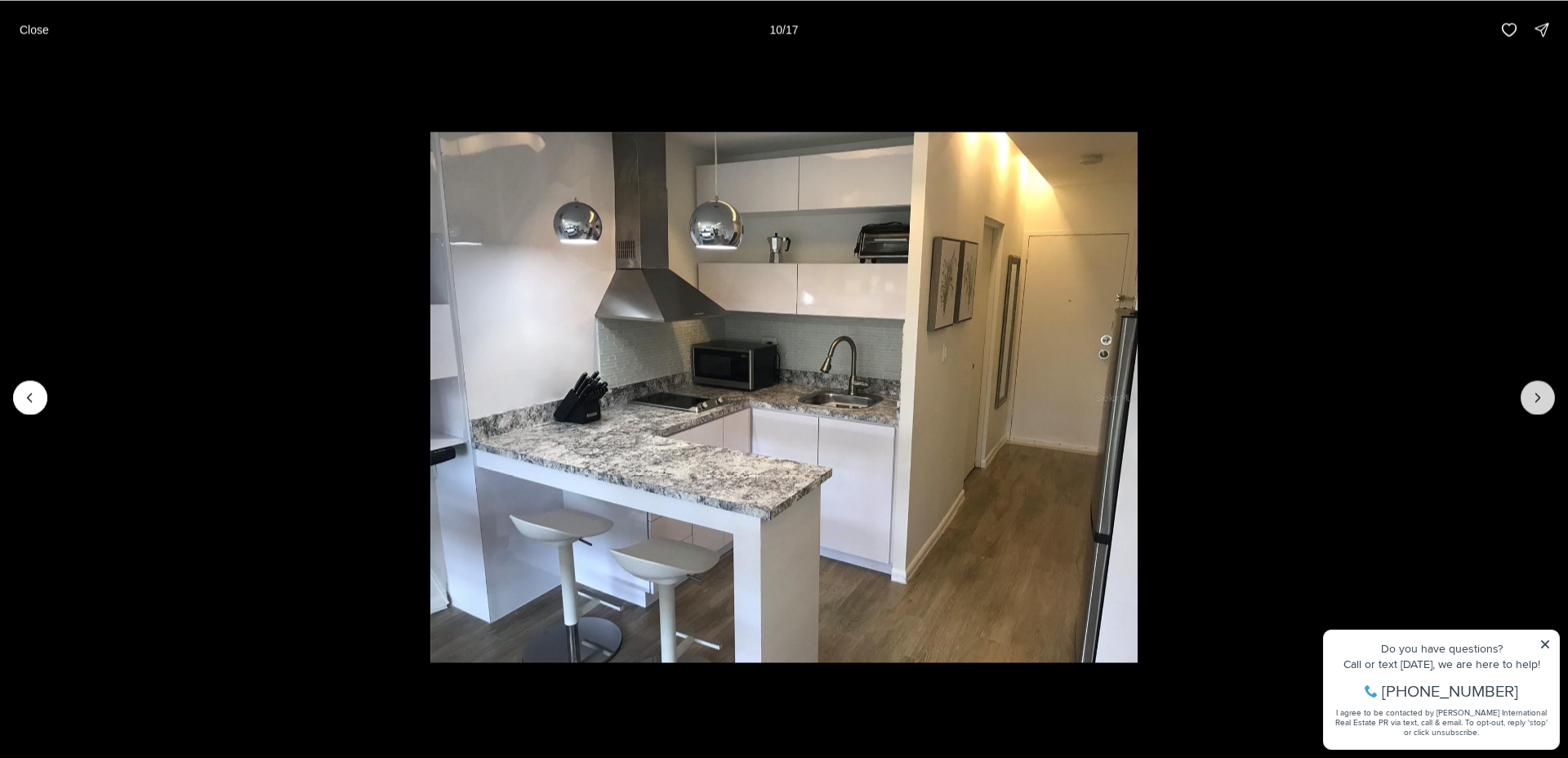
click at [1538, 397] on icon "Next slide" at bounding box center [1538, 397] width 16 height 16
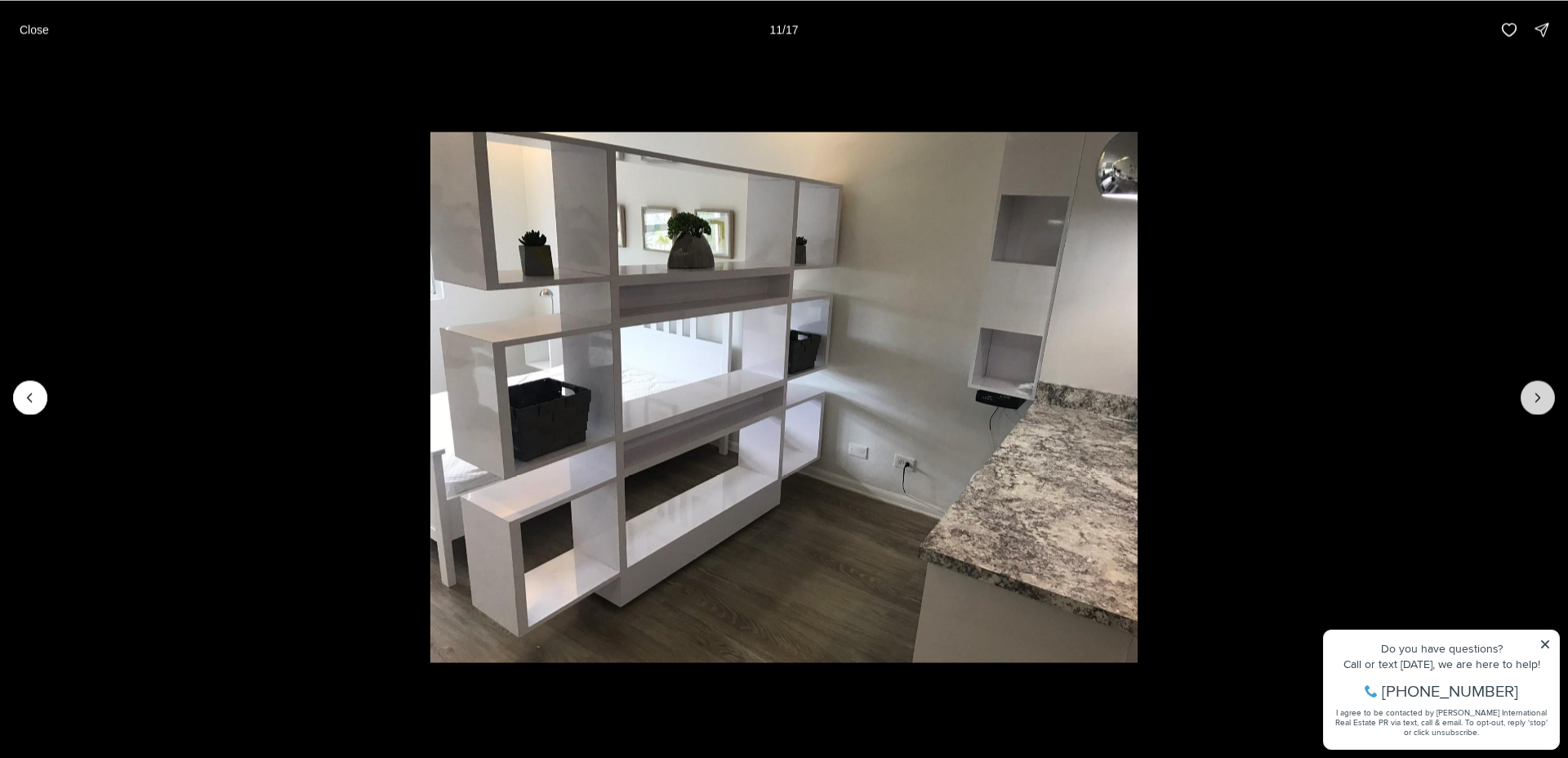
click at [1538, 397] on icon "Next slide" at bounding box center [1538, 397] width 16 height 16
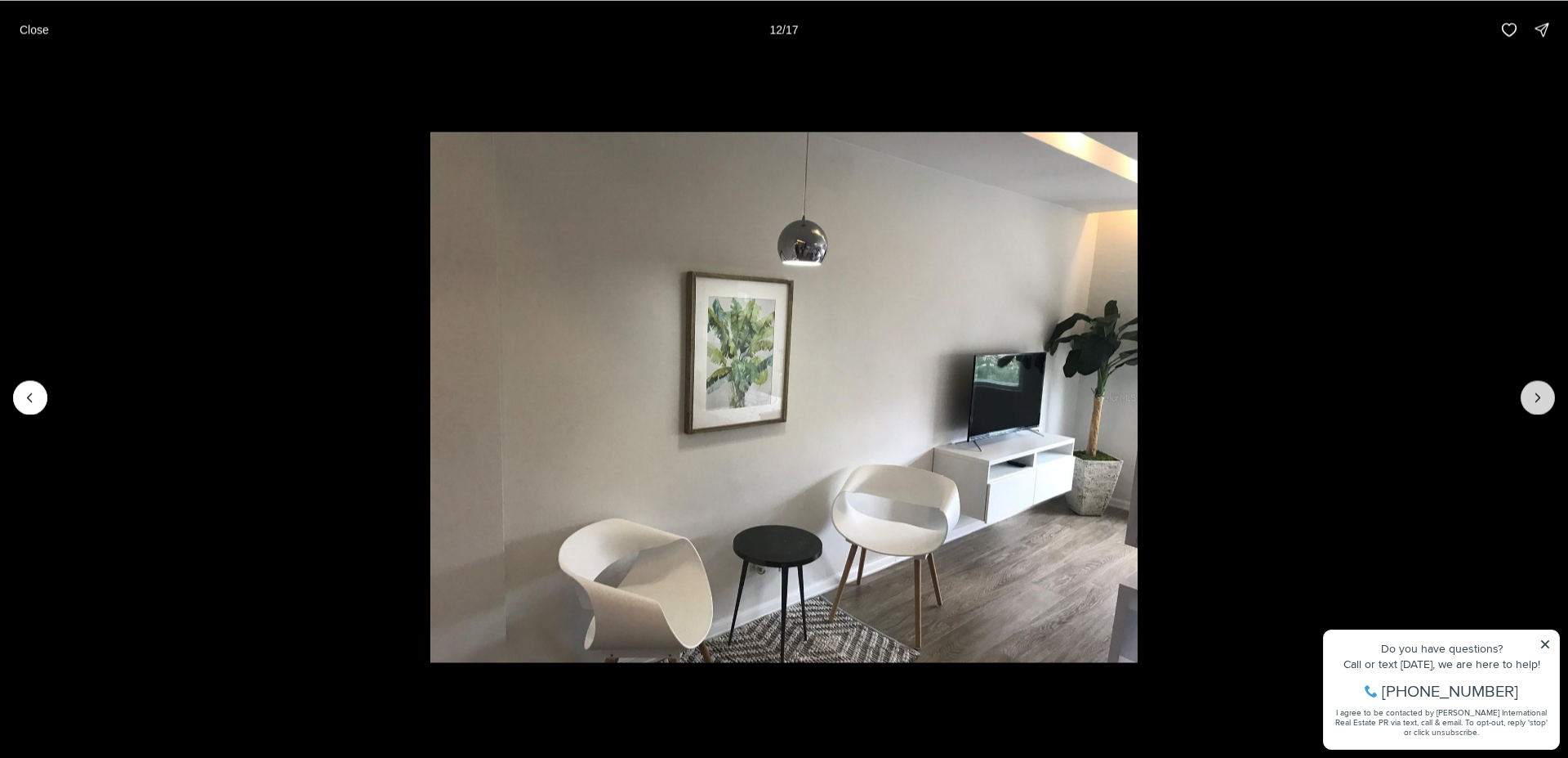
click at [1538, 397] on icon "Next slide" at bounding box center [1538, 397] width 16 height 16
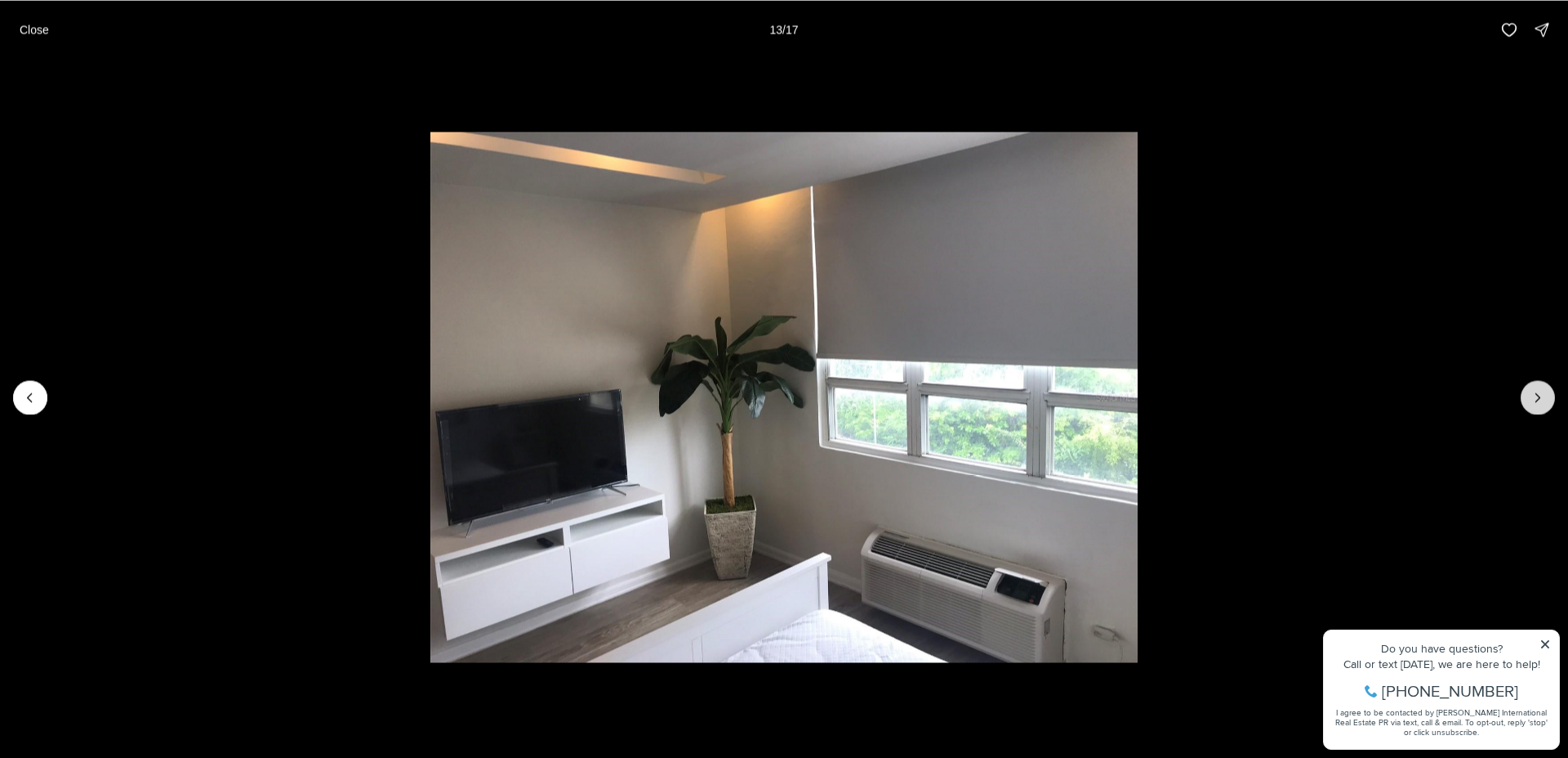
click at [1538, 397] on icon "Next slide" at bounding box center [1538, 397] width 16 height 16
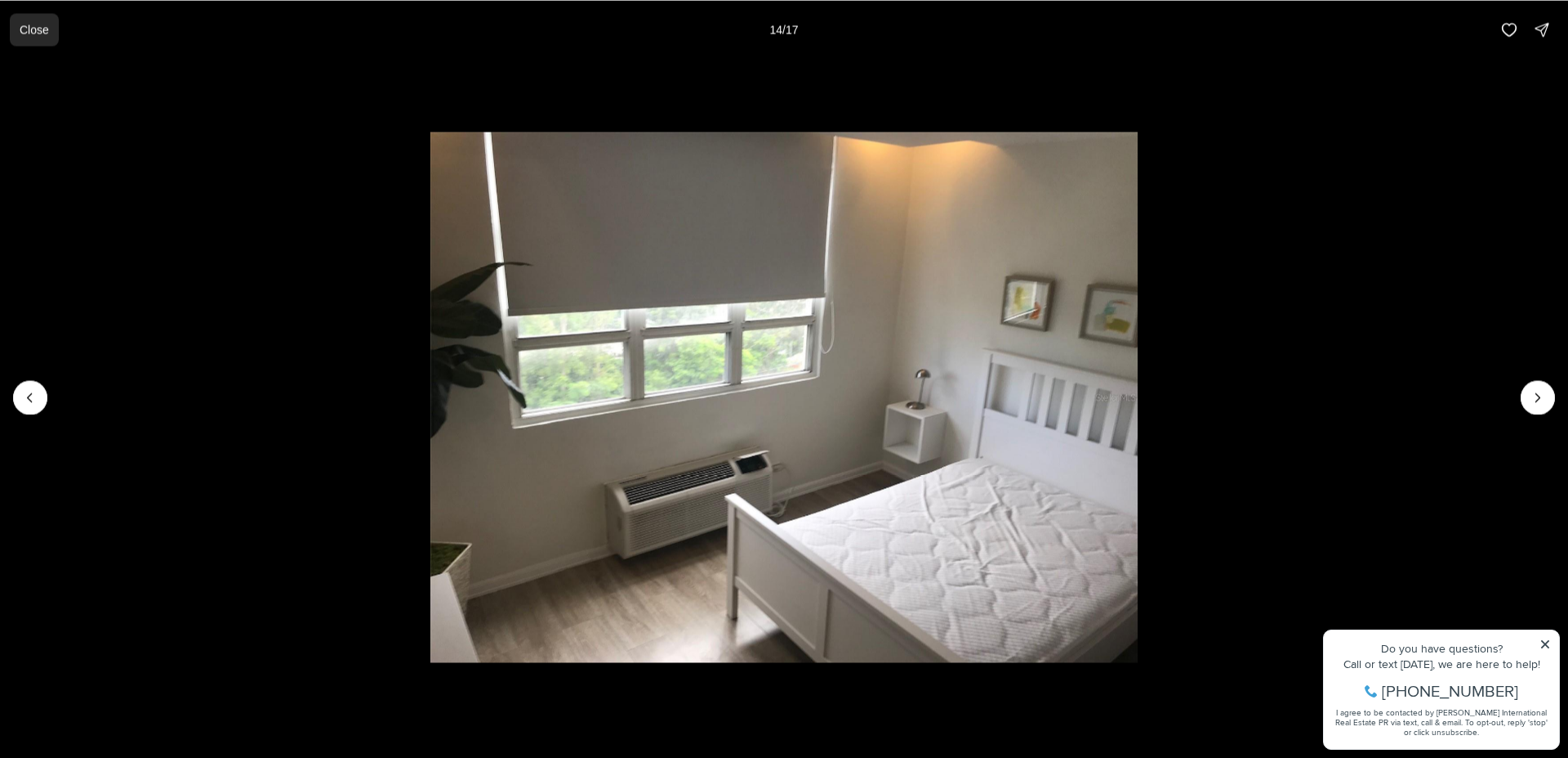
click at [26, 29] on p "Close" at bounding box center [34, 29] width 29 height 13
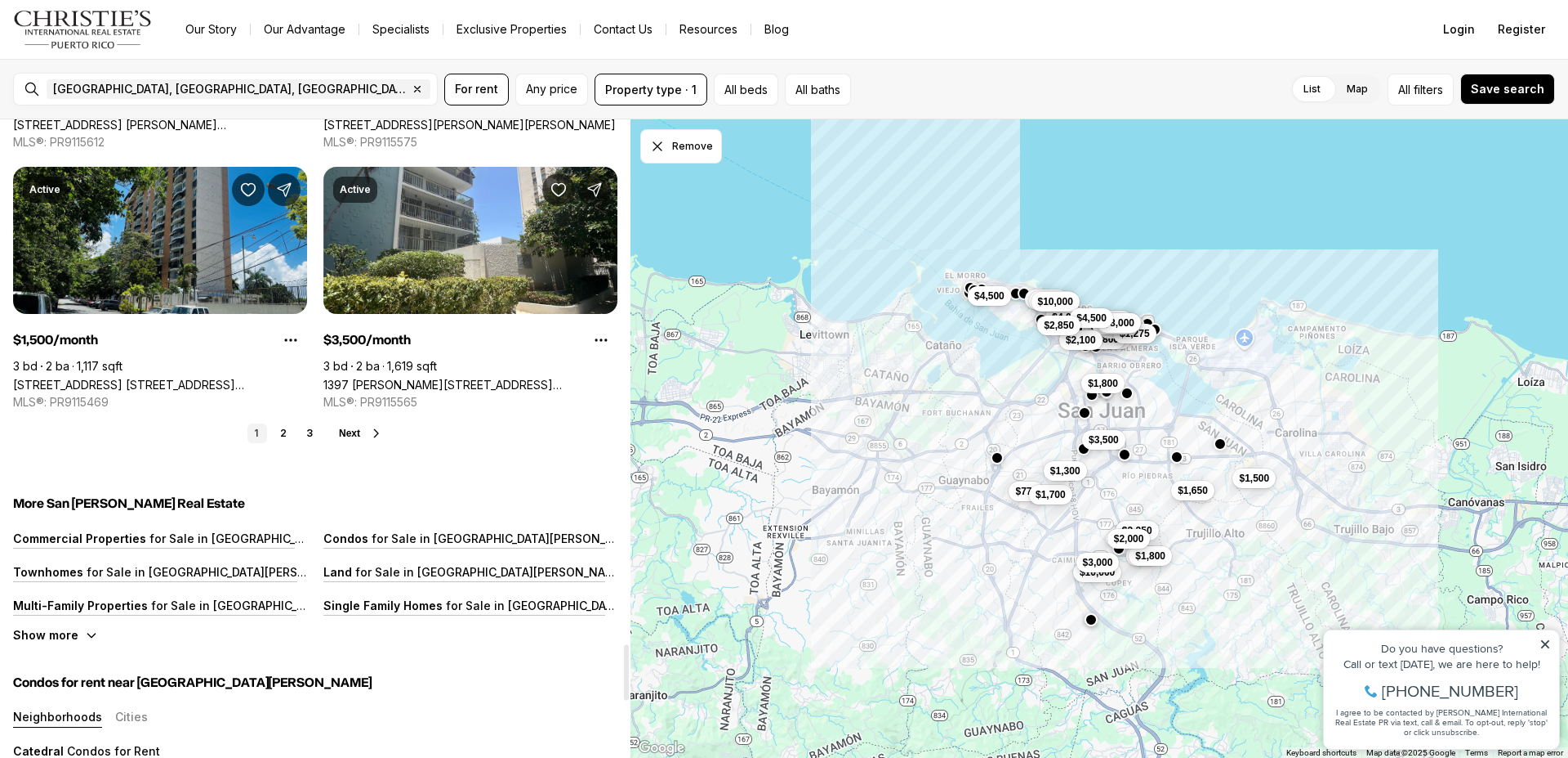
scroll to position [5986, 0]
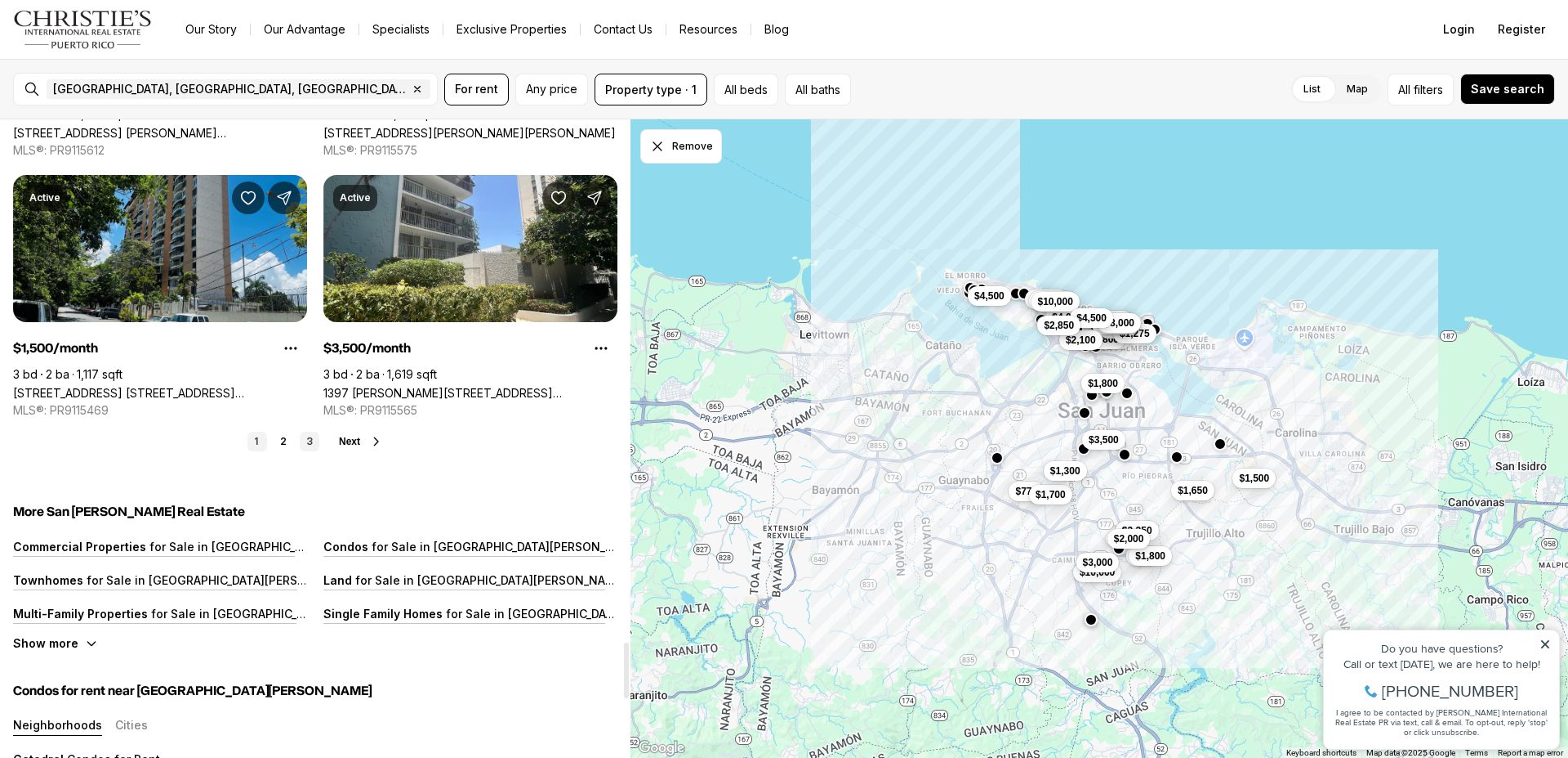
click at [310, 438] on link "3" at bounding box center [309, 441] width 20 height 20
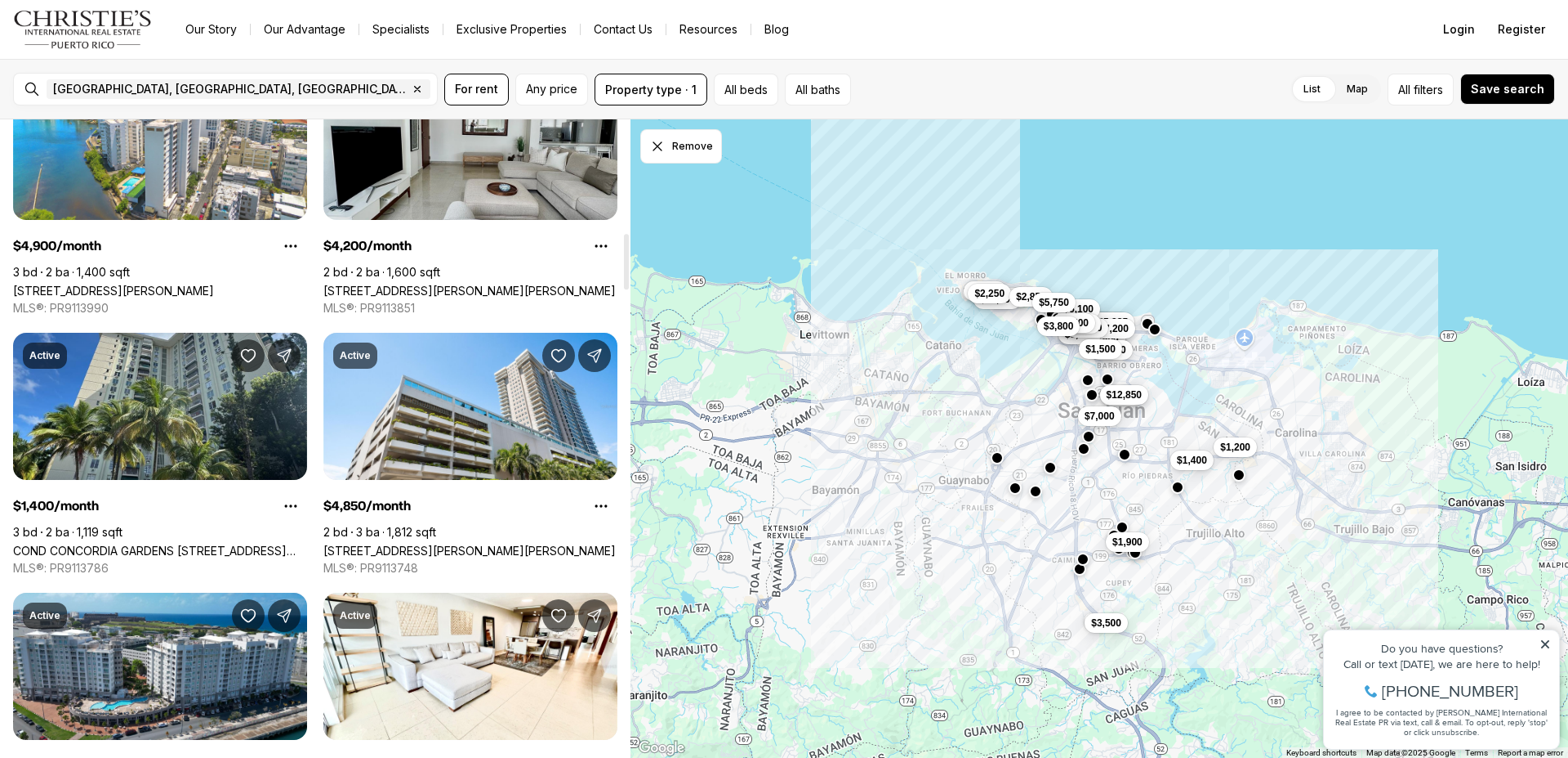
scroll to position [1584, 0]
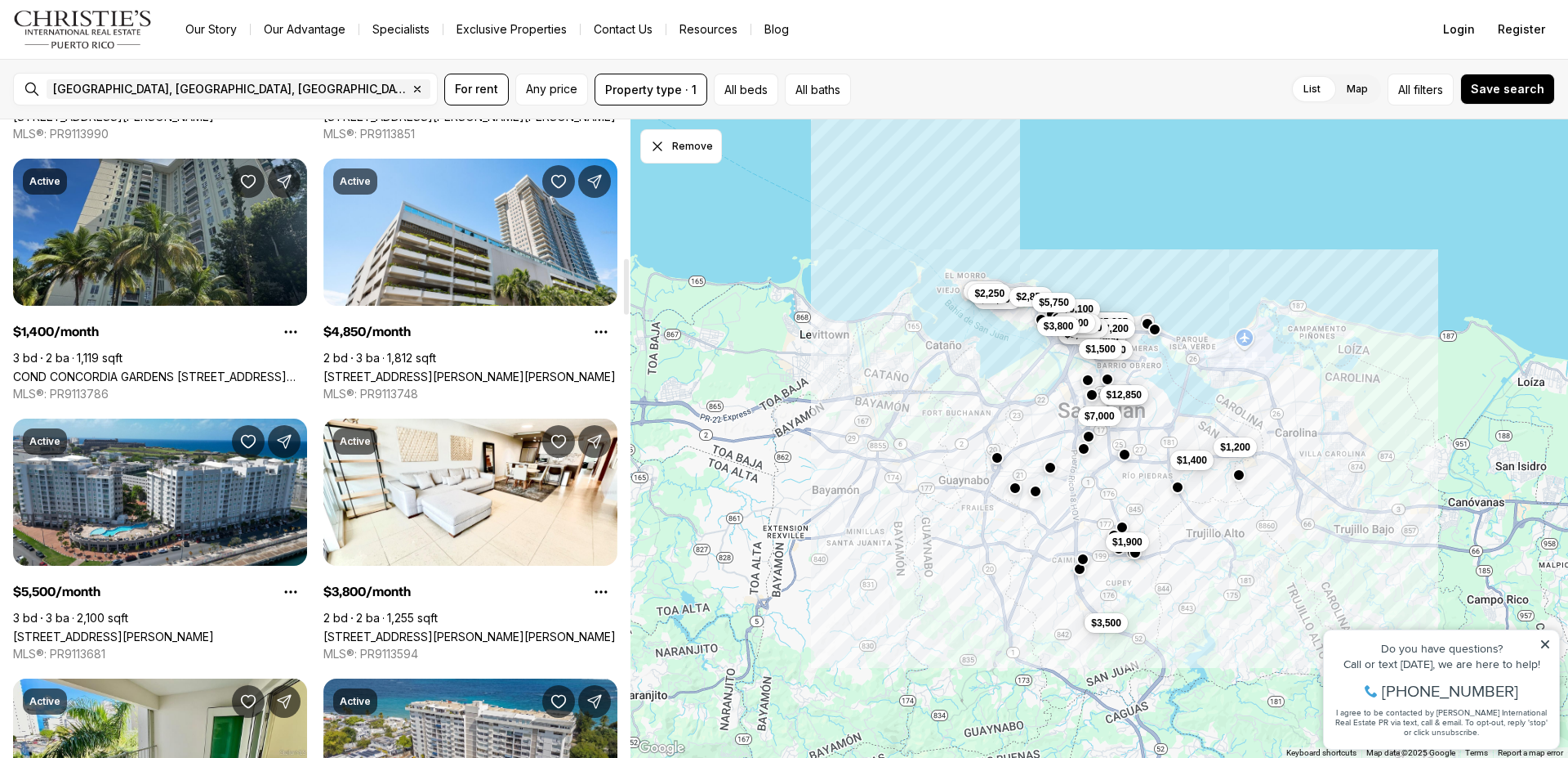
click at [187, 369] on link "COND CONCORDIA GARDENS [STREET_ADDRESS][PERSON_NAME]" at bounding box center [160, 376] width 294 height 14
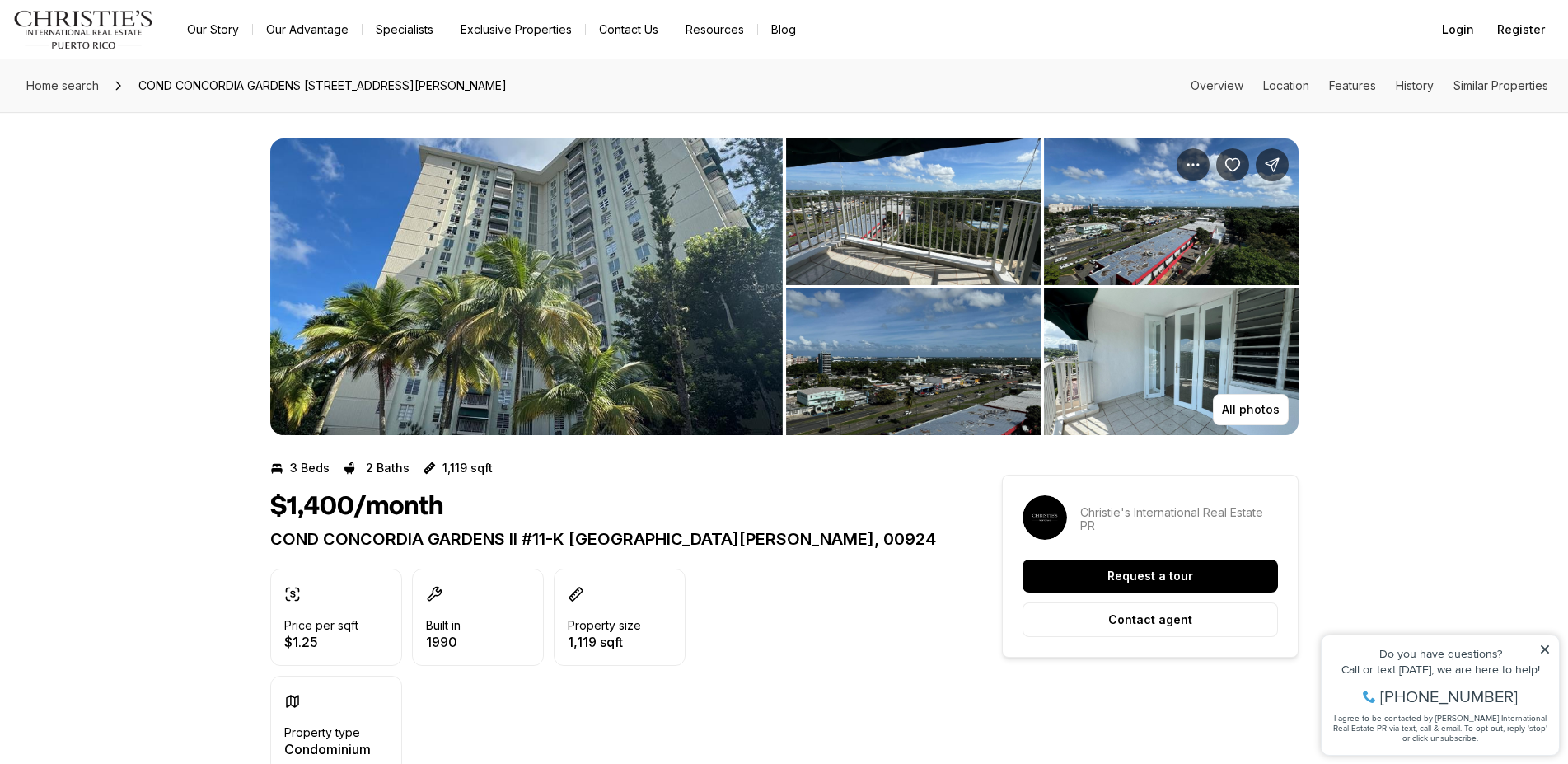
click at [1001, 252] on img "View image gallery" at bounding box center [913, 212] width 255 height 147
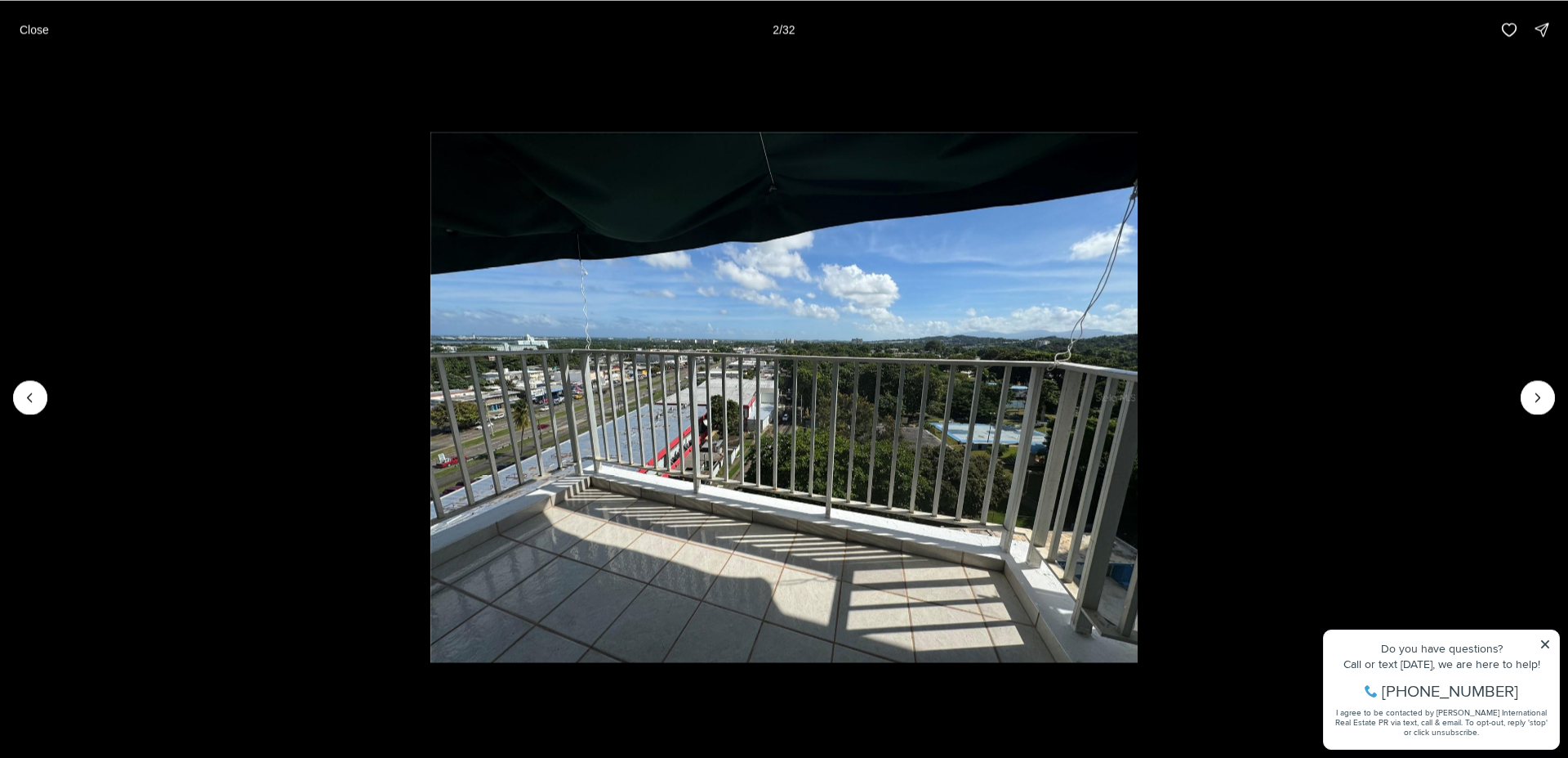
click at [1552, 410] on li "2 of 32" at bounding box center [784, 397] width 1568 height 676
click at [1543, 401] on icon "Next slide" at bounding box center [1538, 397] width 16 height 16
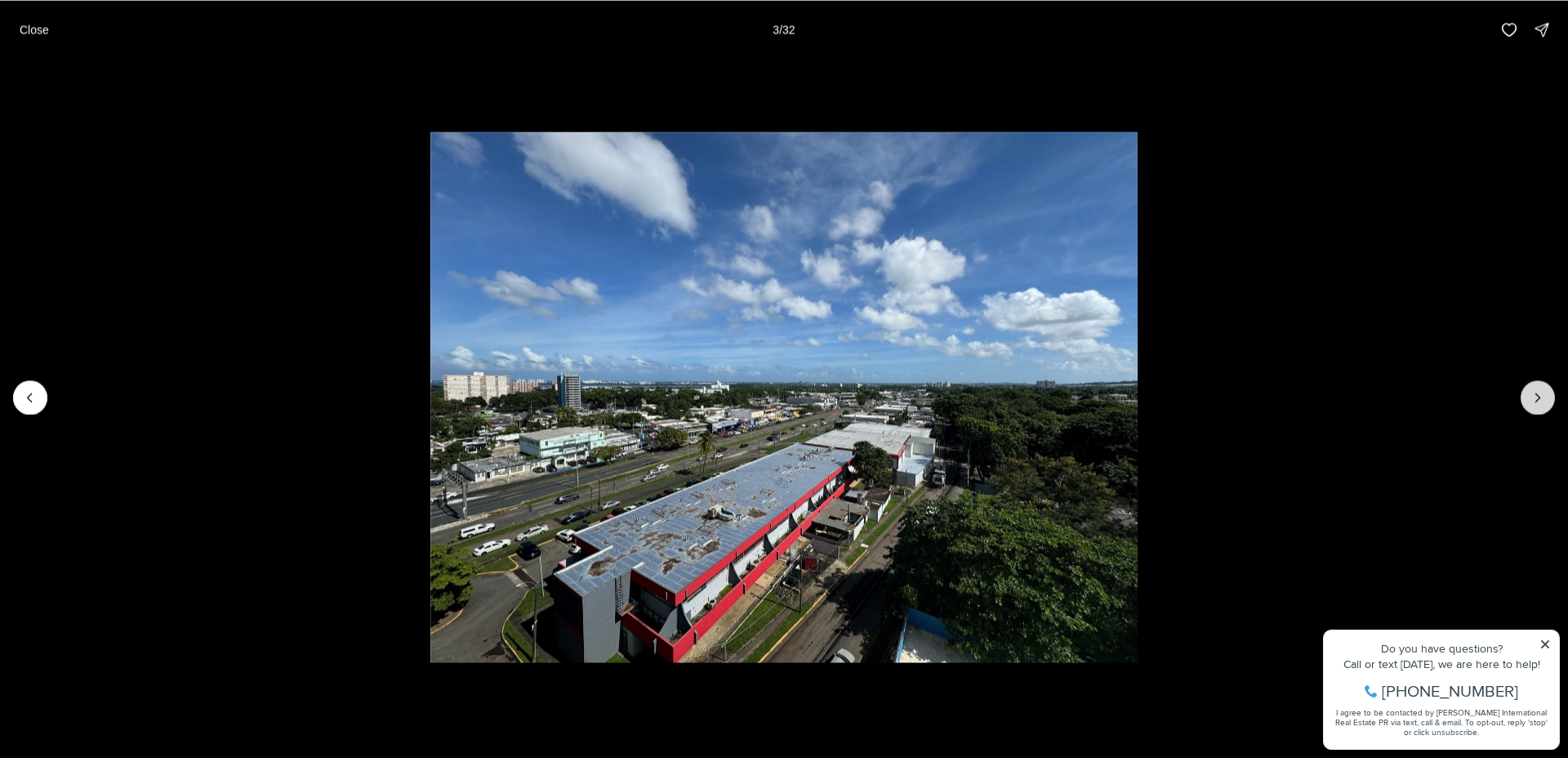
click at [1539, 402] on icon "Next slide" at bounding box center [1538, 397] width 16 height 16
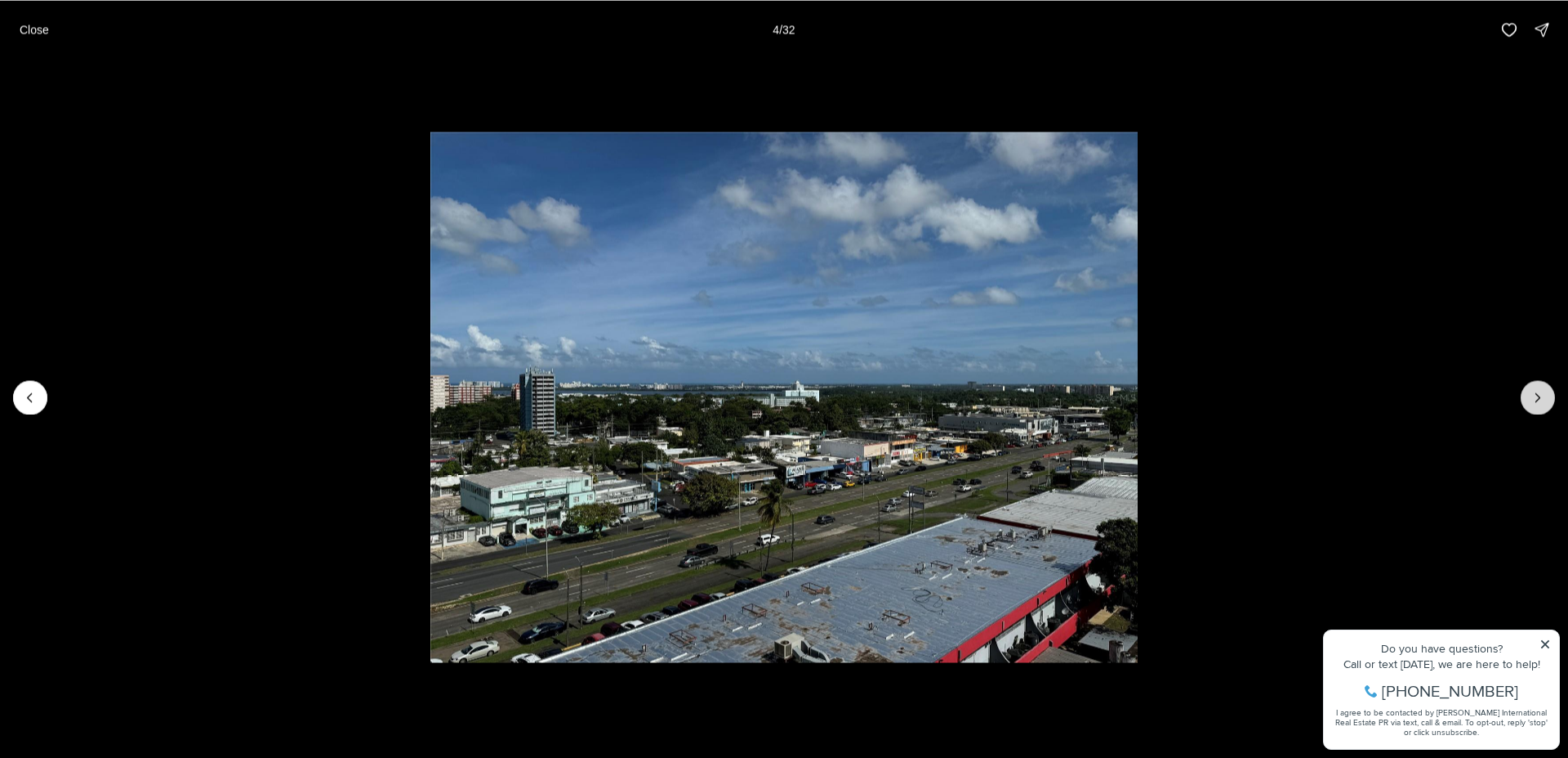
click at [1538, 402] on icon "Next slide" at bounding box center [1538, 397] width 16 height 16
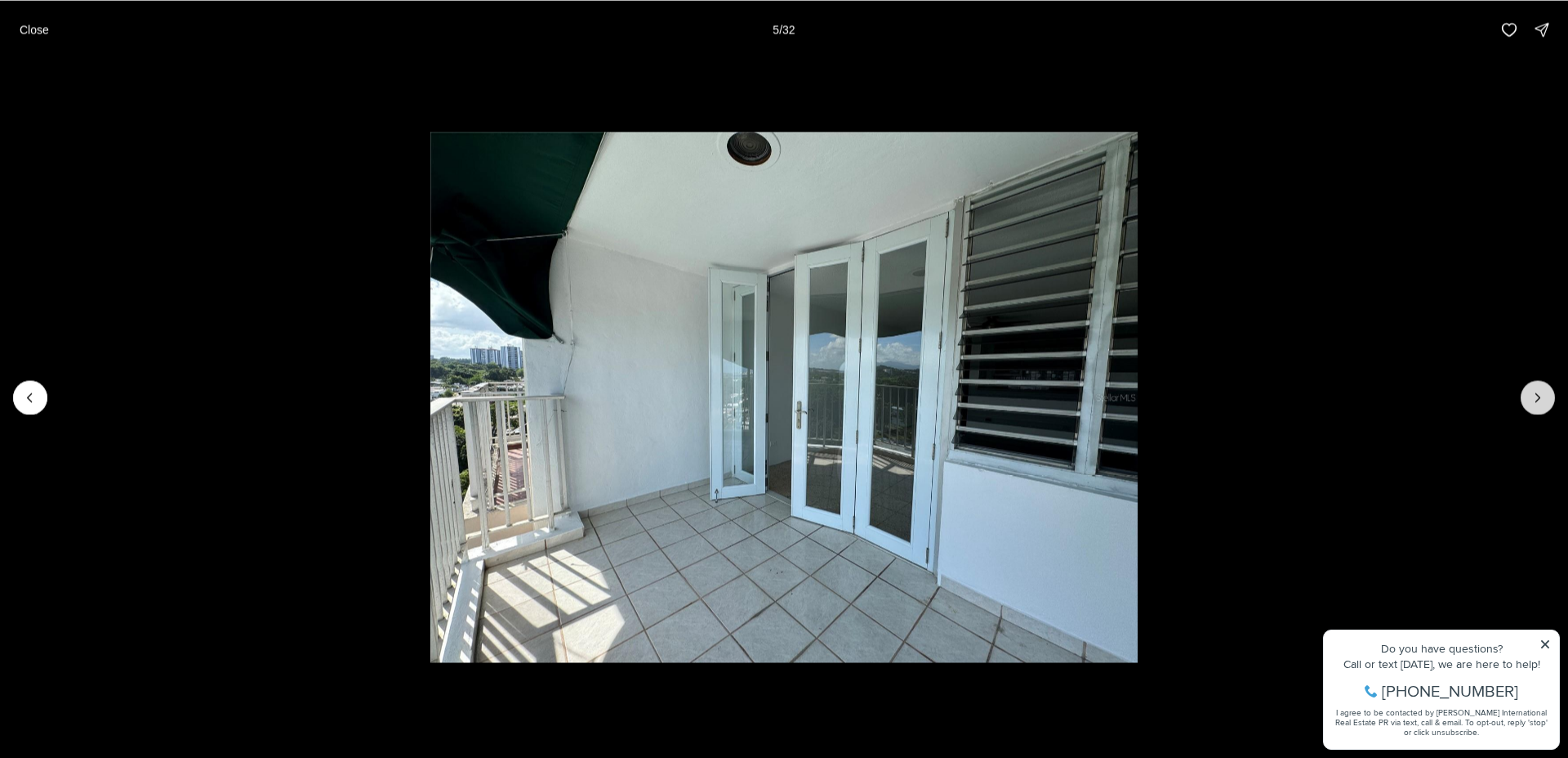
click at [1537, 402] on icon "Next slide" at bounding box center [1538, 397] width 16 height 16
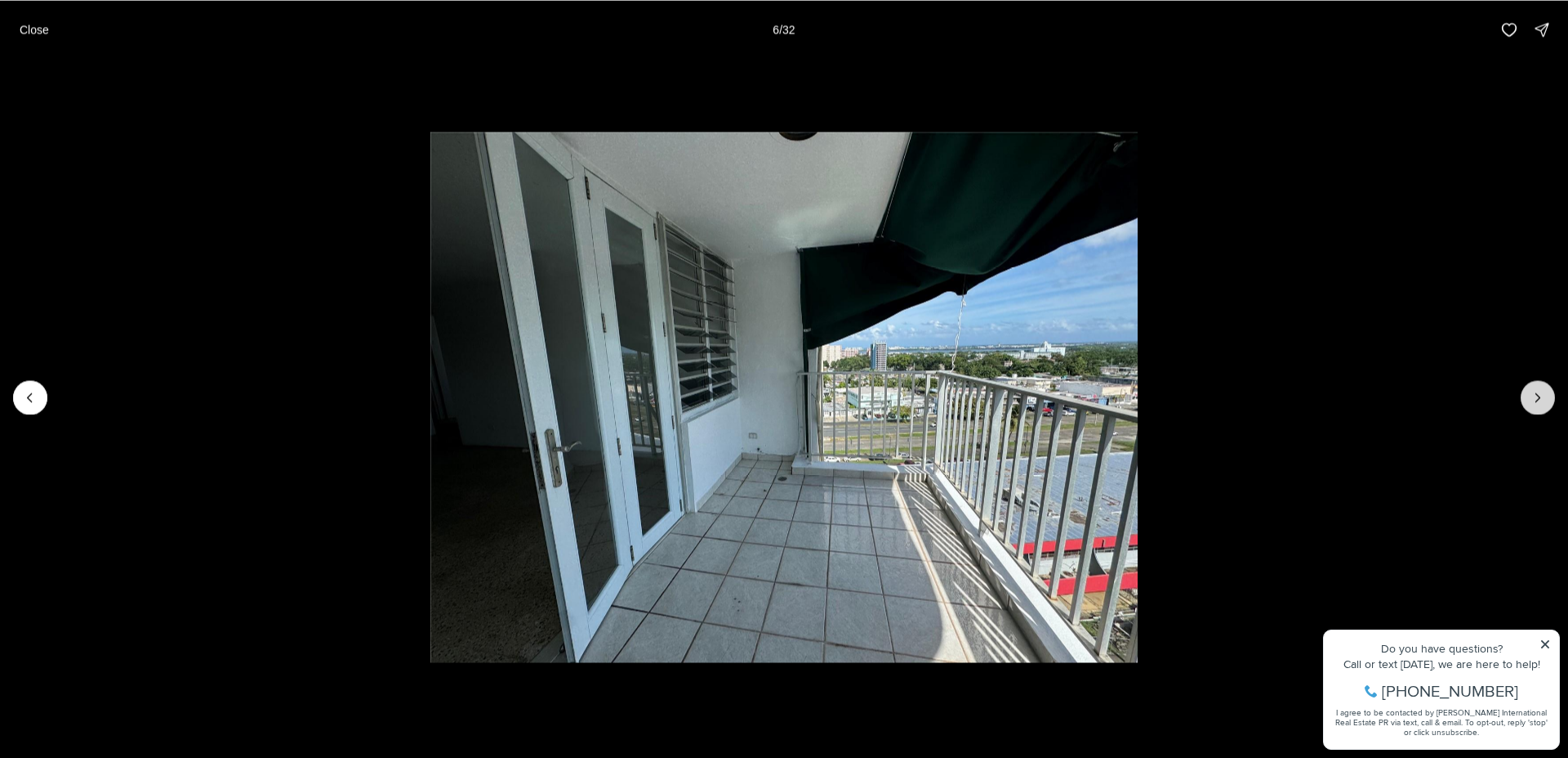
click at [1537, 402] on icon "Next slide" at bounding box center [1538, 397] width 16 height 16
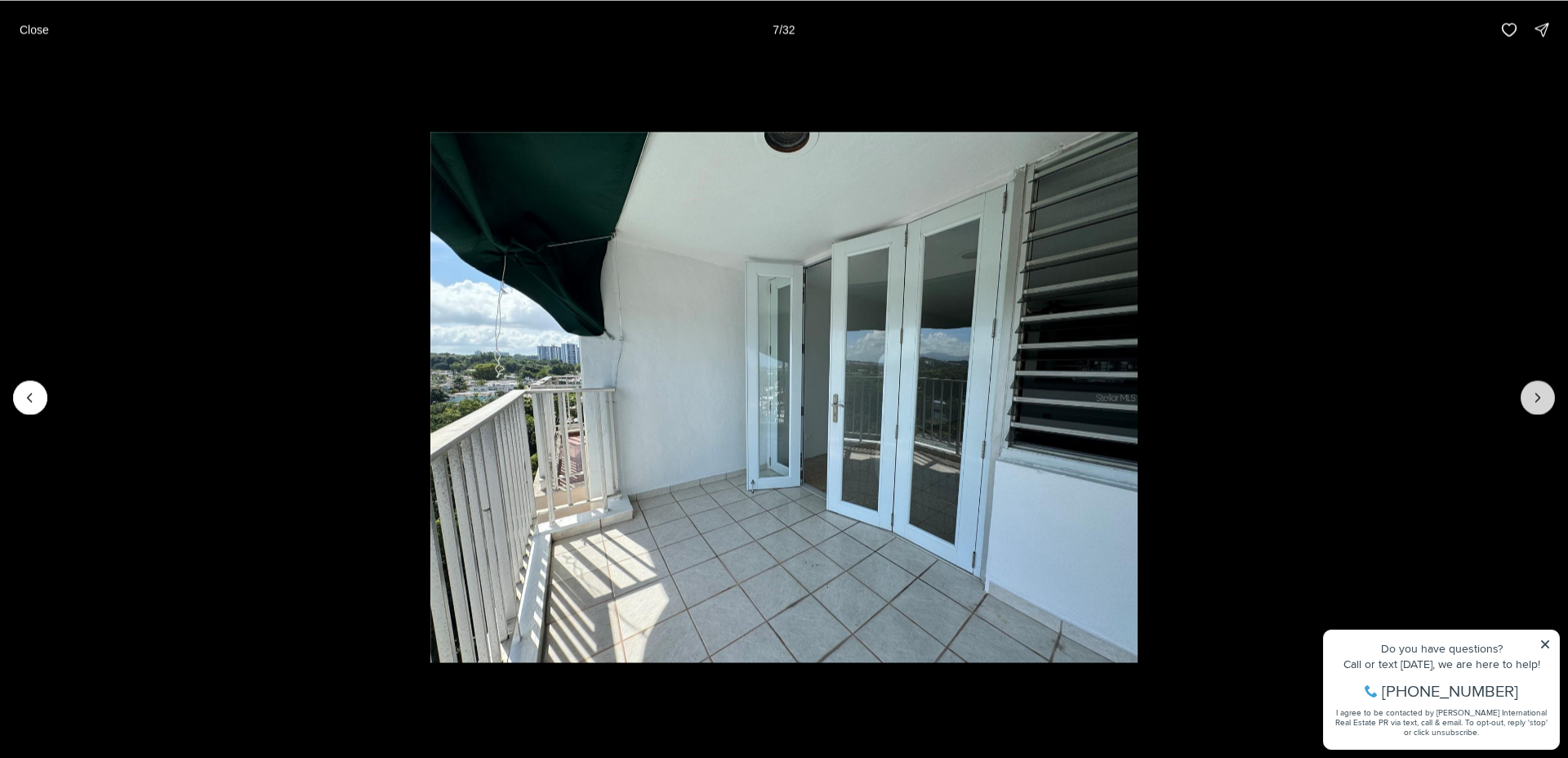
click at [1537, 402] on icon "Next slide" at bounding box center [1538, 397] width 16 height 16
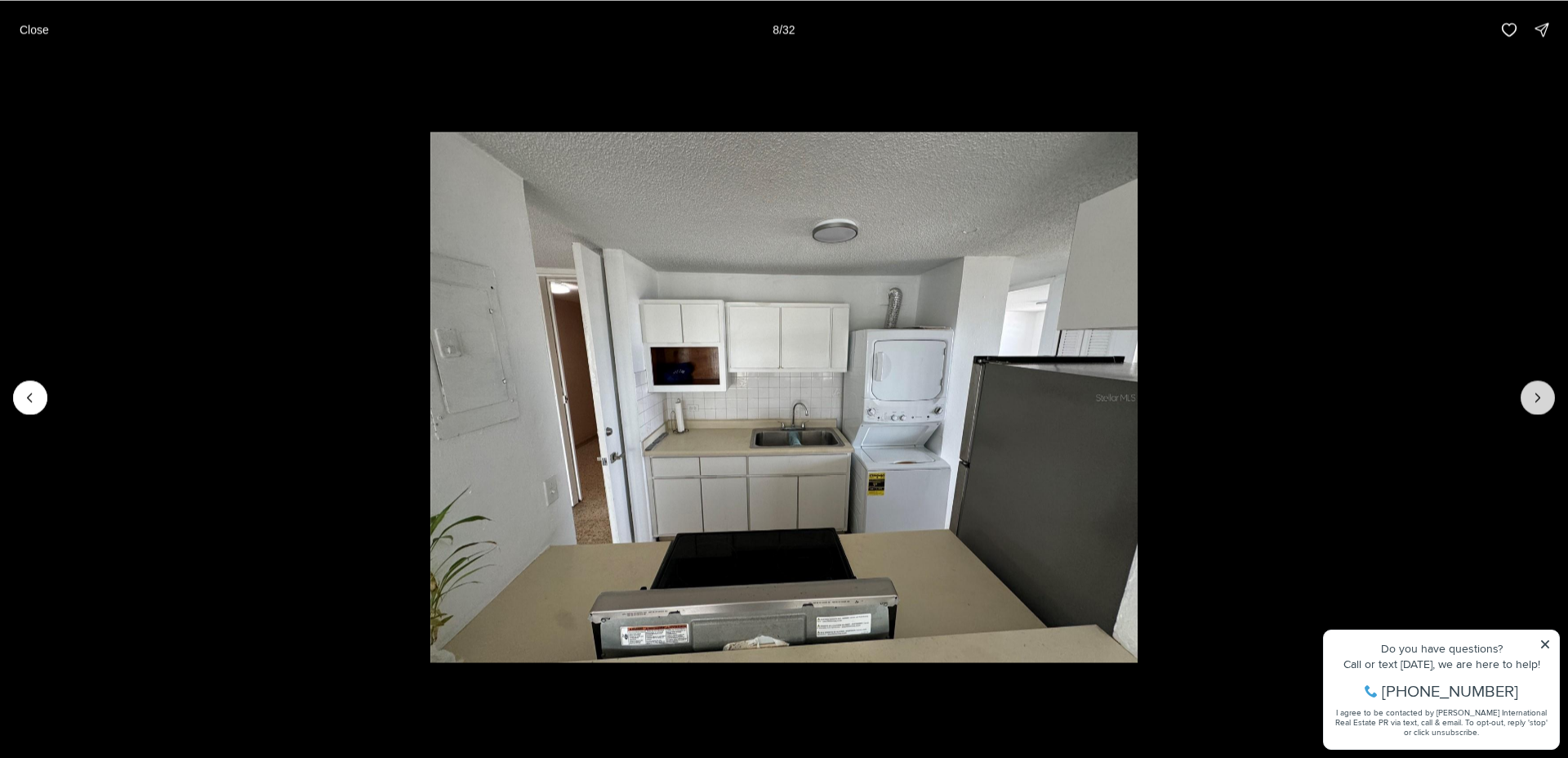
click at [1537, 402] on icon "Next slide" at bounding box center [1538, 397] width 16 height 16
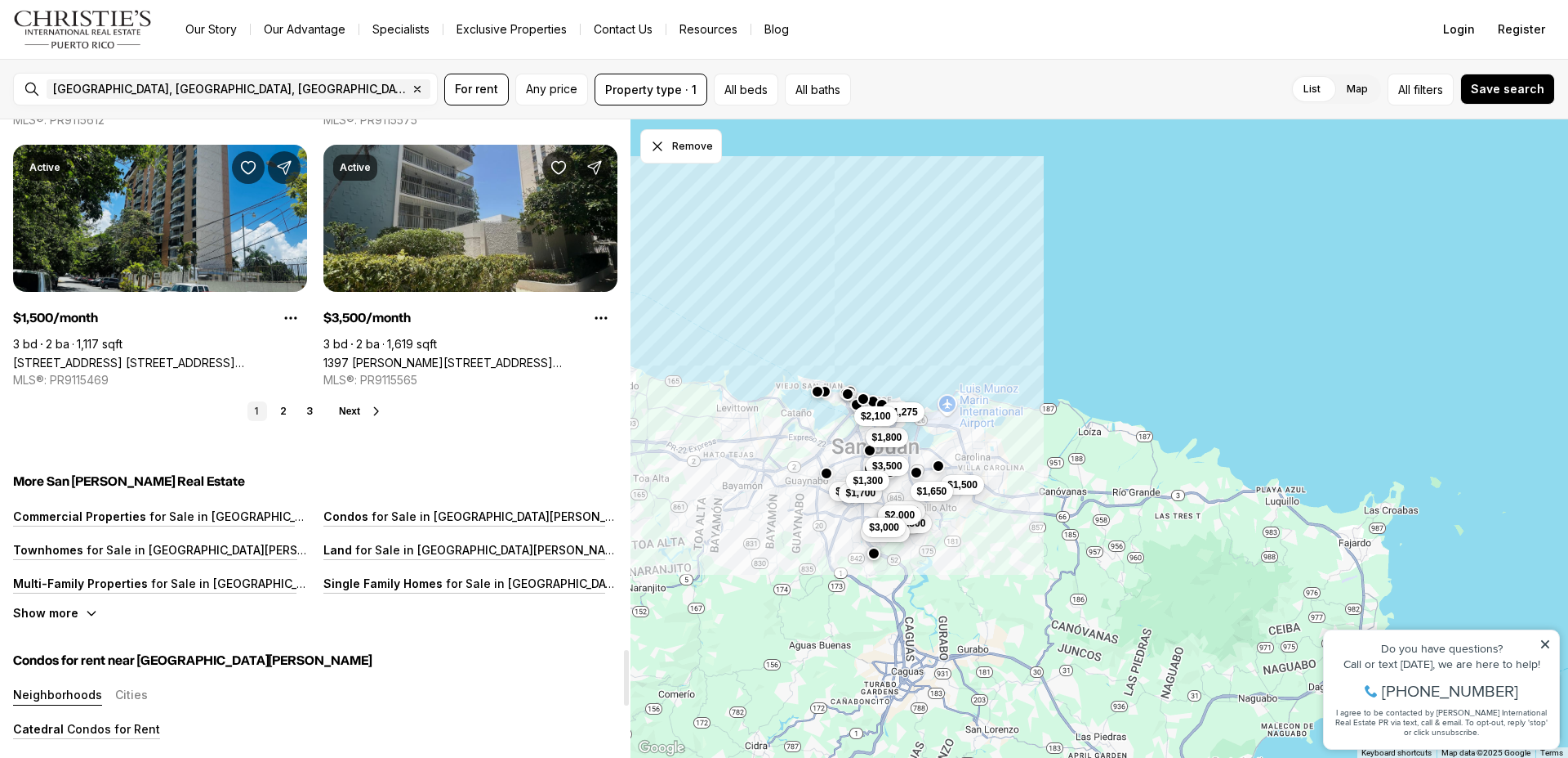
scroll to position [5988, 0]
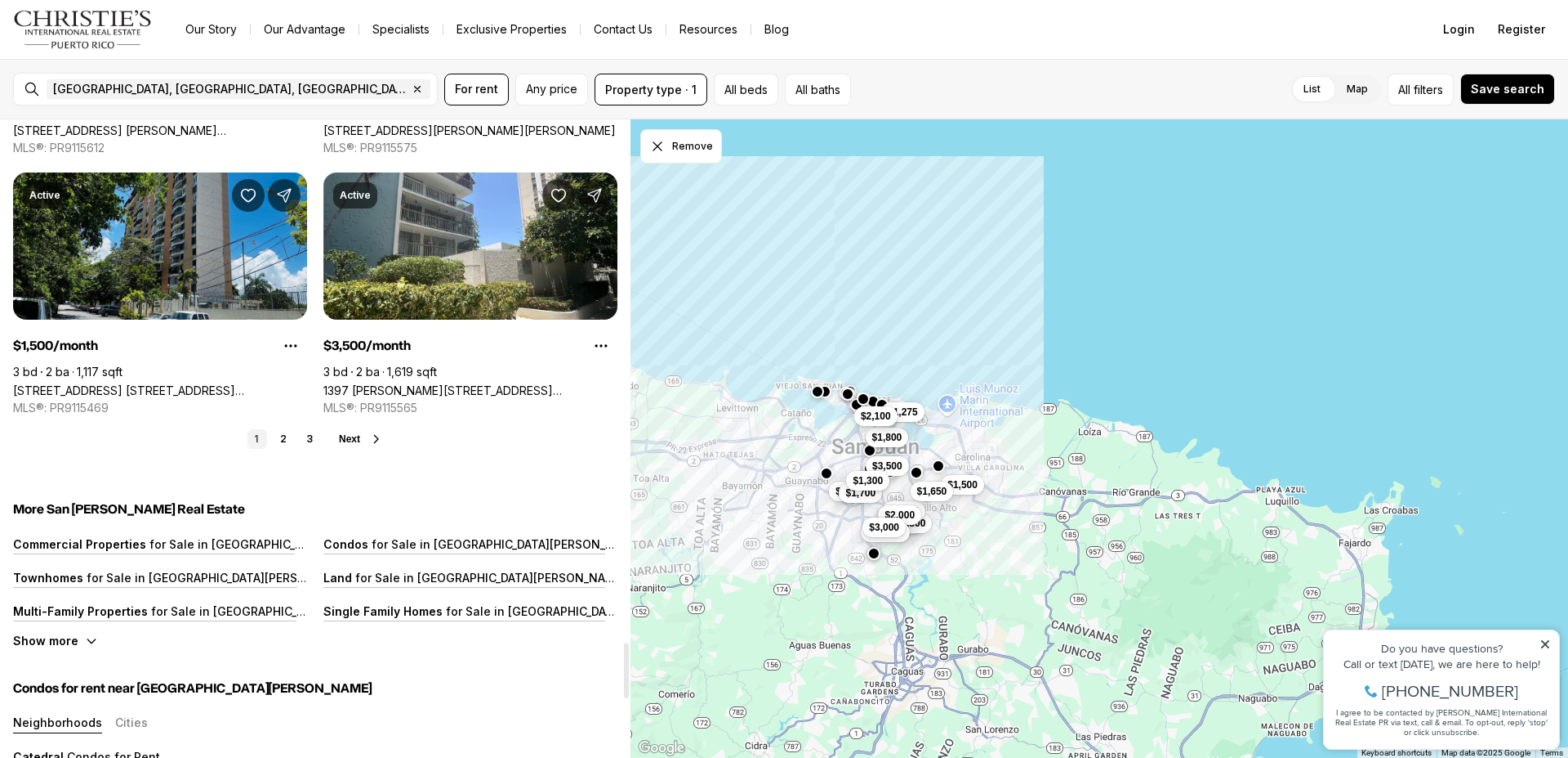
click at [376, 438] on icon at bounding box center [376, 439] width 13 height 13
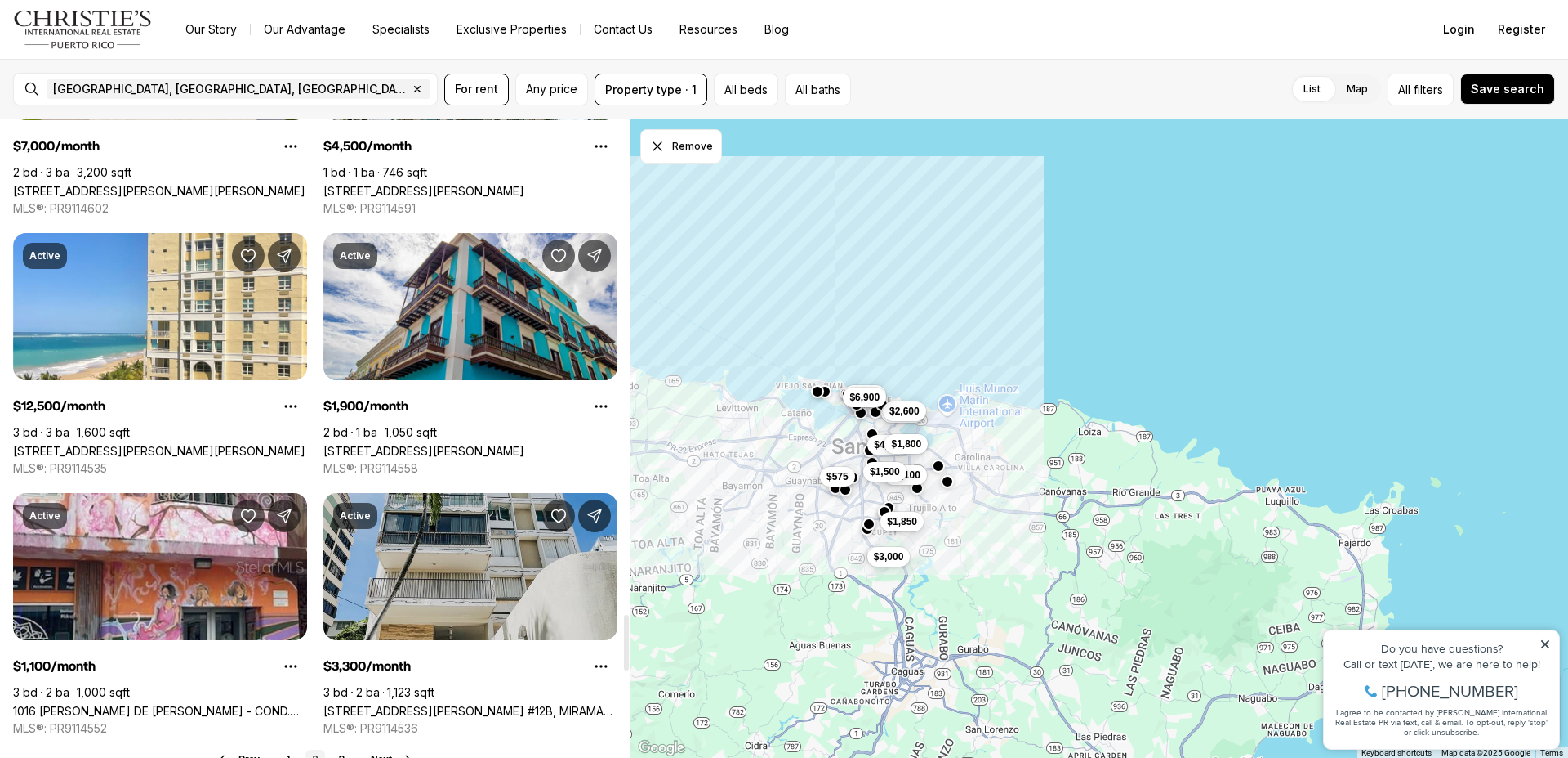
scroll to position [5669, 0]
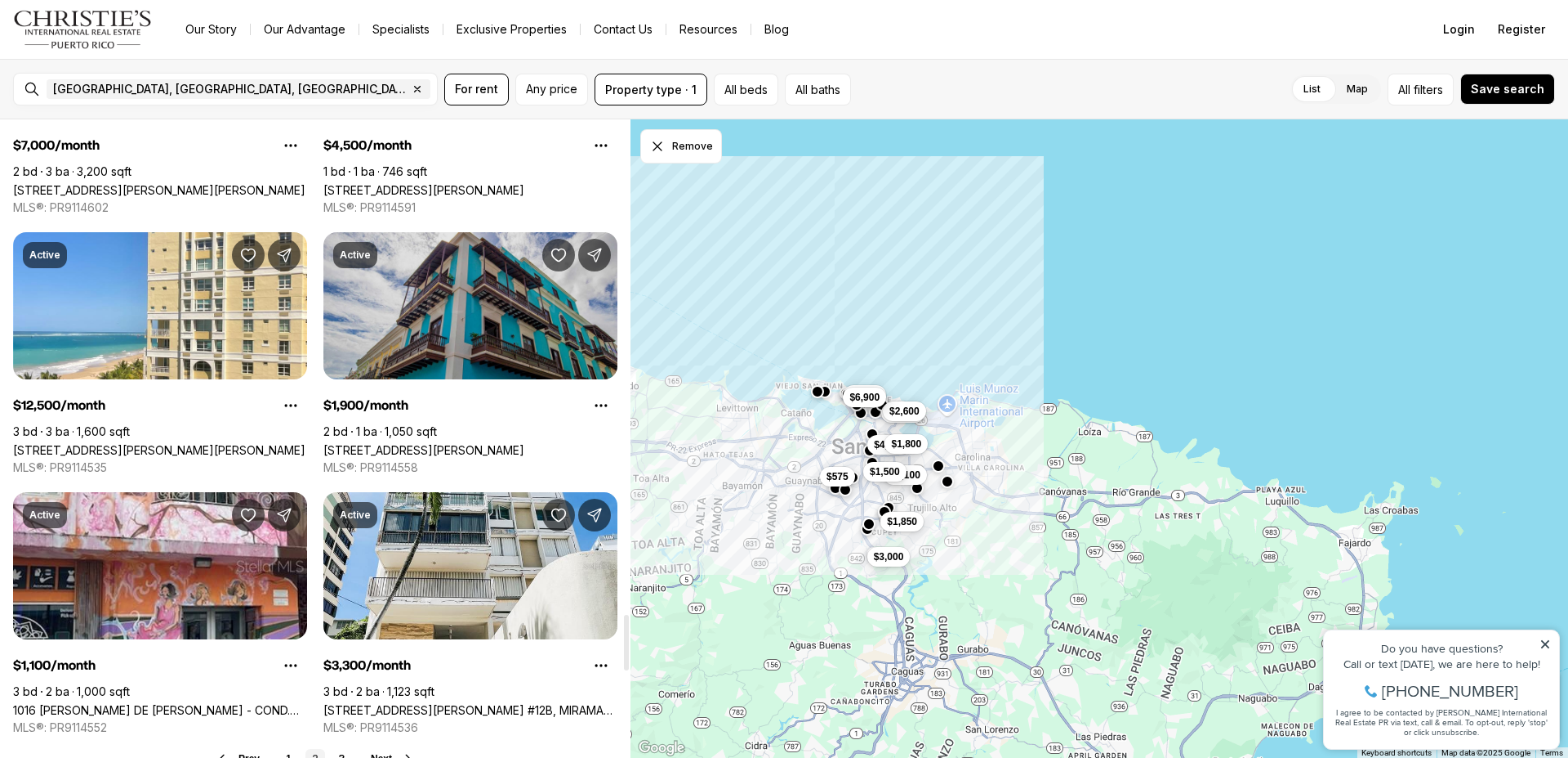
click at [524, 443] on link "[STREET_ADDRESS][PERSON_NAME]" at bounding box center [424, 450] width 200 height 14
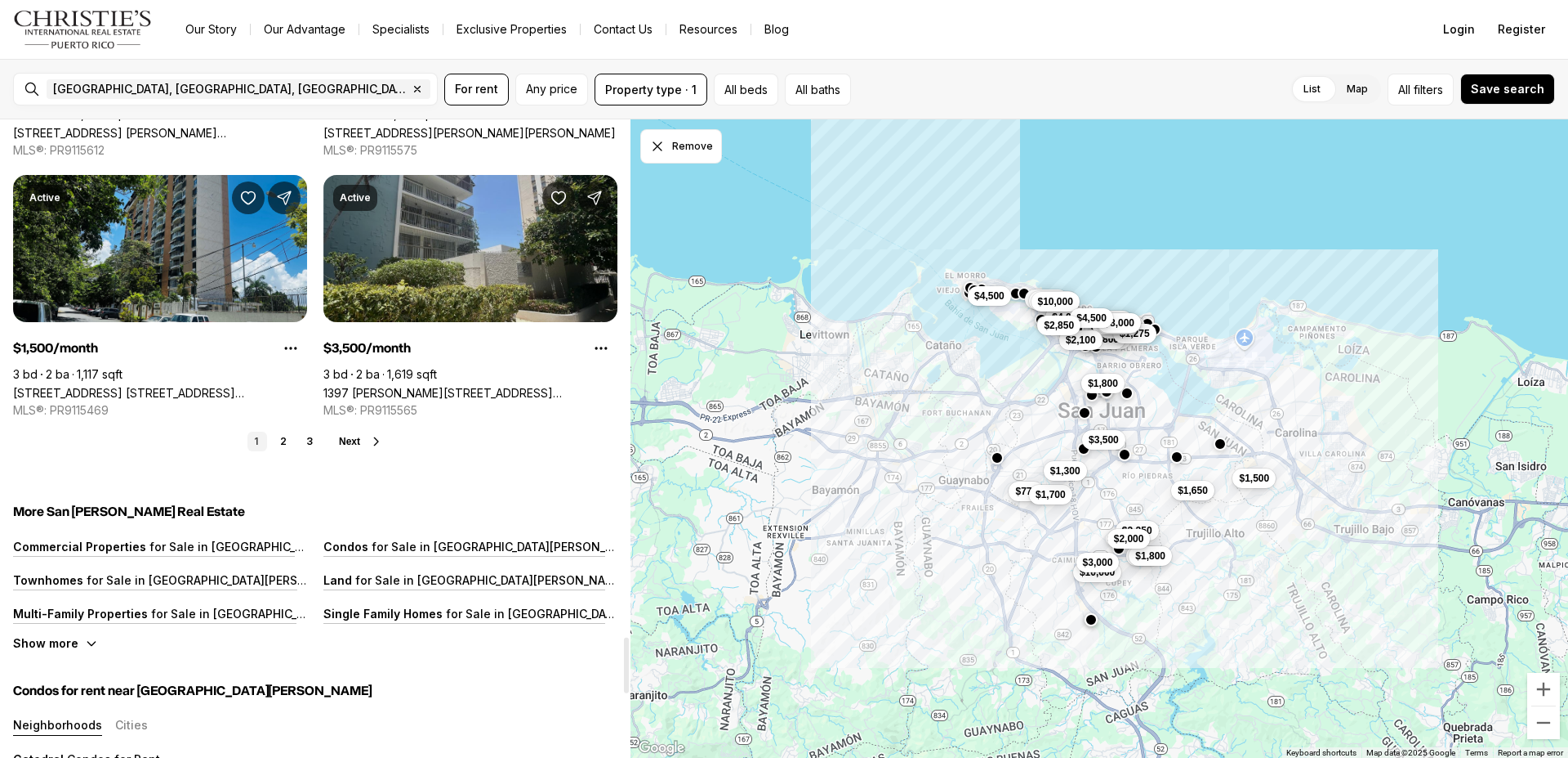
scroll to position [5903, 0]
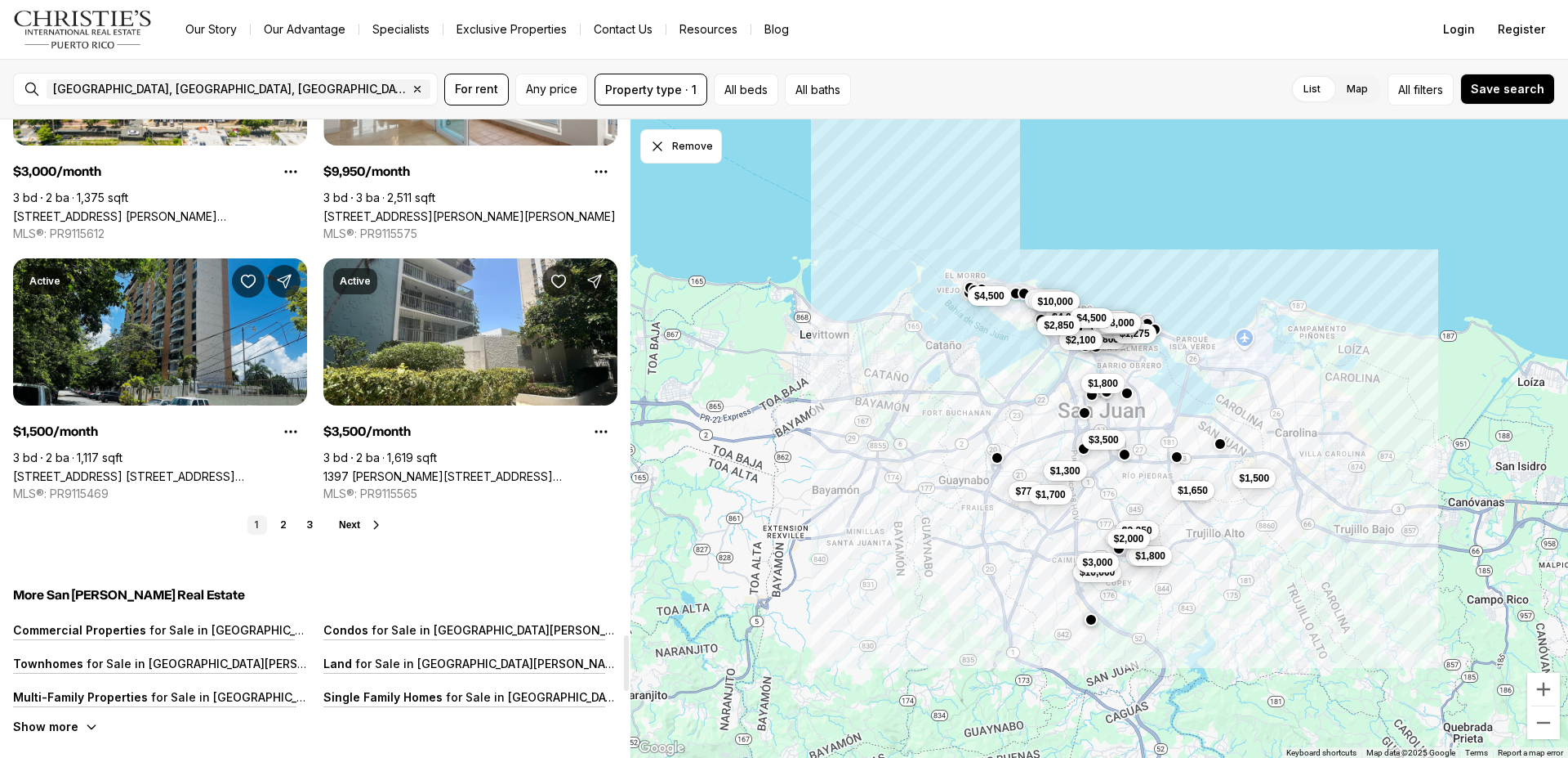
click at [355, 526] on span "Next" at bounding box center [349, 524] width 21 height 11
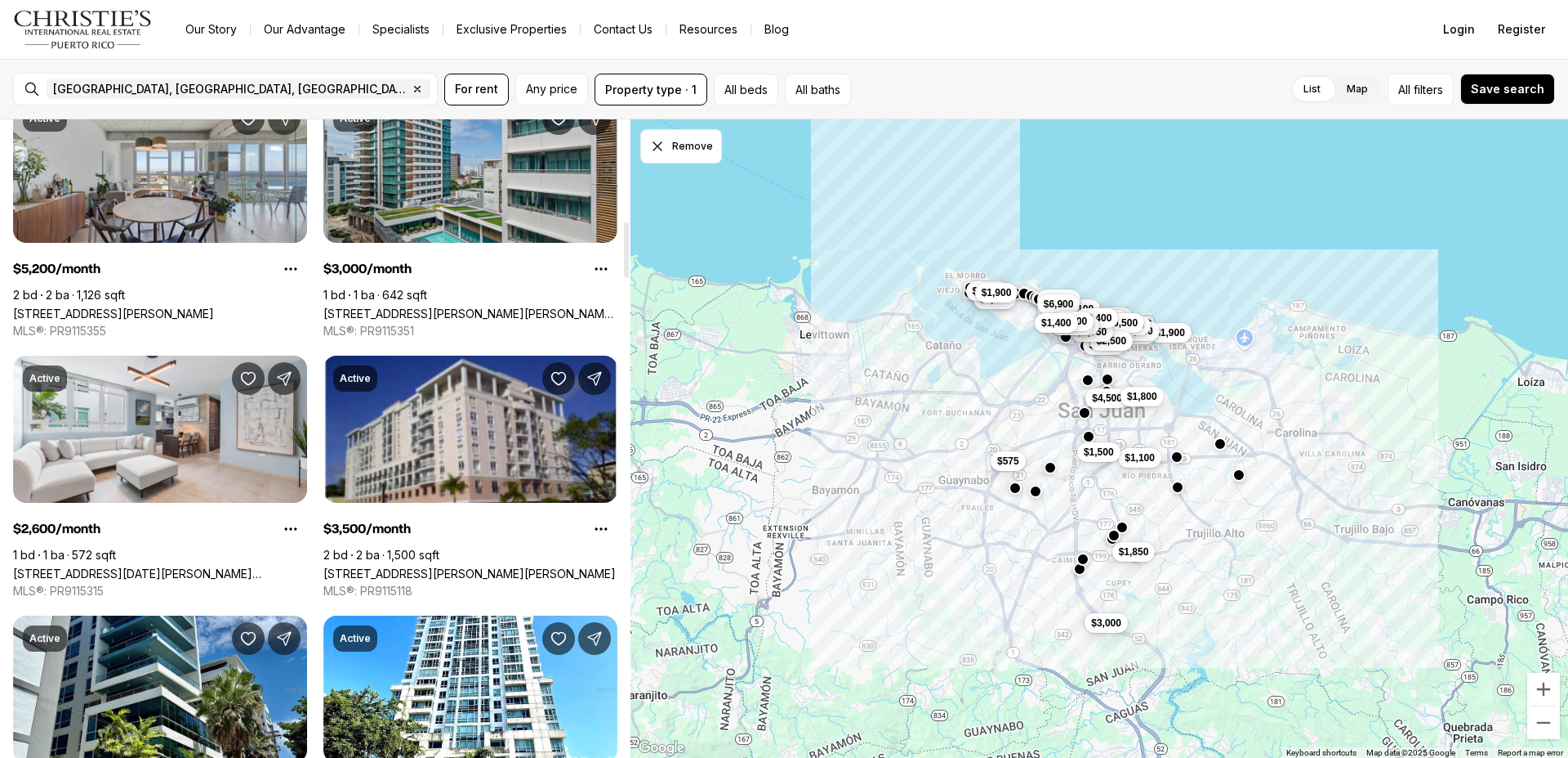
scroll to position [1167, 0]
